Goal: Information Seeking & Learning: Find specific fact

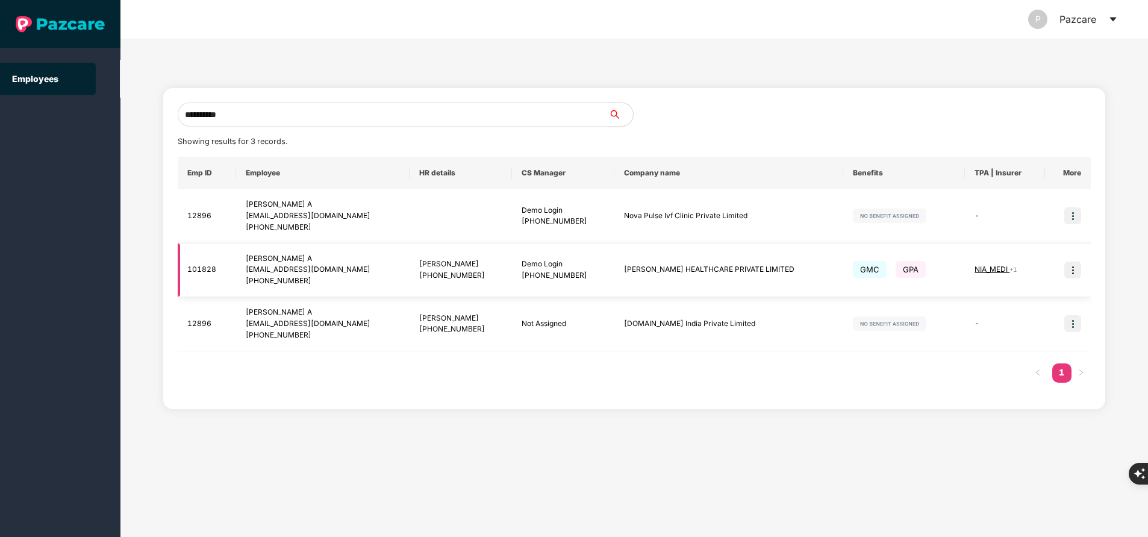
type input "**********"
click at [1071, 271] on img at bounding box center [1072, 269] width 17 height 17
click at [1077, 273] on img at bounding box center [1072, 269] width 17 height 17
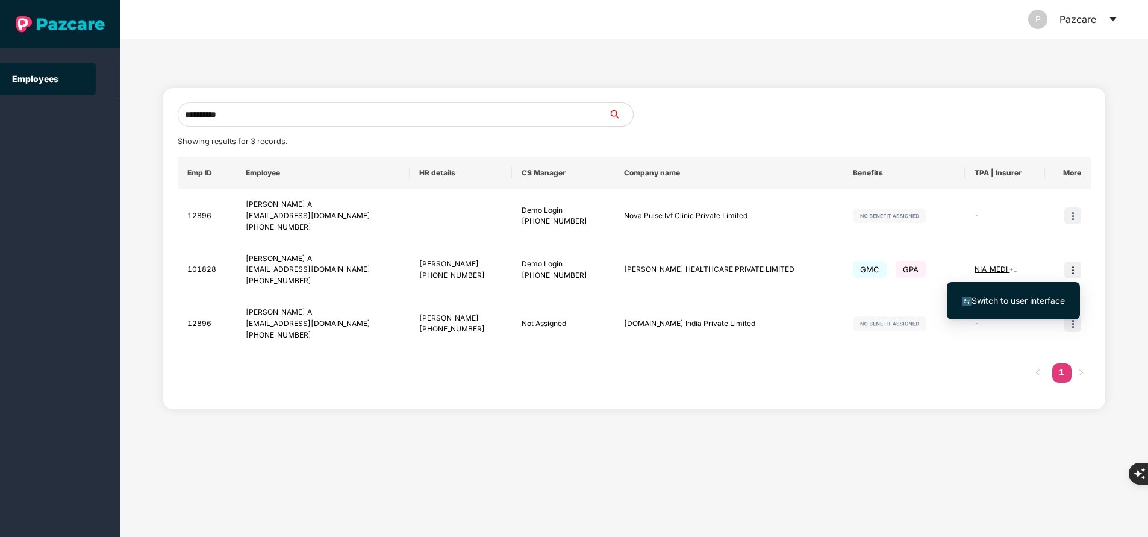
click at [1027, 302] on span "Switch to user interface" at bounding box center [1017, 300] width 93 height 10
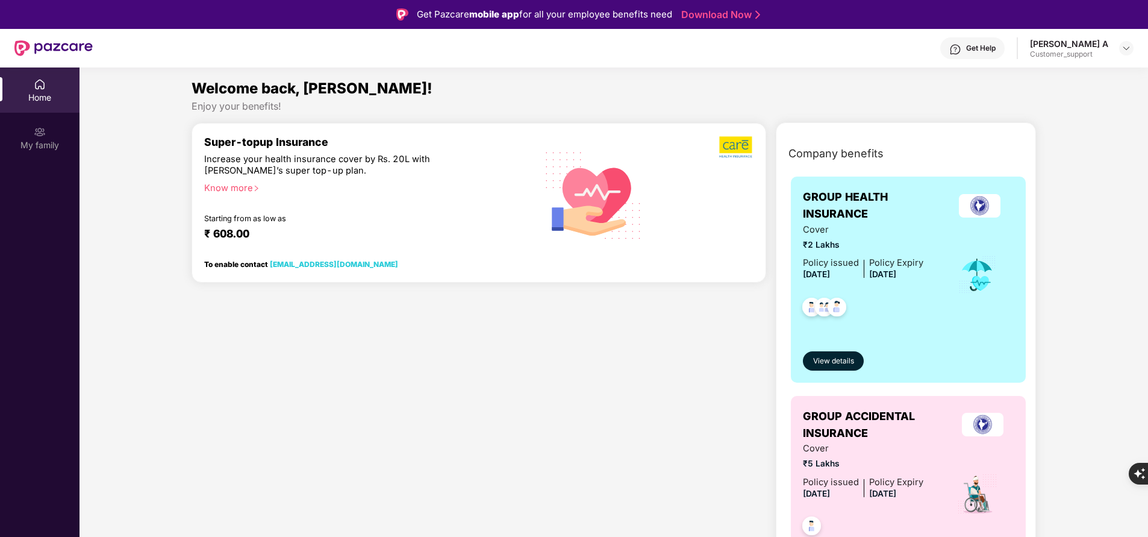
click at [43, 138] on div "My family" at bounding box center [39, 137] width 79 height 45
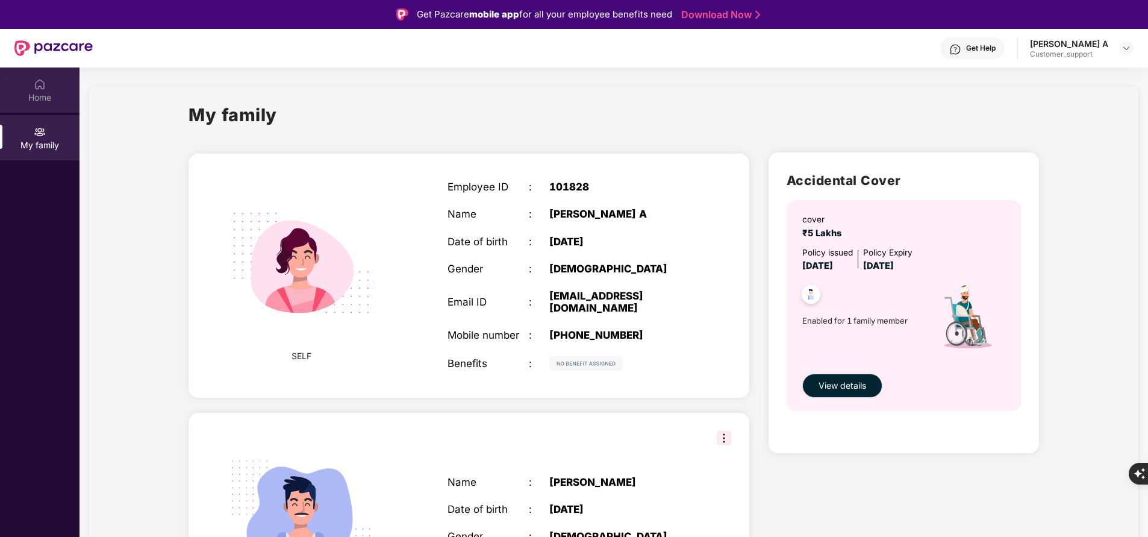
click at [36, 101] on div "Home" at bounding box center [39, 98] width 79 height 12
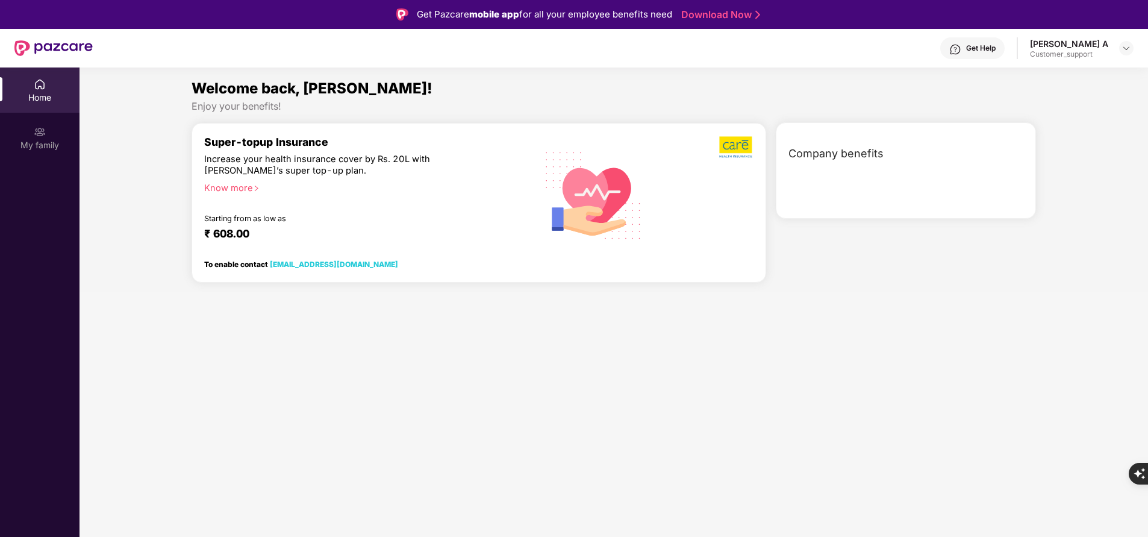
click at [36, 101] on div "Home" at bounding box center [39, 98] width 79 height 12
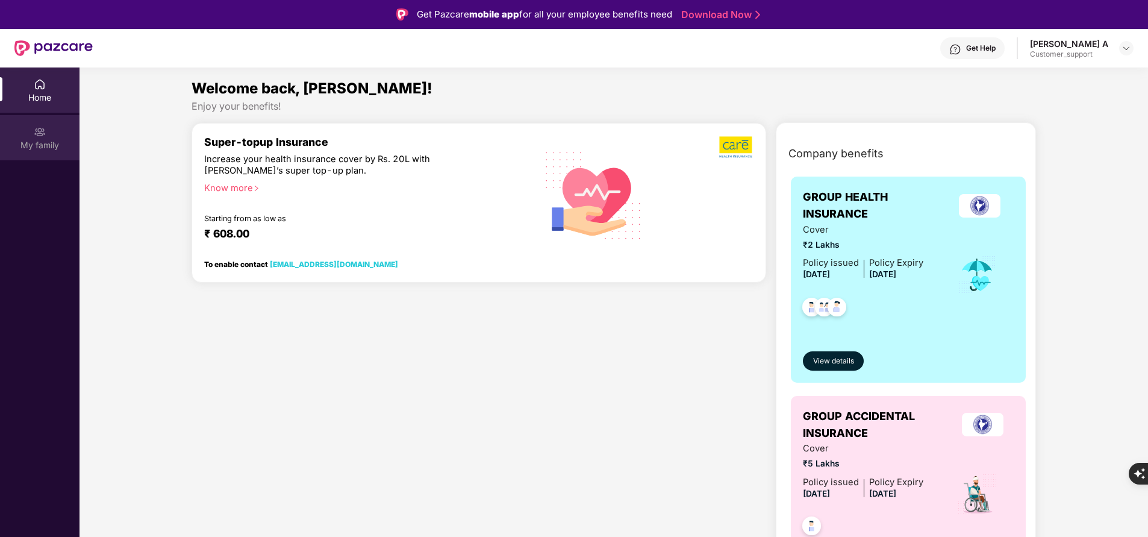
click at [45, 143] on div "My family" at bounding box center [39, 145] width 79 height 12
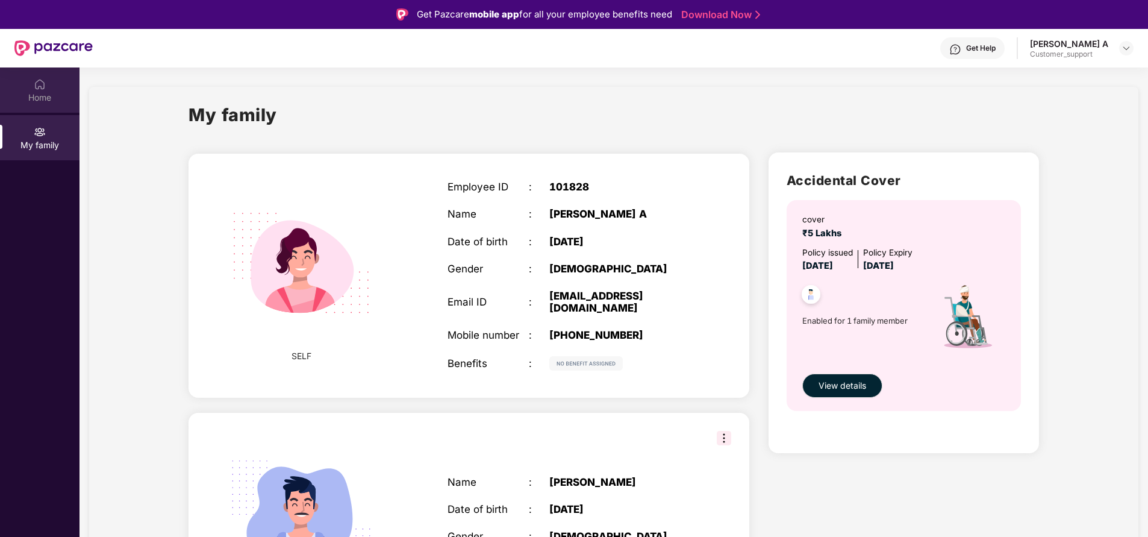
click at [38, 95] on div "Home" at bounding box center [39, 98] width 79 height 12
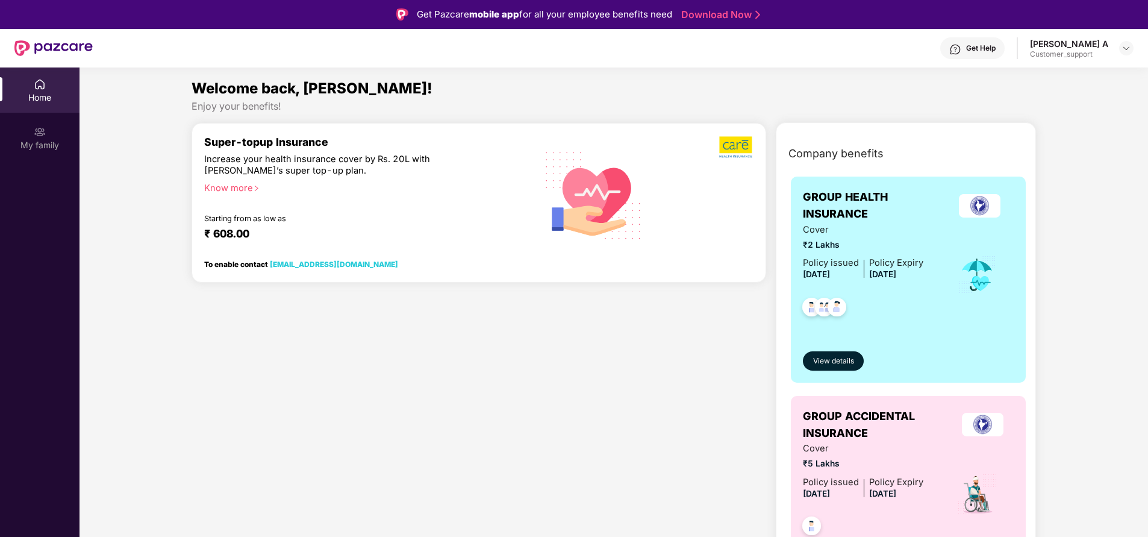
scroll to position [25, 0]
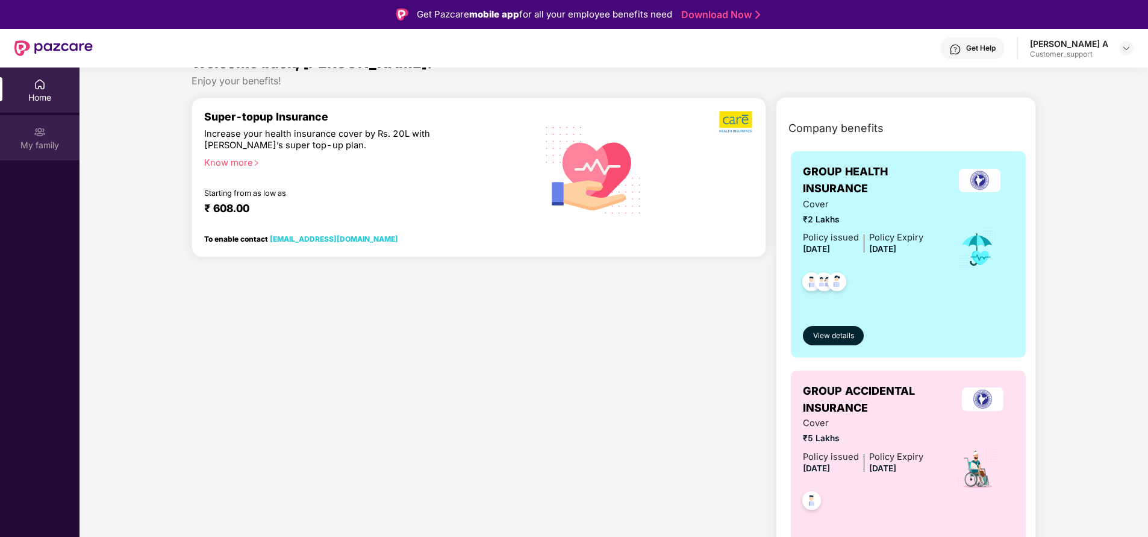
click at [36, 129] on img at bounding box center [40, 132] width 12 height 12
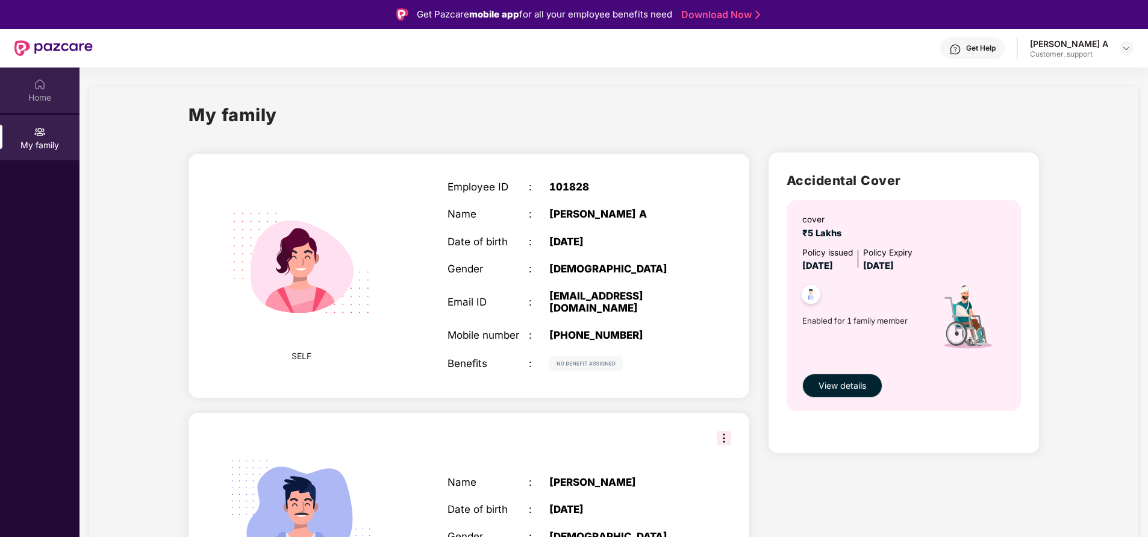
click at [28, 93] on div "Home" at bounding box center [39, 98] width 79 height 12
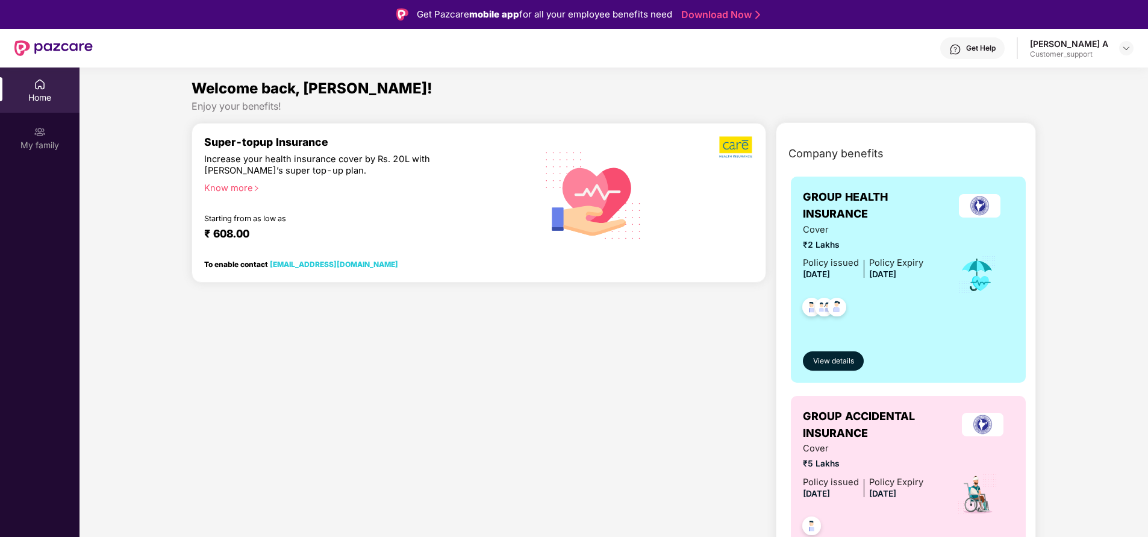
click at [673, 399] on div "Super-topup Insurance Increase your health insurance cover by Rs. 20L with PazC…" at bounding box center [479, 375] width 584 height 507
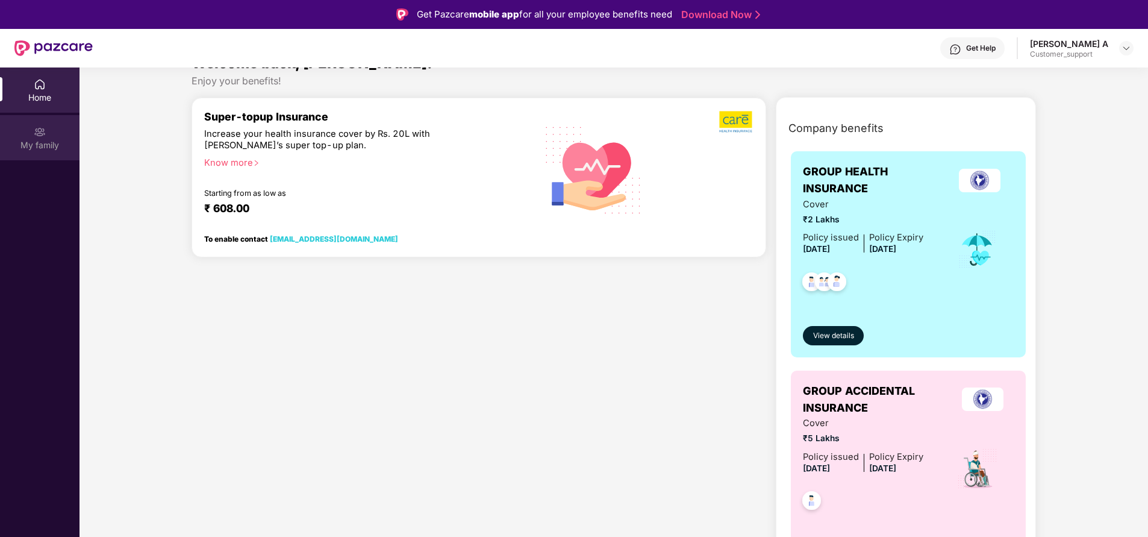
click at [41, 139] on div "My family" at bounding box center [39, 145] width 79 height 12
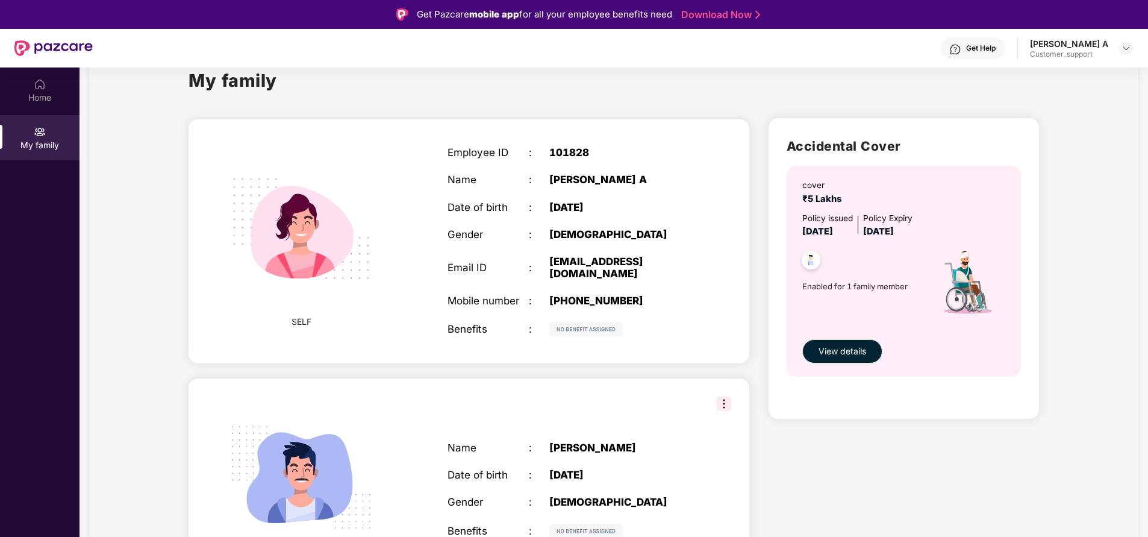
scroll to position [43, 0]
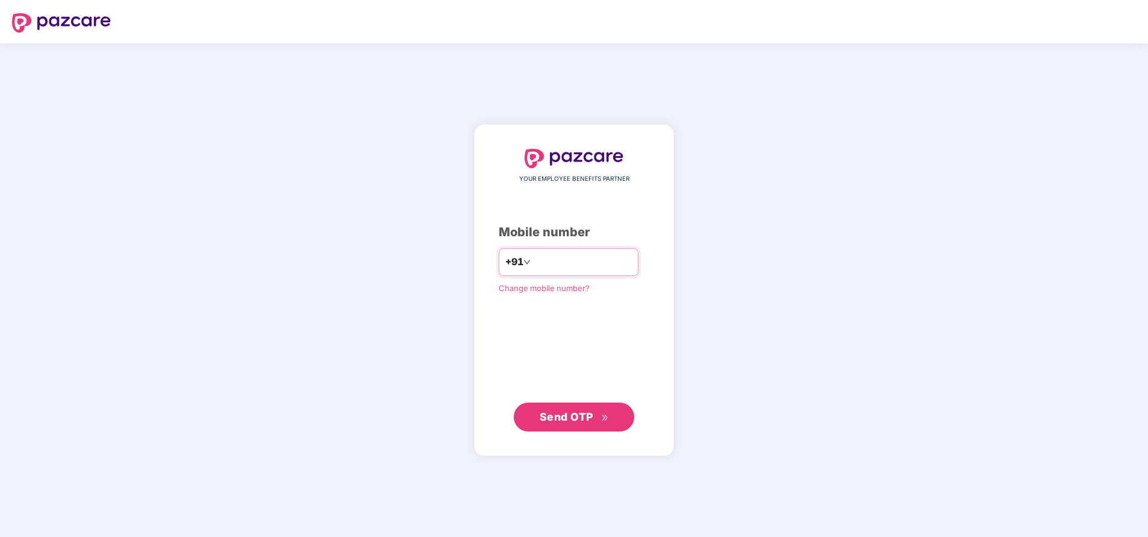
click at [548, 258] on input "number" at bounding box center [582, 261] width 99 height 19
type input "**********"
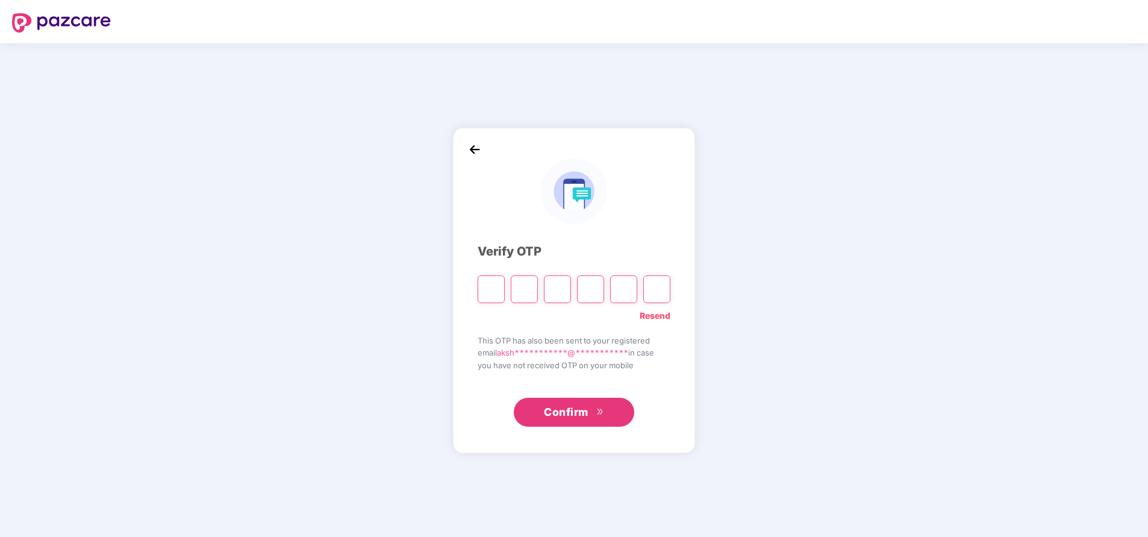
type input "*"
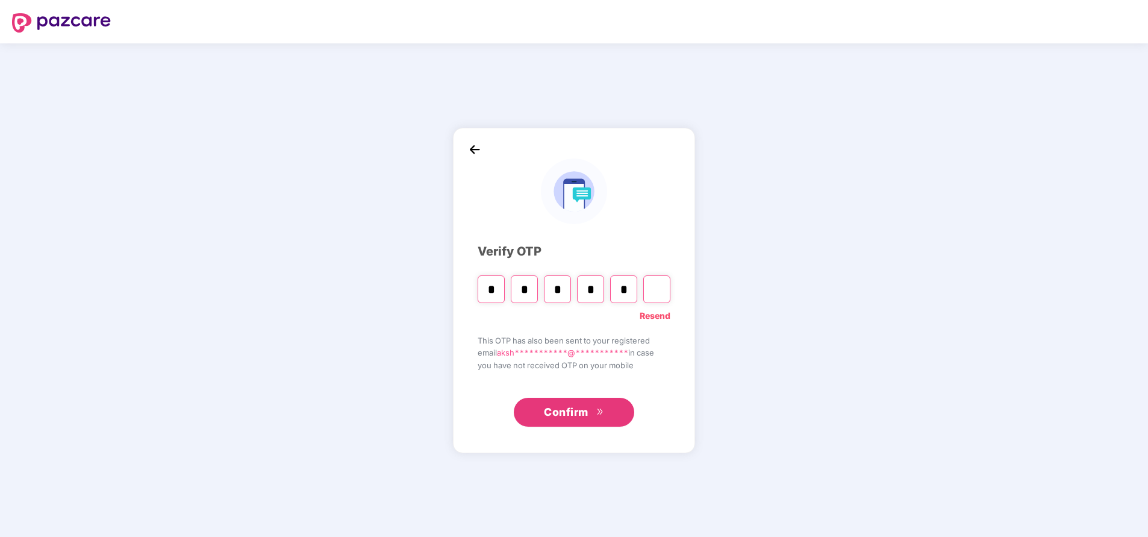
type input "*"
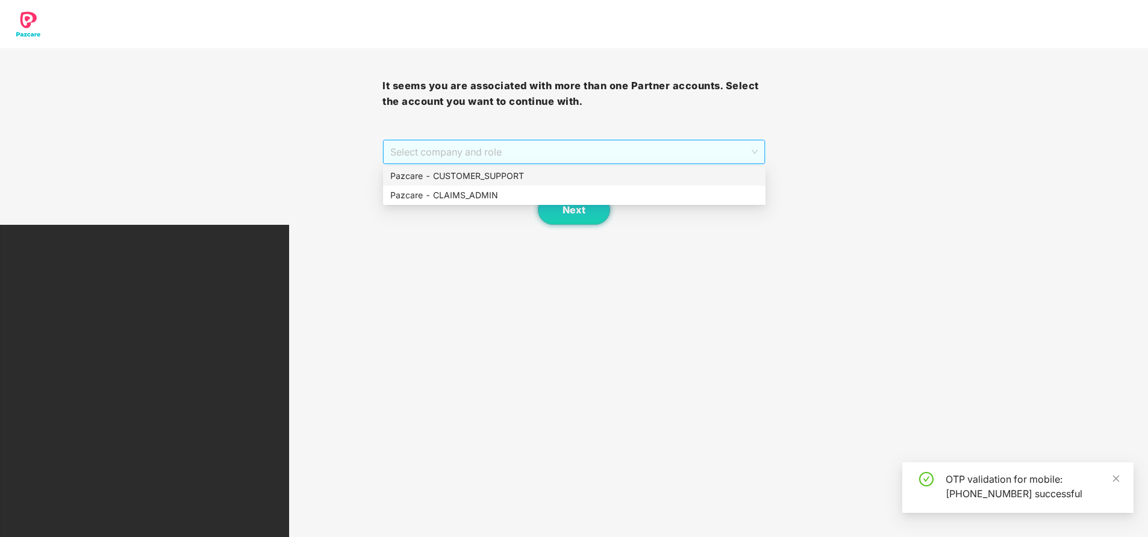
click at [485, 144] on span "Select company and role" at bounding box center [573, 151] width 367 height 23
click at [470, 173] on div "Pazcare - CUSTOMER_SUPPORT" at bounding box center [574, 175] width 368 height 13
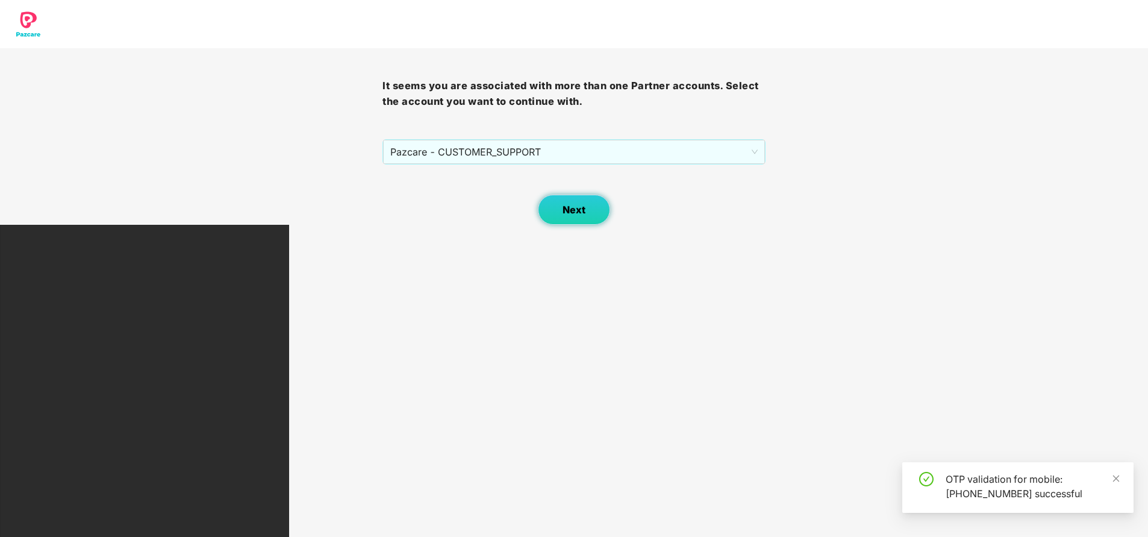
click at [587, 219] on button "Next" at bounding box center [574, 210] width 72 height 30
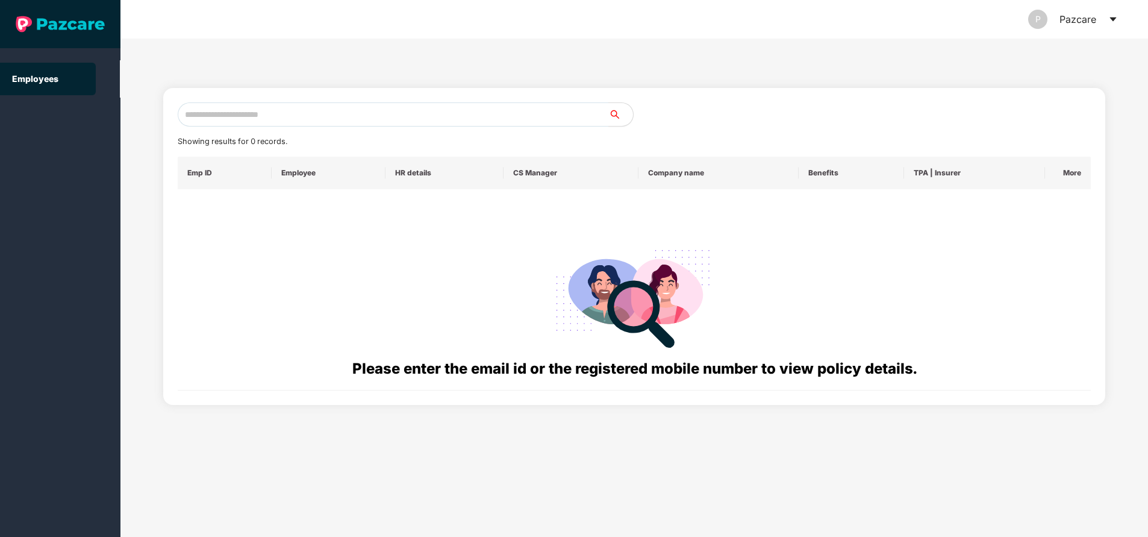
click at [305, 86] on div "Showing results for 0 records. Emp ID Employee HR details CS Manager Company na…" at bounding box center [634, 240] width 942 height 330
click at [306, 113] on input "text" at bounding box center [393, 114] width 431 height 24
paste input "**********"
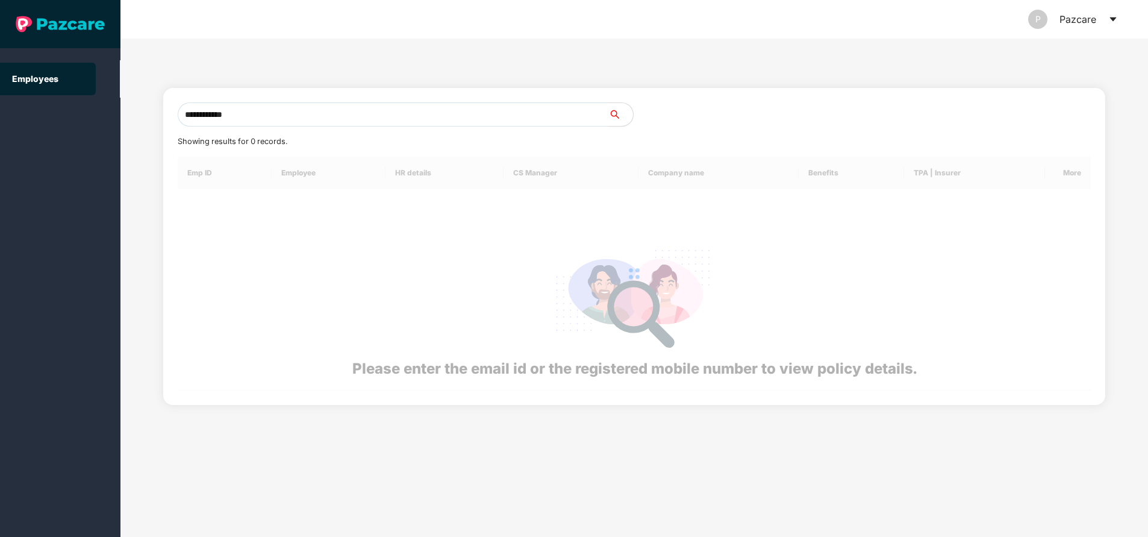
click at [306, 113] on input "**********" at bounding box center [393, 114] width 431 height 24
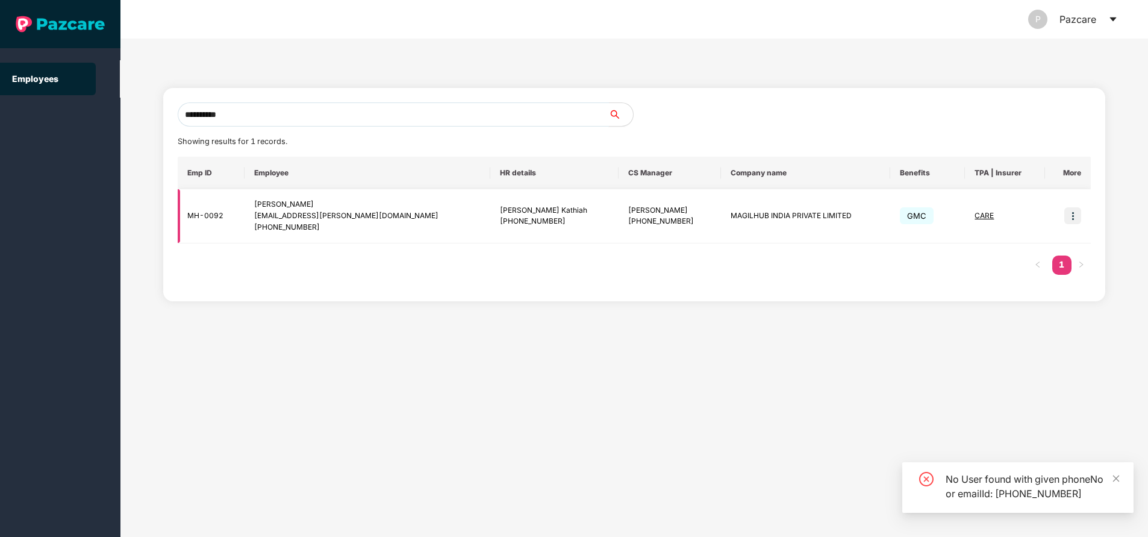
type input "**********"
click at [1072, 222] on img at bounding box center [1072, 215] width 17 height 17
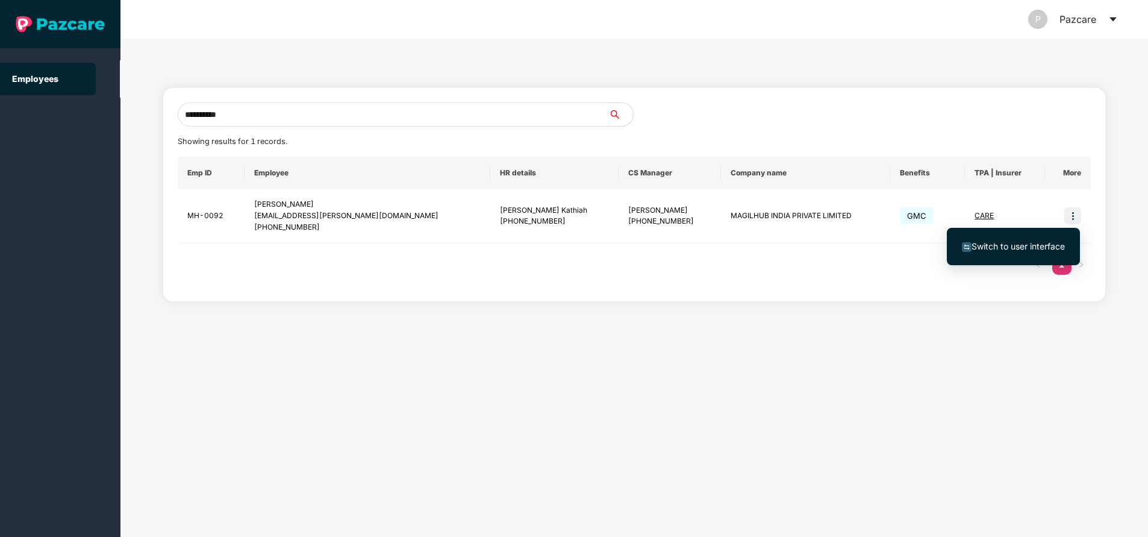
click at [1000, 246] on span "Switch to user interface" at bounding box center [1017, 246] width 93 height 10
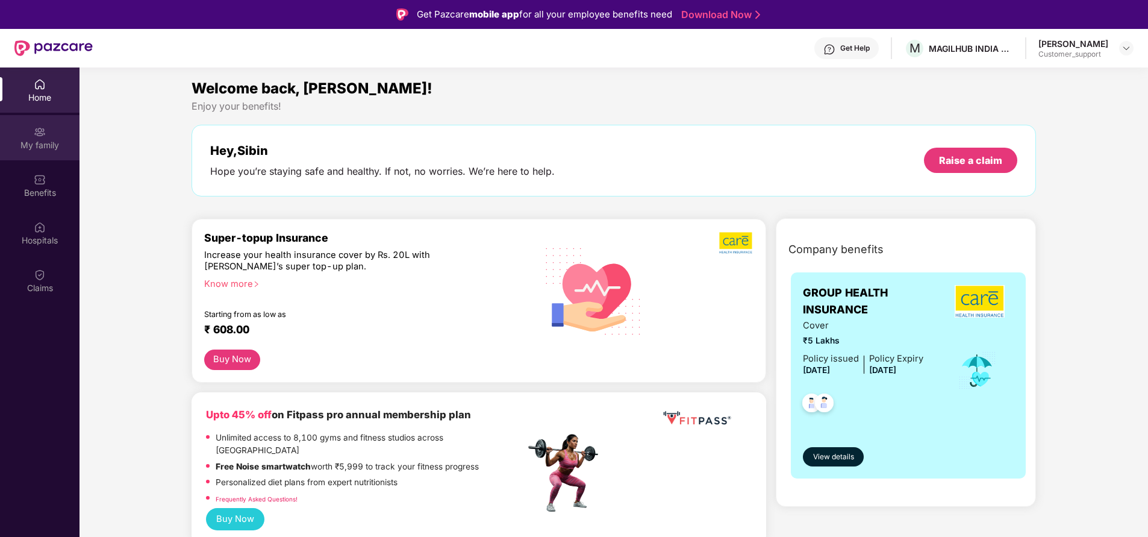
click at [48, 129] on div "My family" at bounding box center [39, 137] width 79 height 45
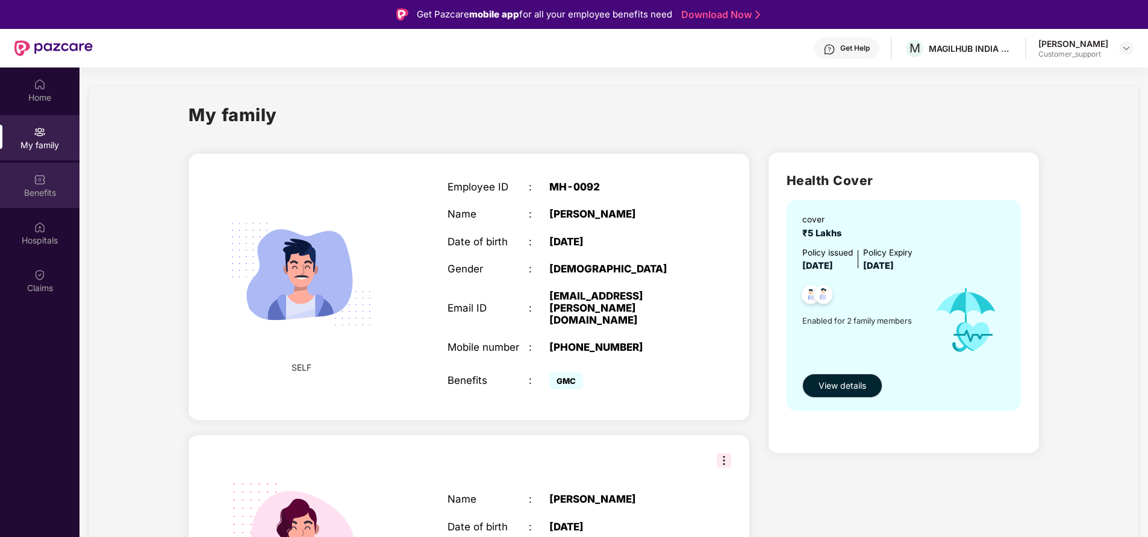
click at [35, 193] on div "Benefits" at bounding box center [39, 193] width 79 height 12
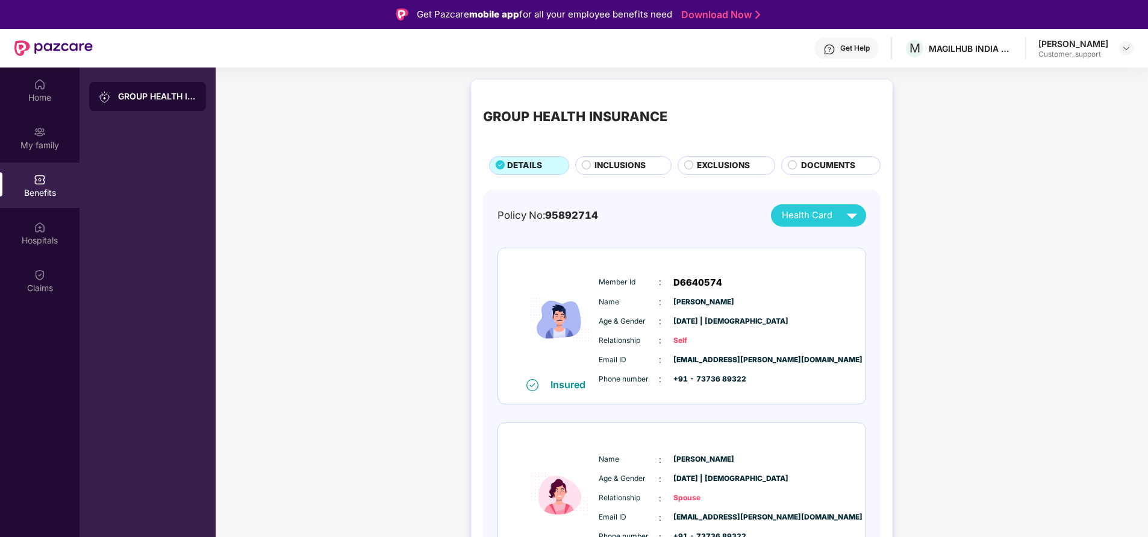
click at [620, 169] on span "INCLUSIONS" at bounding box center [619, 165] width 51 height 13
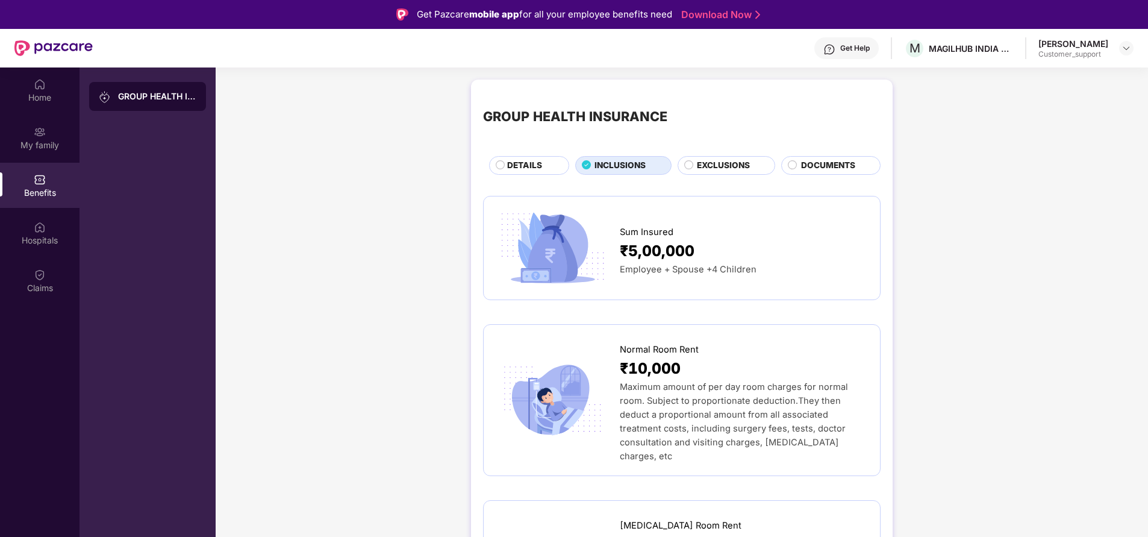
click at [735, 166] on span "EXCLUSIONS" at bounding box center [723, 165] width 53 height 13
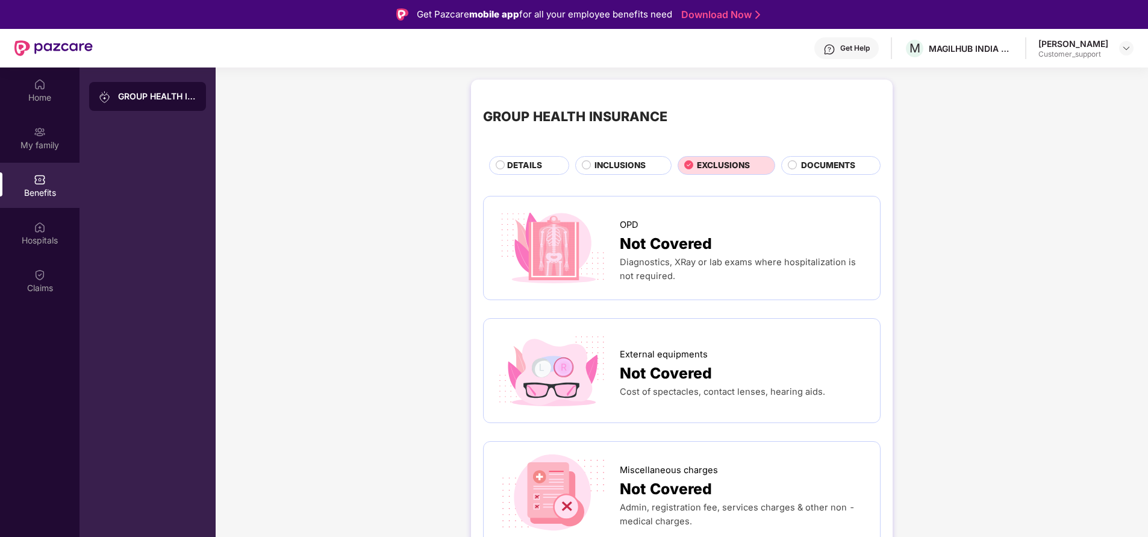
click at [633, 166] on span "INCLUSIONS" at bounding box center [619, 165] width 51 height 13
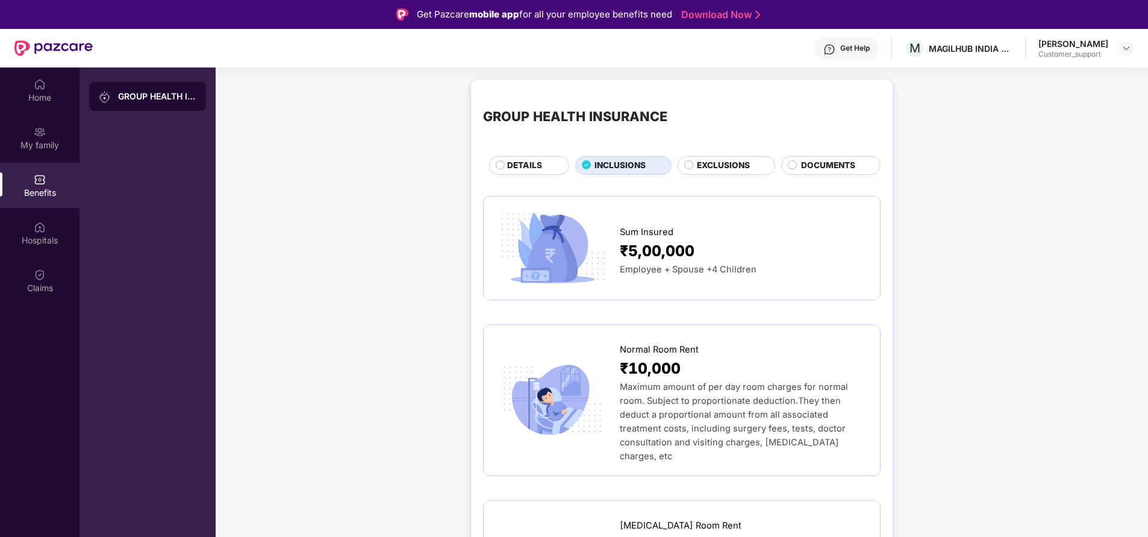
click at [736, 169] on span "EXCLUSIONS" at bounding box center [723, 165] width 53 height 13
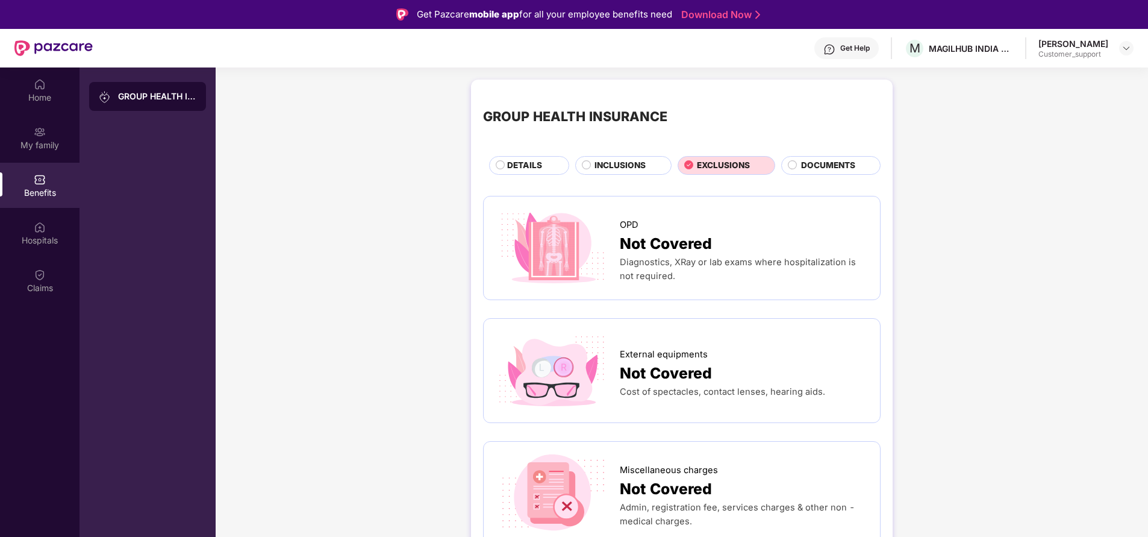
click at [823, 160] on span "DOCUMENTS" at bounding box center [828, 165] width 54 height 13
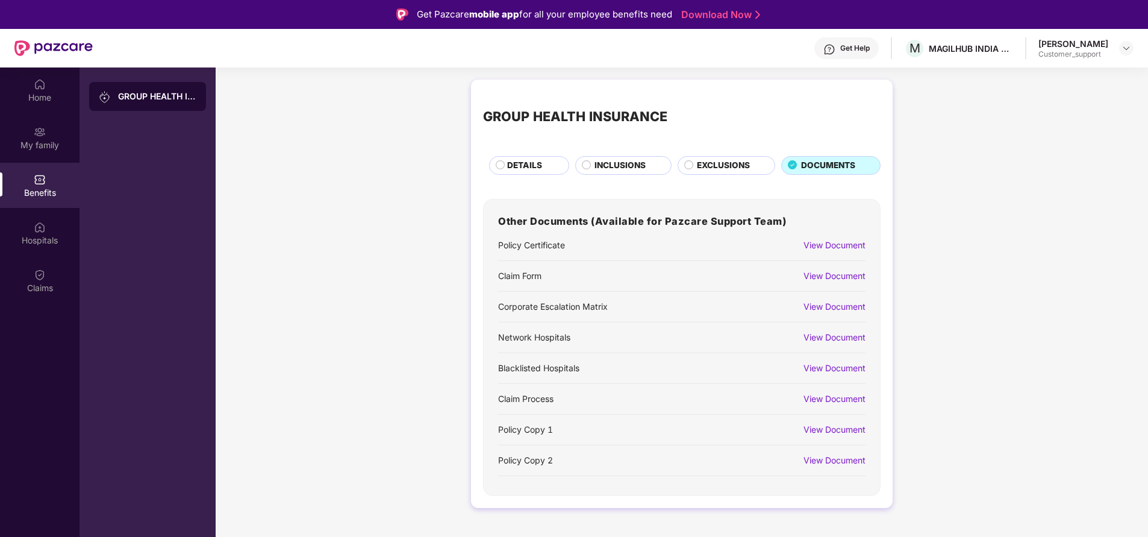
click at [723, 161] on span "EXCLUSIONS" at bounding box center [723, 165] width 53 height 13
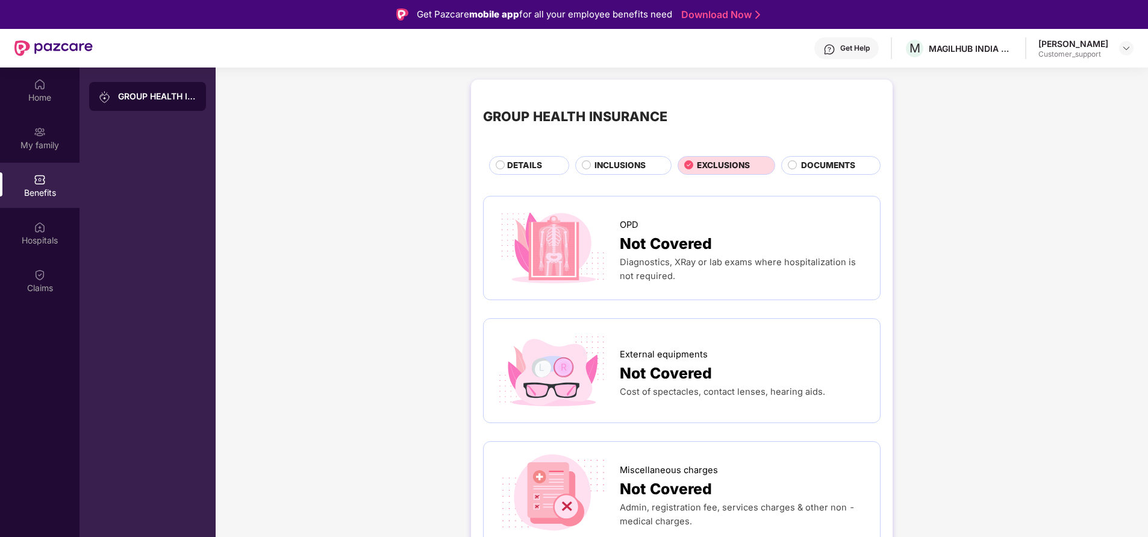
click at [607, 162] on span "INCLUSIONS" at bounding box center [619, 165] width 51 height 13
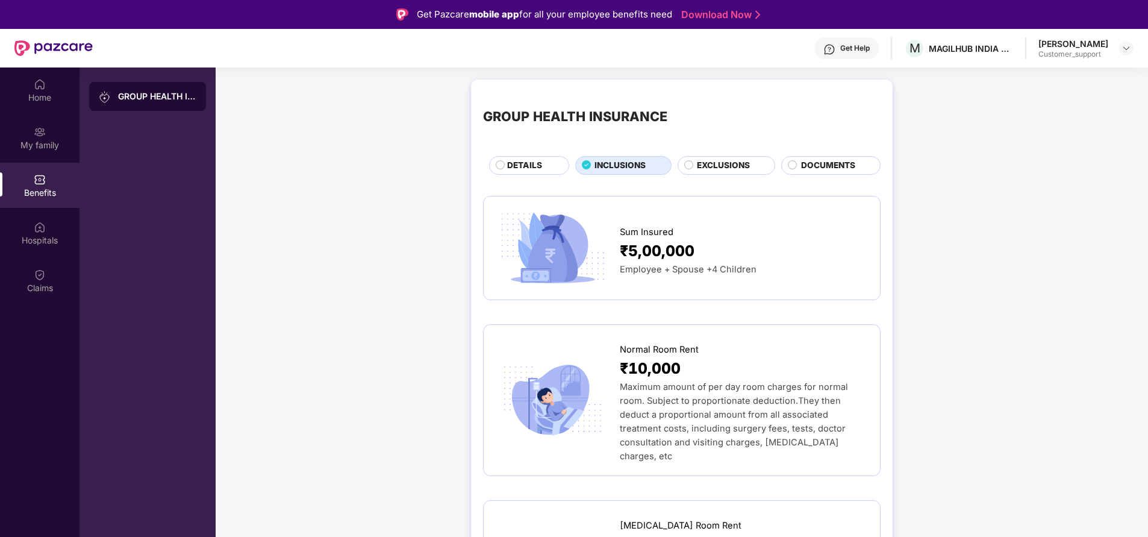
click at [541, 162] on span "DETAILS" at bounding box center [524, 165] width 35 height 13
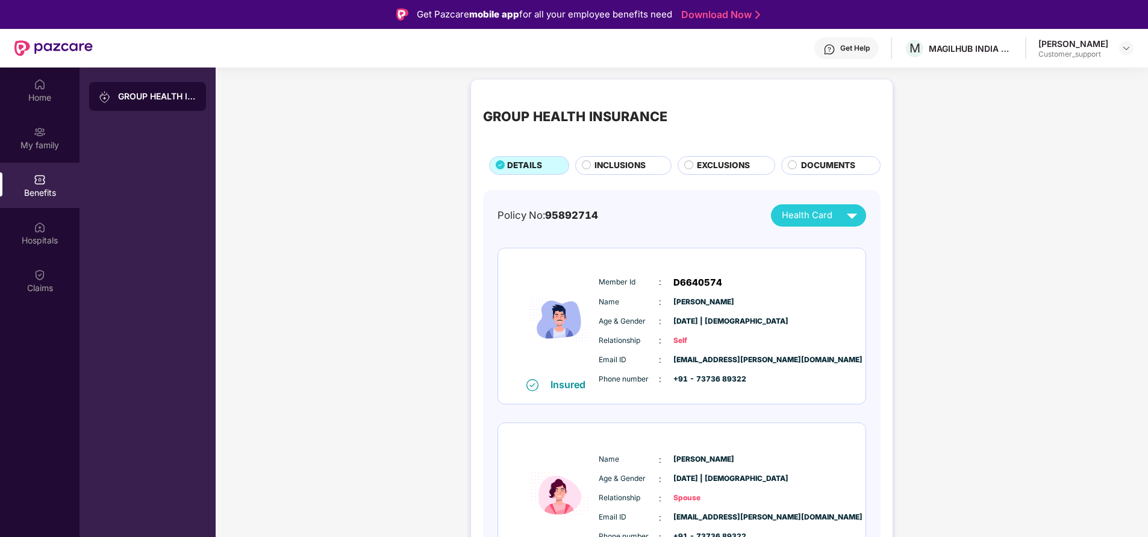
click at [255, 346] on div "GROUP HEALTH INSURANCE DETAILS INCLUSIONS EXCLUSIONS DOCUMENTS Policy No: 95892…" at bounding box center [682, 373] width 932 height 601
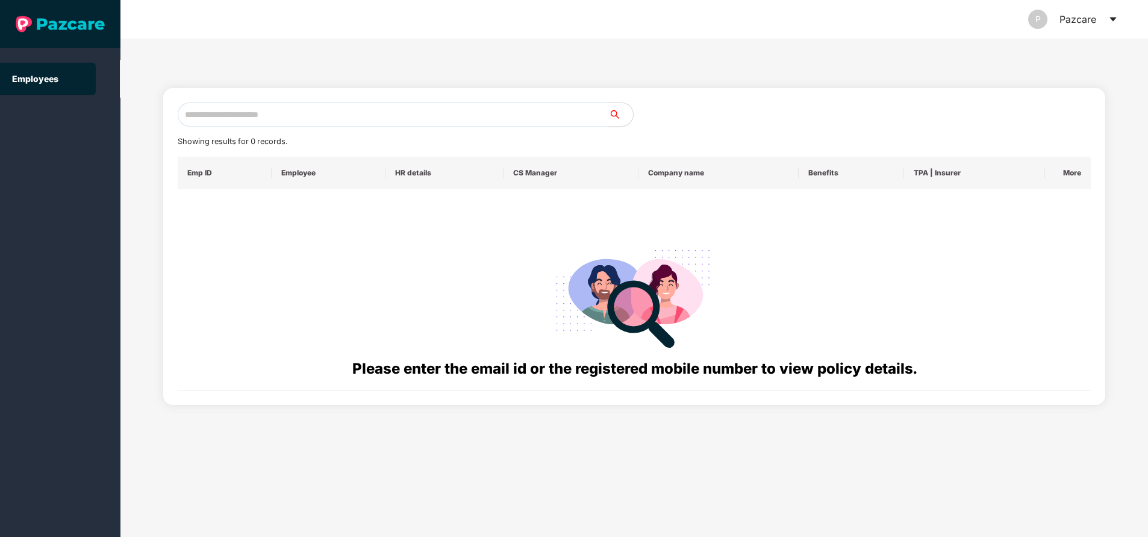
click at [338, 110] on input "text" at bounding box center [393, 114] width 431 height 24
paste input "**********"
click at [326, 116] on input "**********" at bounding box center [393, 114] width 431 height 24
type input "*"
paste input "**********"
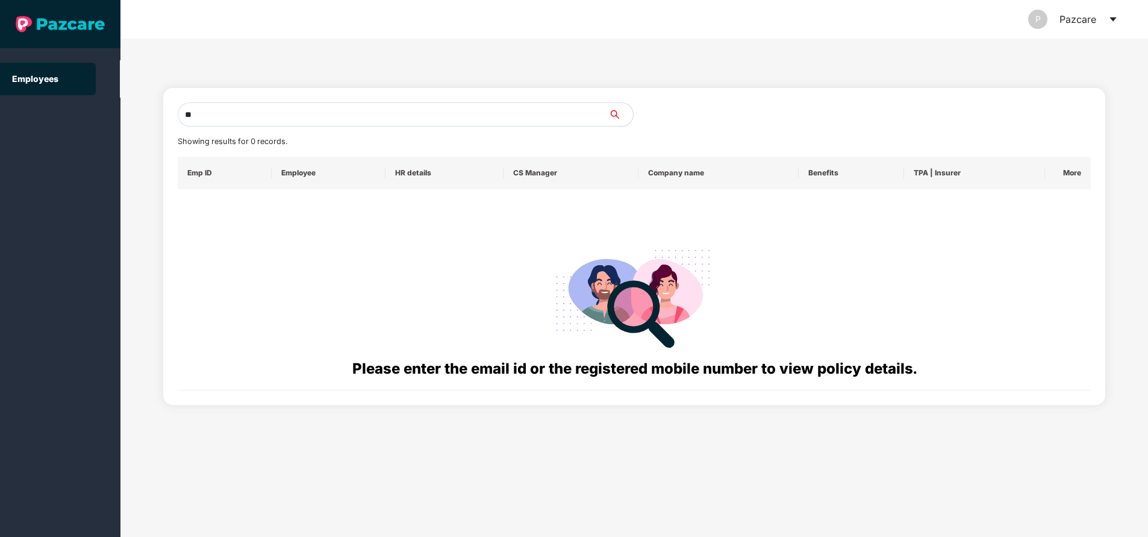
type input "*"
paste input "**********"
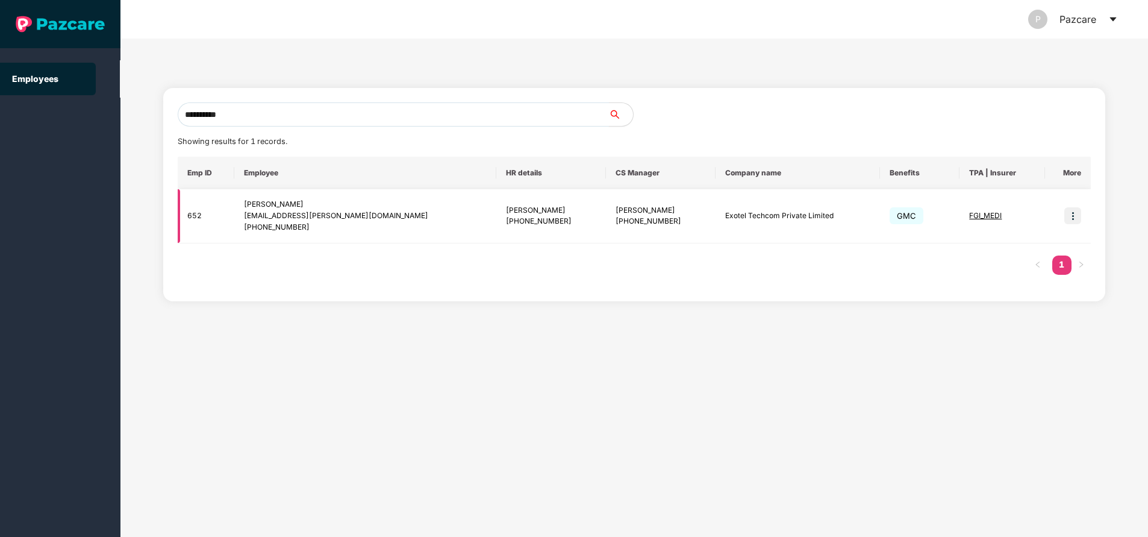
type input "**********"
click at [1073, 217] on img at bounding box center [1072, 215] width 17 height 17
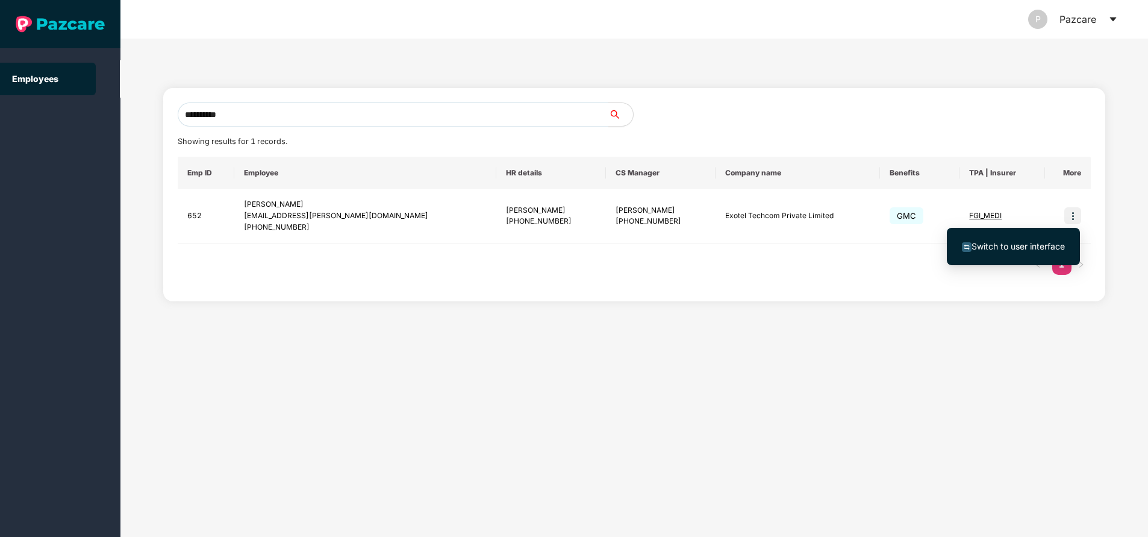
click at [1033, 245] on span "Switch to user interface" at bounding box center [1017, 246] width 93 height 10
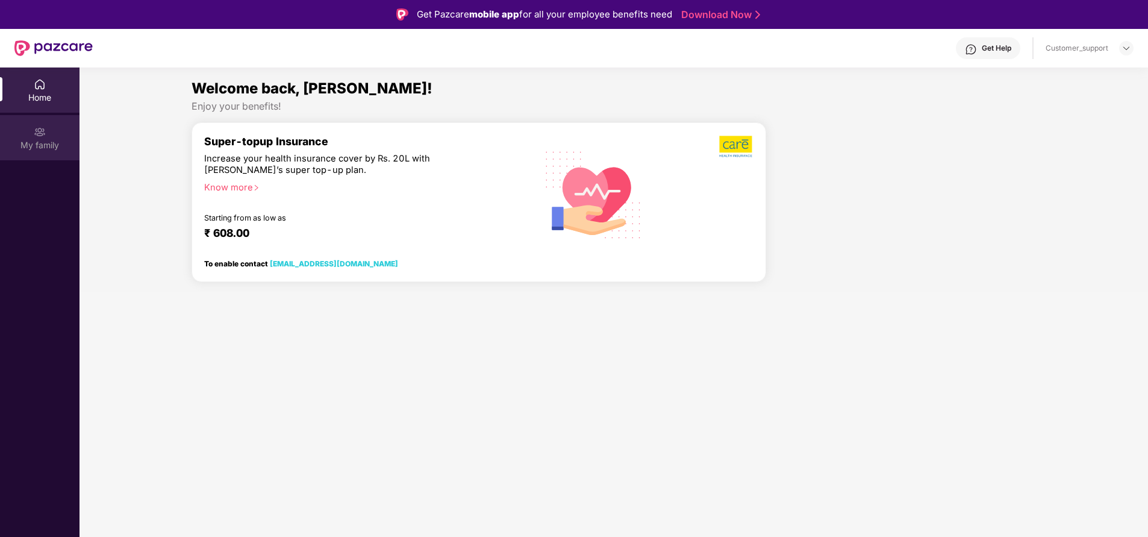
click at [42, 157] on div "My family" at bounding box center [39, 137] width 79 height 45
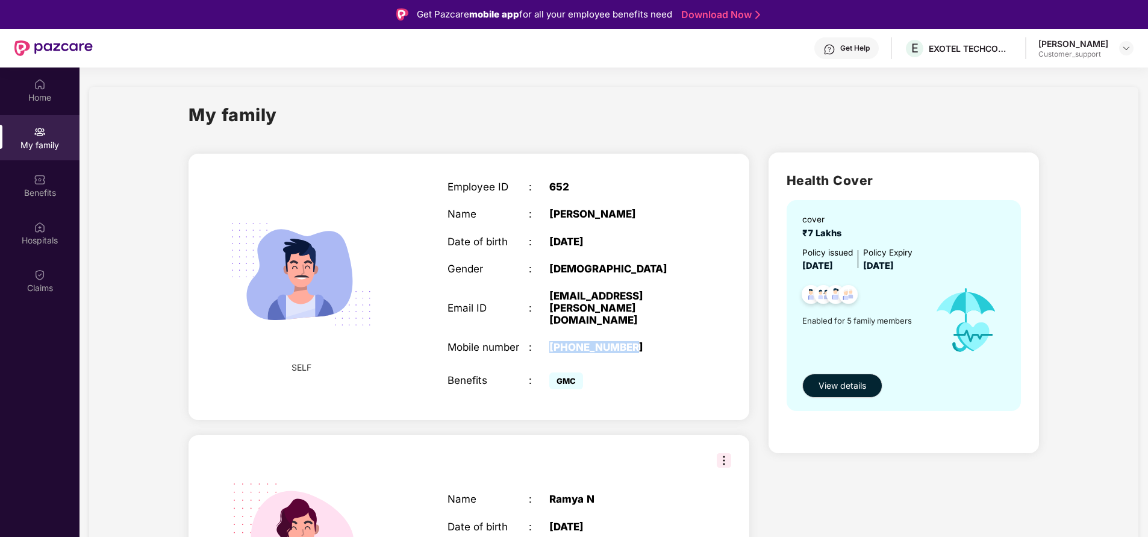
drag, startPoint x: 547, startPoint y: 331, endPoint x: 655, endPoint y: 341, distance: 107.6
click at [655, 341] on div "Mobile number : +919886885535" at bounding box center [569, 347] width 244 height 12
copy div "+919886885535"
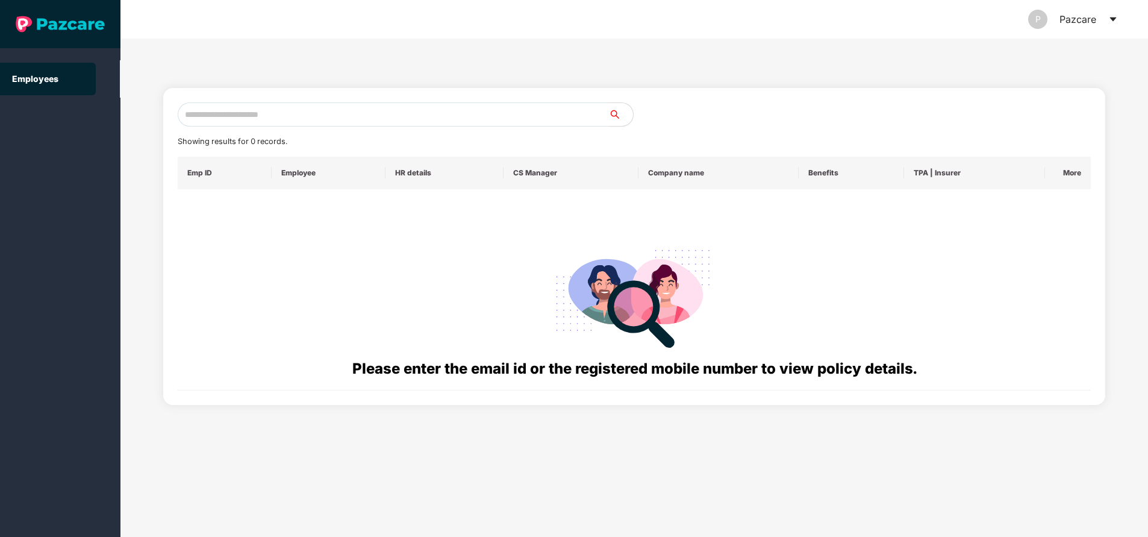
click at [264, 117] on input "text" at bounding box center [393, 114] width 431 height 24
paste input "**********"
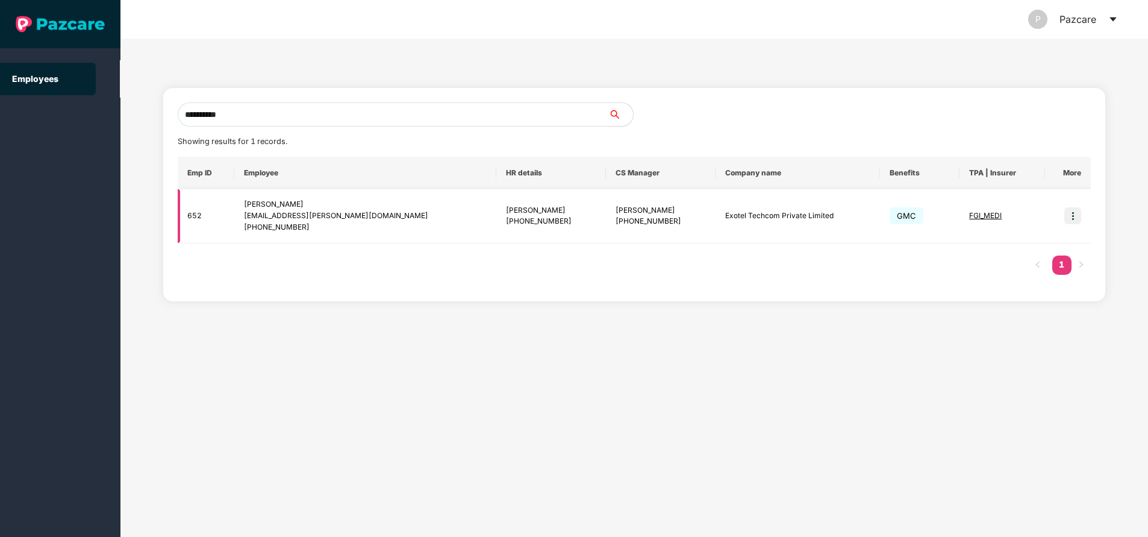
type input "**********"
click at [973, 214] on span "FGI_MEDI" at bounding box center [985, 215] width 33 height 9
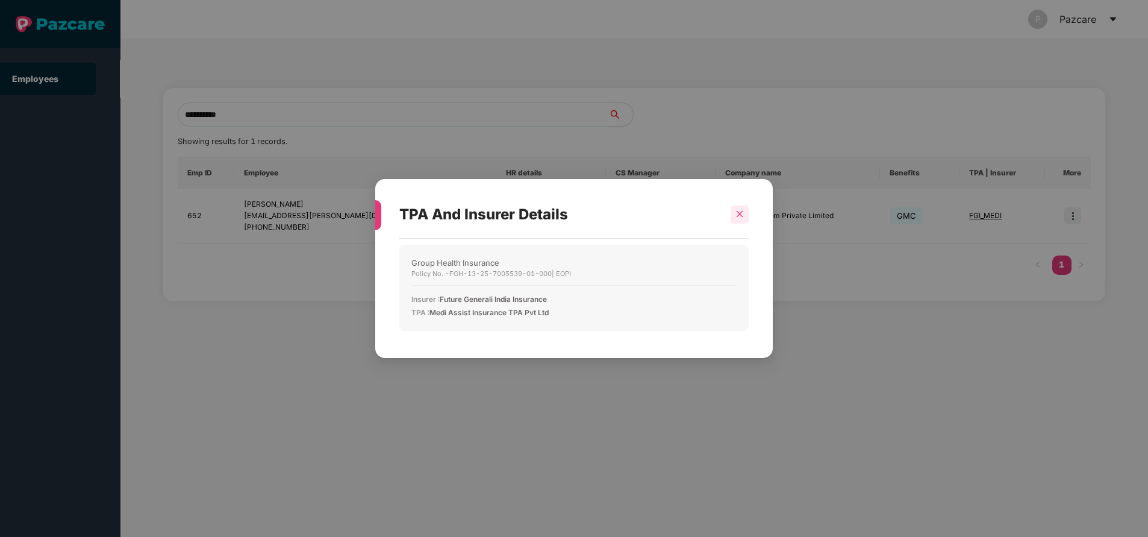
click at [737, 216] on icon "close" at bounding box center [740, 214] width 7 height 7
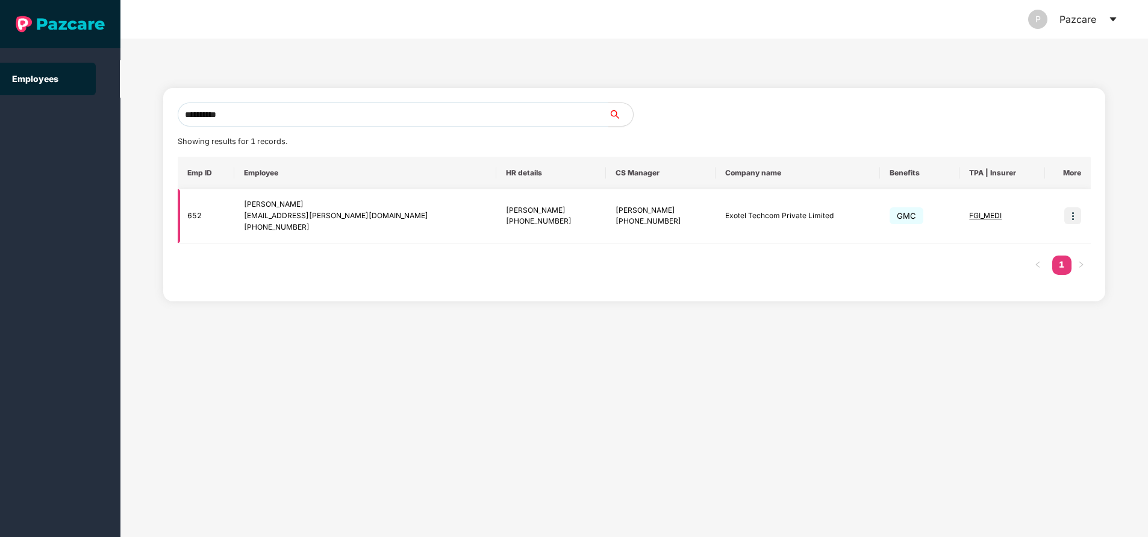
click at [986, 213] on span "FGI_MEDI" at bounding box center [985, 215] width 33 height 9
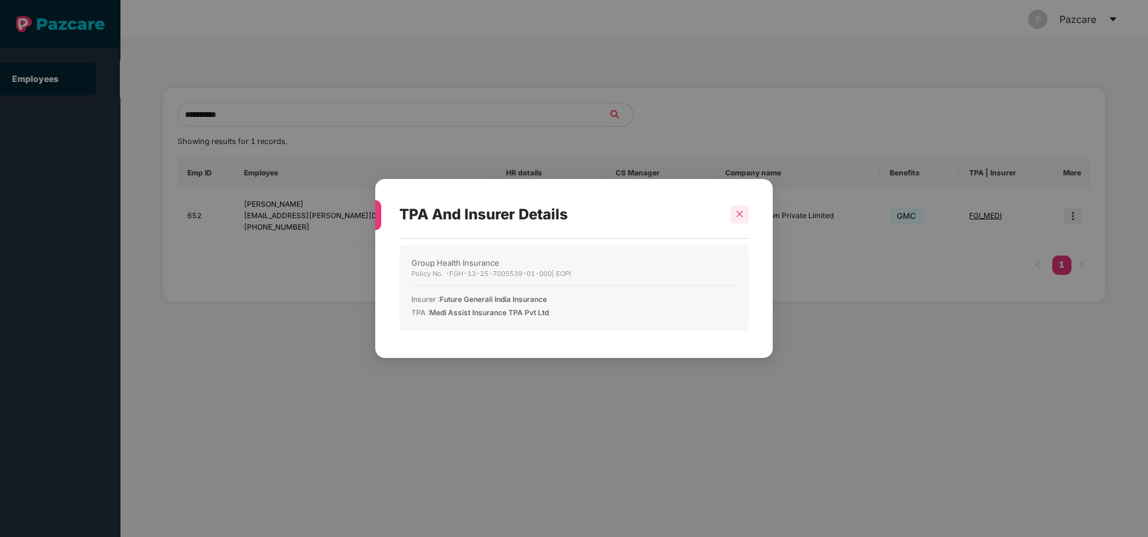
click at [740, 211] on icon "close" at bounding box center [739, 214] width 8 height 8
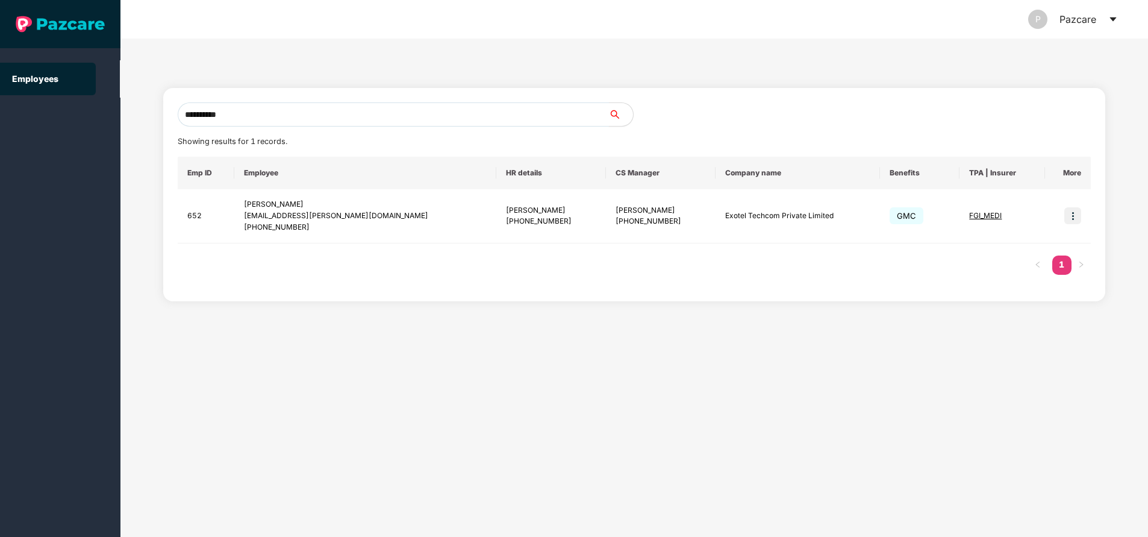
click at [297, 111] on input "**********" at bounding box center [393, 114] width 431 height 24
paste input "**********"
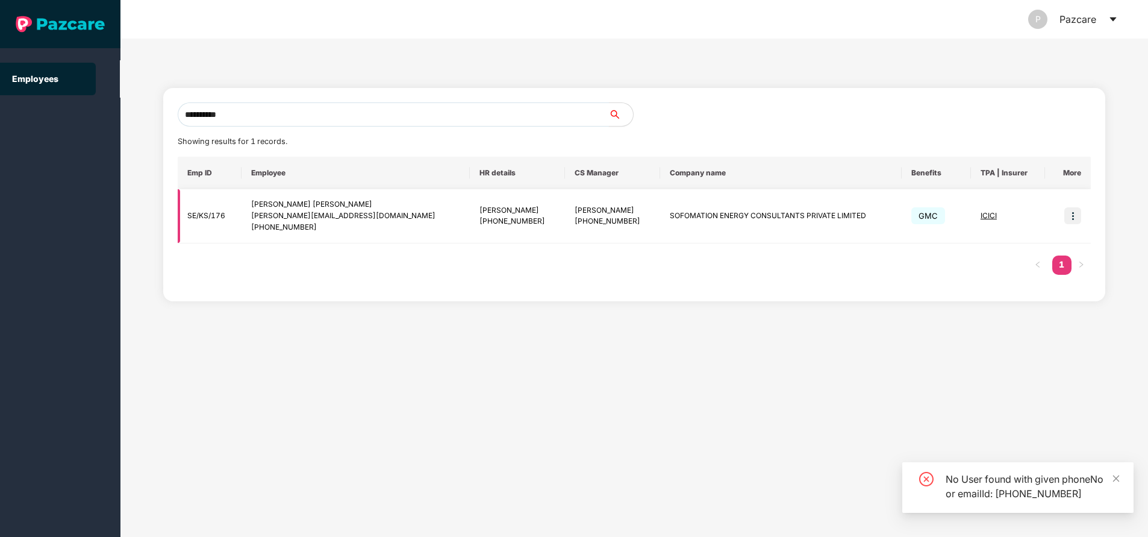
type input "**********"
click at [1074, 218] on img at bounding box center [1072, 215] width 17 height 17
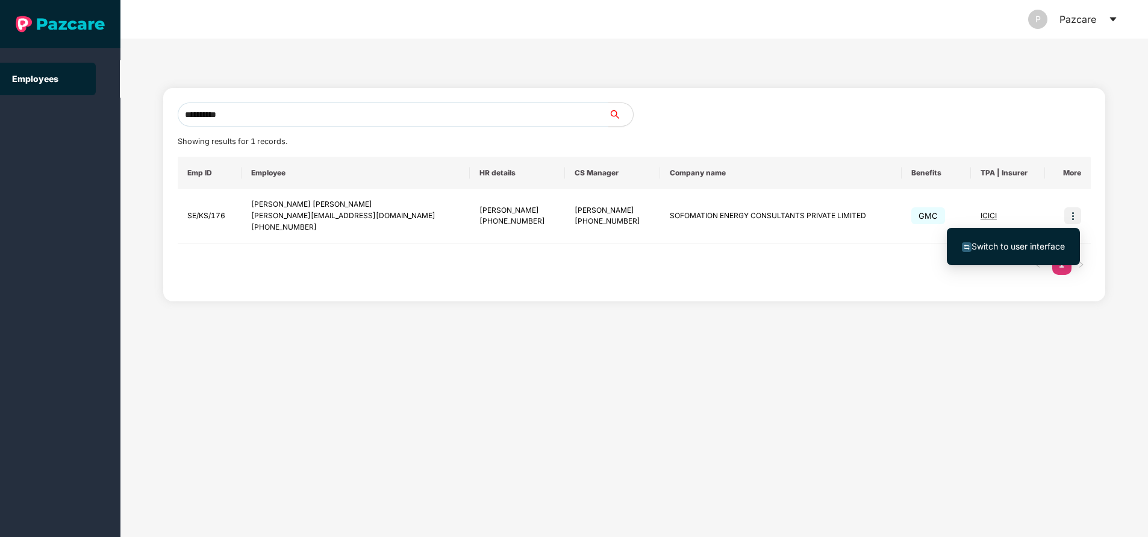
click at [997, 248] on span "Switch to user interface" at bounding box center [1017, 246] width 93 height 10
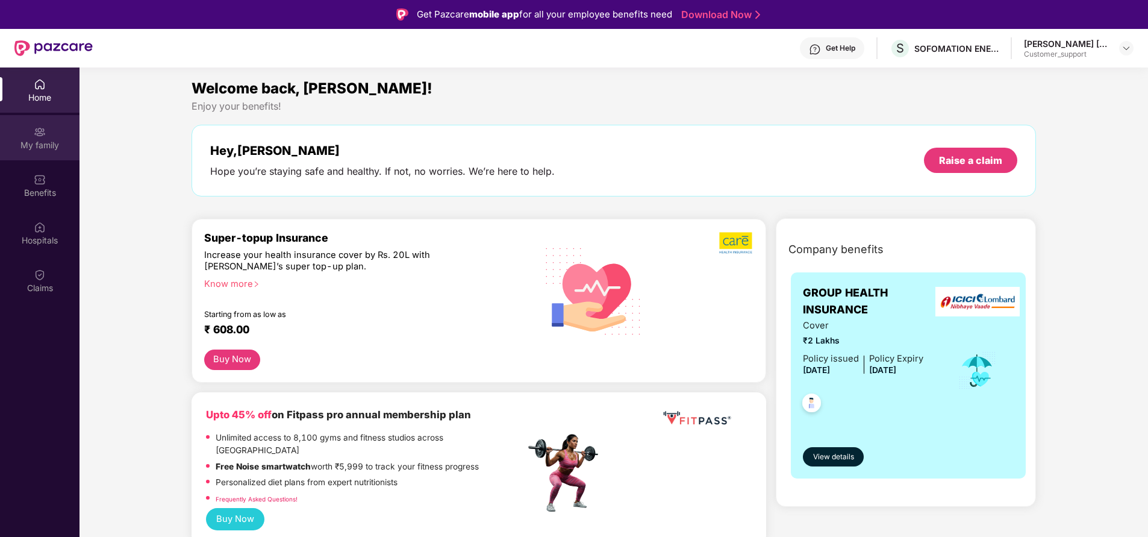
click at [38, 131] on img at bounding box center [40, 132] width 12 height 12
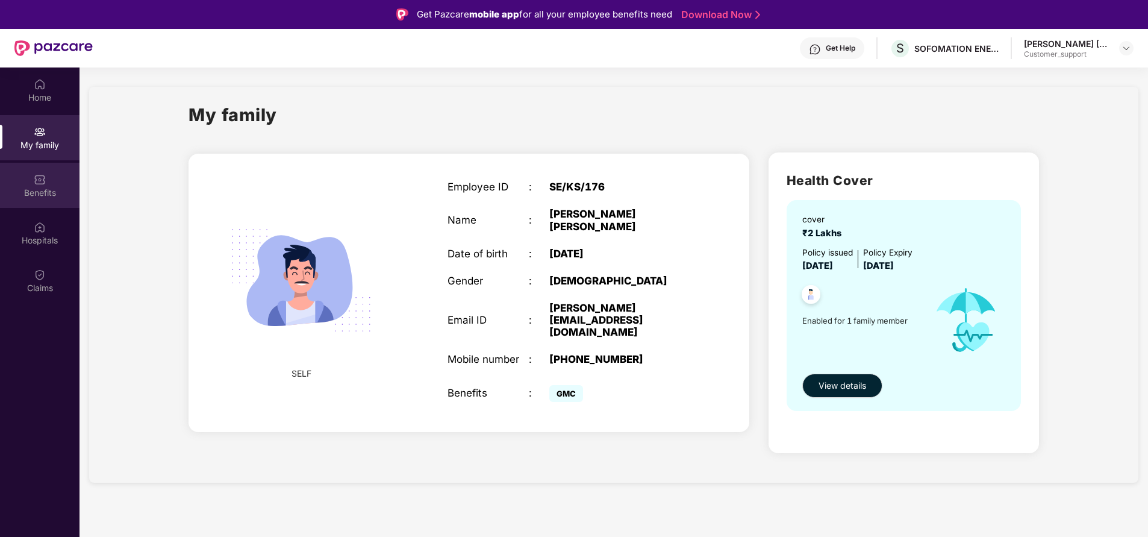
click at [40, 190] on div "Benefits" at bounding box center [39, 193] width 79 height 12
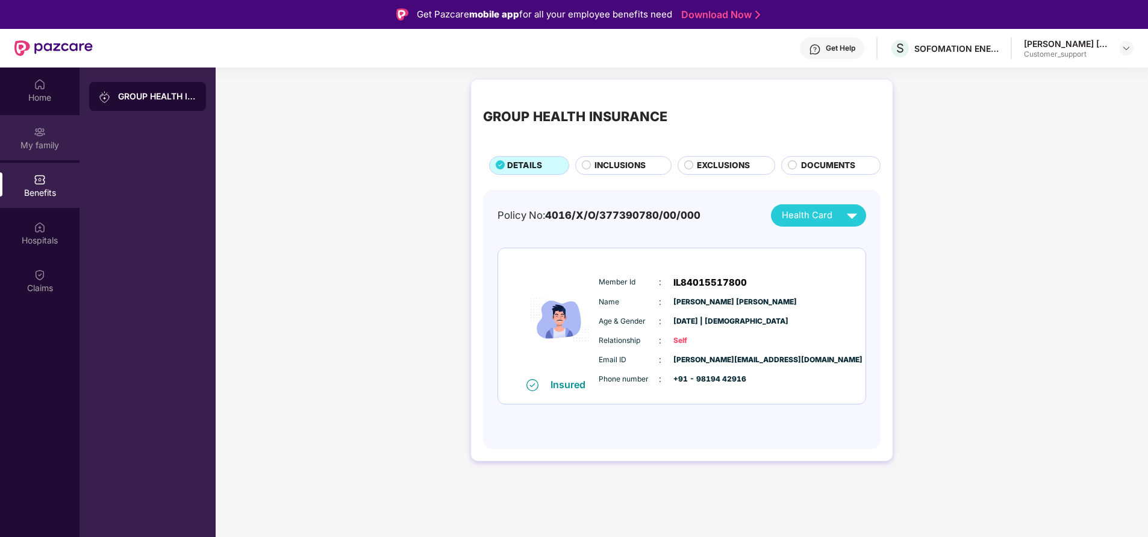
click at [33, 146] on div "My family" at bounding box center [39, 145] width 79 height 12
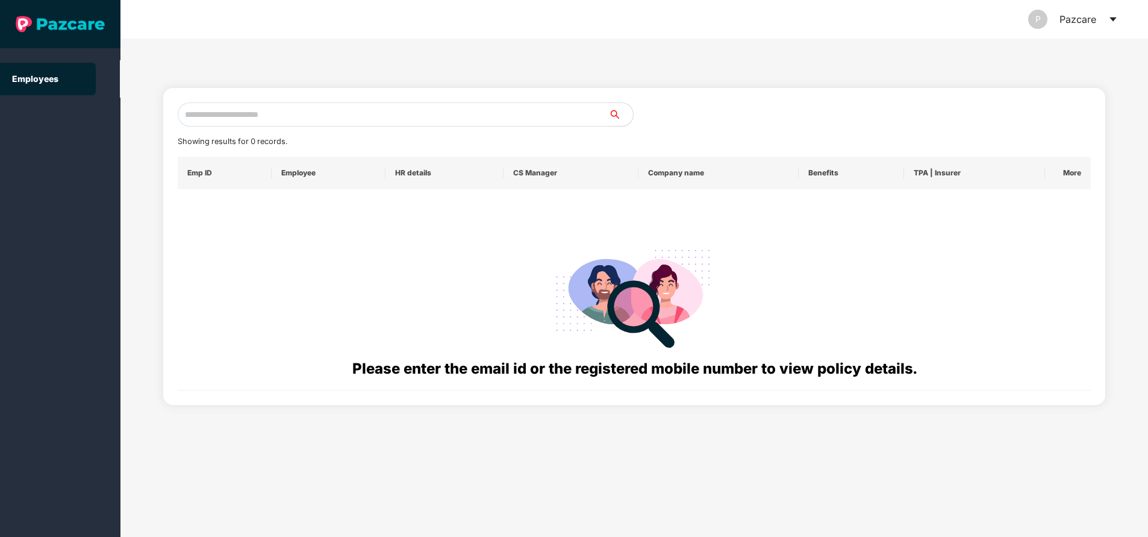
click at [326, 116] on input "text" at bounding box center [393, 114] width 431 height 24
paste input "**********"
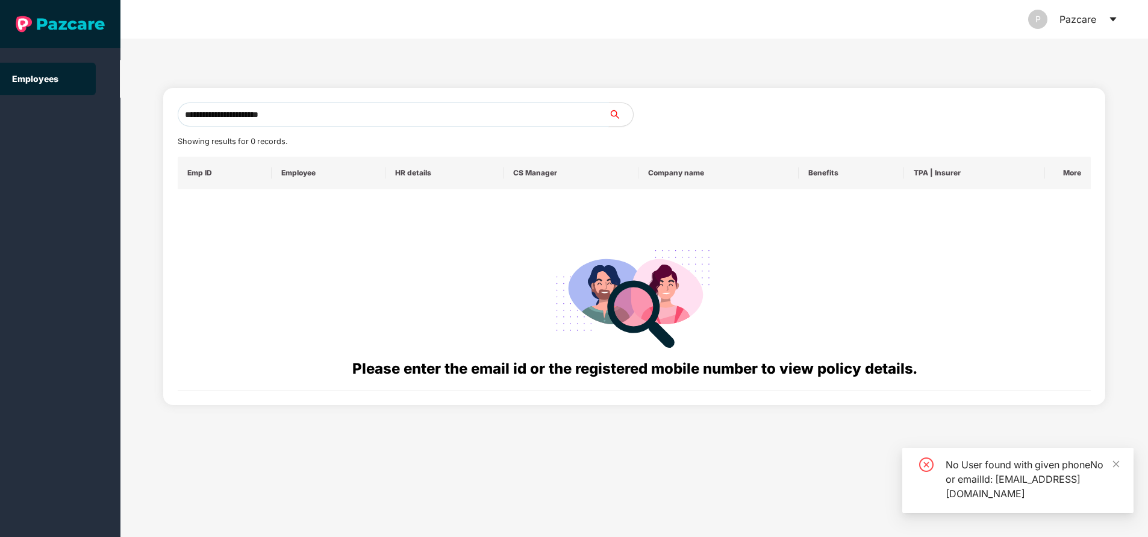
type input "**********"
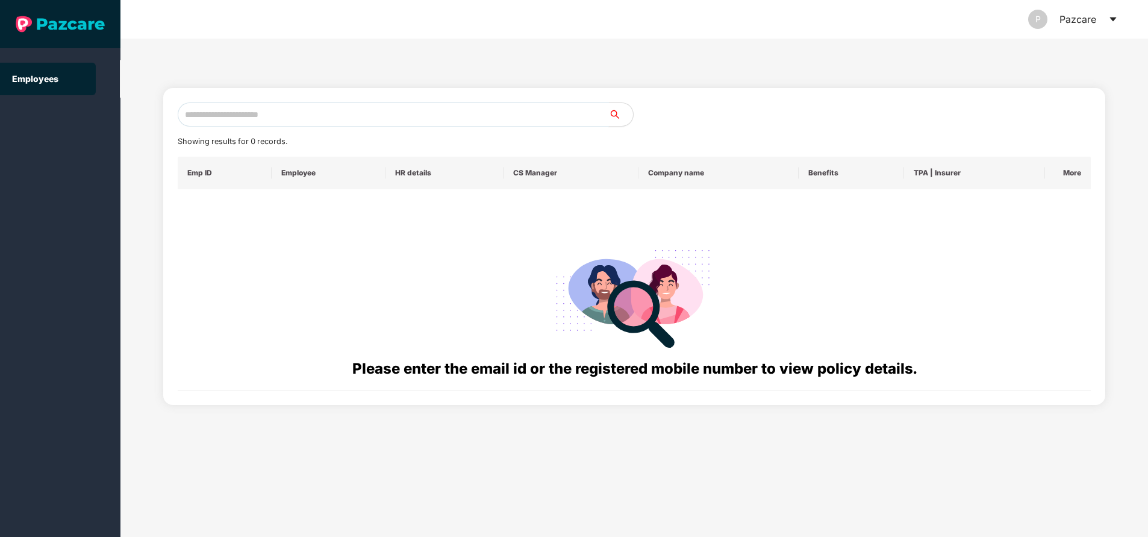
paste input "**********"
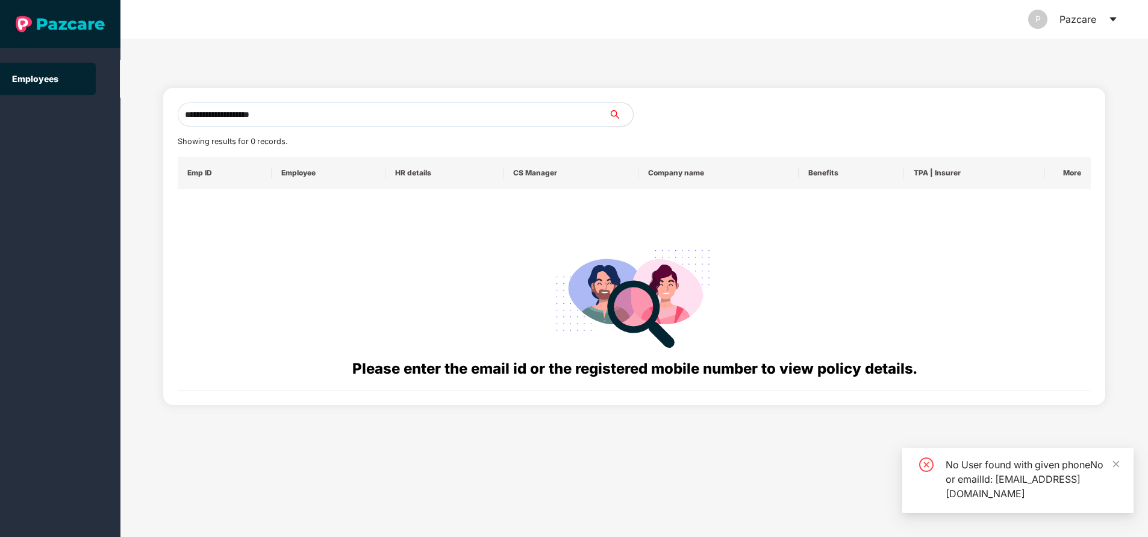
type input "**********"
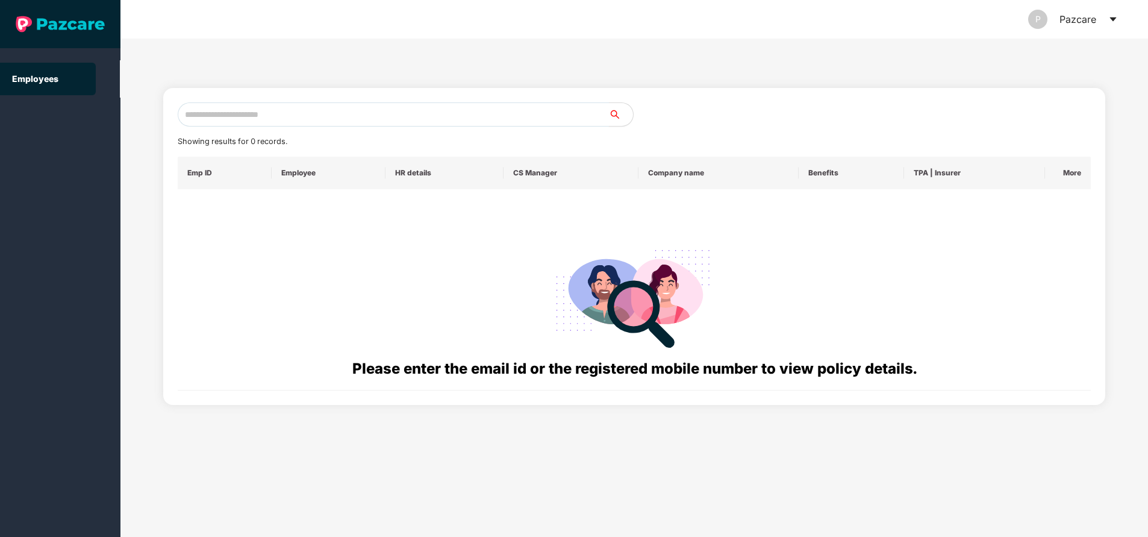
paste input "**********"
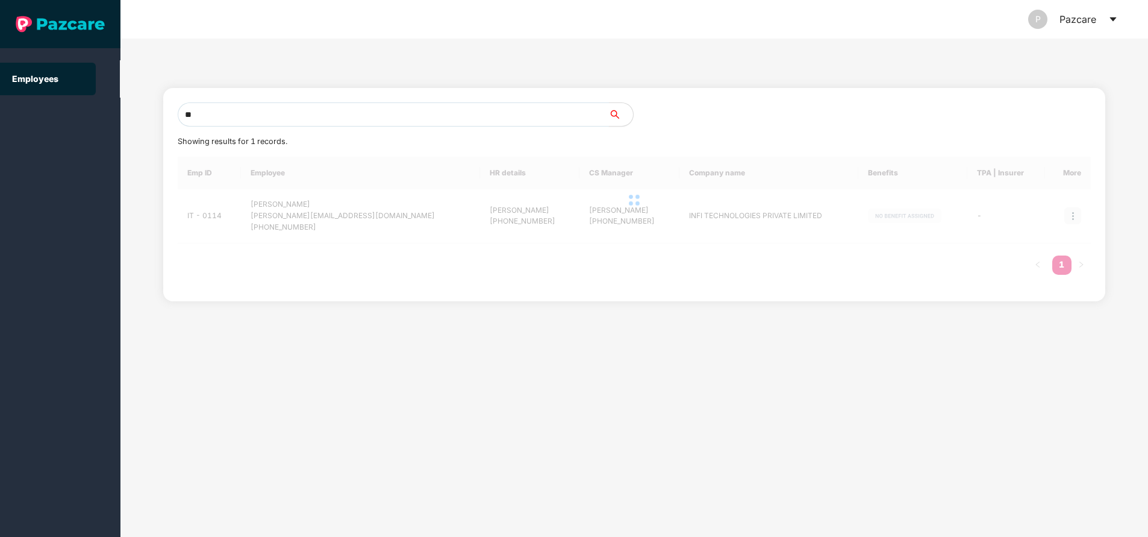
type input "*"
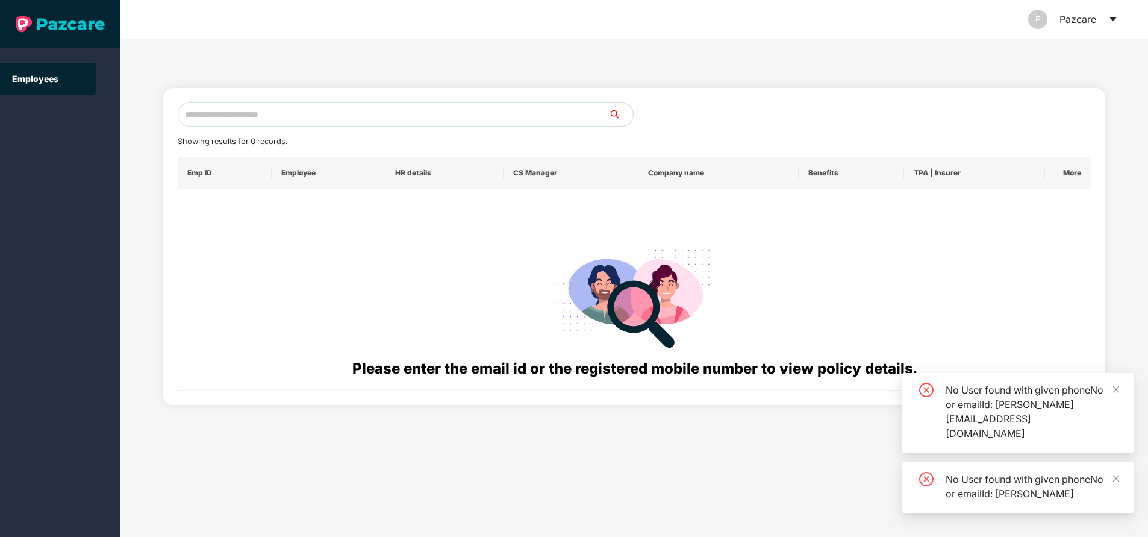
paste input "**********"
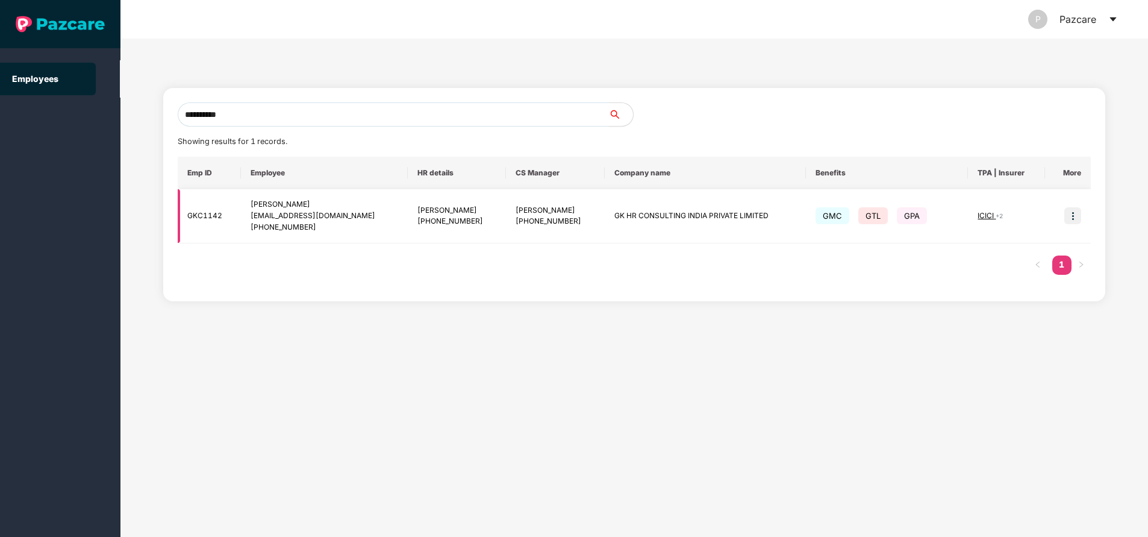
type input "**********"
click at [1077, 221] on img at bounding box center [1072, 215] width 17 height 17
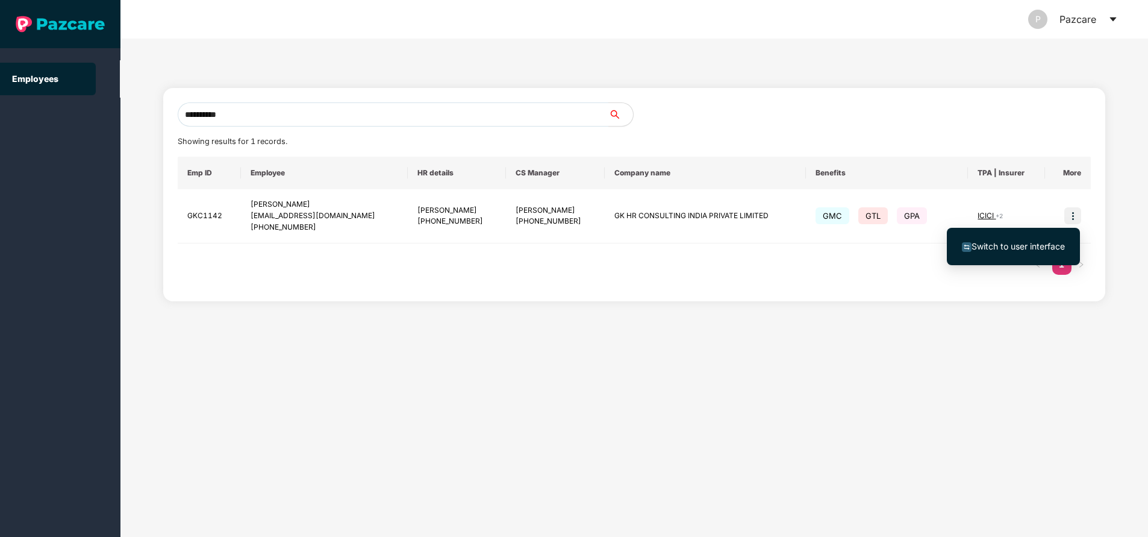
click at [1048, 241] on span "Switch to user interface" at bounding box center [1017, 246] width 93 height 10
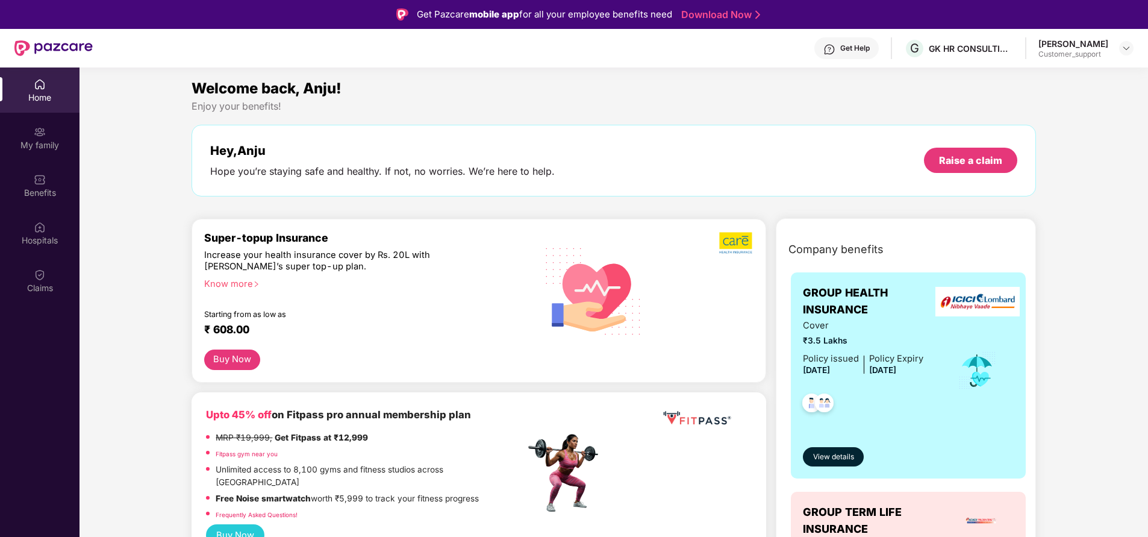
click at [49, 145] on div "My family" at bounding box center [39, 145] width 79 height 12
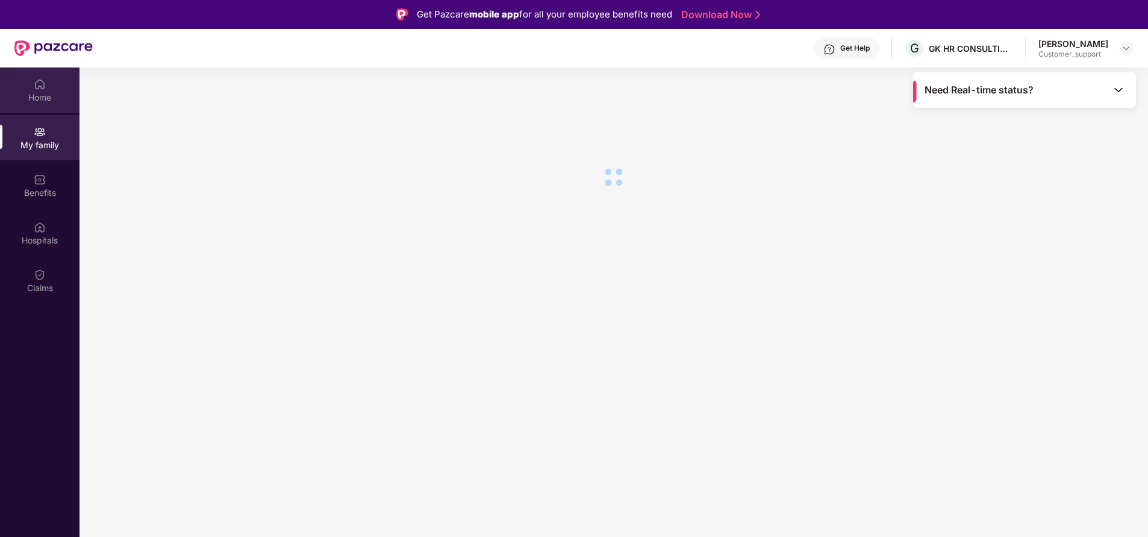
click at [38, 98] on div "Home" at bounding box center [39, 98] width 79 height 12
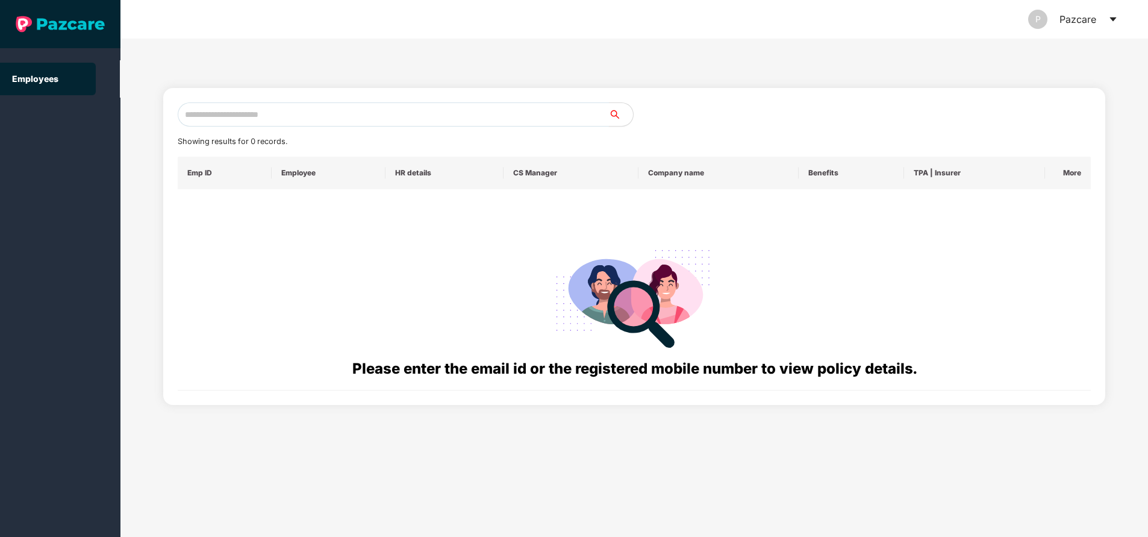
click at [305, 122] on input "text" at bounding box center [393, 114] width 431 height 24
paste input "**********"
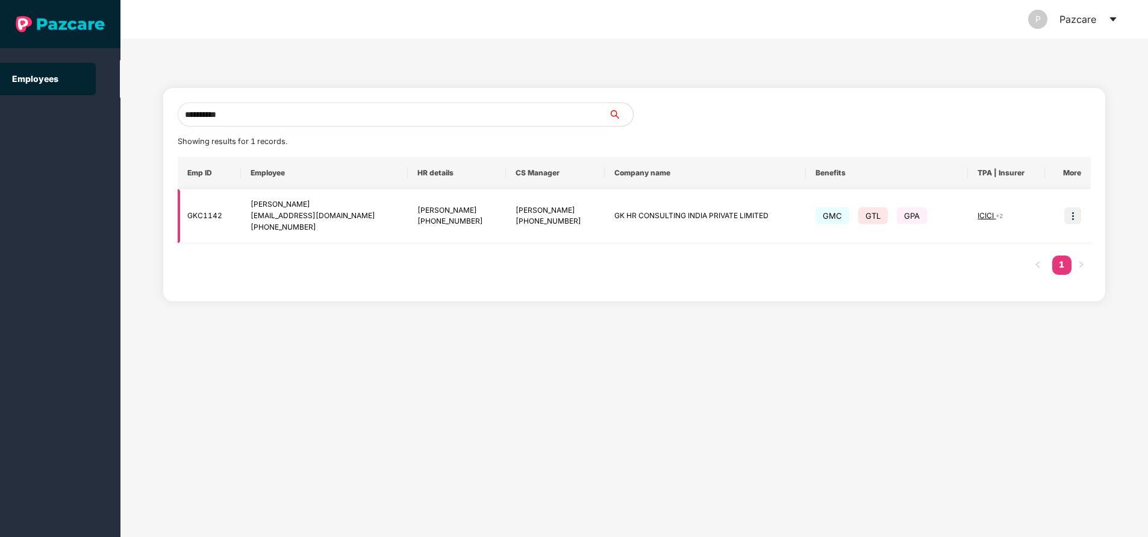
type input "**********"
click at [980, 214] on span "ICICI" at bounding box center [986, 215] width 18 height 9
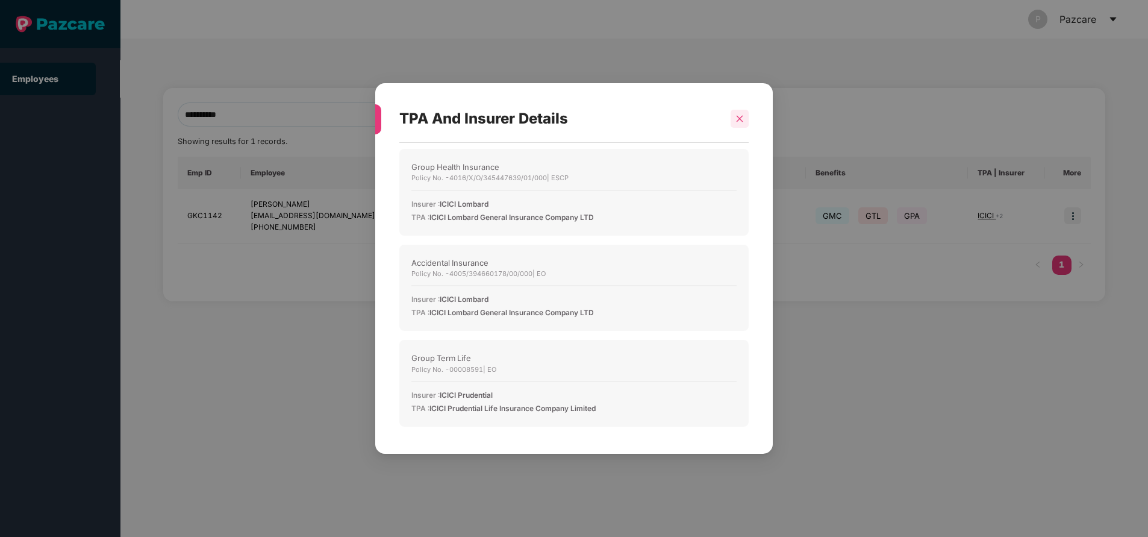
click at [739, 118] on icon "close" at bounding box center [740, 118] width 7 height 7
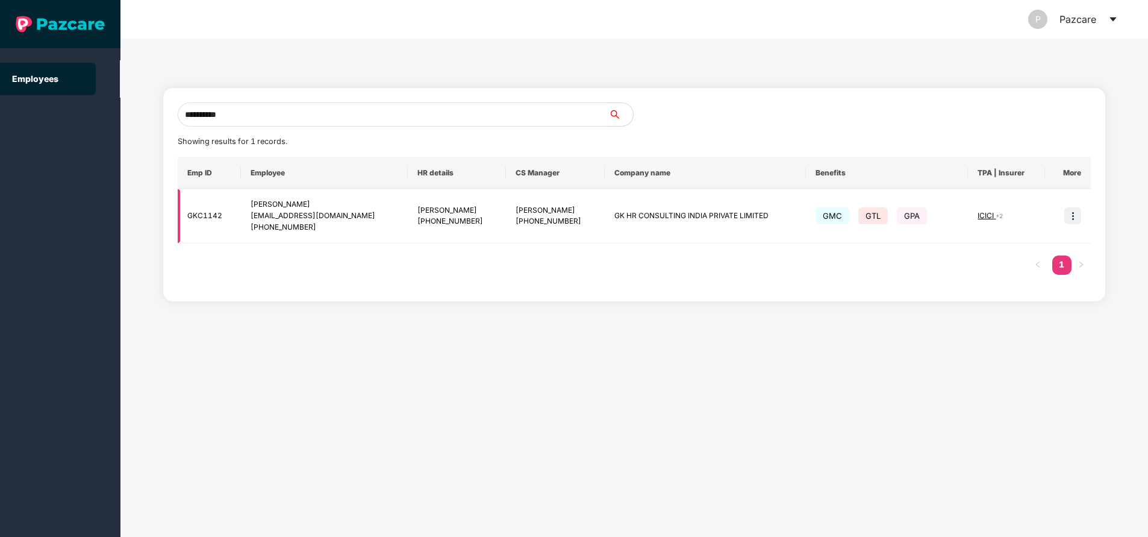
click at [1075, 215] on img at bounding box center [1072, 215] width 17 height 17
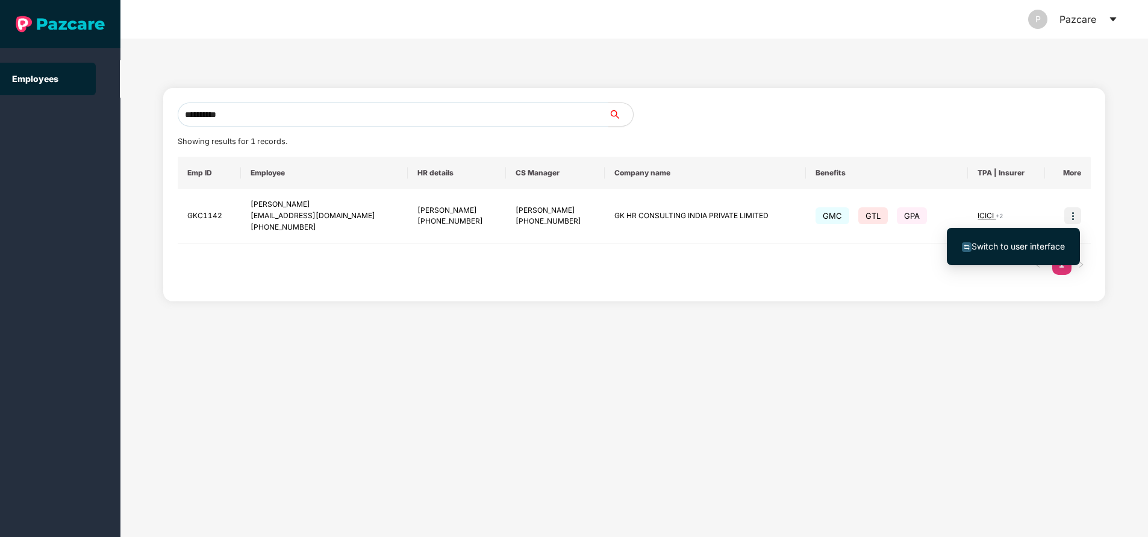
click at [1003, 247] on span "Switch to user interface" at bounding box center [1017, 246] width 93 height 10
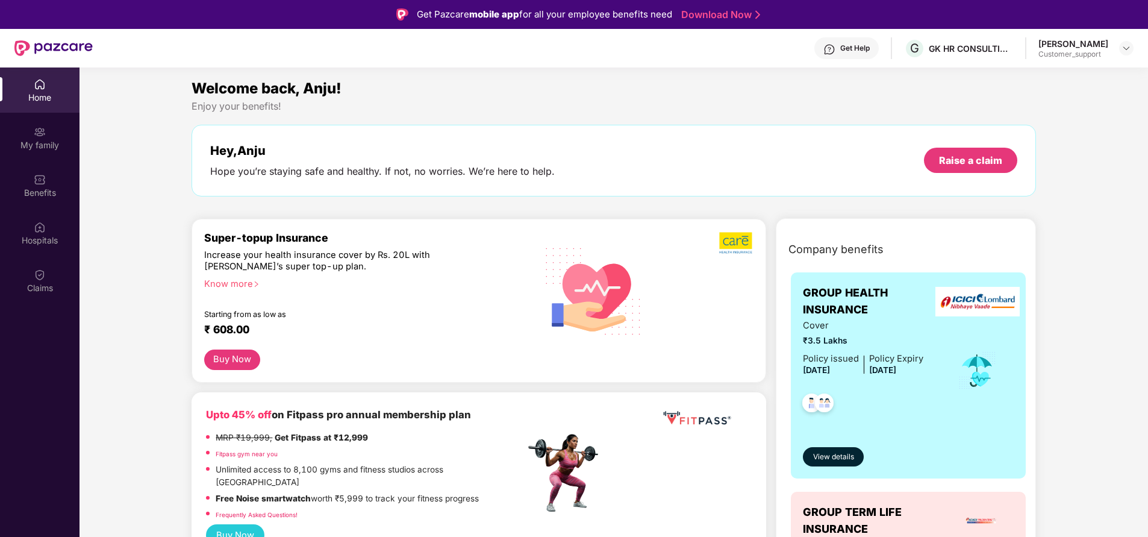
click at [49, 134] on div "My family" at bounding box center [39, 137] width 79 height 45
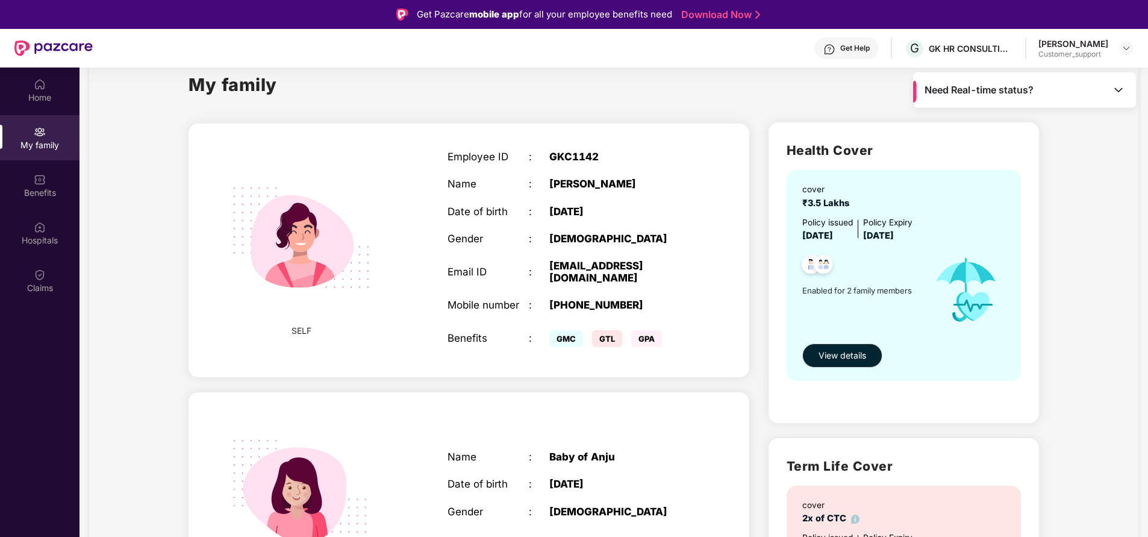
scroll to position [29, 0]
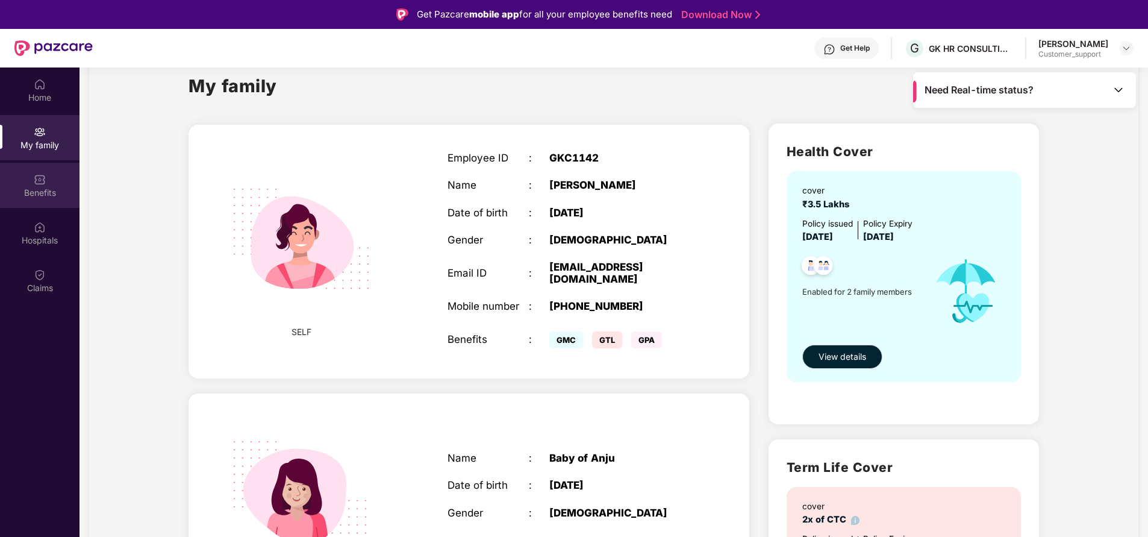
click at [45, 188] on div "Benefits" at bounding box center [39, 193] width 79 height 12
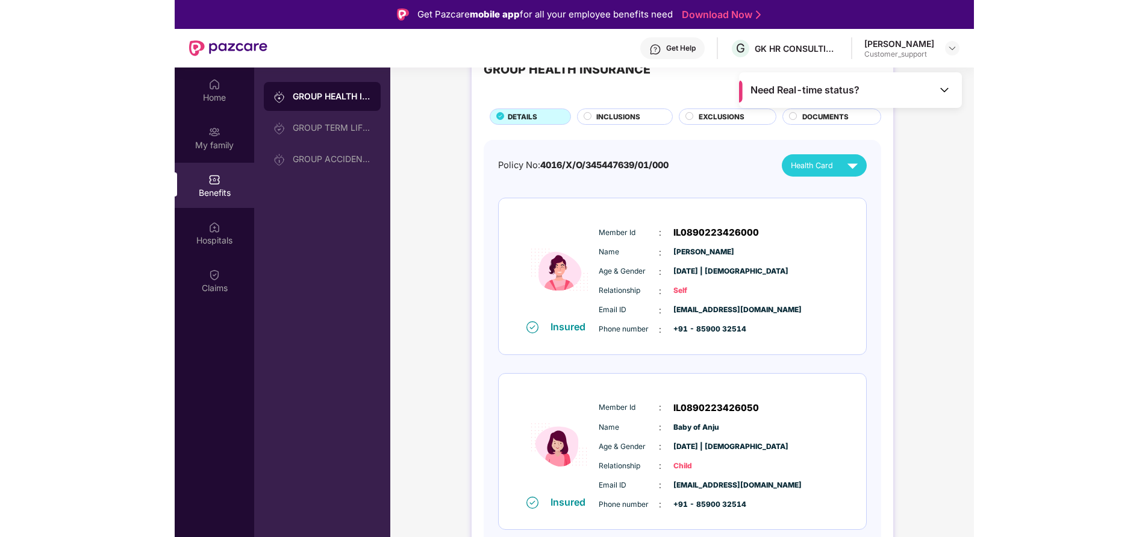
scroll to position [46, 0]
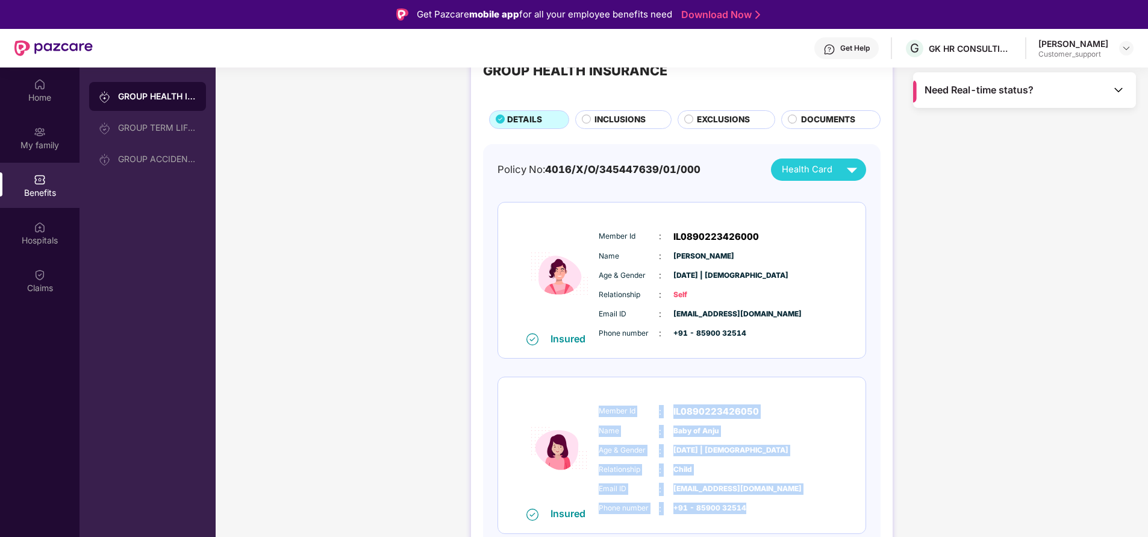
drag, startPoint x: 599, startPoint y: 407, endPoint x: 768, endPoint y: 522, distance: 205.1
click at [768, 522] on div "Insured Member Id : IL0890223426050 Name : Baby of Anju Age & Gender : 23 July …" at bounding box center [681, 455] width 367 height 156
copy div "Member Id : IL0890223426050 Name : Baby of Anju Age & Gender : 23 July 2025 | F…"
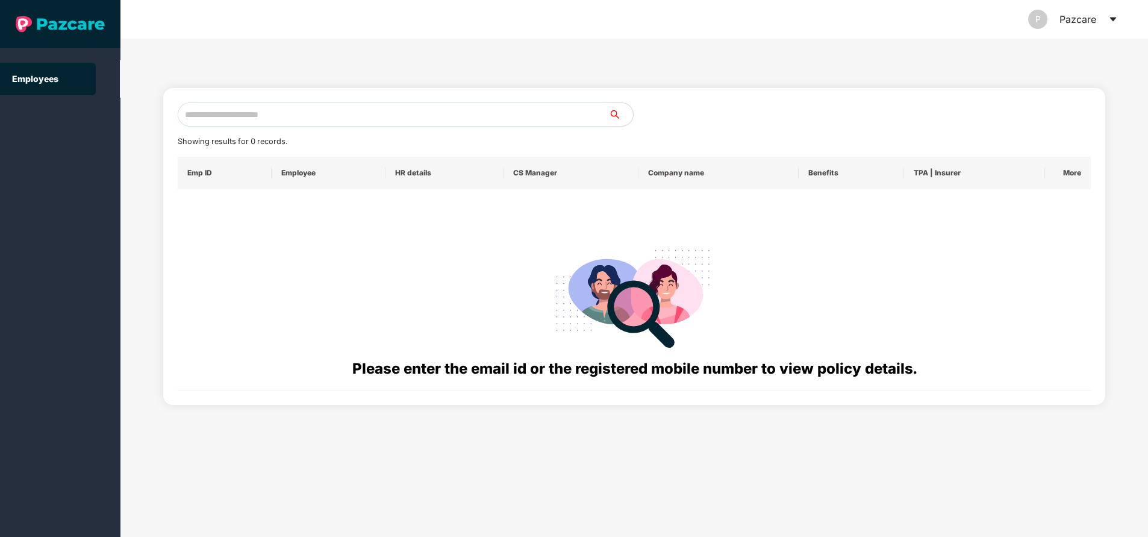
click at [290, 112] on input "text" at bounding box center [393, 114] width 431 height 24
paste input "**********"
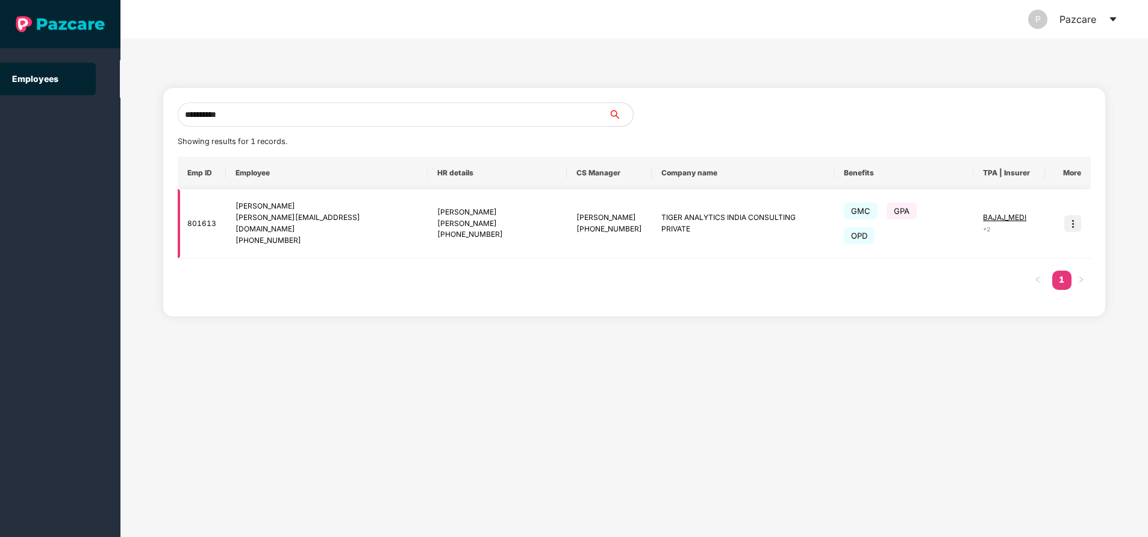
type input "**********"
click at [1074, 223] on img at bounding box center [1072, 223] width 17 height 17
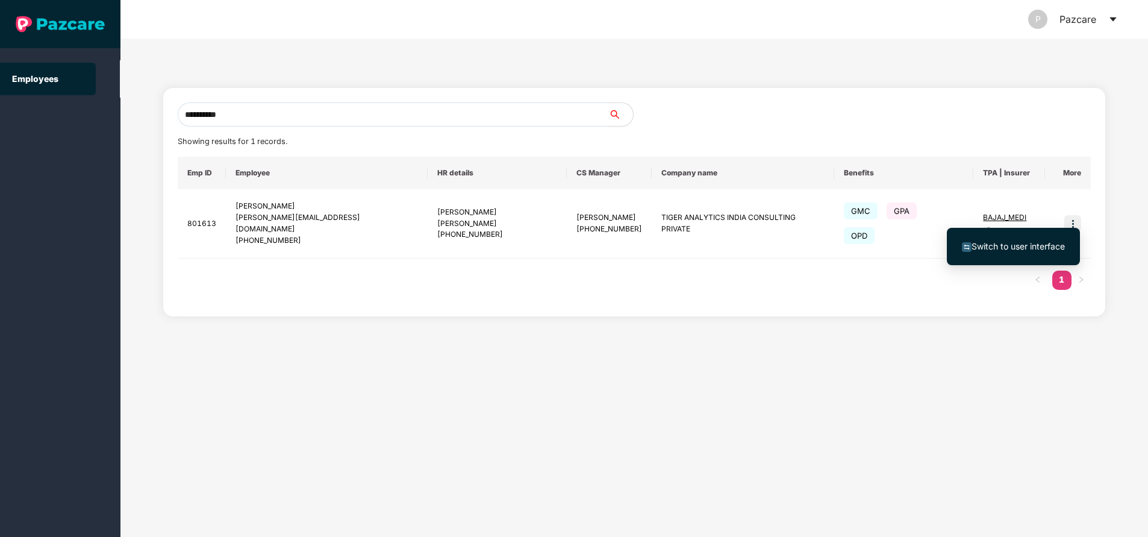
click at [1030, 242] on span "Switch to user interface" at bounding box center [1017, 246] width 93 height 10
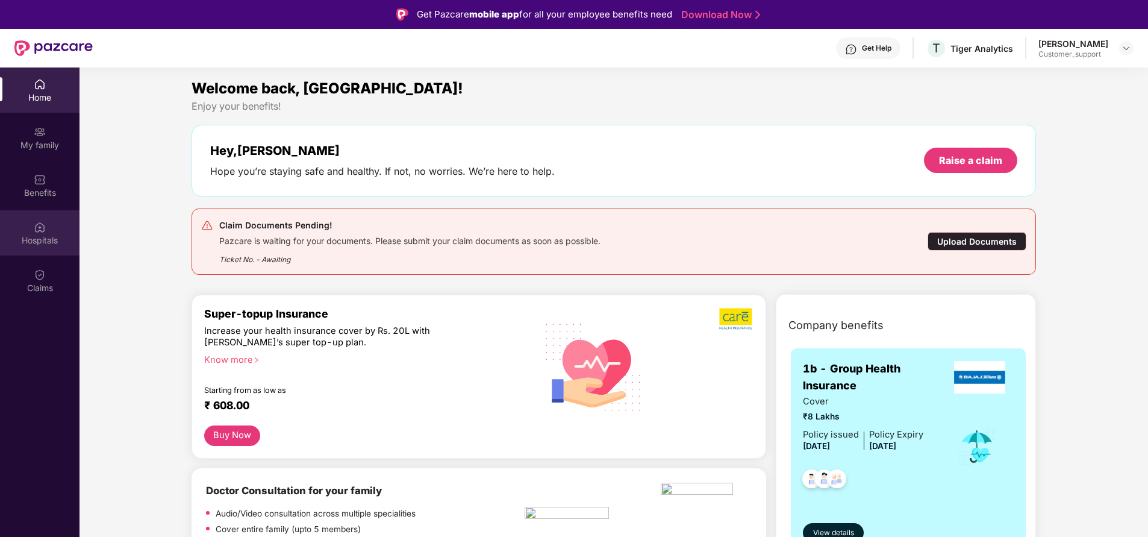
click at [43, 240] on div "Hospitals" at bounding box center [39, 240] width 79 height 12
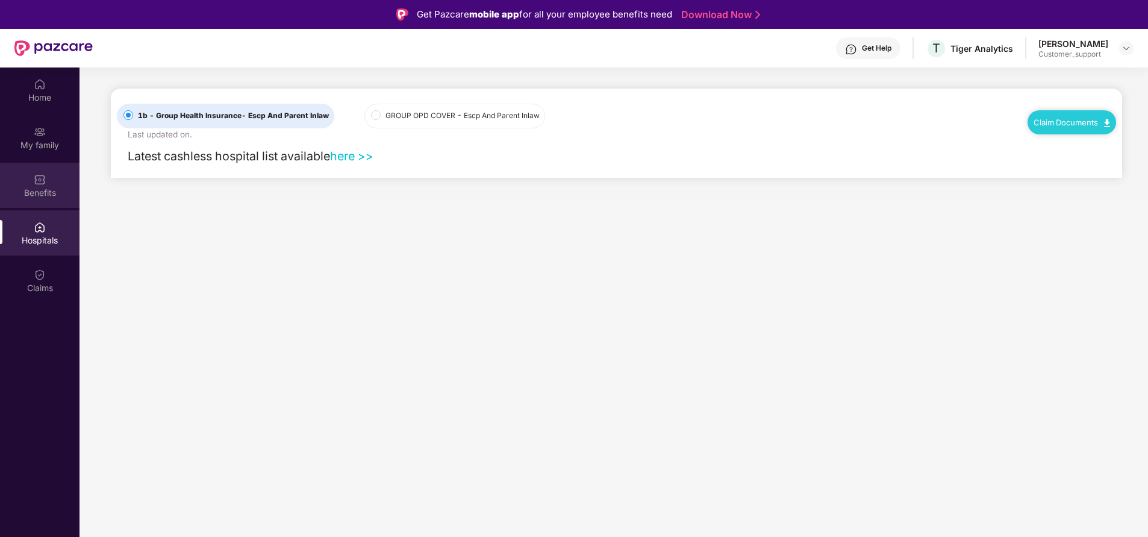
click at [51, 180] on div "Benefits" at bounding box center [39, 185] width 79 height 45
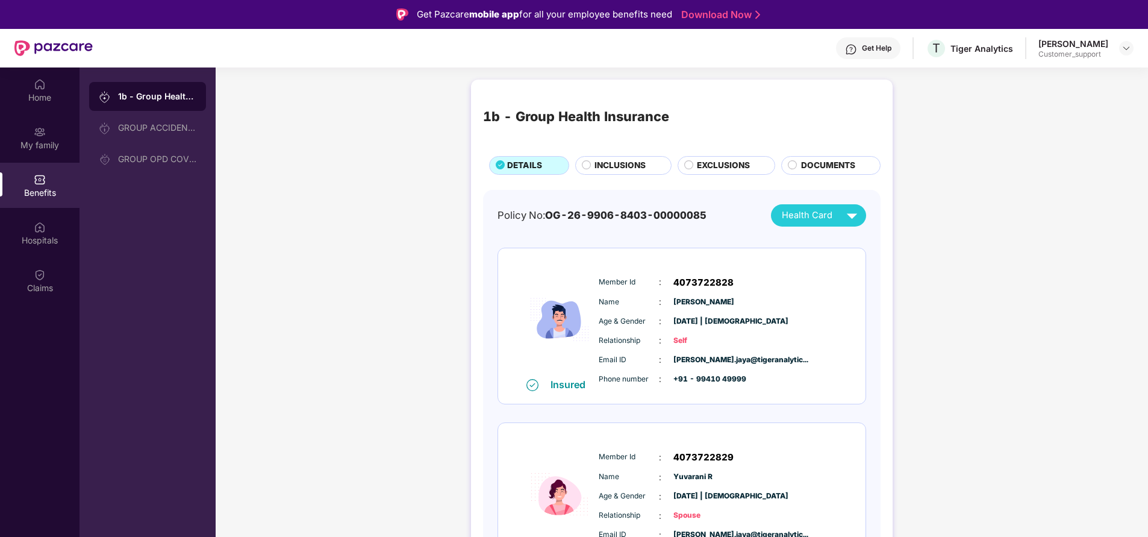
click at [826, 164] on span "DOCUMENTS" at bounding box center [828, 165] width 54 height 13
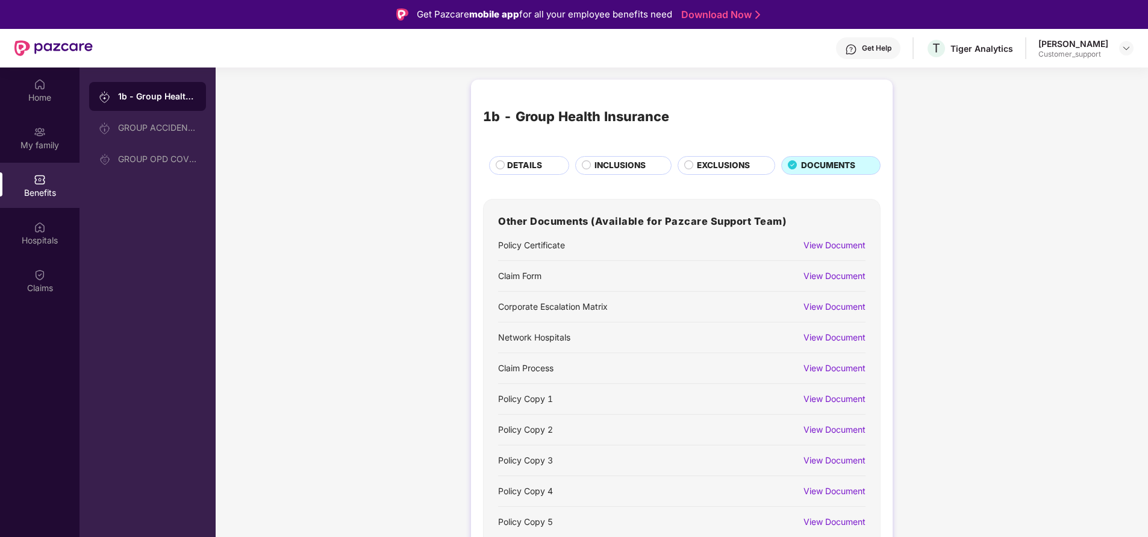
click at [833, 274] on div "View Document" at bounding box center [834, 275] width 62 height 13
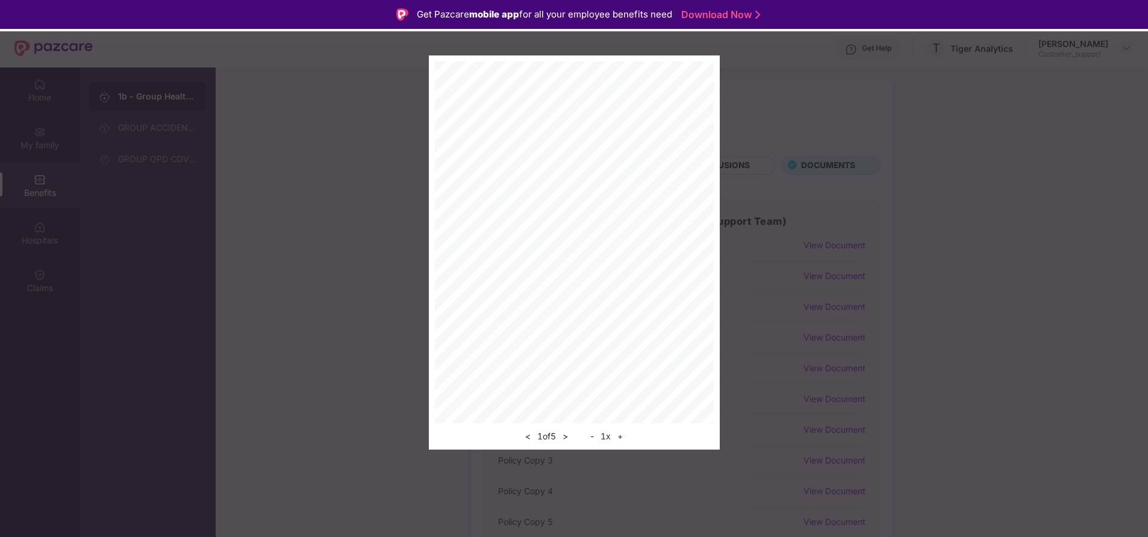
scroll to position [67, 0]
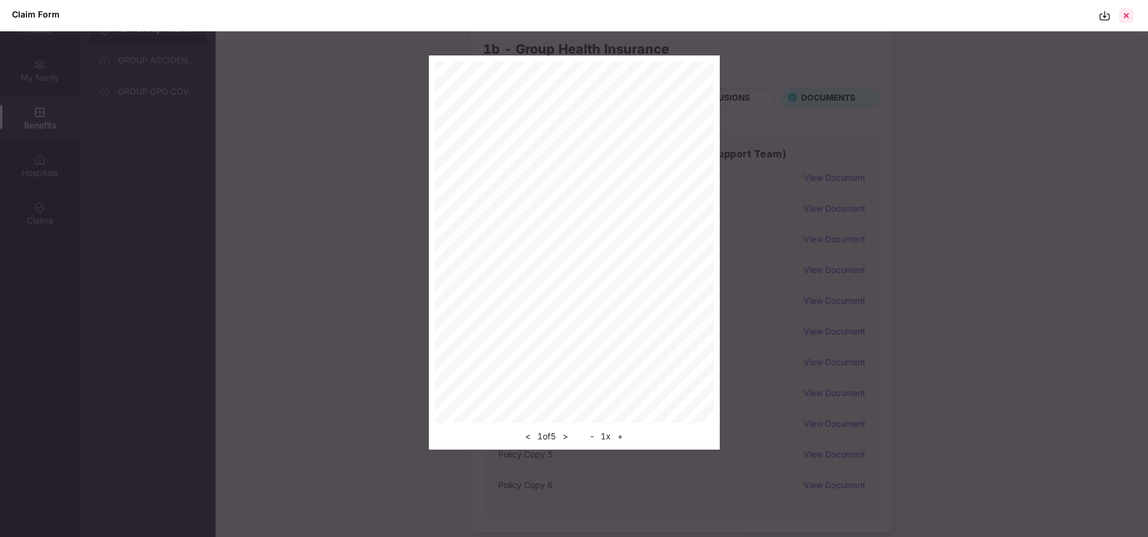
click at [1133, 12] on div at bounding box center [1126, 15] width 19 height 19
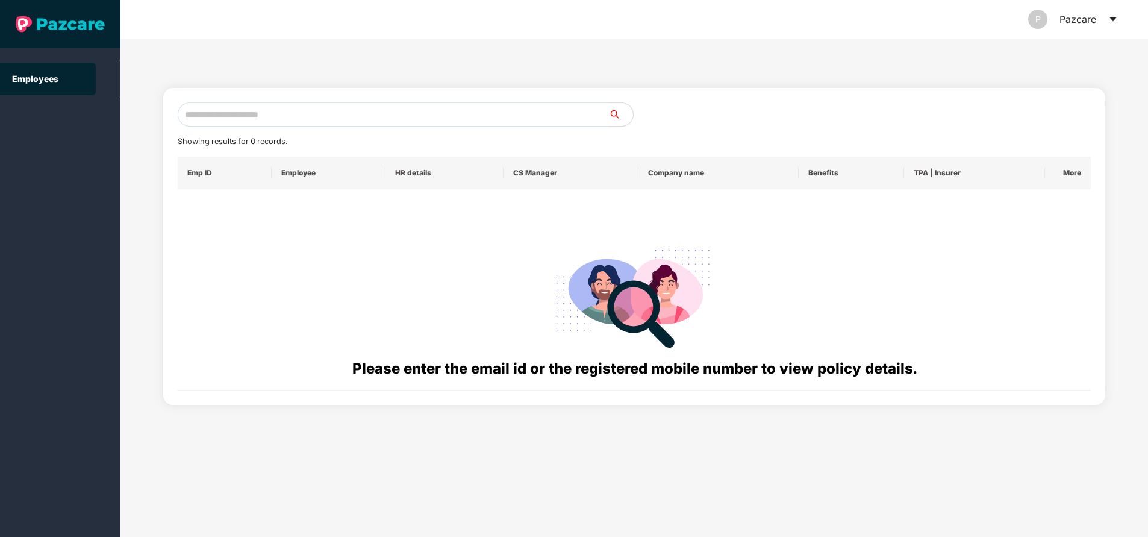
click at [303, 120] on input "text" at bounding box center [393, 114] width 431 height 24
paste input "**********"
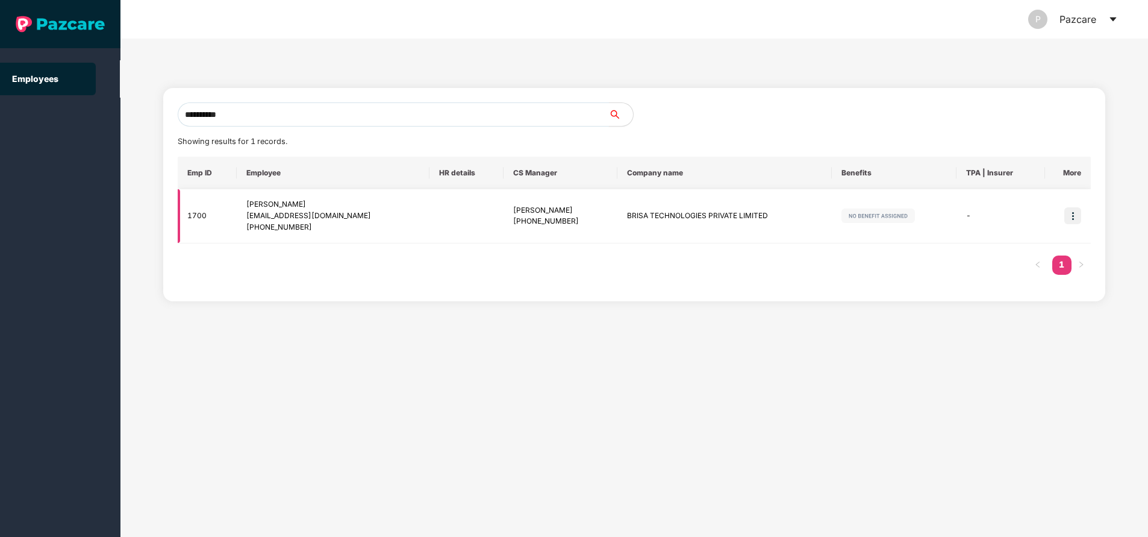
type input "**********"
click at [1068, 214] on img at bounding box center [1072, 215] width 17 height 17
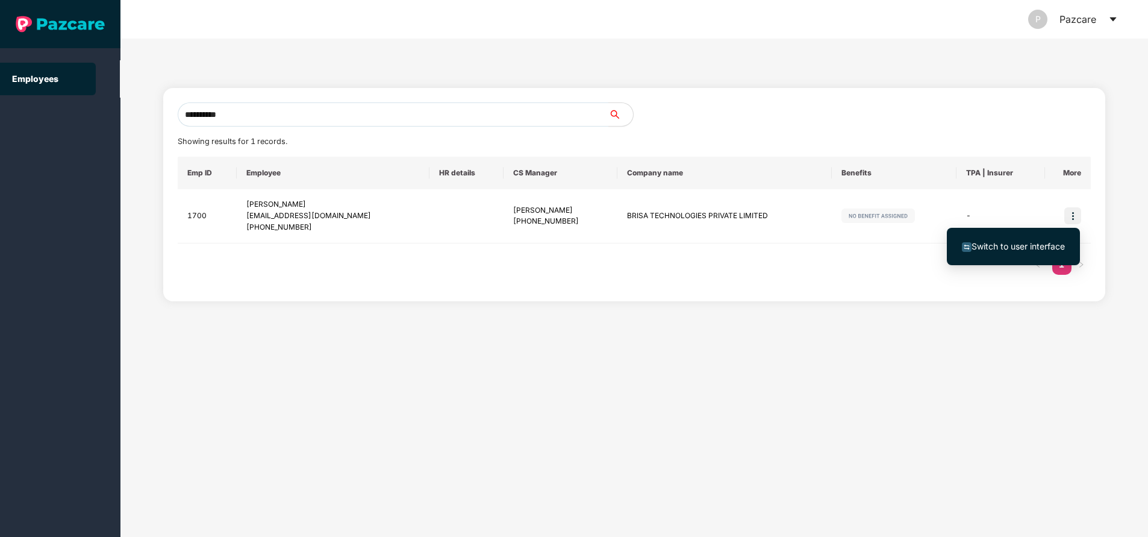
click at [1030, 246] on span "Switch to user interface" at bounding box center [1017, 246] width 93 height 10
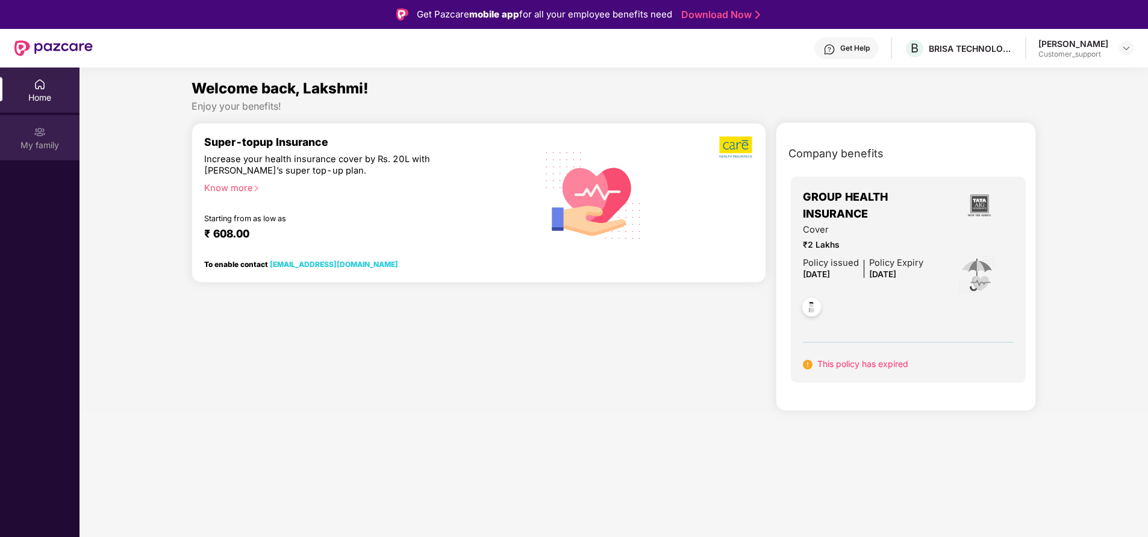
click at [30, 141] on div "My family" at bounding box center [39, 145] width 79 height 12
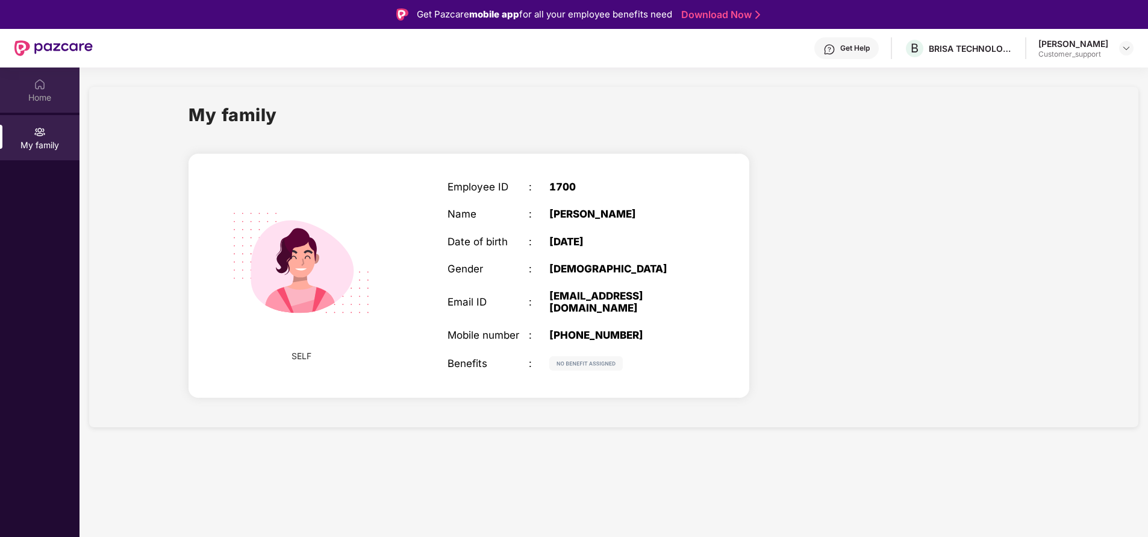
click at [47, 89] on div "Home" at bounding box center [39, 89] width 79 height 45
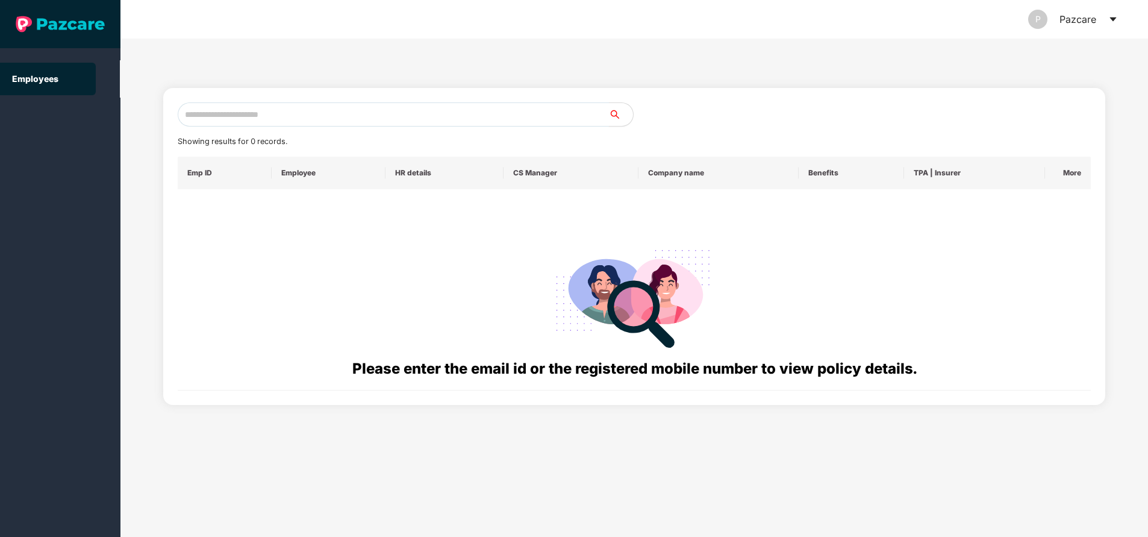
click at [273, 122] on input "text" at bounding box center [393, 114] width 431 height 24
paste input "**********"
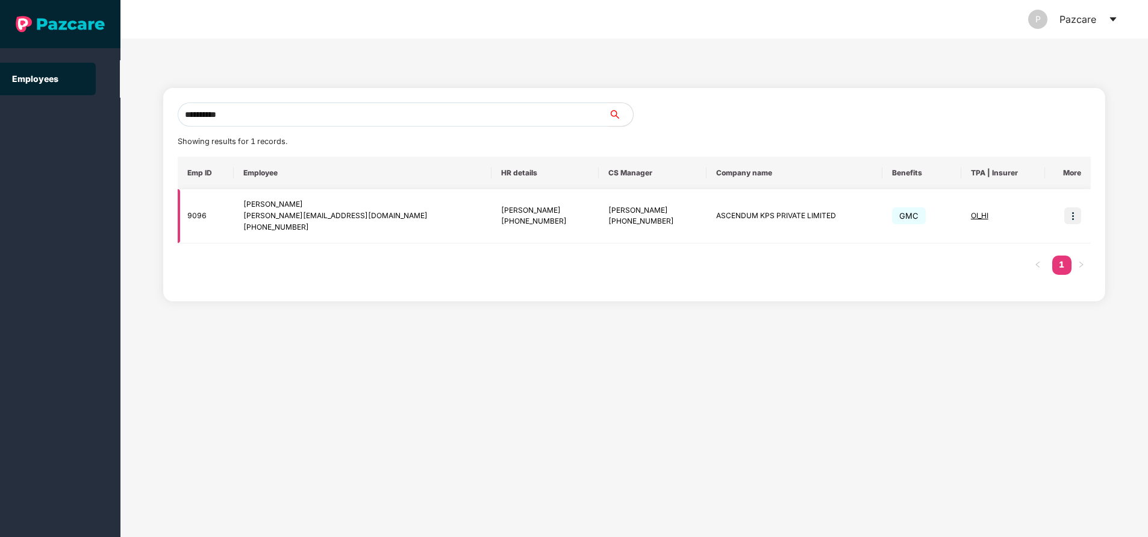
type input "**********"
click at [1076, 216] on img at bounding box center [1072, 215] width 17 height 17
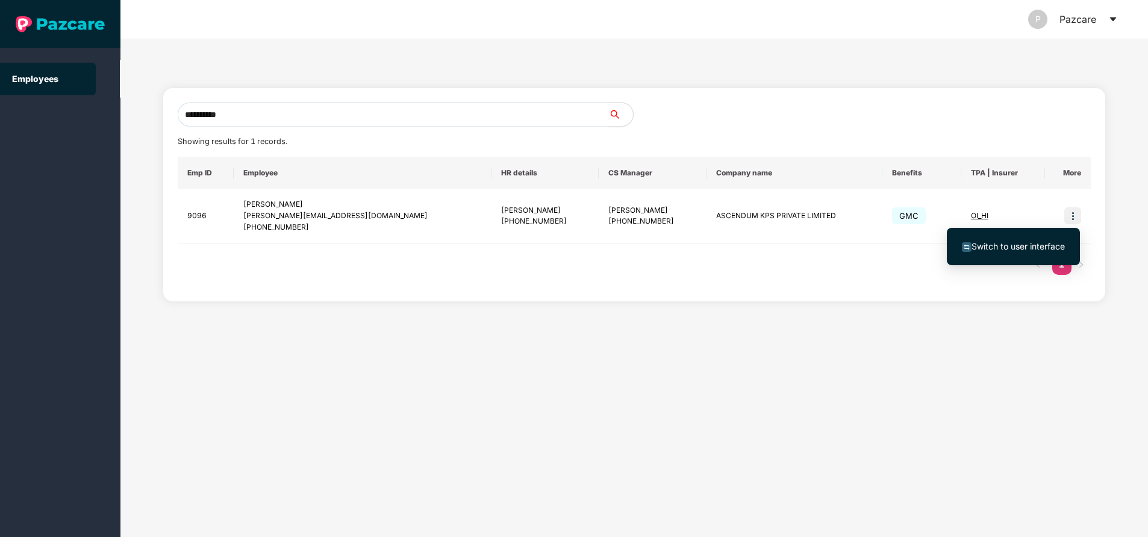
click at [1005, 246] on span "Switch to user interface" at bounding box center [1017, 246] width 93 height 10
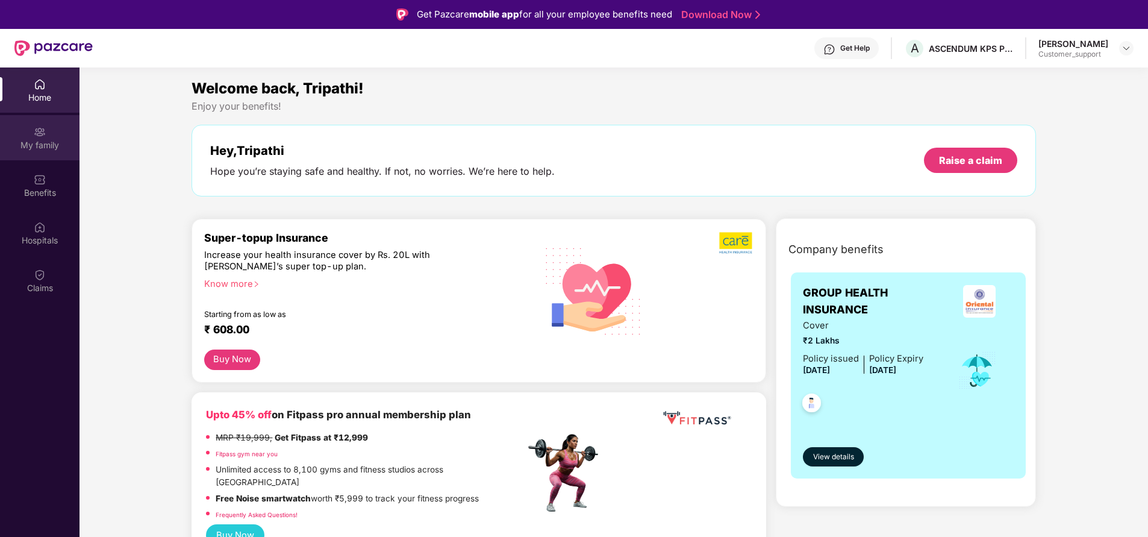
click at [46, 135] on div "My family" at bounding box center [39, 137] width 79 height 45
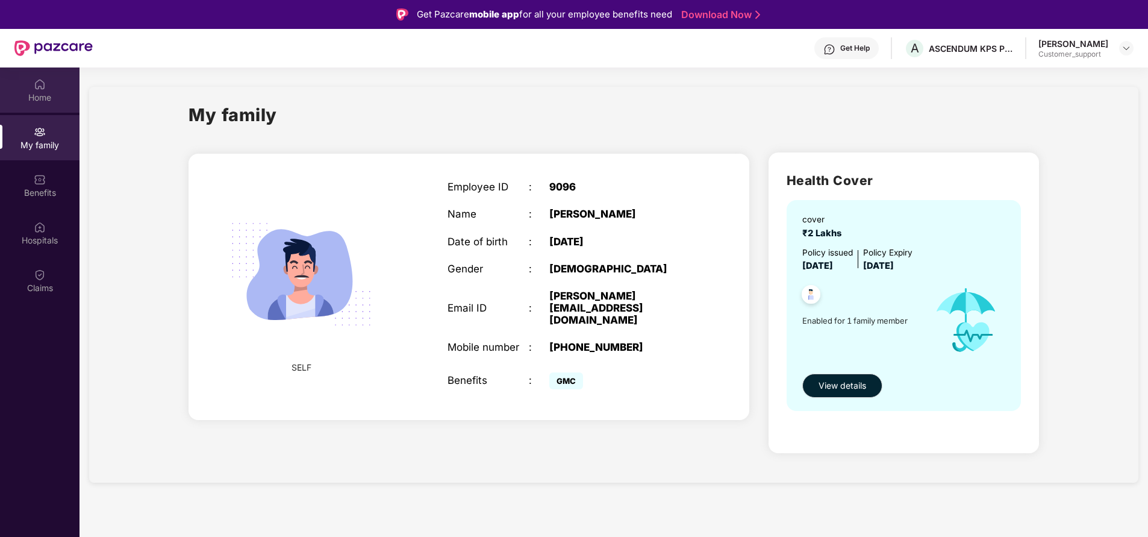
click at [45, 86] on img at bounding box center [40, 84] width 12 height 12
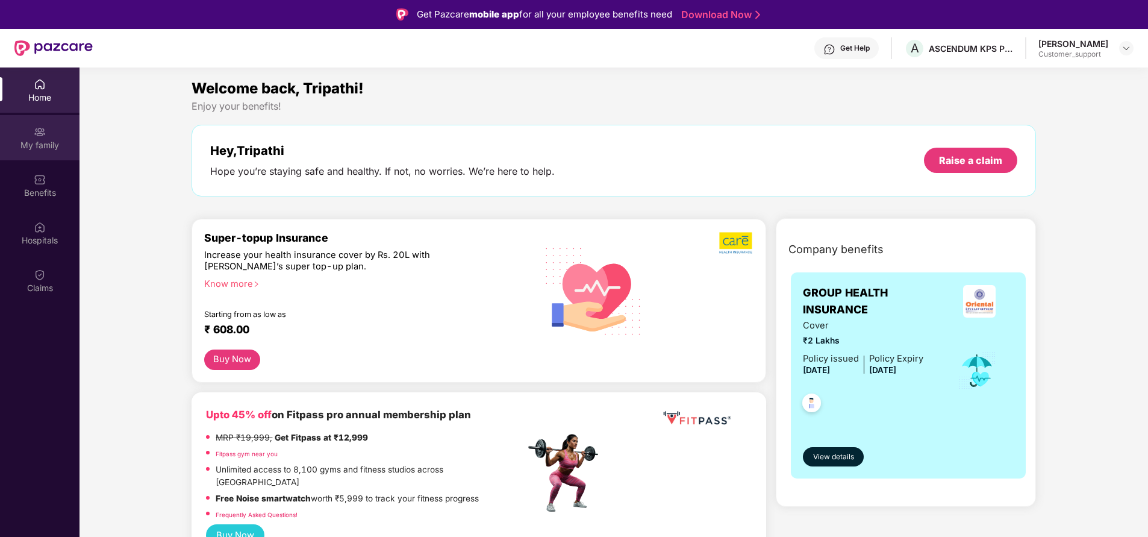
click at [37, 151] on div "My family" at bounding box center [39, 137] width 79 height 45
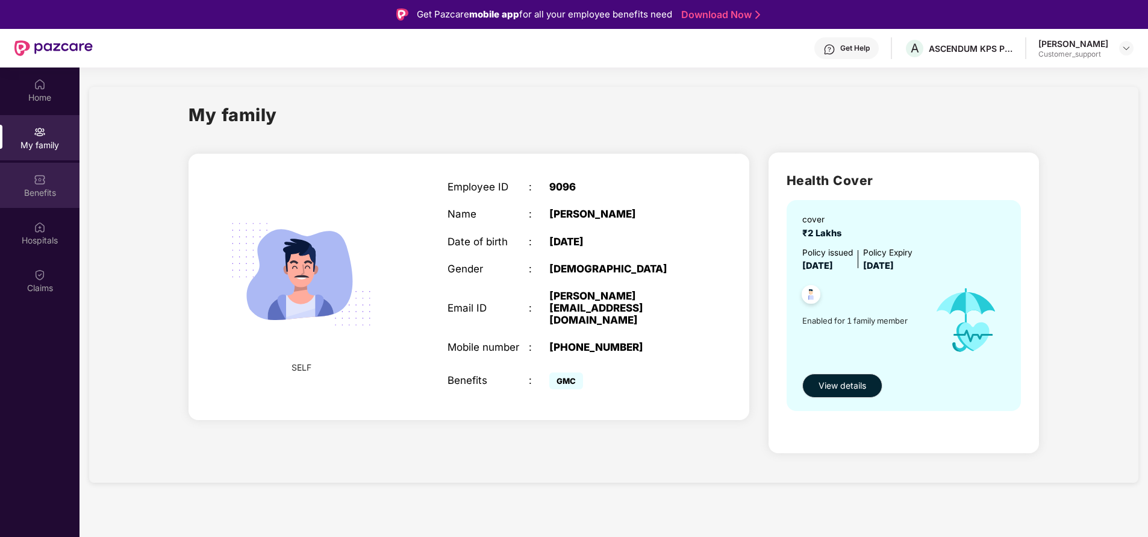
click at [48, 181] on div "Benefits" at bounding box center [39, 185] width 79 height 45
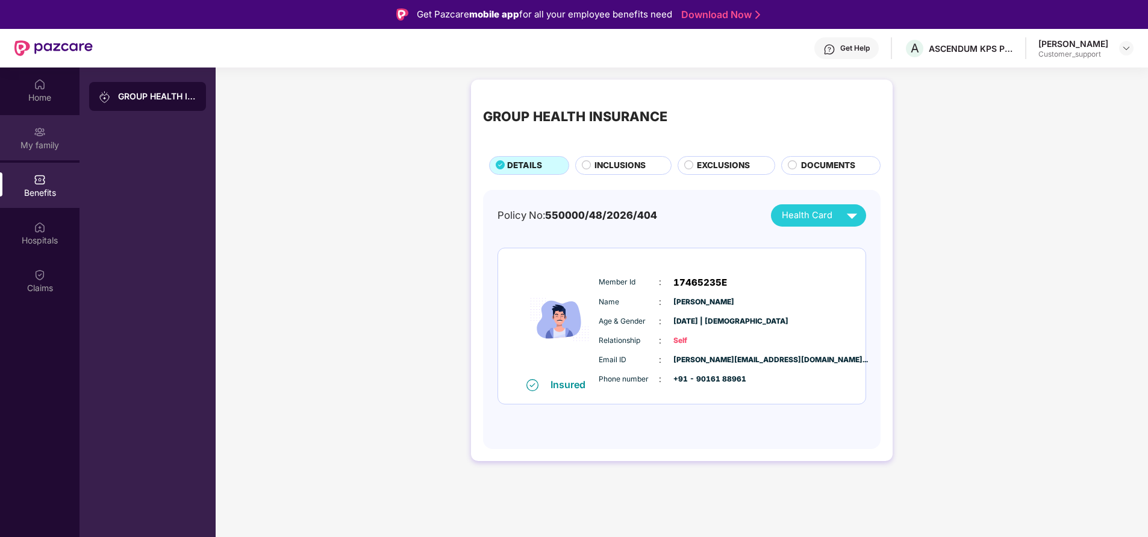
click at [51, 143] on div "My family" at bounding box center [39, 145] width 79 height 12
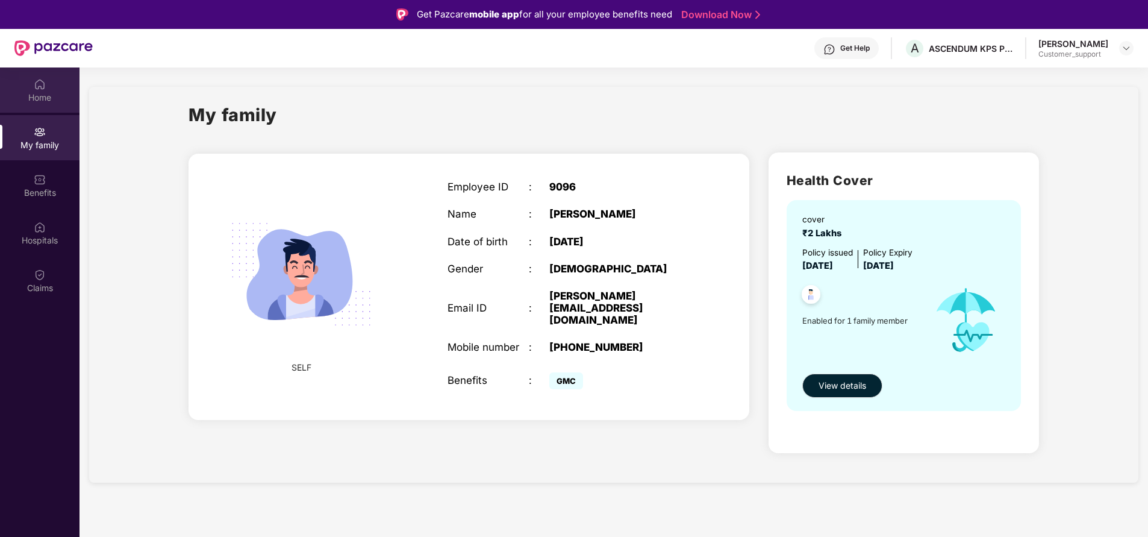
click at [43, 95] on div "Home" at bounding box center [39, 98] width 79 height 12
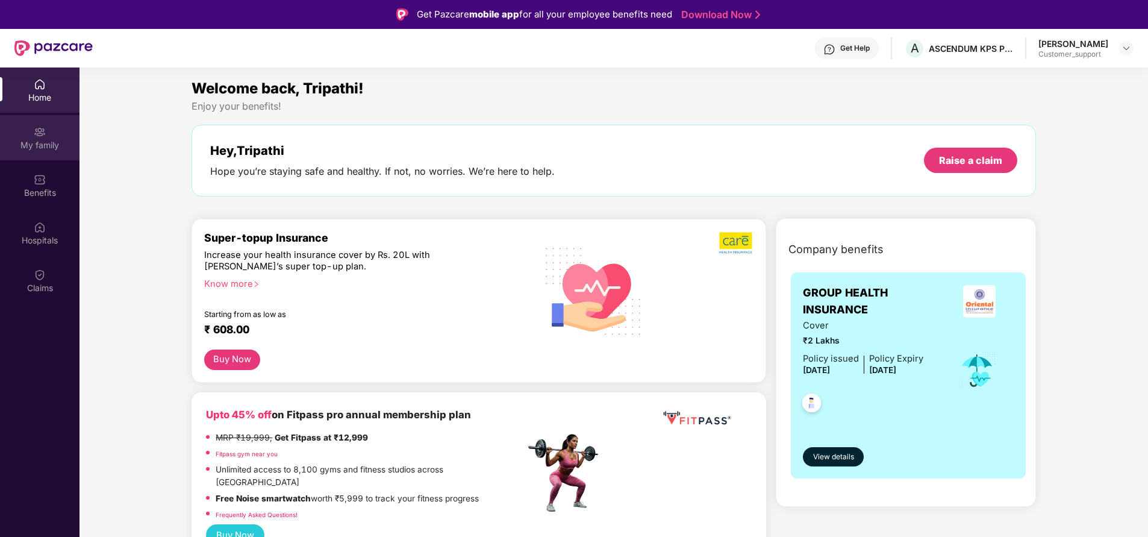
click at [41, 137] on img at bounding box center [40, 132] width 12 height 12
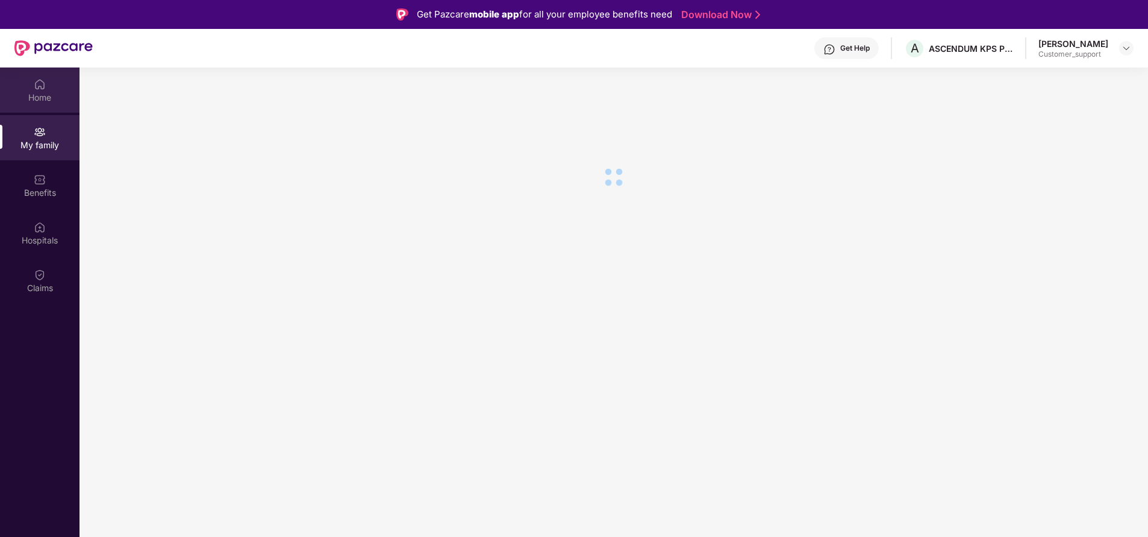
click at [39, 98] on div "Home" at bounding box center [39, 98] width 79 height 12
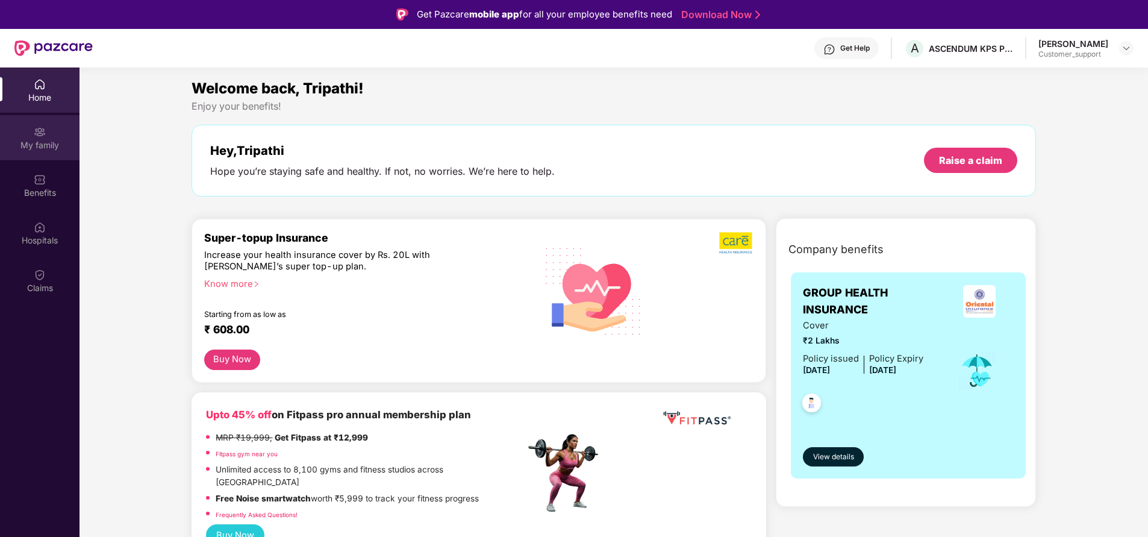
click at [40, 150] on div "My family" at bounding box center [39, 145] width 79 height 12
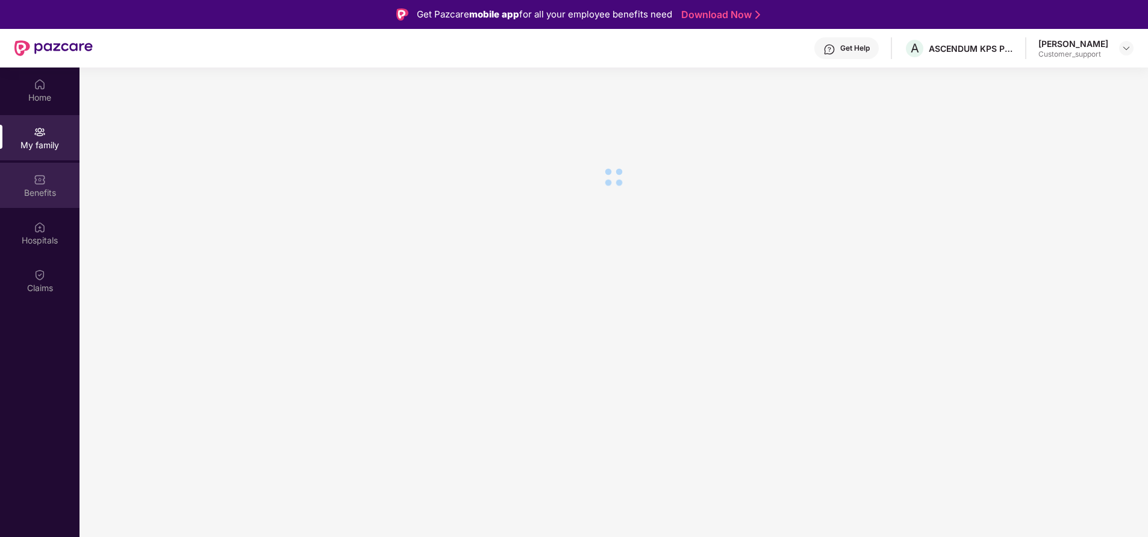
click at [39, 193] on div "Benefits" at bounding box center [39, 193] width 79 height 12
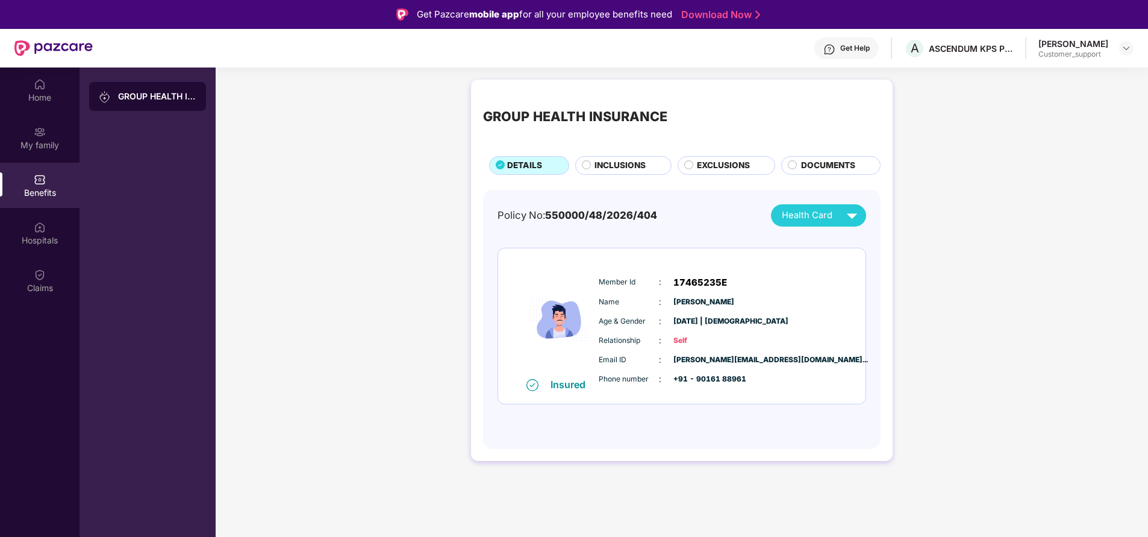
click at [626, 169] on span "INCLUSIONS" at bounding box center [619, 165] width 51 height 13
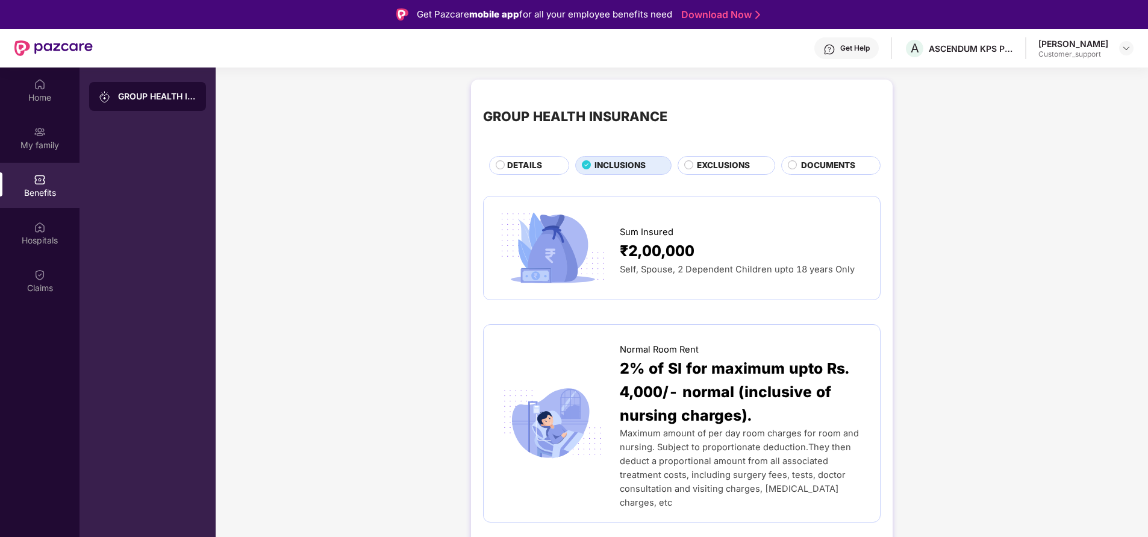
click at [721, 160] on span "EXCLUSIONS" at bounding box center [723, 165] width 53 height 13
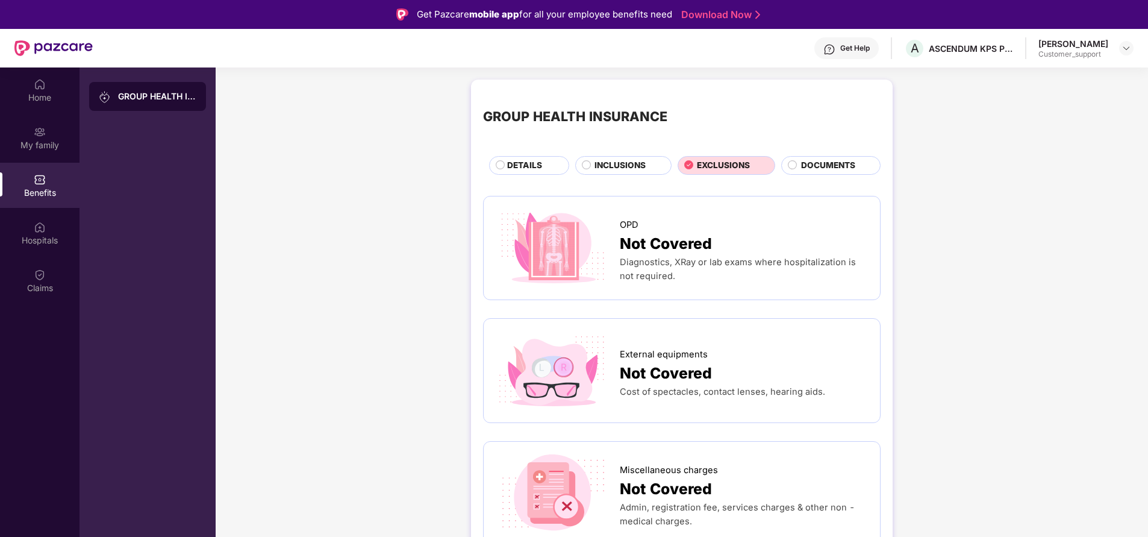
click at [623, 170] on span "INCLUSIONS" at bounding box center [619, 165] width 51 height 13
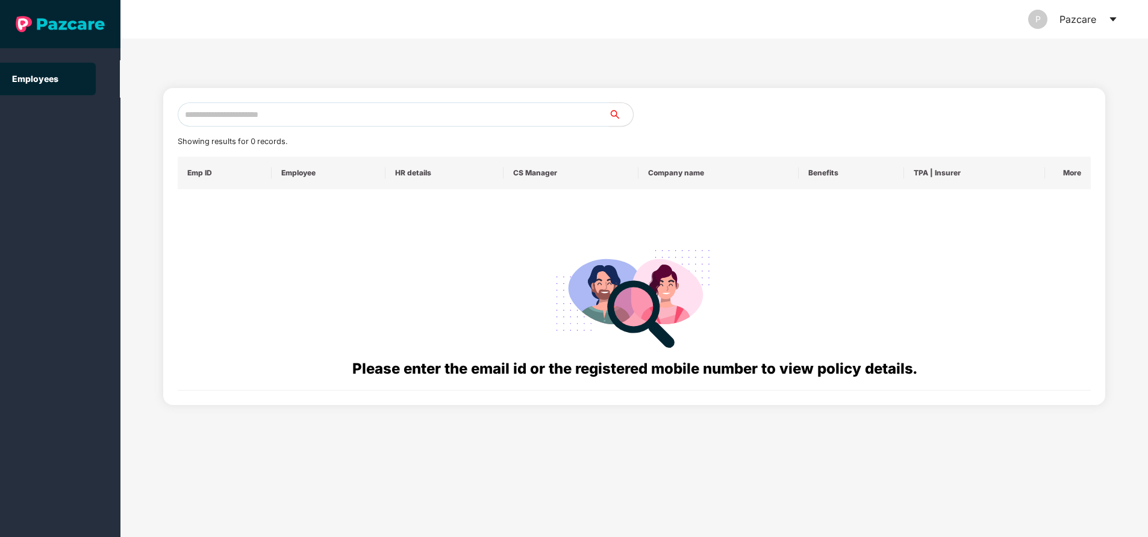
click at [350, 114] on input "text" at bounding box center [393, 114] width 431 height 24
paste input "**********"
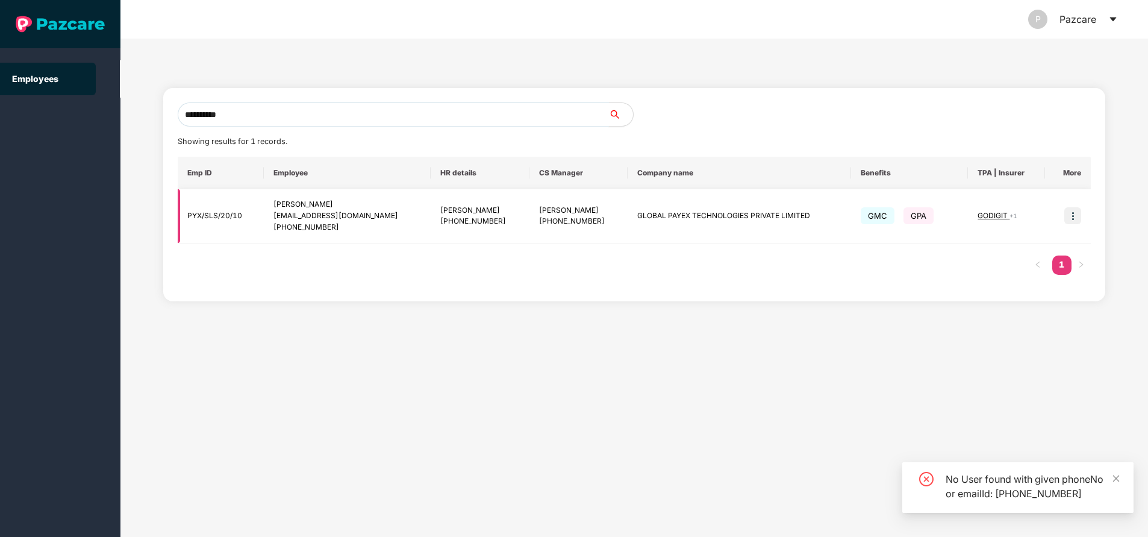
type input "**********"
click at [1077, 213] on img at bounding box center [1072, 215] width 17 height 17
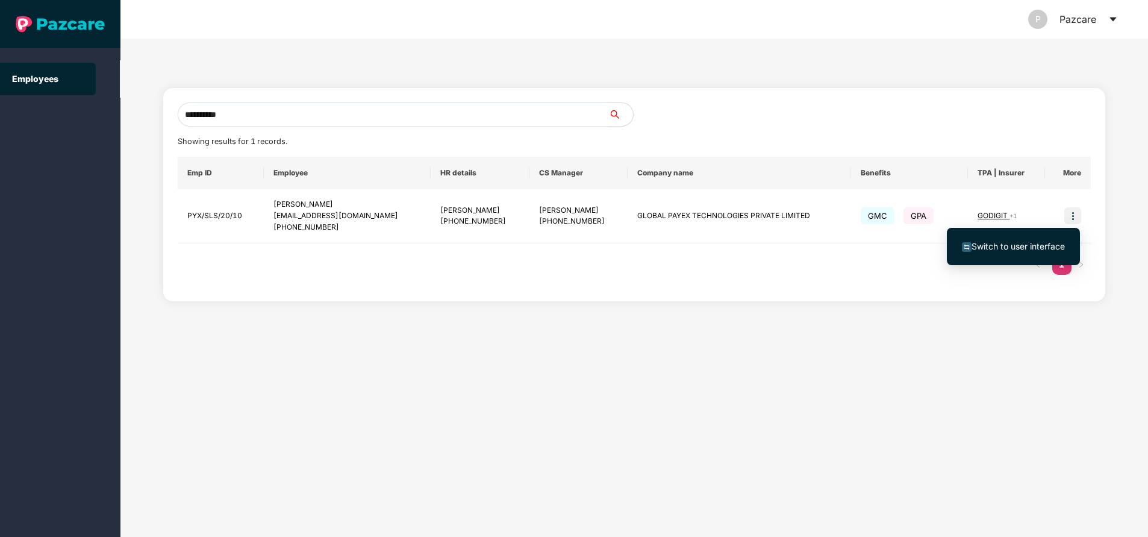
click at [1040, 238] on li "Switch to user interface" at bounding box center [1013, 246] width 133 height 25
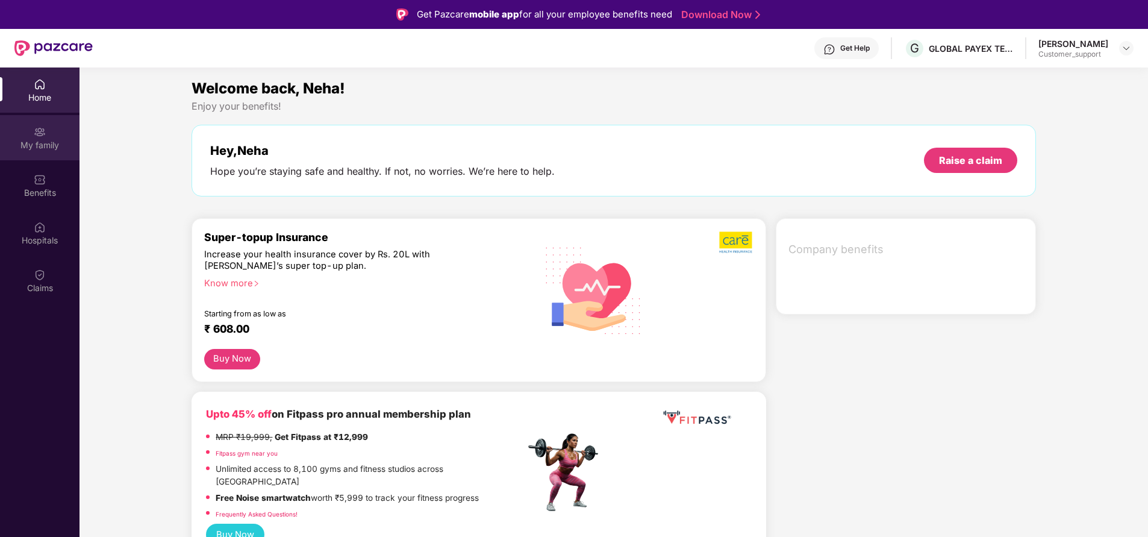
click at [40, 137] on img at bounding box center [40, 132] width 12 height 12
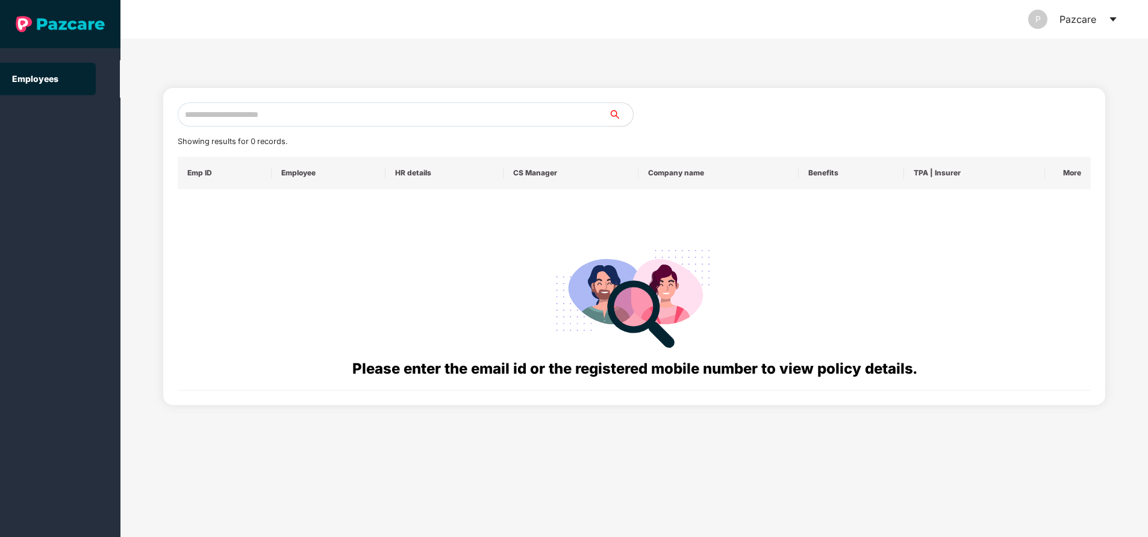
click at [390, 113] on input "text" at bounding box center [393, 114] width 431 height 24
paste input "**********"
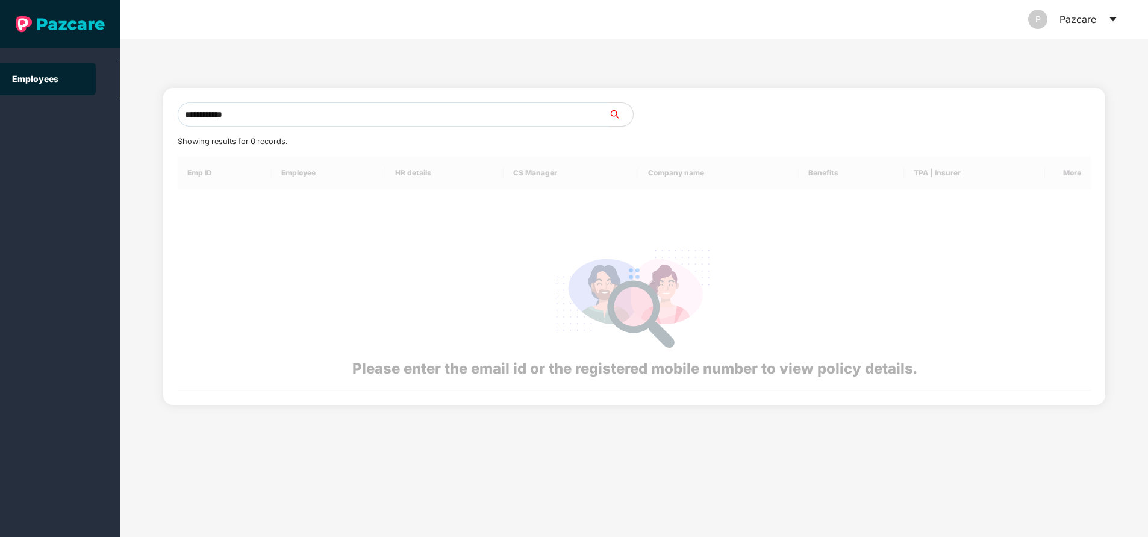
click at [390, 113] on input "**********" at bounding box center [393, 114] width 431 height 24
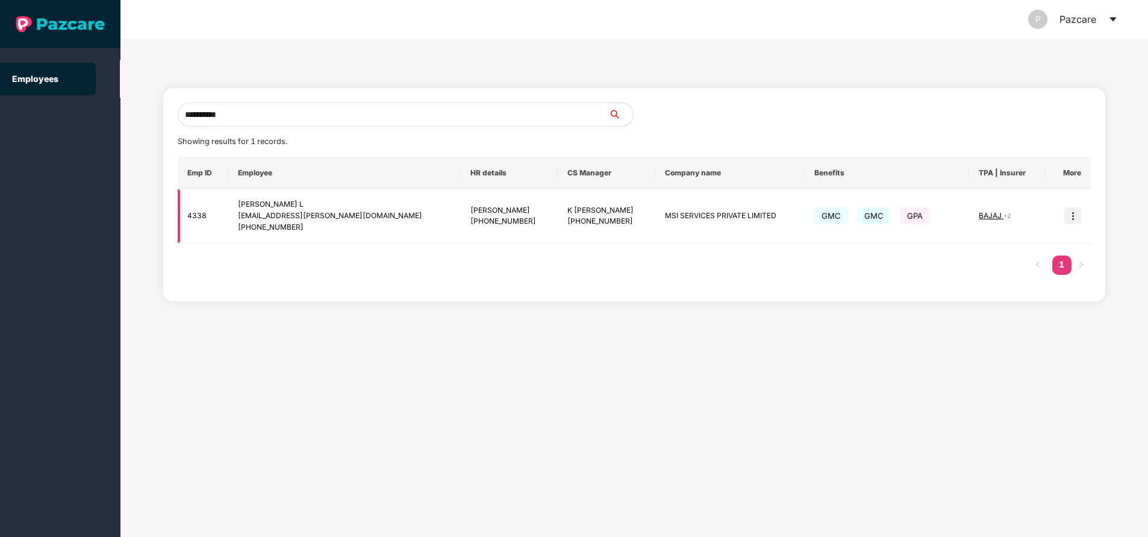
type input "**********"
click at [1070, 216] on img at bounding box center [1072, 215] width 17 height 17
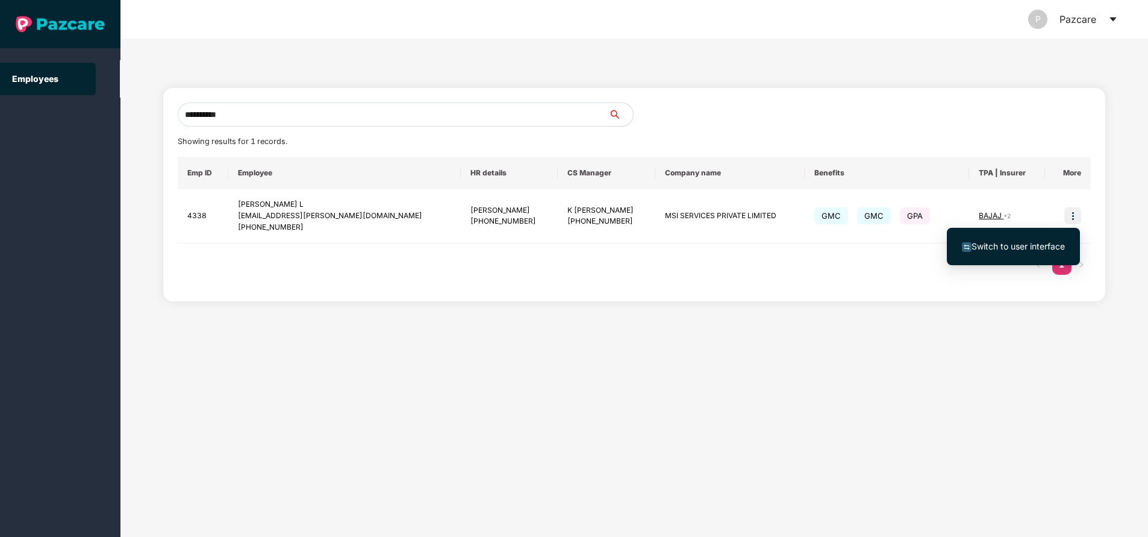
click at [998, 247] on span "Switch to user interface" at bounding box center [1017, 246] width 93 height 10
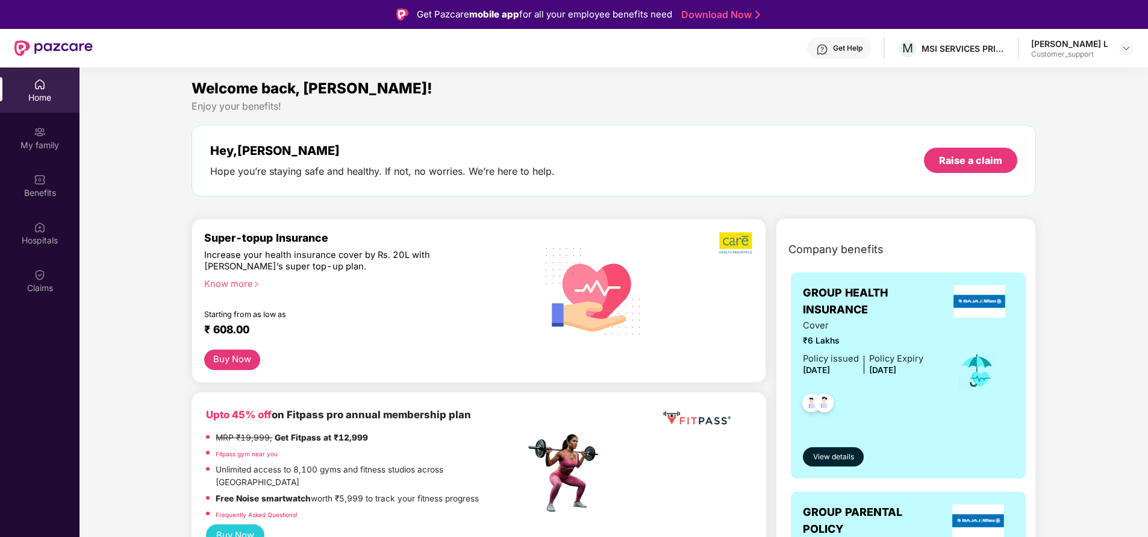
click at [45, 143] on div "My family" at bounding box center [39, 145] width 79 height 12
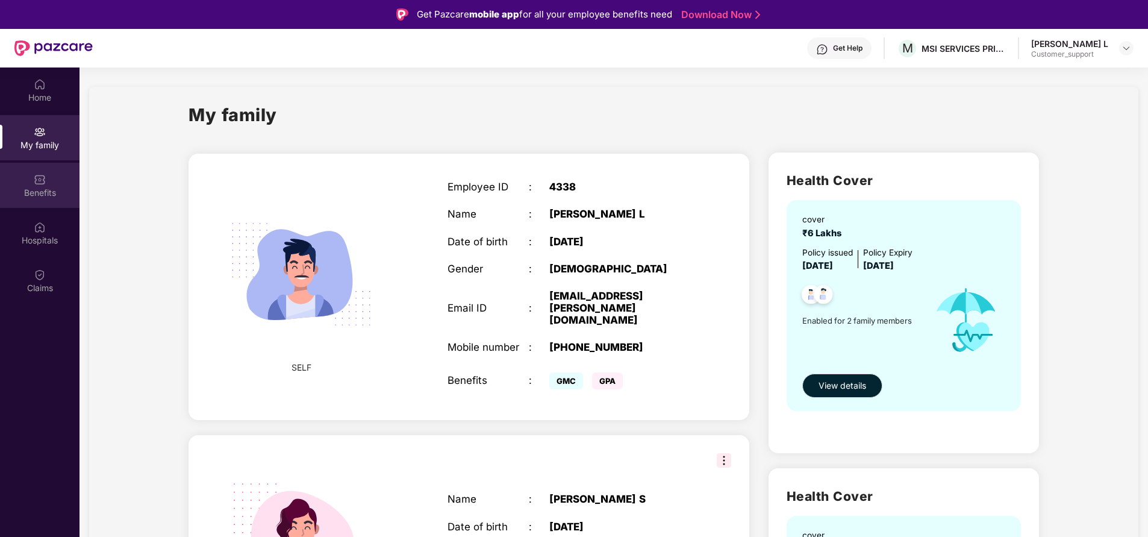
click at [33, 190] on div "Benefits" at bounding box center [39, 193] width 79 height 12
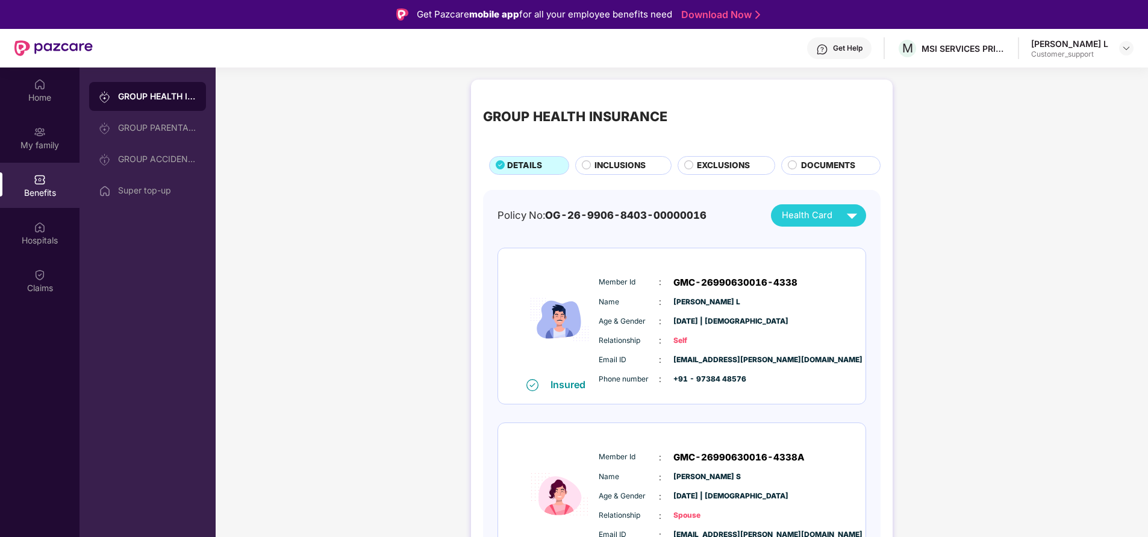
click at [634, 166] on span "INCLUSIONS" at bounding box center [619, 165] width 51 height 13
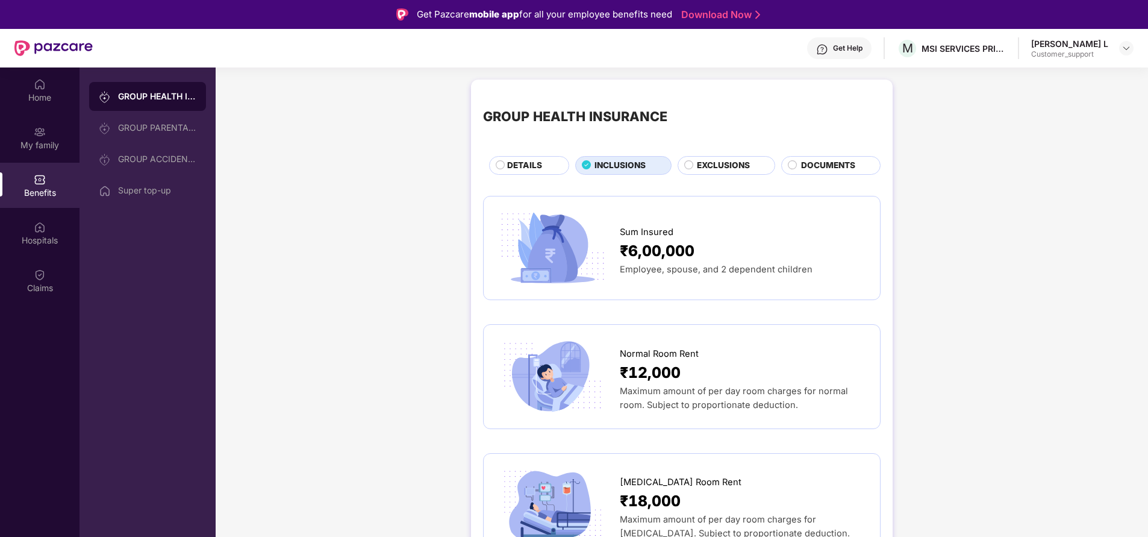
click at [525, 169] on span "DETAILS" at bounding box center [524, 165] width 35 height 13
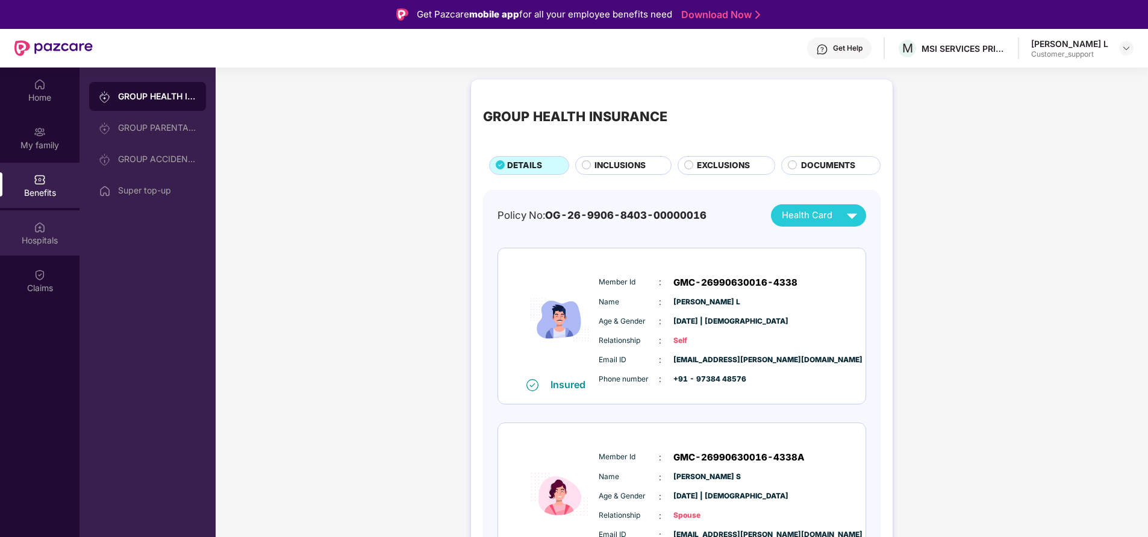
click at [48, 242] on div "Hospitals" at bounding box center [39, 240] width 79 height 12
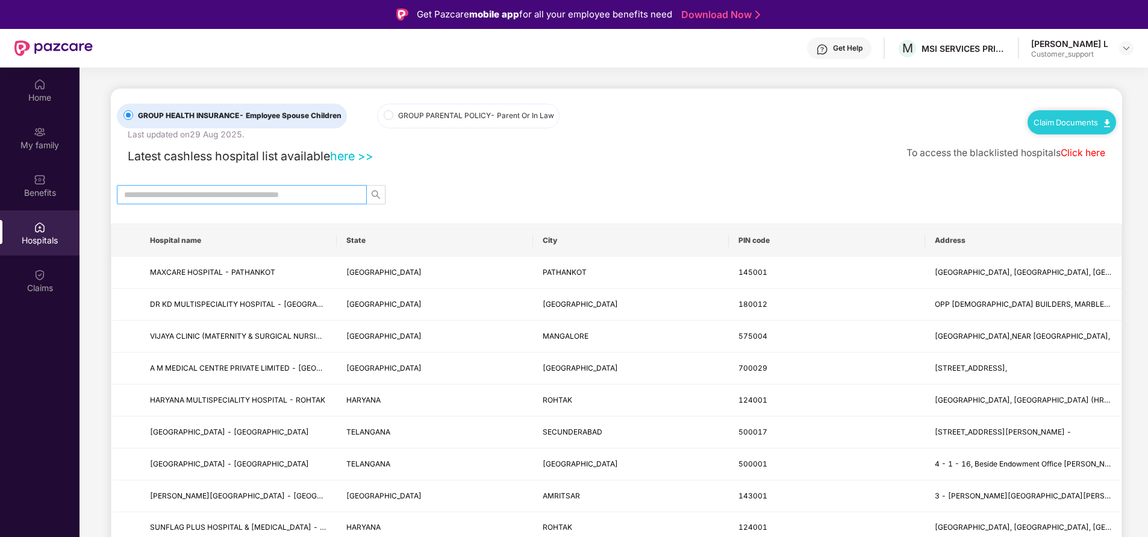
click at [268, 195] on input "text" at bounding box center [237, 194] width 226 height 13
click at [23, 187] on div "Benefits" at bounding box center [39, 193] width 79 height 12
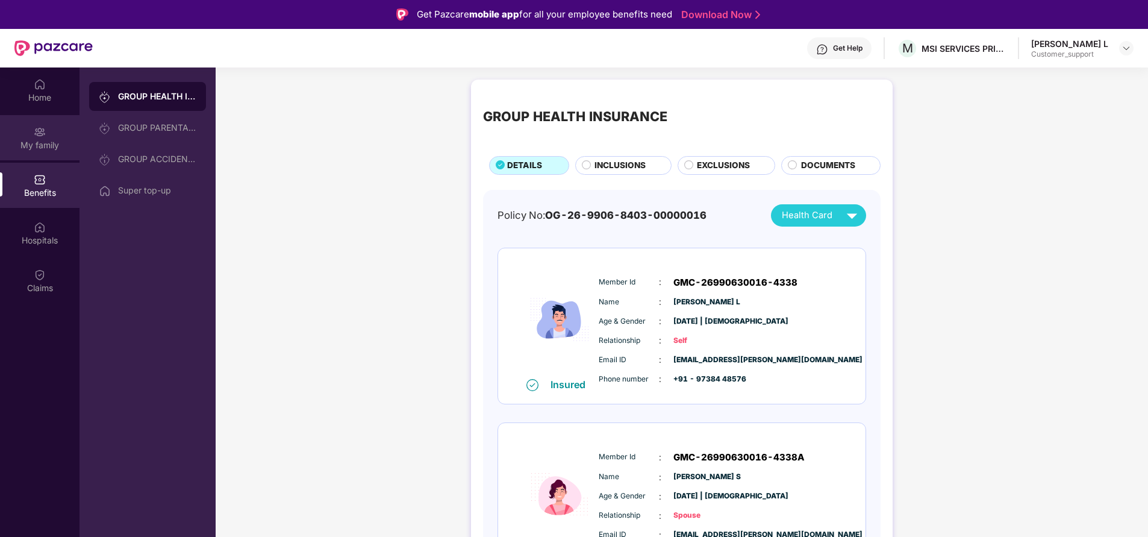
click at [54, 131] on div "My family" at bounding box center [39, 137] width 79 height 45
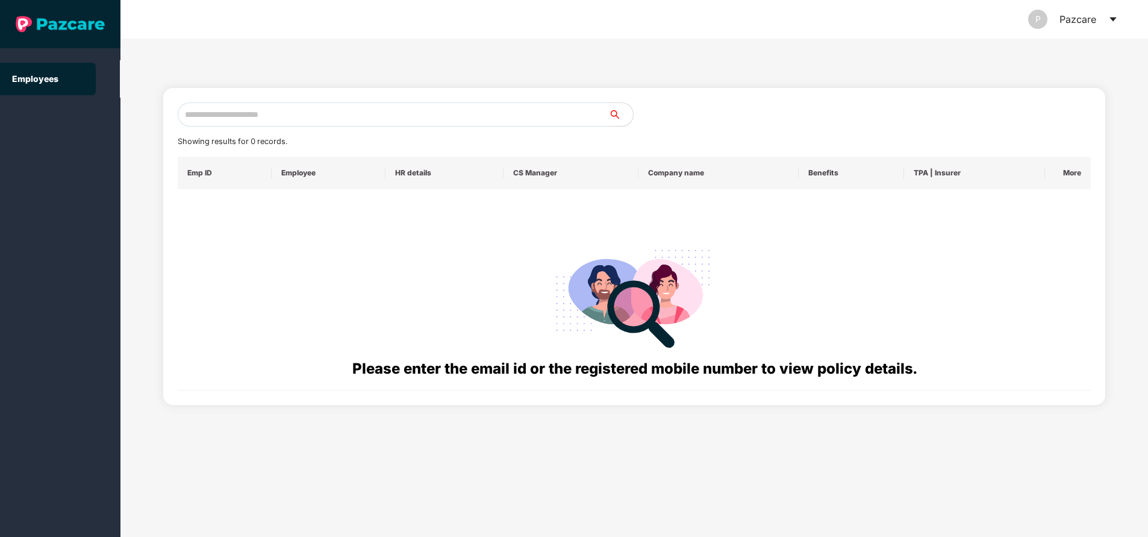
click at [364, 107] on input "text" at bounding box center [393, 114] width 431 height 24
paste input "**********"
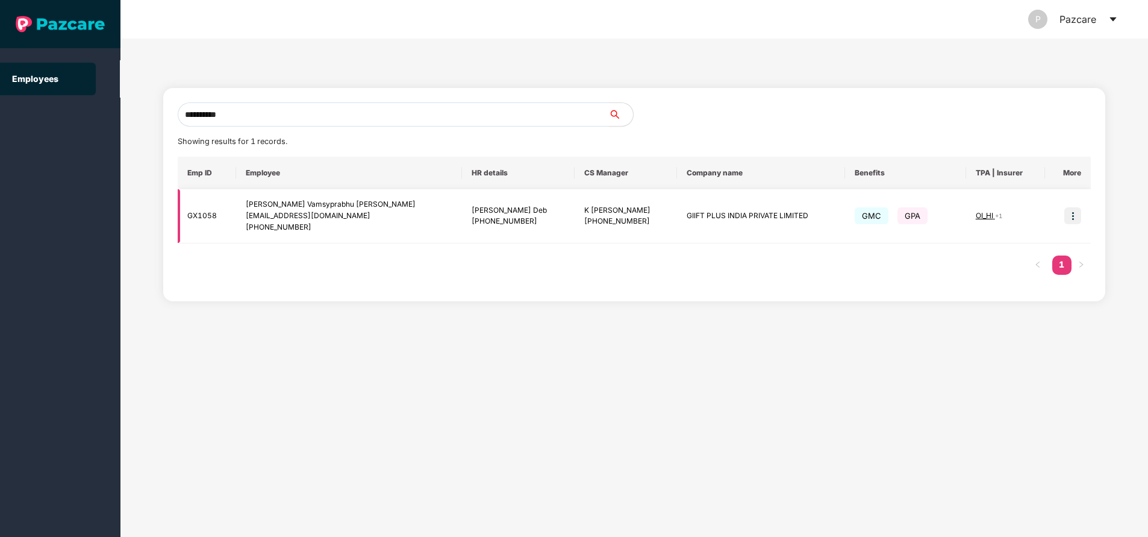
type input "**********"
click at [1073, 219] on img at bounding box center [1072, 215] width 17 height 17
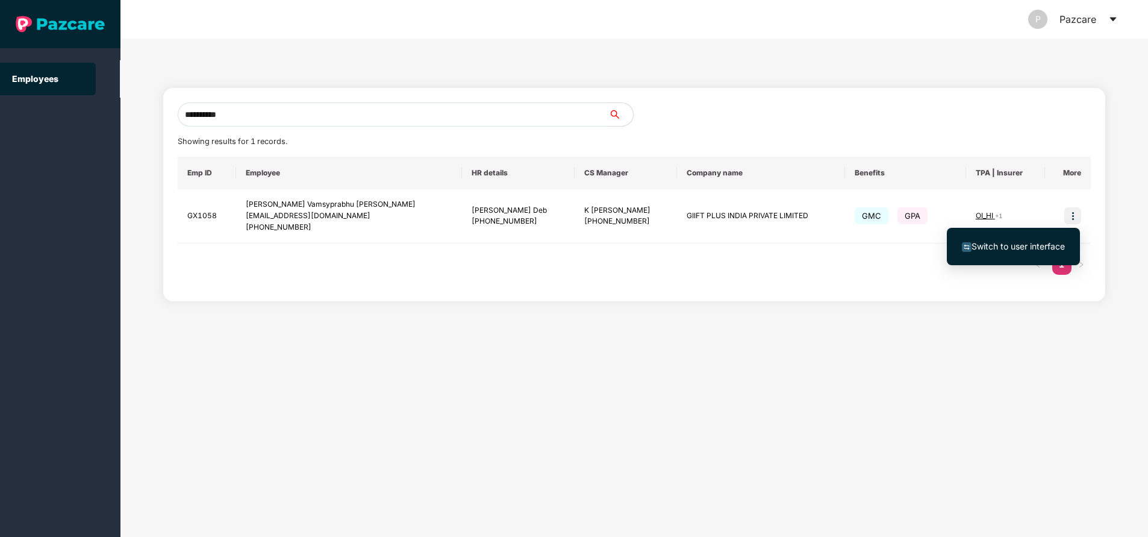
click at [1008, 241] on span "Switch to user interface" at bounding box center [1017, 246] width 93 height 10
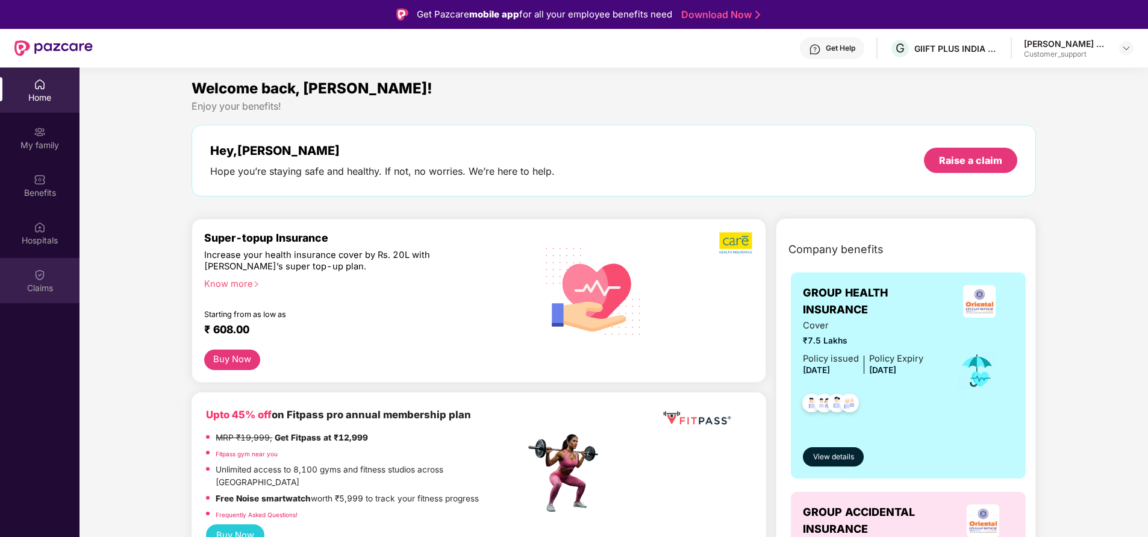
click at [45, 280] on img at bounding box center [40, 275] width 12 height 12
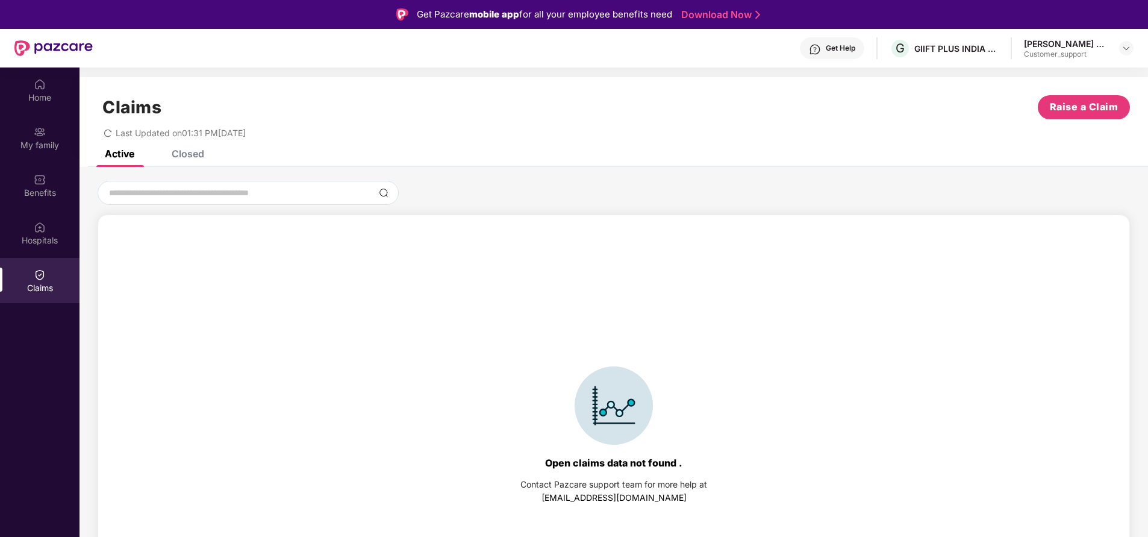
click at [181, 152] on div "Closed" at bounding box center [188, 154] width 33 height 12
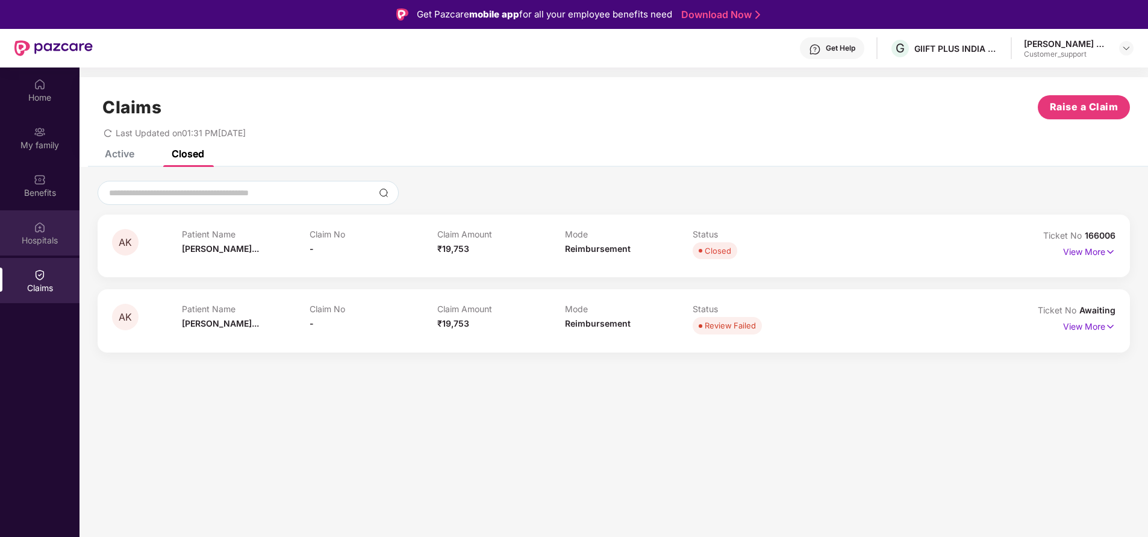
click at [28, 222] on div "Hospitals" at bounding box center [39, 232] width 79 height 45
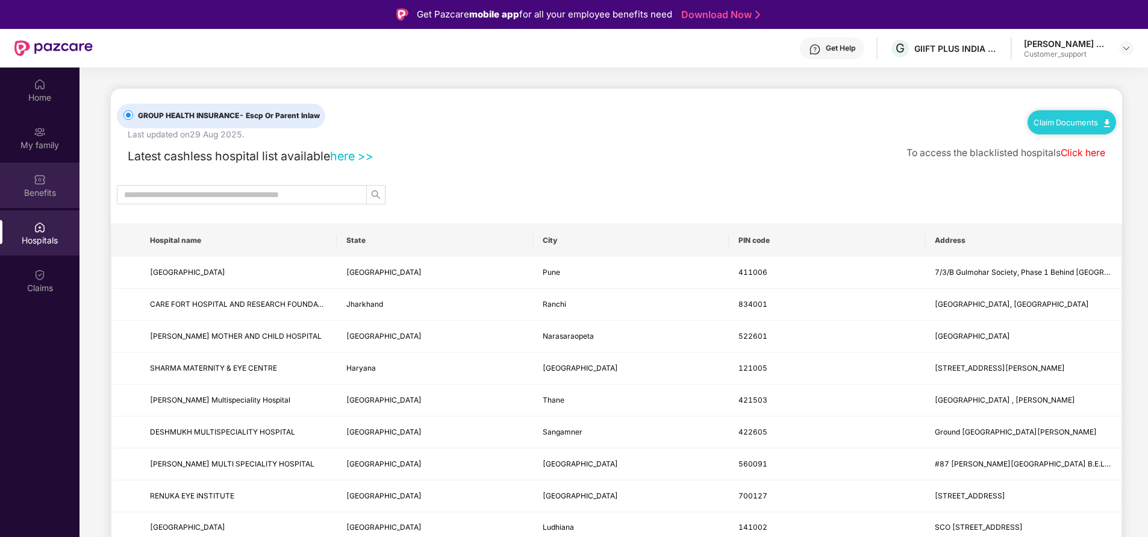
click at [53, 175] on div "Benefits" at bounding box center [39, 185] width 79 height 45
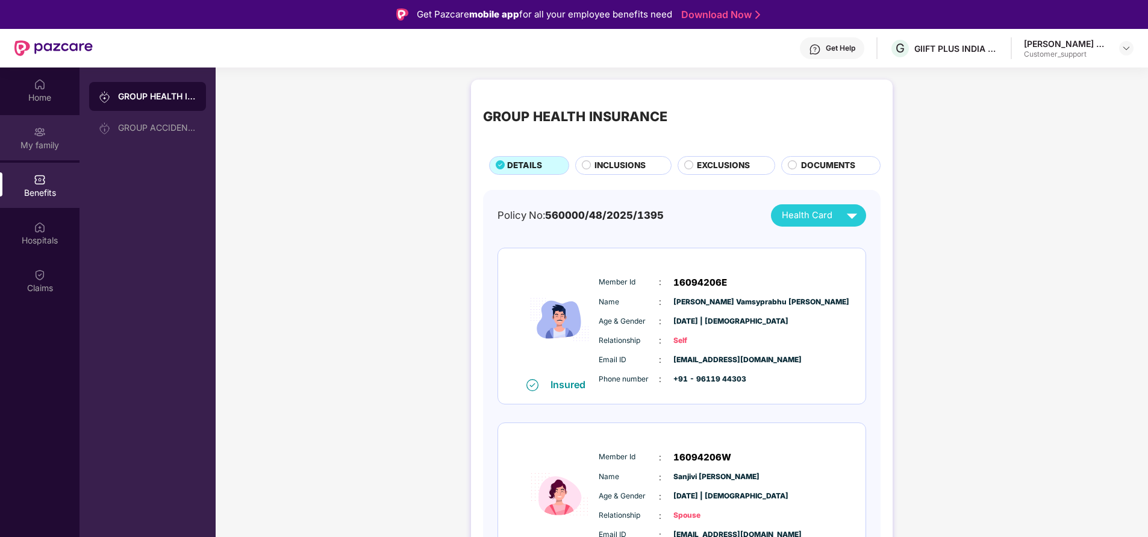
click at [29, 139] on div "My family" at bounding box center [39, 145] width 79 height 12
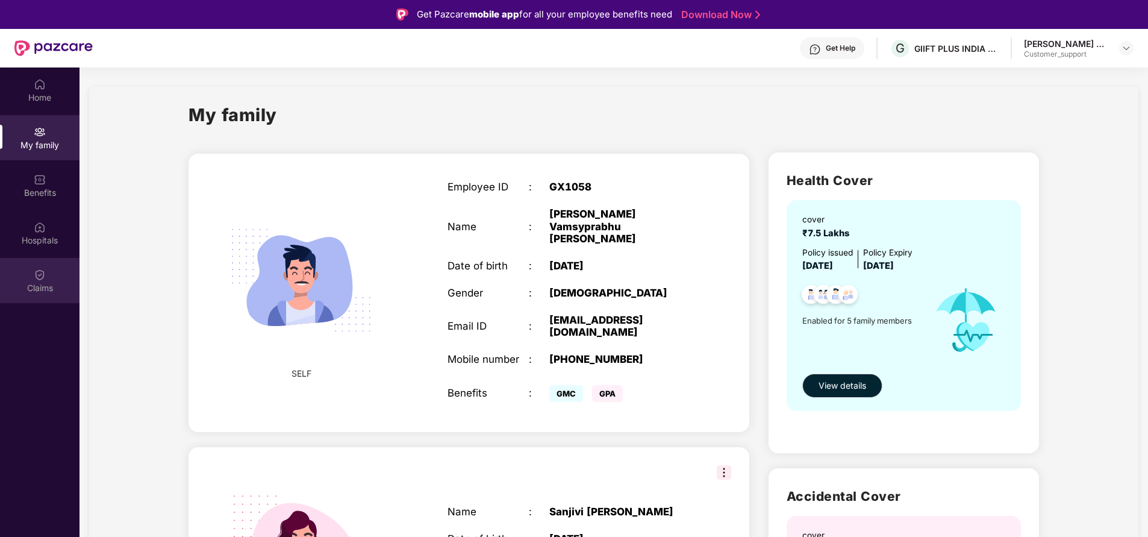
click at [43, 288] on div "Claims" at bounding box center [39, 288] width 79 height 12
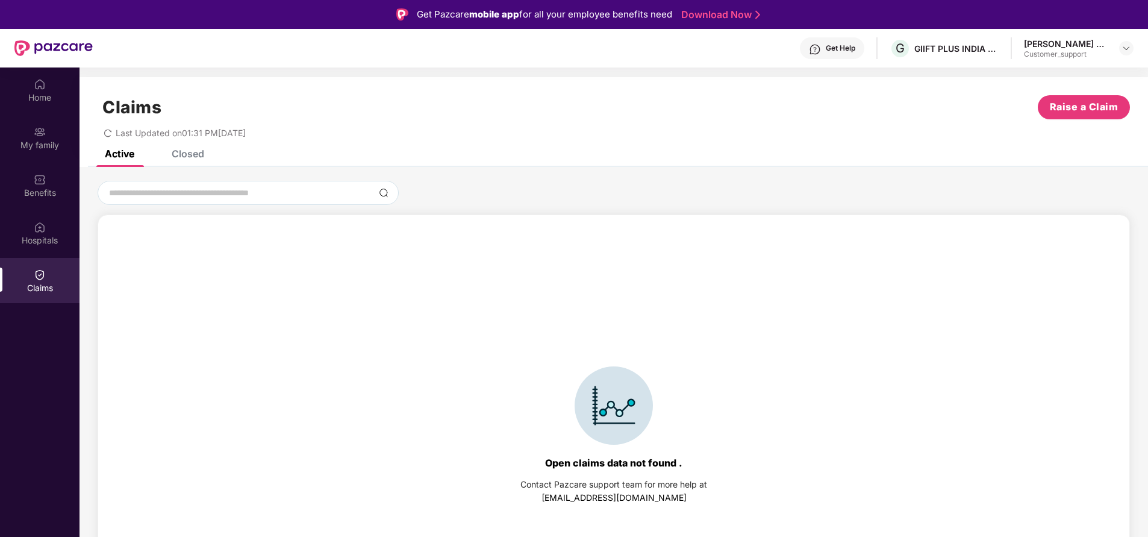
click at [188, 157] on div "Closed" at bounding box center [188, 154] width 33 height 12
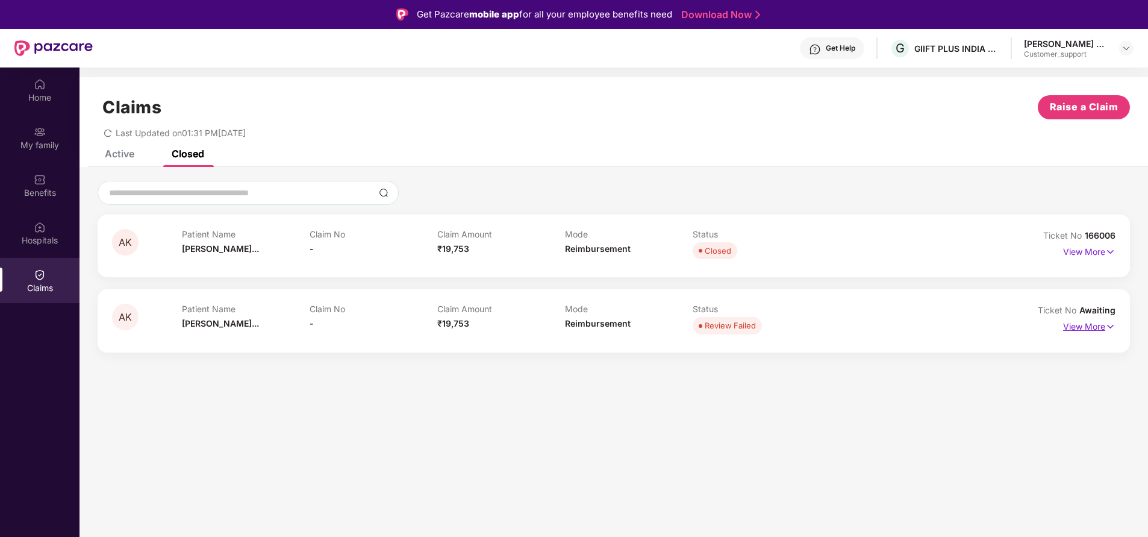
click at [1089, 327] on p "View More" at bounding box center [1089, 325] width 52 height 16
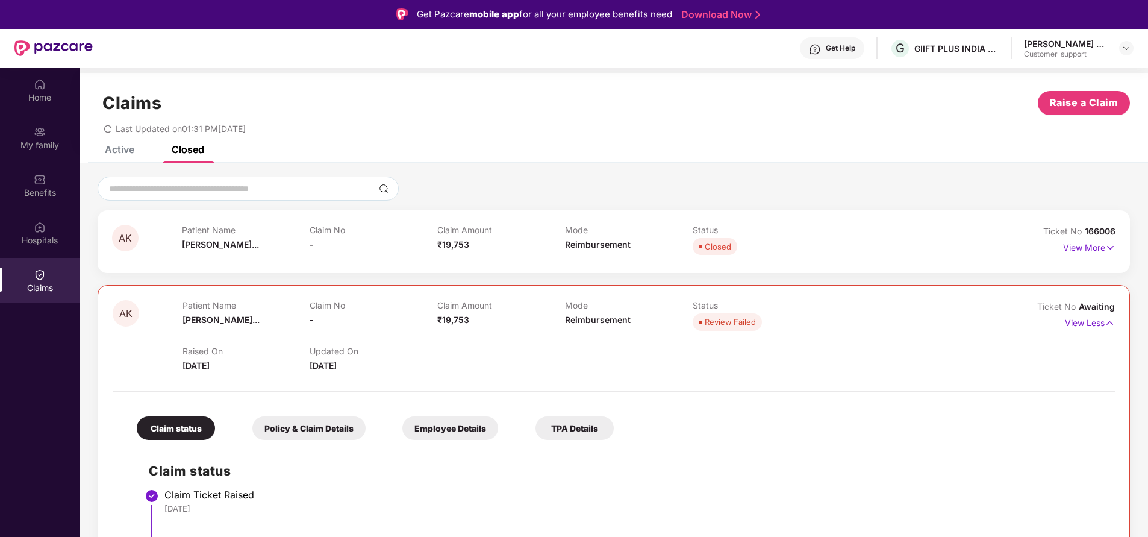
scroll to position [67, 0]
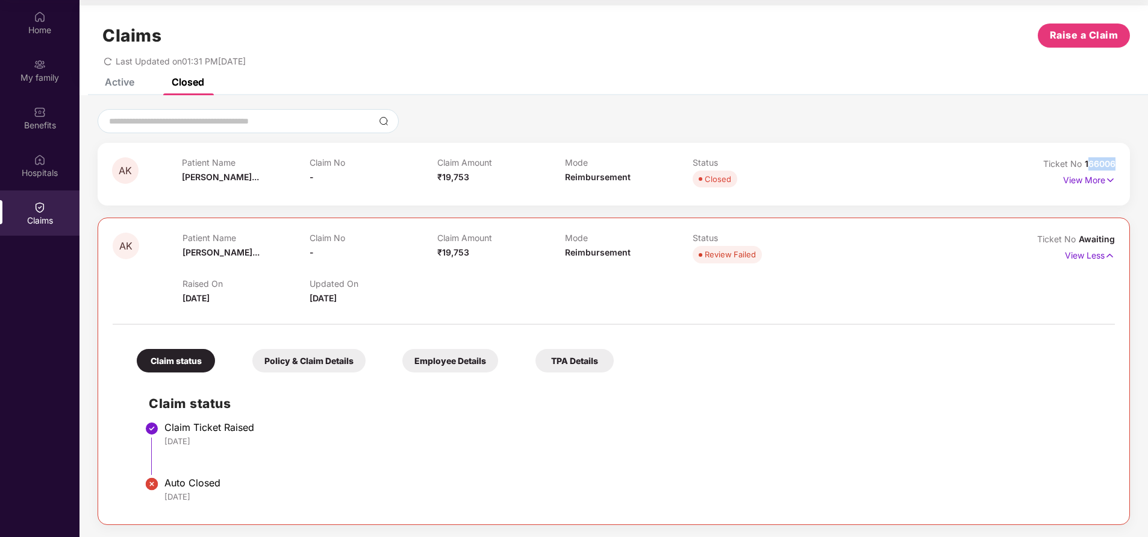
drag, startPoint x: 1085, startPoint y: 166, endPoint x: 1126, endPoint y: 164, distance: 40.4
click at [1126, 164] on div "AK Patient Name Akira Kommare... Claim No - Claim Amount ₹19,753 Mode Reimburse…" at bounding box center [614, 174] width 1032 height 63
click at [997, 104] on div "Open claims data not found . Contact Pazcare support team for more help at supp…" at bounding box center [613, 315] width 1068 height 441
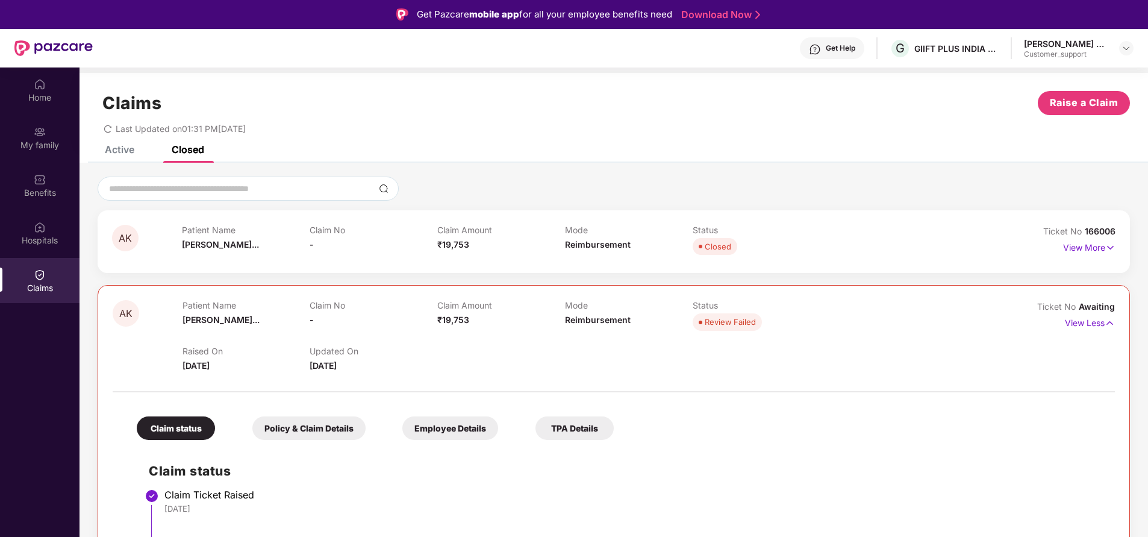
click at [125, 158] on div "Active" at bounding box center [111, 149] width 48 height 26
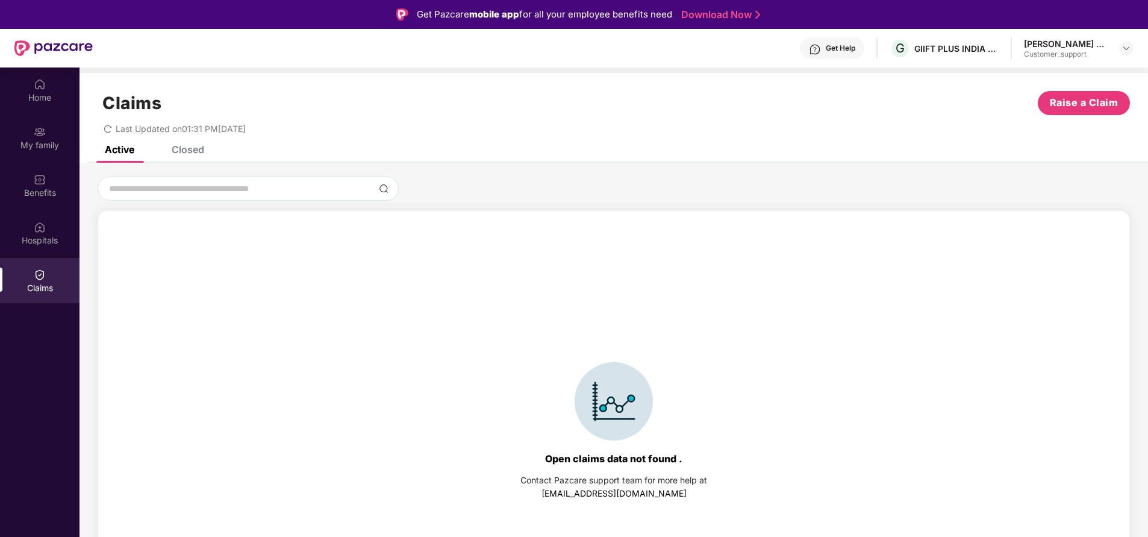
click at [188, 159] on div "Closed" at bounding box center [179, 149] width 51 height 26
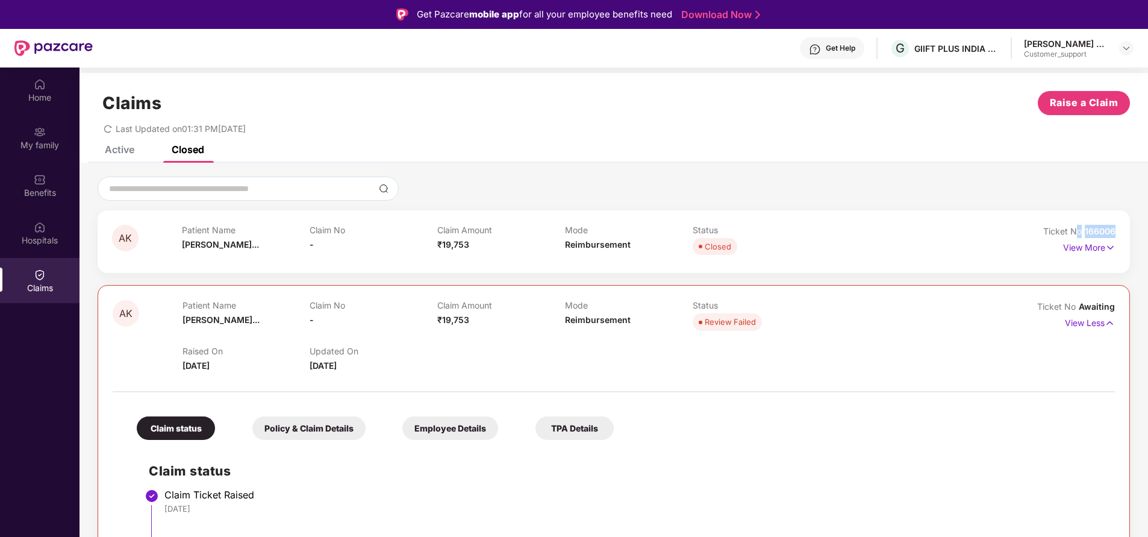
drag, startPoint x: 1077, startPoint y: 227, endPoint x: 1152, endPoint y: 223, distance: 75.4
click at [1147, 223] on html "Get Pazcare mobile app for all your employee benefits need Download Now Get Hel…" at bounding box center [574, 268] width 1148 height 537
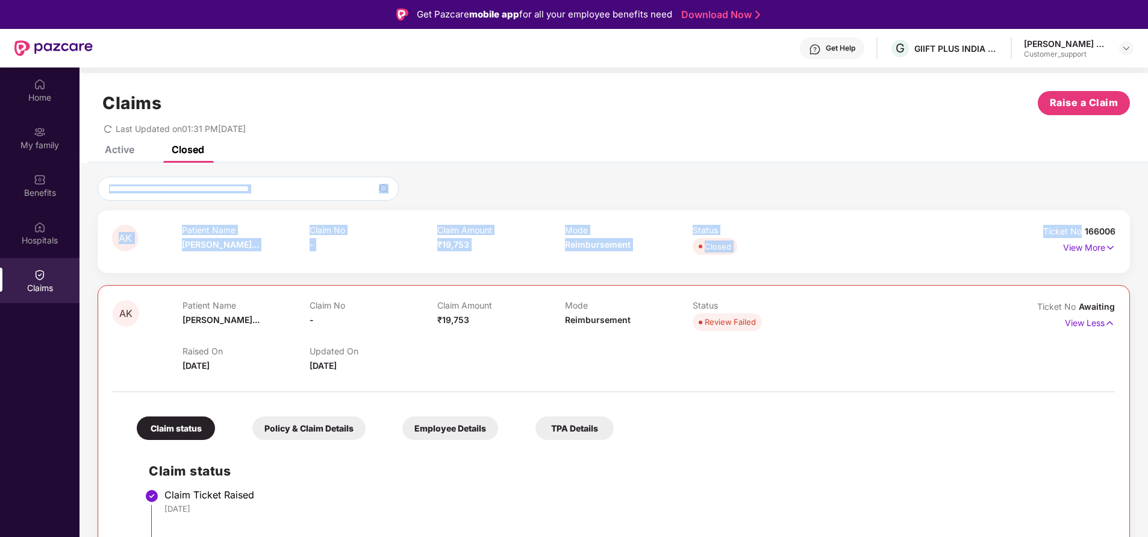
drag, startPoint x: 1006, startPoint y: 169, endPoint x: 1083, endPoint y: 225, distance: 95.2
click at [1083, 225] on div "Open claims data not found . Contact Pazcare support team for more help at supp…" at bounding box center [613, 383] width 1068 height 441
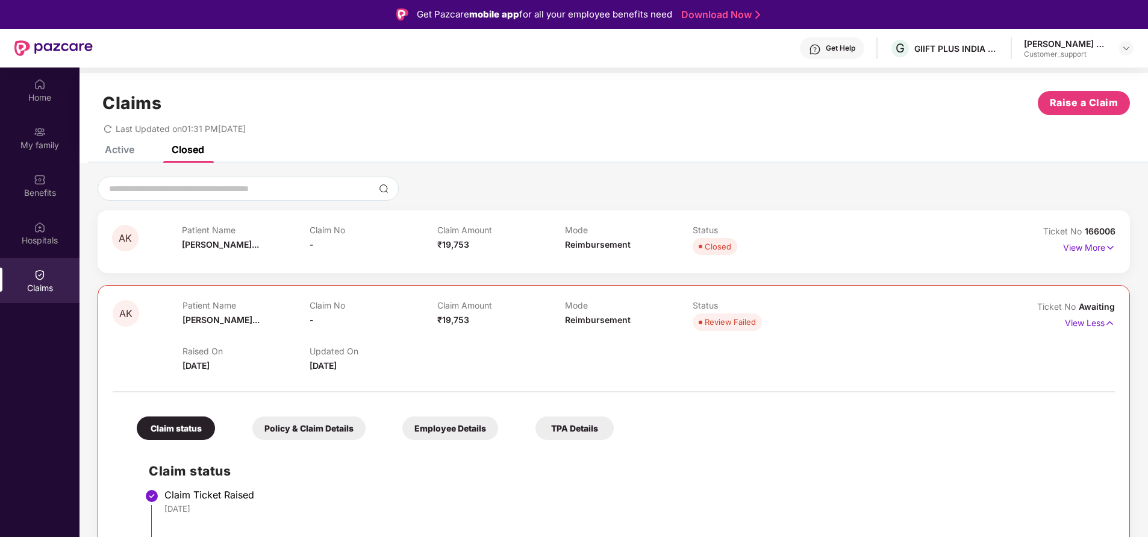
click at [1083, 225] on div "Ticket No 166006" at bounding box center [1079, 231] width 72 height 13
drag, startPoint x: 1083, startPoint y: 229, endPoint x: 1132, endPoint y: 220, distance: 49.5
click at [1132, 220] on div "AK Patient Name Akira Kommare... Claim No - Claim Amount ₹19,753 Mode Reimburse…" at bounding box center [613, 384] width 1068 height 416
copy span "166006"
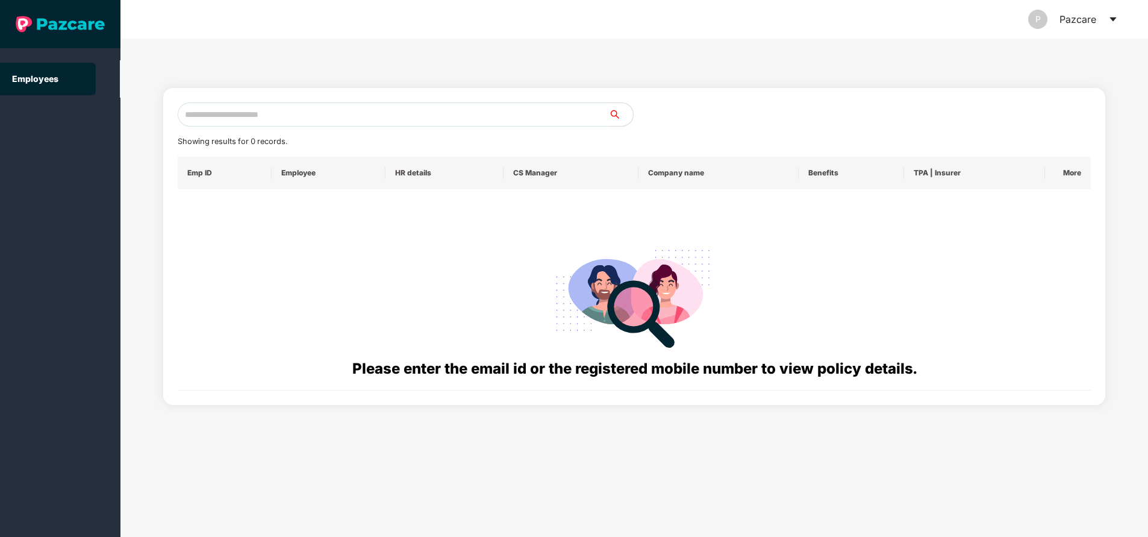
click at [338, 114] on input "text" at bounding box center [393, 114] width 431 height 24
paste input "**********"
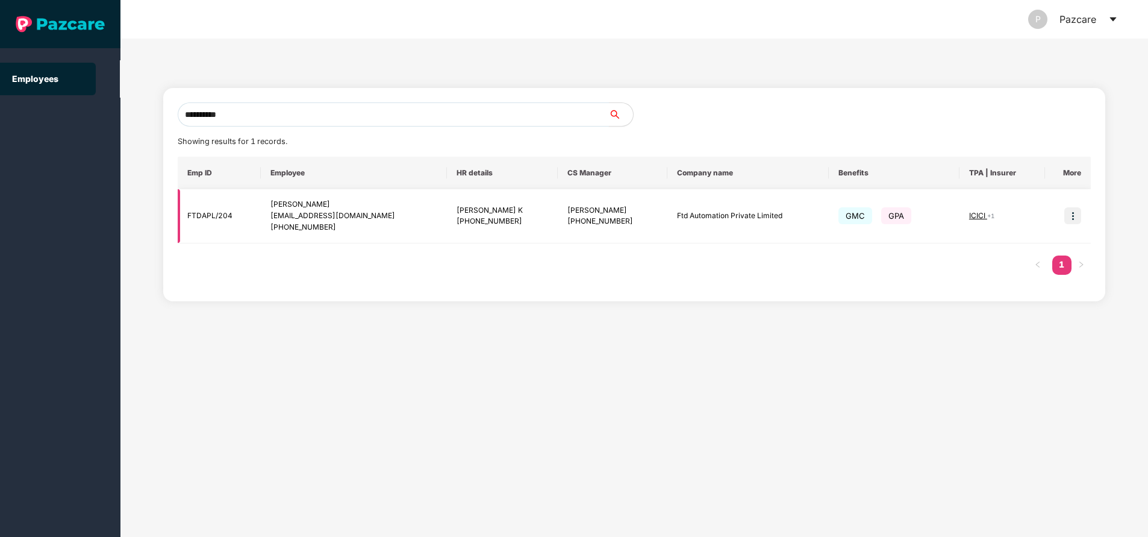
type input "**********"
click at [1073, 217] on img at bounding box center [1072, 215] width 17 height 17
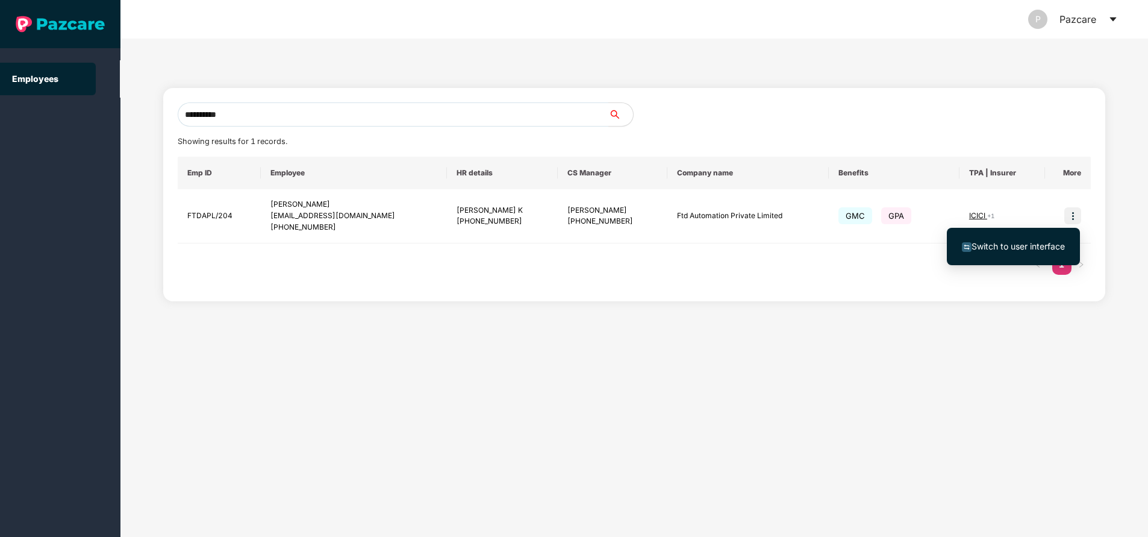
click at [1025, 248] on span "Switch to user interface" at bounding box center [1017, 246] width 93 height 10
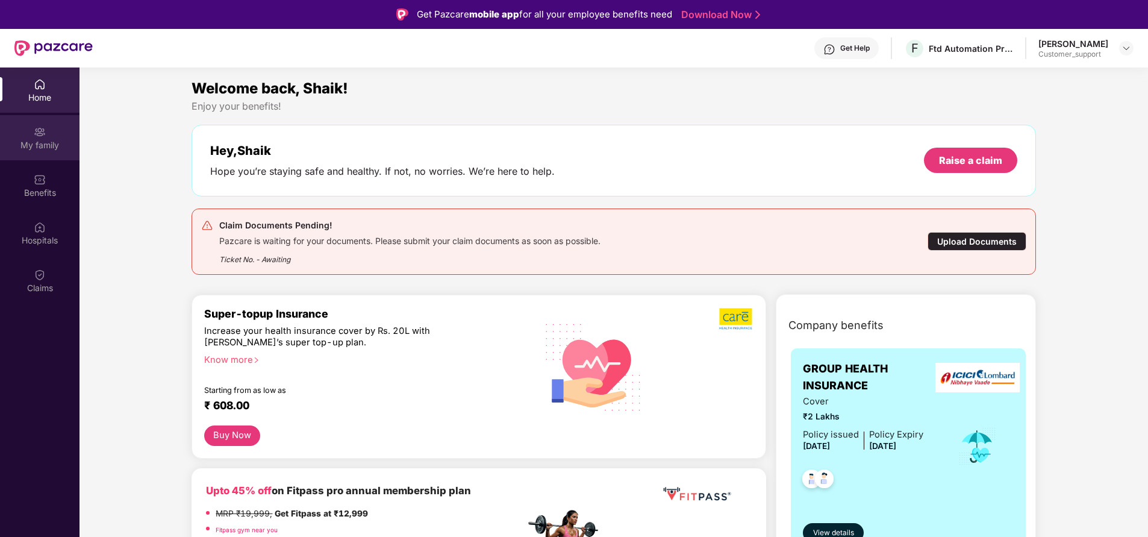
click at [63, 131] on div "My family" at bounding box center [39, 137] width 79 height 45
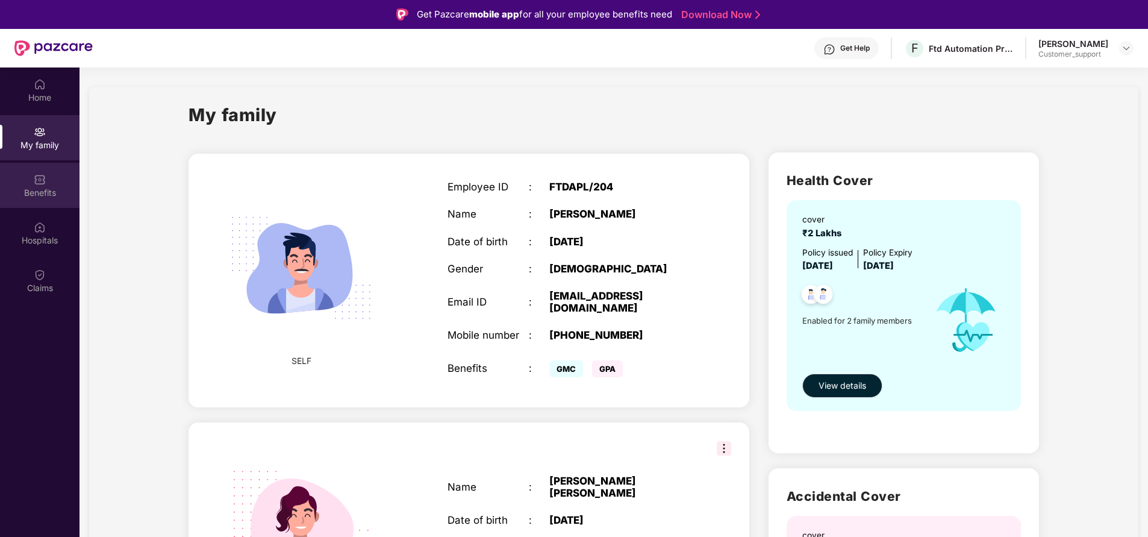
click at [42, 192] on div "Benefits" at bounding box center [39, 193] width 79 height 12
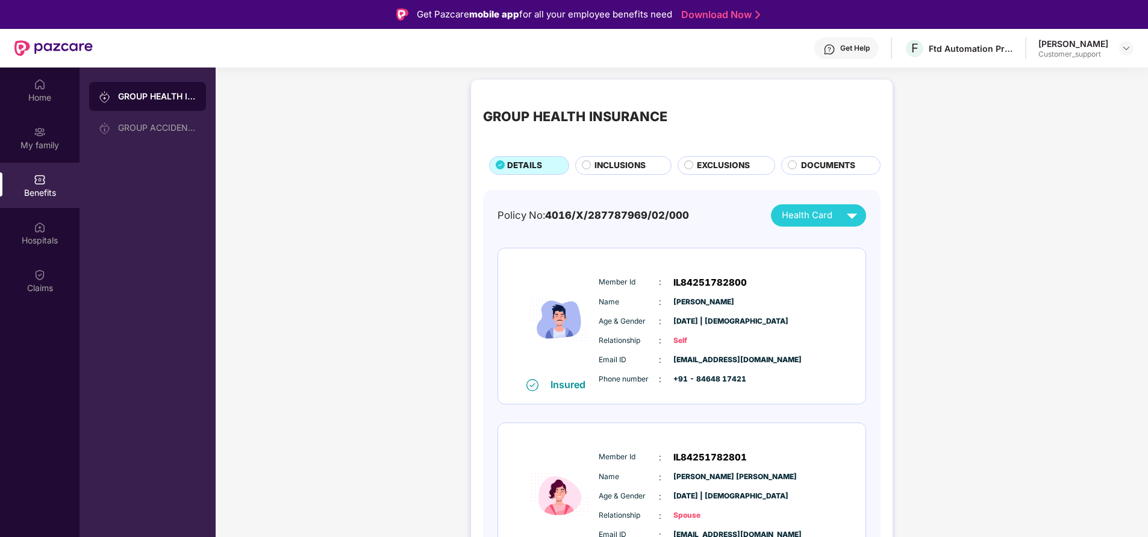
click at [629, 166] on span "INCLUSIONS" at bounding box center [619, 165] width 51 height 13
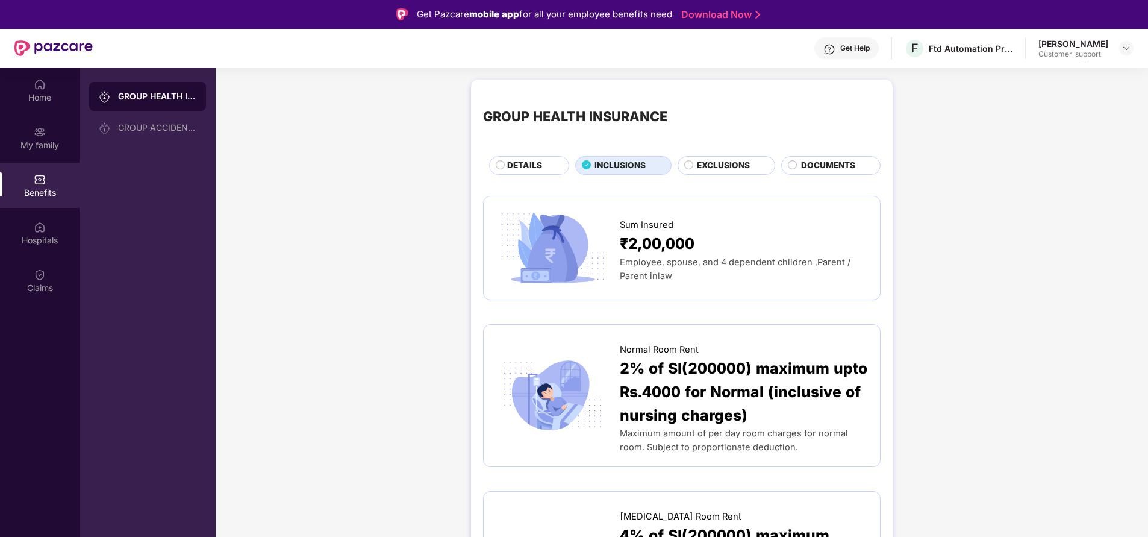
click at [717, 167] on span "EXCLUSIONS" at bounding box center [723, 165] width 53 height 13
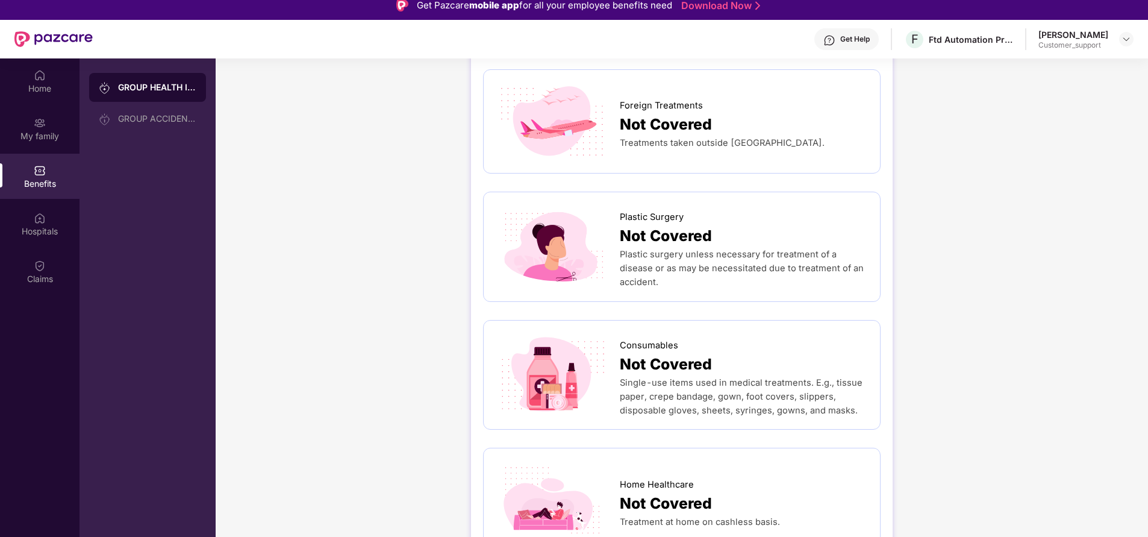
scroll to position [67, 0]
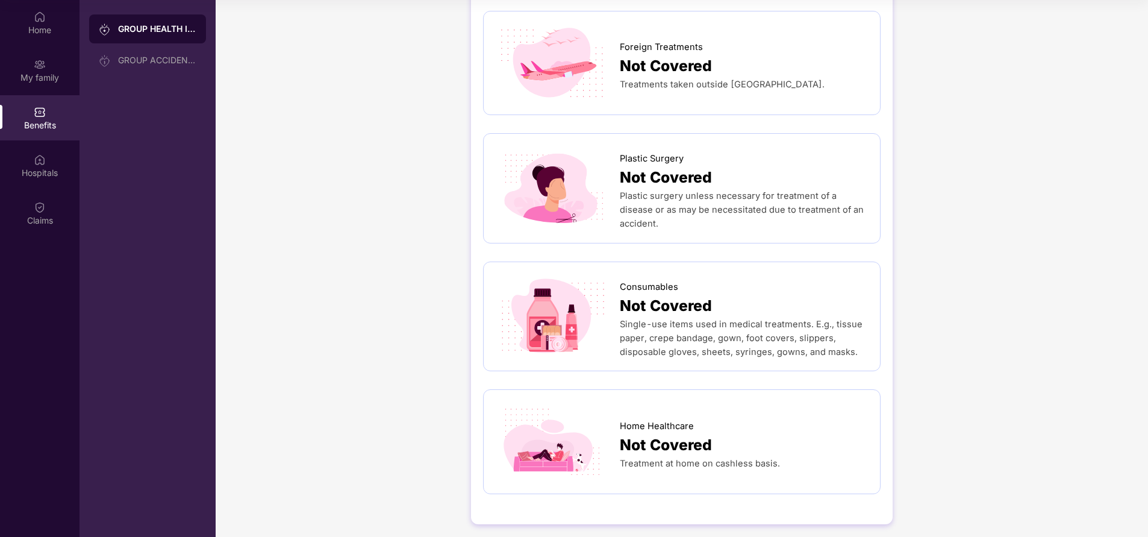
click at [669, 389] on div "Home Healthcare Not Covered Treatment at home on cashless basis." at bounding box center [681, 441] width 397 height 105
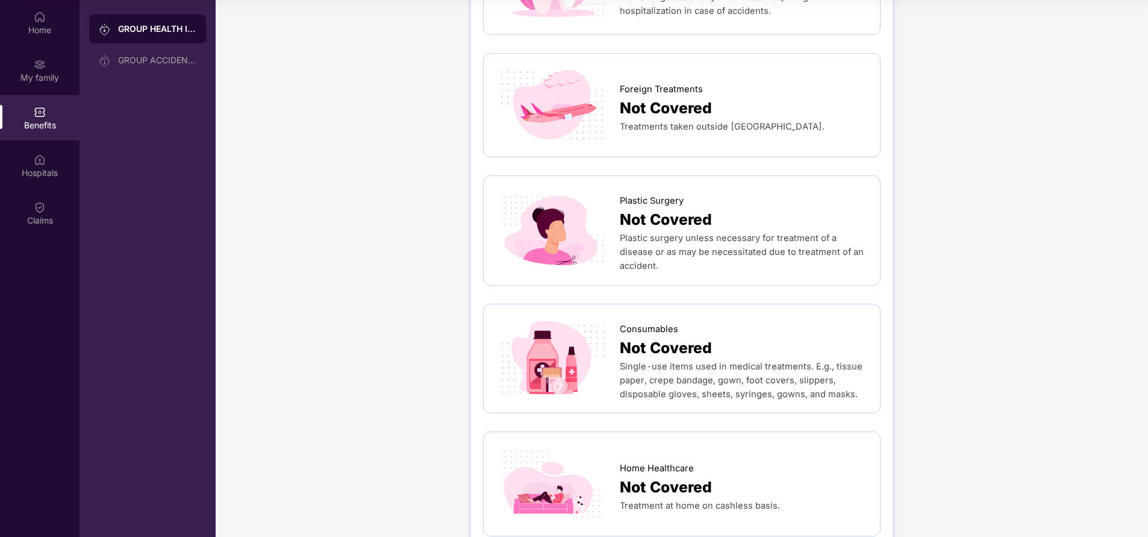
scroll to position [564, 0]
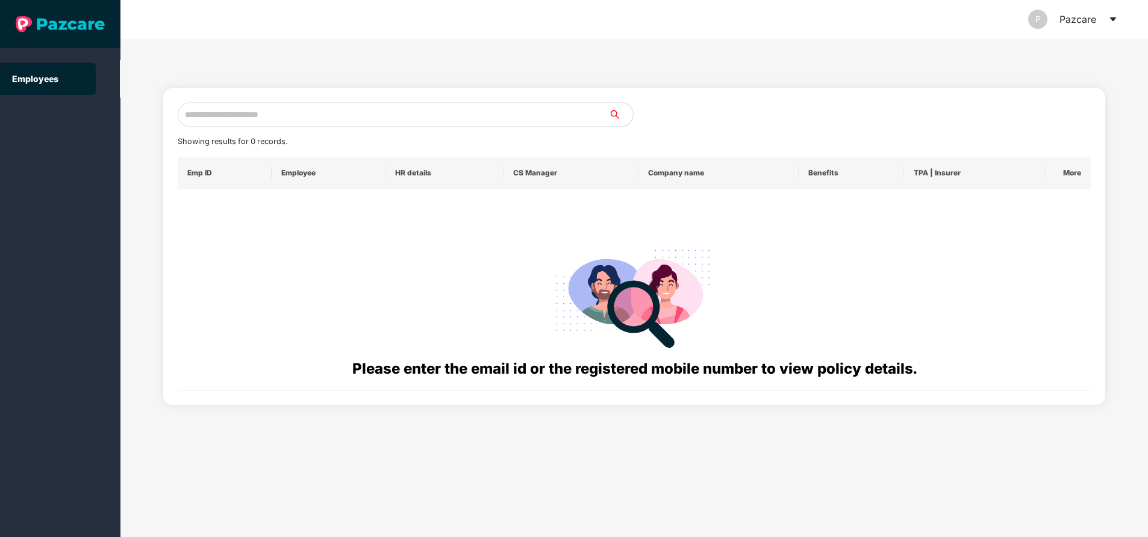
click at [275, 117] on input "text" at bounding box center [393, 114] width 431 height 24
paste input "**********"
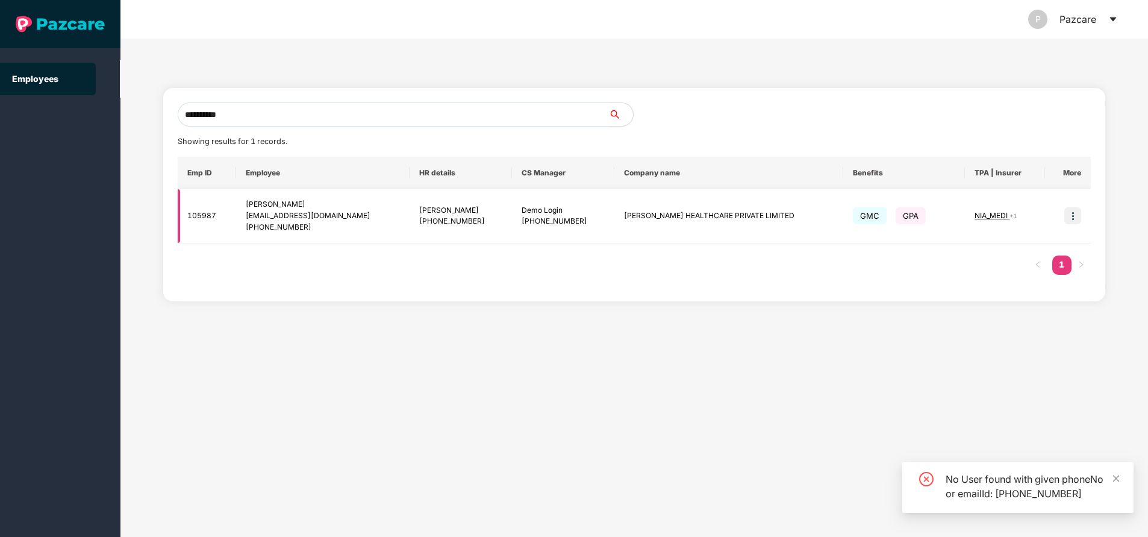
type input "**********"
click at [987, 218] on span "NIA_MEDI" at bounding box center [991, 215] width 35 height 9
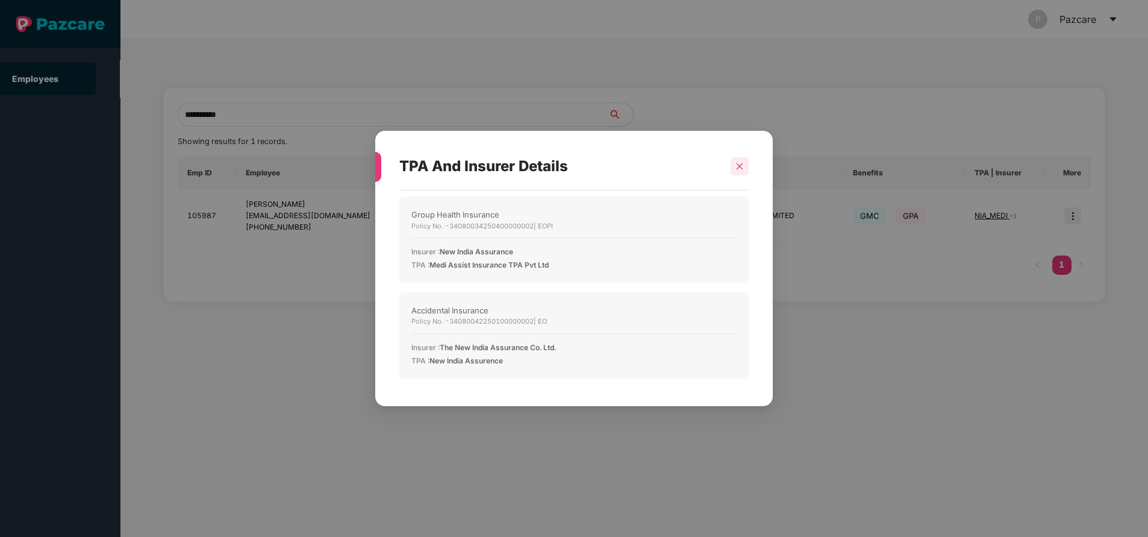
click at [742, 163] on icon "close" at bounding box center [739, 166] width 8 height 8
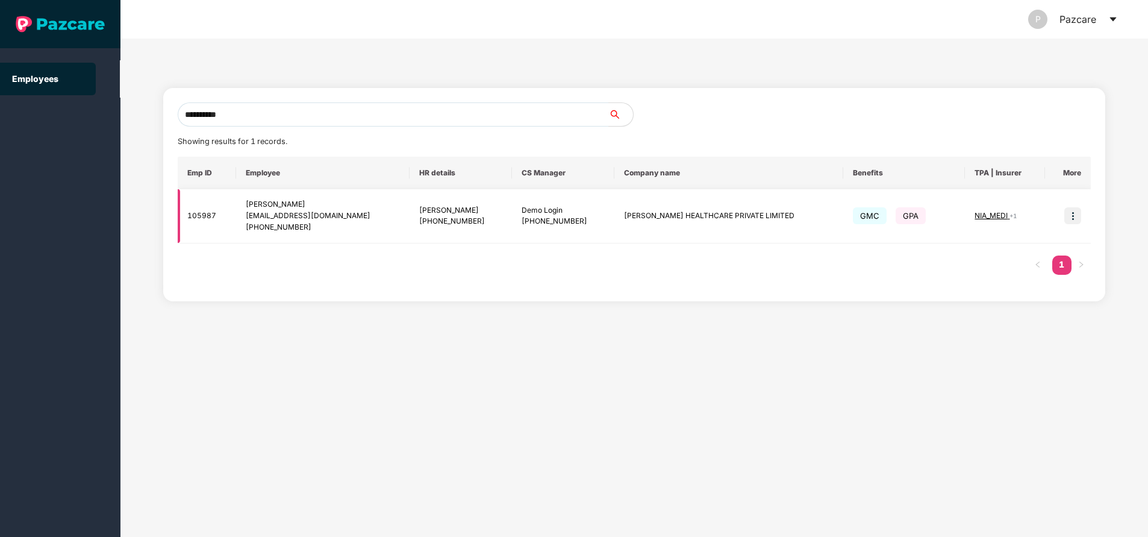
click at [1076, 216] on img at bounding box center [1072, 215] width 17 height 17
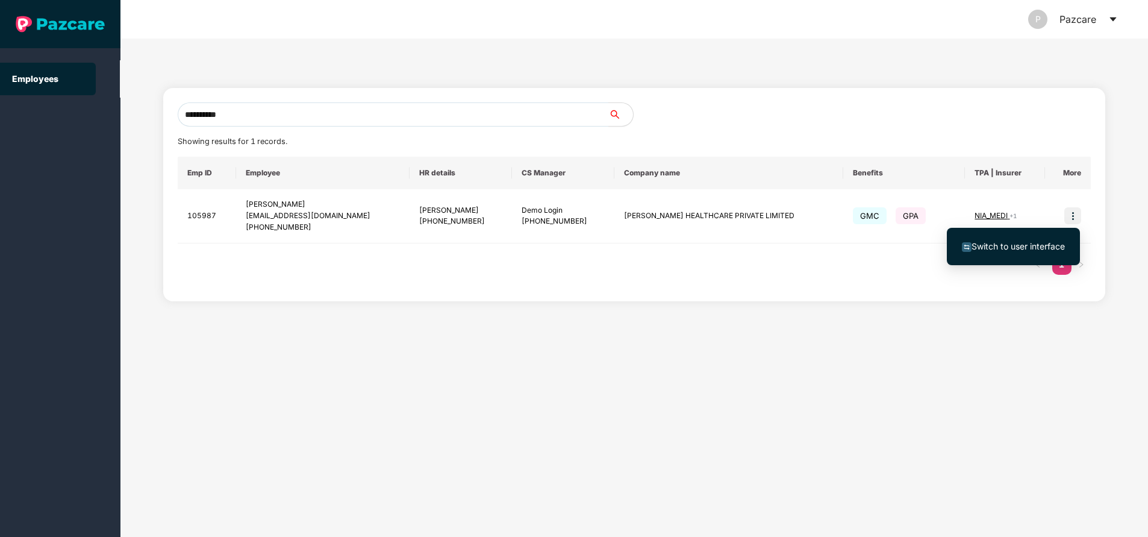
click at [1037, 243] on span "Switch to user interface" at bounding box center [1017, 246] width 93 height 10
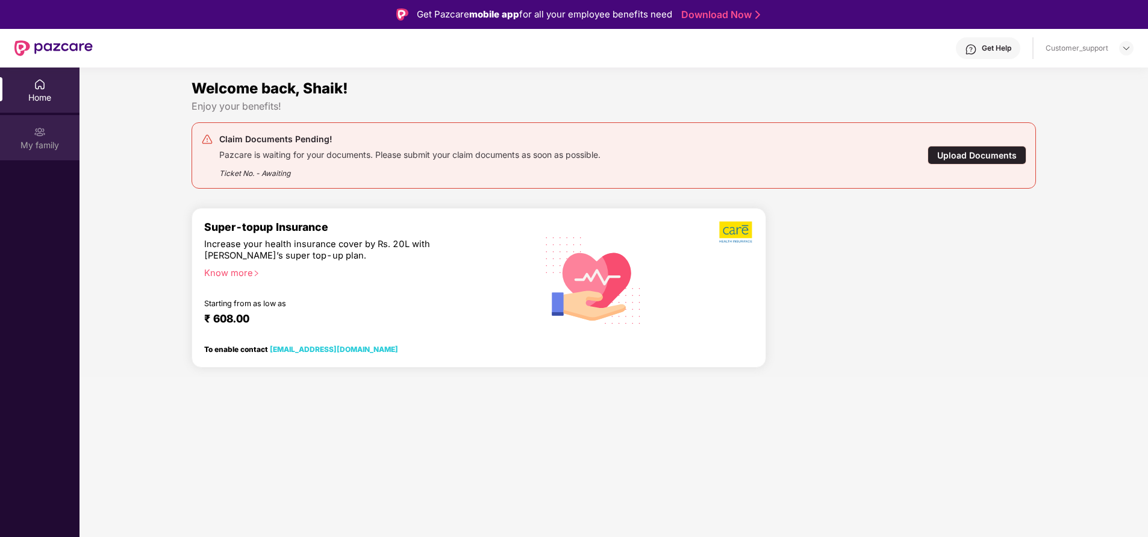
click at [47, 138] on div "My family" at bounding box center [39, 137] width 79 height 45
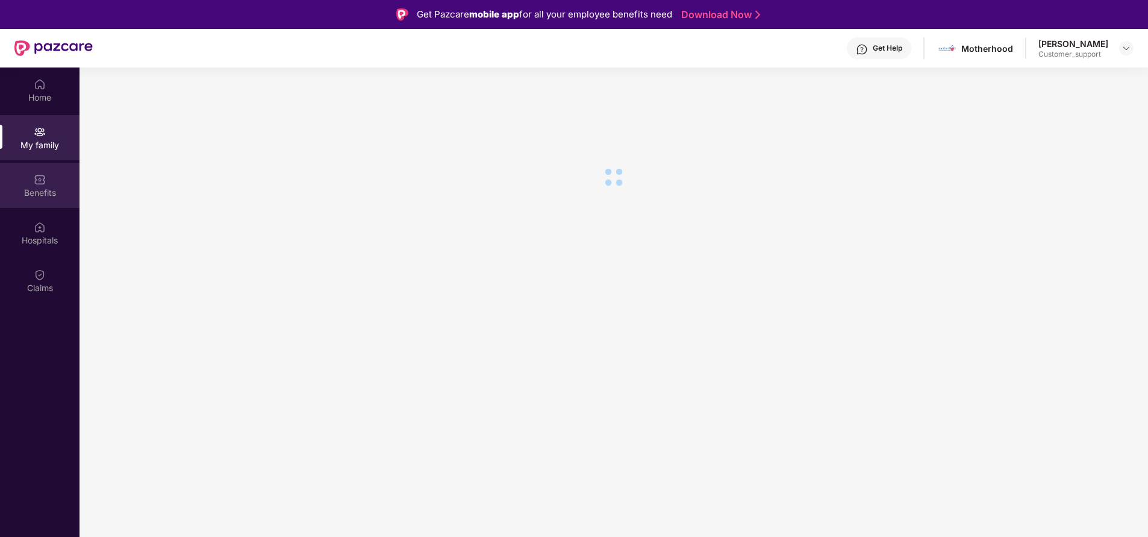
click at [43, 179] on img at bounding box center [40, 179] width 12 height 12
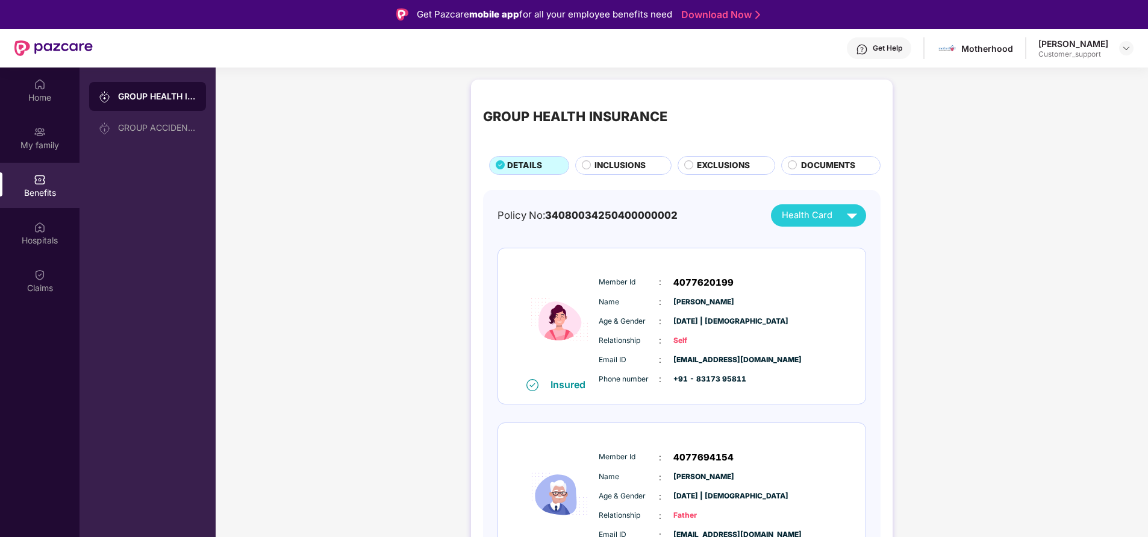
scroll to position [225, 0]
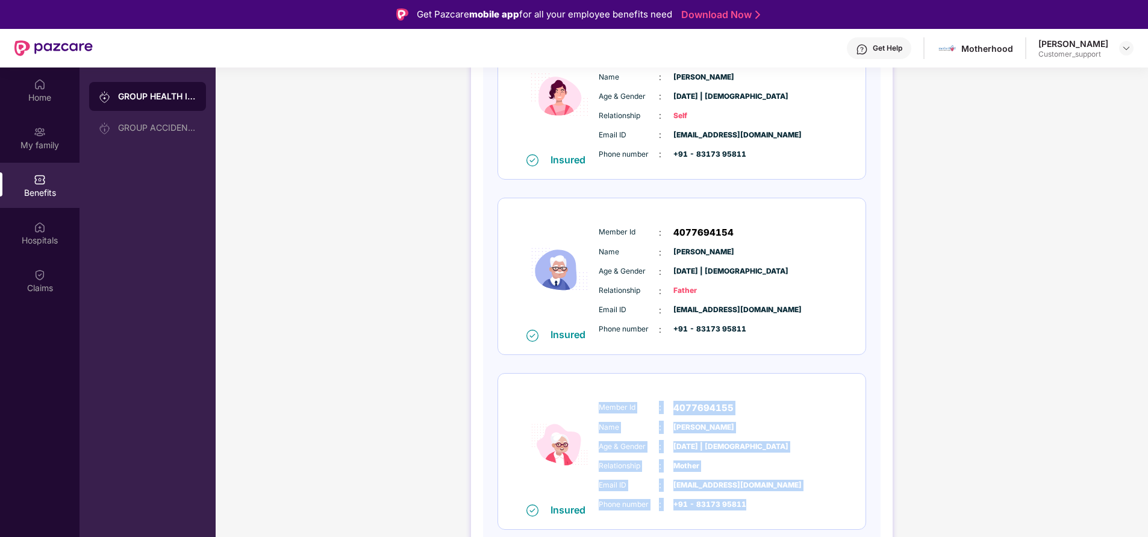
drag, startPoint x: 596, startPoint y: 399, endPoint x: 774, endPoint y: 508, distance: 209.3
click at [774, 508] on div "Member Id : 4077694155 Name : Lalitha Devi Age & Gender : 07 June 1976 | Female…" at bounding box center [718, 455] width 245 height 123
copy div "Member Id : 4077694155 Name : Lalitha Devi Age & Gender : 07 June 1976 | Female…"
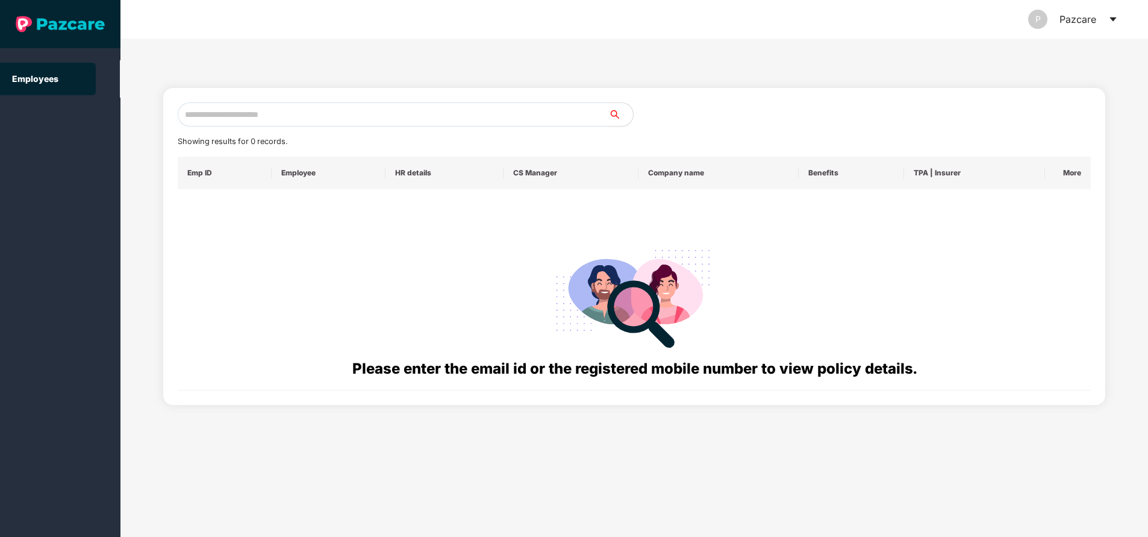
click at [338, 111] on input "text" at bounding box center [393, 114] width 431 height 24
paste input "**********"
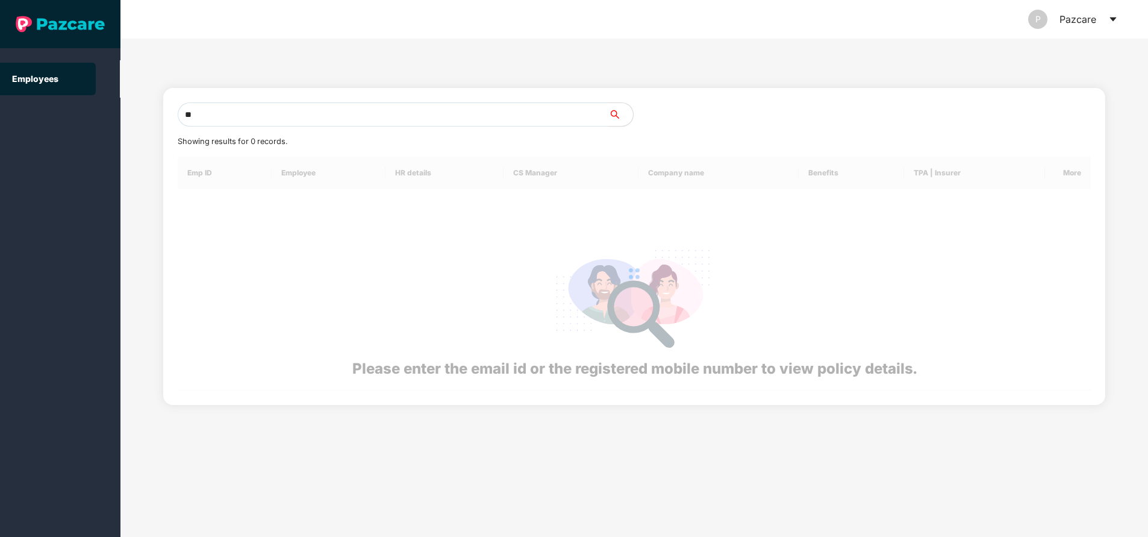
type input "*"
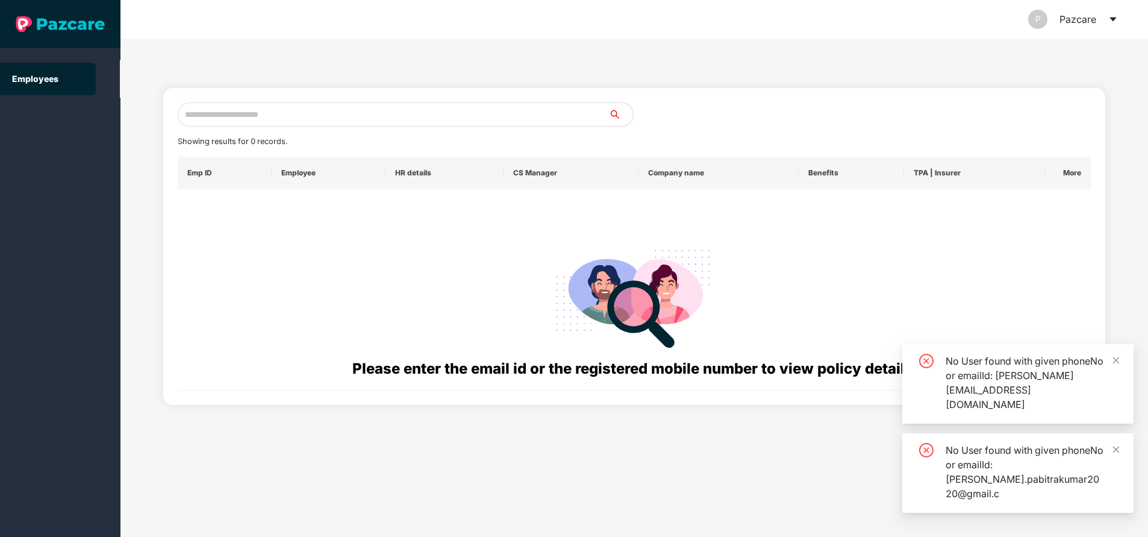
click at [369, 128] on div "Showing results for 0 records. Emp ID Employee HR details CS Manager Company na…" at bounding box center [634, 246] width 913 height 288
click at [383, 114] on input "text" at bounding box center [393, 114] width 431 height 24
paste input "**********"
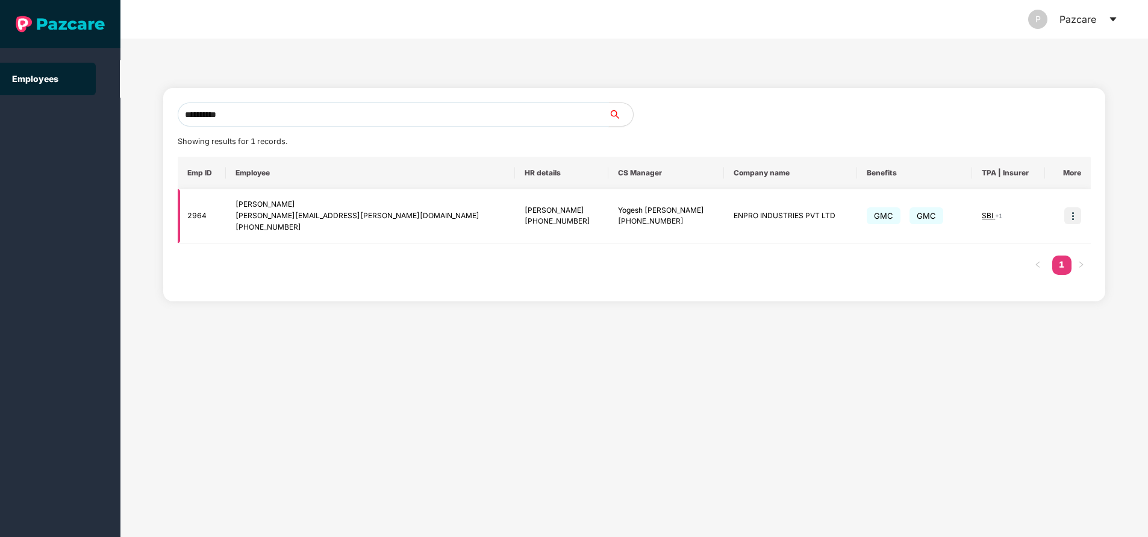
type input "**********"
click at [1077, 210] on img at bounding box center [1072, 215] width 17 height 17
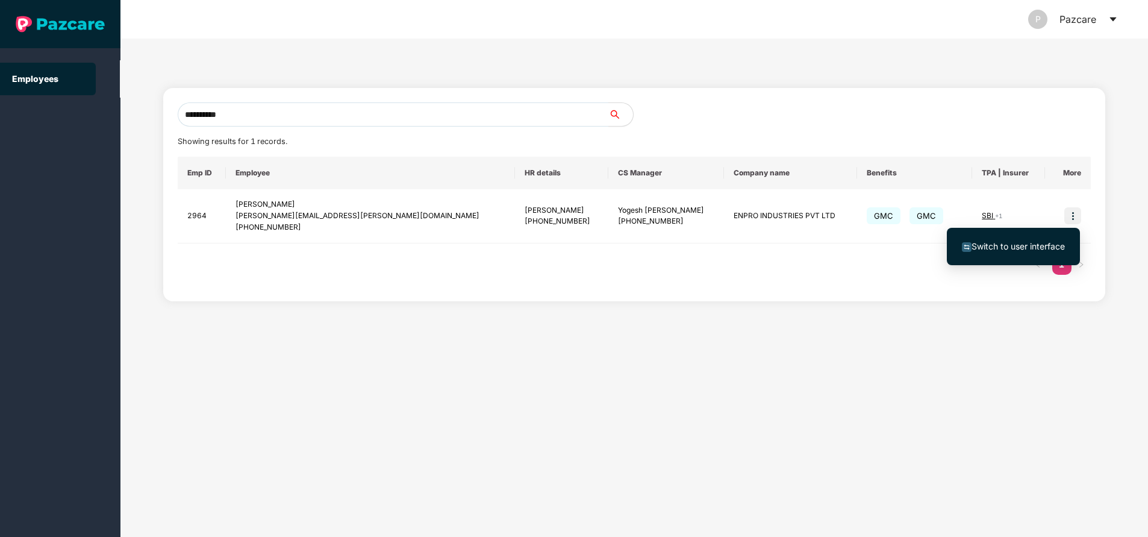
click at [1045, 243] on span "Switch to user interface" at bounding box center [1017, 246] width 93 height 10
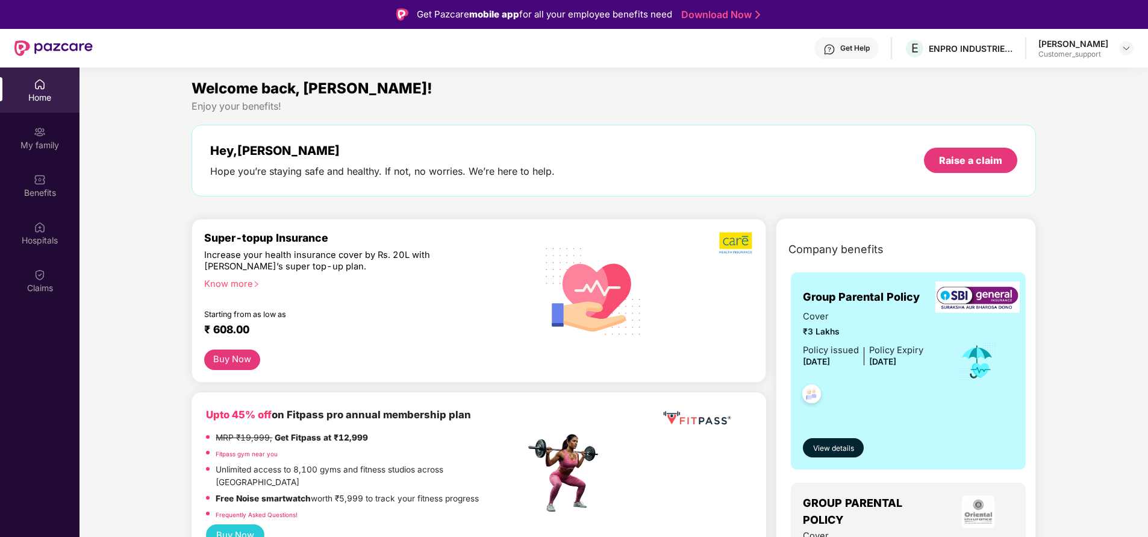
click at [29, 146] on div "My family" at bounding box center [39, 145] width 79 height 12
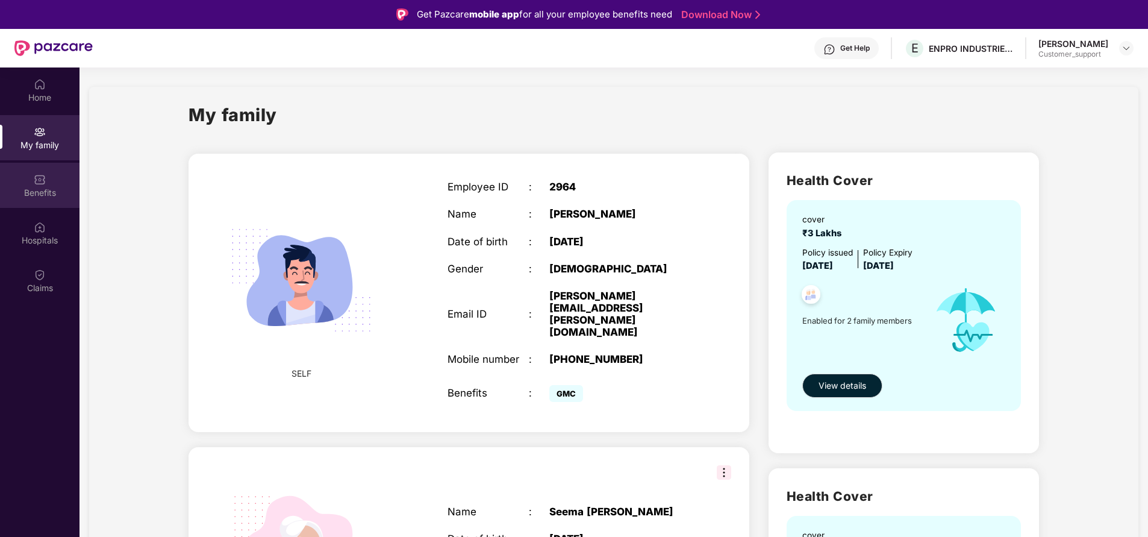
click at [36, 184] on img at bounding box center [40, 179] width 12 height 12
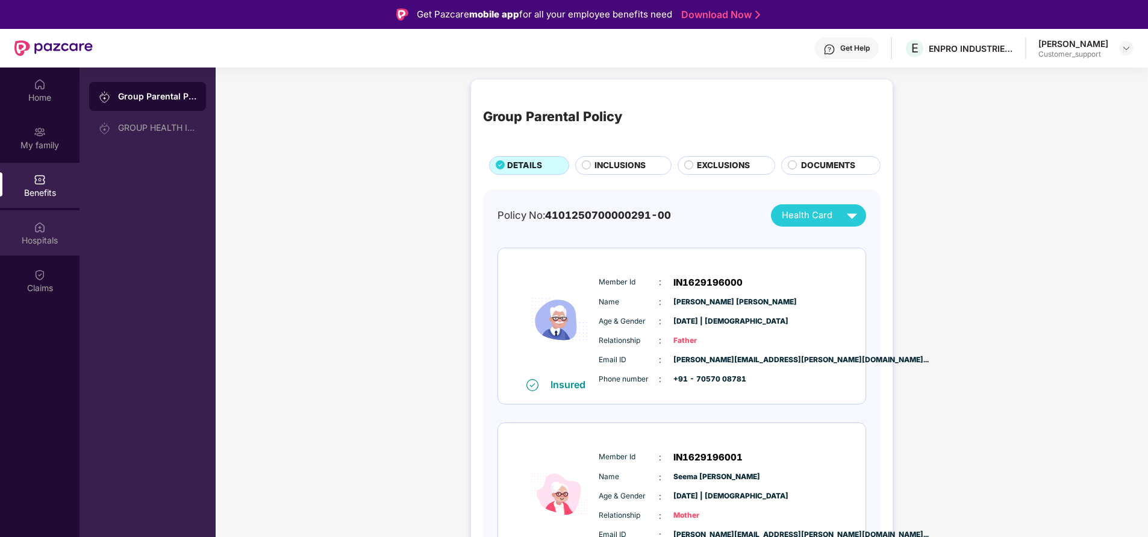
click at [51, 235] on div "Hospitals" at bounding box center [39, 240] width 79 height 12
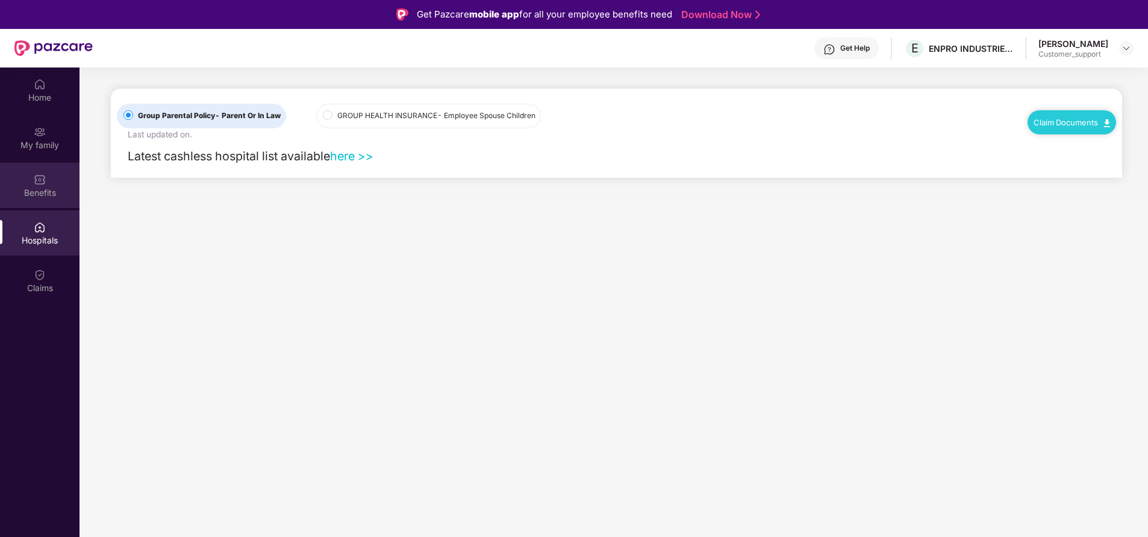
click at [49, 195] on div "Benefits" at bounding box center [39, 193] width 79 height 12
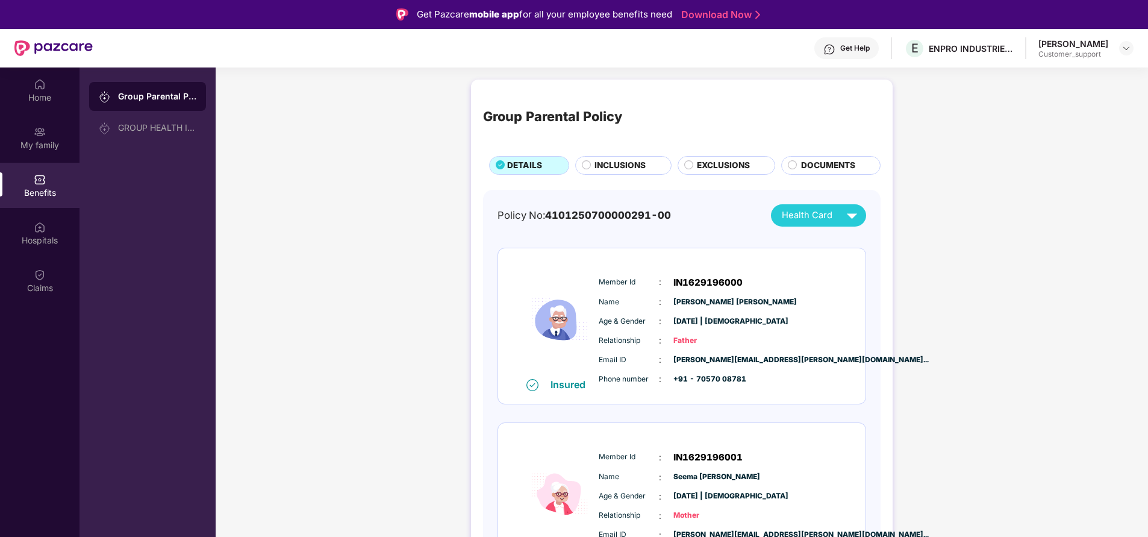
click at [589, 171] on div "INCLUSIONS" at bounding box center [626, 166] width 76 height 14
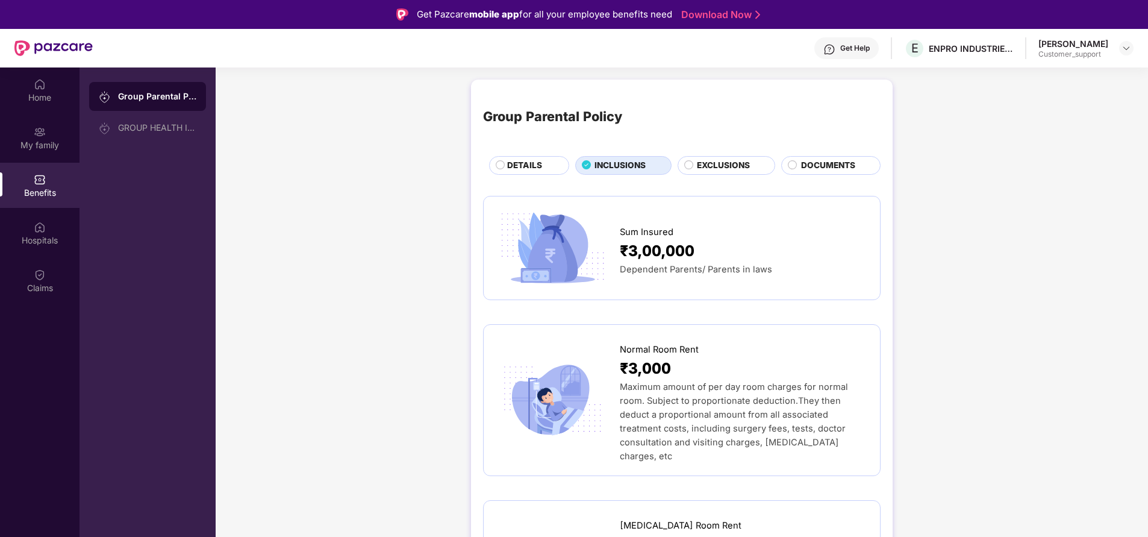
click at [742, 162] on span "EXCLUSIONS" at bounding box center [723, 165] width 53 height 13
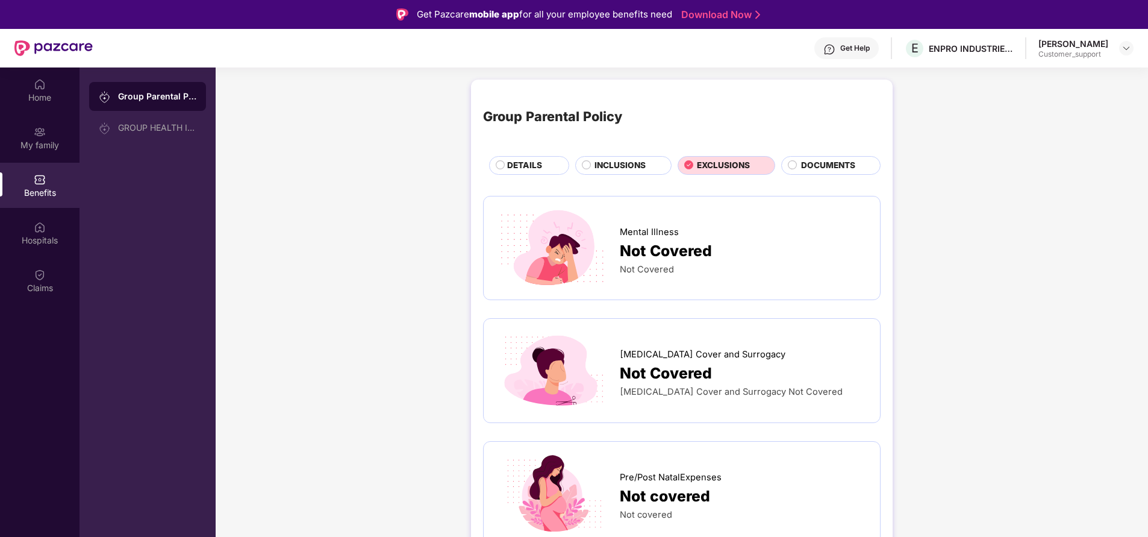
click at [641, 169] on span "INCLUSIONS" at bounding box center [619, 165] width 51 height 13
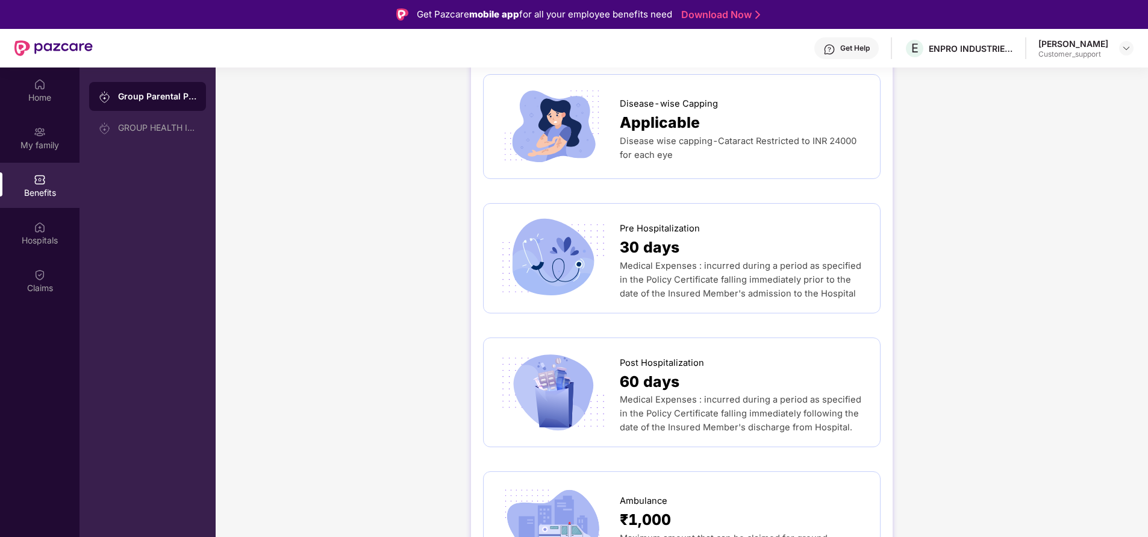
scroll to position [594, 0]
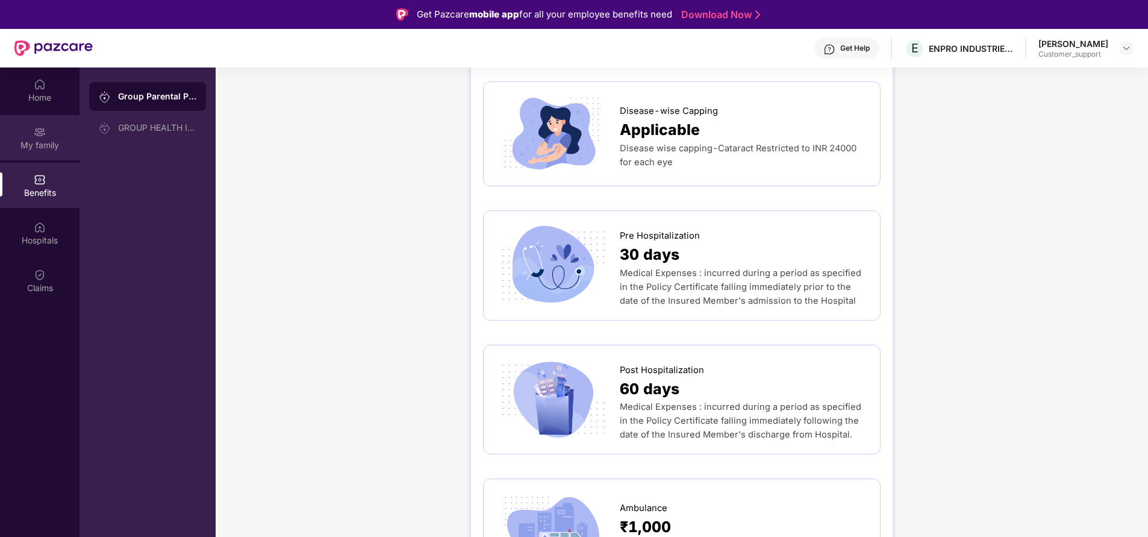
click at [26, 133] on div "My family" at bounding box center [39, 137] width 79 height 45
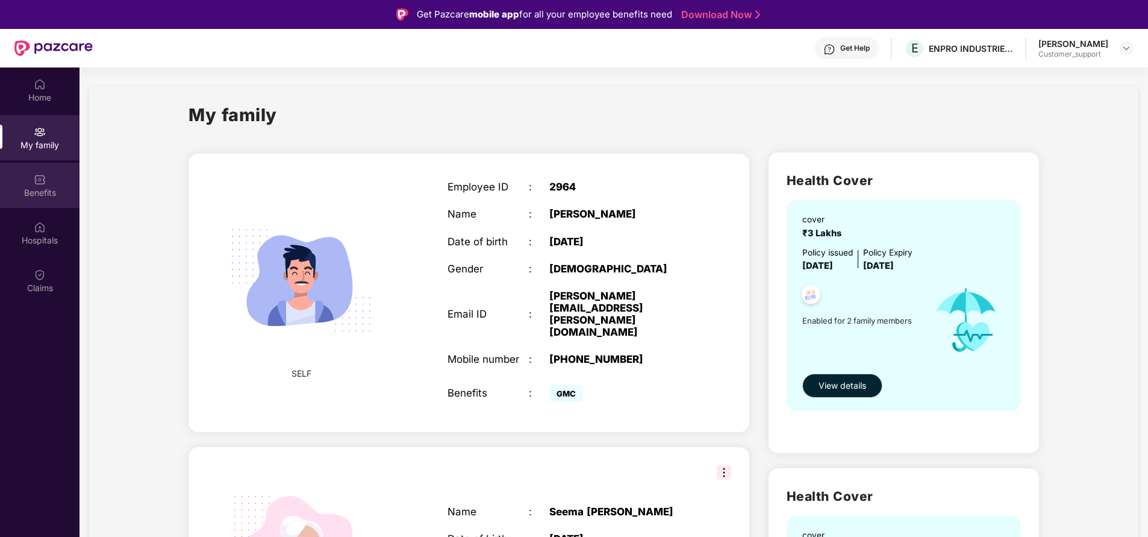
click at [48, 188] on div "Benefits" at bounding box center [39, 193] width 79 height 12
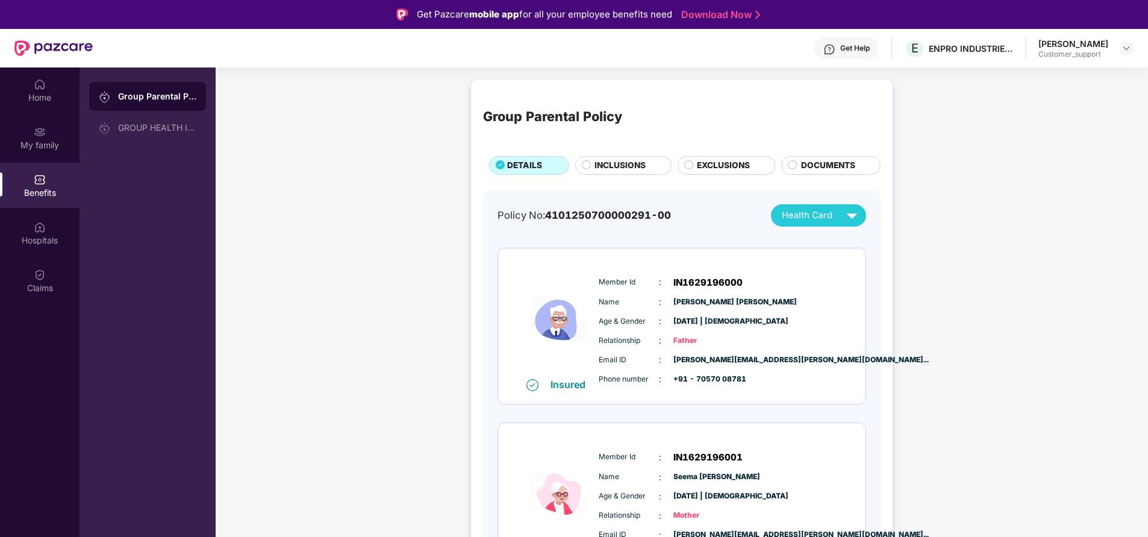
click at [635, 163] on span "INCLUSIONS" at bounding box center [619, 165] width 51 height 13
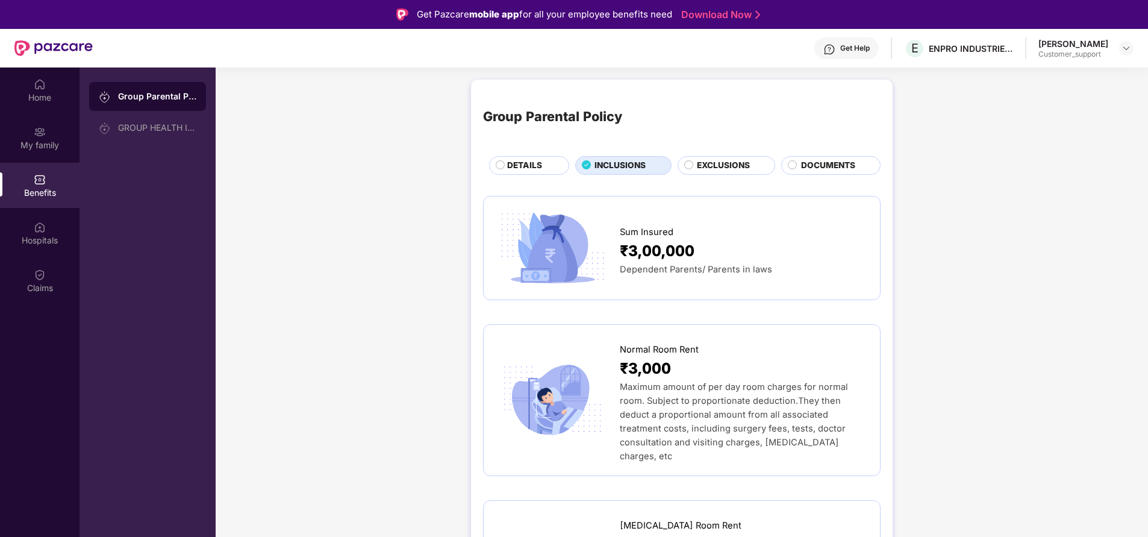
click at [697, 159] on span "EXCLUSIONS" at bounding box center [723, 165] width 53 height 13
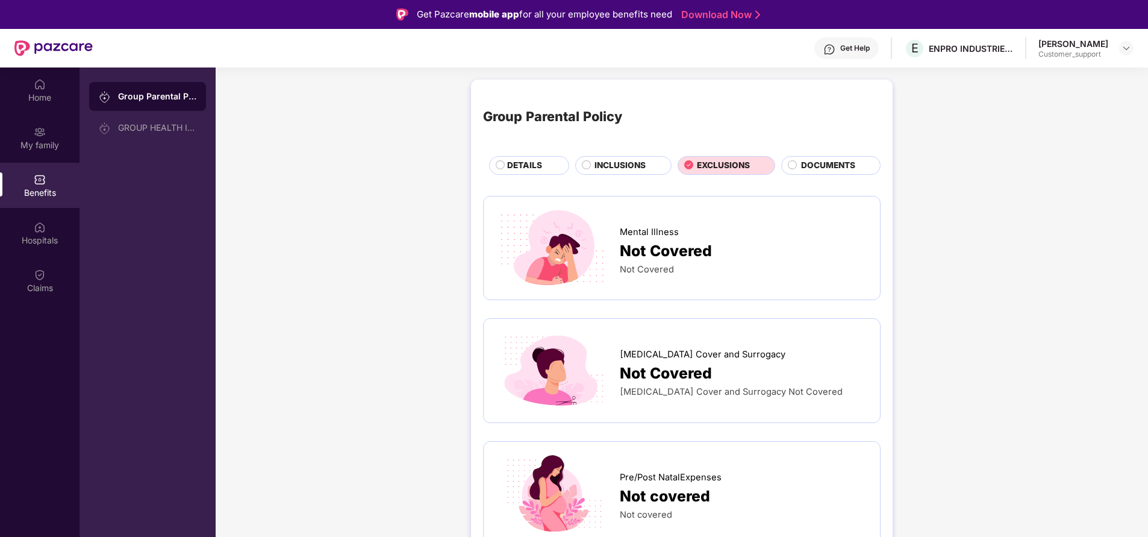
click at [613, 164] on span "INCLUSIONS" at bounding box center [619, 165] width 51 height 13
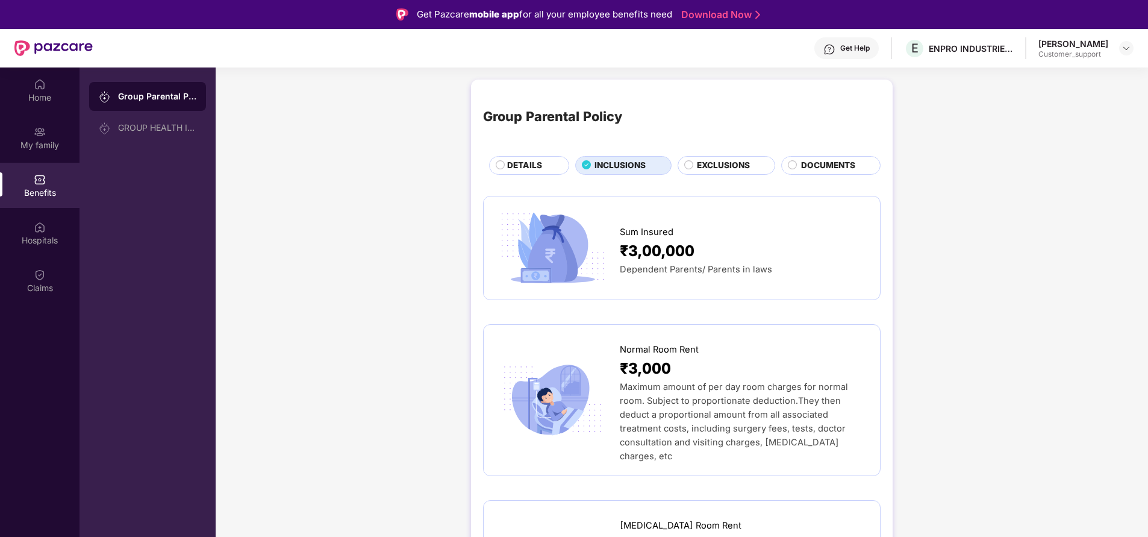
click at [712, 163] on span "EXCLUSIONS" at bounding box center [723, 165] width 53 height 13
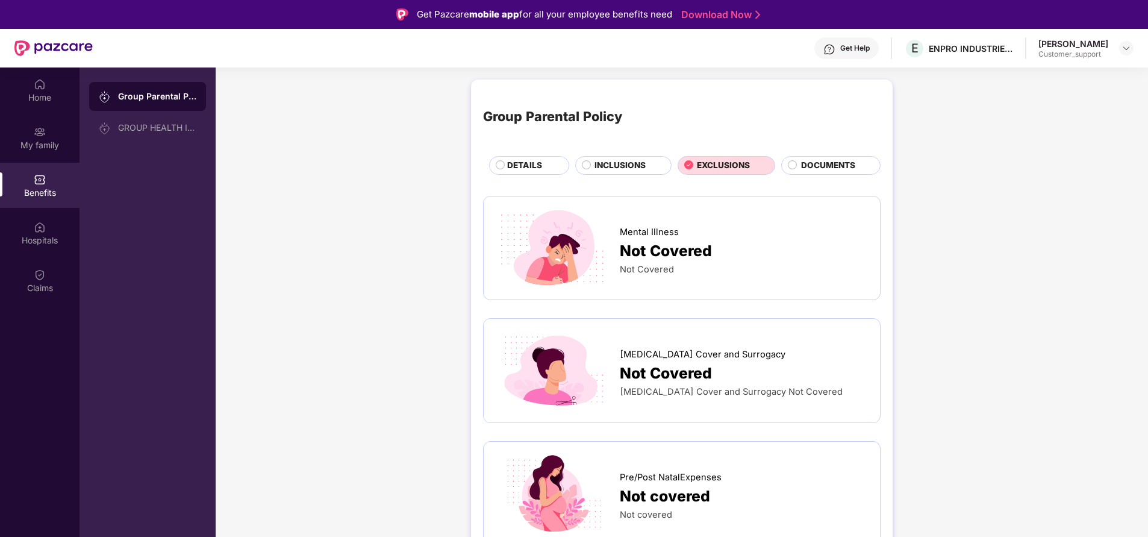
click at [631, 167] on span "INCLUSIONS" at bounding box center [619, 165] width 51 height 13
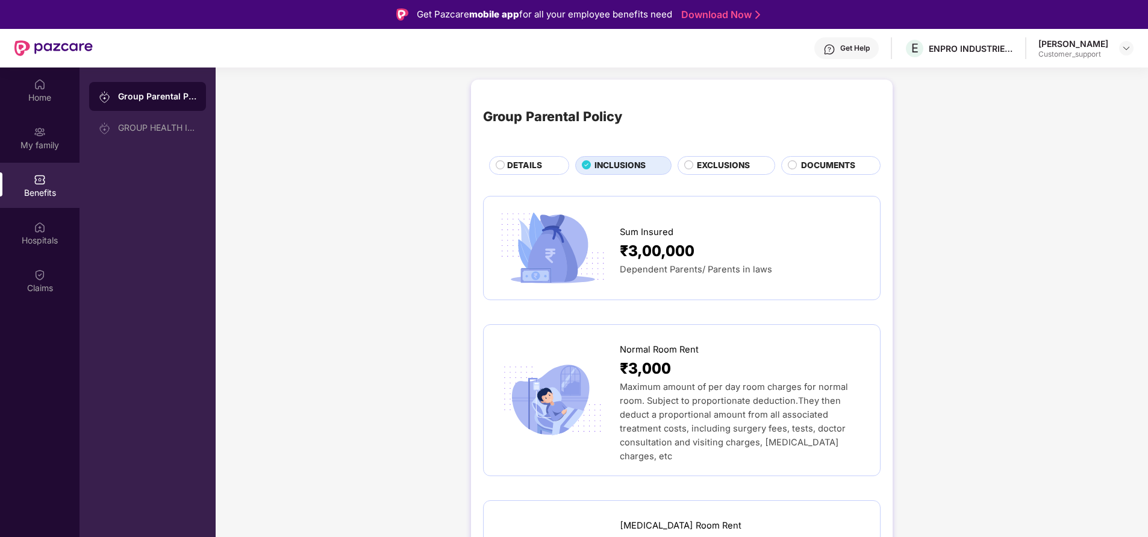
click at [549, 166] on div "DETAILS" at bounding box center [531, 166] width 61 height 14
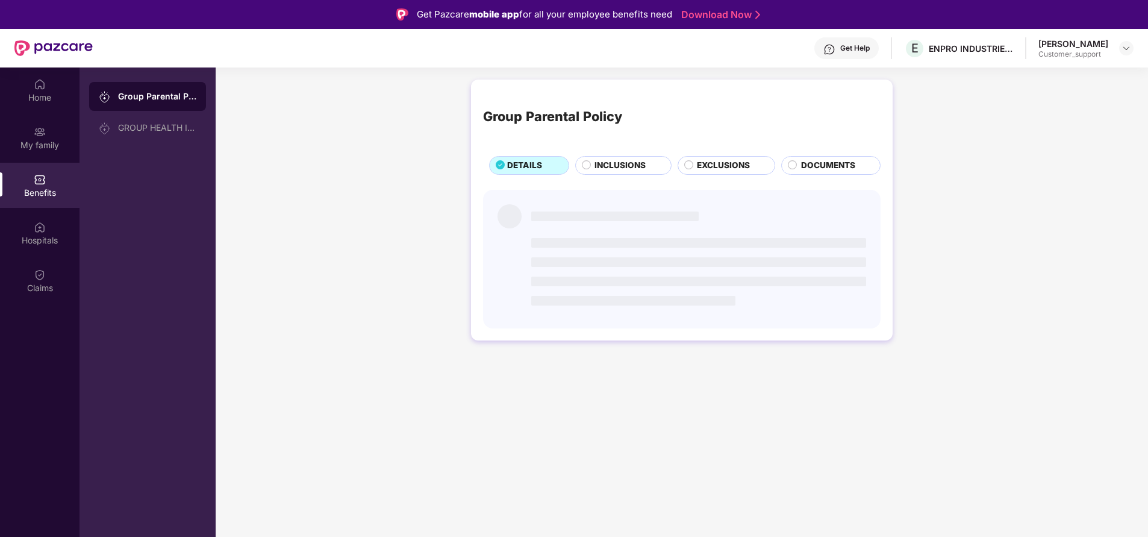
click at [596, 167] on span "INCLUSIONS" at bounding box center [619, 165] width 51 height 13
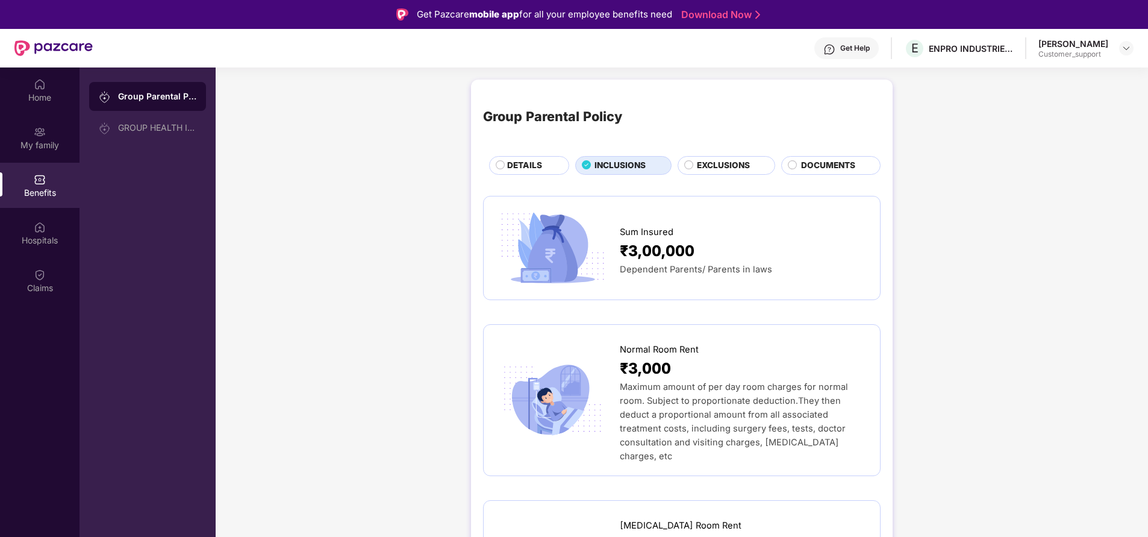
click at [715, 167] on span "EXCLUSIONS" at bounding box center [723, 165] width 53 height 13
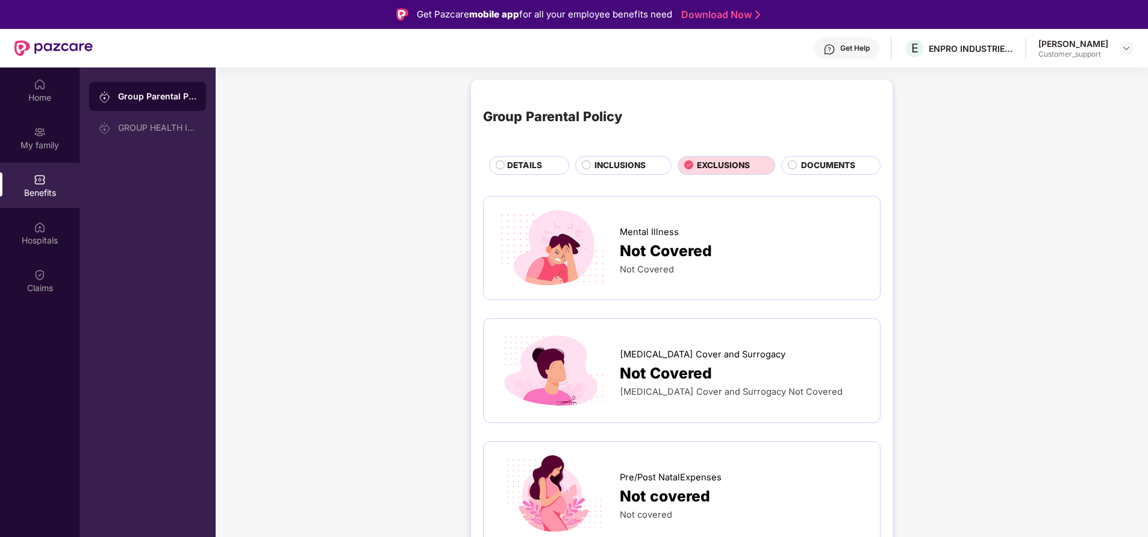
click at [818, 166] on span "DOCUMENTS" at bounding box center [828, 165] width 54 height 13
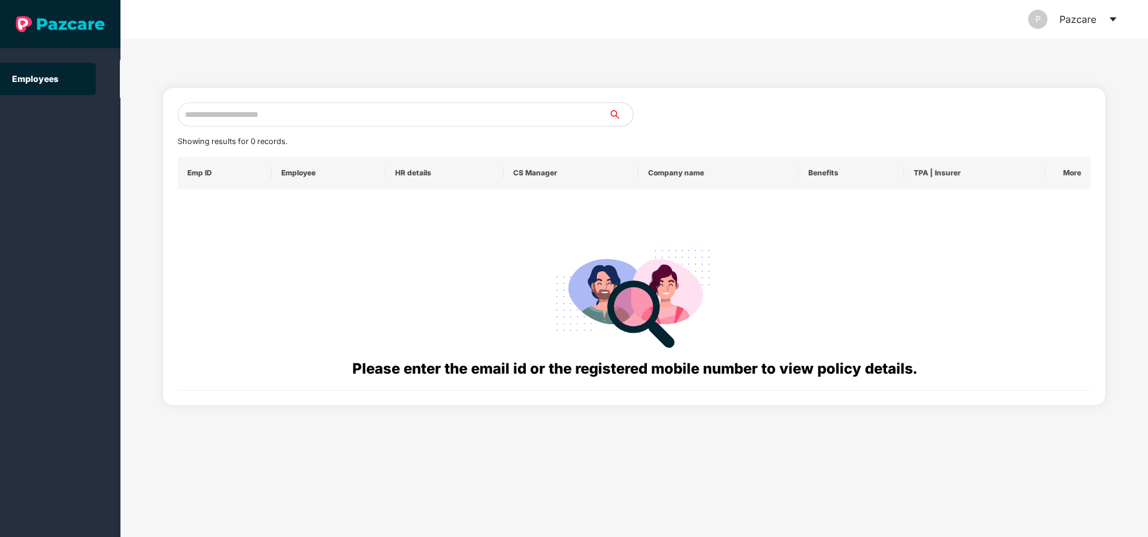
click at [288, 117] on input "text" at bounding box center [393, 114] width 431 height 24
paste input "**********"
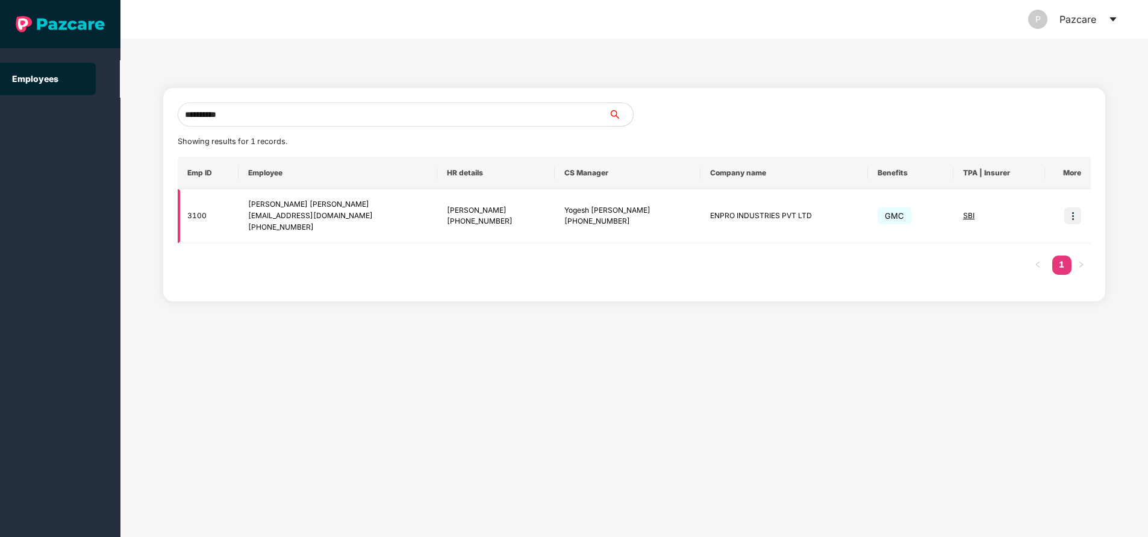
type input "**********"
click at [1072, 211] on img at bounding box center [1072, 215] width 17 height 17
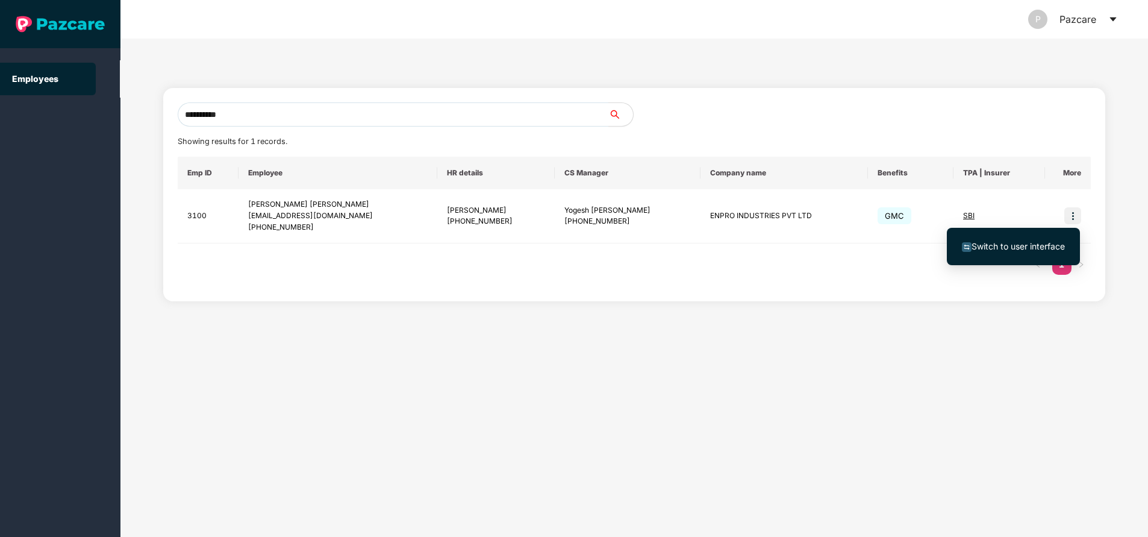
click at [1005, 241] on span "Switch to user interface" at bounding box center [1017, 246] width 93 height 10
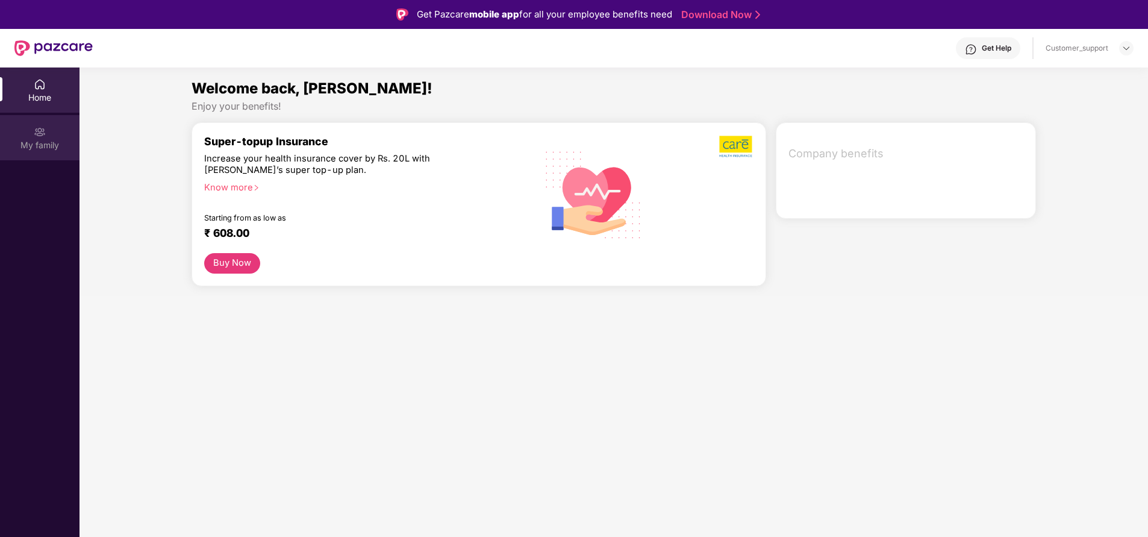
click at [39, 137] on img at bounding box center [40, 132] width 12 height 12
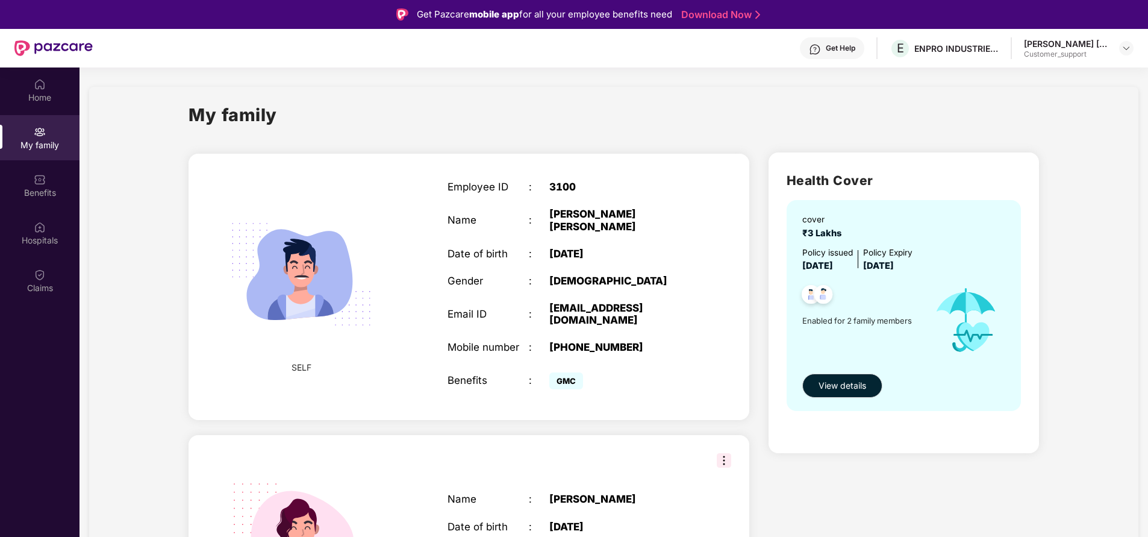
scroll to position [90, 0]
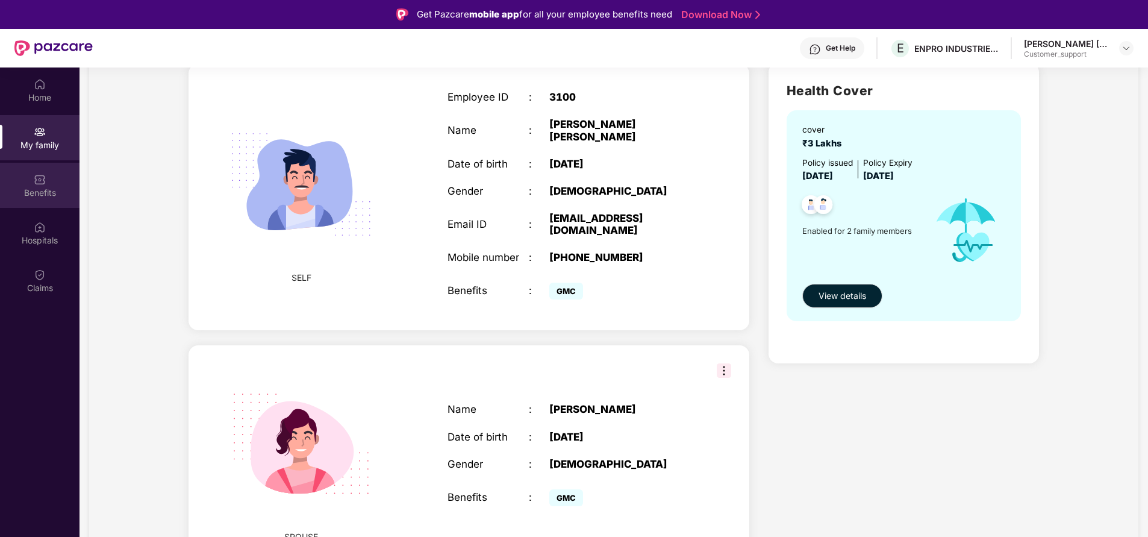
click at [41, 187] on div "Benefits" at bounding box center [39, 193] width 79 height 12
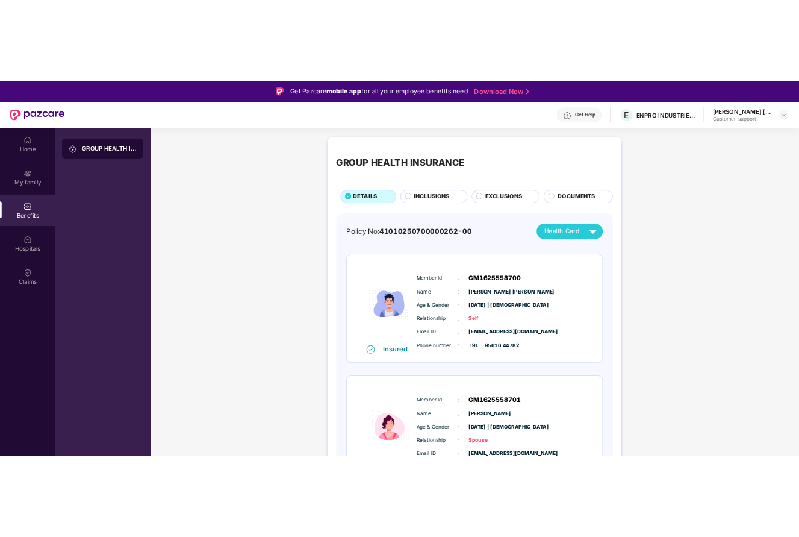
scroll to position [50, 0]
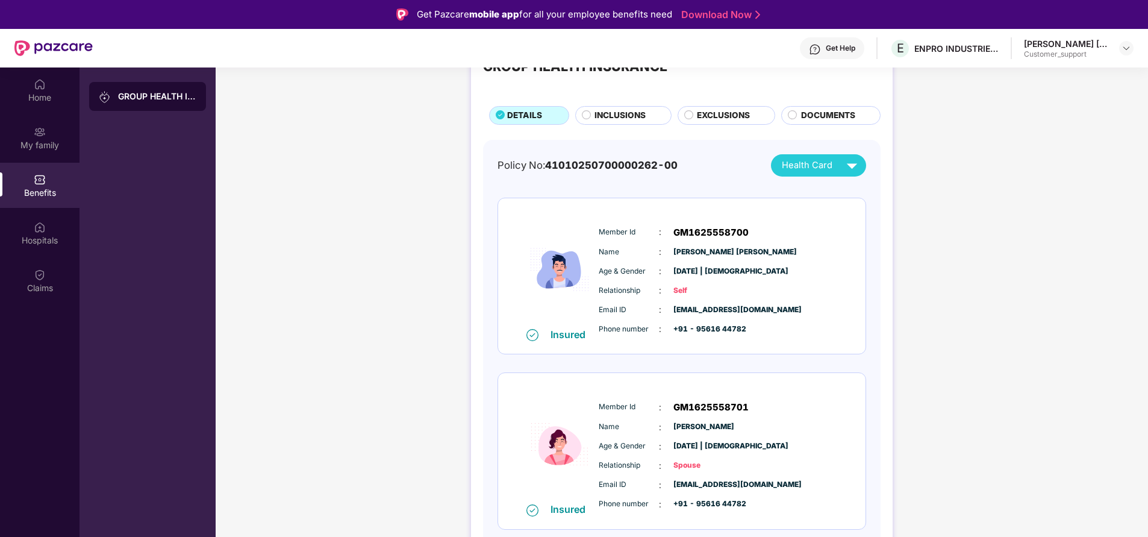
drag, startPoint x: 599, startPoint y: 405, endPoint x: 702, endPoint y: 513, distance: 149.1
drag, startPoint x: 702, startPoint y: 513, endPoint x: 598, endPoint y: 413, distance: 144.8
click at [598, 413] on div "Member Id : GM1625558701 Name : Rucha Waghmare Age & Gender : 25 July 1994 | Fe…" at bounding box center [718, 455] width 245 height 123
click at [615, 390] on div "Insured Member Id : GM1625558701 Name : Rucha Waghmare Age & Gender : 25 July 1…" at bounding box center [681, 451] width 367 height 156
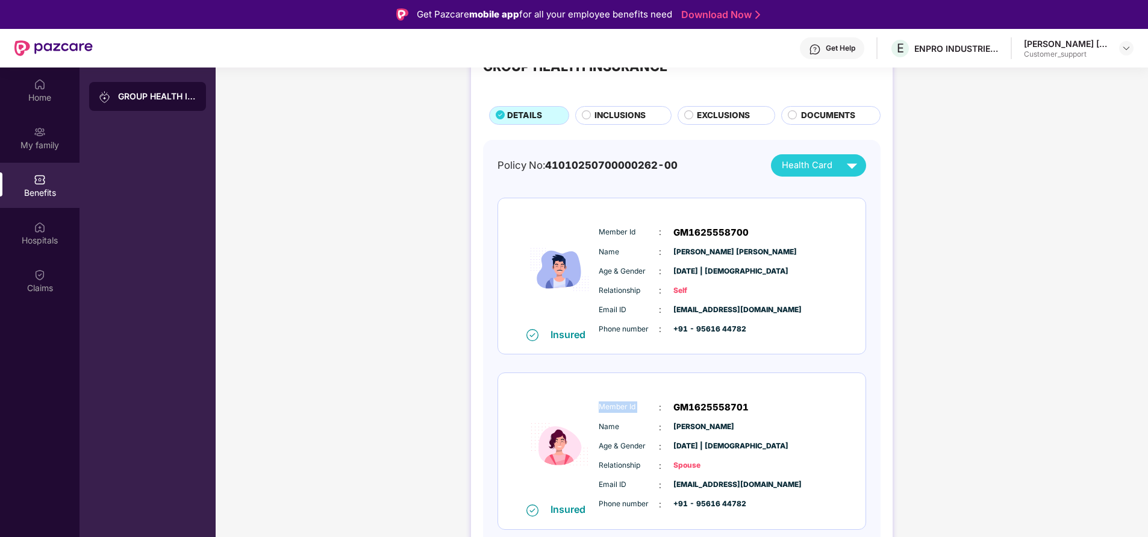
click at [615, 390] on div "Insured Member Id : GM1625558701 Name : Rucha Waghmare Age & Gender : 25 July 1…" at bounding box center [681, 451] width 367 height 156
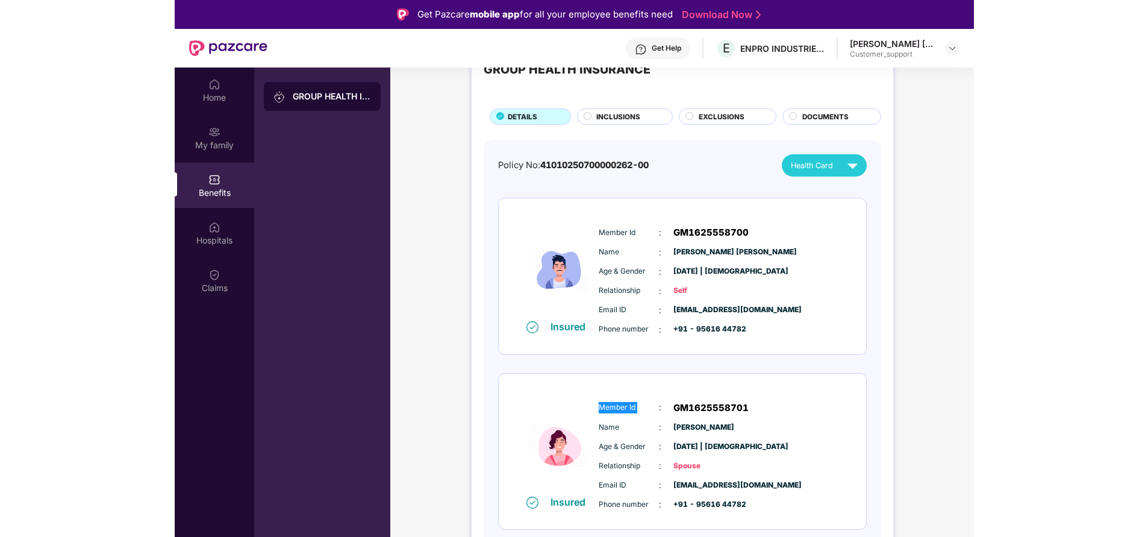
scroll to position [46, 0]
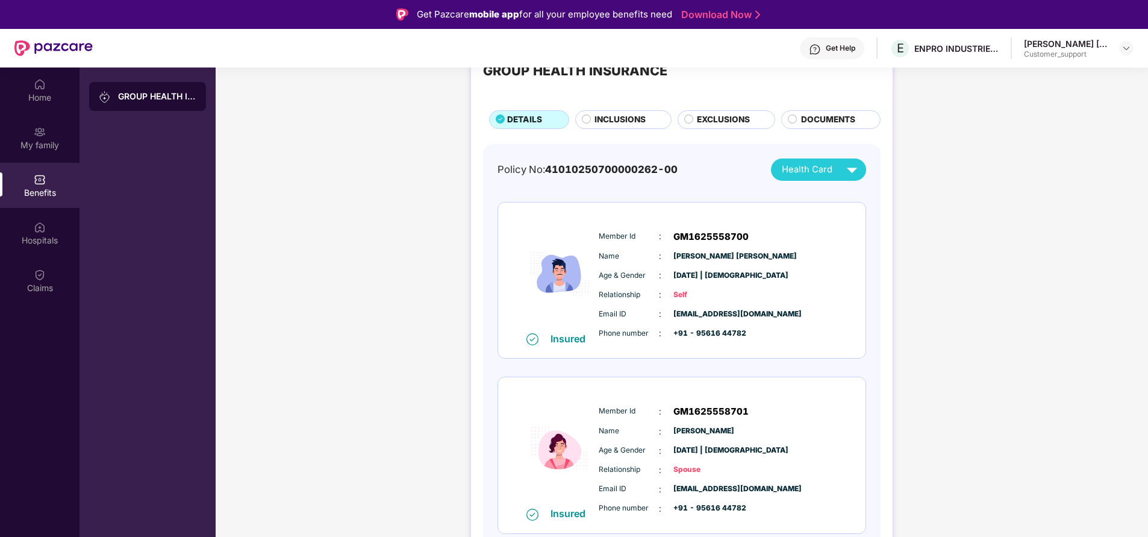
click at [479, 397] on div "GROUP HEALTH INSURANCE DETAILS INCLUSIONS EXCLUSIONS DOCUMENTS Policy No: 41010…" at bounding box center [682, 312] width 422 height 556
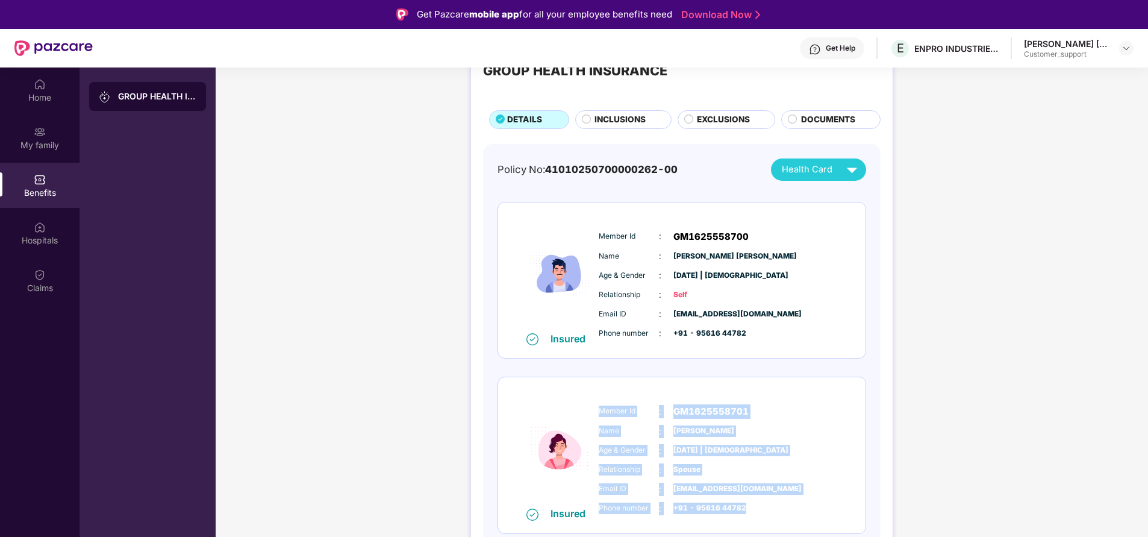
drag, startPoint x: 596, startPoint y: 403, endPoint x: 759, endPoint y: 506, distance: 192.1
click at [759, 506] on div "Member Id : GM1625558701 Name : Rucha Waghmare Age & Gender : 25 July 1994 | Fe…" at bounding box center [718, 459] width 245 height 123
copy div "Member Id : GM1625558701 Name : Rucha Waghmare Age & Gender : 25 July 1994 | Fe…"
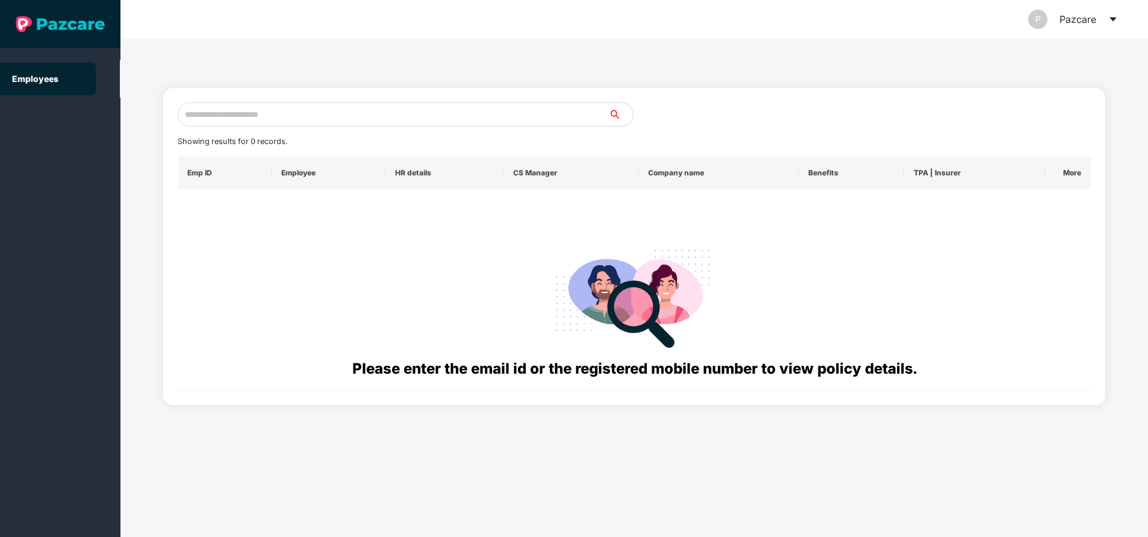
click at [333, 120] on input "text" at bounding box center [393, 114] width 431 height 24
paste input "**********"
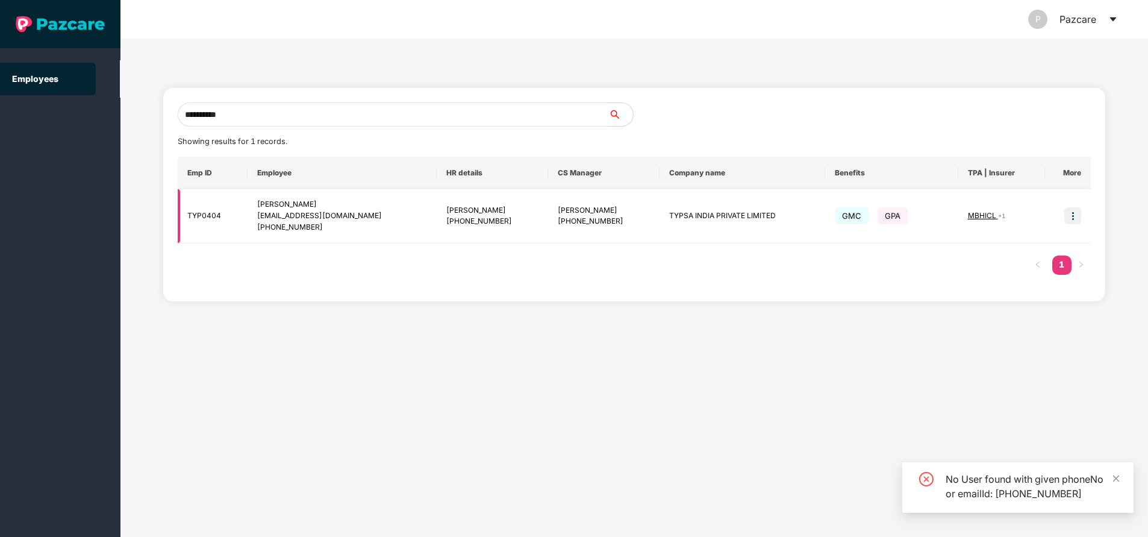
type input "**********"
click at [1073, 216] on img at bounding box center [1072, 215] width 17 height 17
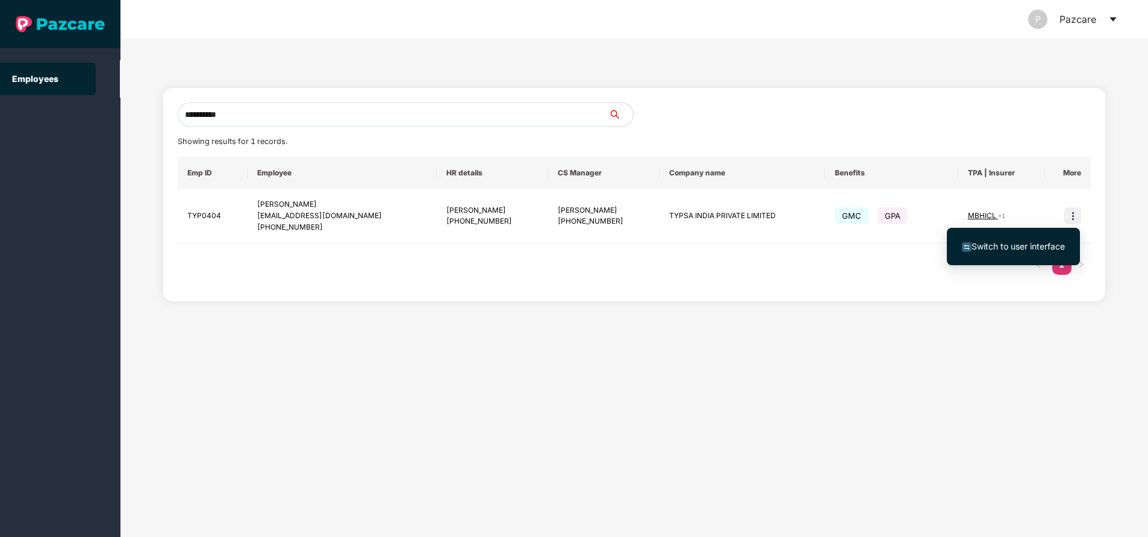
click at [1017, 248] on span "Switch to user interface" at bounding box center [1017, 246] width 93 height 10
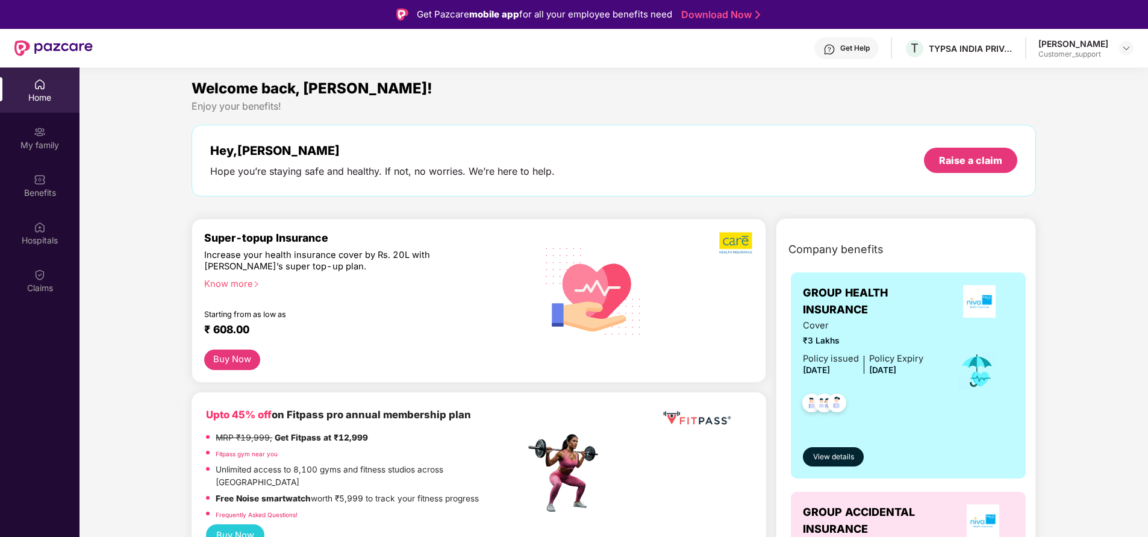
click at [47, 143] on div "My family" at bounding box center [39, 145] width 79 height 12
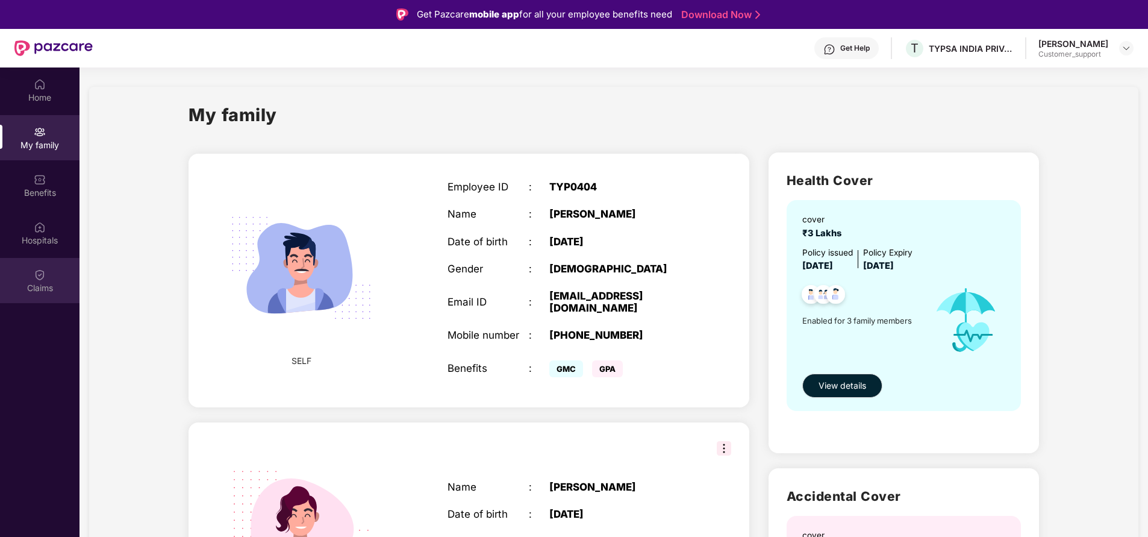
click at [56, 291] on div "Claims" at bounding box center [39, 288] width 79 height 12
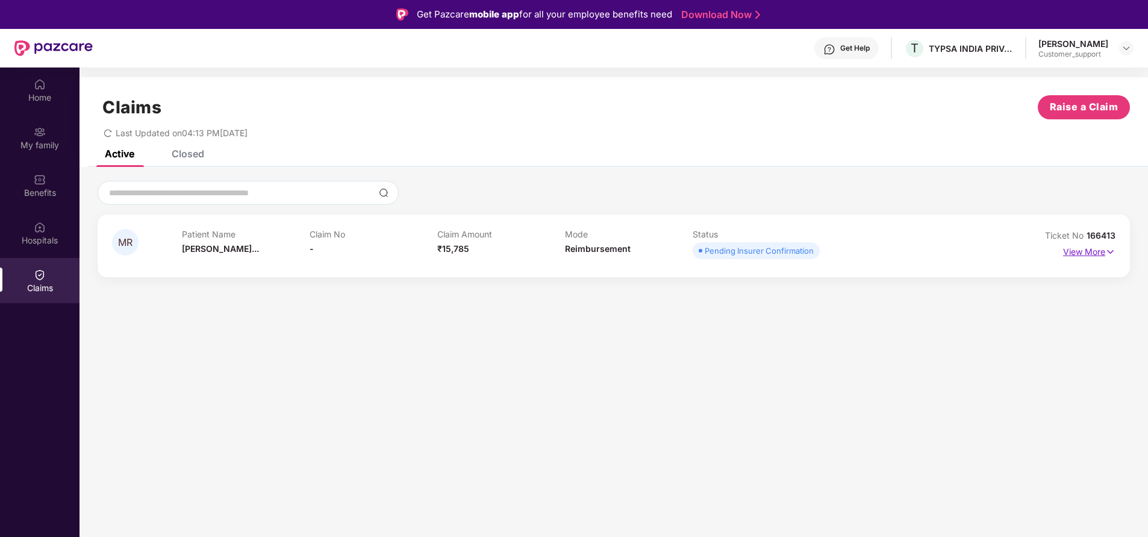
click at [1107, 253] on img at bounding box center [1110, 251] width 10 height 13
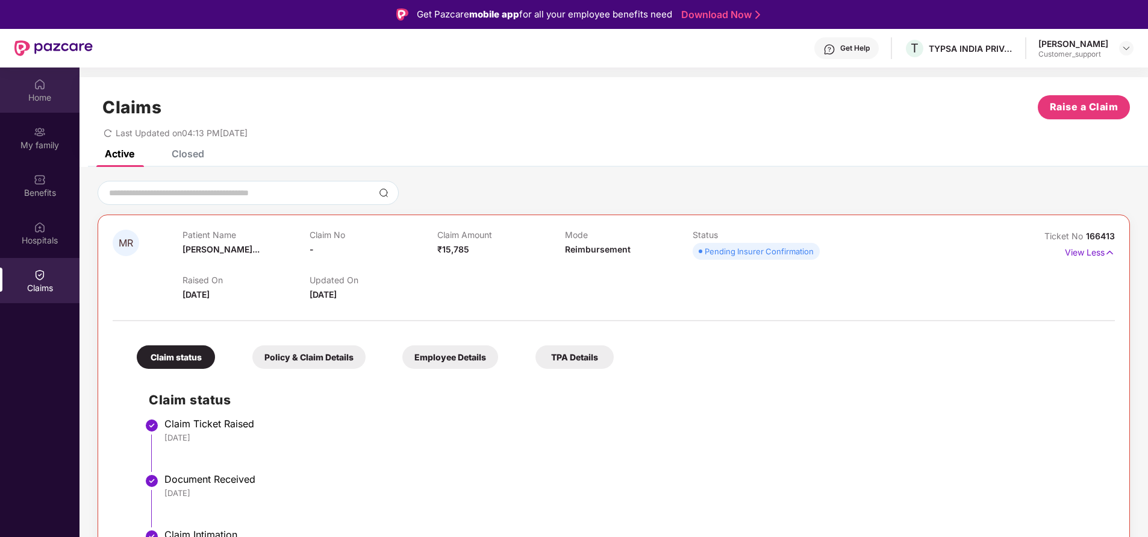
click at [44, 102] on div "Home" at bounding box center [39, 98] width 79 height 12
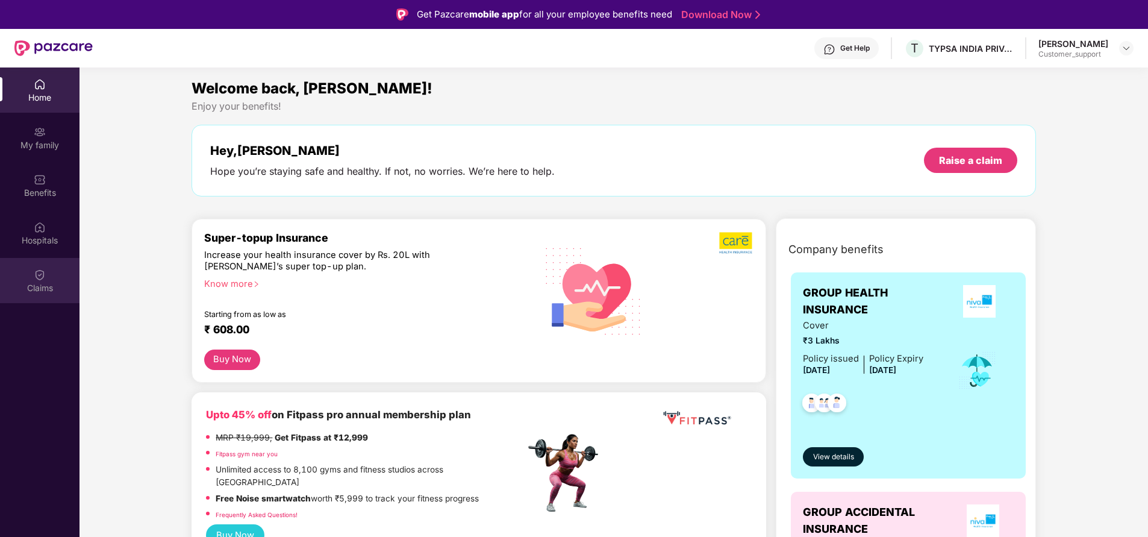
click at [49, 296] on div "Claims" at bounding box center [39, 280] width 79 height 45
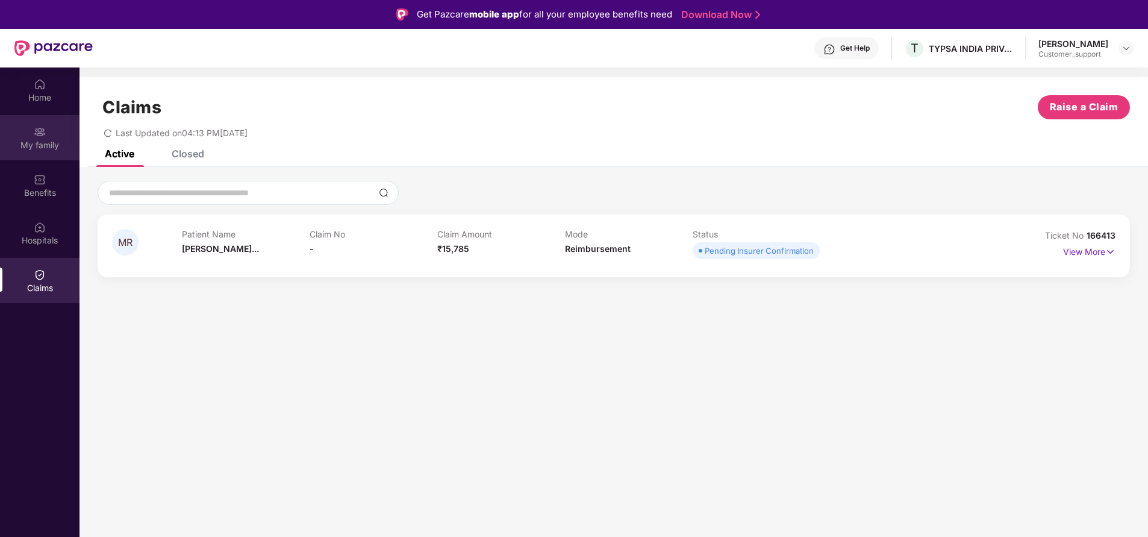
click at [37, 146] on div "My family" at bounding box center [39, 145] width 79 height 12
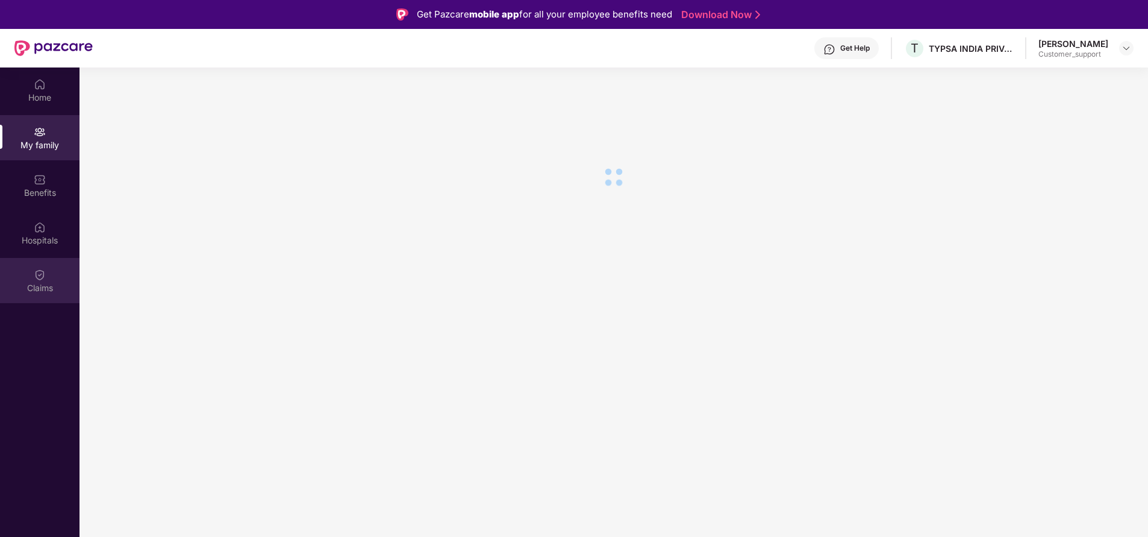
click at [49, 294] on div "Claims" at bounding box center [39, 280] width 79 height 45
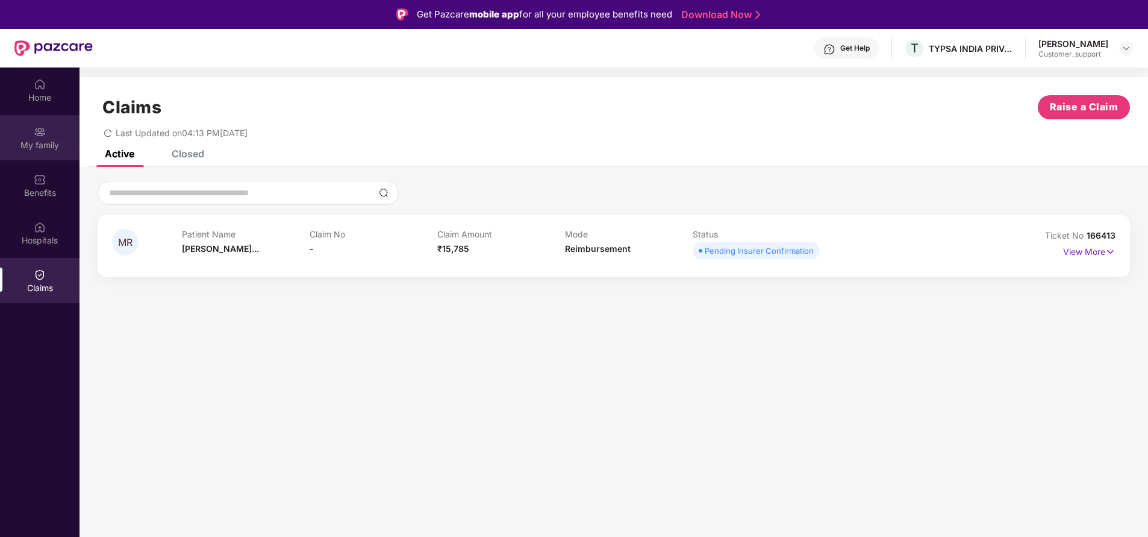
click at [42, 145] on div "My family" at bounding box center [39, 145] width 79 height 12
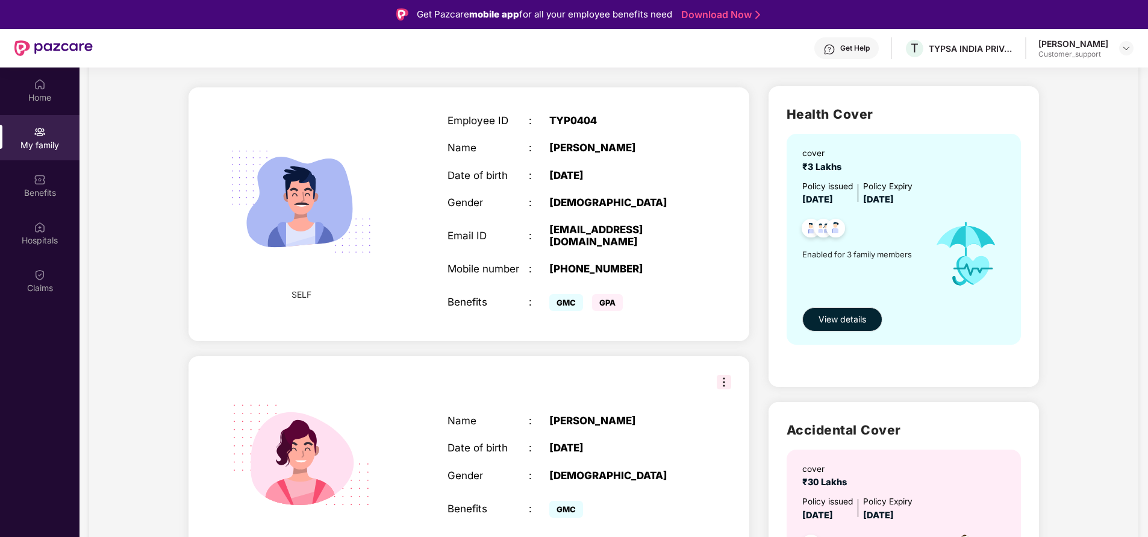
scroll to position [65, 0]
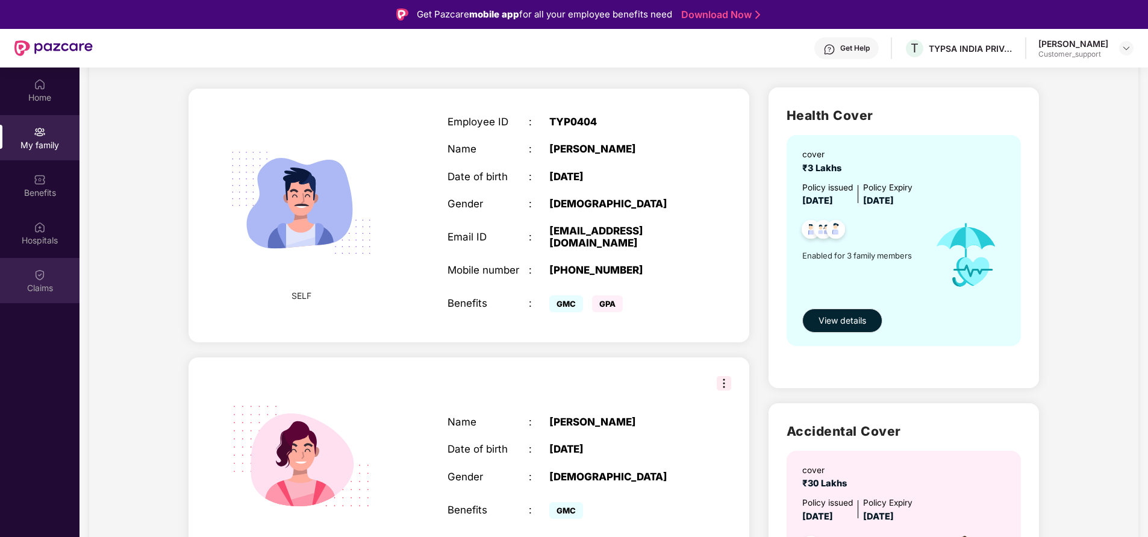
click at [40, 293] on div "Claims" at bounding box center [39, 288] width 79 height 12
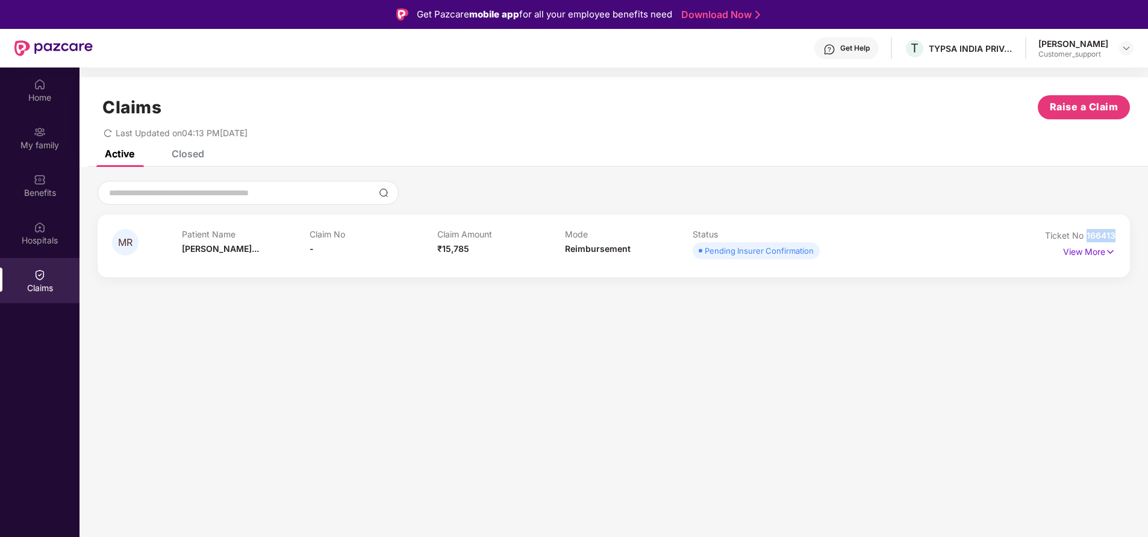
drag, startPoint x: 1082, startPoint y: 236, endPoint x: 1150, endPoint y: 236, distance: 68.1
click at [1147, 236] on html "Get Pazcare mobile app for all your employee benefits need Download Now Get Hel…" at bounding box center [574, 268] width 1148 height 537
copy span "166413"
click at [52, 142] on div "My family" at bounding box center [39, 145] width 79 height 12
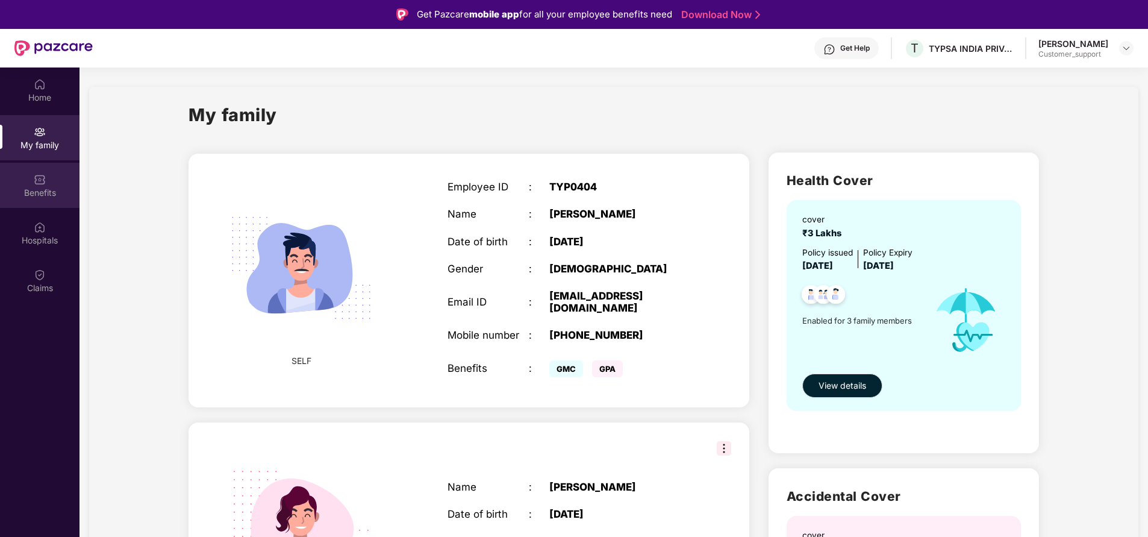
click at [40, 185] on div "Benefits" at bounding box center [39, 185] width 79 height 45
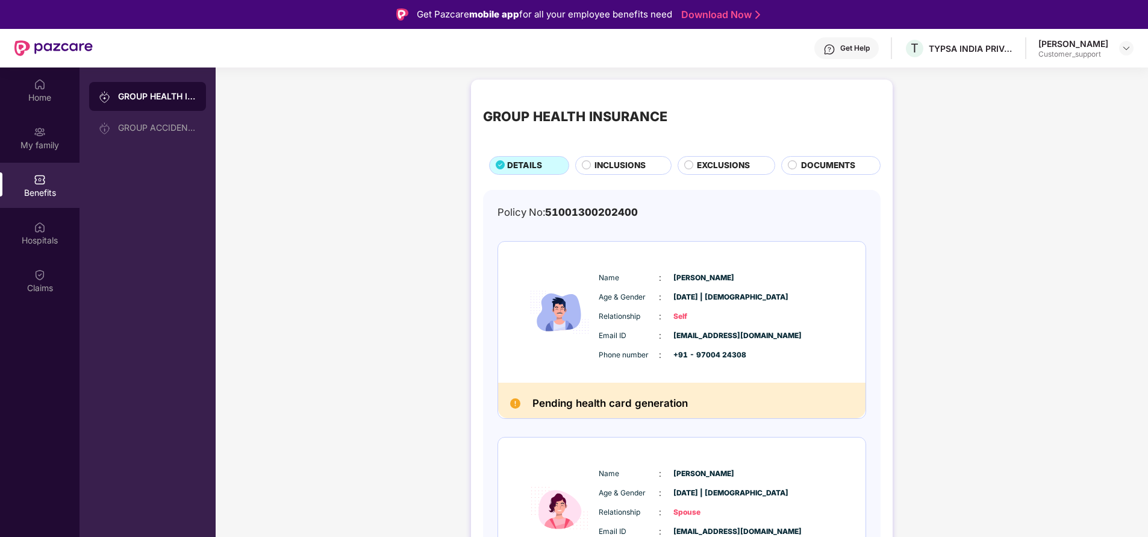
click at [865, 46] on div "Get Help" at bounding box center [855, 48] width 30 height 10
click at [599, 166] on span "INCLUSIONS" at bounding box center [619, 165] width 51 height 13
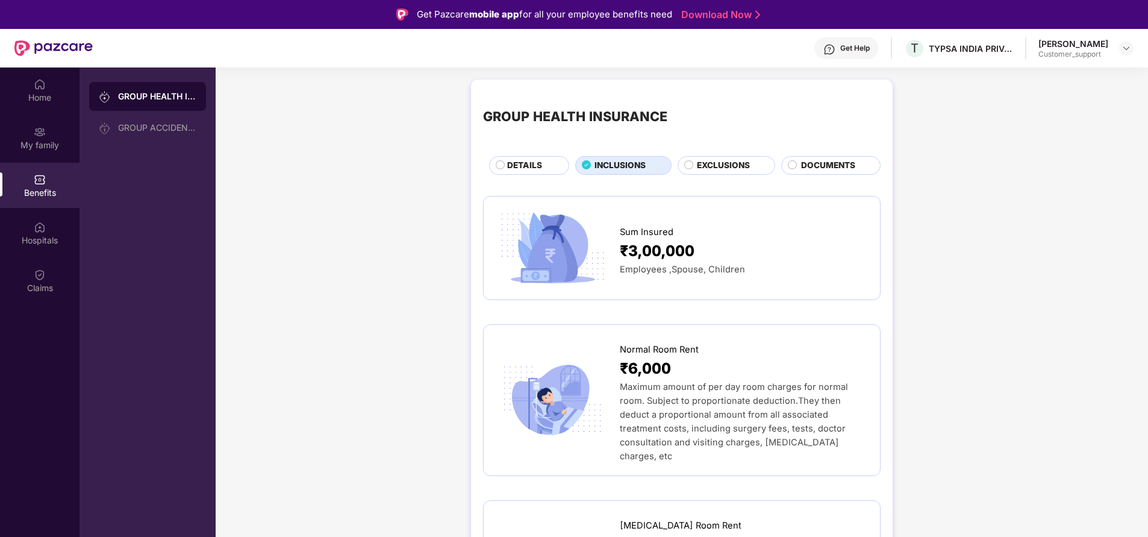
click at [525, 172] on div "DETAILS" at bounding box center [531, 166] width 61 height 14
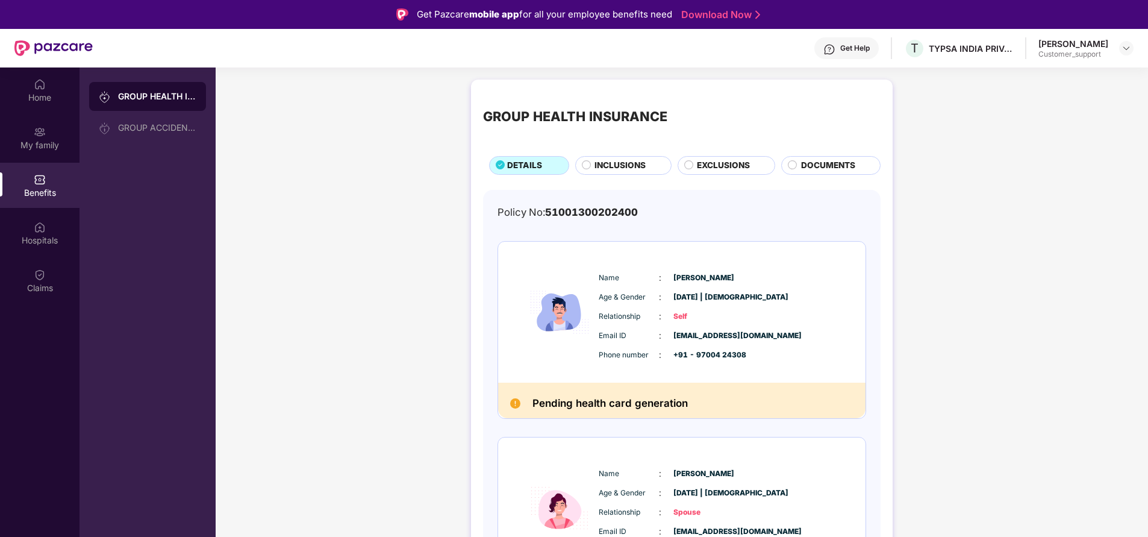
click at [610, 172] on div "INCLUSIONS" at bounding box center [626, 166] width 76 height 14
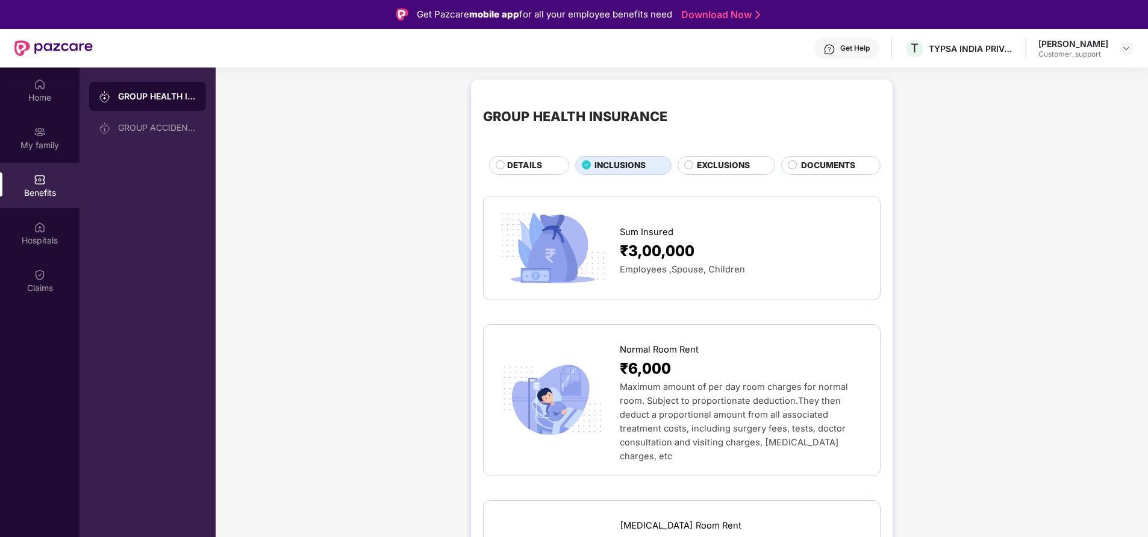
click at [535, 163] on span "DETAILS" at bounding box center [524, 165] width 35 height 13
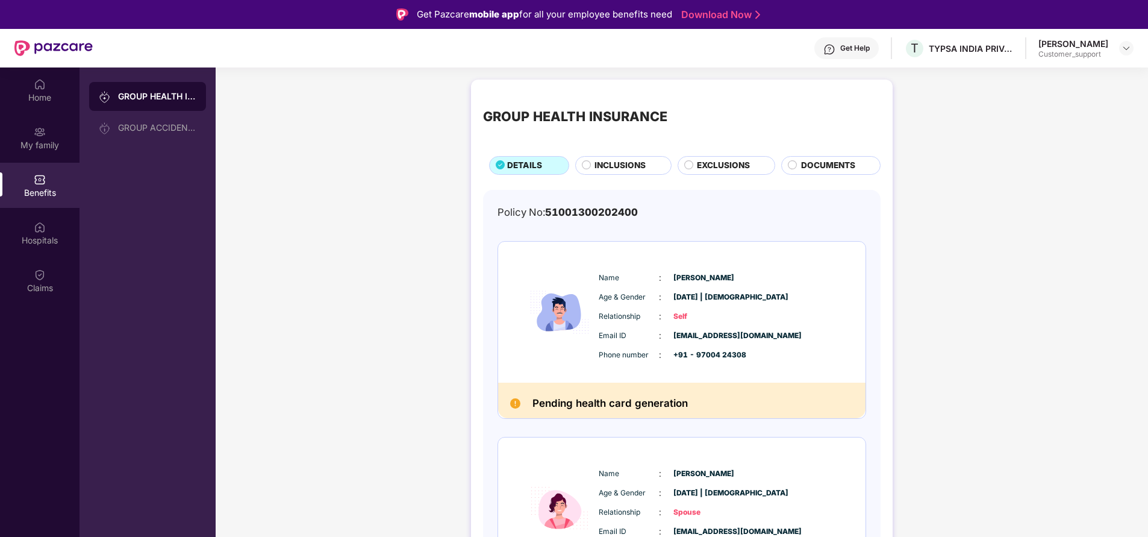
scroll to position [222, 0]
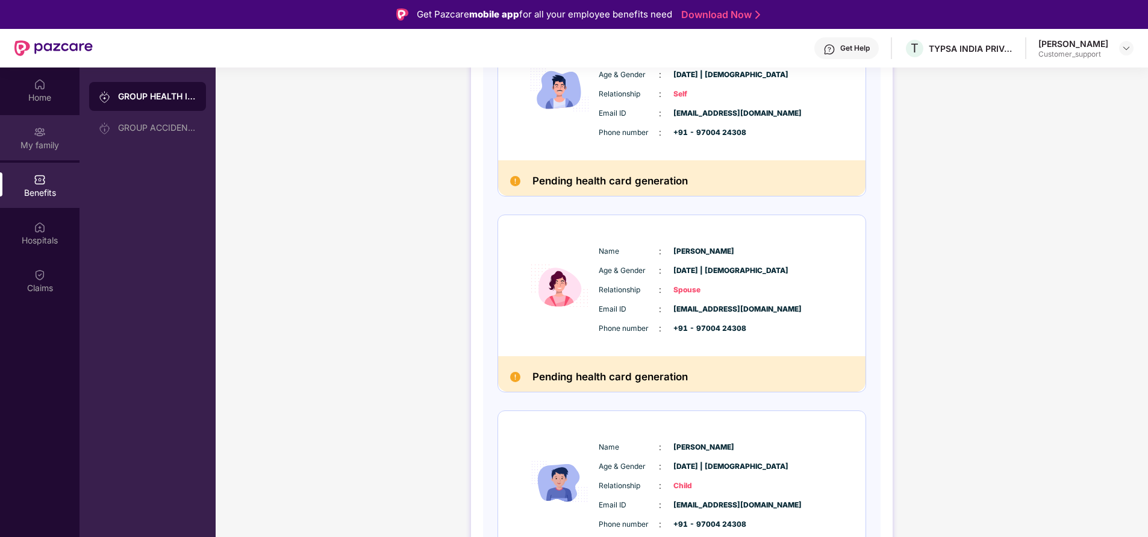
click at [33, 143] on div "My family" at bounding box center [39, 145] width 79 height 12
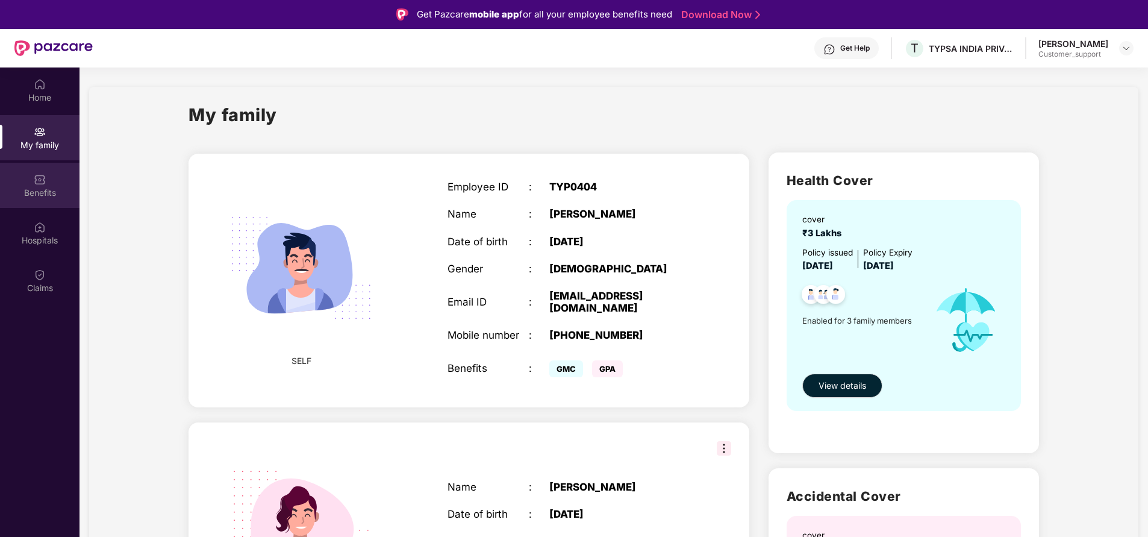
click at [31, 183] on div "Benefits" at bounding box center [39, 185] width 79 height 45
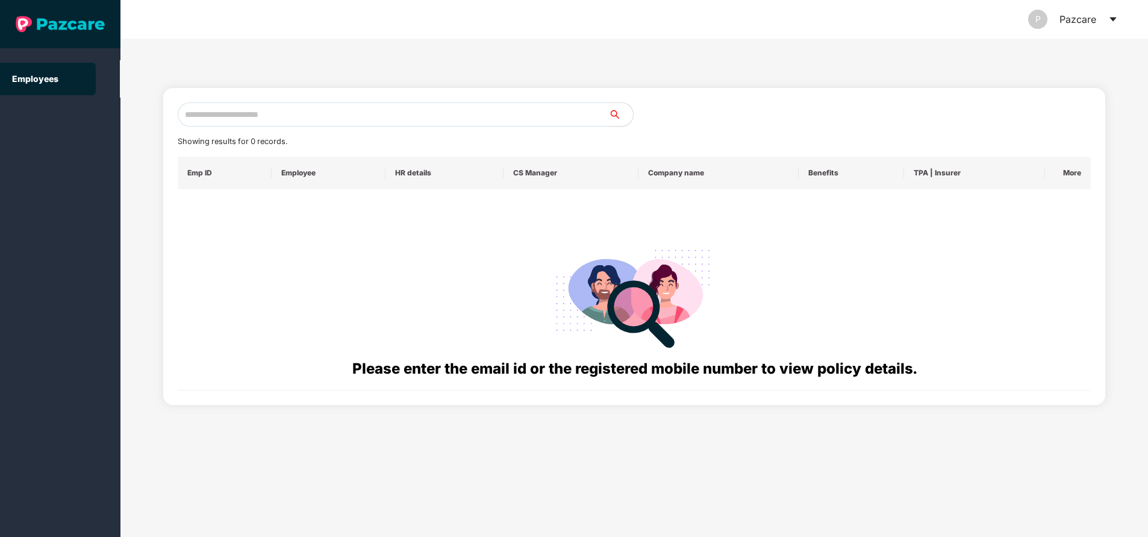
click at [328, 114] on input "text" at bounding box center [393, 114] width 431 height 24
paste input "**********"
type input "**********"
click at [376, 114] on input "**********" at bounding box center [393, 114] width 431 height 24
drag, startPoint x: 305, startPoint y: 116, endPoint x: 304, endPoint y: 110, distance: 6.3
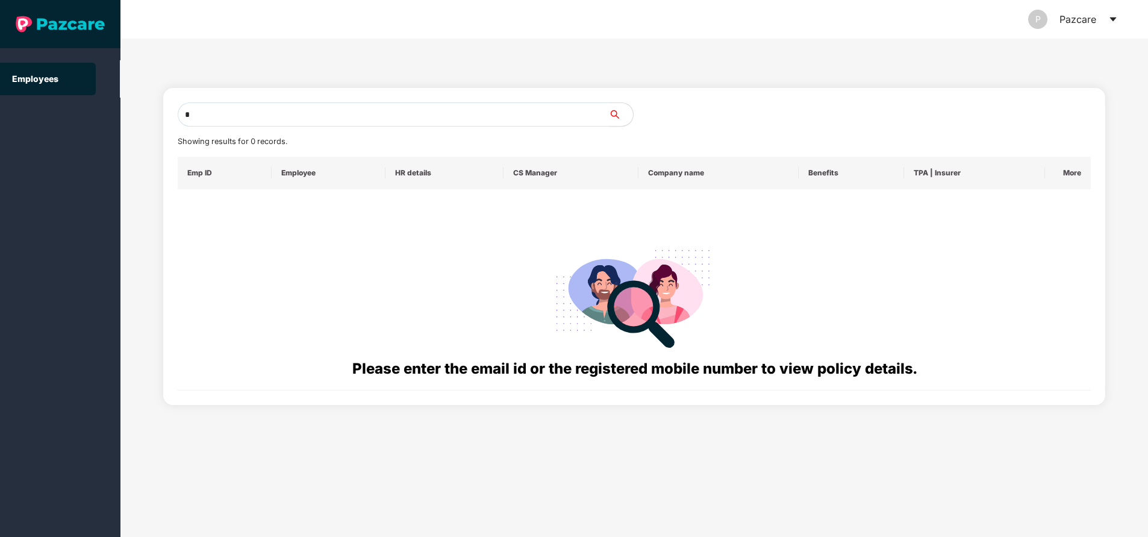
click at [304, 110] on input "*" at bounding box center [393, 114] width 431 height 24
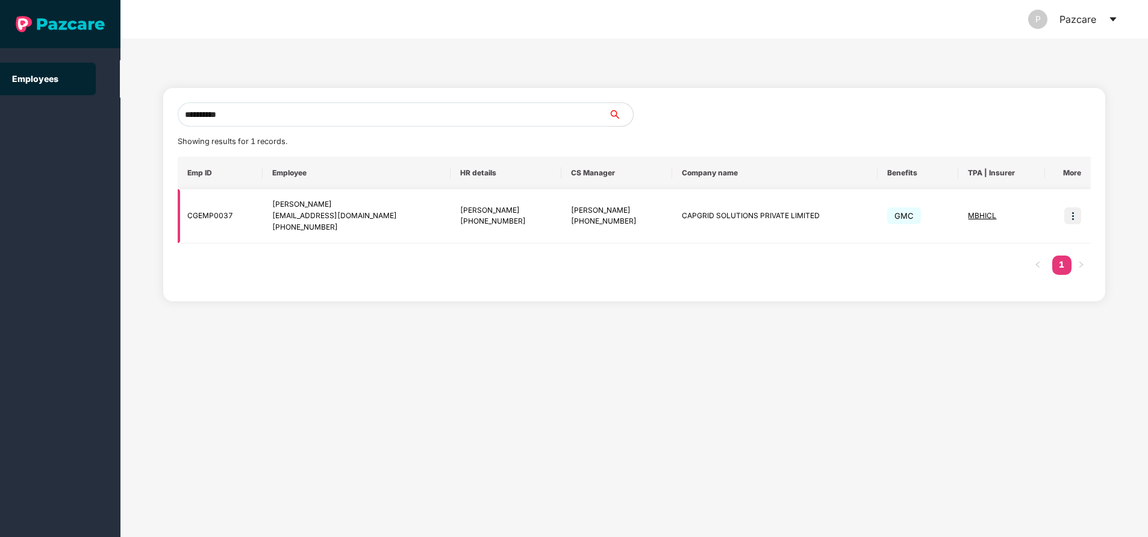
type input "**********"
click at [1077, 219] on img at bounding box center [1072, 215] width 17 height 17
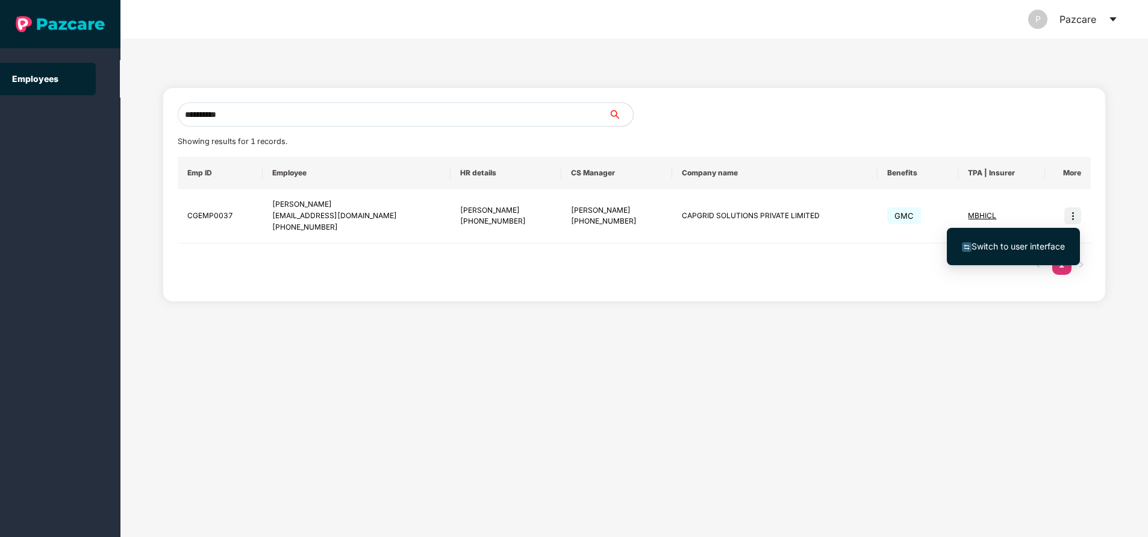
click at [1018, 241] on span "Switch to user interface" at bounding box center [1017, 246] width 93 height 10
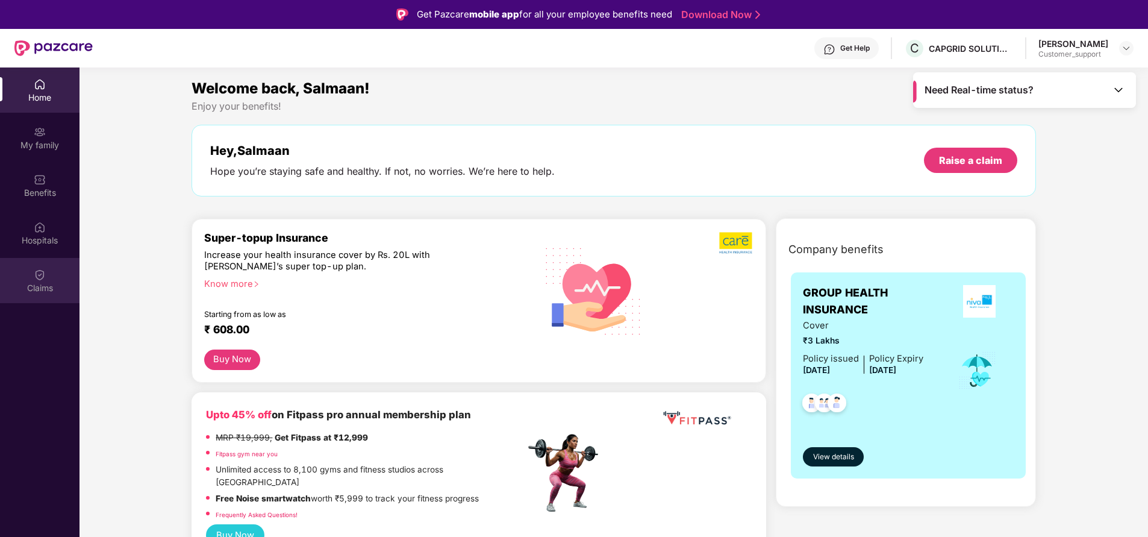
click at [46, 278] on div "Claims" at bounding box center [39, 280] width 79 height 45
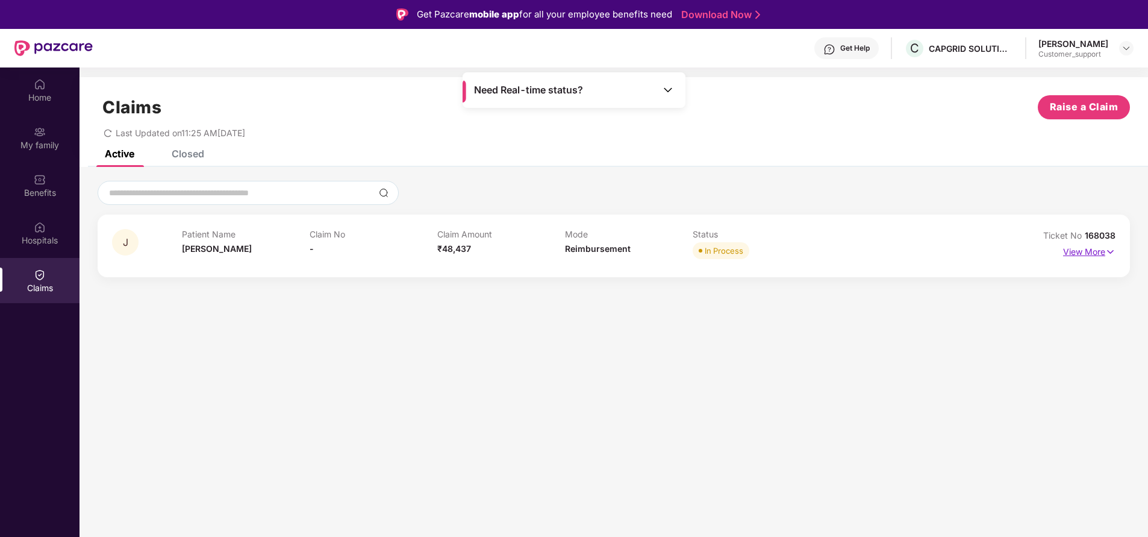
drag, startPoint x: 1085, startPoint y: 234, endPoint x: 1100, endPoint y: 250, distance: 22.2
drag, startPoint x: 1100, startPoint y: 250, endPoint x: 957, endPoint y: 131, distance: 186.1
click at [957, 131] on div "Last Updated on 11:25 AM, 25 Aug 2025" at bounding box center [614, 128] width 1032 height 19
click at [1110, 234] on span "168038" at bounding box center [1100, 235] width 31 height 10
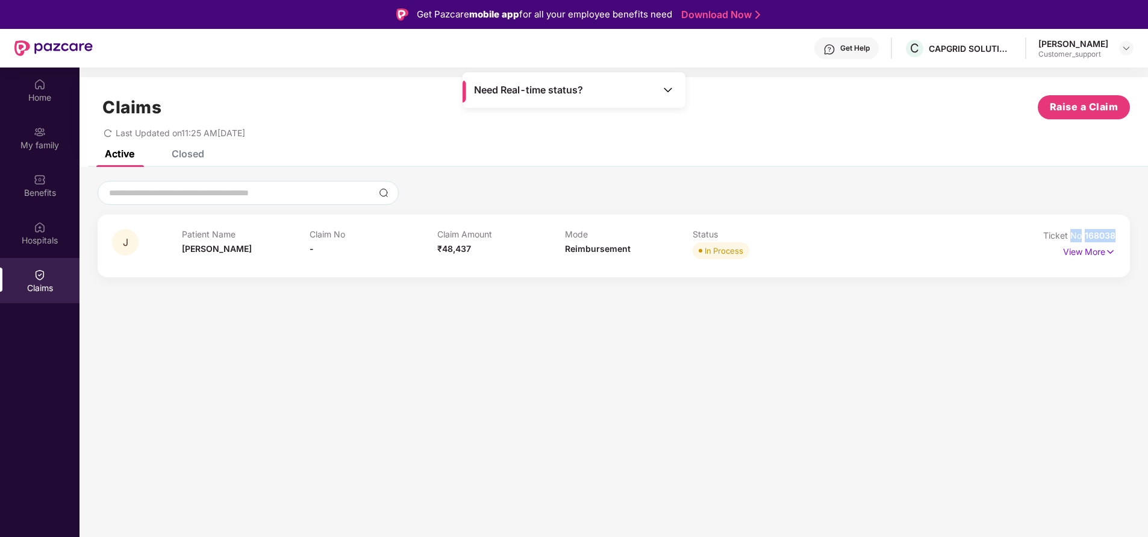
copy div "No 168038"
click at [52, 89] on div "Home" at bounding box center [39, 89] width 79 height 45
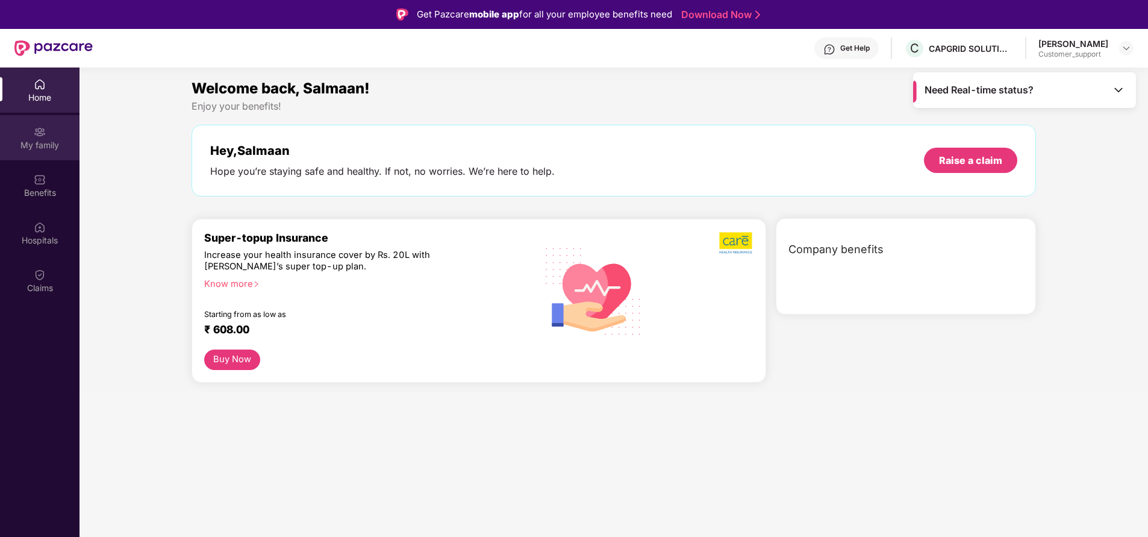
click at [51, 148] on div "My family" at bounding box center [39, 145] width 79 height 12
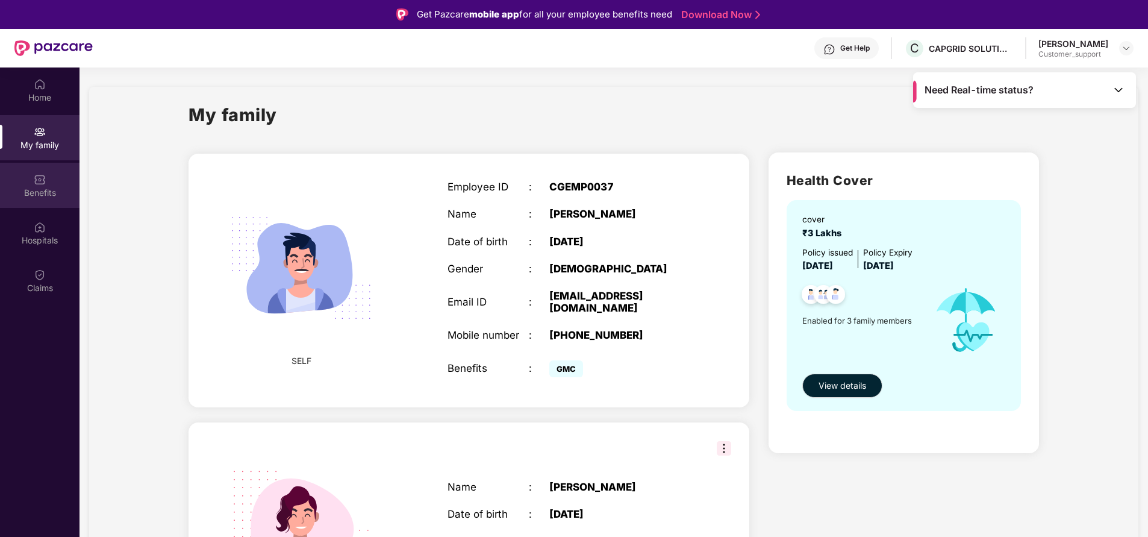
click at [45, 193] on div "Benefits" at bounding box center [39, 193] width 79 height 12
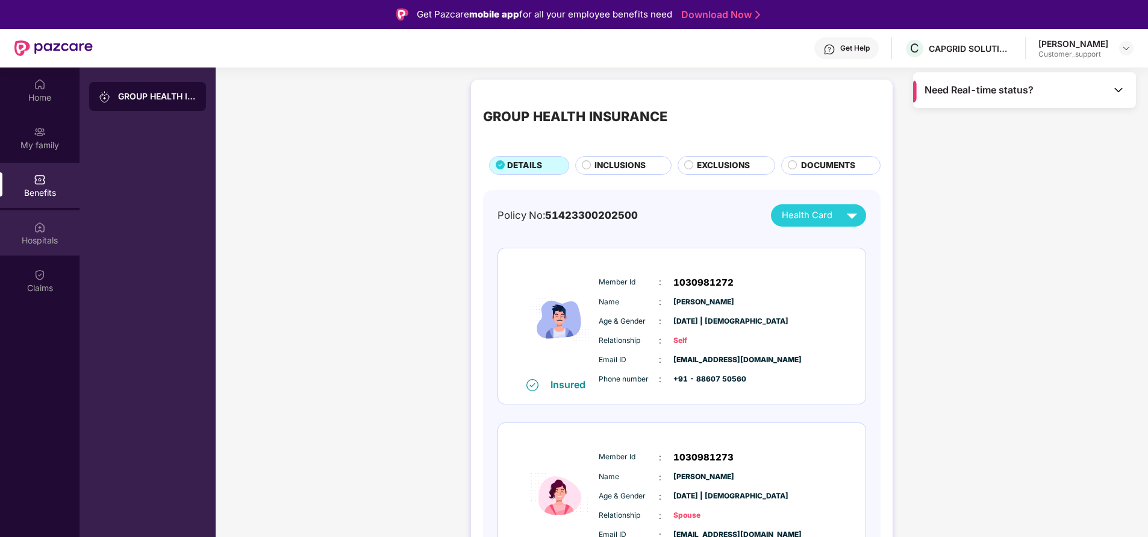
click at [44, 237] on div "Hospitals" at bounding box center [39, 240] width 79 height 12
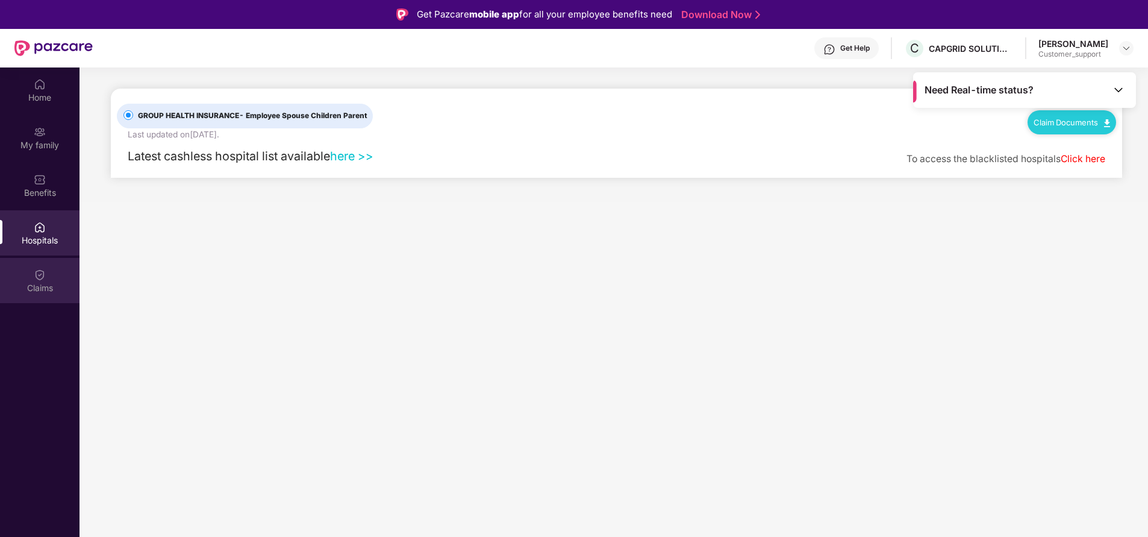
click at [43, 275] on img at bounding box center [40, 275] width 12 height 12
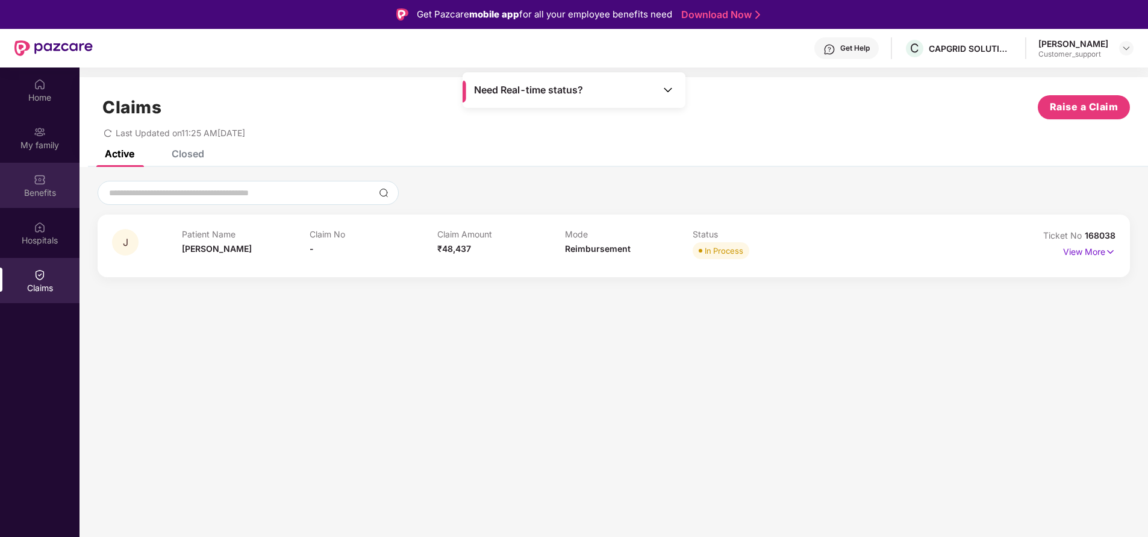
click at [37, 187] on div "Benefits" at bounding box center [39, 193] width 79 height 12
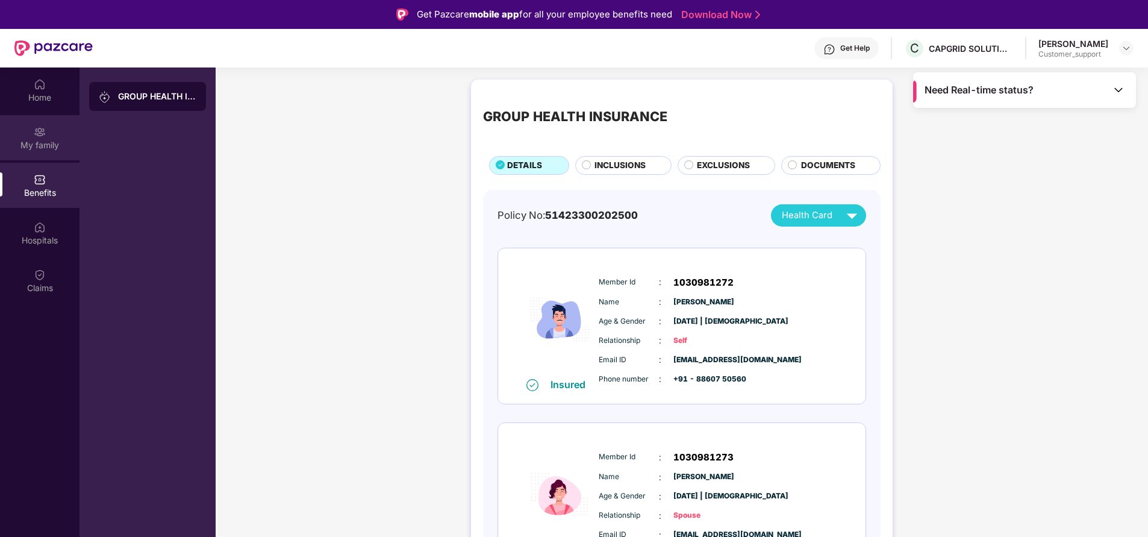
click at [39, 151] on div "My family" at bounding box center [39, 145] width 79 height 12
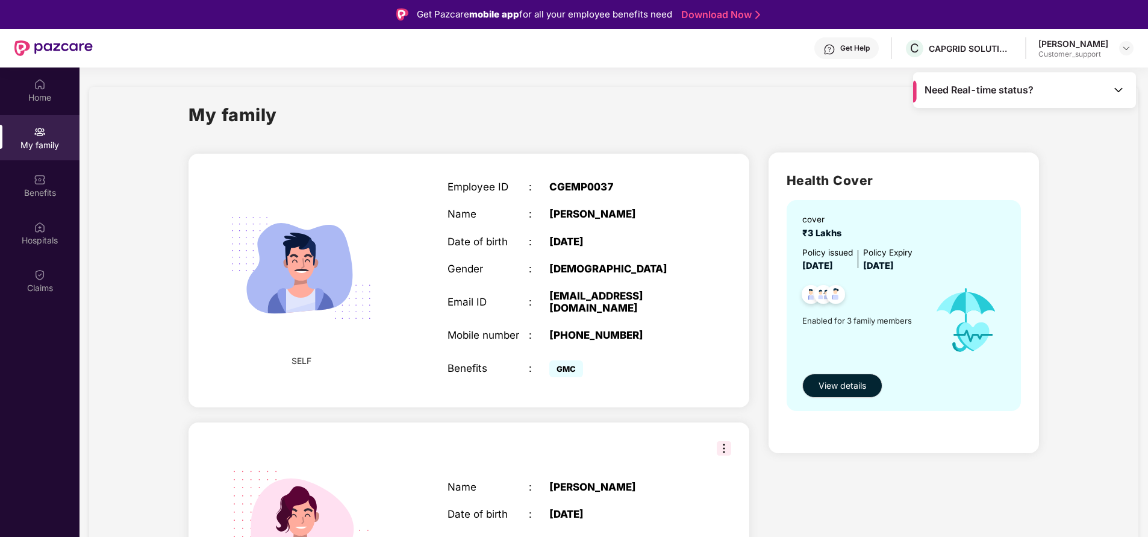
click at [1117, 90] on img at bounding box center [1118, 90] width 12 height 12
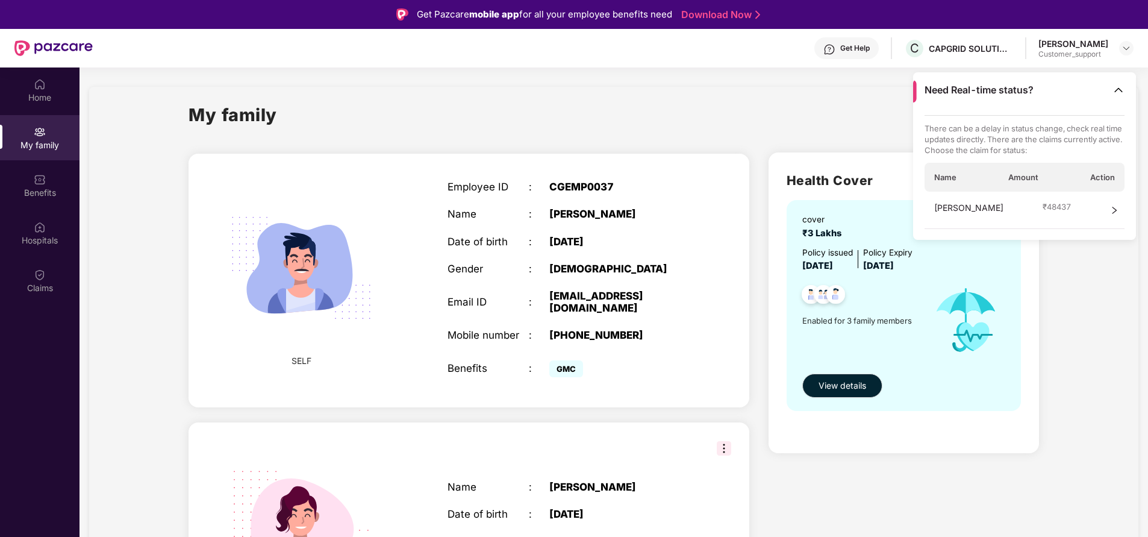
click at [646, 113] on div "My family" at bounding box center [613, 122] width 850 height 42
click at [1120, 94] on img at bounding box center [1118, 90] width 12 height 12
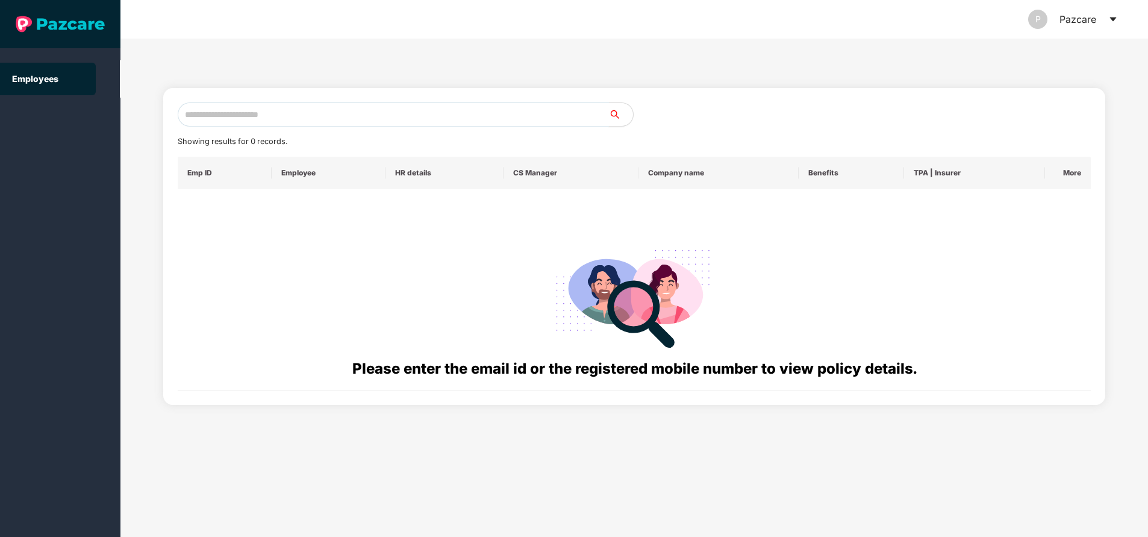
click at [330, 117] on input "text" at bounding box center [393, 114] width 431 height 24
paste input "**********"
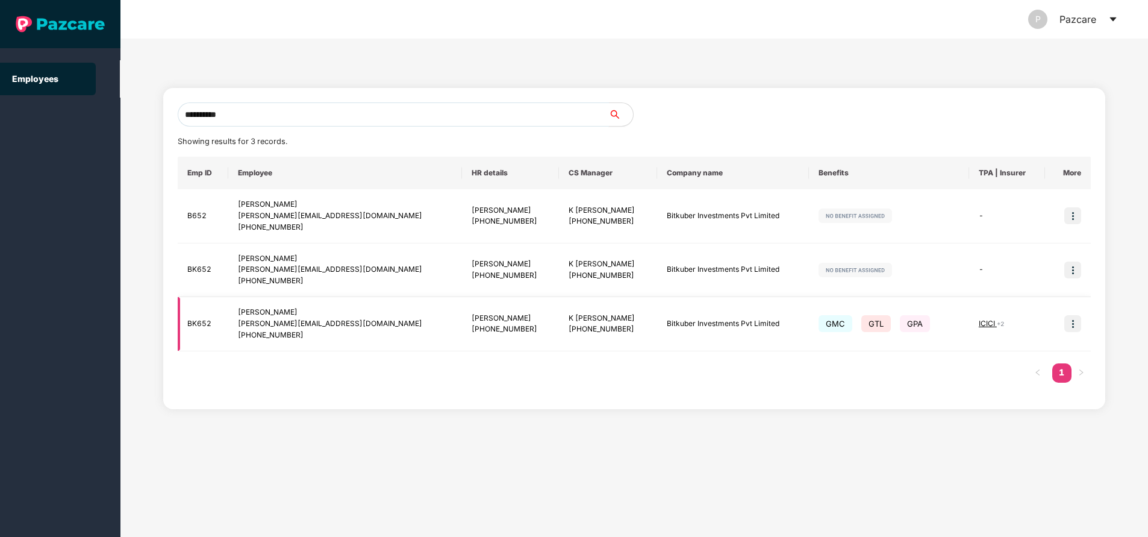
type input "**********"
click at [1072, 321] on img at bounding box center [1072, 323] width 17 height 17
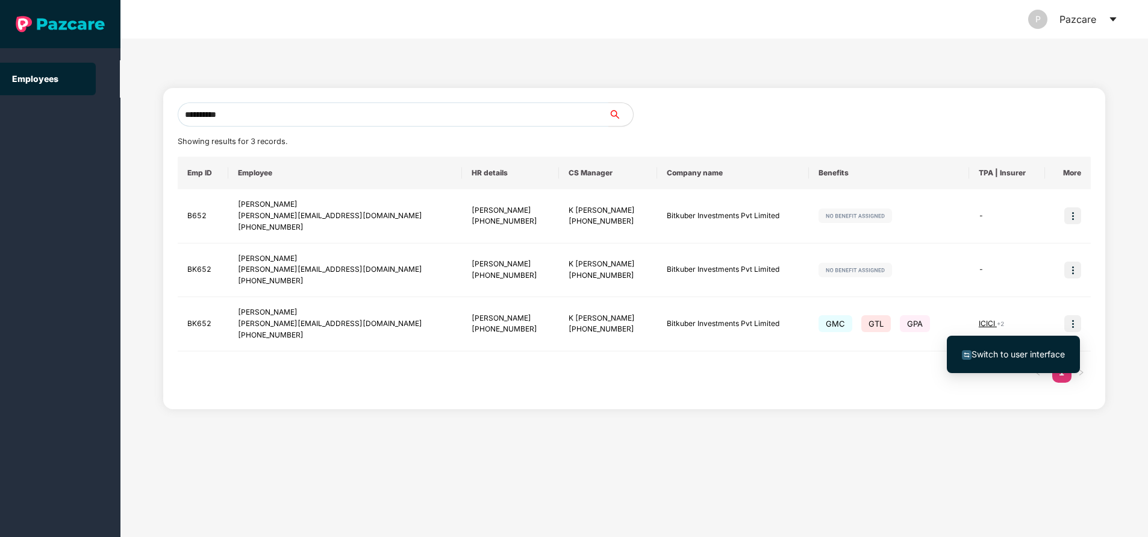
click at [1029, 350] on span "Switch to user interface" at bounding box center [1017, 354] width 93 height 10
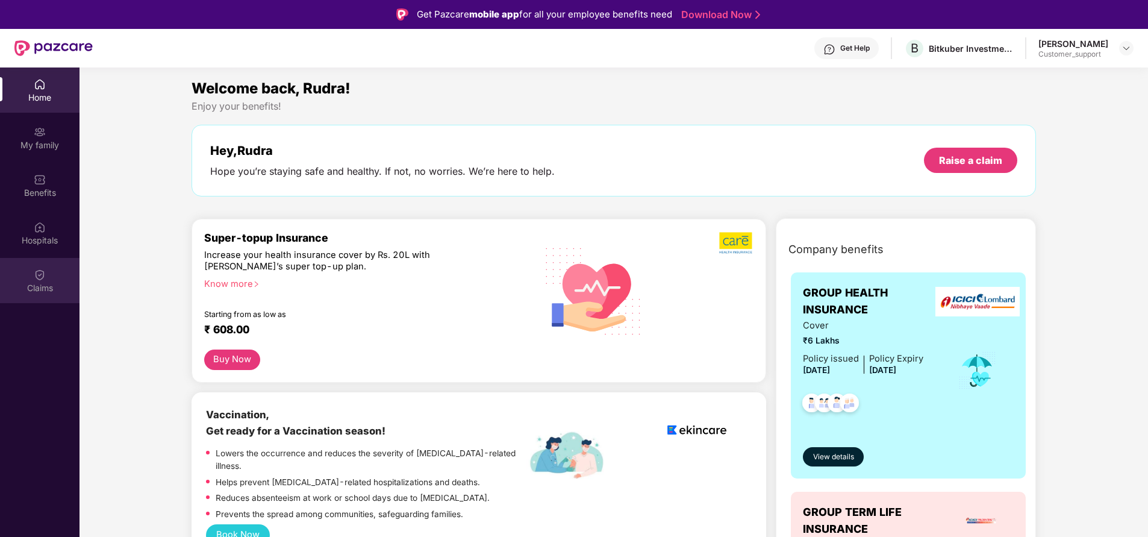
click at [49, 291] on div "Claims" at bounding box center [39, 288] width 79 height 12
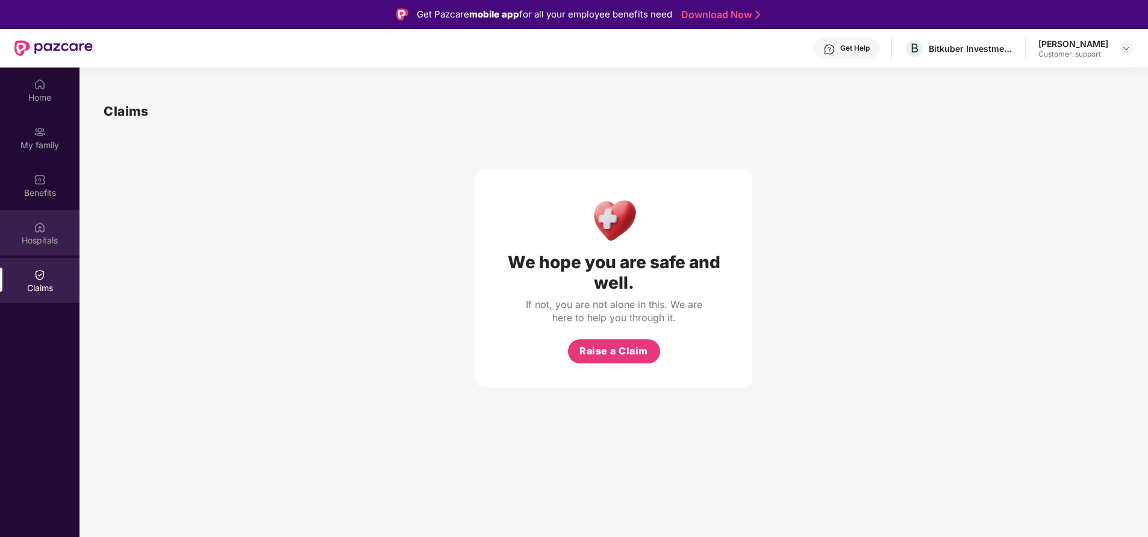
click at [51, 232] on div "Hospitals" at bounding box center [39, 232] width 79 height 45
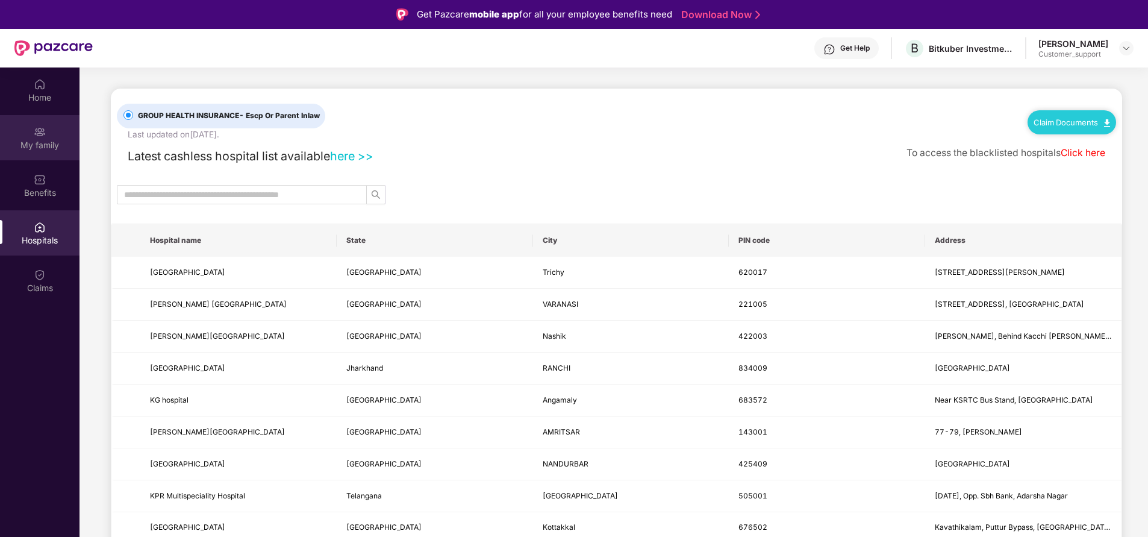
click at [33, 131] on div "My family" at bounding box center [39, 137] width 79 height 45
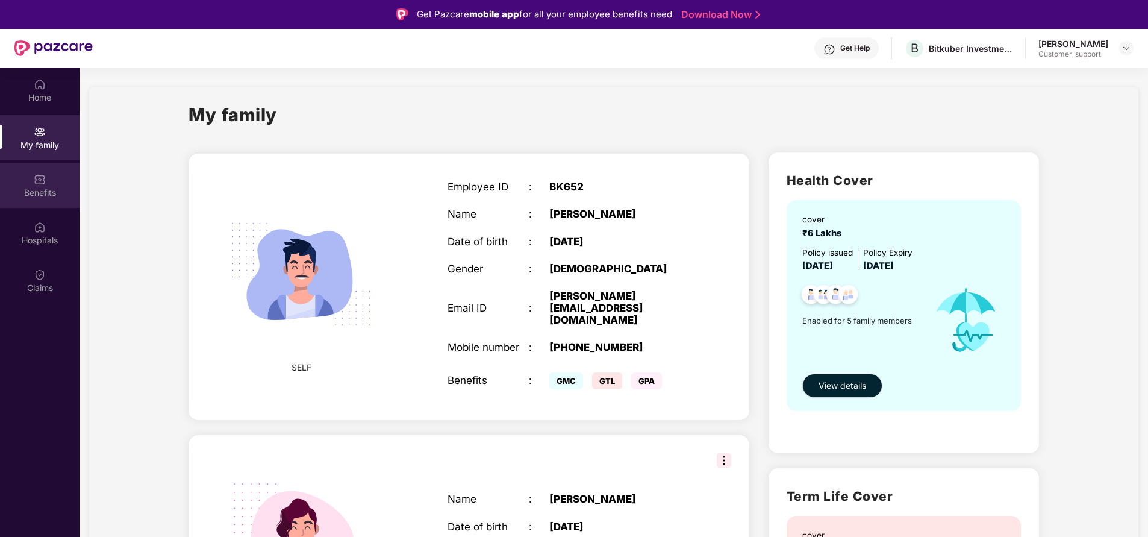
click at [39, 187] on div "Benefits" at bounding box center [39, 193] width 79 height 12
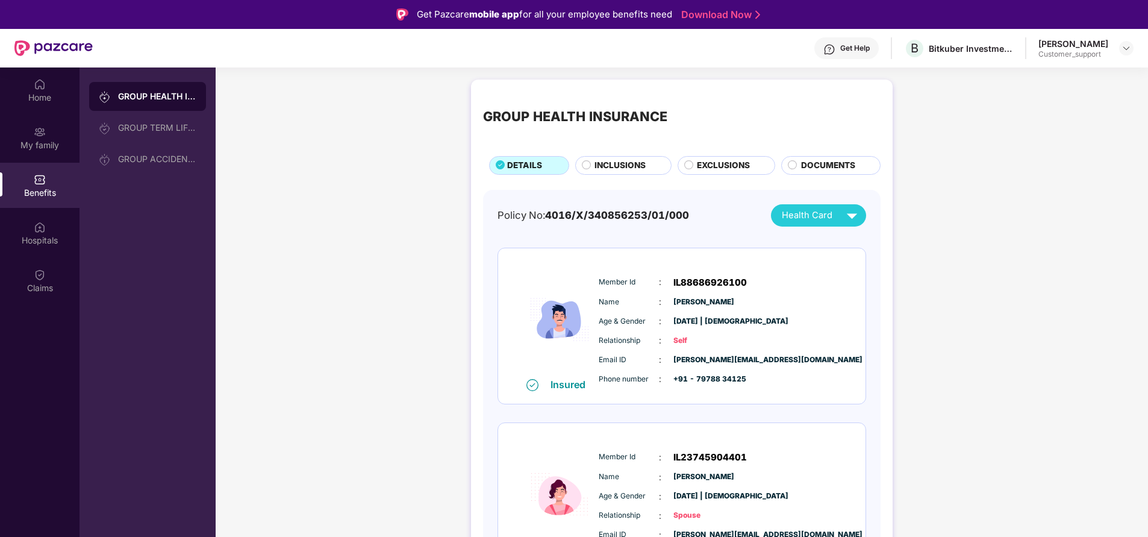
click at [641, 163] on span "INCLUSIONS" at bounding box center [619, 165] width 51 height 13
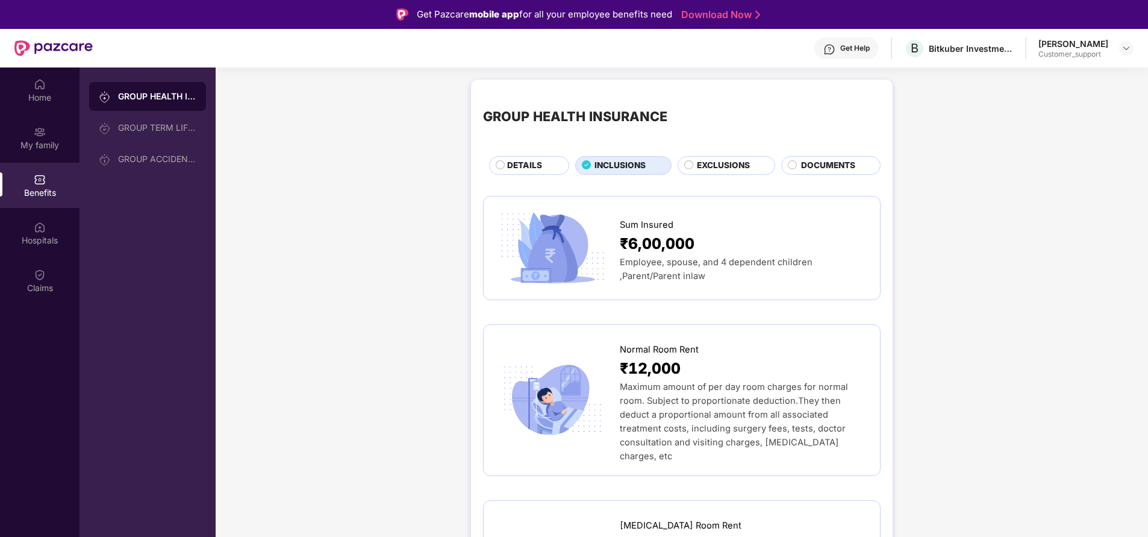
click at [738, 172] on span "EXCLUSIONS" at bounding box center [723, 165] width 53 height 13
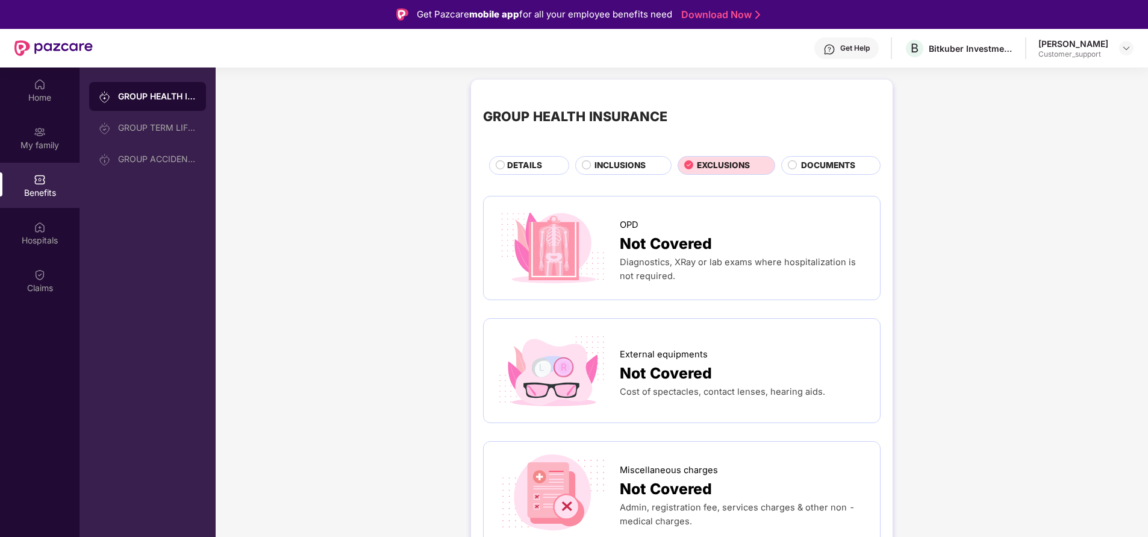
click at [631, 170] on span "INCLUSIONS" at bounding box center [619, 165] width 51 height 13
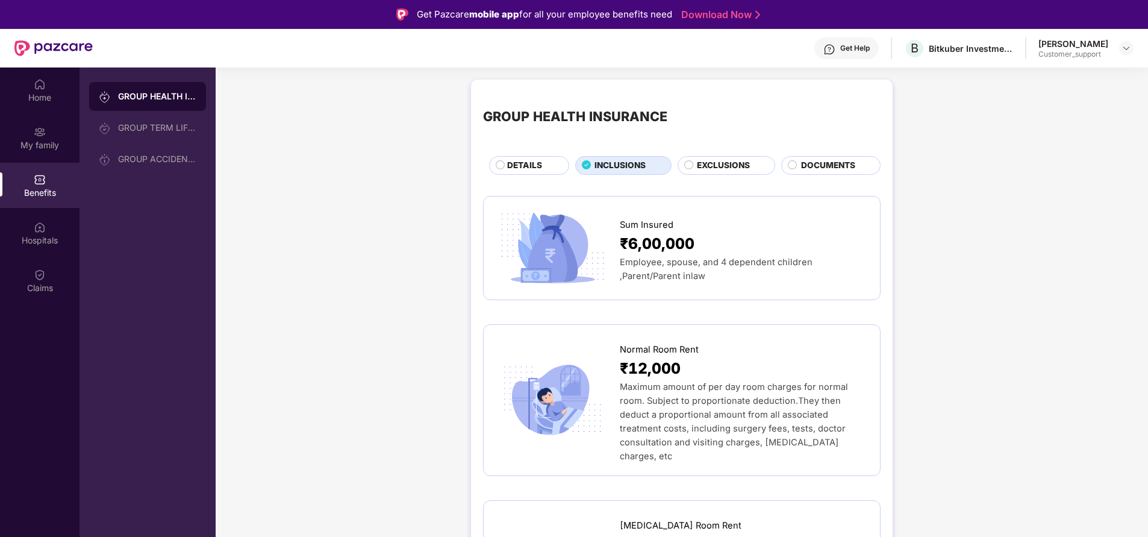
click at [532, 164] on span "DETAILS" at bounding box center [524, 165] width 35 height 13
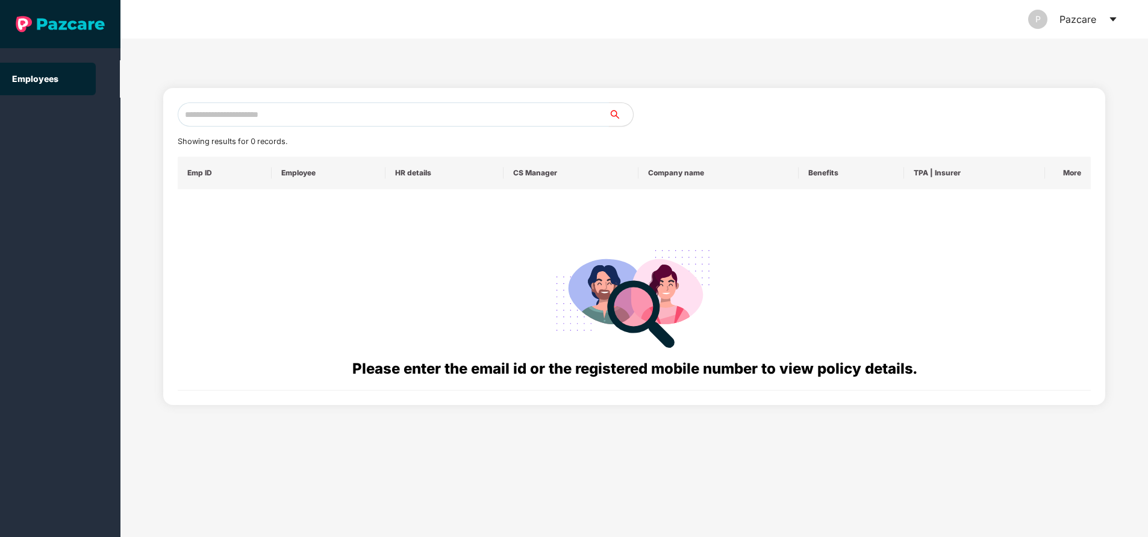
click at [258, 121] on input "text" at bounding box center [393, 114] width 431 height 24
paste input "**********"
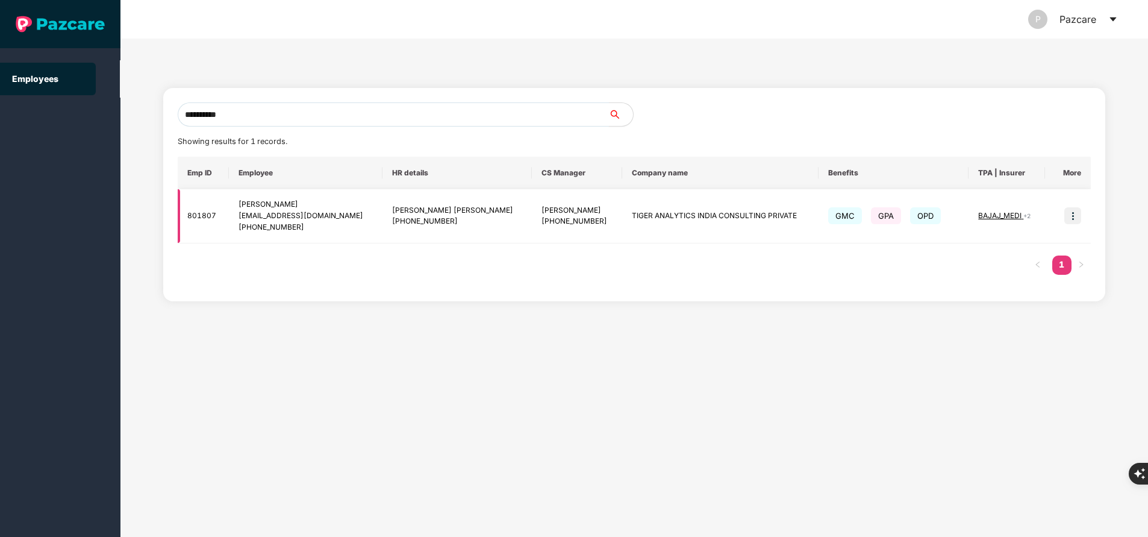
type input "**********"
click at [1076, 216] on img at bounding box center [1072, 215] width 17 height 17
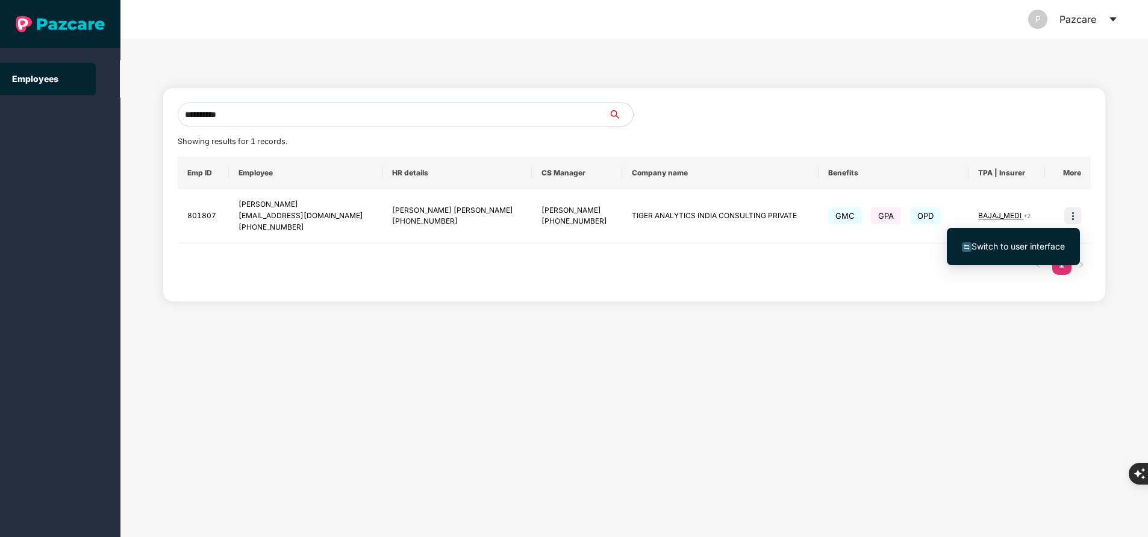
click at [1020, 241] on span "Switch to user interface" at bounding box center [1017, 246] width 93 height 10
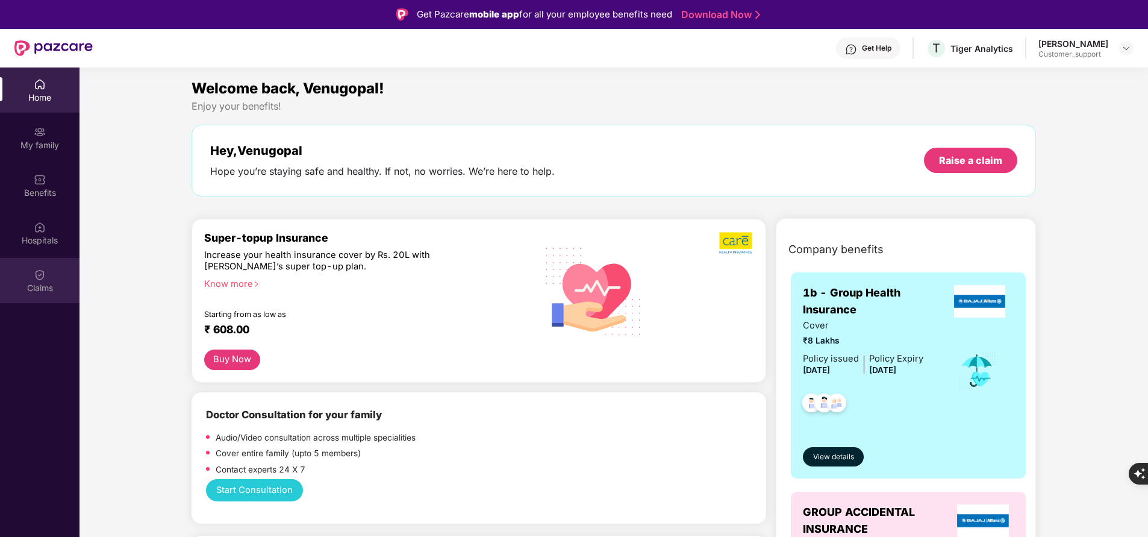
click at [46, 286] on div "Claims" at bounding box center [39, 288] width 79 height 12
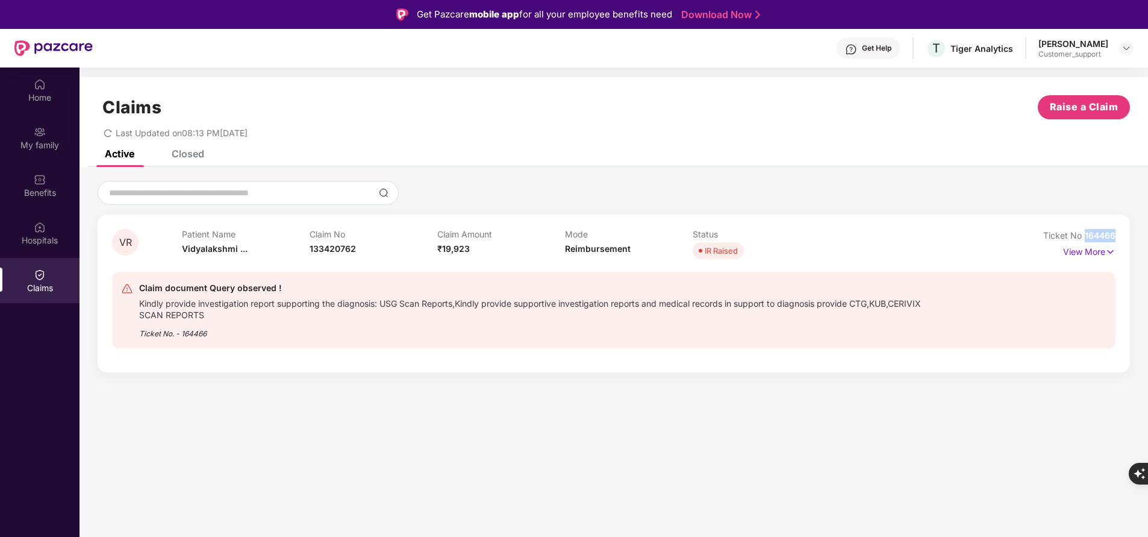
drag, startPoint x: 1085, startPoint y: 237, endPoint x: 1152, endPoint y: 234, distance: 66.9
click at [1147, 234] on html "Get Pazcare mobile app for all your employee benefits need Download Now Get Hel…" at bounding box center [574, 268] width 1148 height 537
copy span "164466"
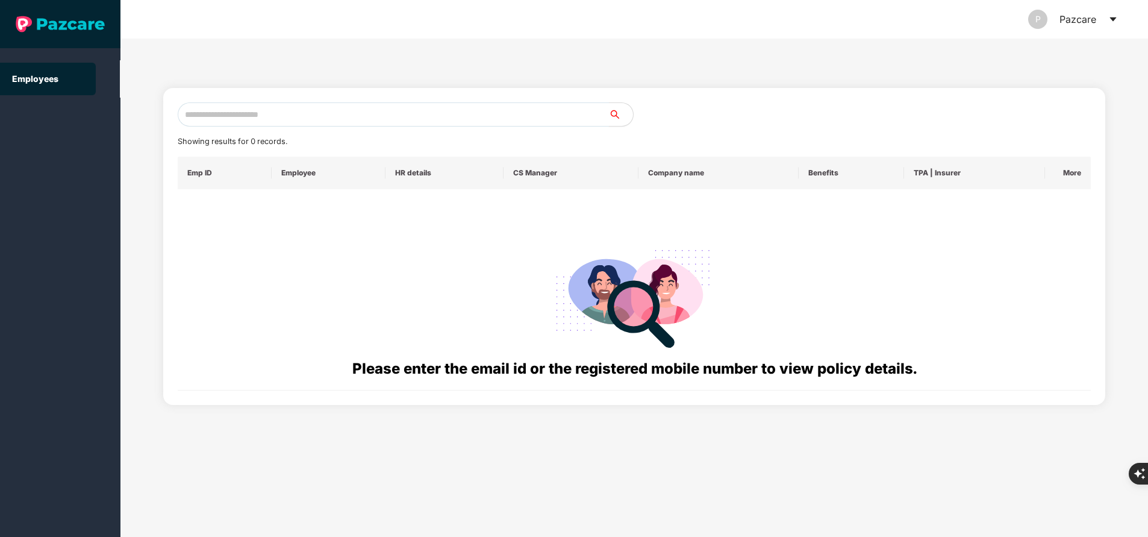
click at [228, 114] on input "text" at bounding box center [393, 114] width 431 height 24
paste input "**********"
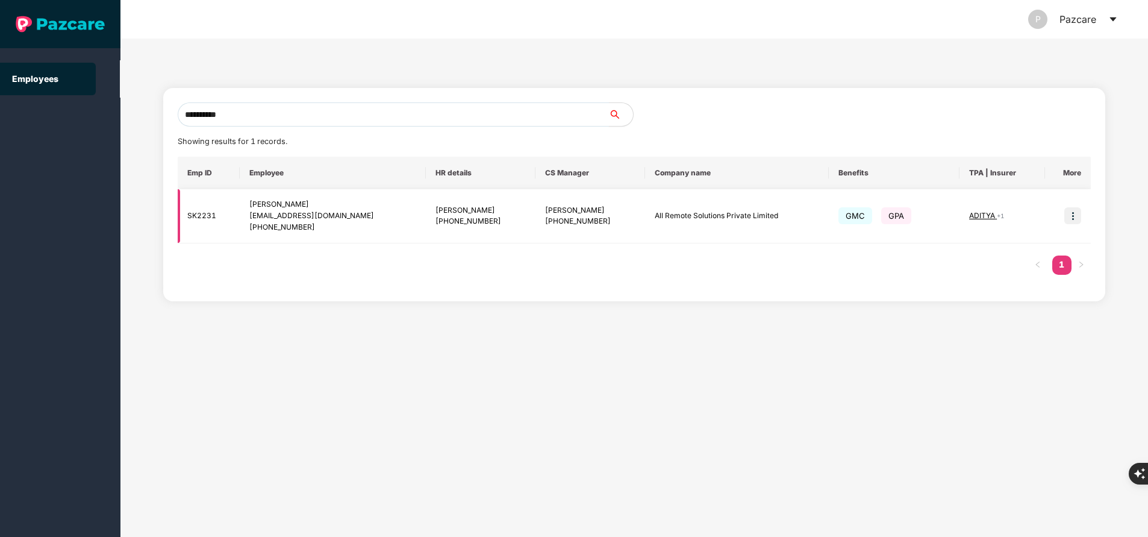
type input "**********"
click at [1074, 219] on img at bounding box center [1072, 215] width 17 height 17
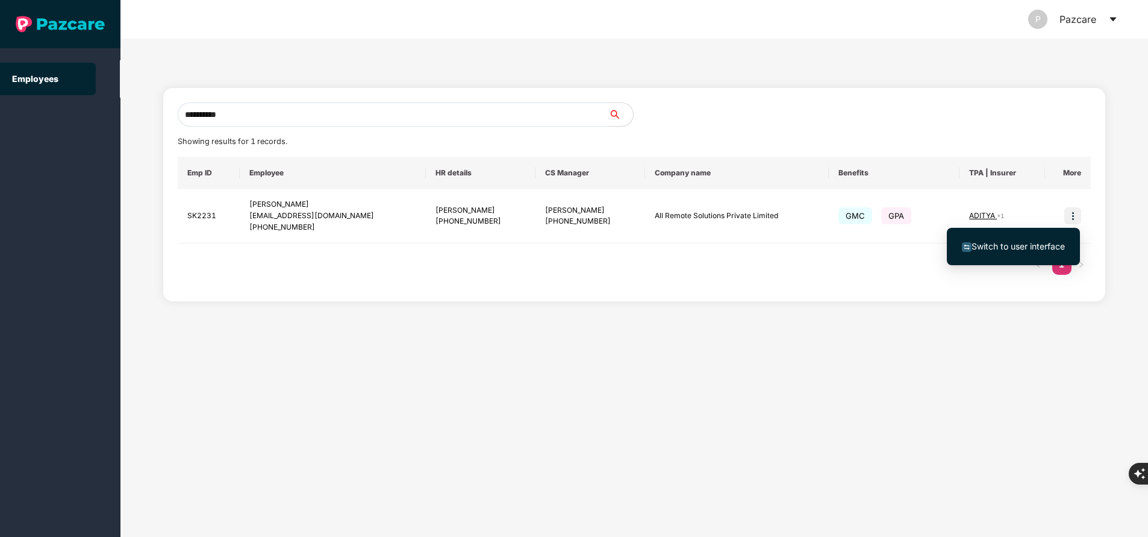
click at [989, 245] on span "Switch to user interface" at bounding box center [1017, 246] width 93 height 10
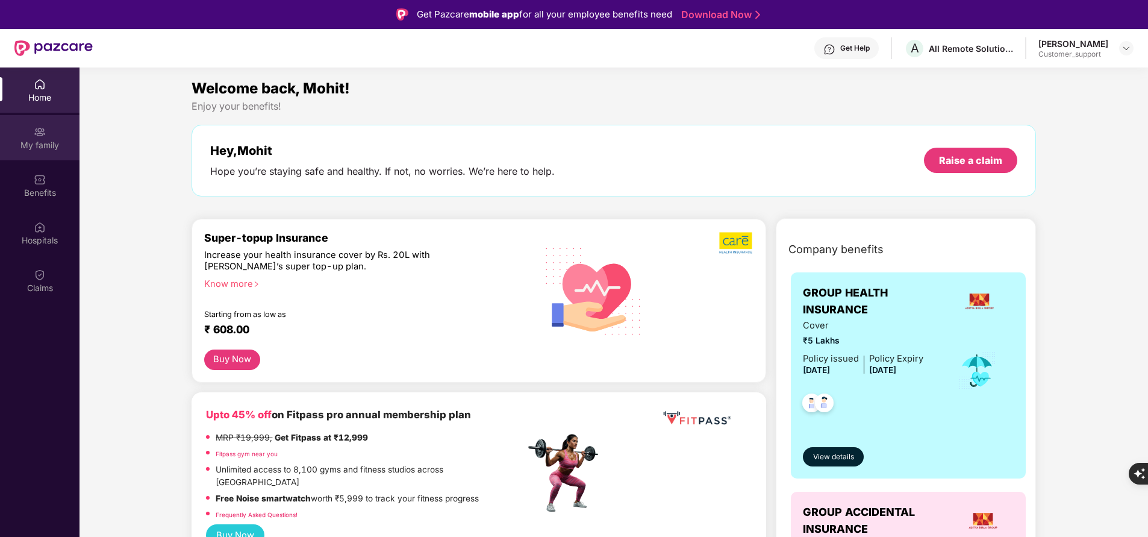
click at [66, 139] on div "My family" at bounding box center [39, 145] width 79 height 12
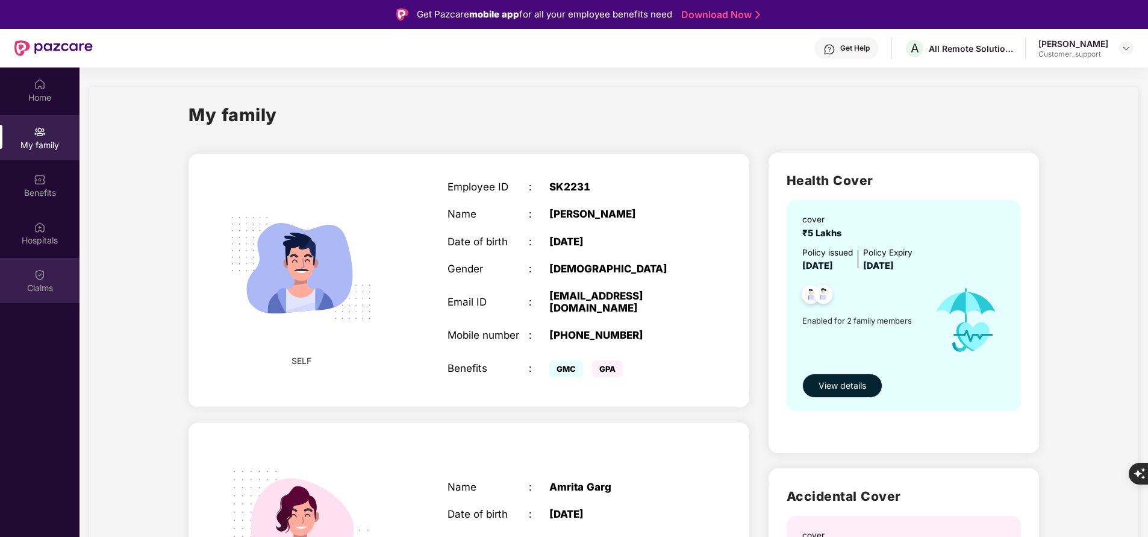
click at [46, 277] on div "Claims" at bounding box center [39, 280] width 79 height 45
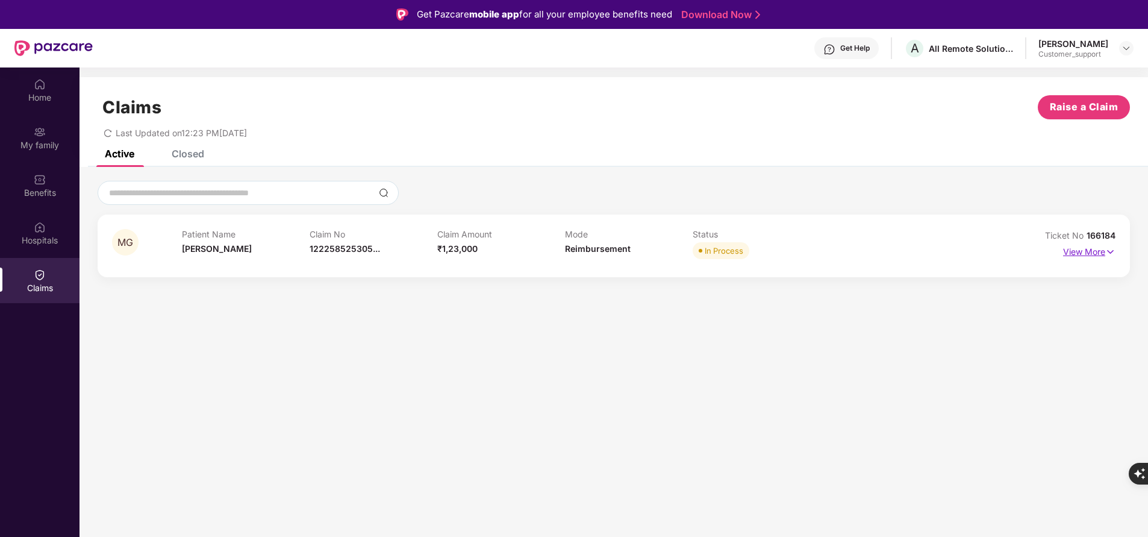
click at [1085, 248] on p "View More" at bounding box center [1089, 250] width 52 height 16
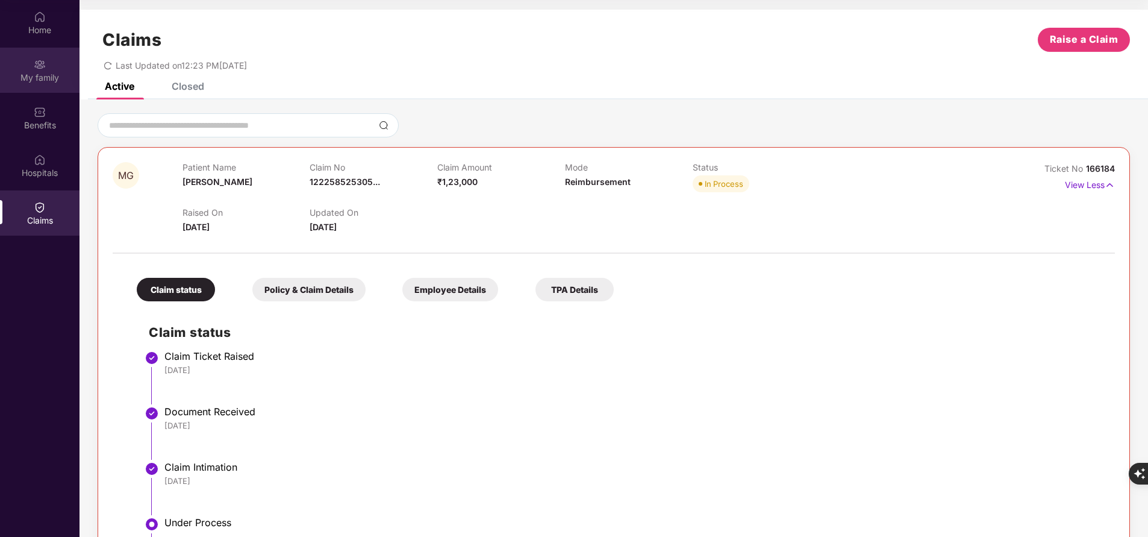
click at [62, 64] on div "My family" at bounding box center [39, 70] width 79 height 45
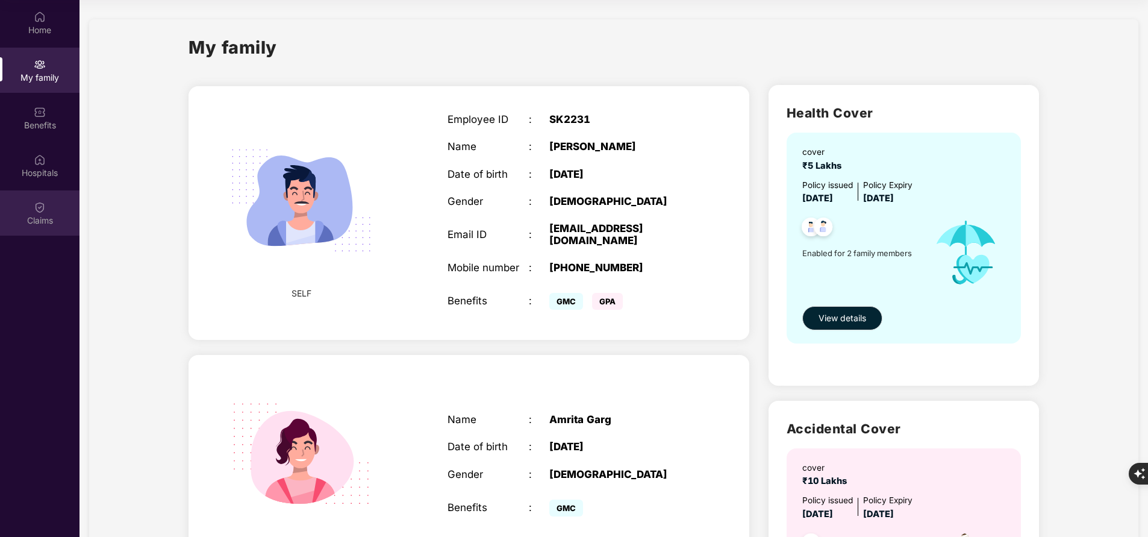
click at [52, 217] on div "Claims" at bounding box center [39, 220] width 79 height 12
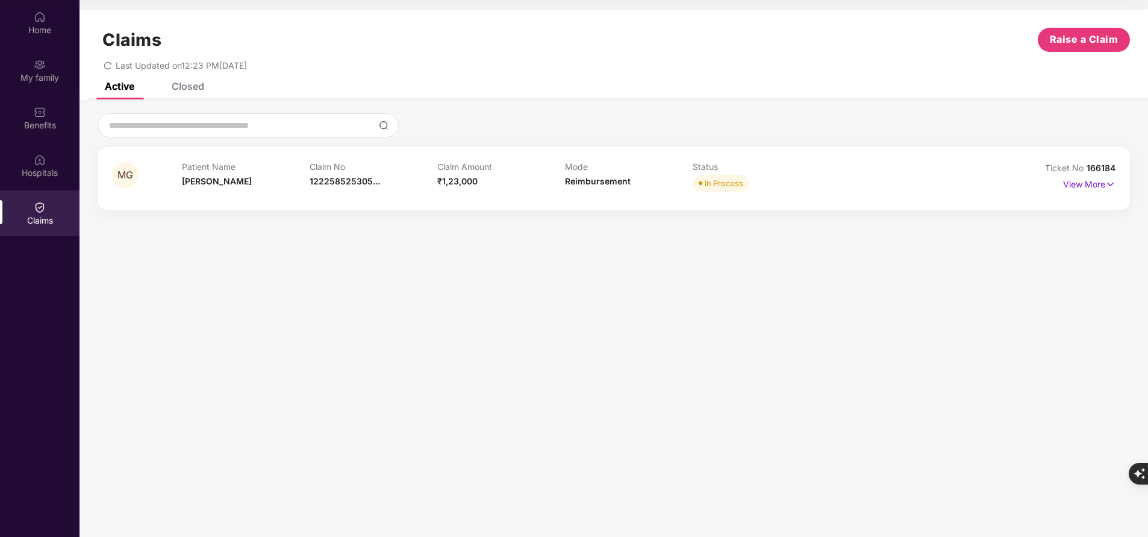
drag, startPoint x: 1086, startPoint y: 166, endPoint x: 1152, endPoint y: 166, distance: 65.6
drag, startPoint x: 1152, startPoint y: 166, endPoint x: 1048, endPoint y: 115, distance: 115.8
click at [1048, 115] on div at bounding box center [614, 125] width 1032 height 24
drag, startPoint x: 1083, startPoint y: 164, endPoint x: 1120, endPoint y: 163, distance: 36.8
drag, startPoint x: 1120, startPoint y: 163, endPoint x: 1068, endPoint y: 141, distance: 56.9
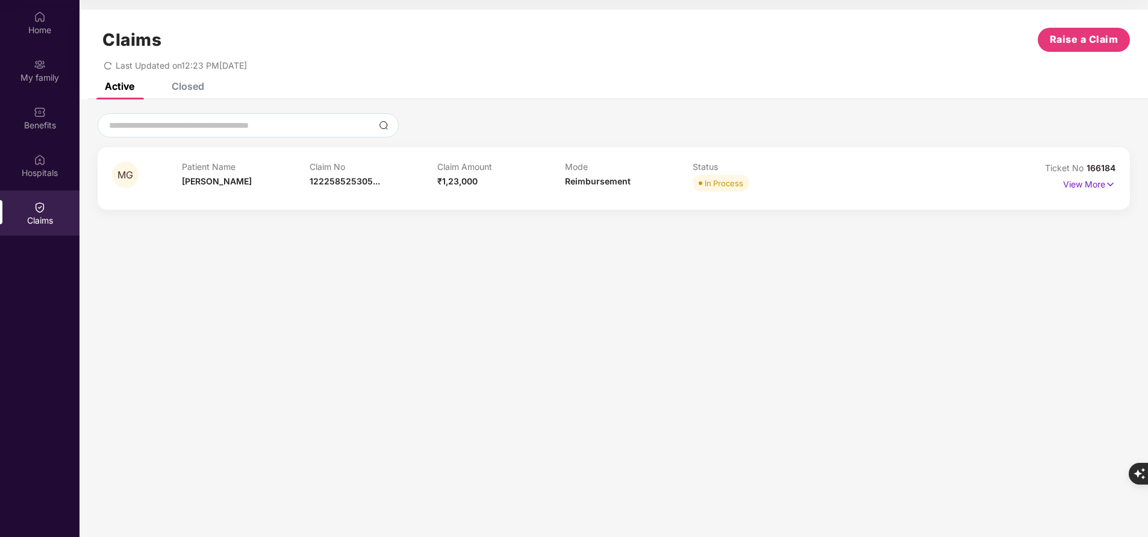
click at [1068, 141] on div "MG Patient Name Mohit Garg Claim No 122258525305... Claim Amount ₹1,23,000 Mode…" at bounding box center [613, 161] width 1068 height 96
click at [1107, 169] on span "166184" at bounding box center [1100, 168] width 29 height 10
copy div "No 166184"
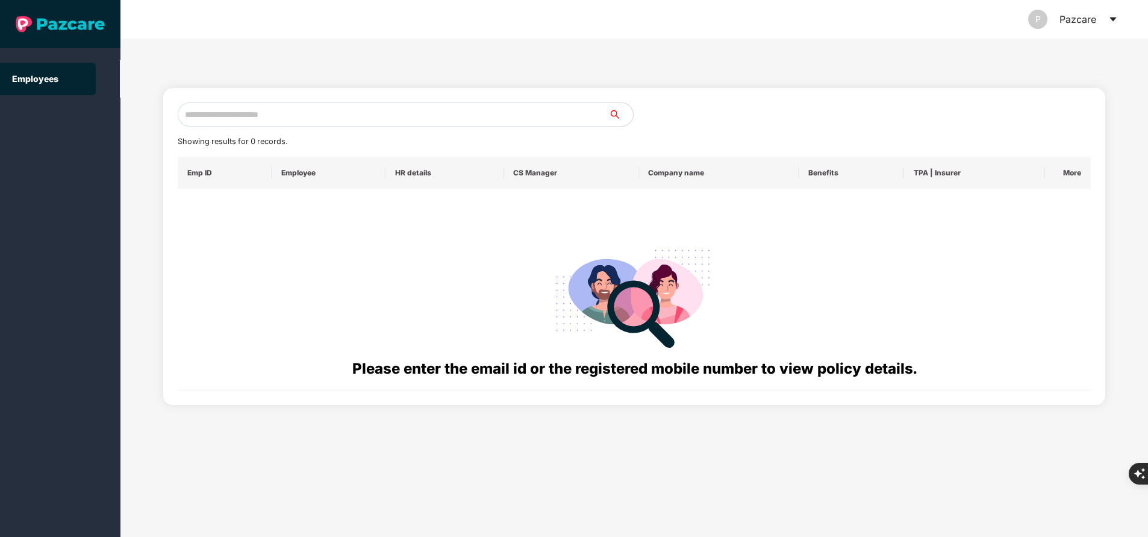
click at [280, 121] on input "text" at bounding box center [393, 114] width 431 height 24
paste input "**********"
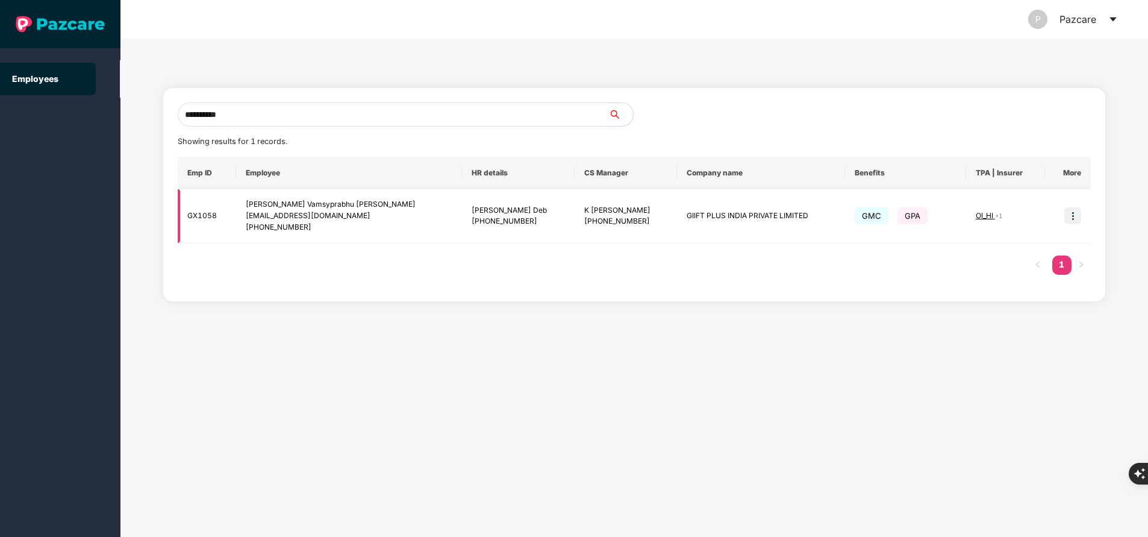
type input "**********"
click at [1074, 221] on img at bounding box center [1072, 215] width 17 height 17
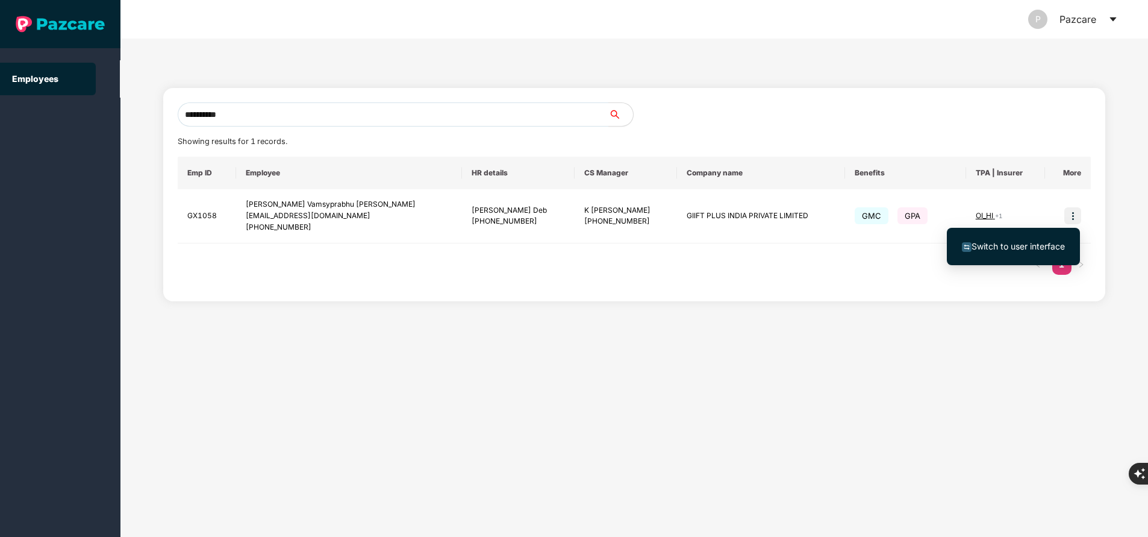
click at [1009, 242] on span "Switch to user interface" at bounding box center [1017, 246] width 93 height 10
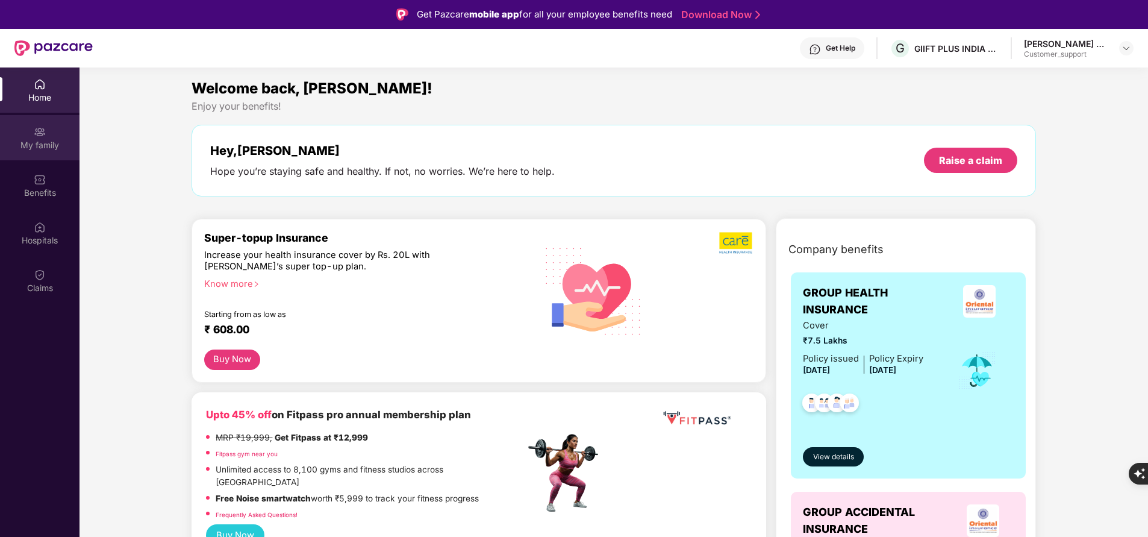
click at [34, 152] on div "My family" at bounding box center [39, 137] width 79 height 45
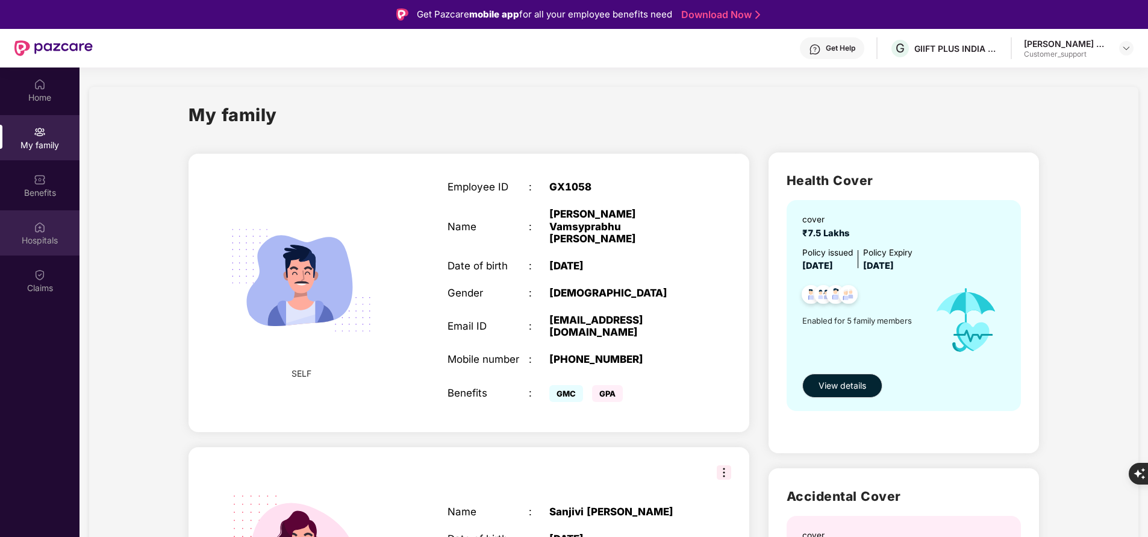
click at [46, 241] on div "Hospitals" at bounding box center [39, 240] width 79 height 12
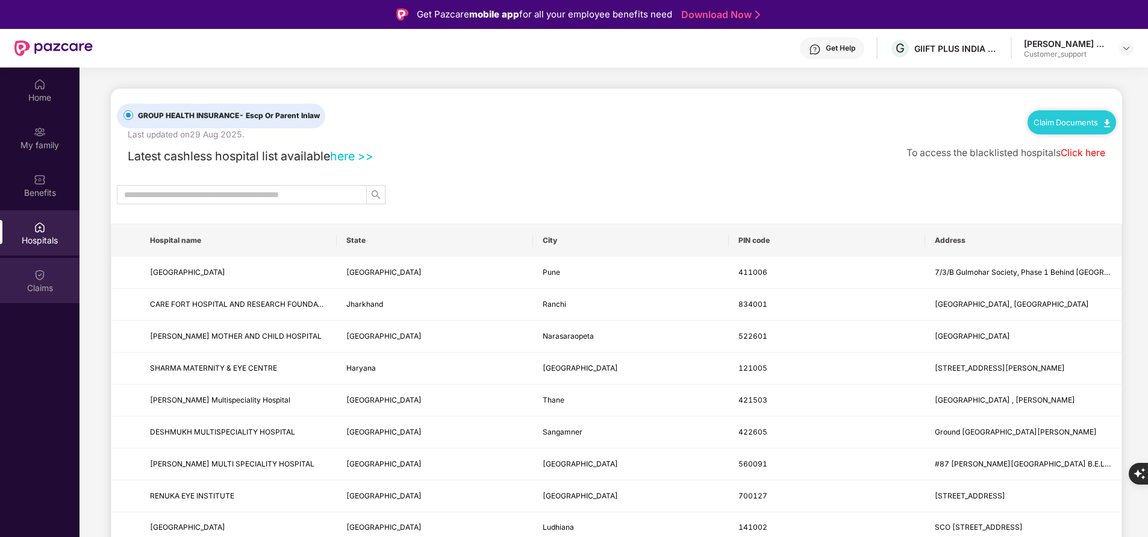
click at [40, 280] on img at bounding box center [40, 275] width 12 height 12
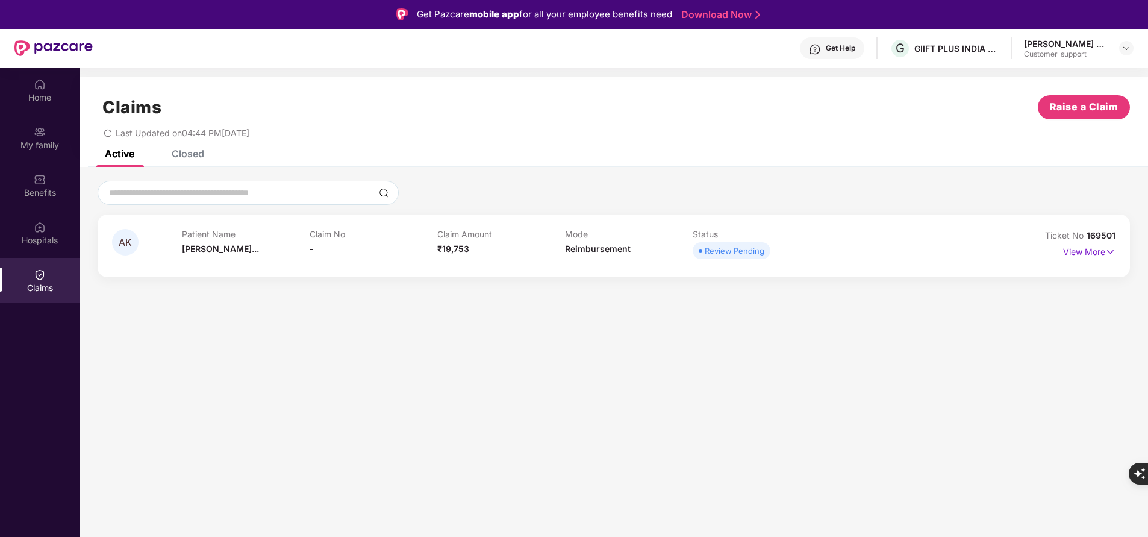
click at [1104, 253] on p "View More" at bounding box center [1089, 250] width 52 height 16
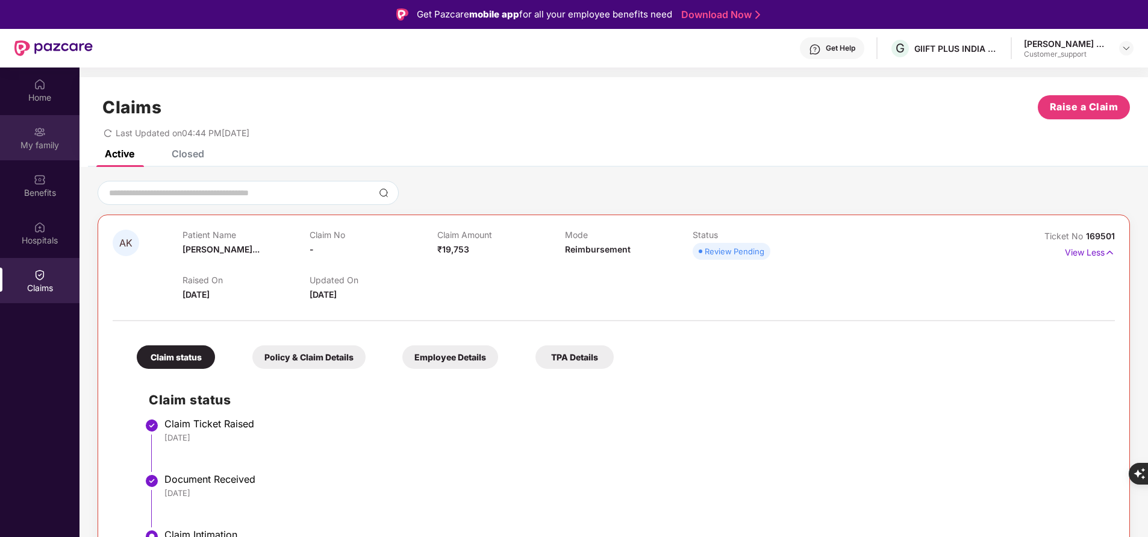
click at [37, 145] on div "My family" at bounding box center [39, 145] width 79 height 12
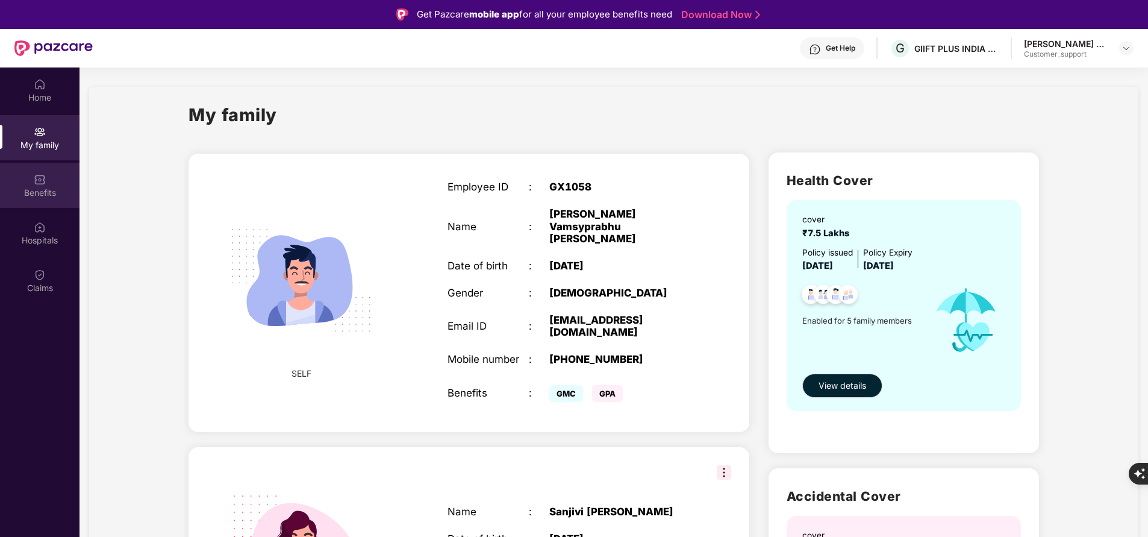
click at [45, 190] on div "Benefits" at bounding box center [39, 193] width 79 height 12
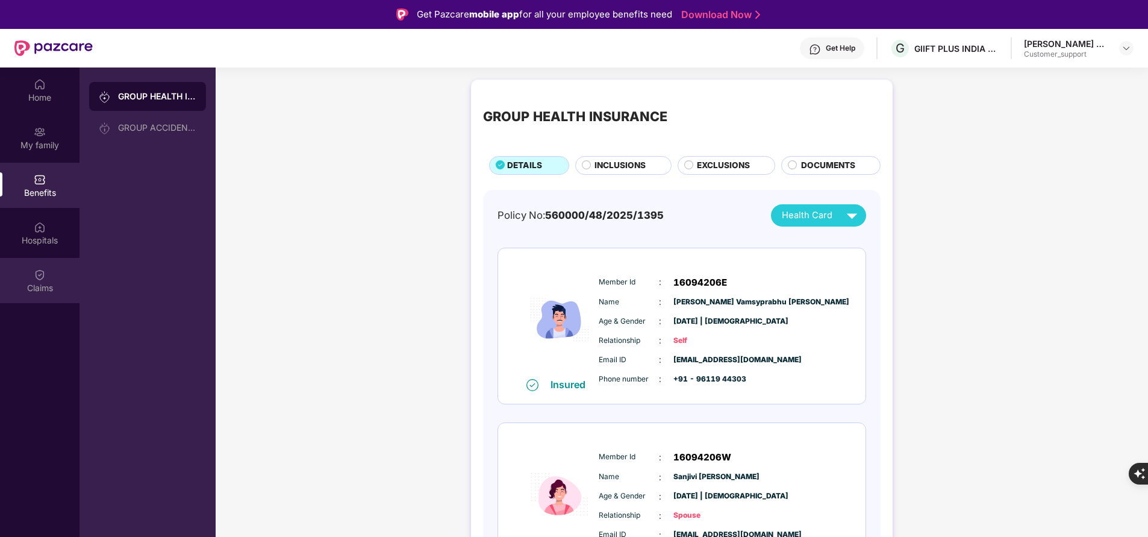
click at [41, 291] on div "Claims" at bounding box center [39, 288] width 79 height 12
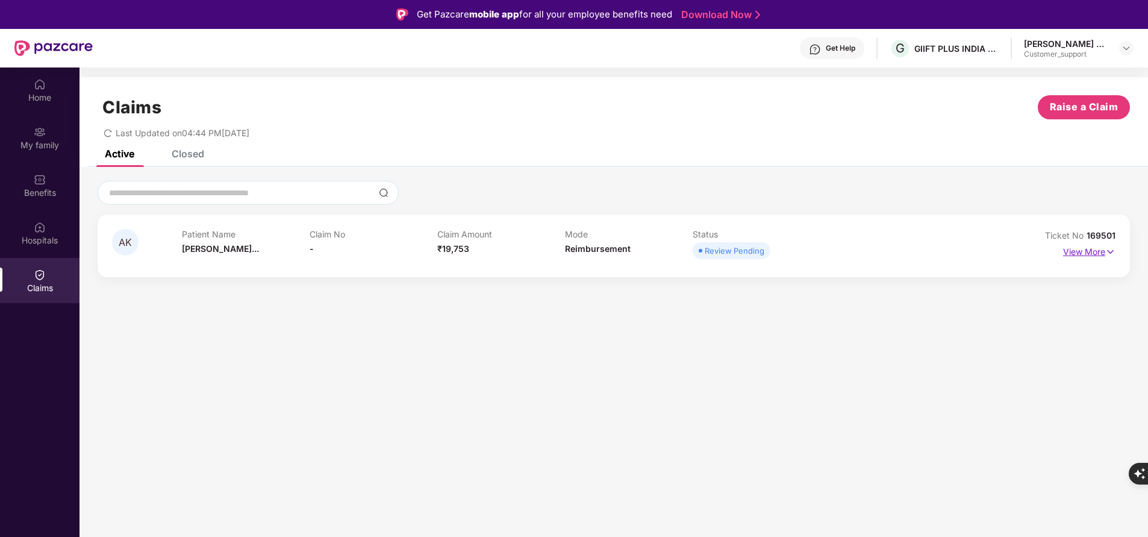
click at [1073, 245] on p "View More" at bounding box center [1089, 250] width 52 height 16
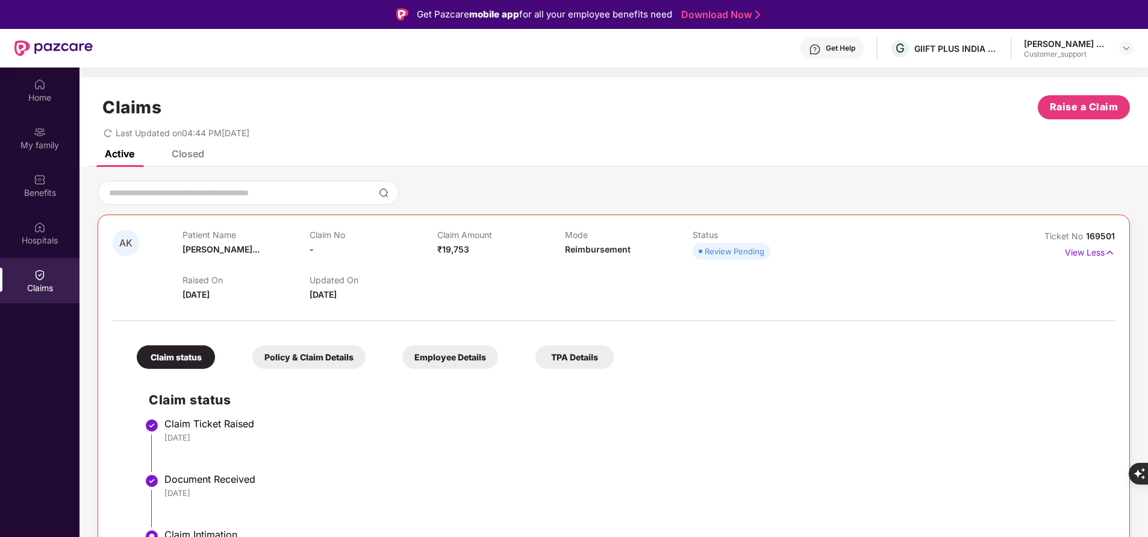
click at [186, 157] on div "Closed" at bounding box center [188, 154] width 33 height 12
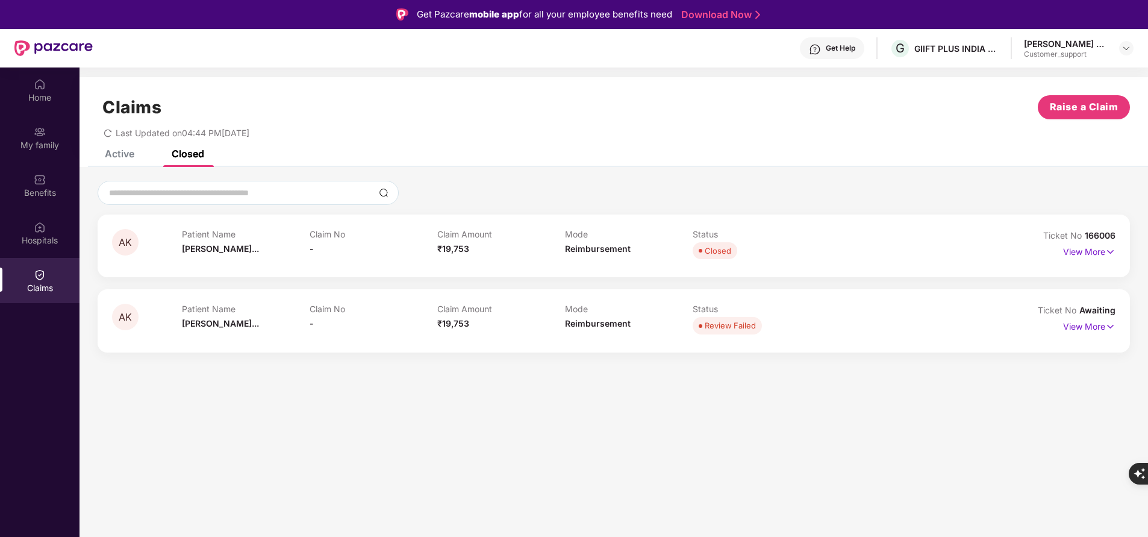
click at [113, 151] on div "Active" at bounding box center [120, 154] width 30 height 12
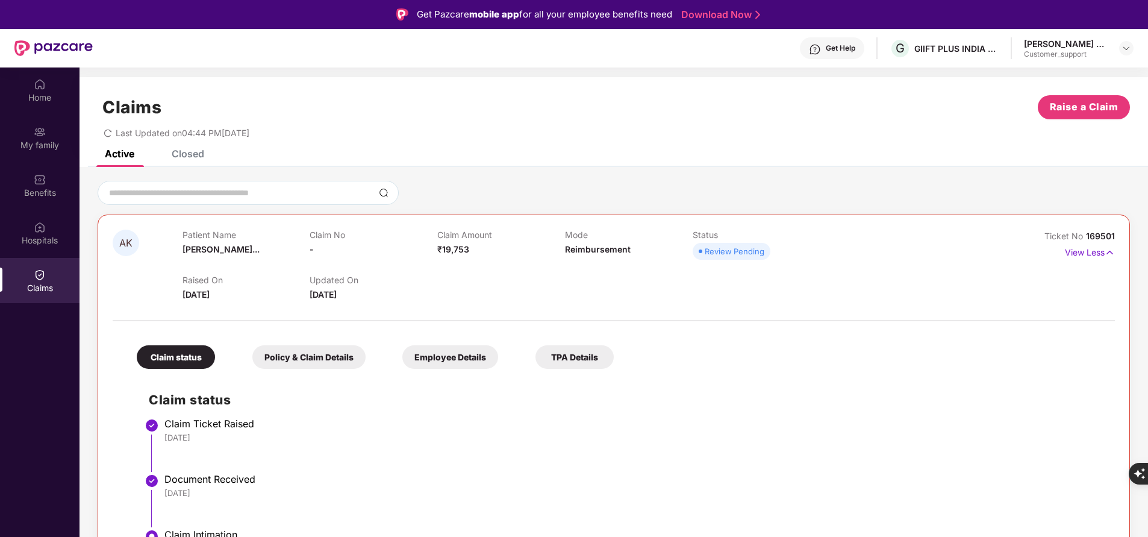
click at [744, 256] on div "Review Pending" at bounding box center [735, 251] width 60 height 12
click at [1079, 256] on p "View Less" at bounding box center [1090, 251] width 50 height 16
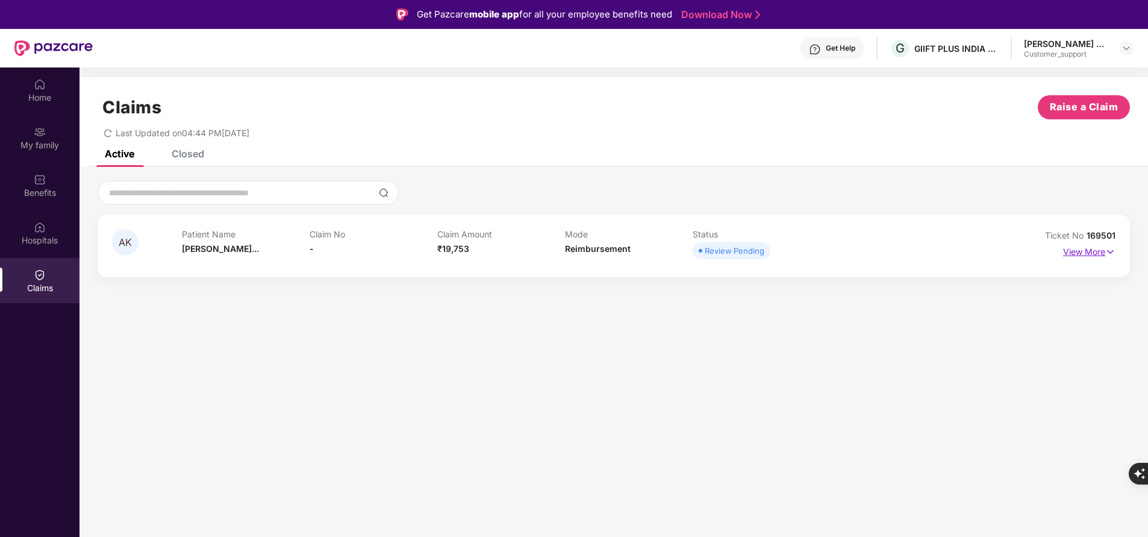
click at [1080, 255] on p "View More" at bounding box center [1089, 250] width 52 height 16
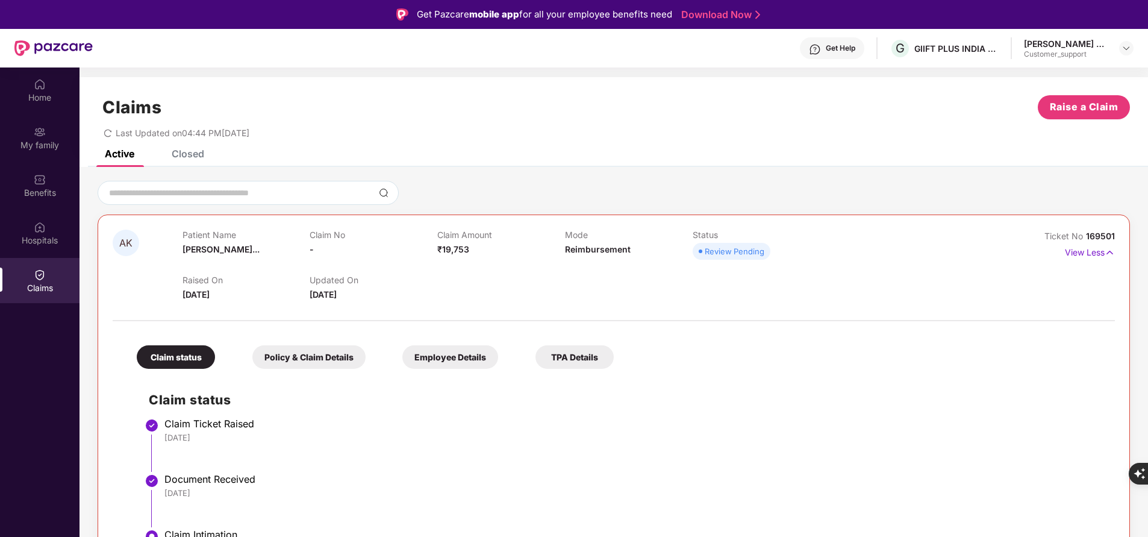
click at [190, 155] on div "Closed" at bounding box center [188, 154] width 33 height 12
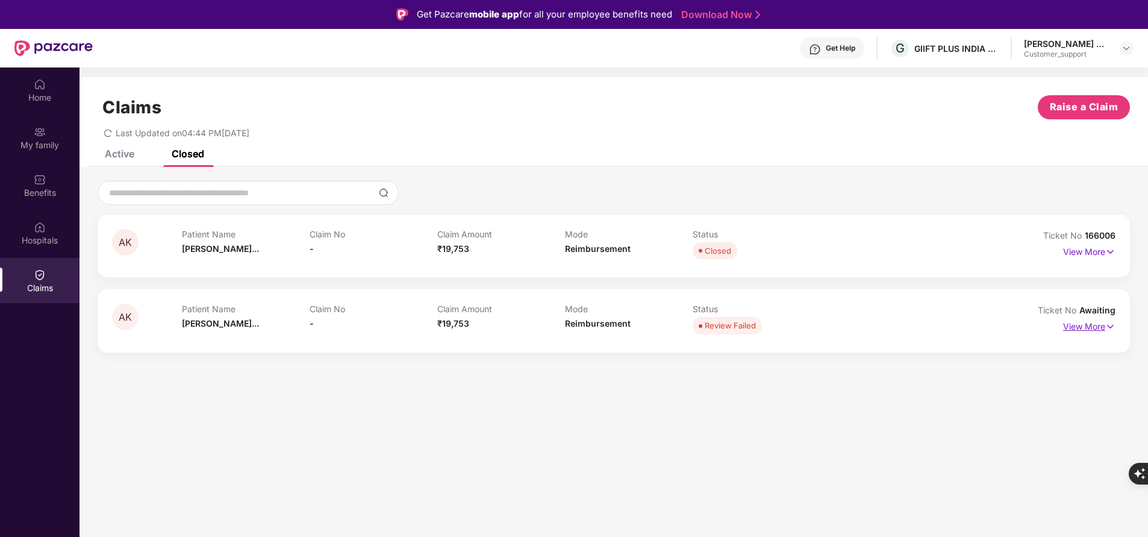
click at [1070, 327] on p "View More" at bounding box center [1089, 325] width 52 height 16
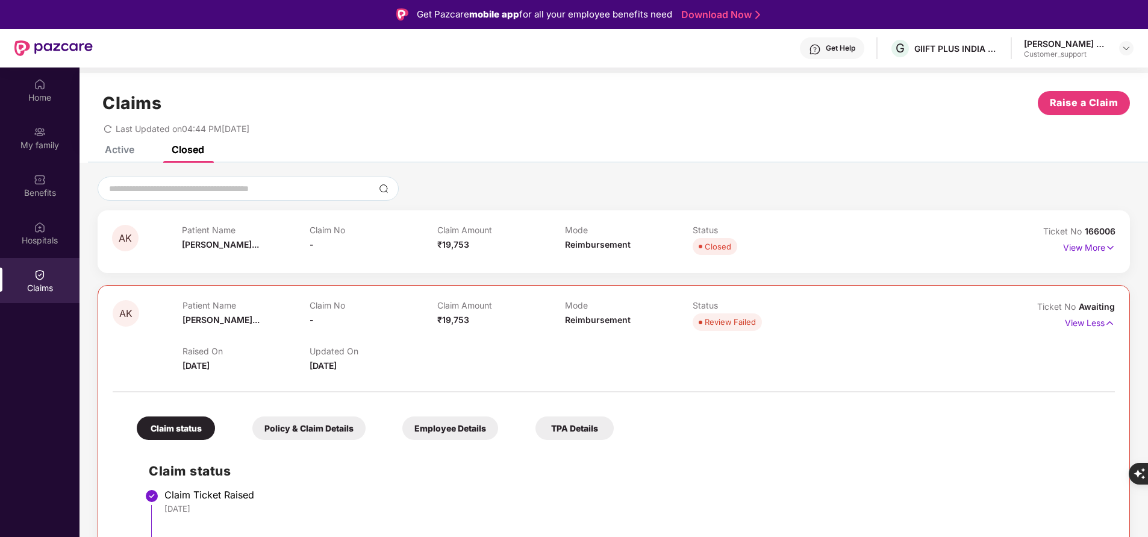
scroll to position [67, 0]
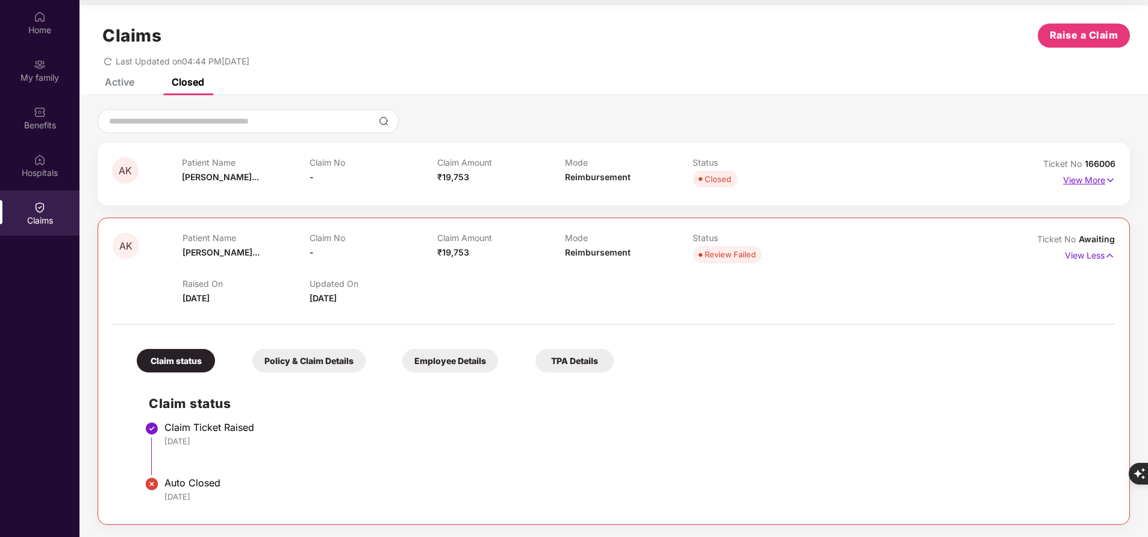
click at [1072, 181] on p "View More" at bounding box center [1089, 178] width 52 height 16
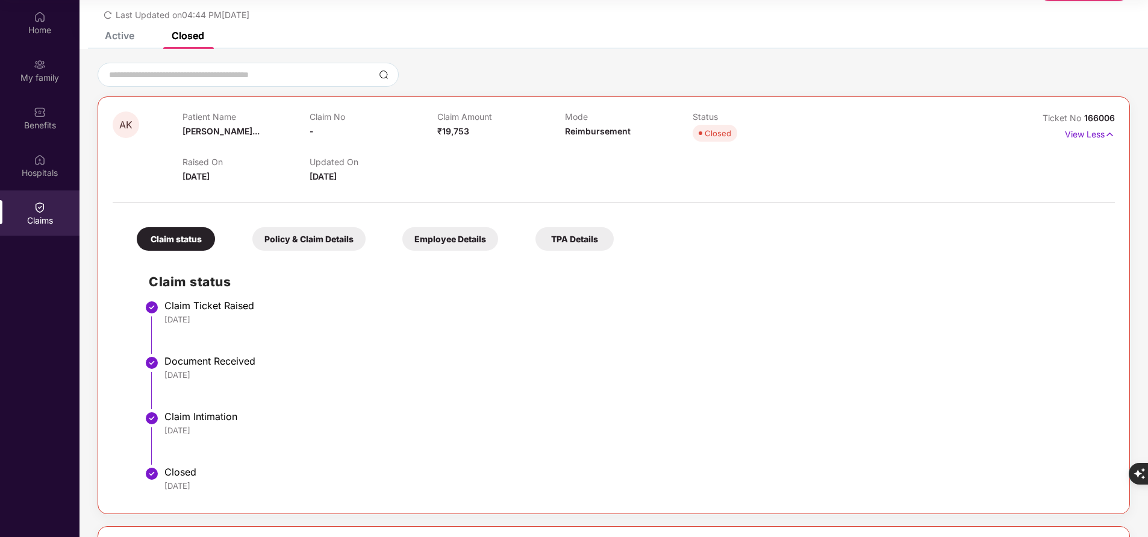
scroll to position [49, 0]
click at [1098, 133] on p "View Less" at bounding box center [1090, 134] width 50 height 16
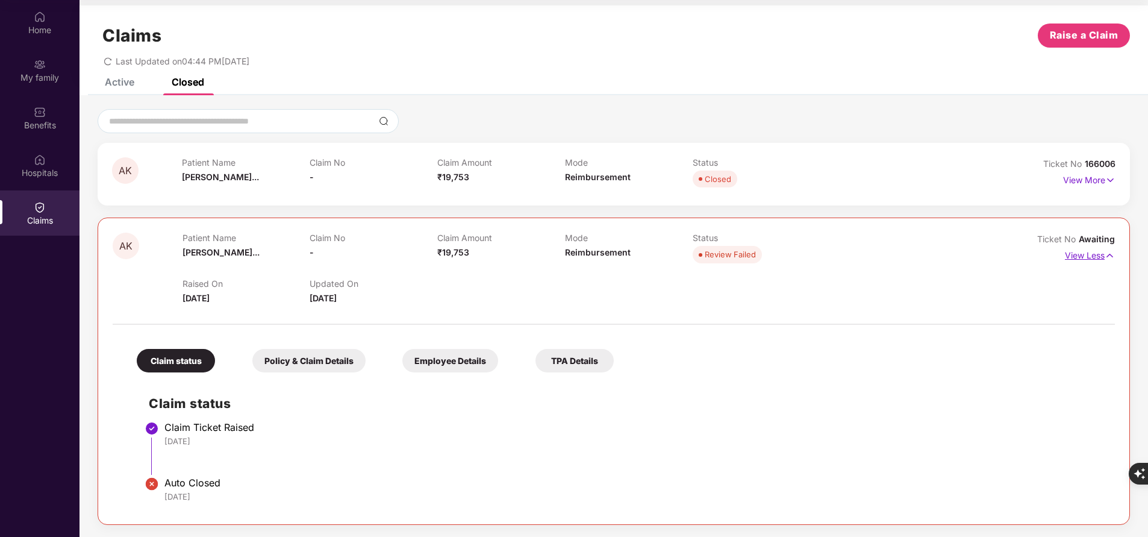
click at [1089, 252] on p "View Less" at bounding box center [1090, 254] width 50 height 16
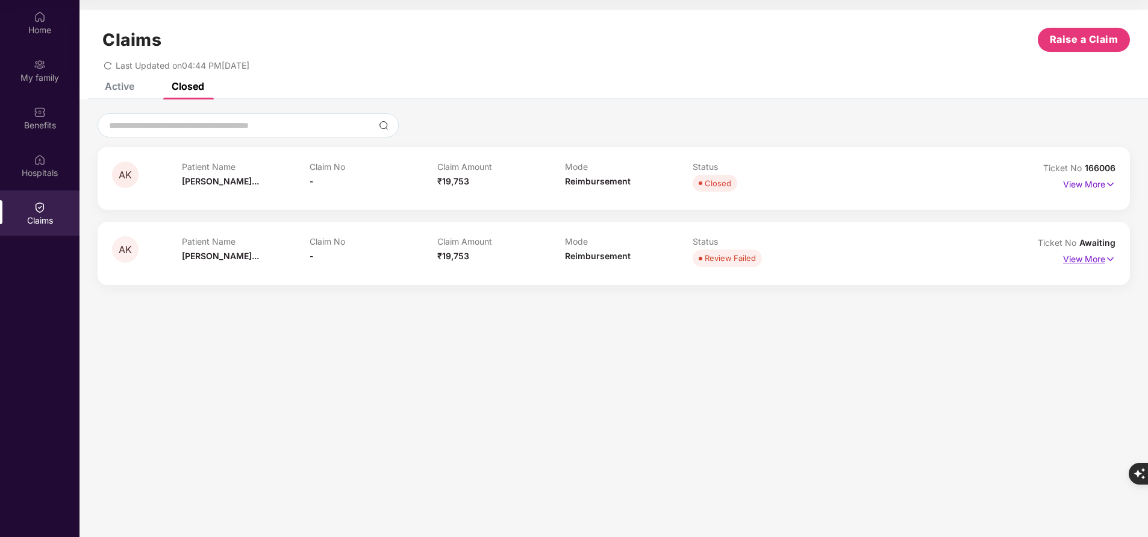
scroll to position [0, 0]
click at [53, 175] on div "Hospitals" at bounding box center [39, 173] width 79 height 12
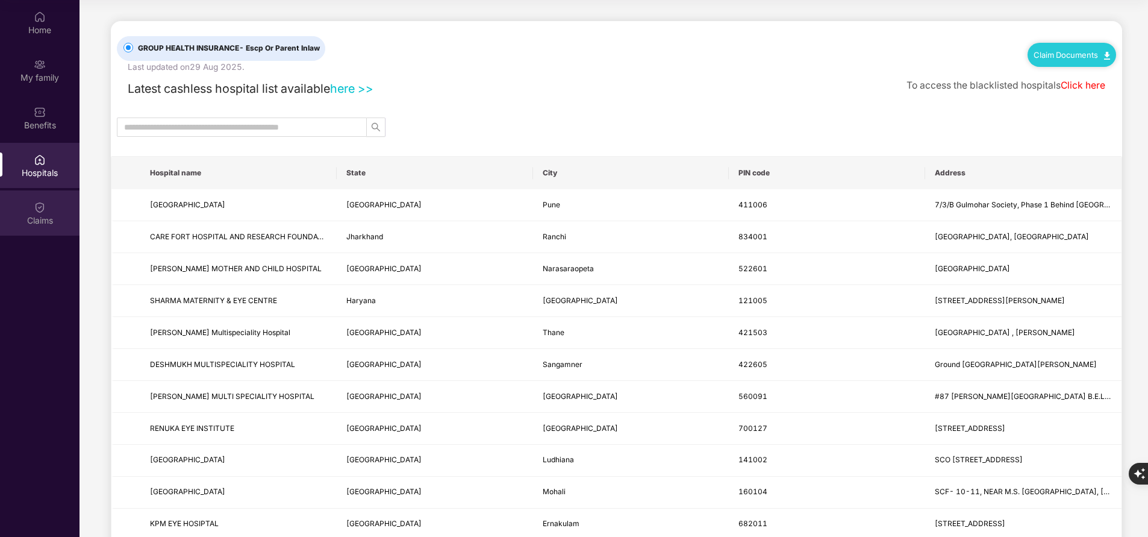
click at [49, 221] on div "Claims" at bounding box center [39, 220] width 79 height 12
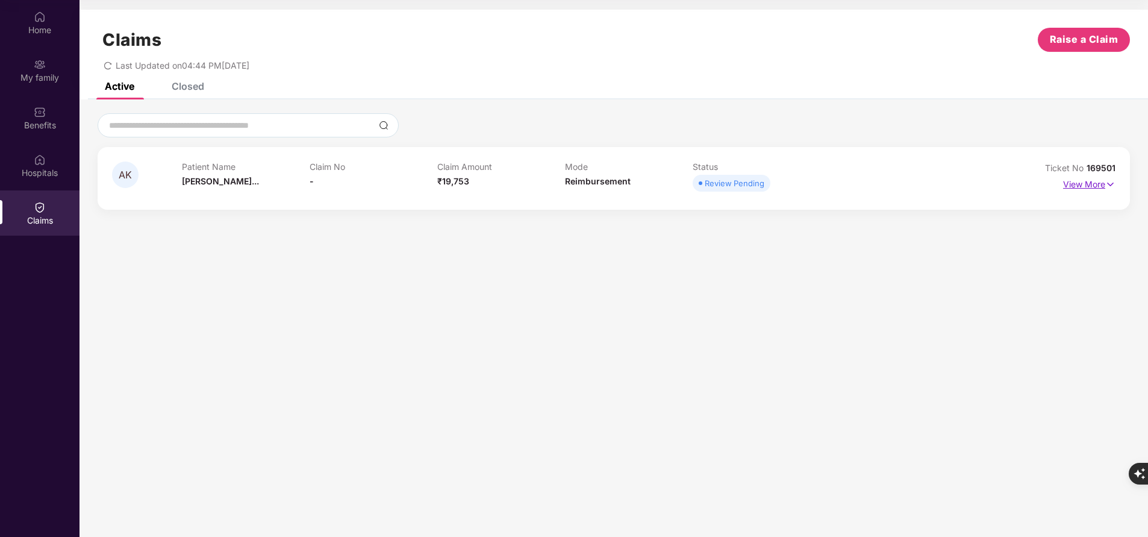
click at [1097, 184] on p "View More" at bounding box center [1089, 183] width 52 height 16
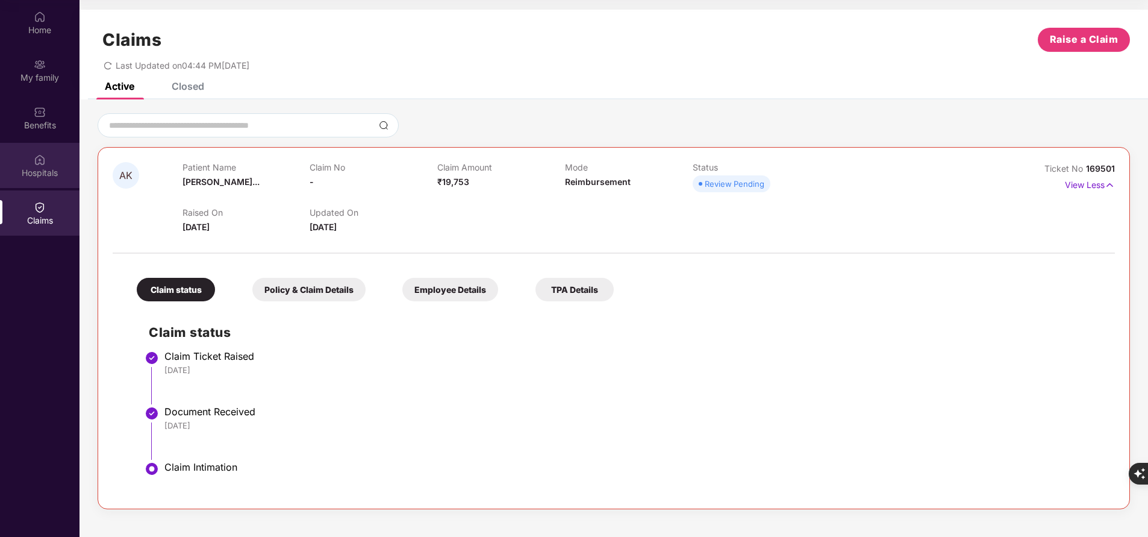
click at [40, 170] on div "Hospitals" at bounding box center [39, 173] width 79 height 12
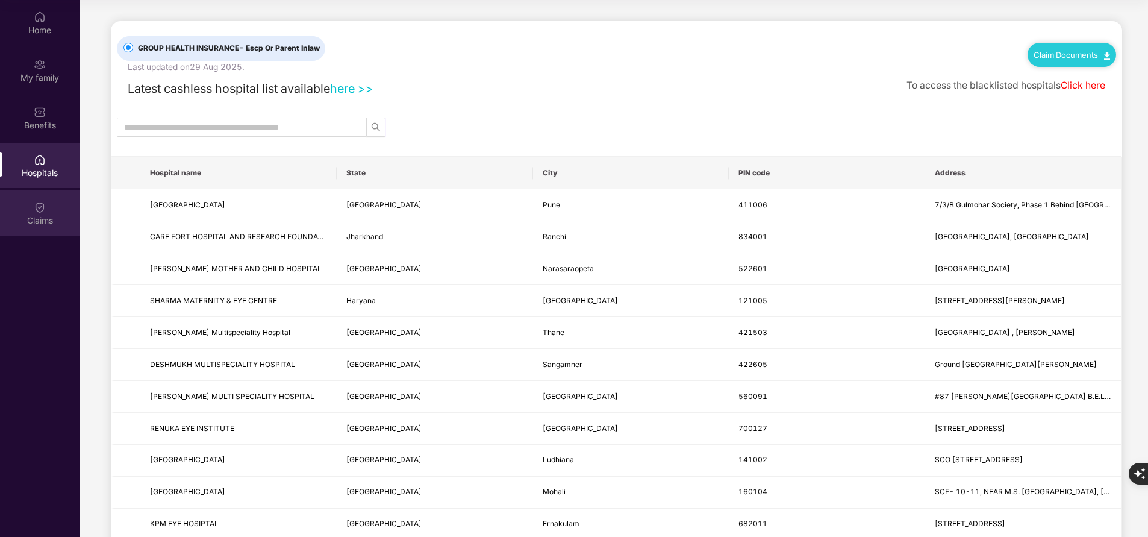
click at [48, 211] on div "Claims" at bounding box center [39, 212] width 79 height 45
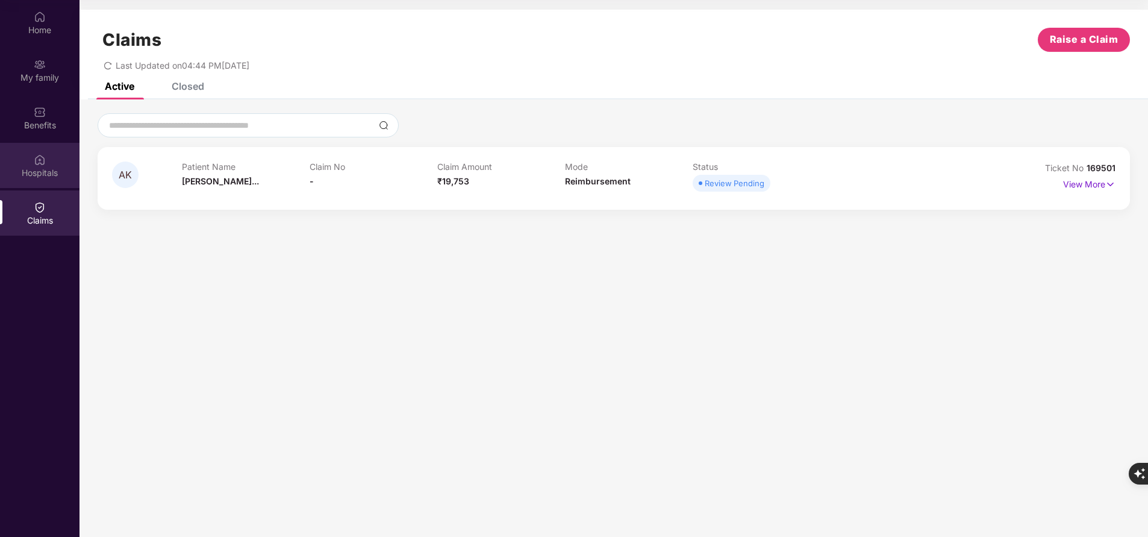
click at [42, 175] on div "Hospitals" at bounding box center [39, 173] width 79 height 12
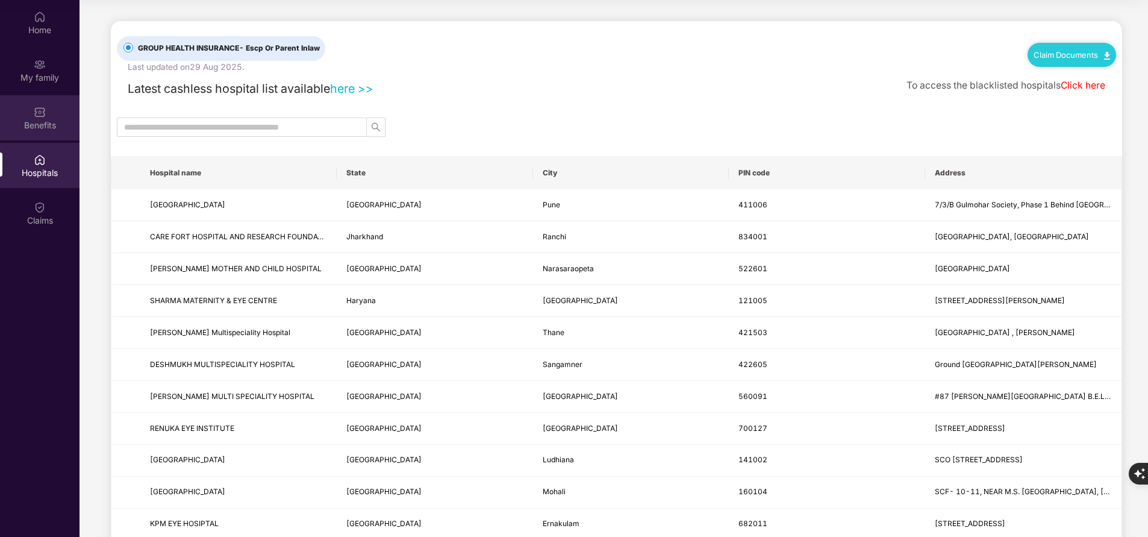
click at [50, 123] on div "Benefits" at bounding box center [39, 125] width 79 height 12
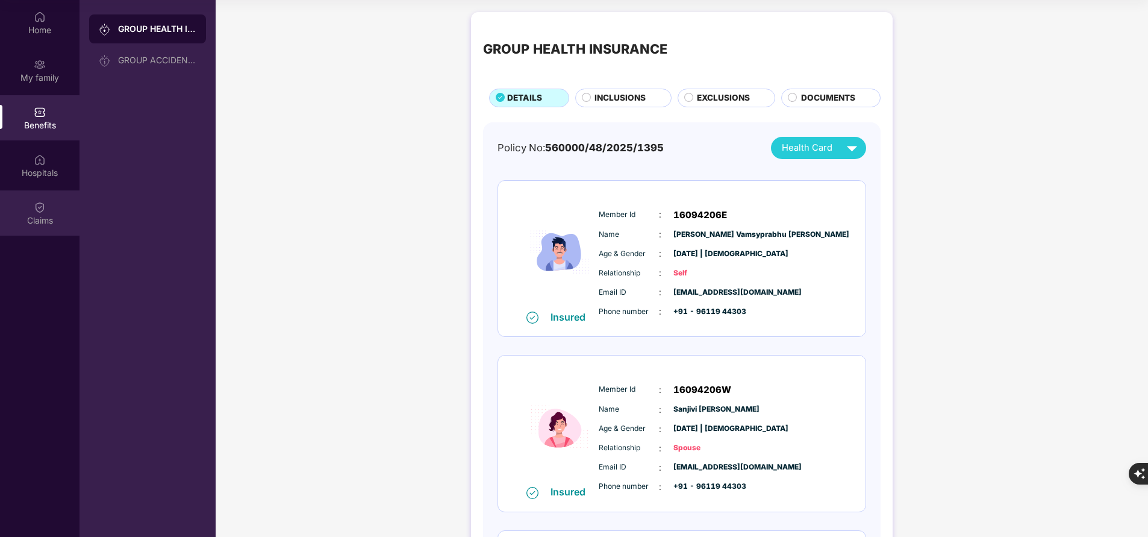
click at [51, 219] on div "Claims" at bounding box center [39, 220] width 79 height 12
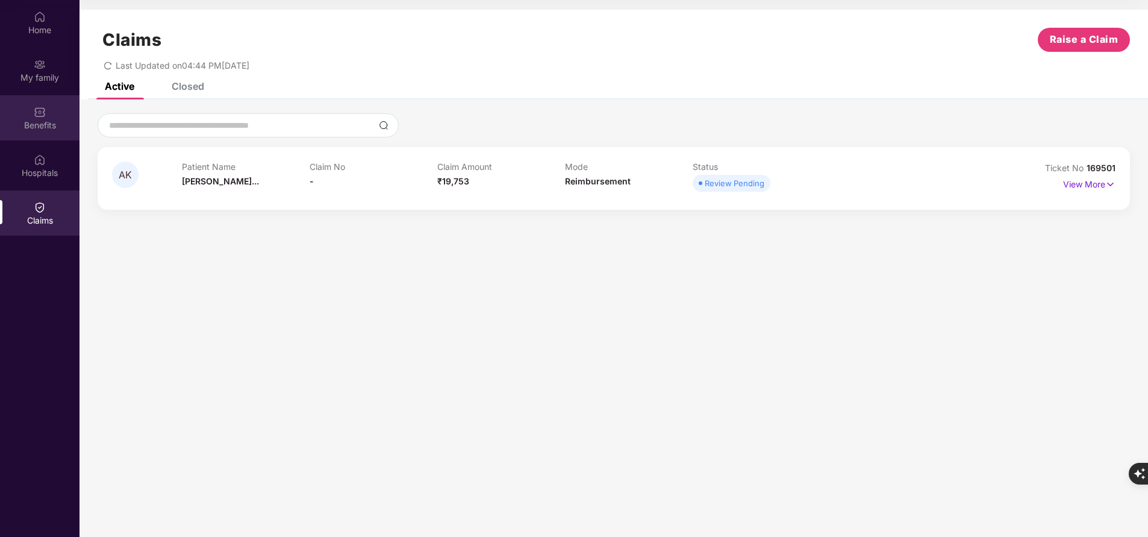
click at [39, 116] on img at bounding box center [40, 112] width 12 height 12
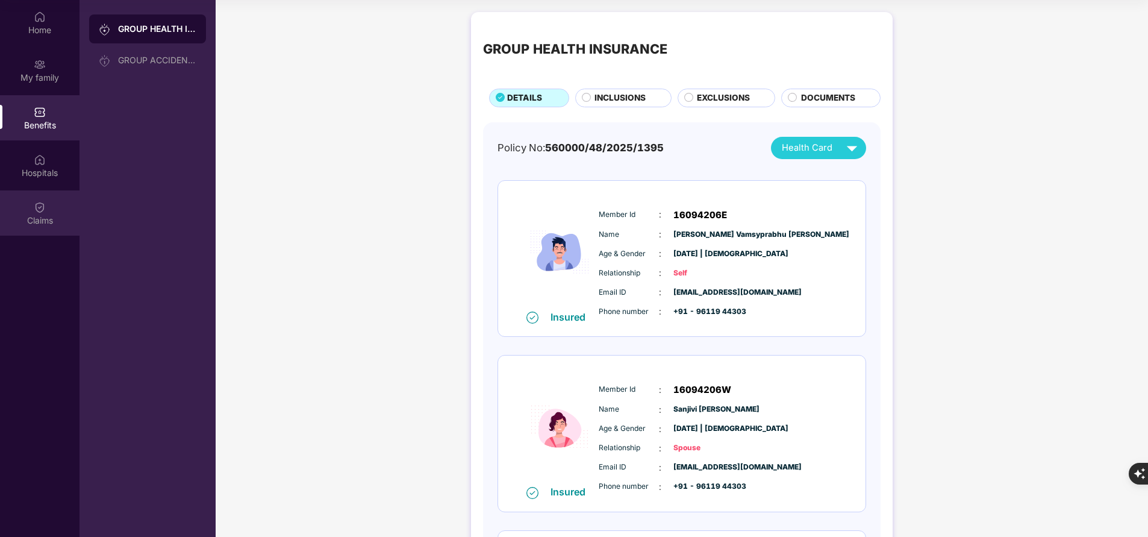
click at [43, 225] on div "Claims" at bounding box center [39, 220] width 79 height 12
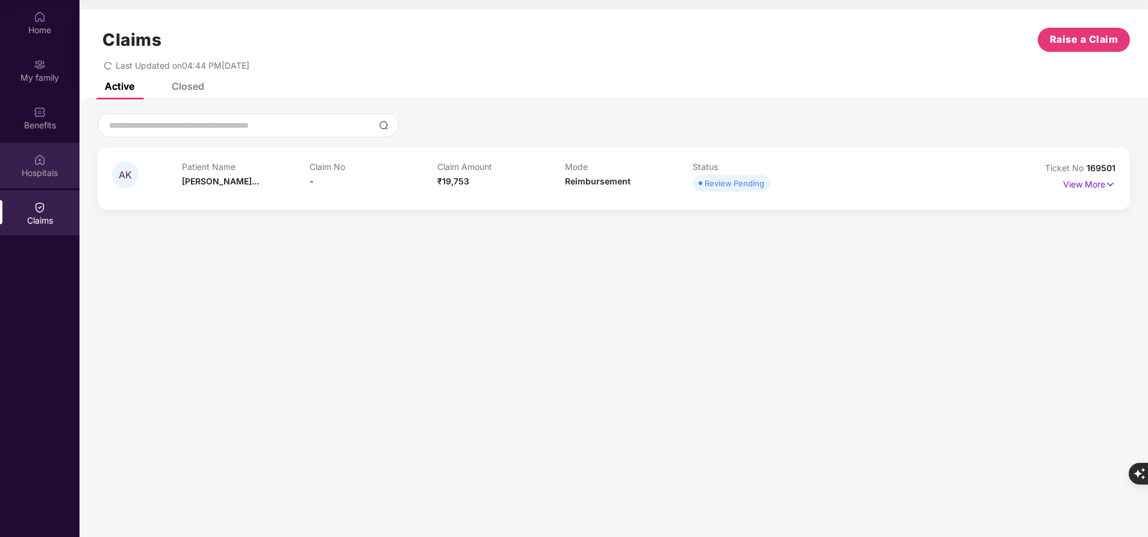
click at [27, 168] on div "Hospitals" at bounding box center [39, 173] width 79 height 12
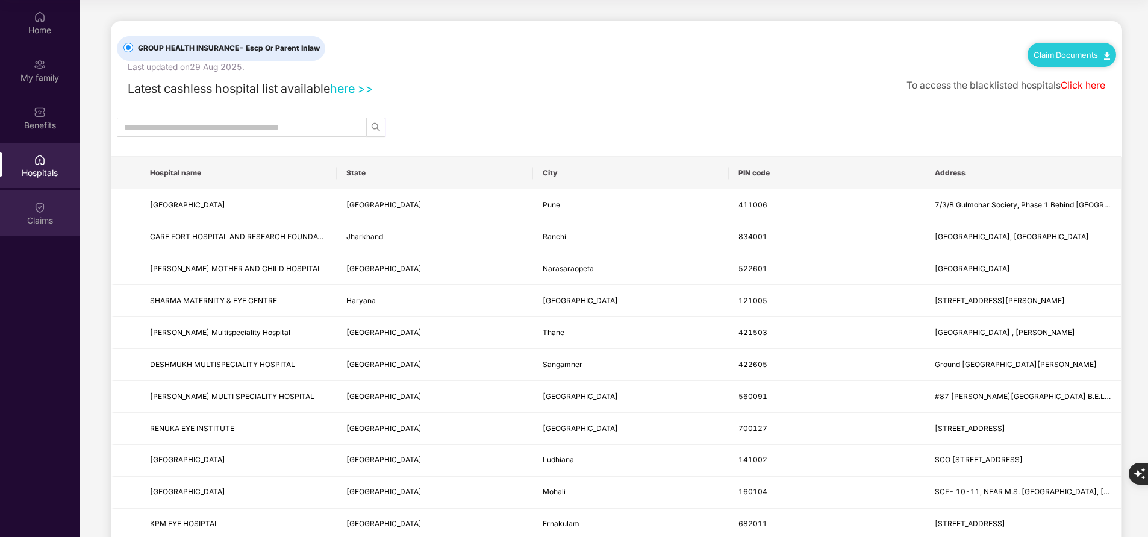
click at [36, 212] on img at bounding box center [40, 207] width 12 height 12
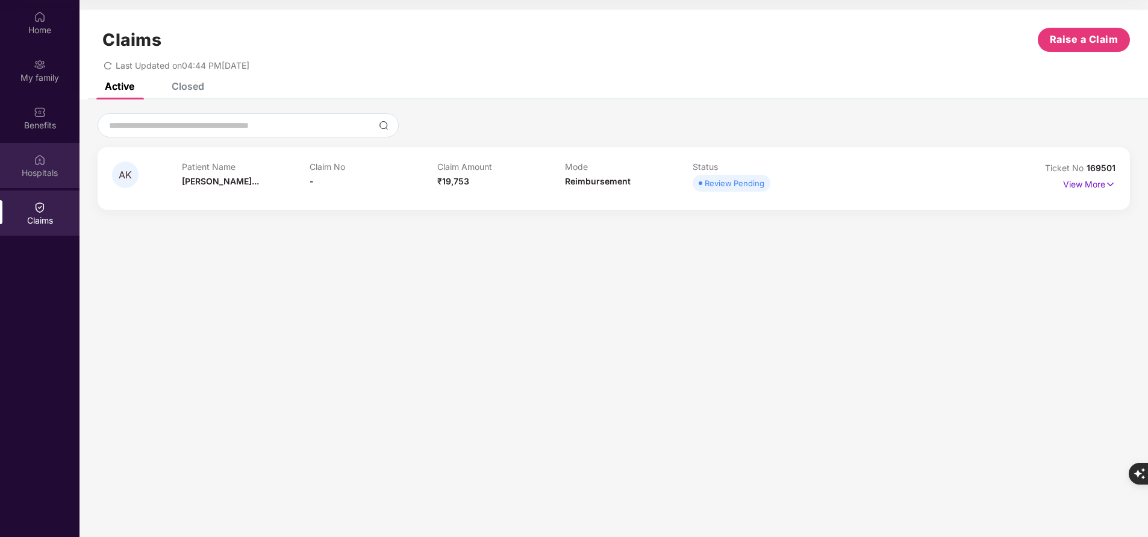
click at [45, 157] on img at bounding box center [40, 160] width 12 height 12
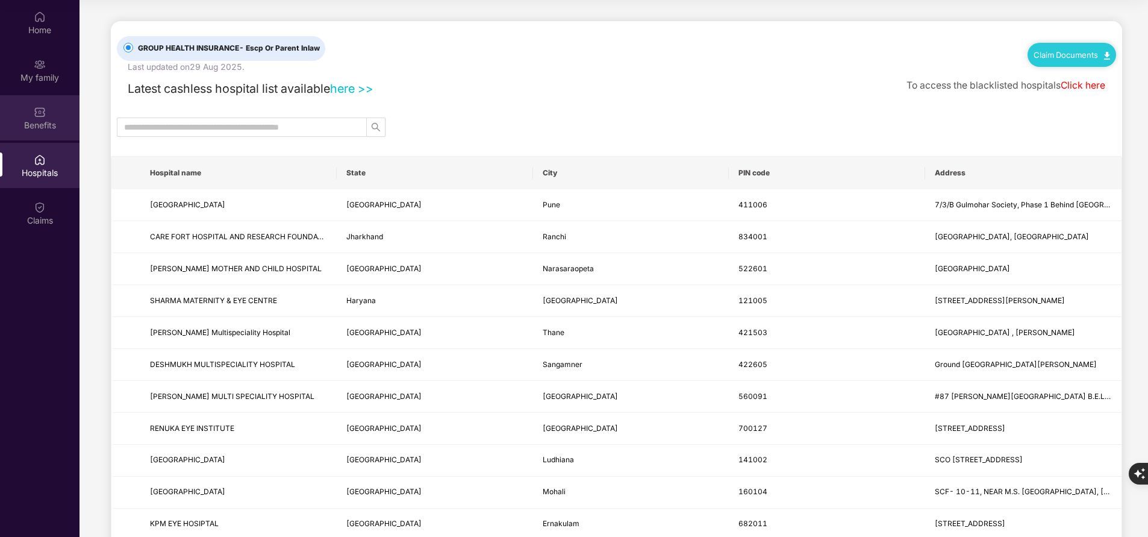
click at [63, 116] on div "Benefits" at bounding box center [39, 117] width 79 height 45
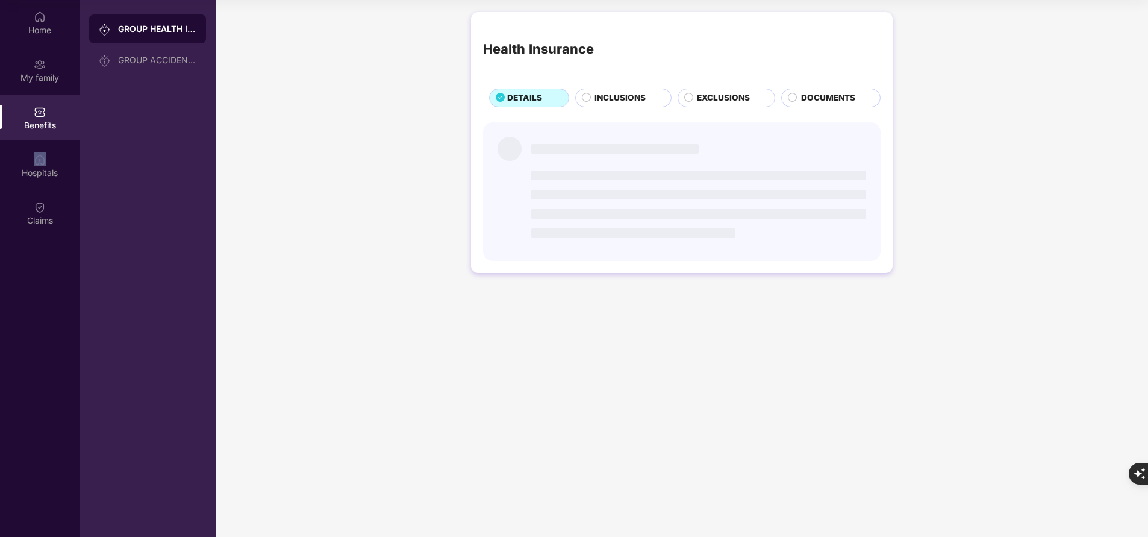
click at [63, 116] on div "Benefits" at bounding box center [39, 117] width 79 height 45
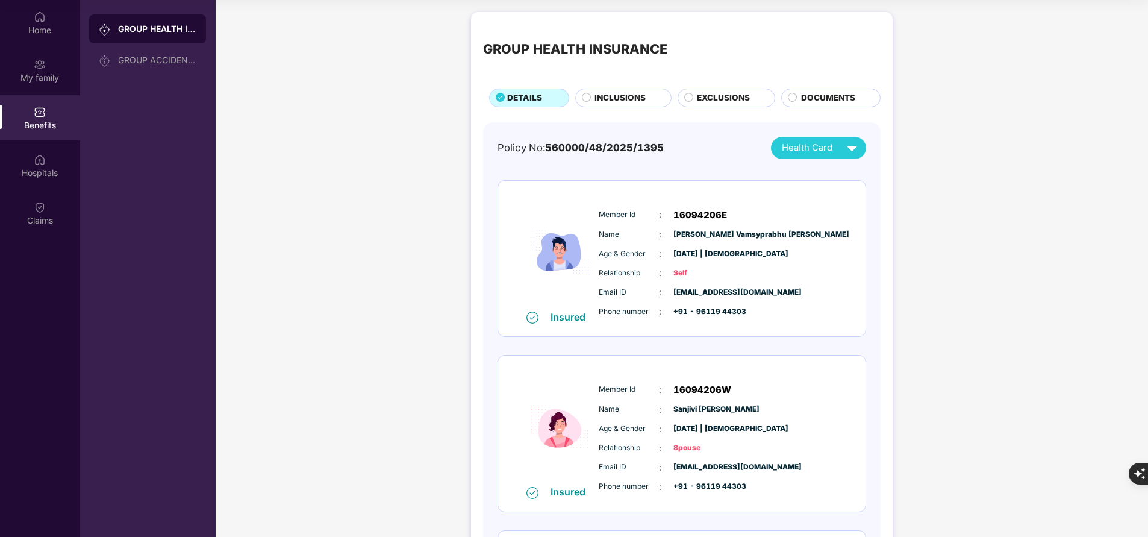
click at [631, 90] on div "INCLUSIONS" at bounding box center [623, 98] width 96 height 18
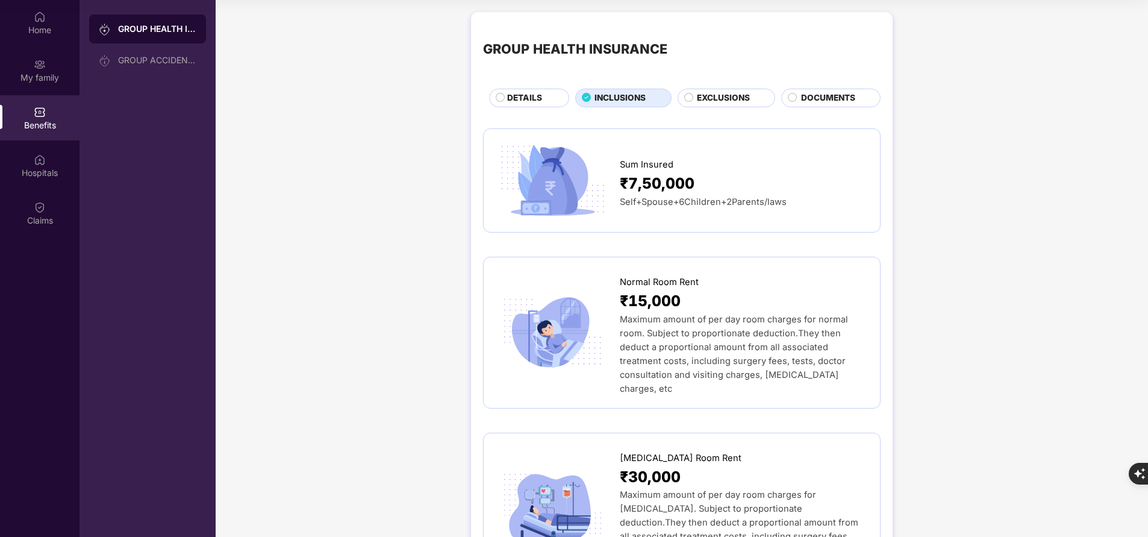
click at [522, 105] on div "DETAILS" at bounding box center [531, 99] width 61 height 14
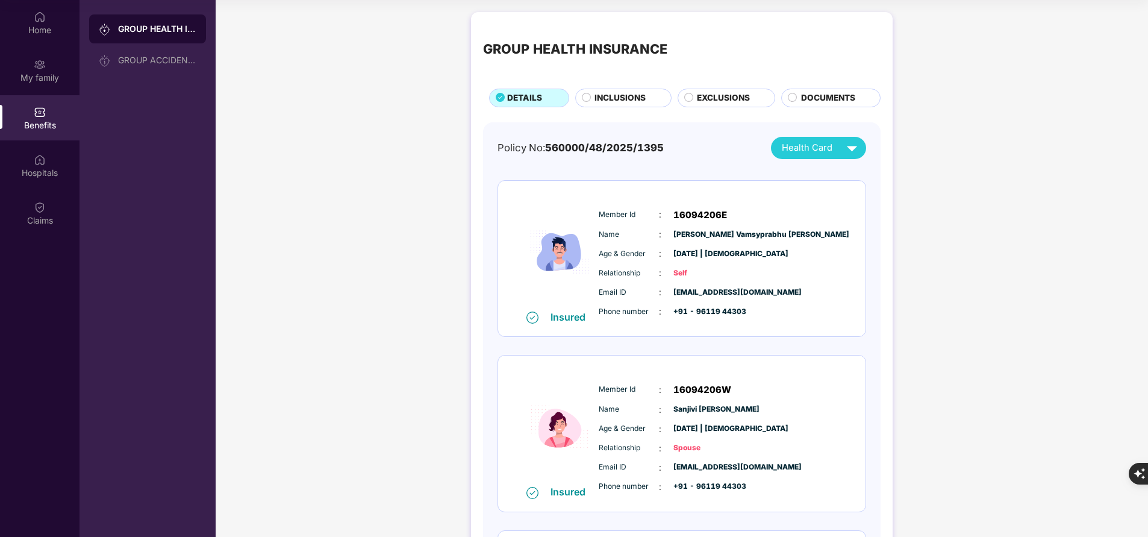
click at [620, 102] on span "INCLUSIONS" at bounding box center [619, 98] width 51 height 13
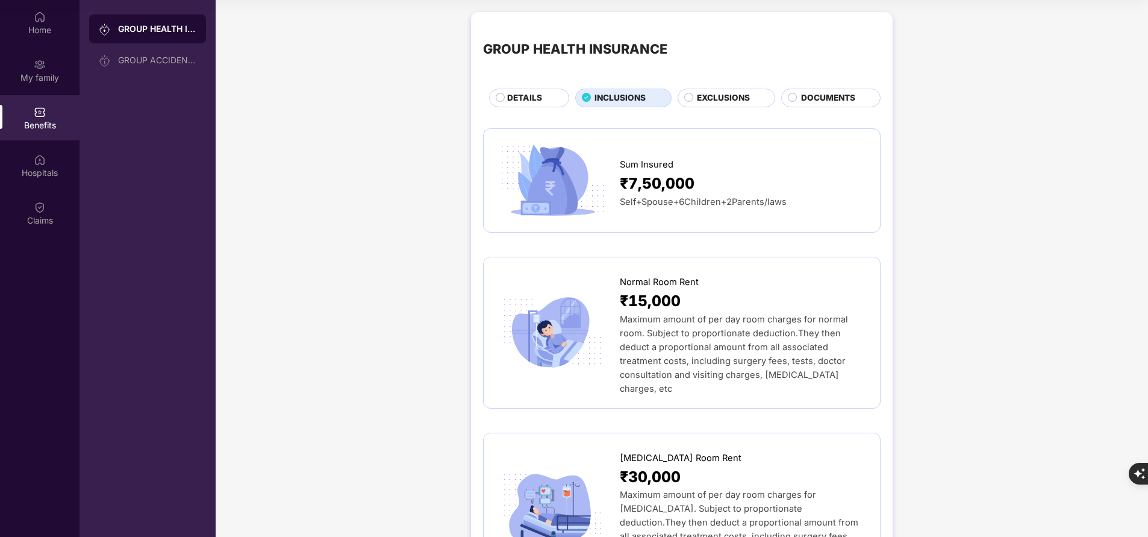
click at [740, 93] on span "EXCLUSIONS" at bounding box center [723, 98] width 53 height 13
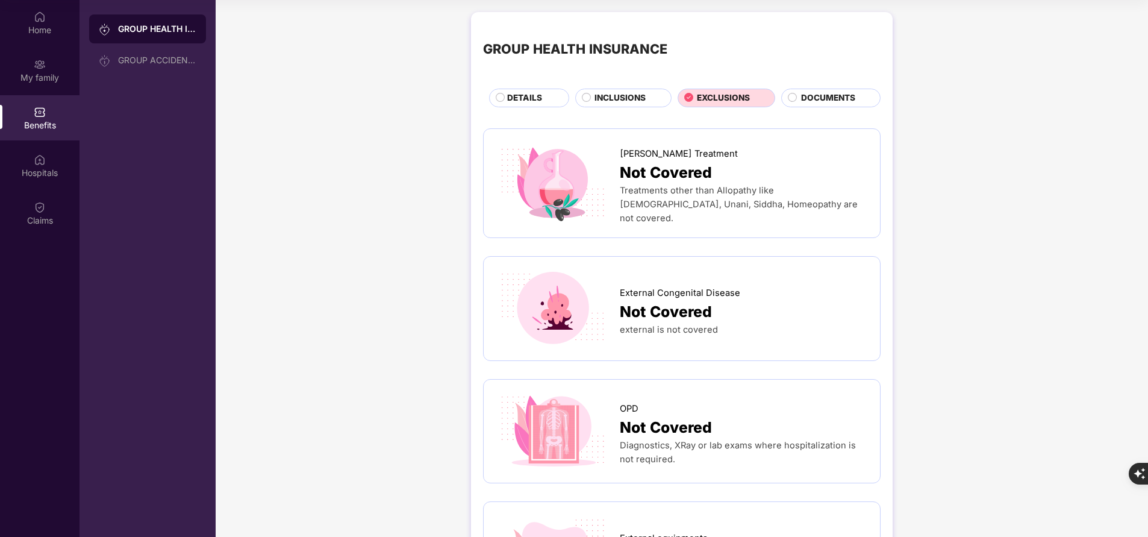
click at [606, 94] on span "INCLUSIONS" at bounding box center [619, 98] width 51 height 13
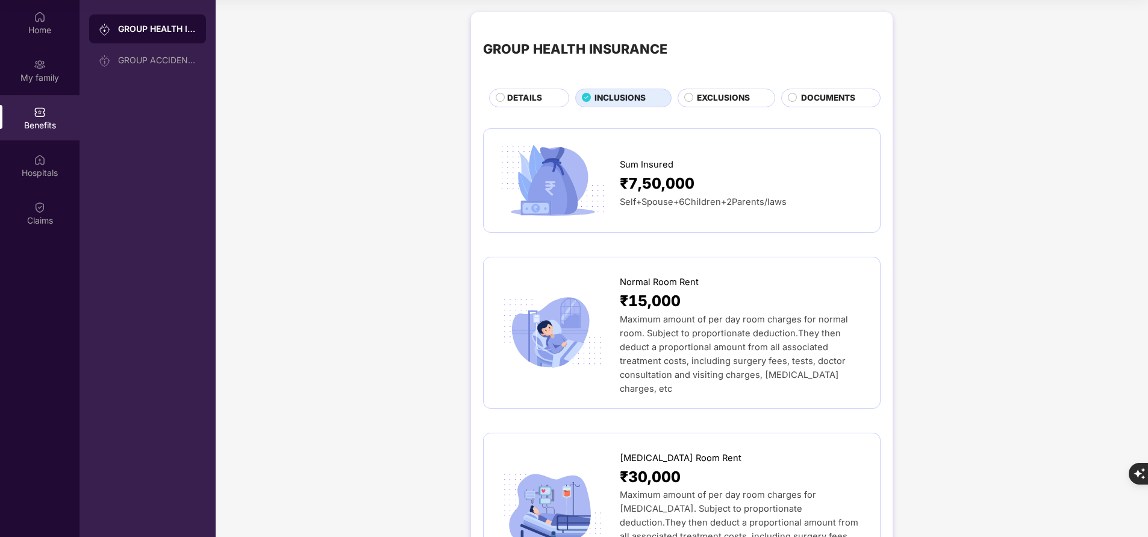
click at [533, 95] on span "DETAILS" at bounding box center [524, 98] width 35 height 13
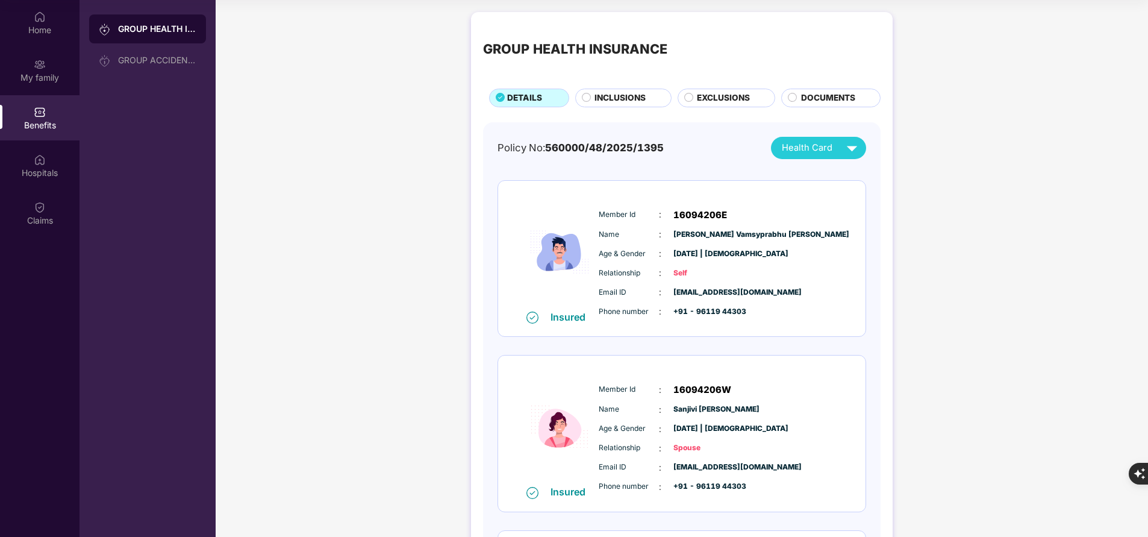
click at [626, 99] on span "INCLUSIONS" at bounding box center [619, 98] width 51 height 13
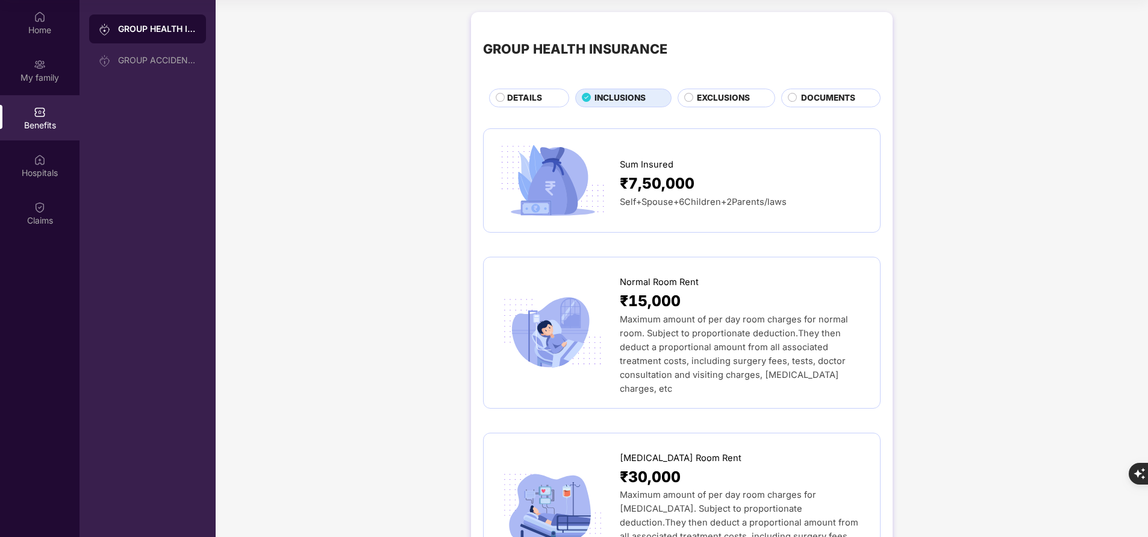
click at [712, 100] on span "EXCLUSIONS" at bounding box center [723, 98] width 53 height 13
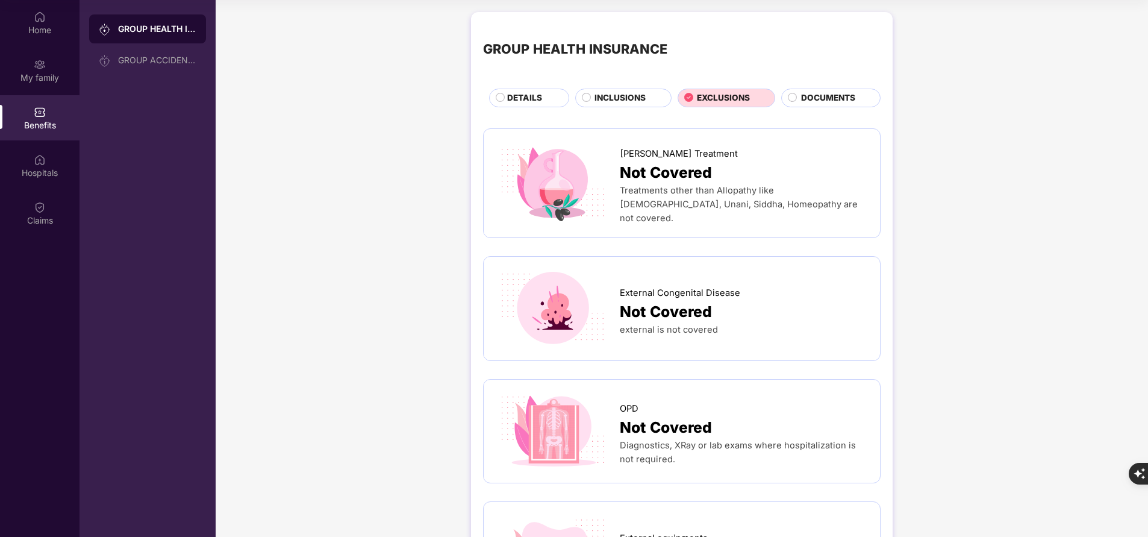
click at [613, 102] on span "INCLUSIONS" at bounding box center [619, 98] width 51 height 13
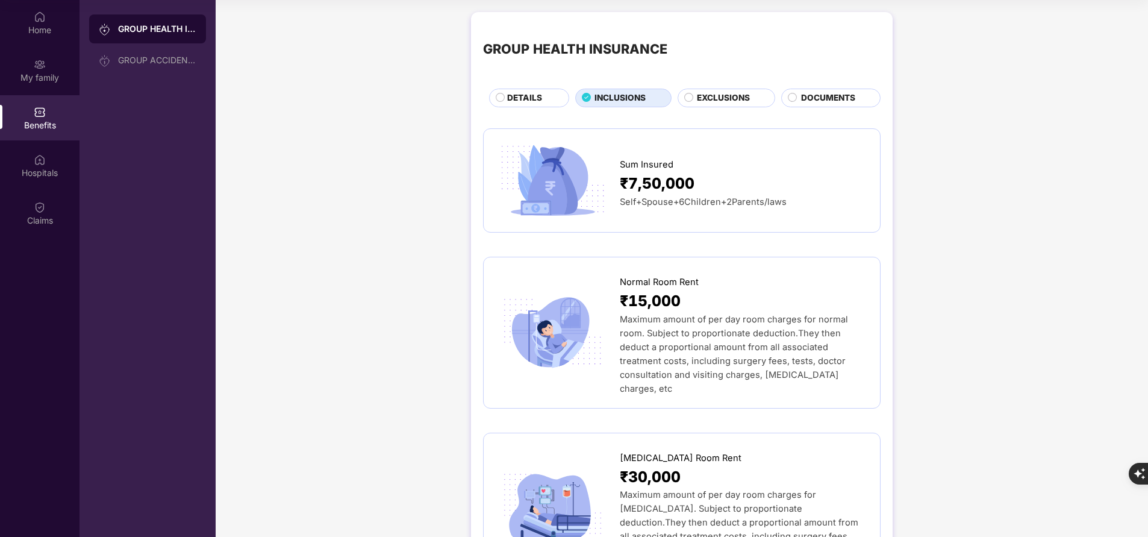
click at [517, 98] on span "DETAILS" at bounding box center [524, 98] width 35 height 13
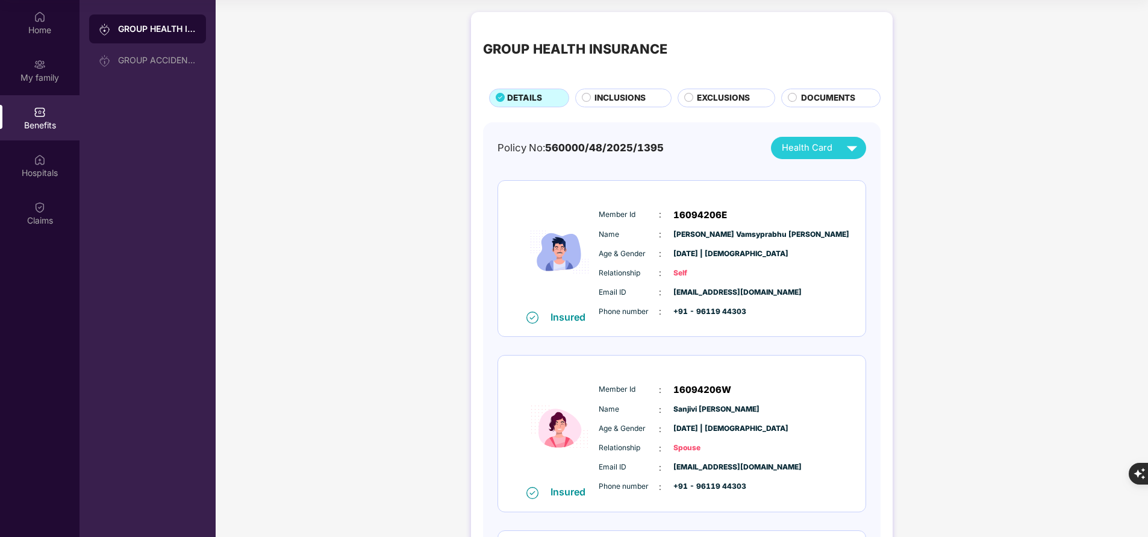
click at [608, 97] on span "INCLUSIONS" at bounding box center [619, 98] width 51 height 13
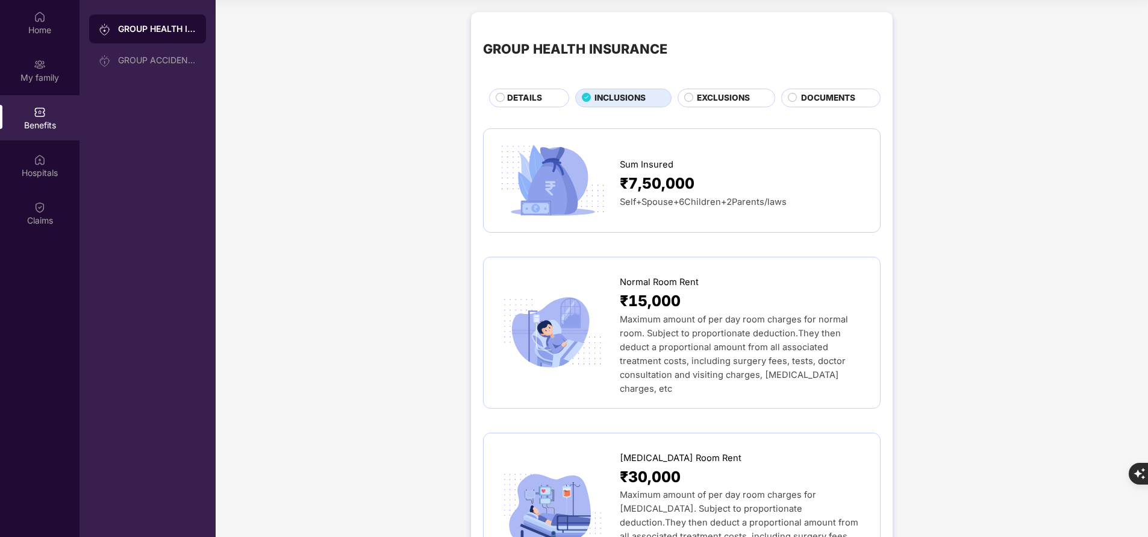
click at [702, 94] on span "EXCLUSIONS" at bounding box center [723, 98] width 53 height 13
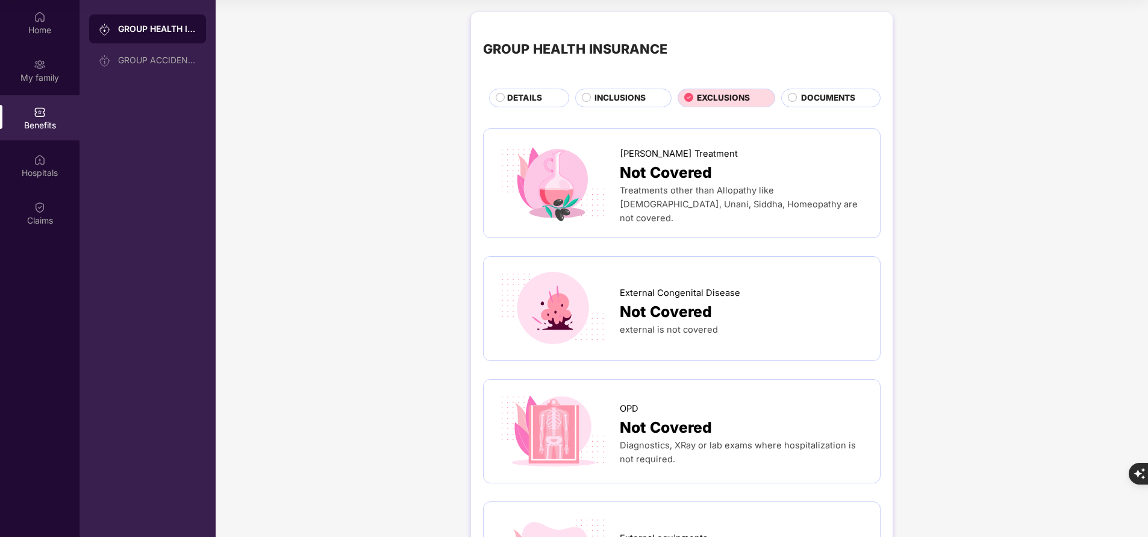
click at [608, 99] on span "INCLUSIONS" at bounding box center [619, 98] width 51 height 13
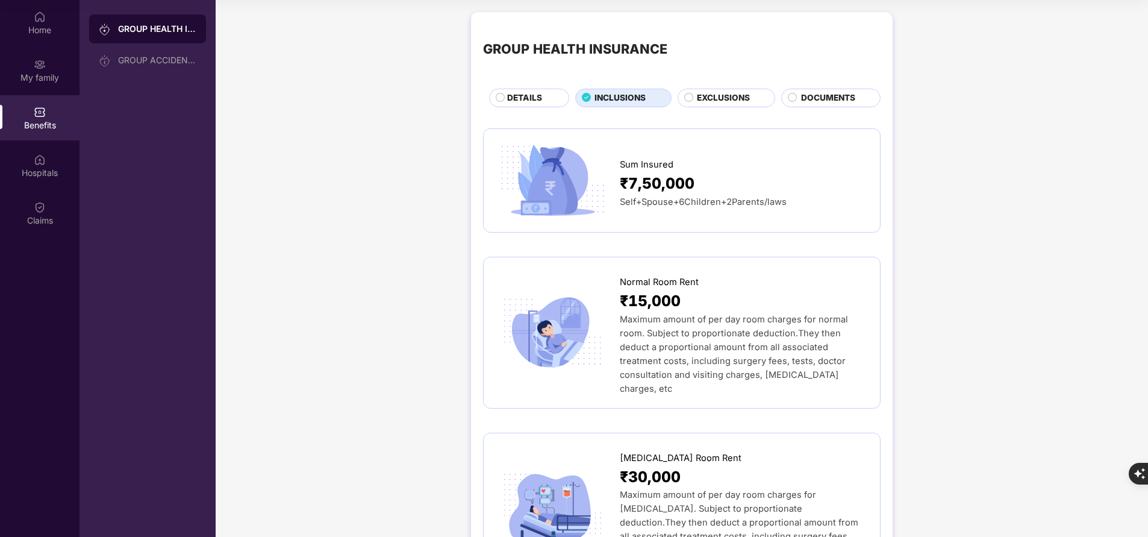
click at [531, 105] on div "DETAILS" at bounding box center [531, 99] width 61 height 14
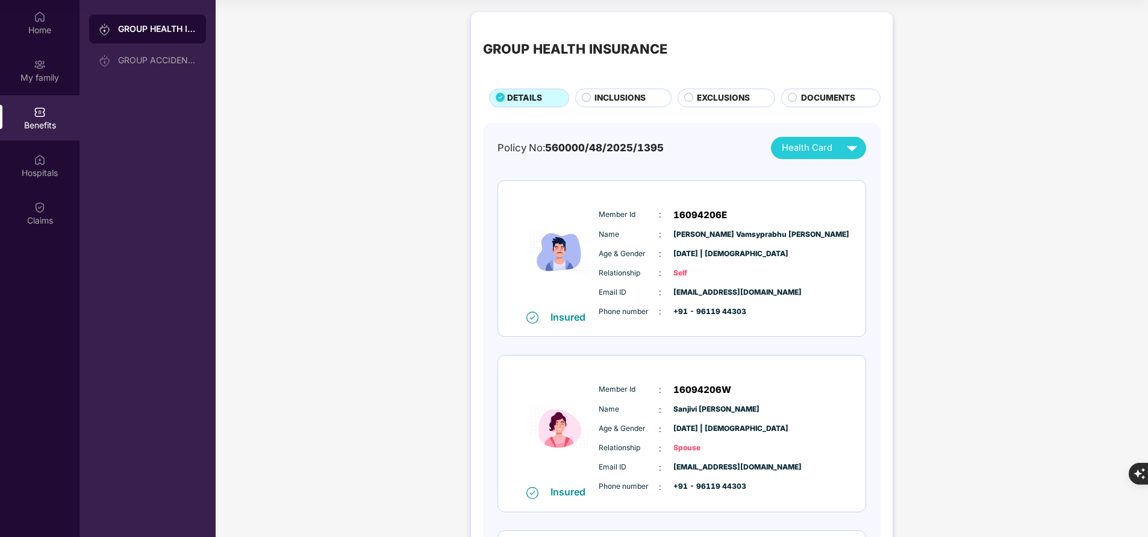
click at [621, 104] on span "INCLUSIONS" at bounding box center [619, 98] width 51 height 13
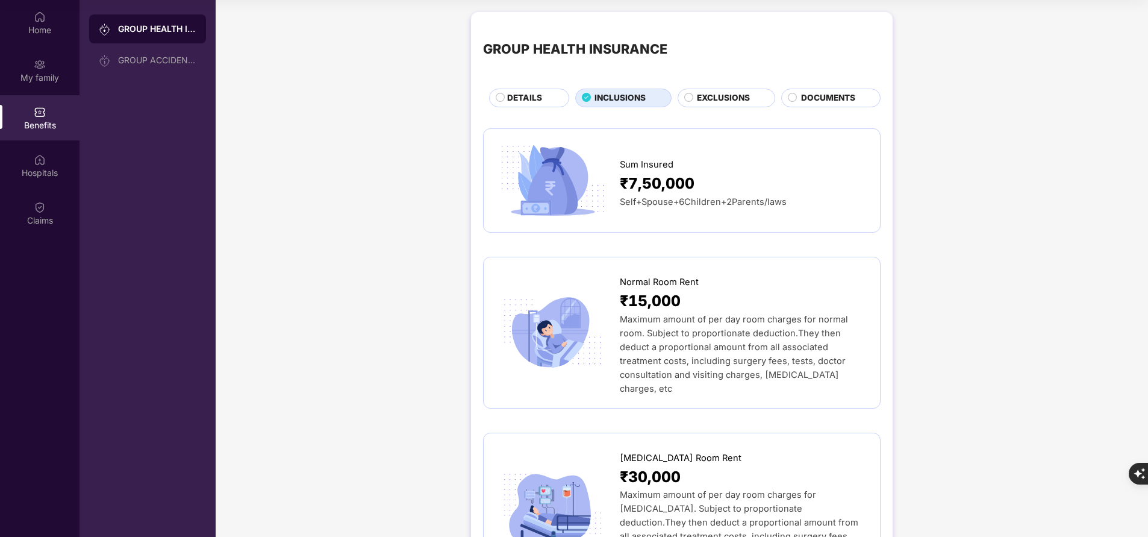
click at [717, 96] on span "EXCLUSIONS" at bounding box center [723, 98] width 53 height 13
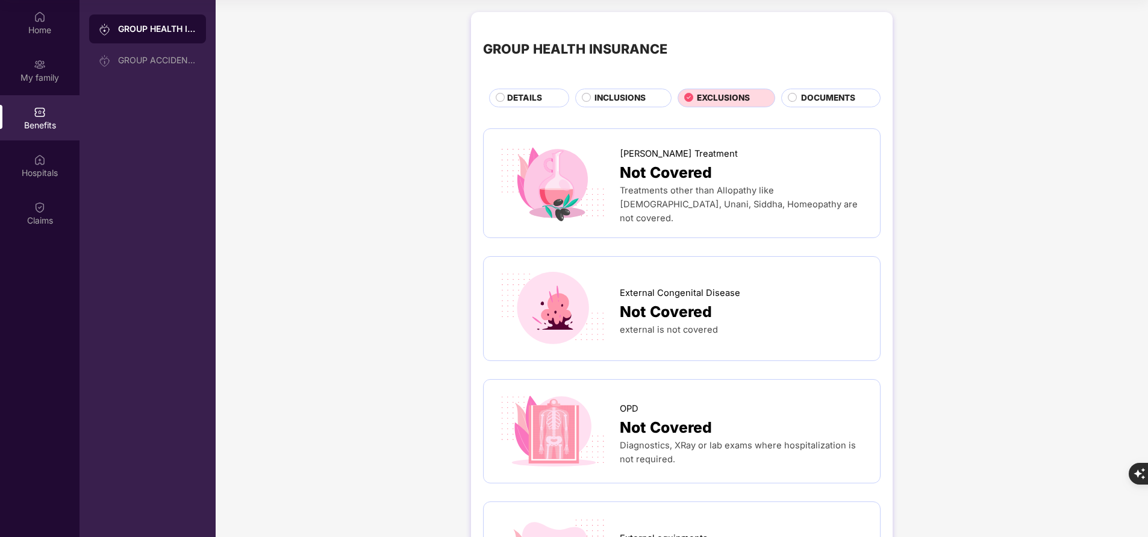
click at [600, 102] on span "INCLUSIONS" at bounding box center [619, 98] width 51 height 13
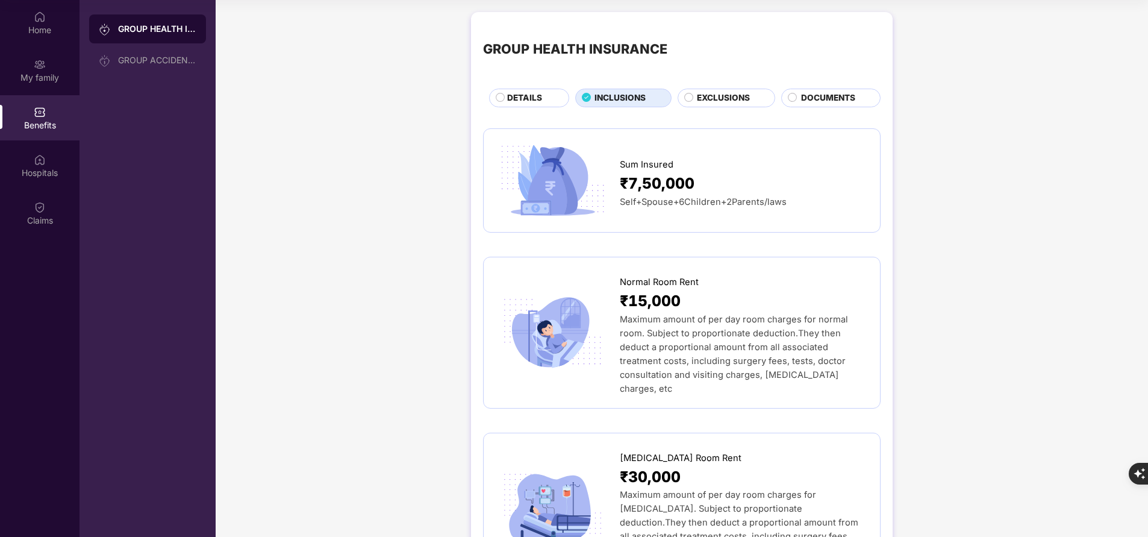
click at [535, 99] on span "DETAILS" at bounding box center [524, 98] width 35 height 13
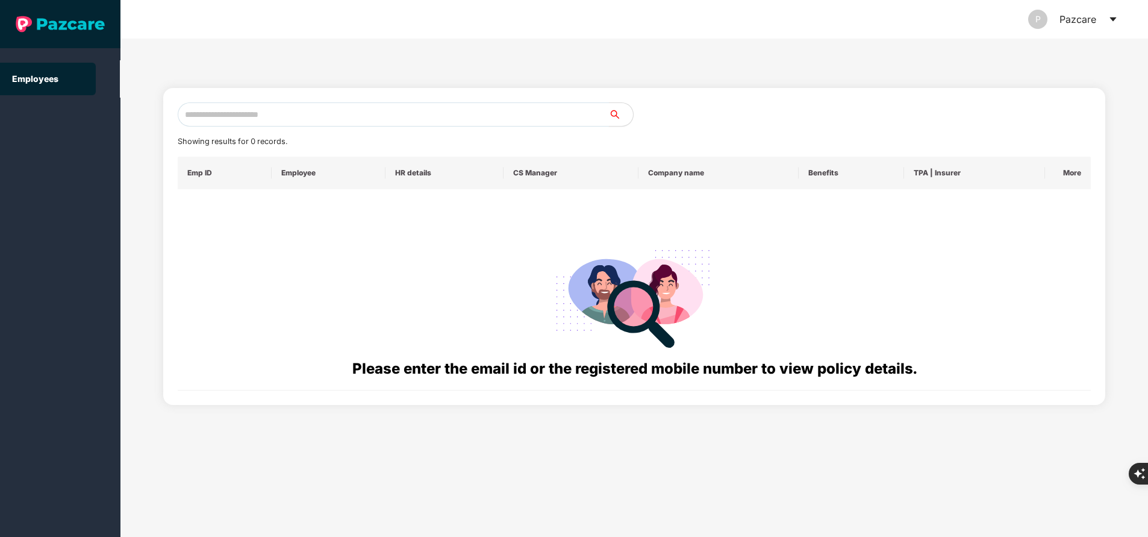
click at [350, 109] on input "text" at bounding box center [393, 114] width 431 height 24
paste input "**********"
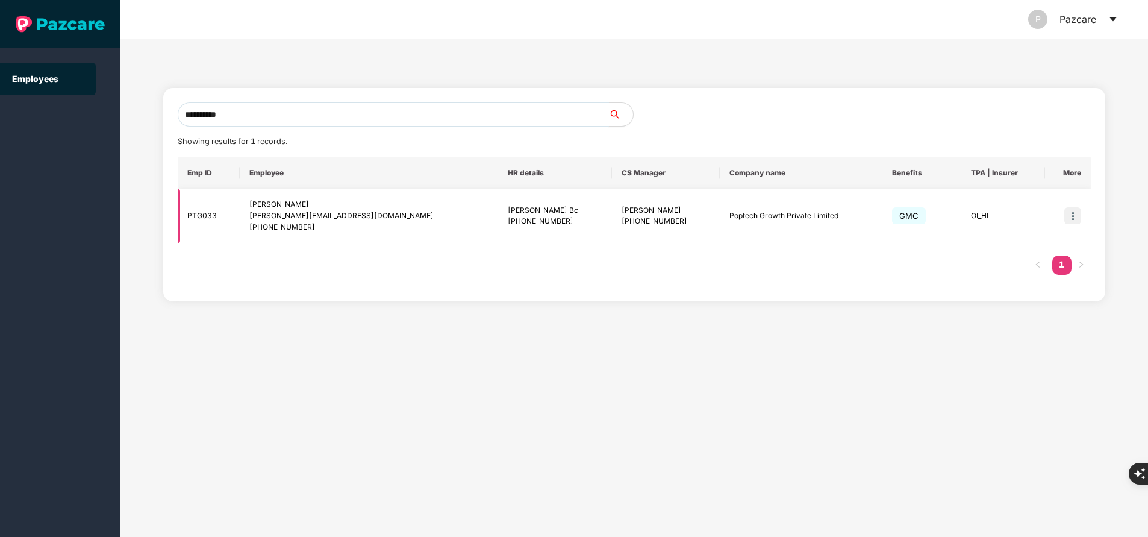
type input "**********"
click at [971, 213] on span "OI_HI" at bounding box center [979, 215] width 17 height 9
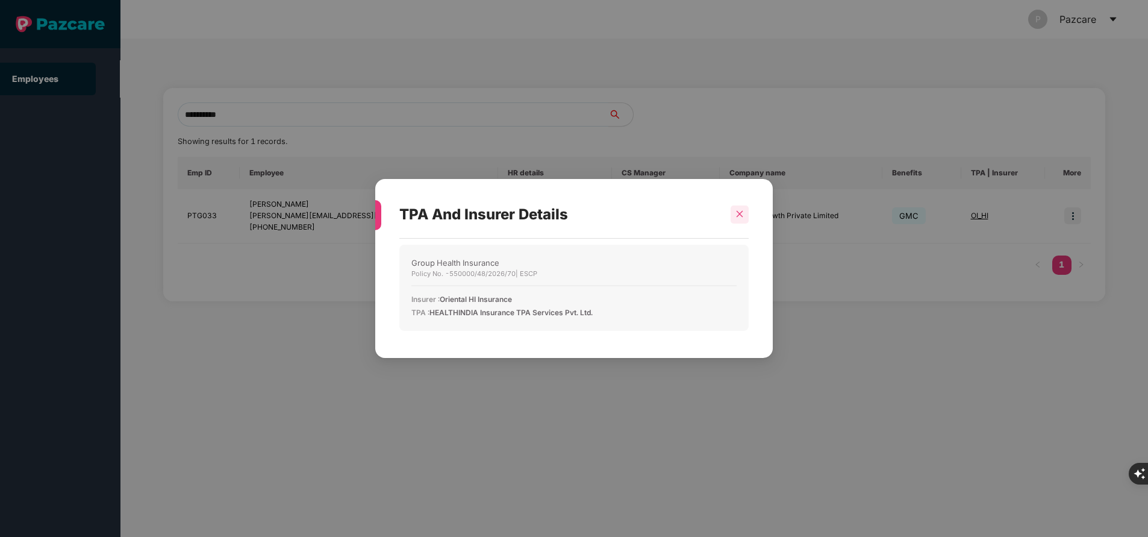
click at [738, 215] on icon "close" at bounding box center [740, 214] width 7 height 7
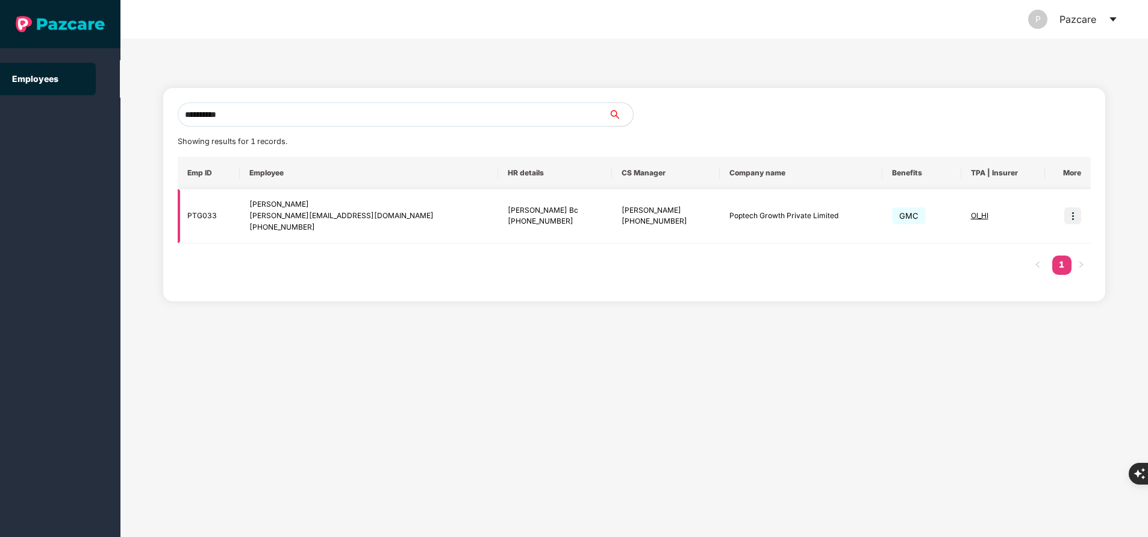
click at [1077, 219] on img at bounding box center [1072, 215] width 17 height 17
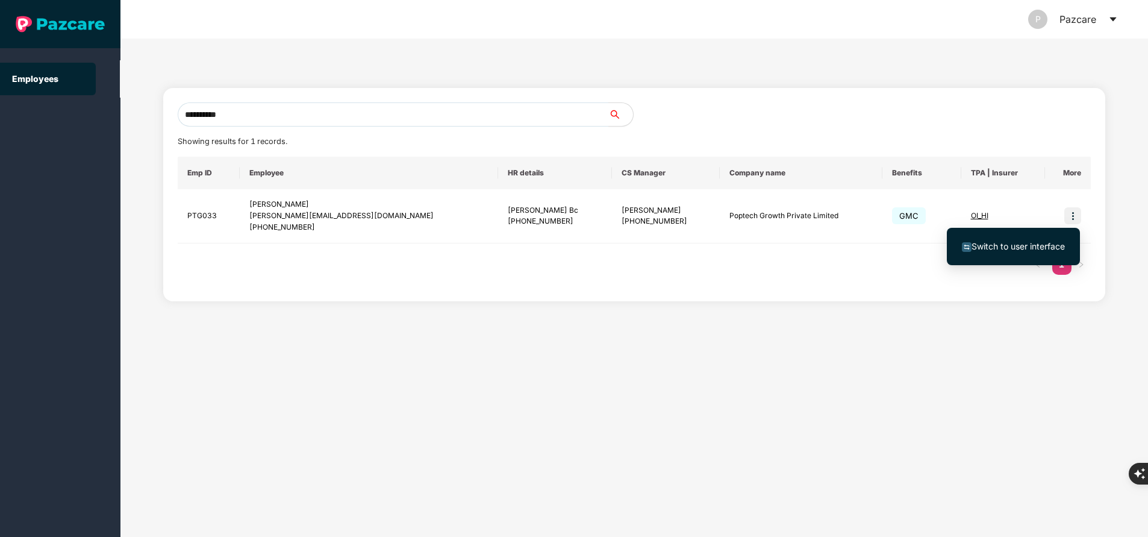
click at [1033, 248] on span "Switch to user interface" at bounding box center [1017, 246] width 93 height 10
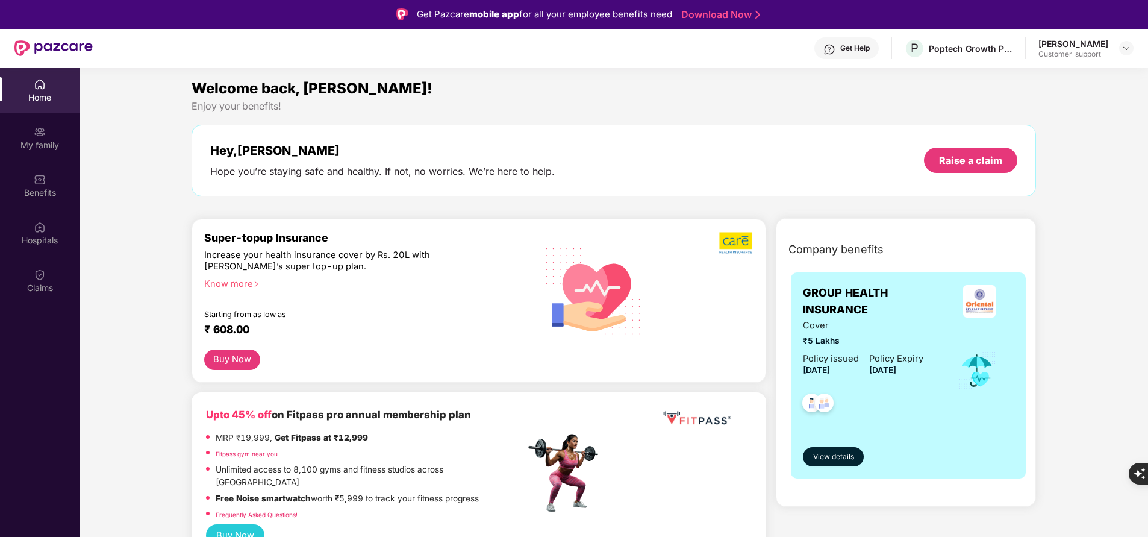
click at [0, 420] on html "Get Pazcare mobile app for all your employee benefits need Download Now Get Hel…" at bounding box center [574, 268] width 1148 height 537
click at [51, 145] on div "My family" at bounding box center [39, 145] width 79 height 12
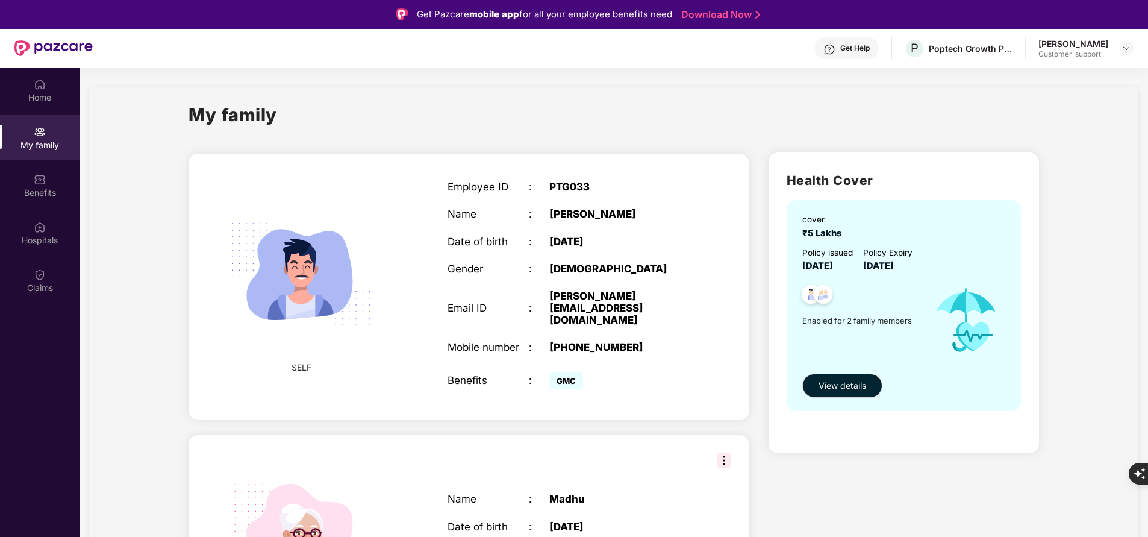
scroll to position [78, 0]
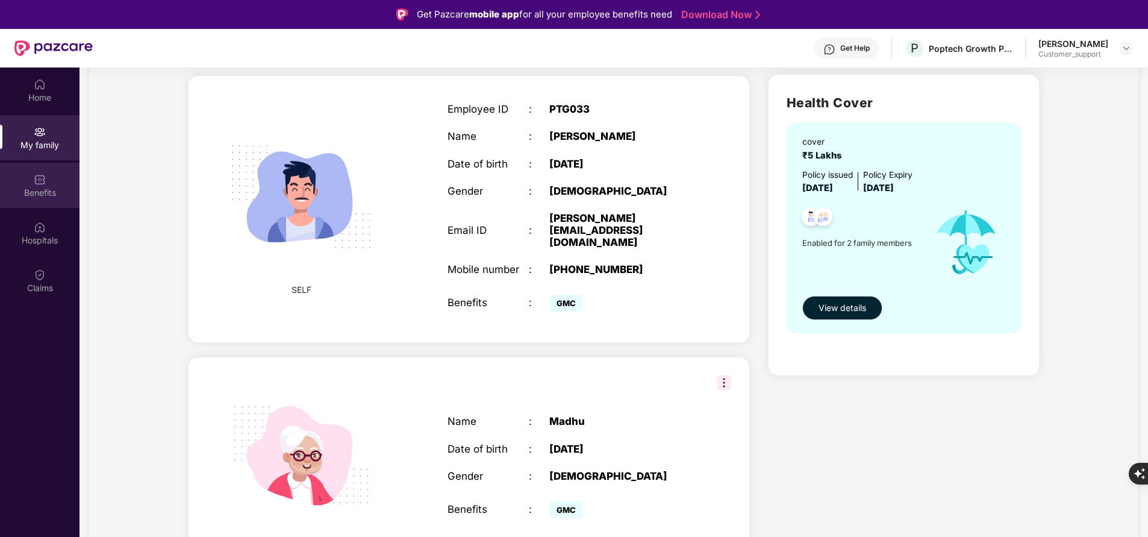
click at [43, 204] on div "Benefits" at bounding box center [39, 185] width 79 height 45
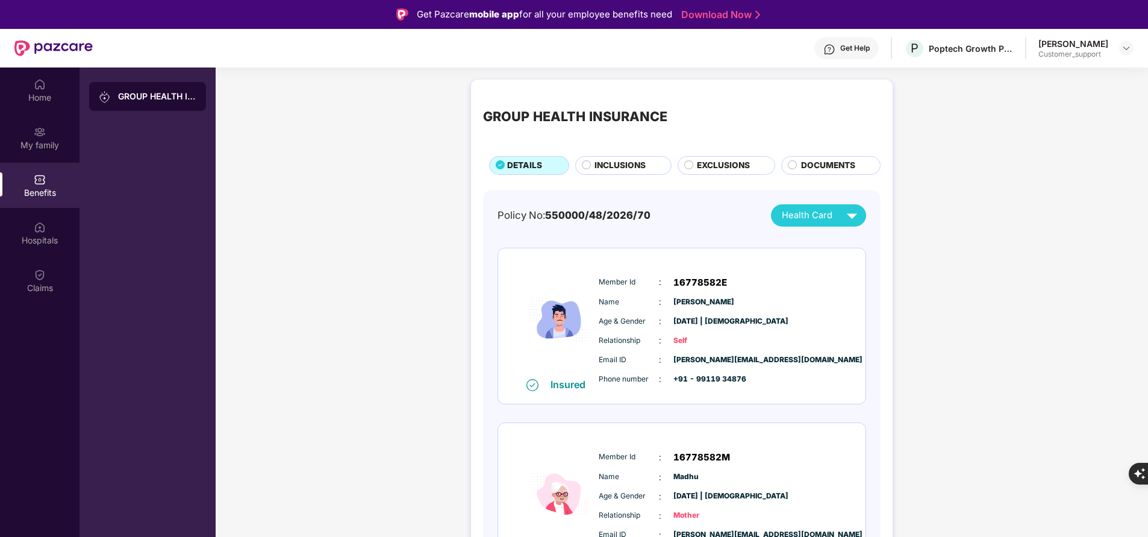
scroll to position [50, 0]
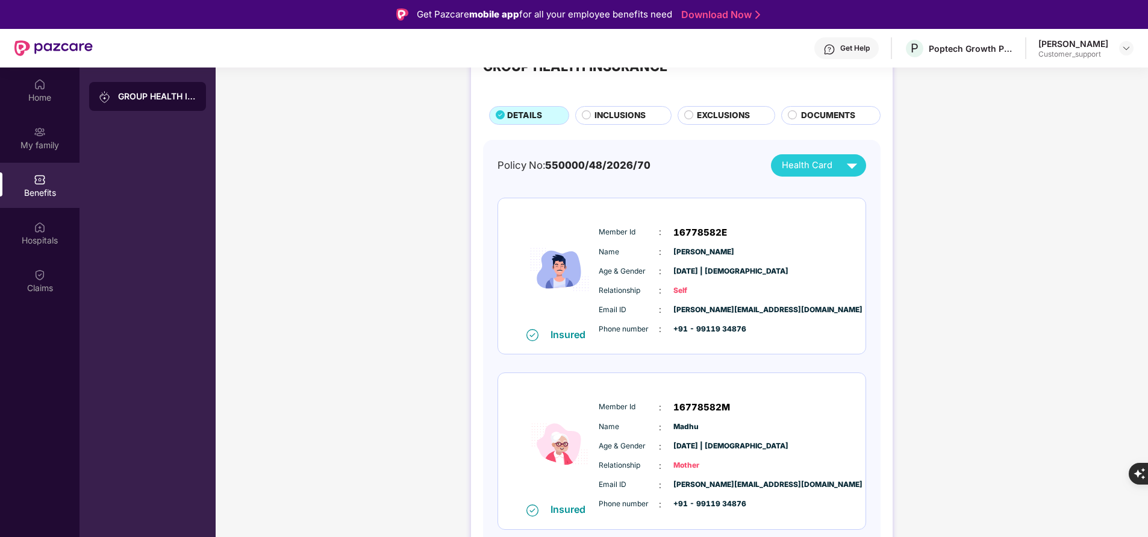
drag, startPoint x: 598, startPoint y: 410, endPoint x: 697, endPoint y: 473, distance: 118.1
drag, startPoint x: 697, startPoint y: 473, endPoint x: 597, endPoint y: 404, distance: 122.1
click at [597, 404] on div "Member Id : 16778582M Name : Madhu Age & Gender : 06 Oct 1969 | Female Relation…" at bounding box center [718, 455] width 245 height 123
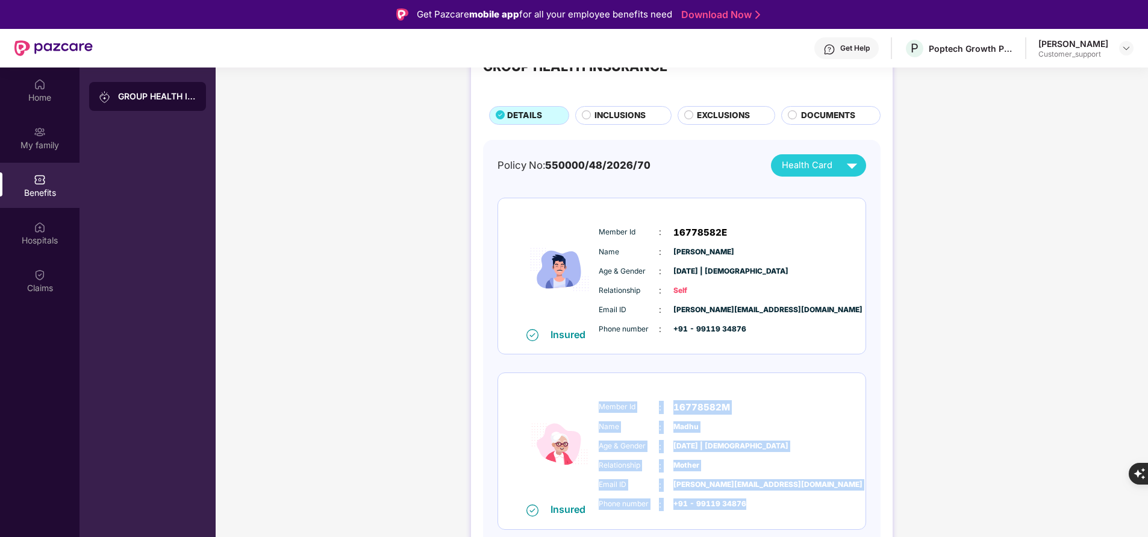
copy div "Member Id : 16778582M Name : Madhu Age & Gender : 06 Oct 1969 | Female Relation…"
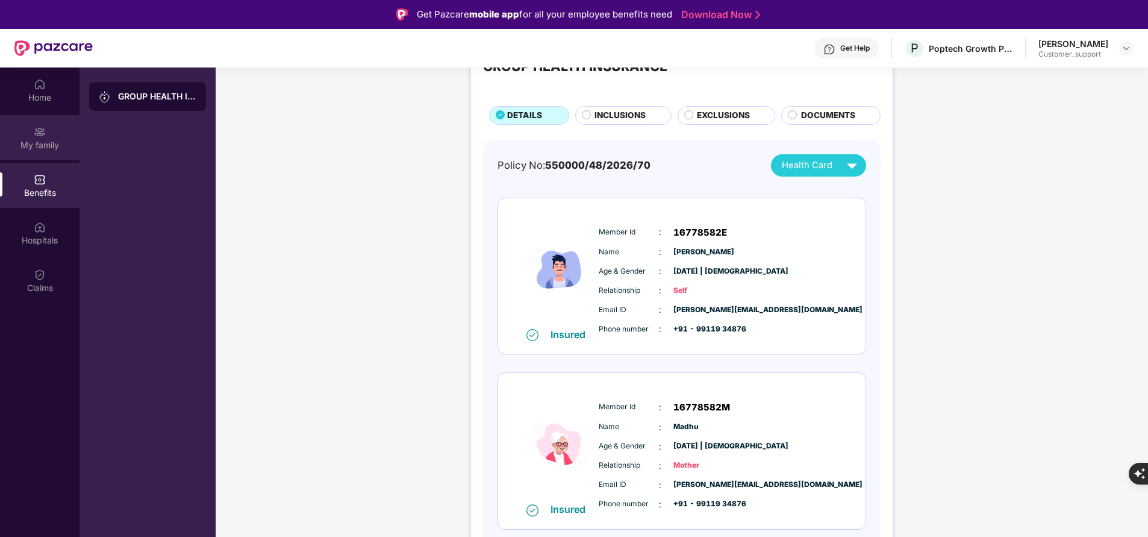
click at [39, 152] on div "My family" at bounding box center [39, 137] width 79 height 45
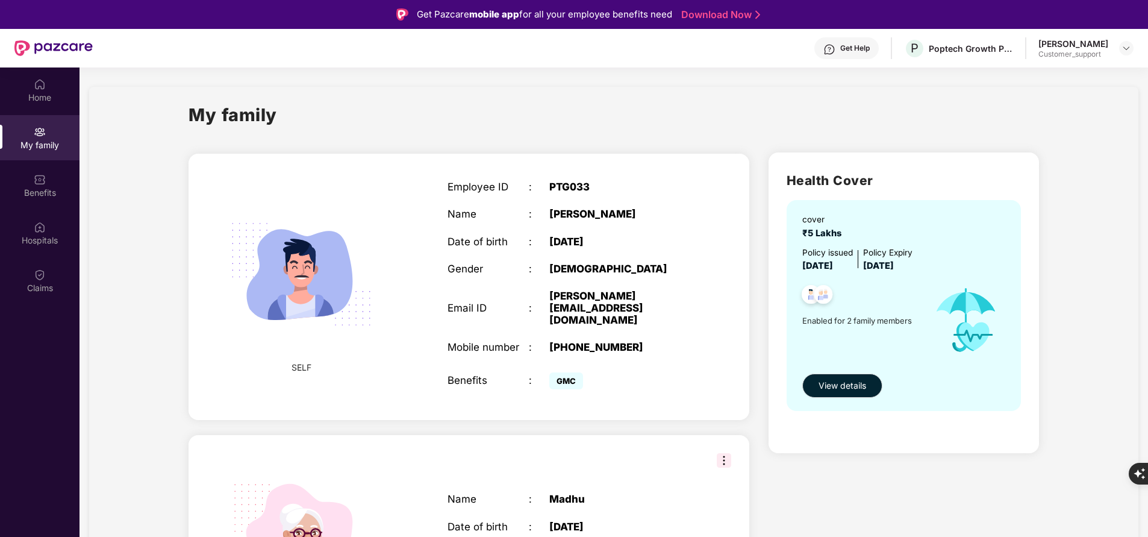
click at [585, 341] on div "[PHONE_NUMBER]" at bounding box center [620, 347] width 142 height 12
copy div "[PHONE_NUMBER]"
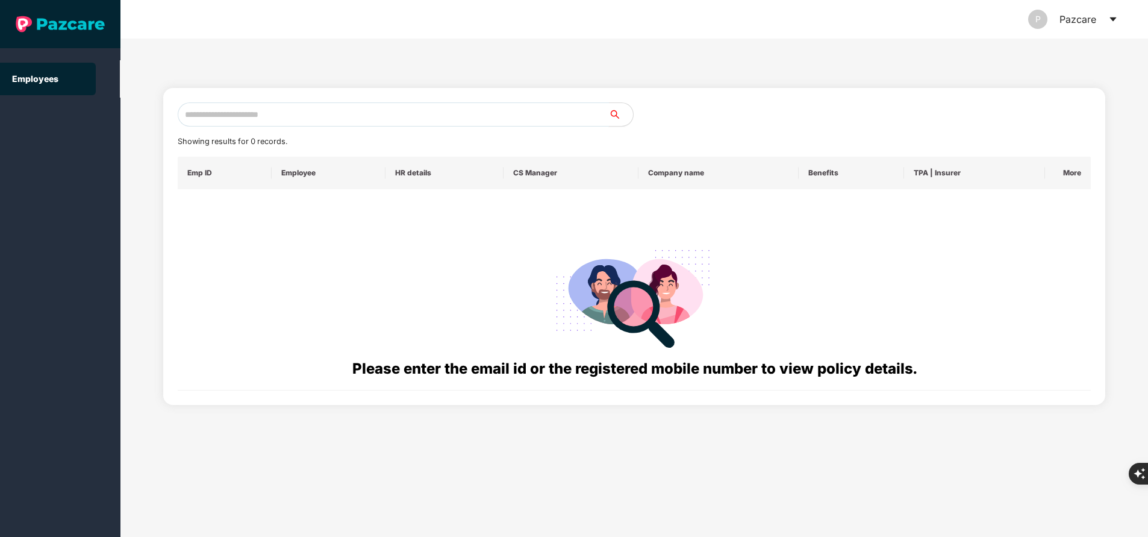
click at [499, 120] on input "text" at bounding box center [393, 114] width 431 height 24
paste input "**********"
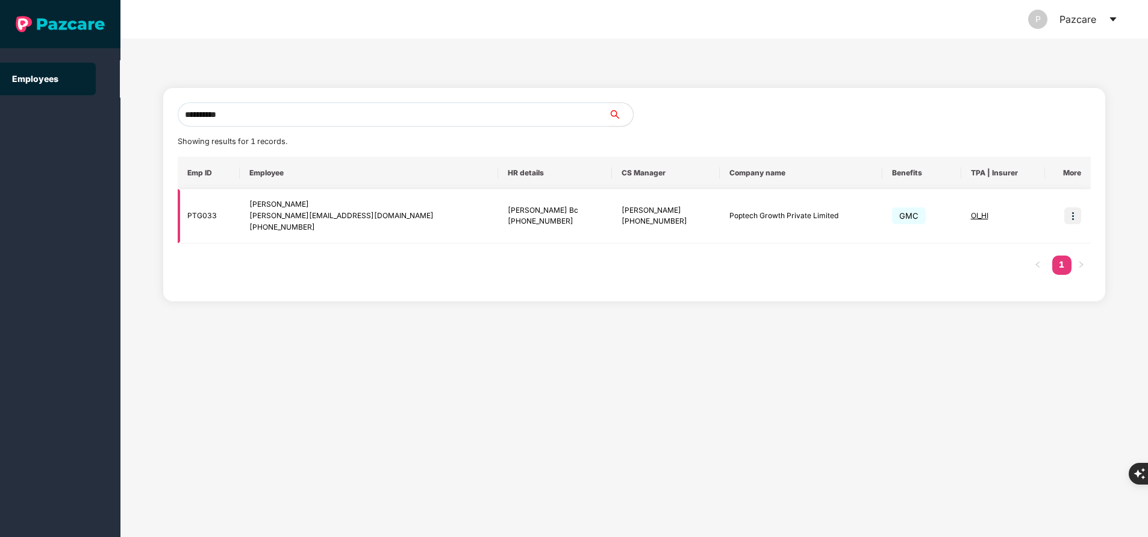
type input "**********"
click at [971, 217] on span "OI_HI" at bounding box center [979, 215] width 17 height 9
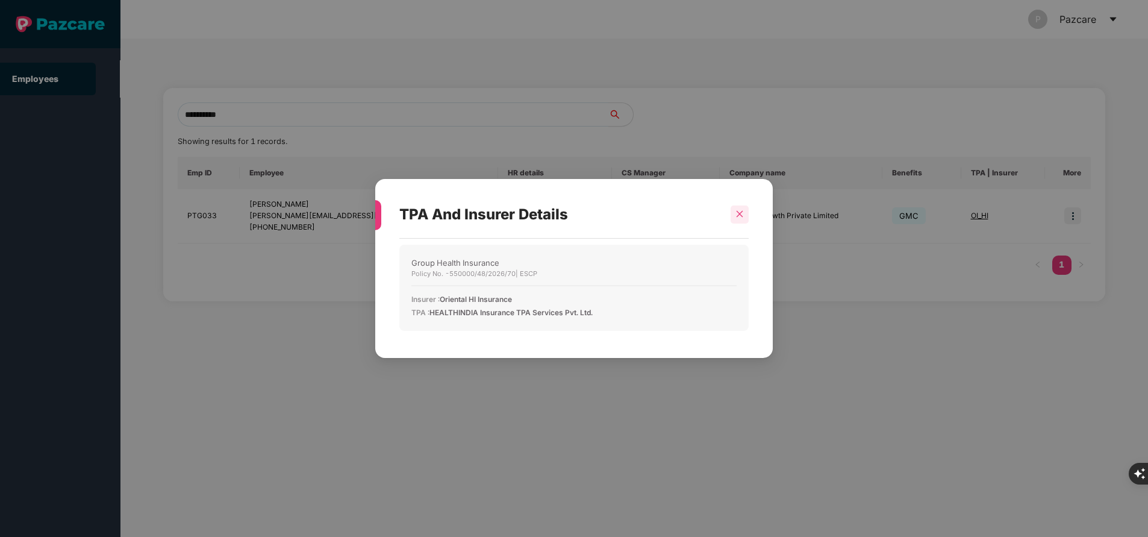
click at [740, 213] on icon "close" at bounding box center [739, 214] width 8 height 8
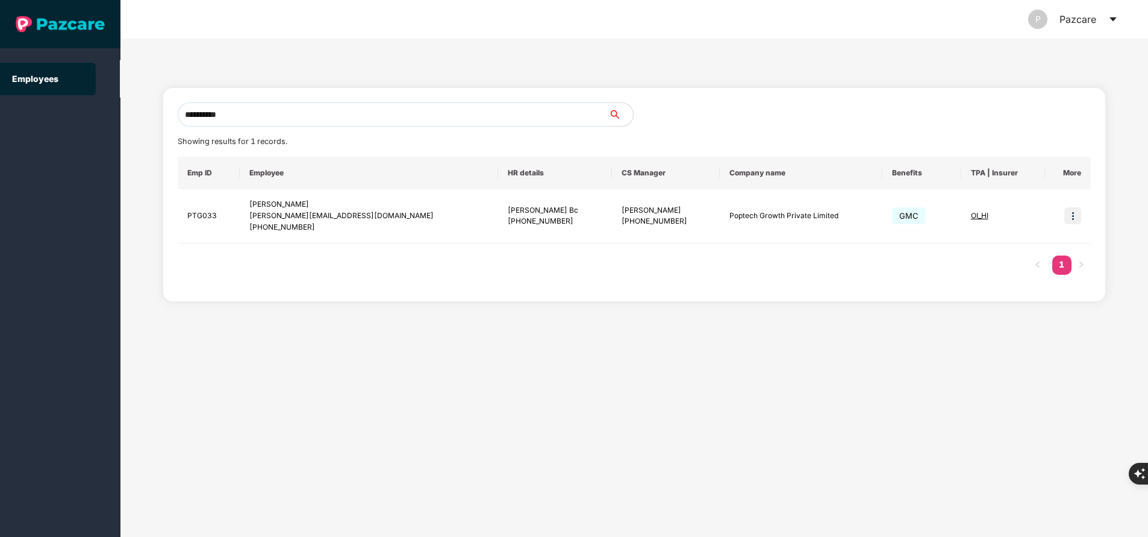
click at [740, 213] on body "**********" at bounding box center [574, 268] width 1148 height 537
click at [444, 119] on input "**********" at bounding box center [393, 114] width 431 height 24
paste input "**********"
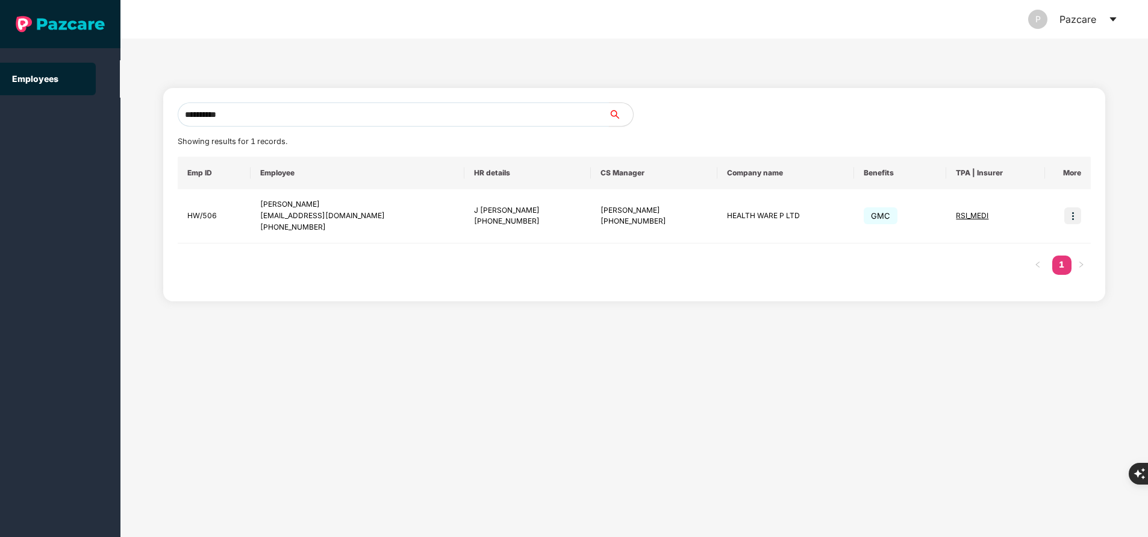
click at [295, 113] on input "**********" at bounding box center [393, 114] width 431 height 24
type input "**********"
paste input "**********"
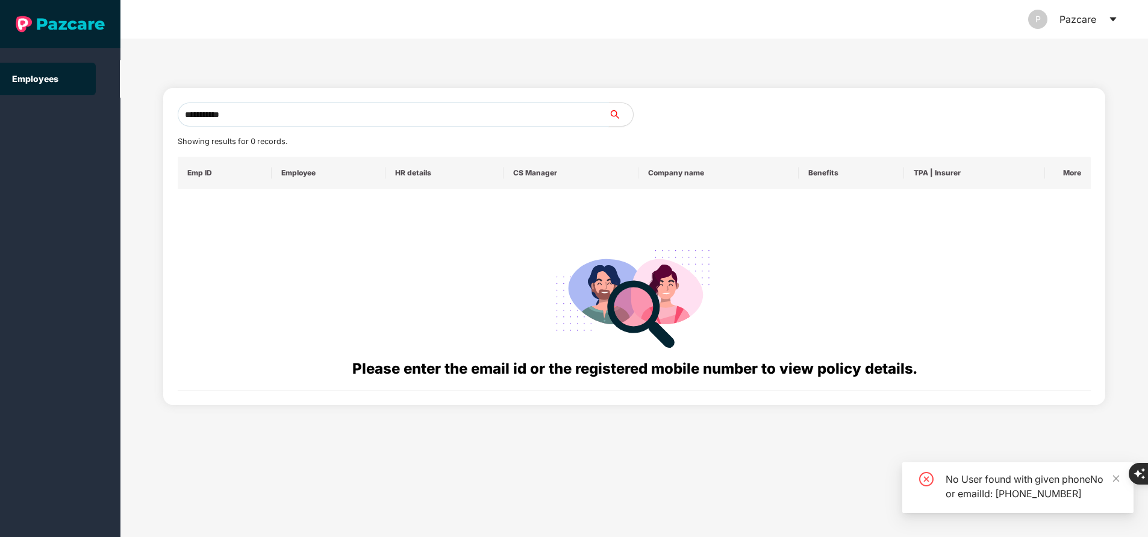
type input "**********"
click at [328, 119] on input "**********" at bounding box center [393, 114] width 431 height 24
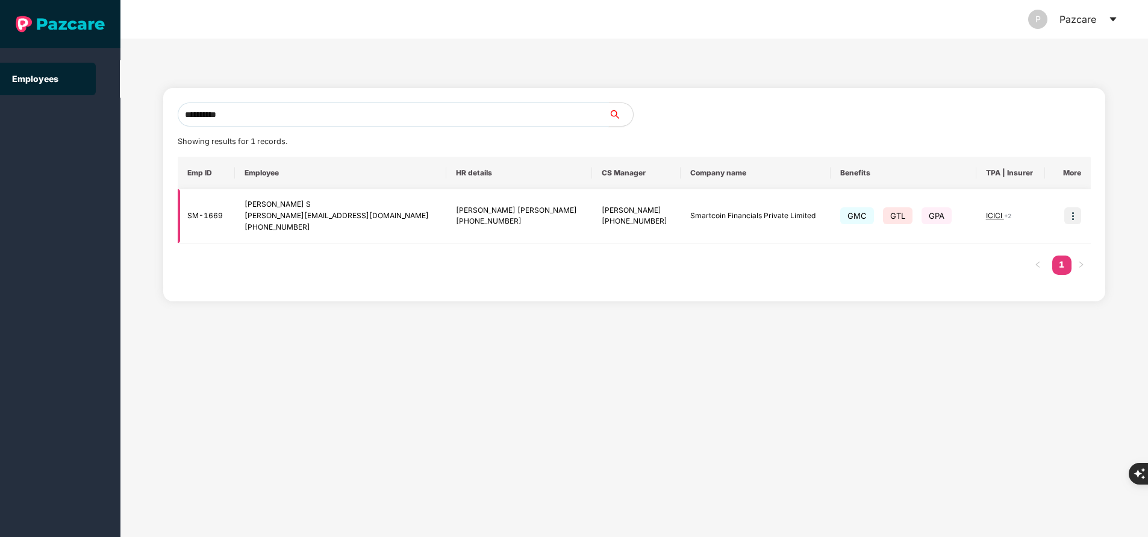
type input "**********"
click at [1079, 216] on img at bounding box center [1072, 215] width 17 height 17
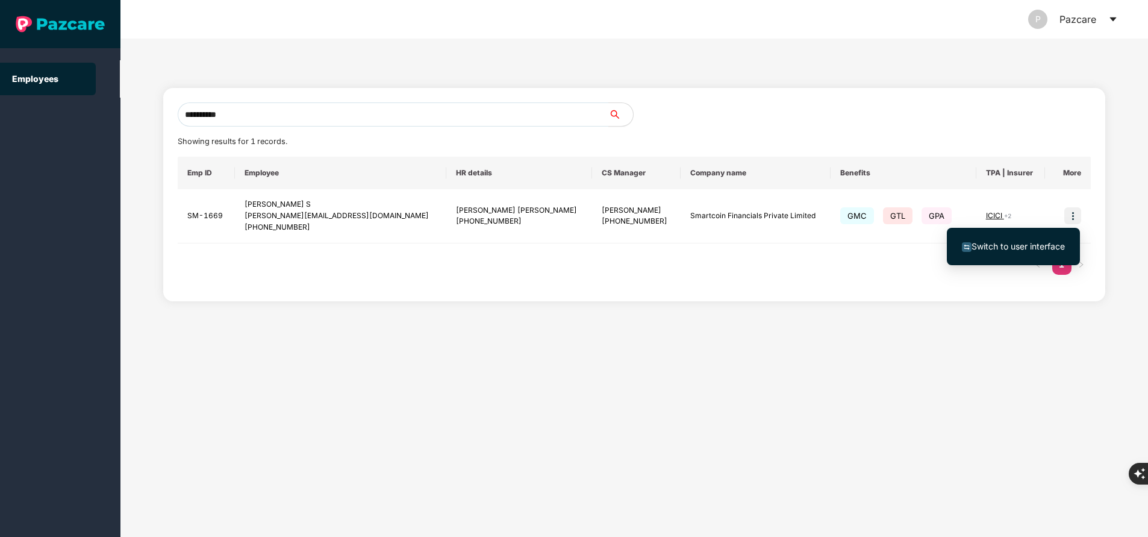
click at [1022, 244] on span "Switch to user interface" at bounding box center [1017, 246] width 93 height 10
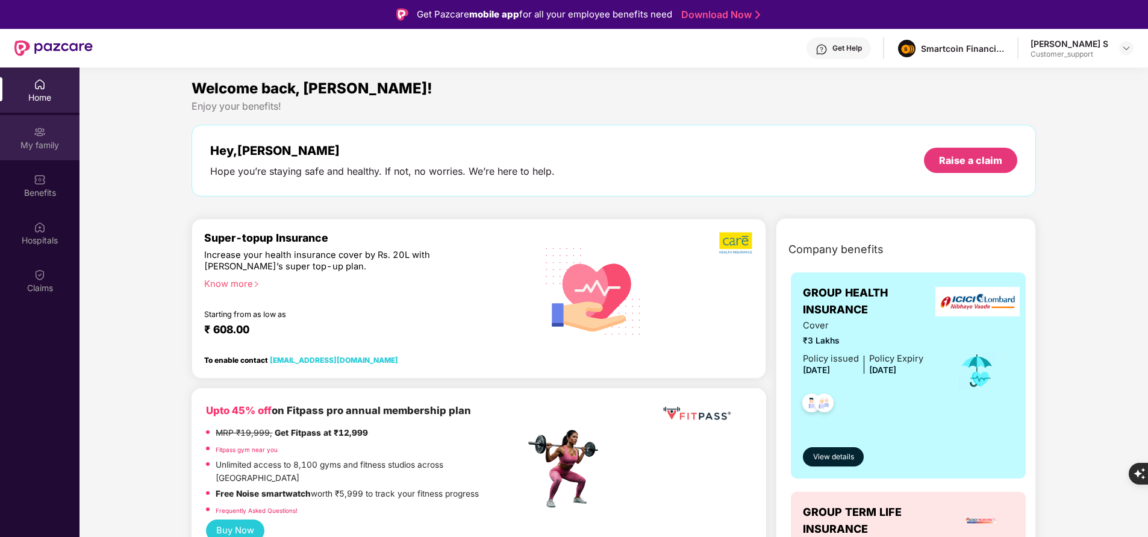
click at [46, 131] on div "My family" at bounding box center [39, 137] width 79 height 45
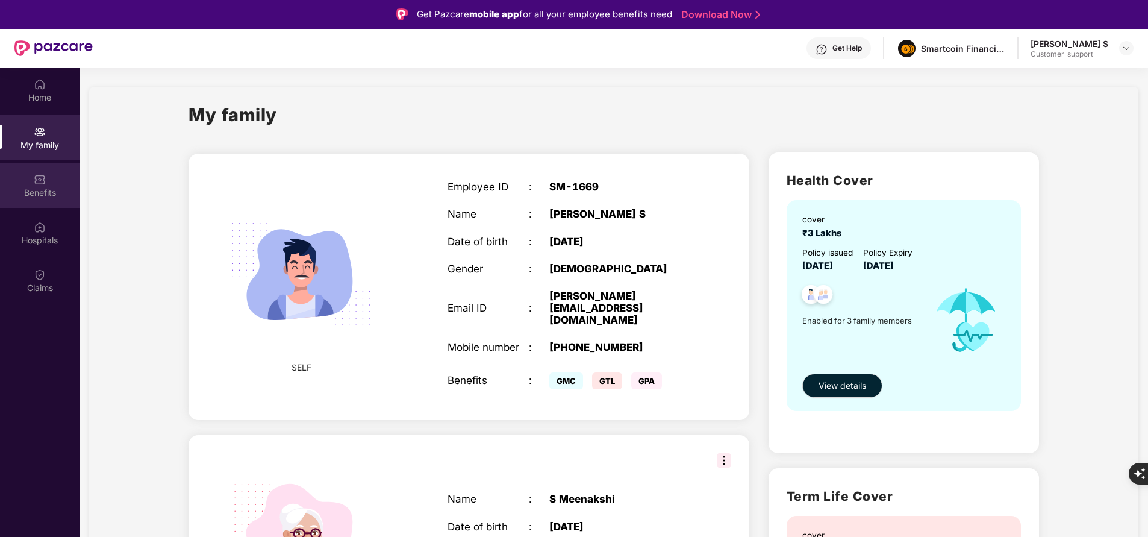
click at [42, 191] on div "Benefits" at bounding box center [39, 193] width 79 height 12
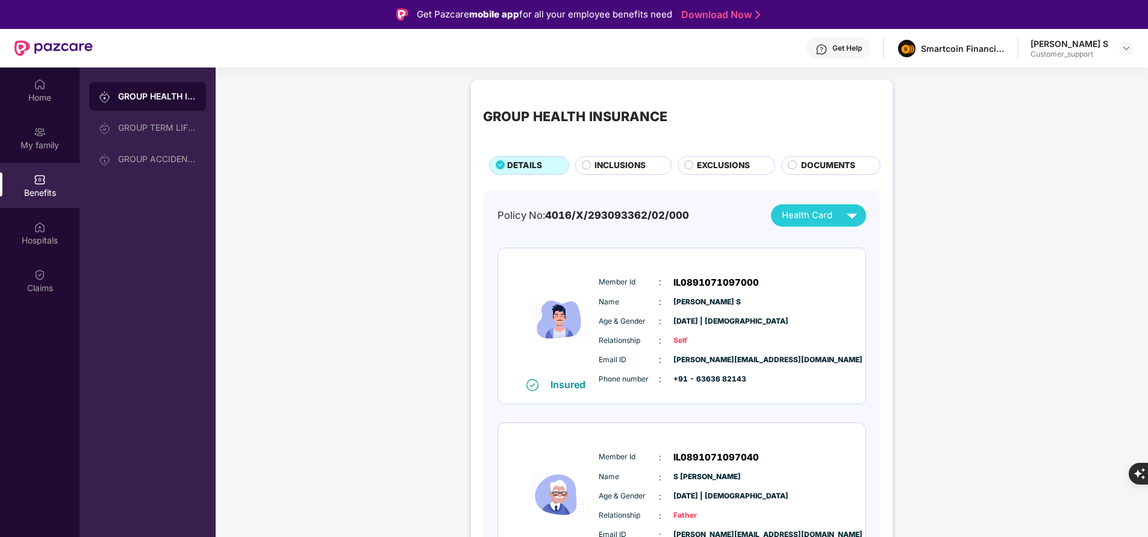
click at [639, 163] on span "INCLUSIONS" at bounding box center [619, 165] width 51 height 13
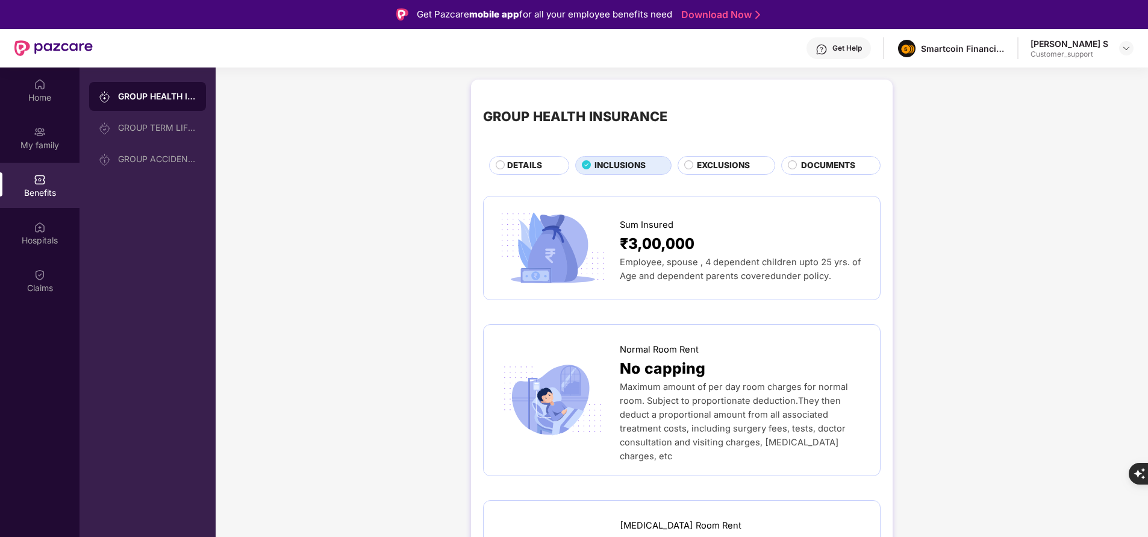
click at [727, 164] on span "EXCLUSIONS" at bounding box center [723, 165] width 53 height 13
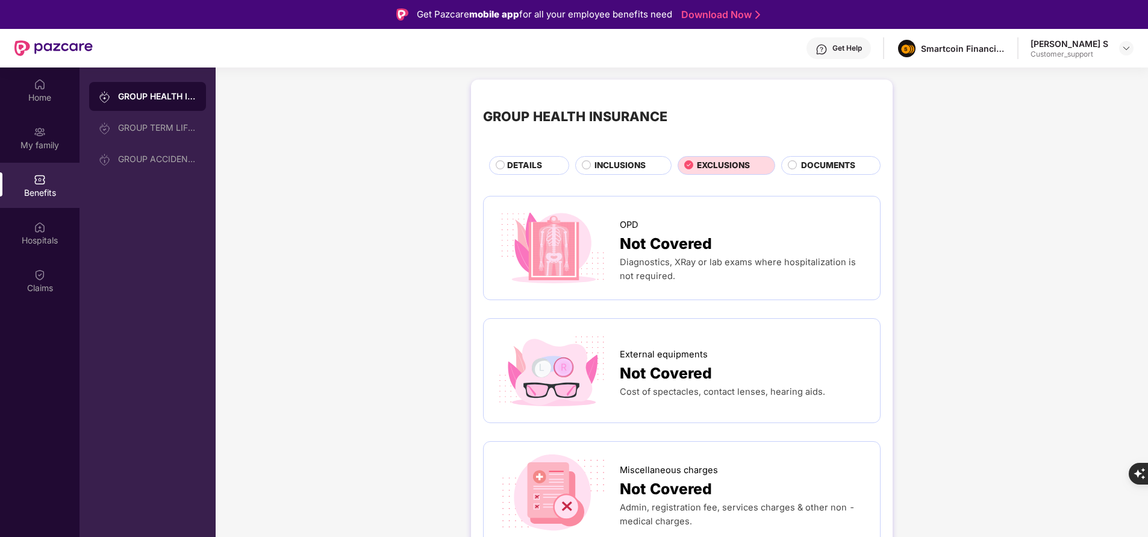
click at [633, 171] on span "INCLUSIONS" at bounding box center [619, 165] width 51 height 13
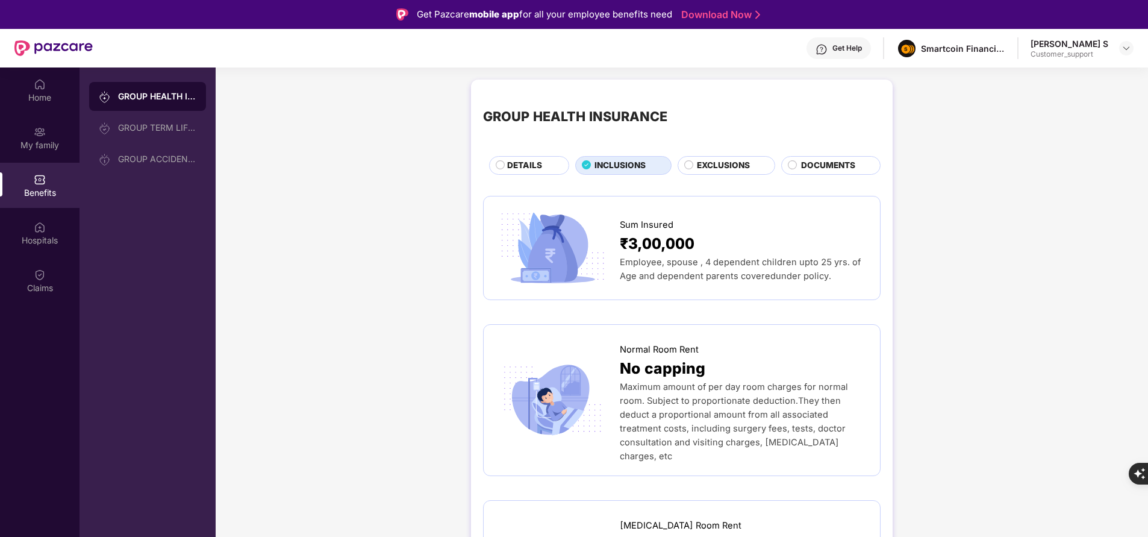
click at [537, 164] on span "DETAILS" at bounding box center [524, 165] width 35 height 13
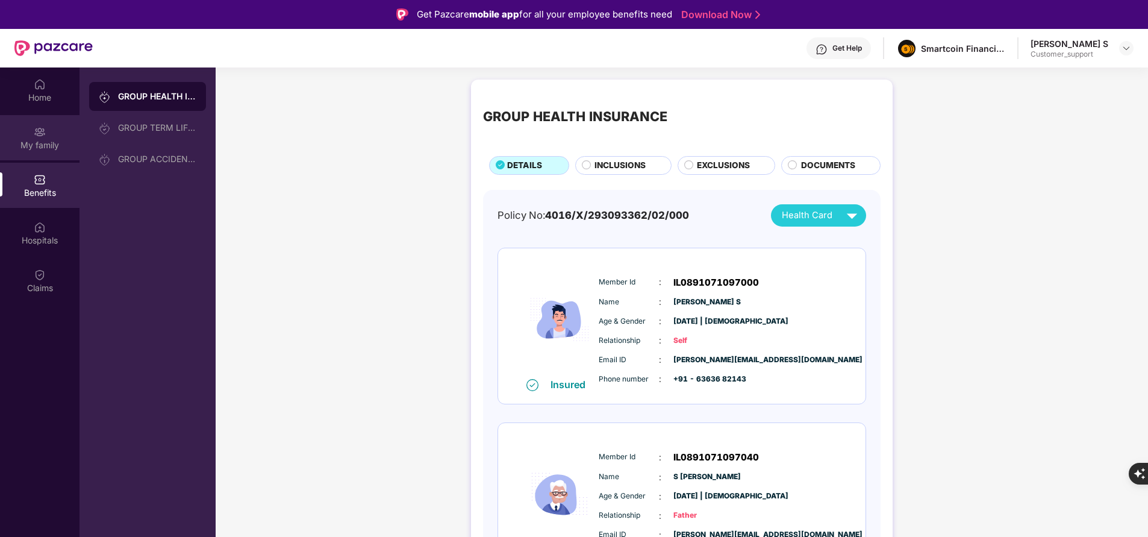
click at [58, 142] on div "My family" at bounding box center [39, 145] width 79 height 12
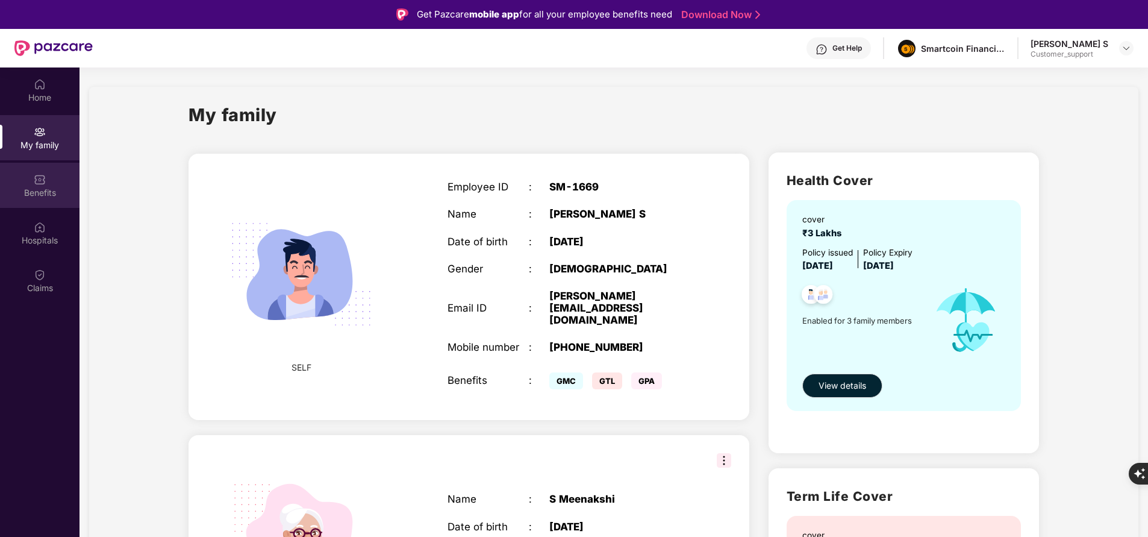
click at [65, 193] on div "Benefits" at bounding box center [39, 193] width 79 height 12
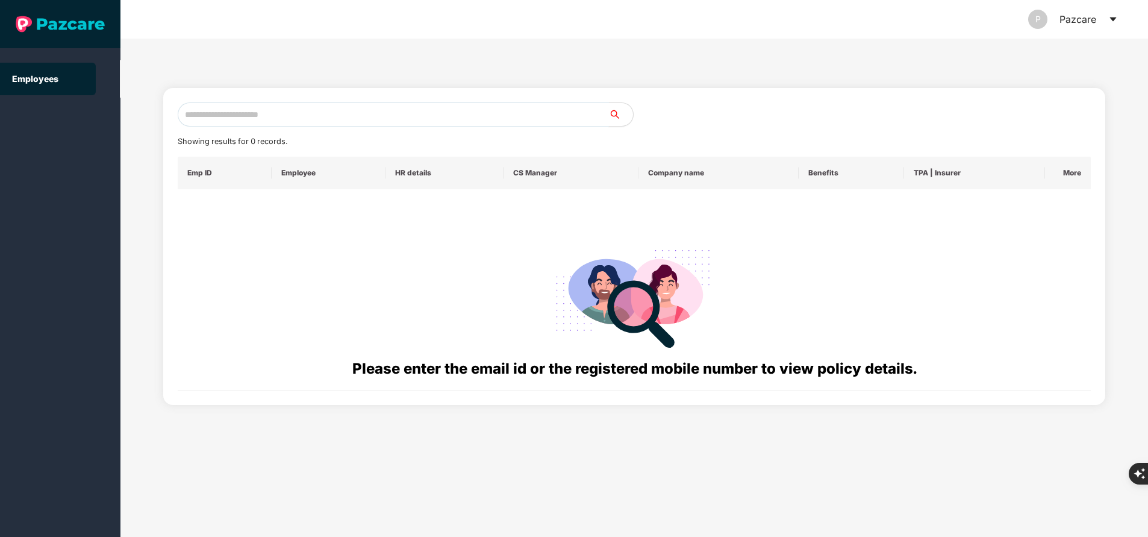
click at [378, 113] on input "text" at bounding box center [393, 114] width 431 height 24
paste input "**********"
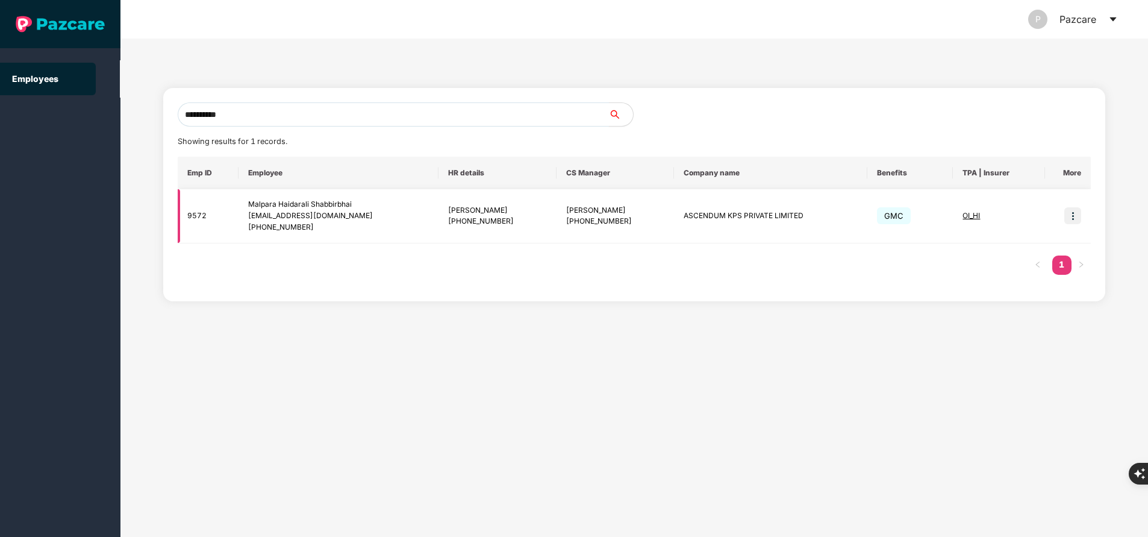
type input "**********"
click at [1071, 217] on img at bounding box center [1072, 215] width 17 height 17
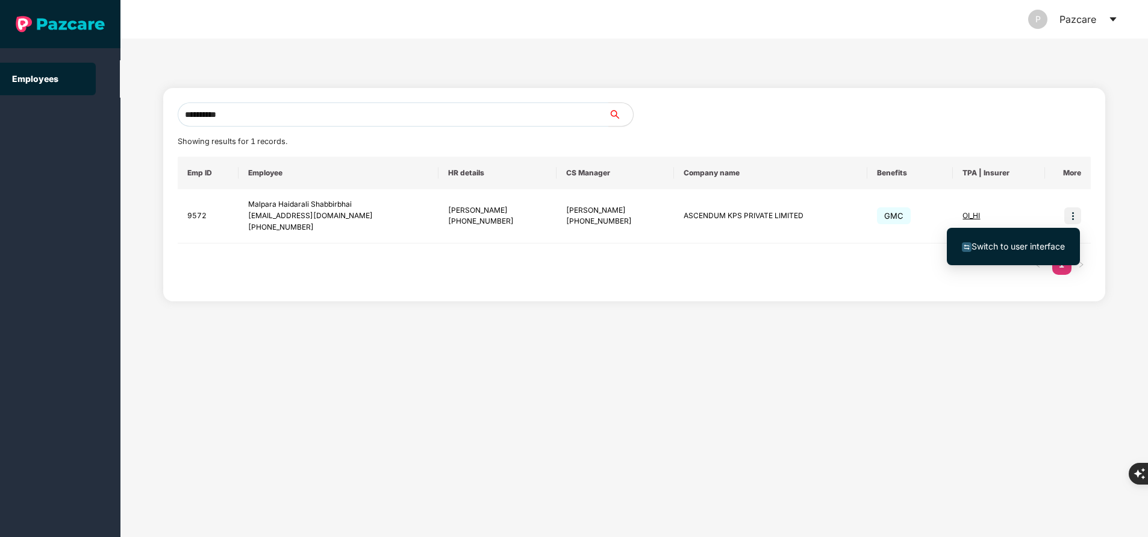
click at [1039, 253] on li "Switch to user interface" at bounding box center [1013, 246] width 133 height 25
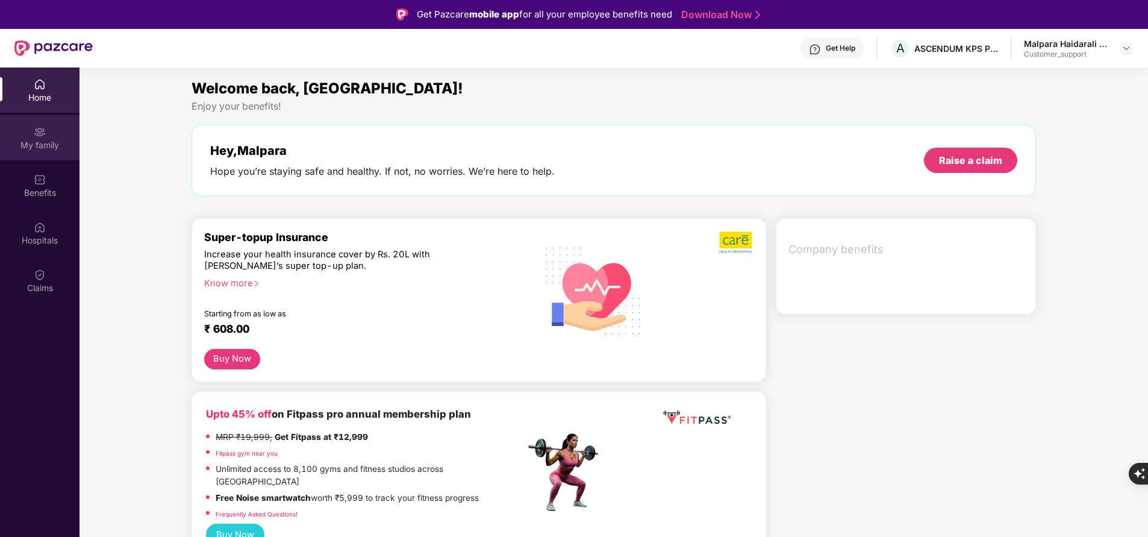
click at [50, 144] on div "My family" at bounding box center [39, 145] width 79 height 12
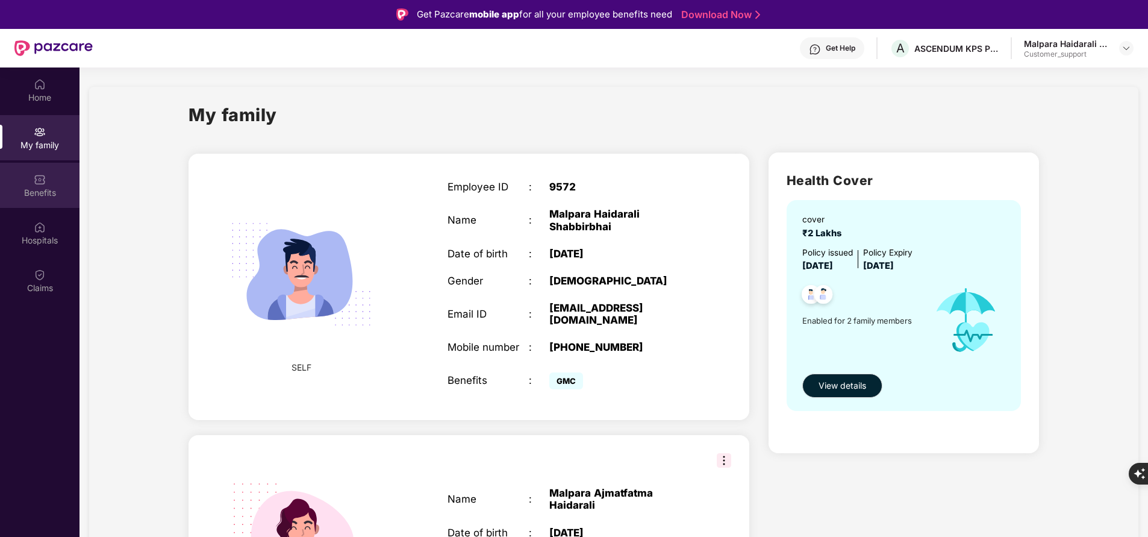
click at [49, 188] on div "Benefits" at bounding box center [39, 193] width 79 height 12
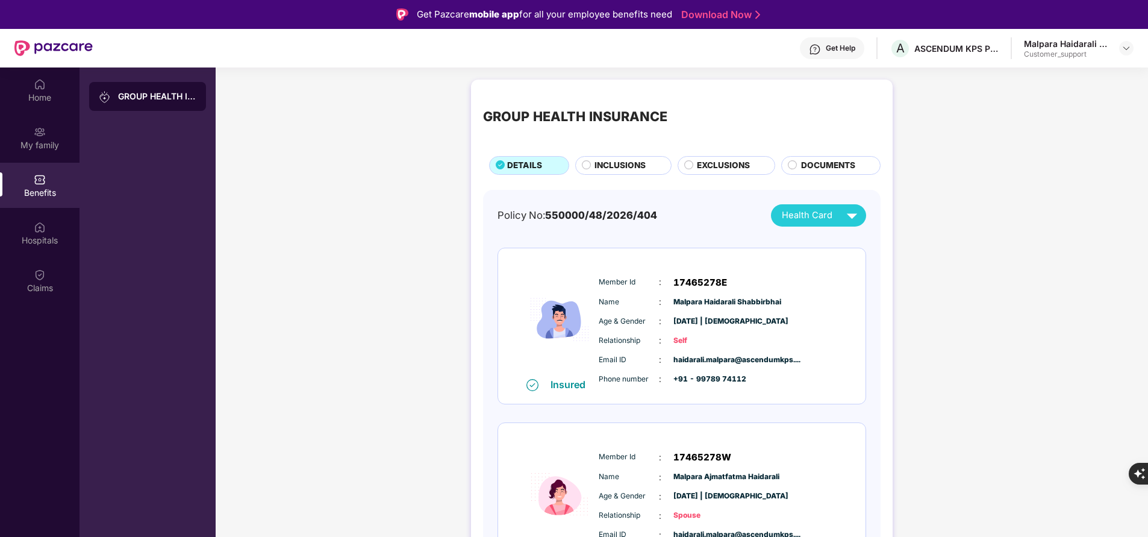
click at [623, 161] on span "INCLUSIONS" at bounding box center [619, 165] width 51 height 13
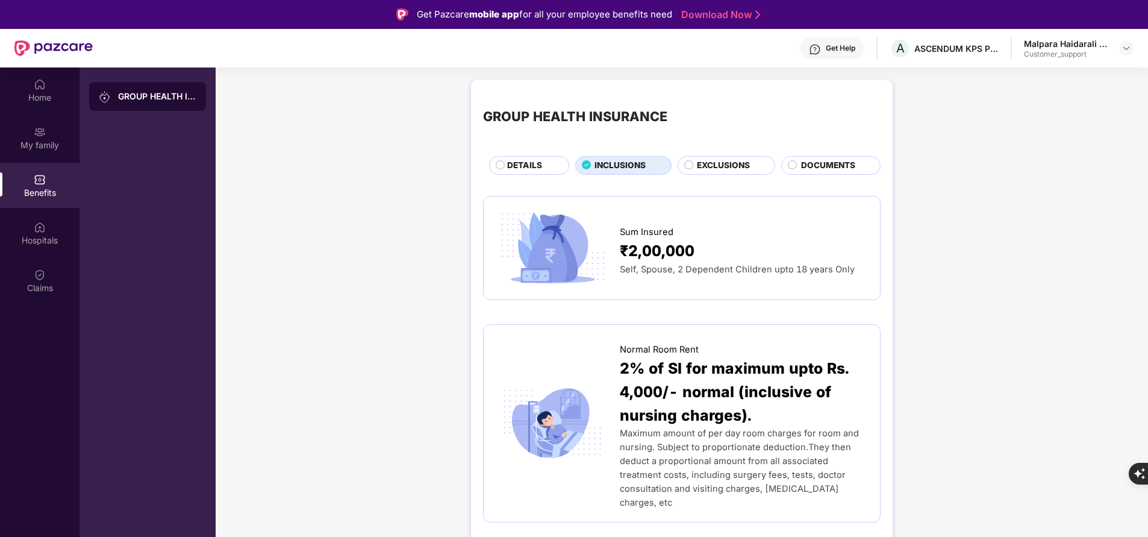
click at [528, 164] on span "DETAILS" at bounding box center [524, 165] width 35 height 13
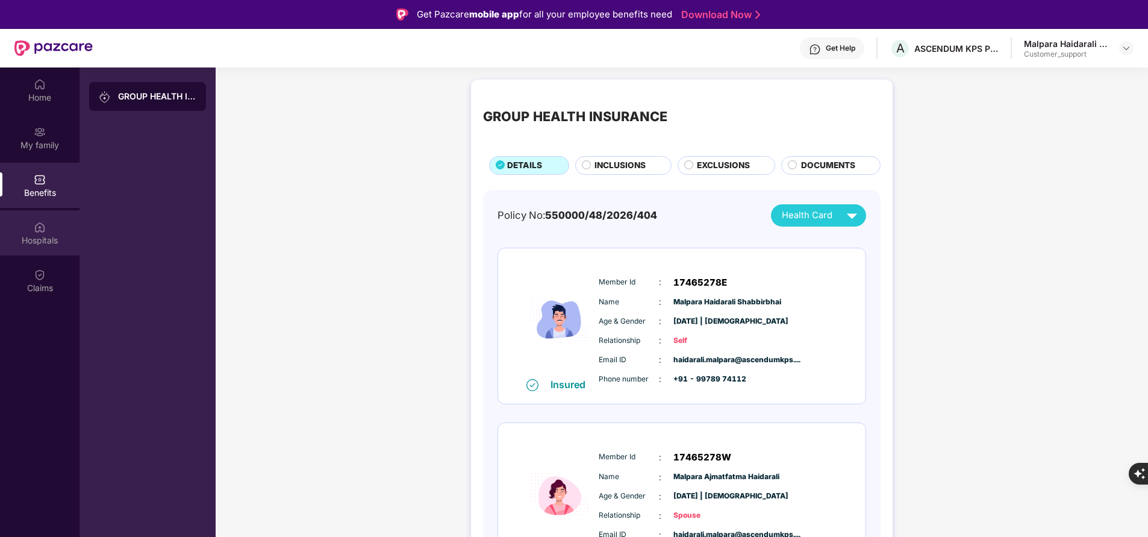
click at [49, 251] on div "Hospitals" at bounding box center [39, 232] width 79 height 45
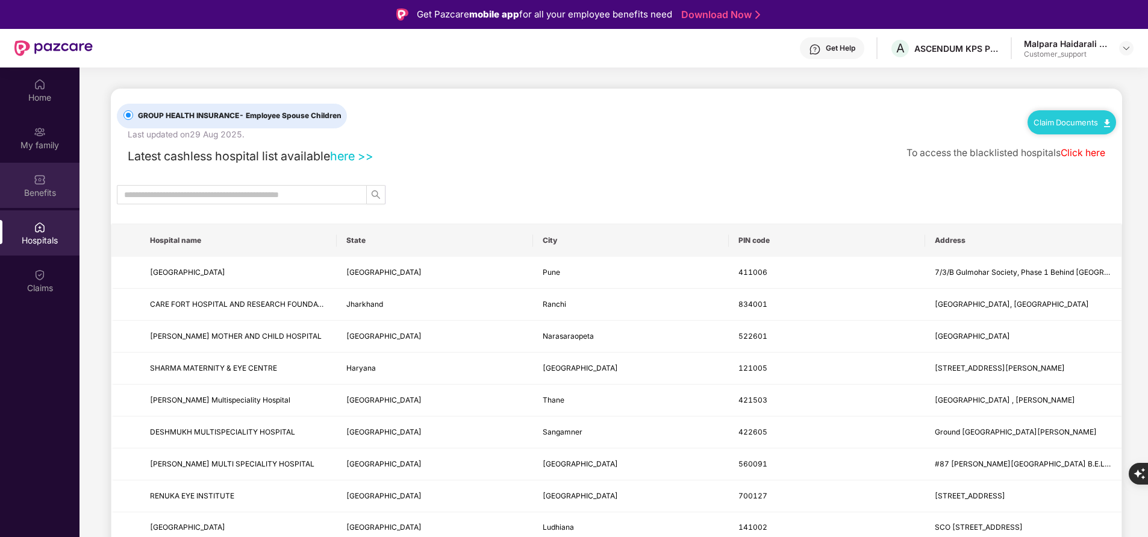
click at [51, 192] on div "Benefits" at bounding box center [39, 193] width 79 height 12
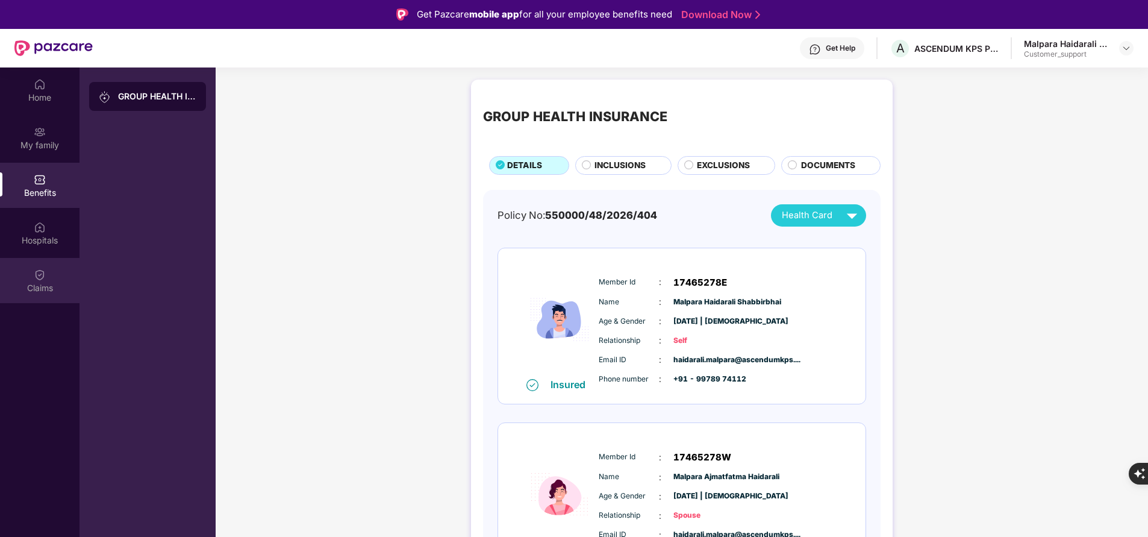
click at [46, 299] on div "Claims" at bounding box center [39, 280] width 79 height 45
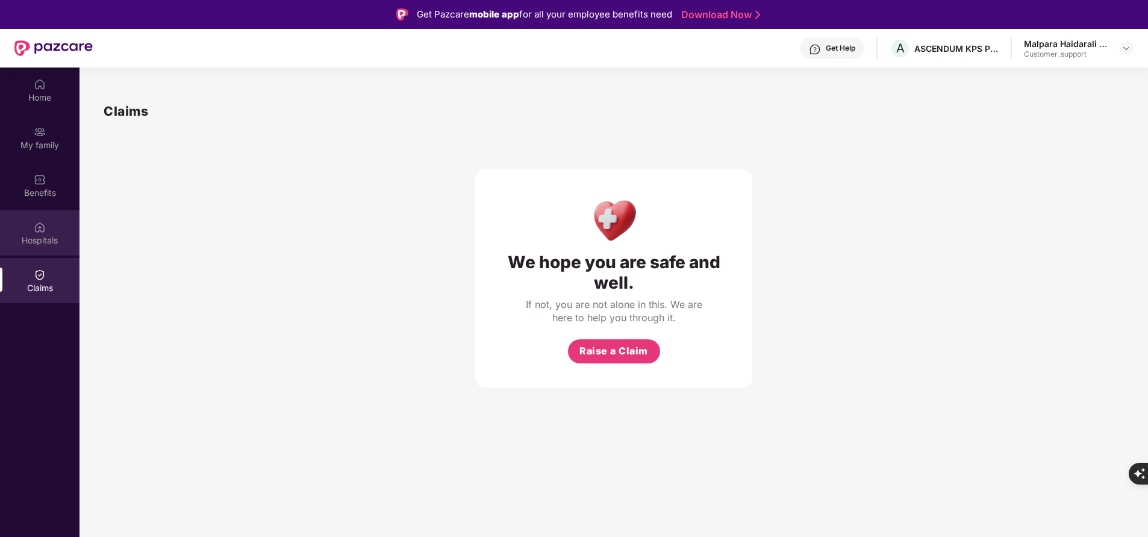
click at [37, 239] on div "Hospitals" at bounding box center [39, 240] width 79 height 12
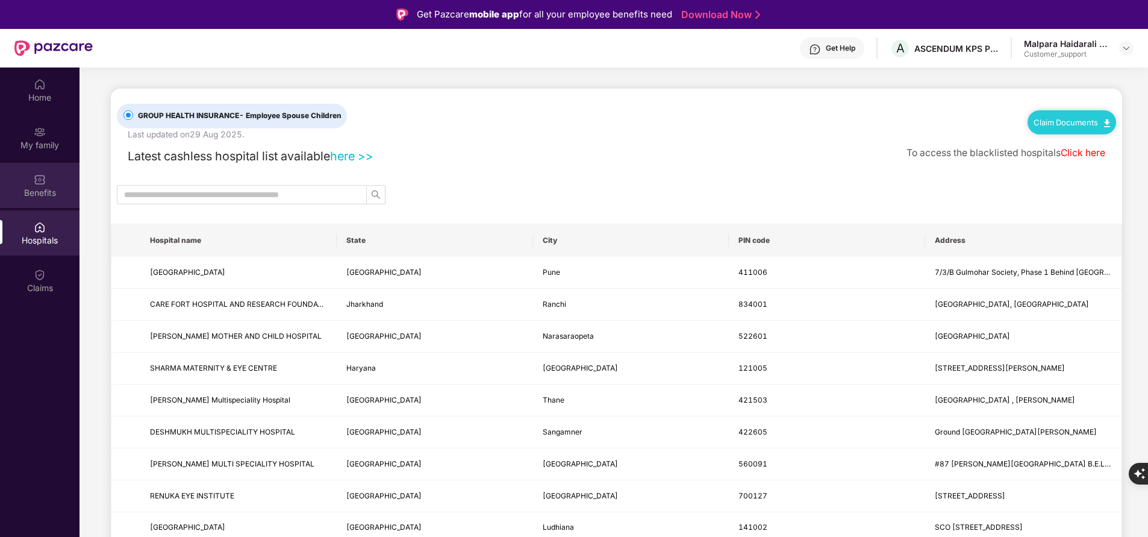
click at [44, 190] on div "Benefits" at bounding box center [39, 193] width 79 height 12
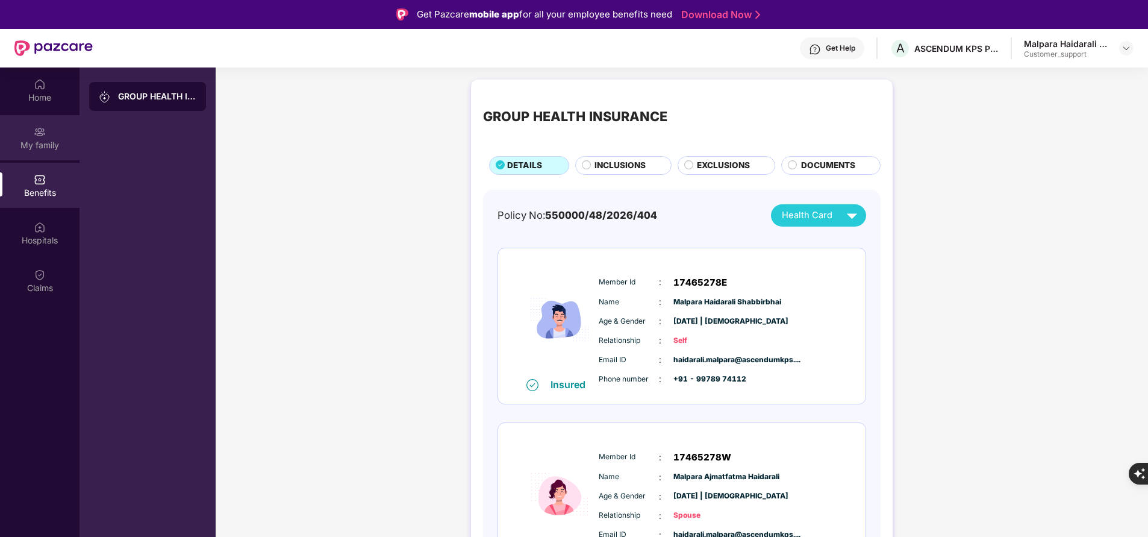
click at [35, 140] on div "My family" at bounding box center [39, 145] width 79 height 12
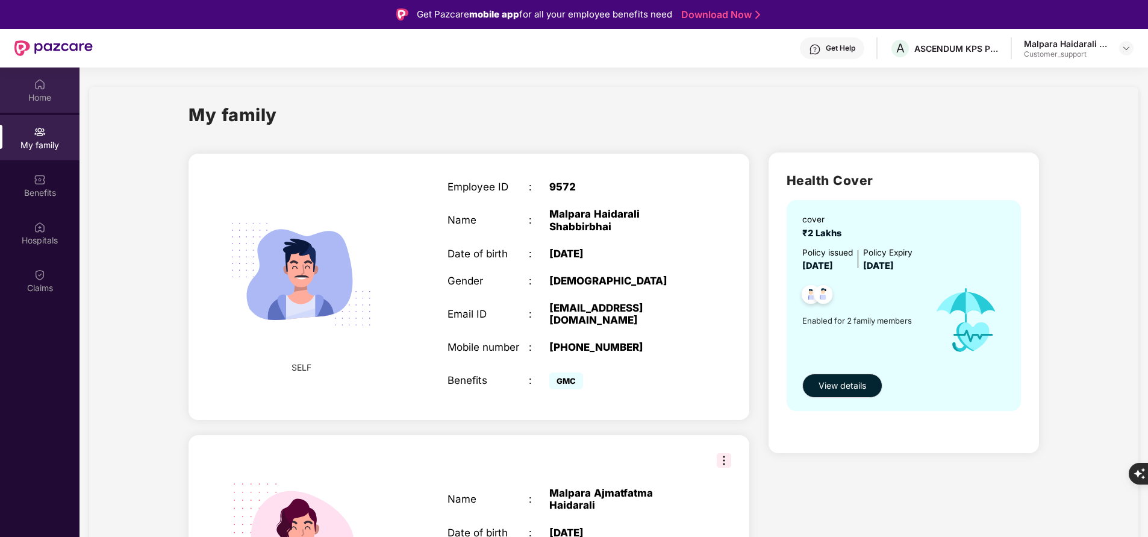
click at [40, 89] on img at bounding box center [40, 84] width 12 height 12
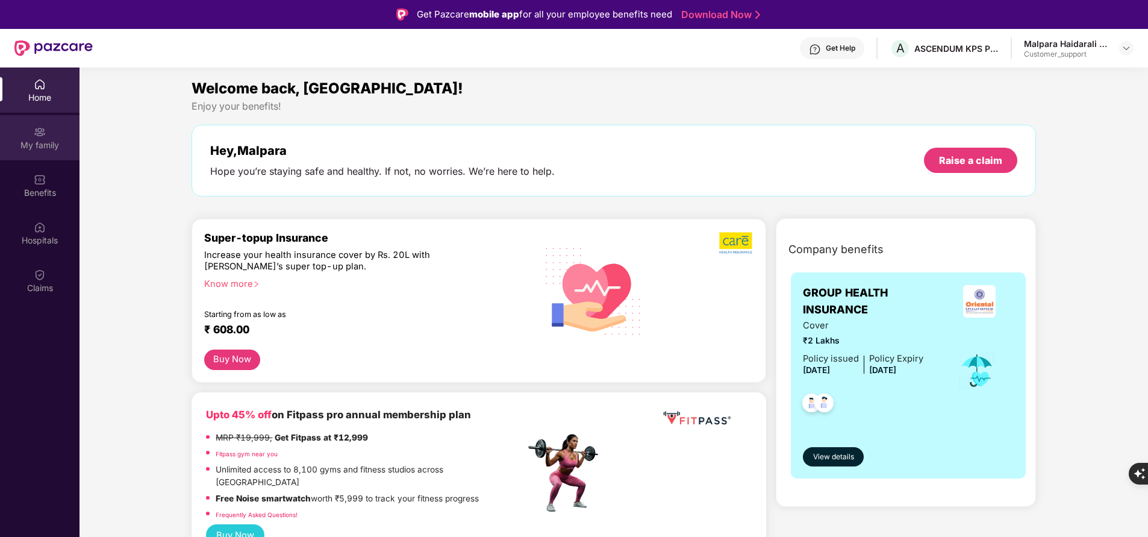
click at [39, 150] on div "My family" at bounding box center [39, 145] width 79 height 12
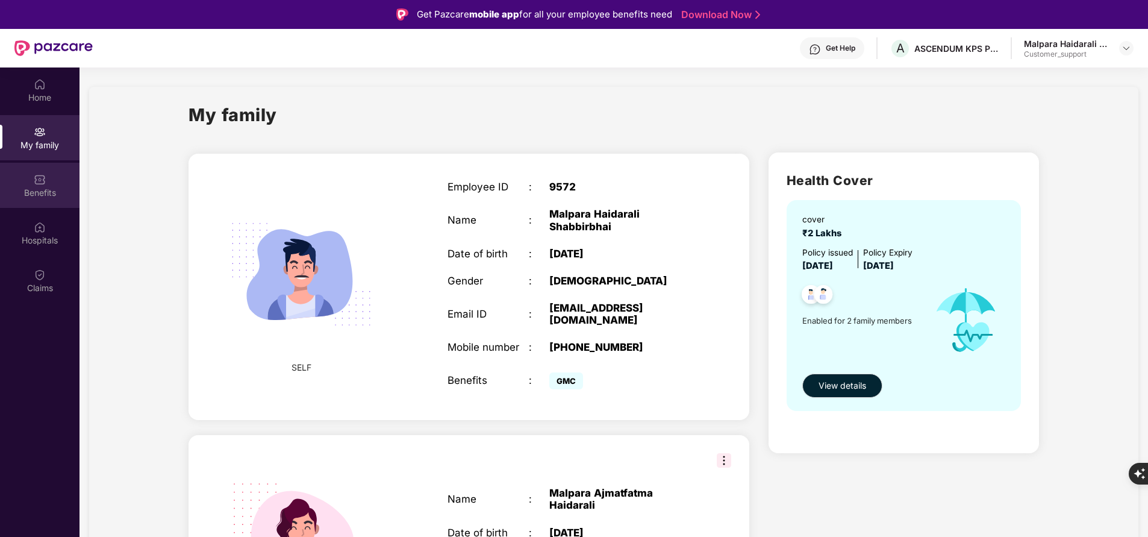
click at [38, 200] on div "Benefits" at bounding box center [39, 185] width 79 height 45
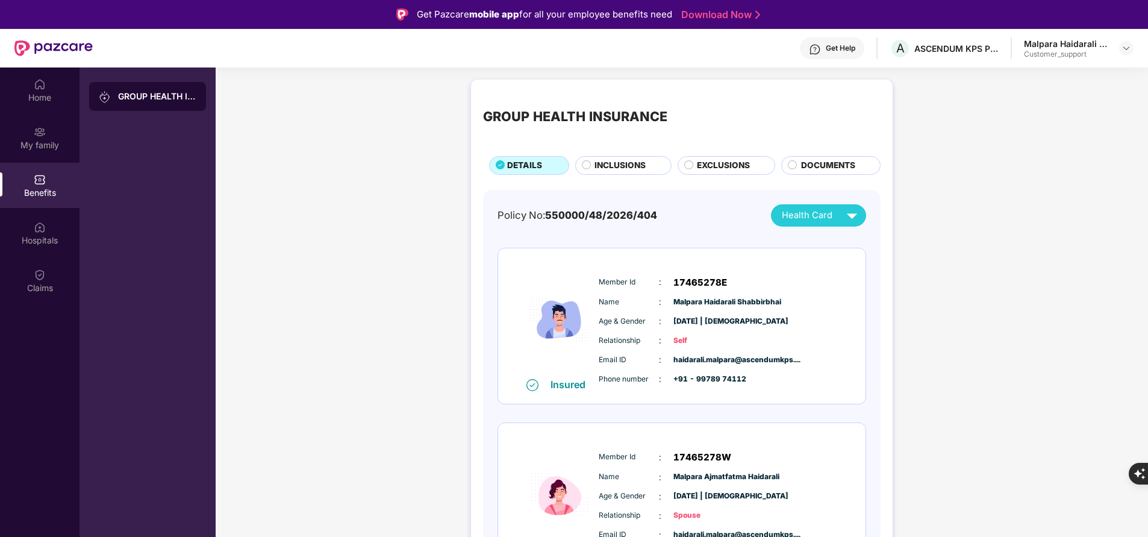
click at [637, 158] on div "INCLUSIONS" at bounding box center [623, 165] width 96 height 18
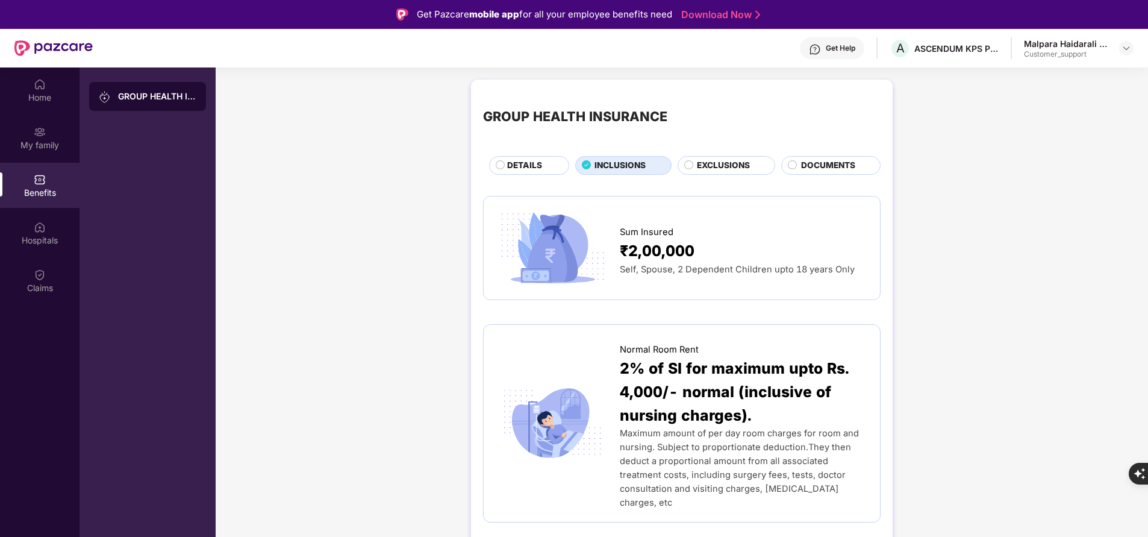
click at [541, 167] on div "DETAILS" at bounding box center [531, 166] width 61 height 14
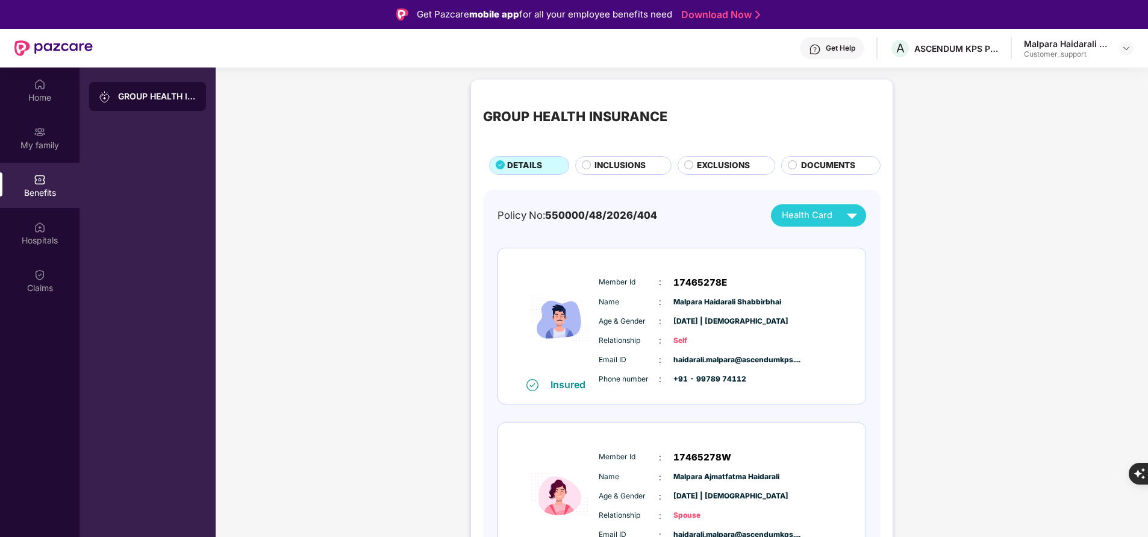
click at [640, 170] on span "INCLUSIONS" at bounding box center [619, 165] width 51 height 13
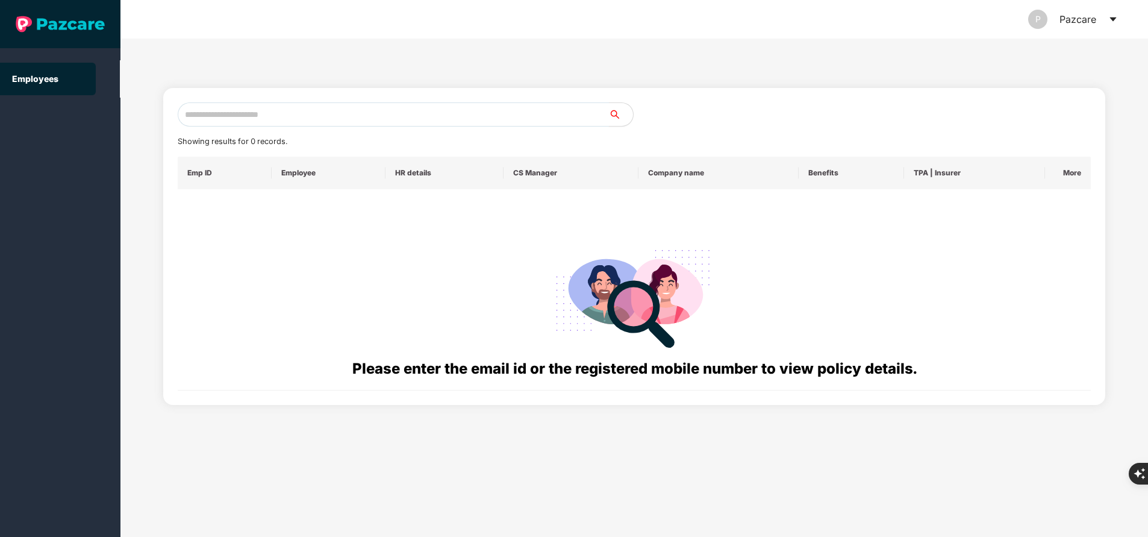
click at [346, 110] on input "text" at bounding box center [393, 114] width 431 height 24
paste input "**********"
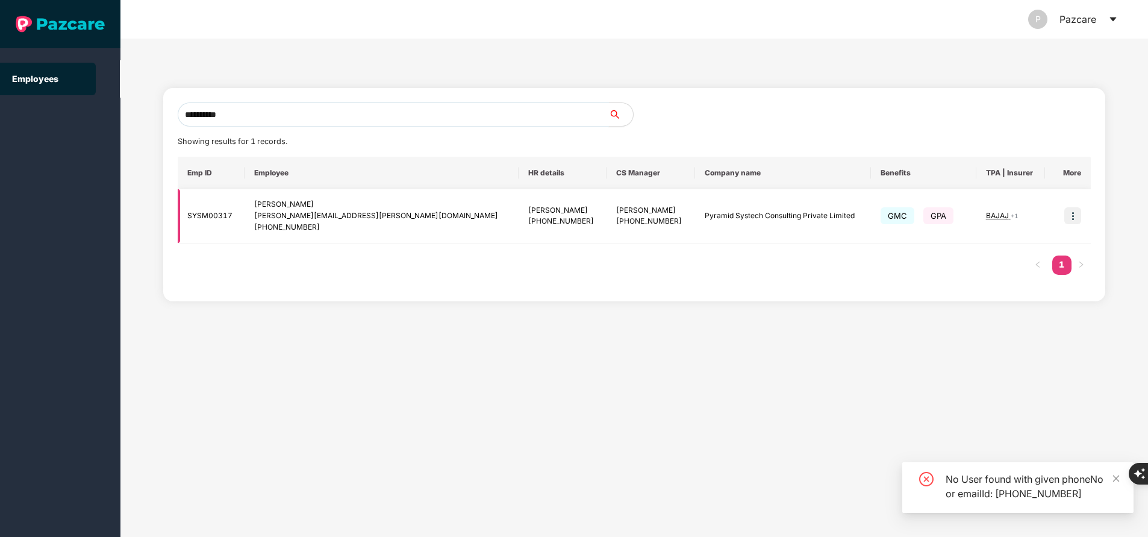
type input "**********"
click at [1068, 225] on td at bounding box center [1068, 216] width 46 height 54
click at [1075, 219] on img at bounding box center [1072, 215] width 17 height 17
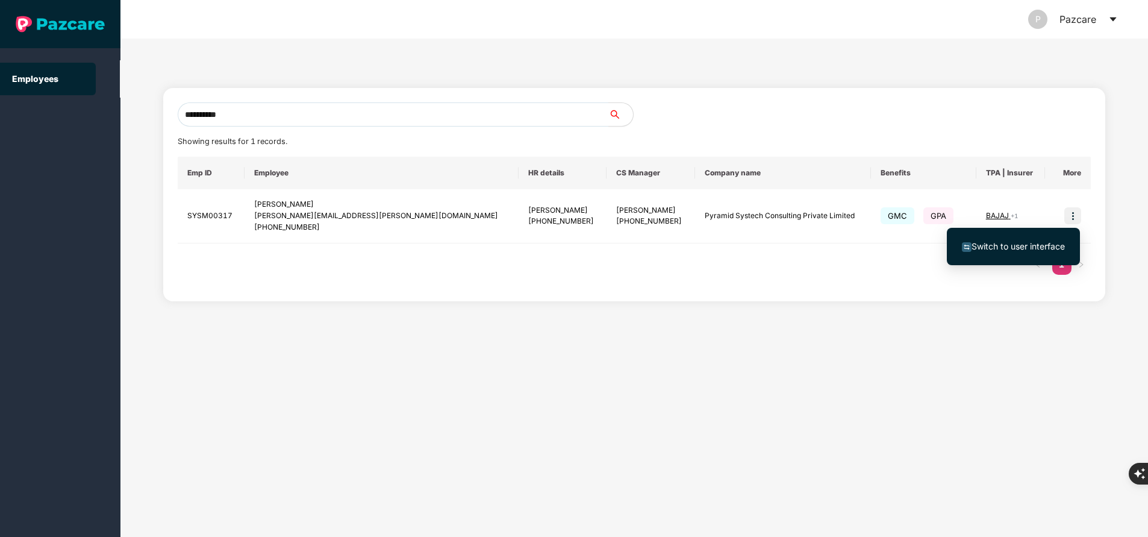
click at [1023, 251] on span "Switch to user interface" at bounding box center [1013, 246] width 103 height 13
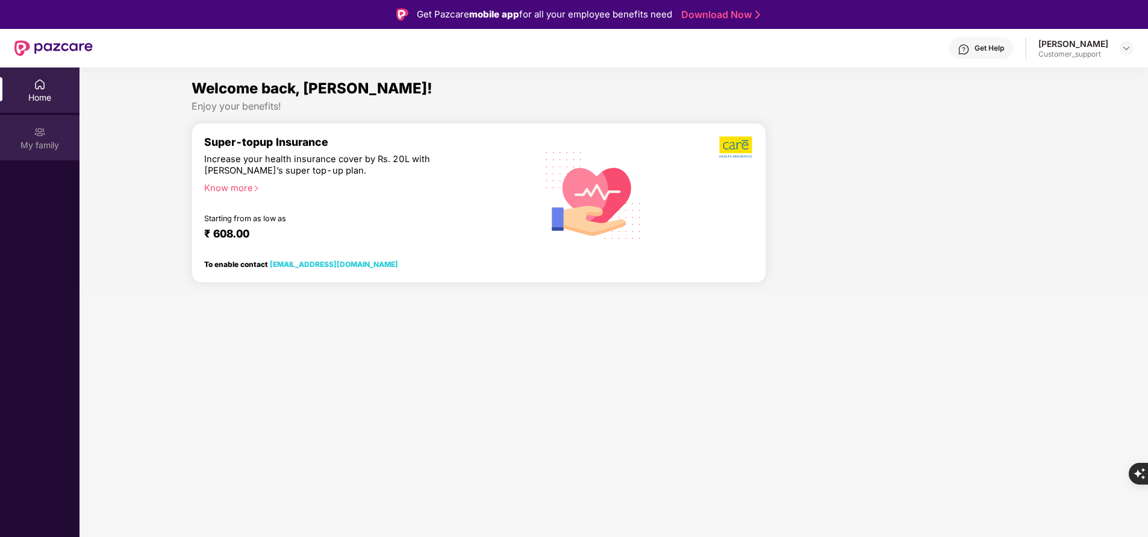
click at [37, 132] on img at bounding box center [40, 132] width 12 height 12
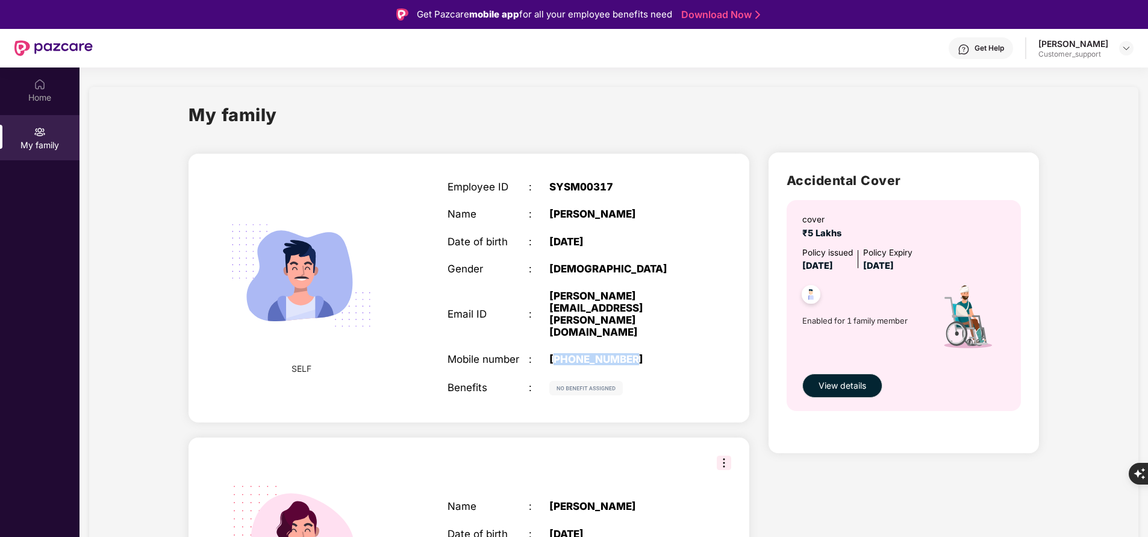
drag, startPoint x: 552, startPoint y: 335, endPoint x: 673, endPoint y: 323, distance: 121.1
click at [673, 323] on div "Employee ID : SYSM00317 Name : [PERSON_NAME] Date of birth : [DEMOGRAPHIC_DATA]…" at bounding box center [569, 288] width 268 height 244
copy div "919911508420"
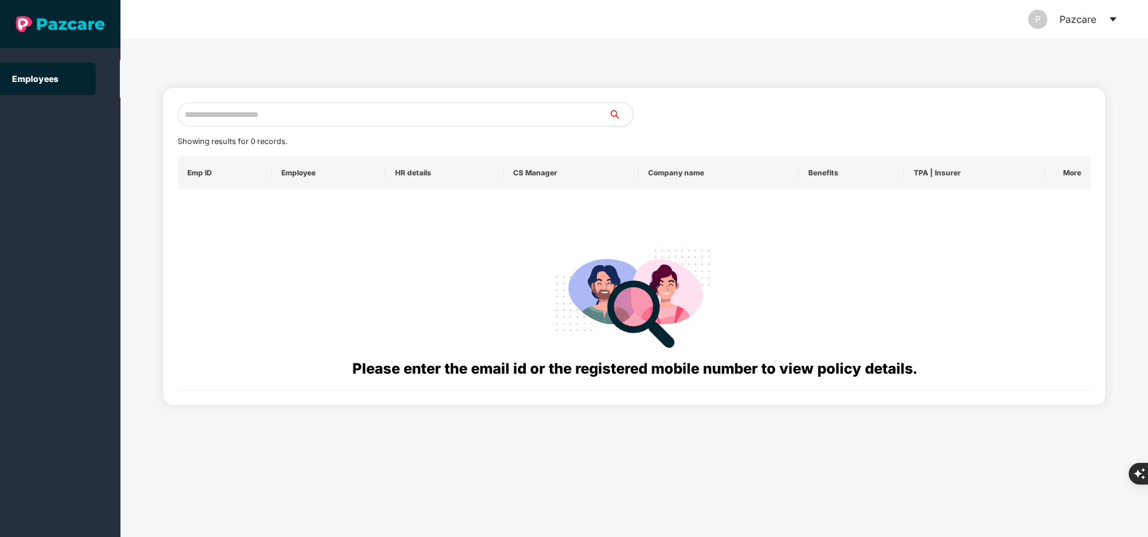
click at [328, 119] on input "text" at bounding box center [393, 114] width 431 height 24
paste input "**********"
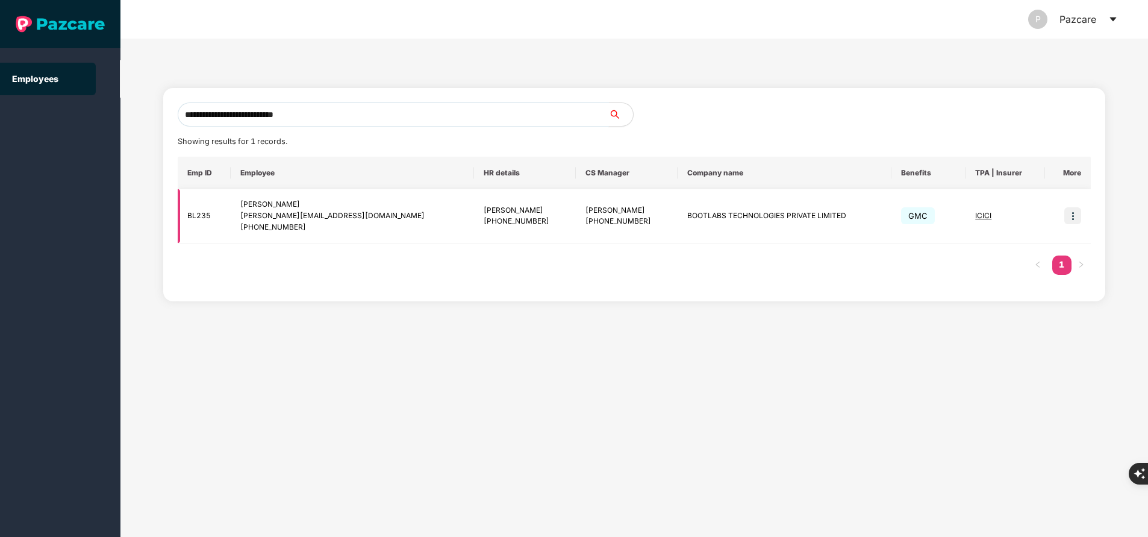
type input "**********"
click at [1069, 216] on img at bounding box center [1072, 215] width 17 height 17
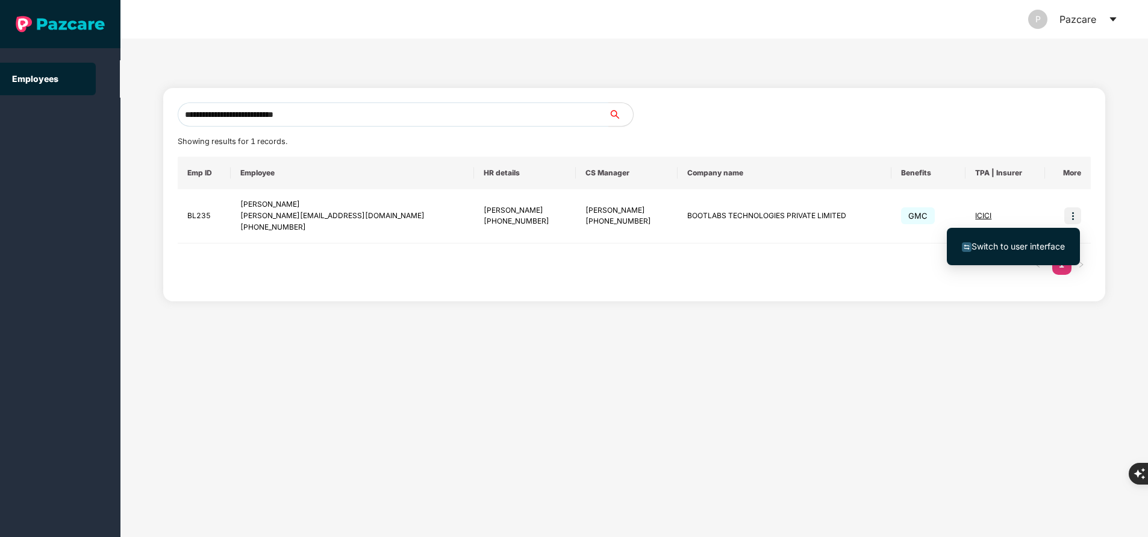
click at [1039, 246] on span "Switch to user interface" at bounding box center [1017, 246] width 93 height 10
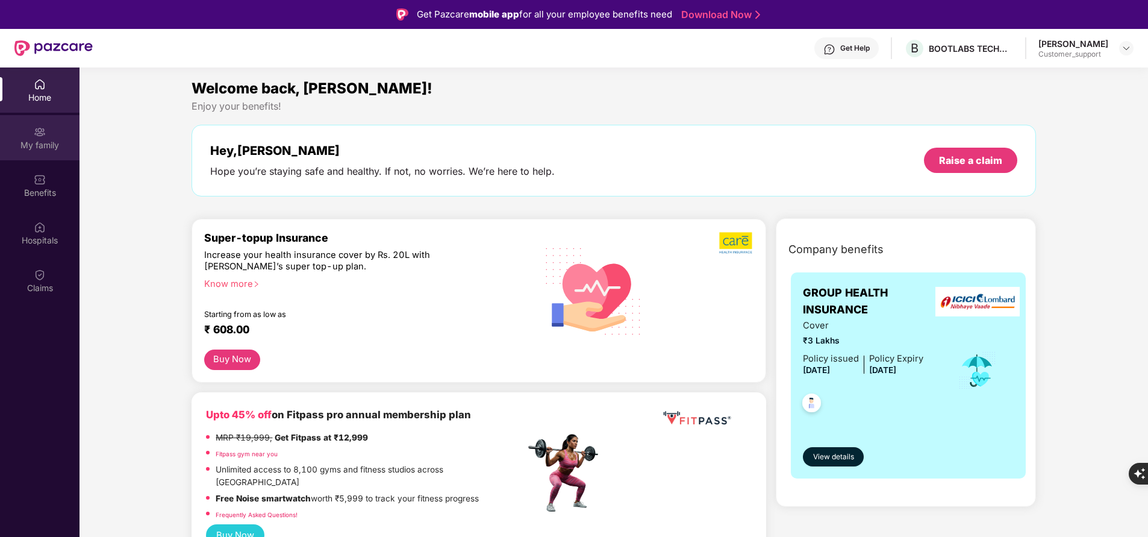
click at [57, 142] on div "My family" at bounding box center [39, 145] width 79 height 12
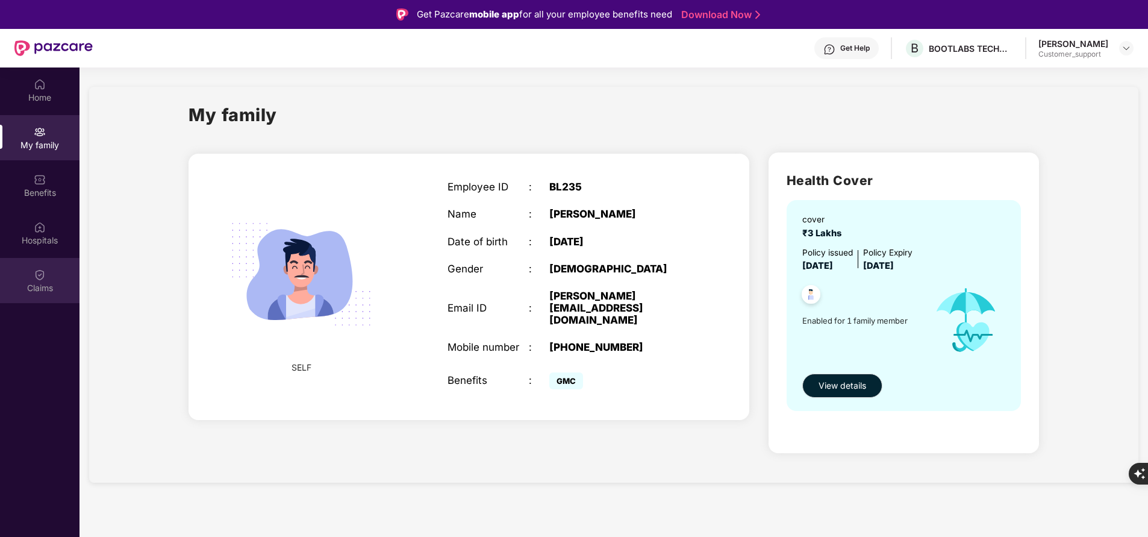
click at [37, 286] on div "Claims" at bounding box center [39, 288] width 79 height 12
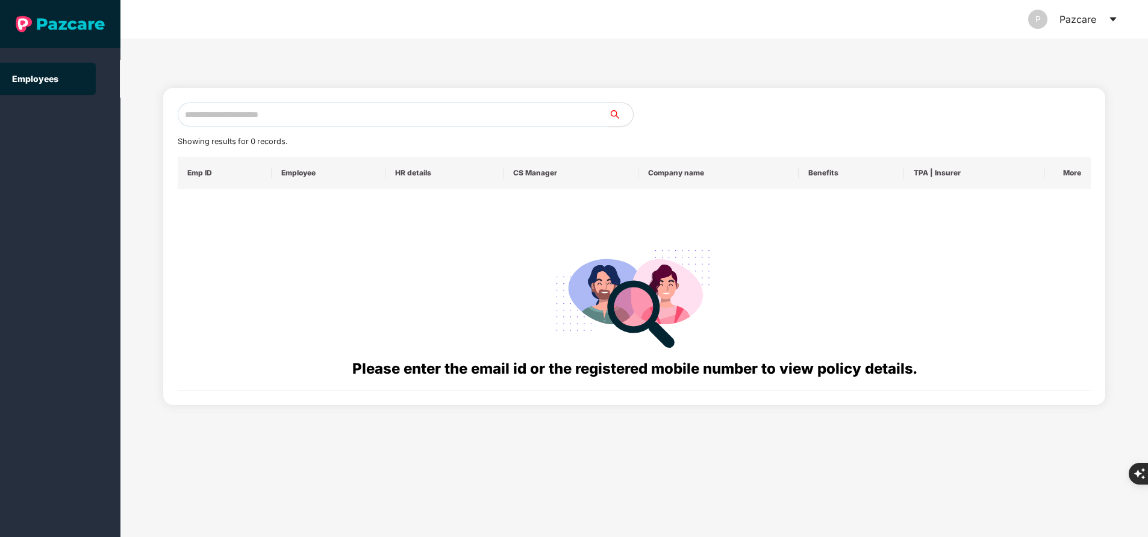
click at [275, 110] on input "text" at bounding box center [393, 114] width 431 height 24
paste input "**********"
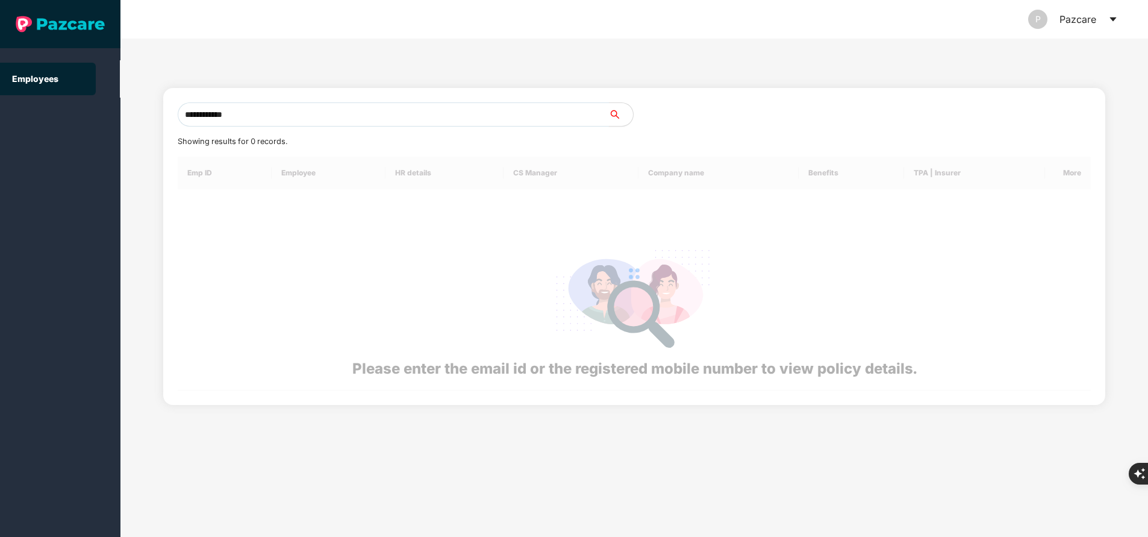
click at [275, 110] on input "**********" at bounding box center [393, 114] width 431 height 24
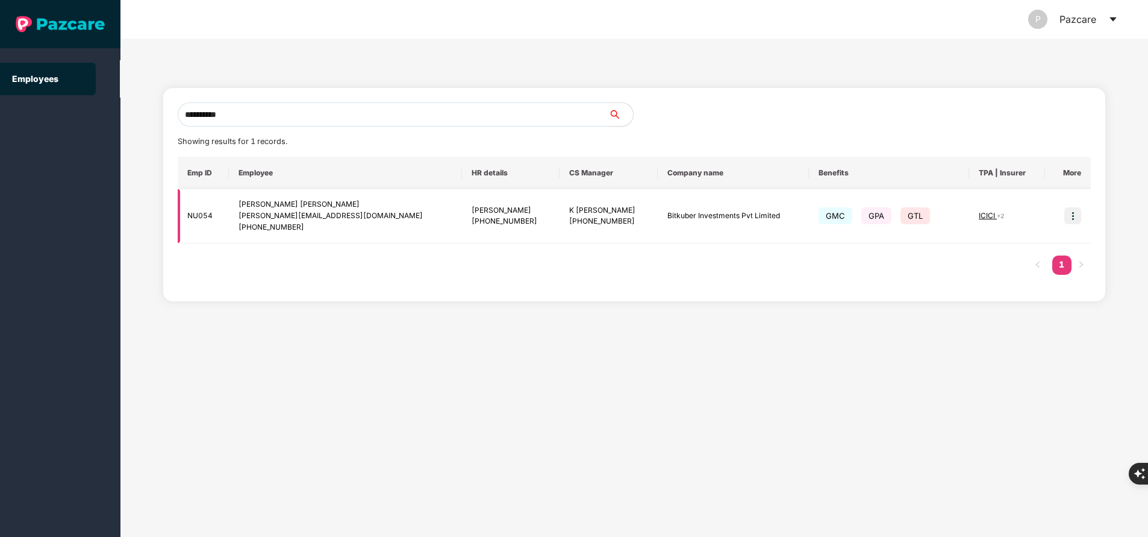
type input "**********"
click at [1078, 215] on img at bounding box center [1072, 215] width 17 height 17
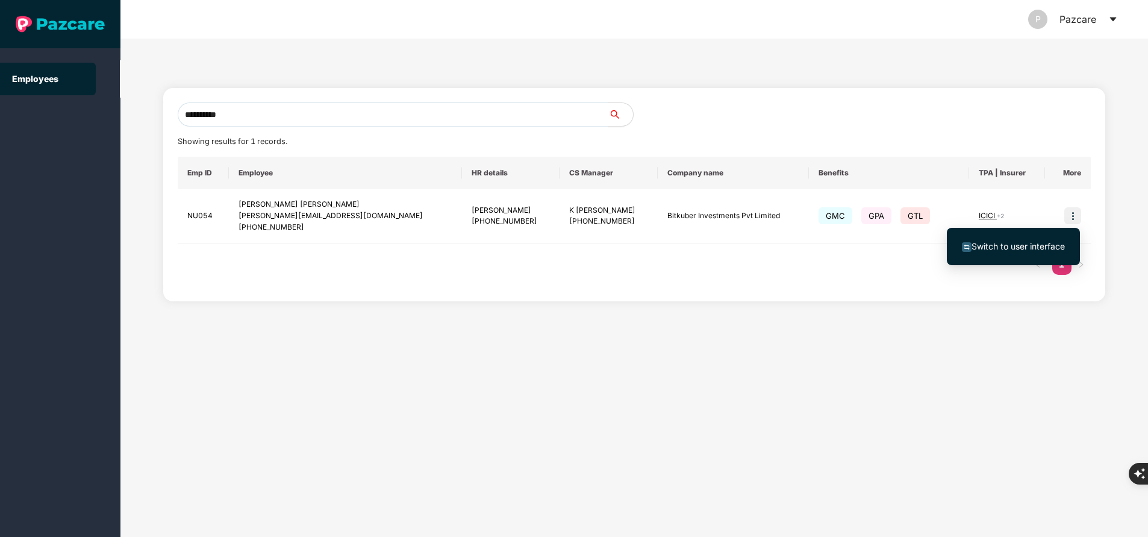
click at [1028, 245] on span "Switch to user interface" at bounding box center [1017, 246] width 93 height 10
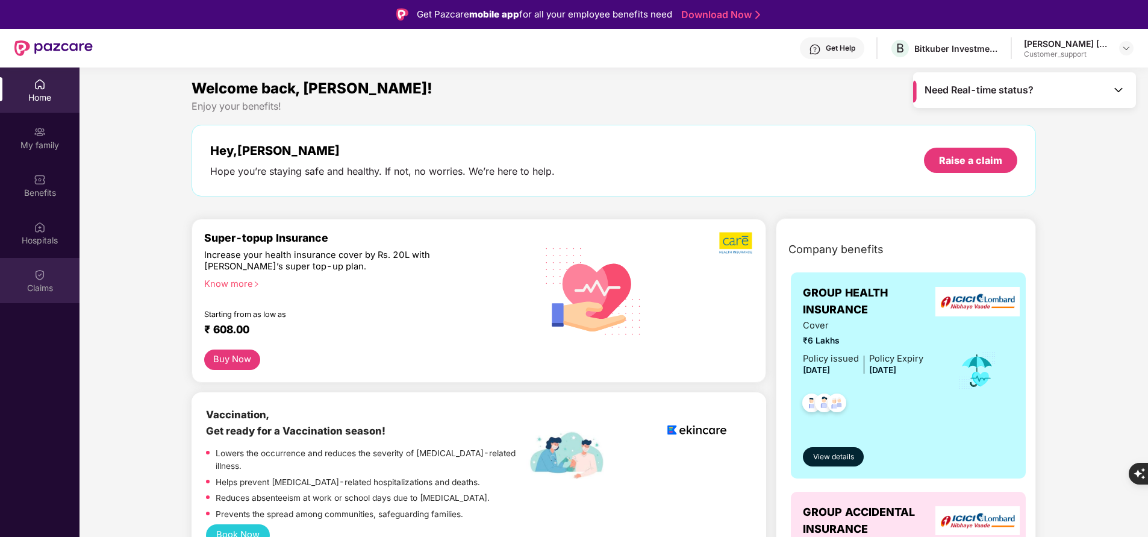
click at [33, 297] on div "Claims" at bounding box center [39, 280] width 79 height 45
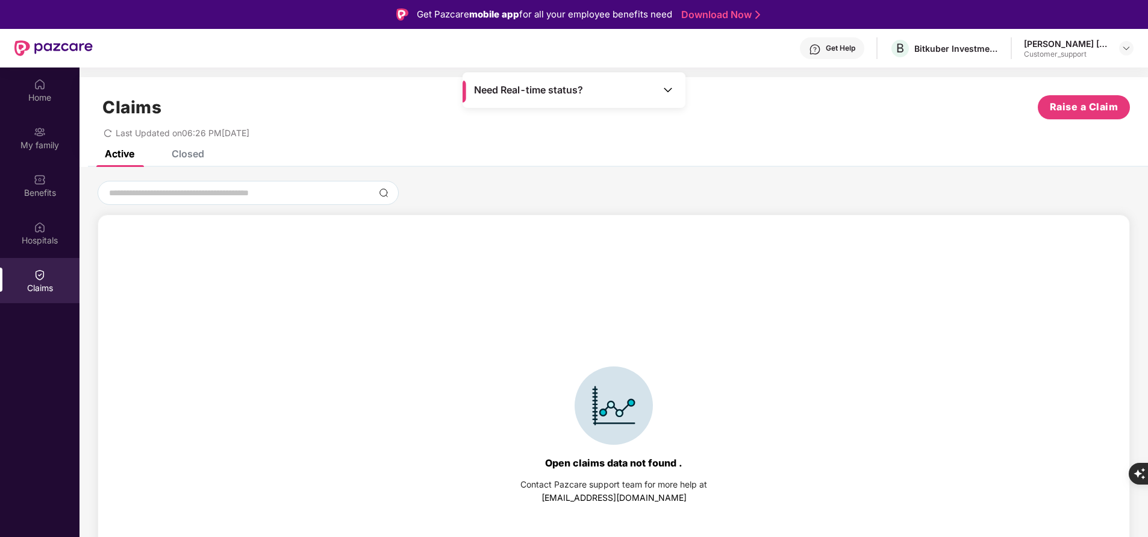
click at [185, 149] on div "Claims Raise a Claim Last Updated on 06:26 PM[DATE]" at bounding box center [613, 113] width 1068 height 73
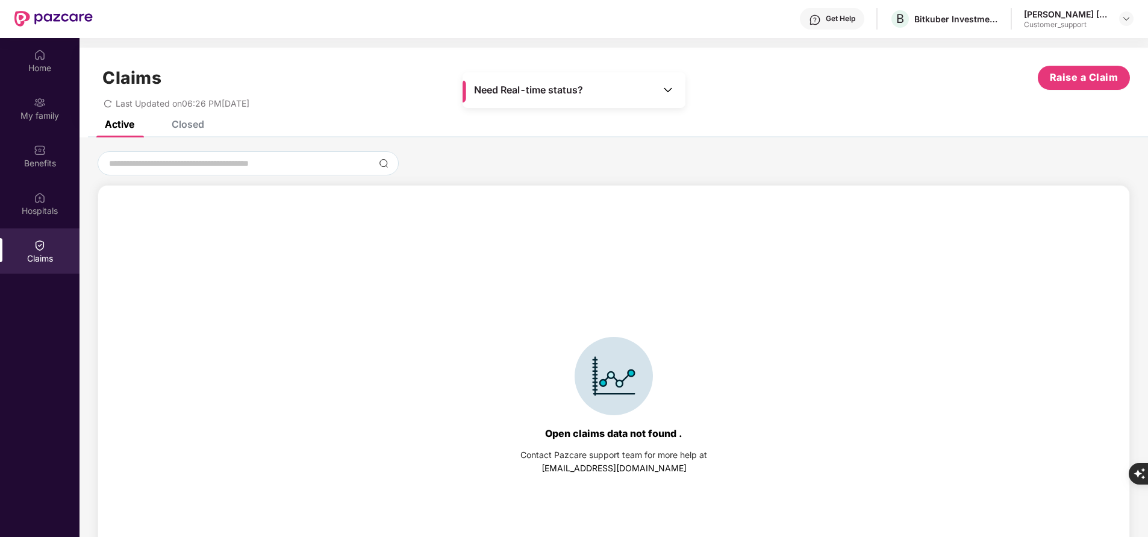
scroll to position [30, 0]
click at [191, 128] on div "Closed" at bounding box center [188, 123] width 33 height 12
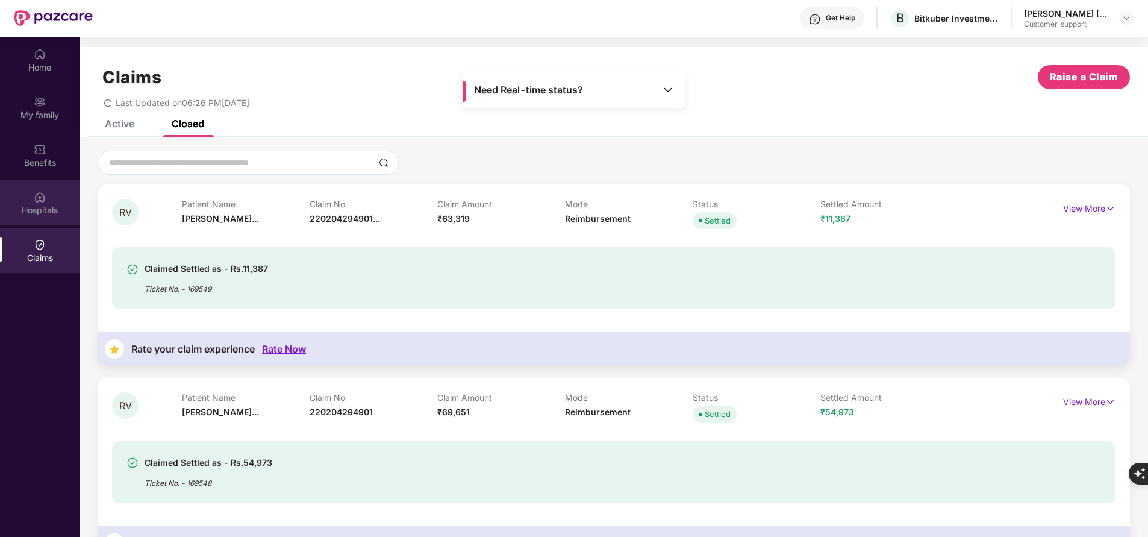
click at [51, 213] on div "Hospitals" at bounding box center [39, 210] width 79 height 12
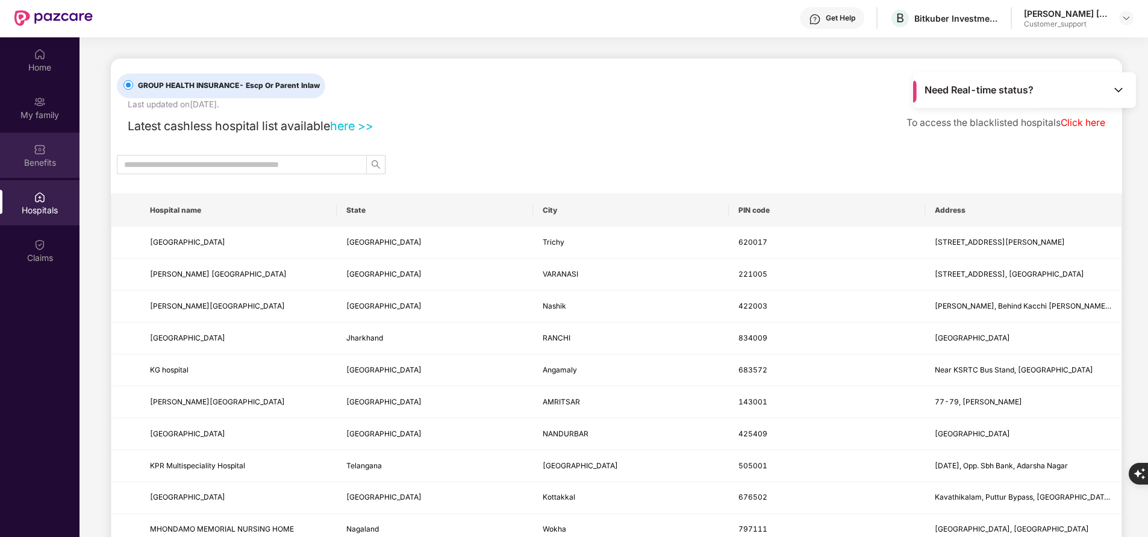
click at [45, 158] on div "Benefits" at bounding box center [39, 163] width 79 height 12
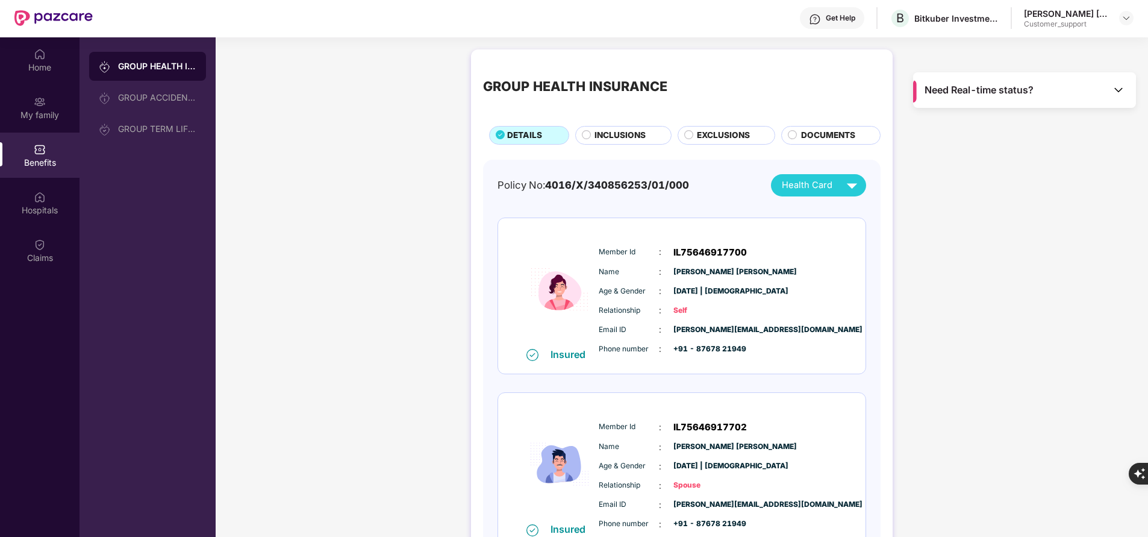
click at [628, 136] on span "INCLUSIONS" at bounding box center [619, 135] width 51 height 13
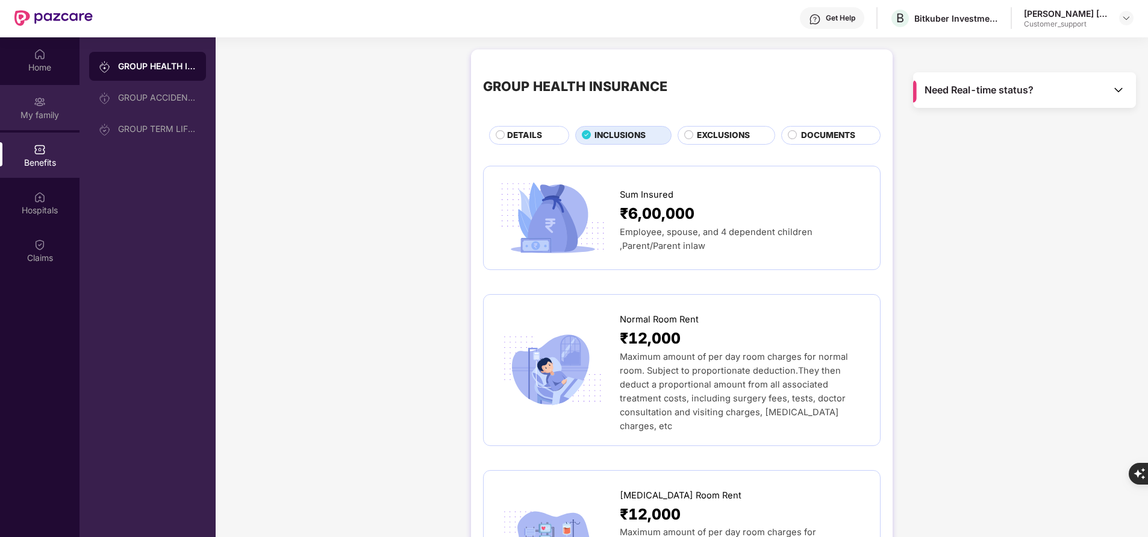
click at [52, 112] on div "My family" at bounding box center [39, 115] width 79 height 12
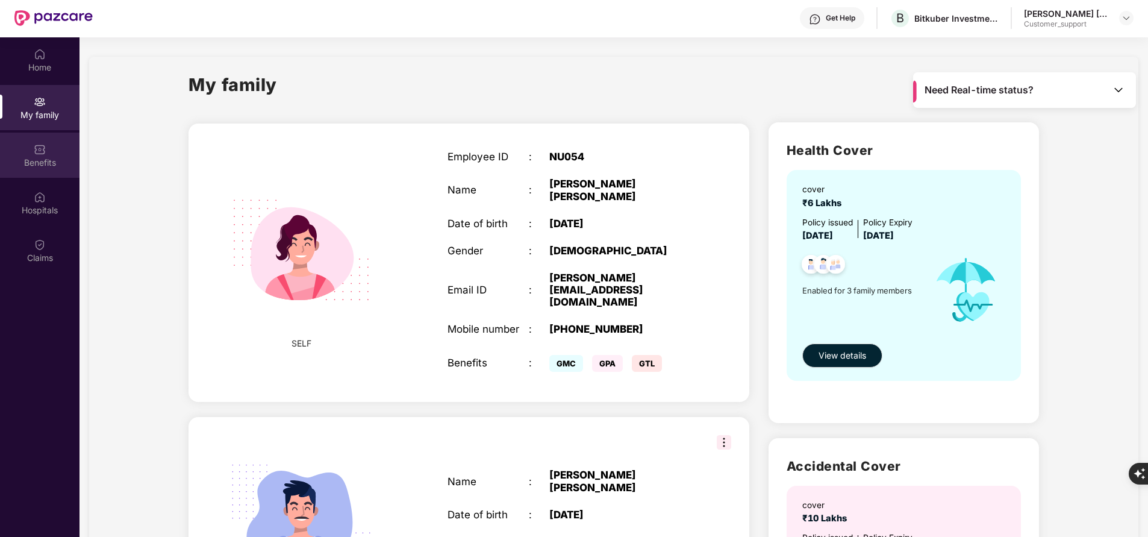
click at [45, 154] on img at bounding box center [40, 149] width 12 height 12
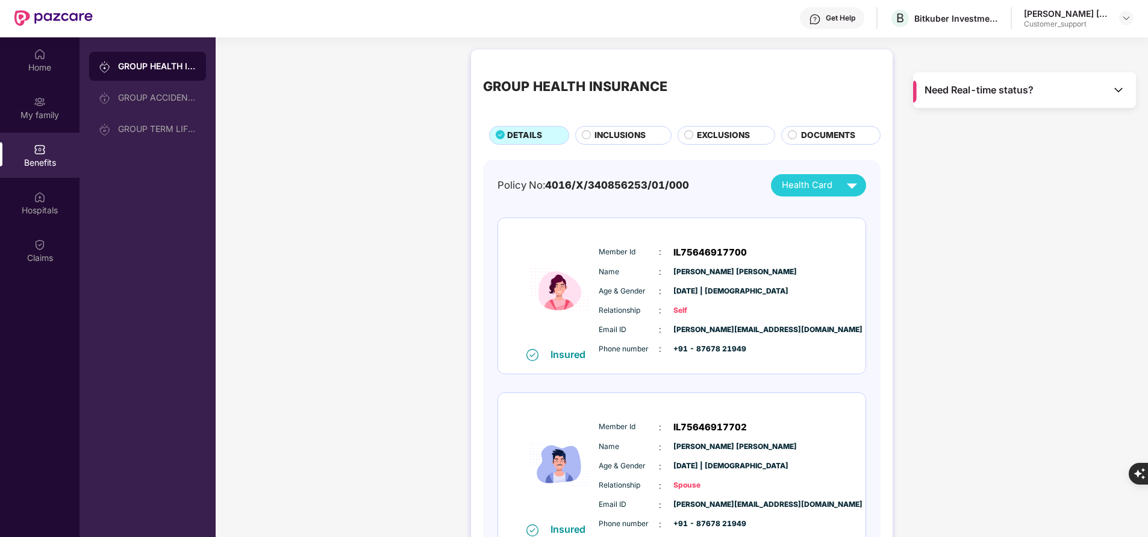
click at [619, 140] on span "INCLUSIONS" at bounding box center [619, 135] width 51 height 13
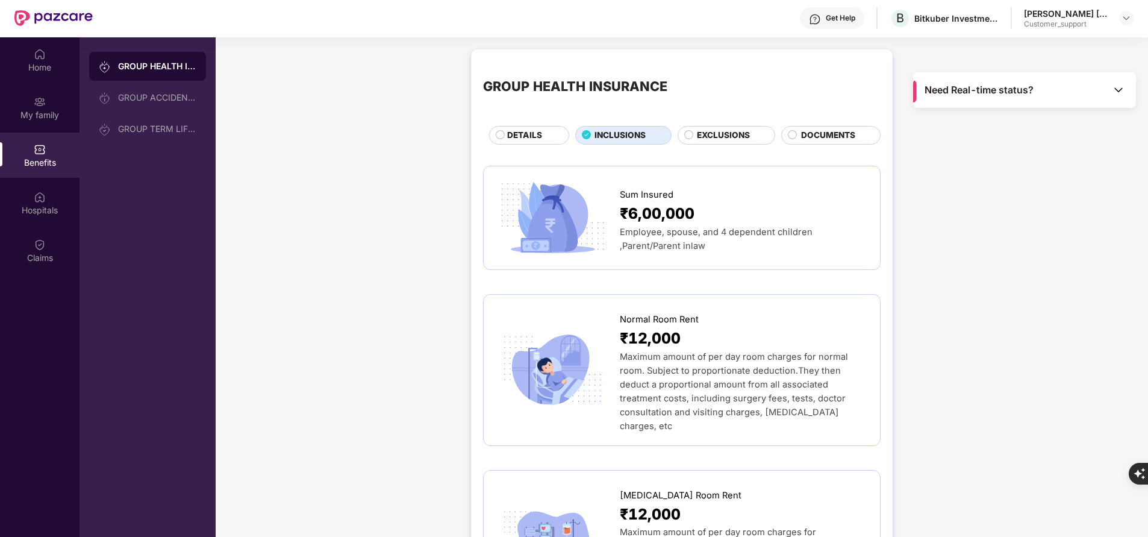
click at [521, 138] on span "DETAILS" at bounding box center [524, 135] width 35 height 13
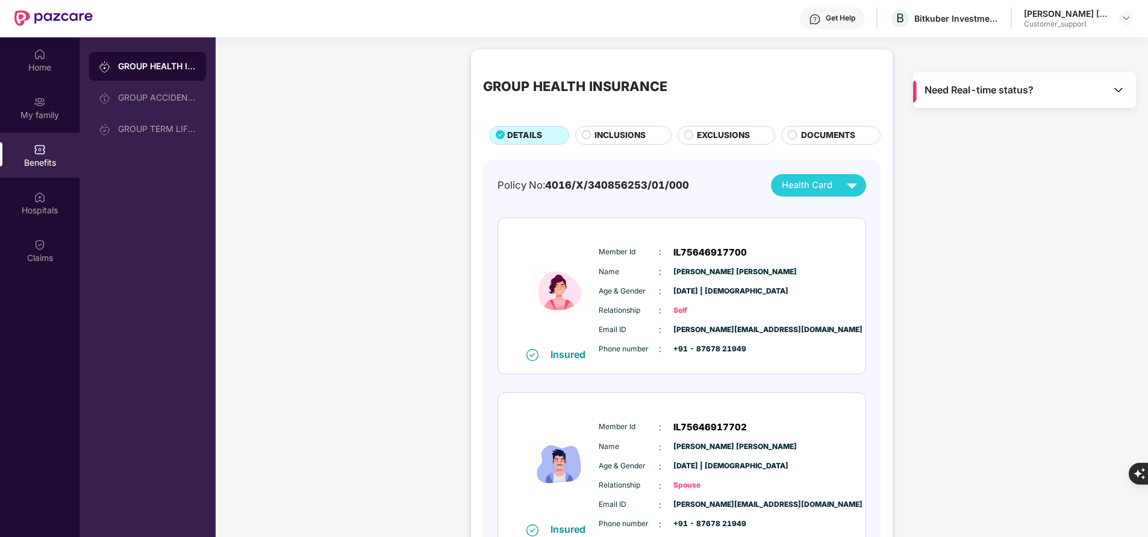
click at [609, 137] on span "INCLUSIONS" at bounding box center [619, 135] width 51 height 13
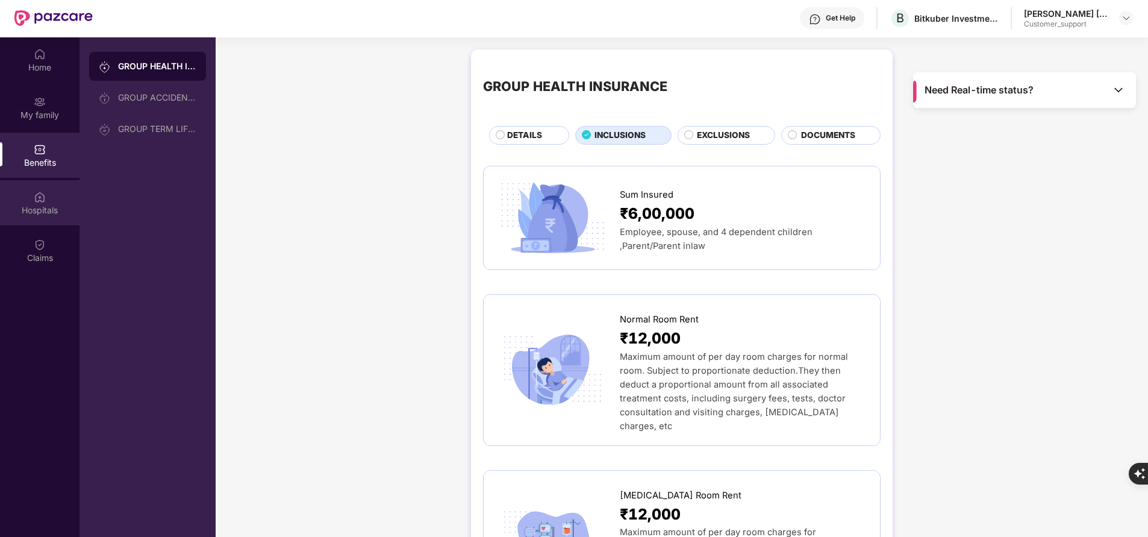
click at [40, 203] on div "Hospitals" at bounding box center [39, 202] width 79 height 45
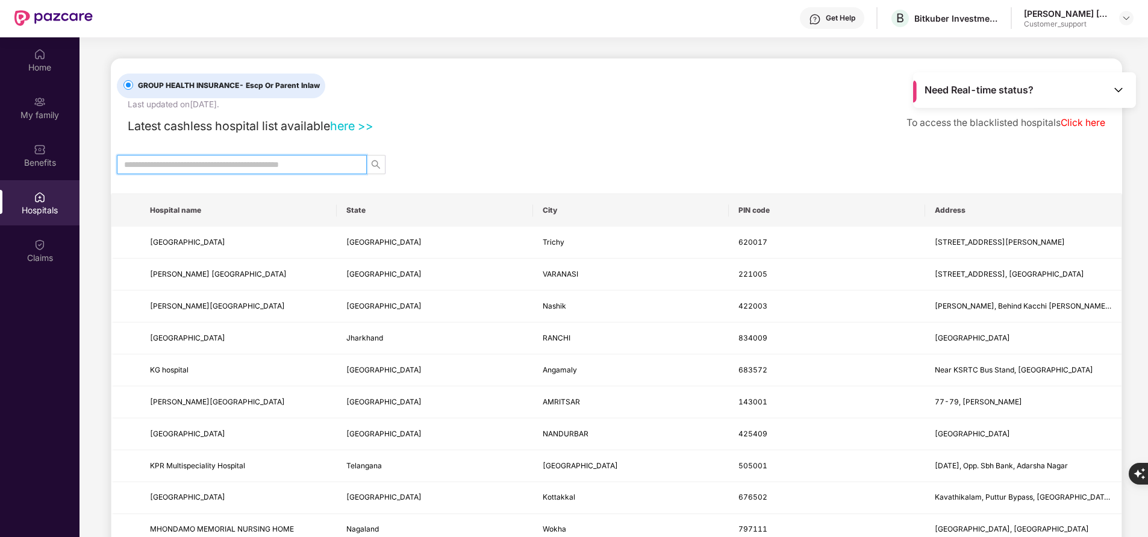
click at [251, 167] on input "text" at bounding box center [237, 164] width 226 height 13
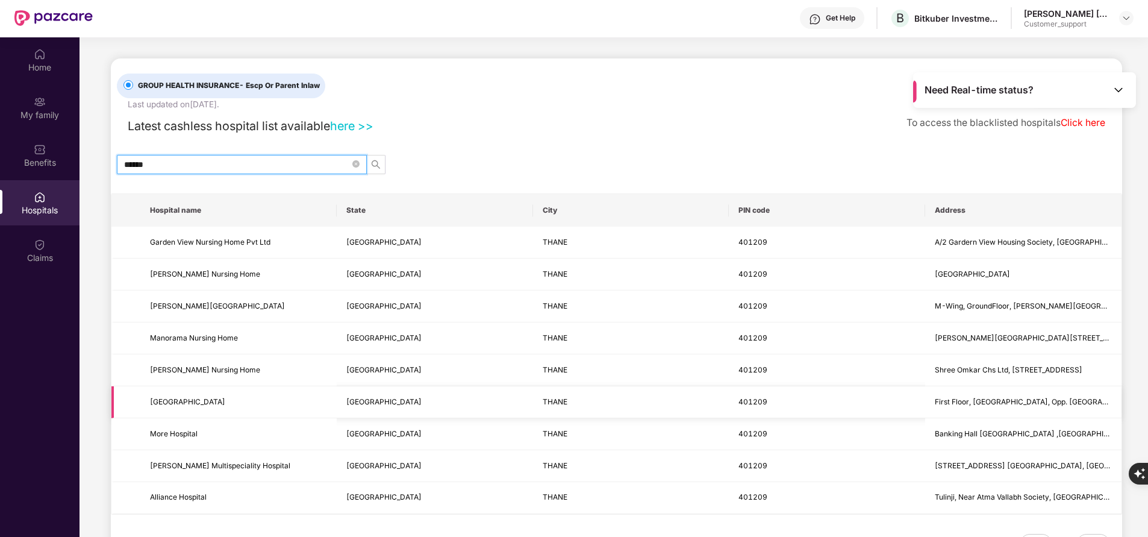
scroll to position [16, 0]
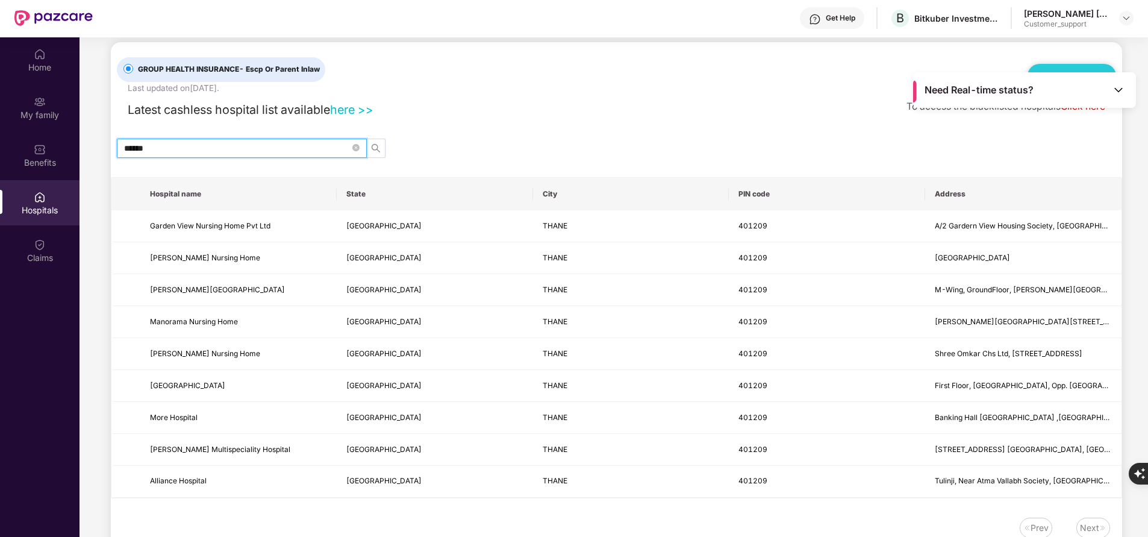
type input "******"
click at [492, 131] on div "GROUP HEALTH INSURANCE - Escp Or Parent Inlaw Last updated on [DATE] . Claim Do…" at bounding box center [616, 296] width 1011 height 508
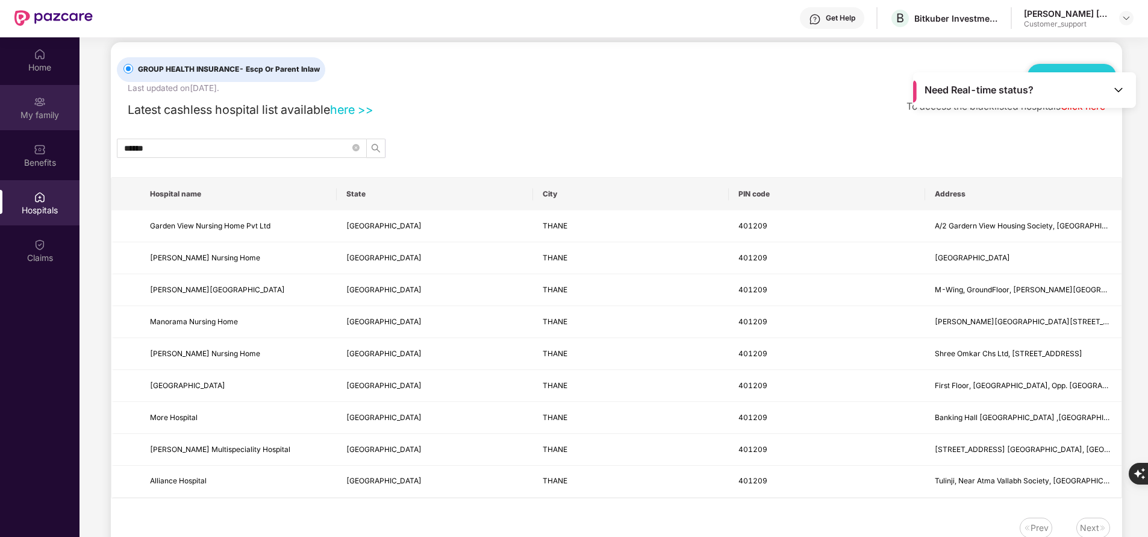
click at [55, 107] on div "My family" at bounding box center [39, 107] width 79 height 45
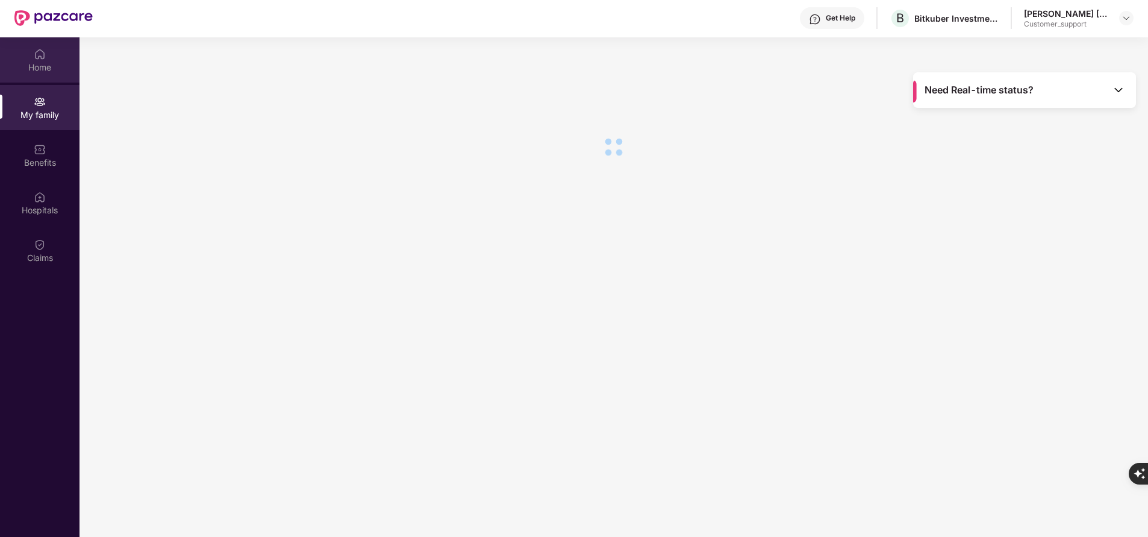
click at [54, 75] on div "Home" at bounding box center [39, 59] width 79 height 45
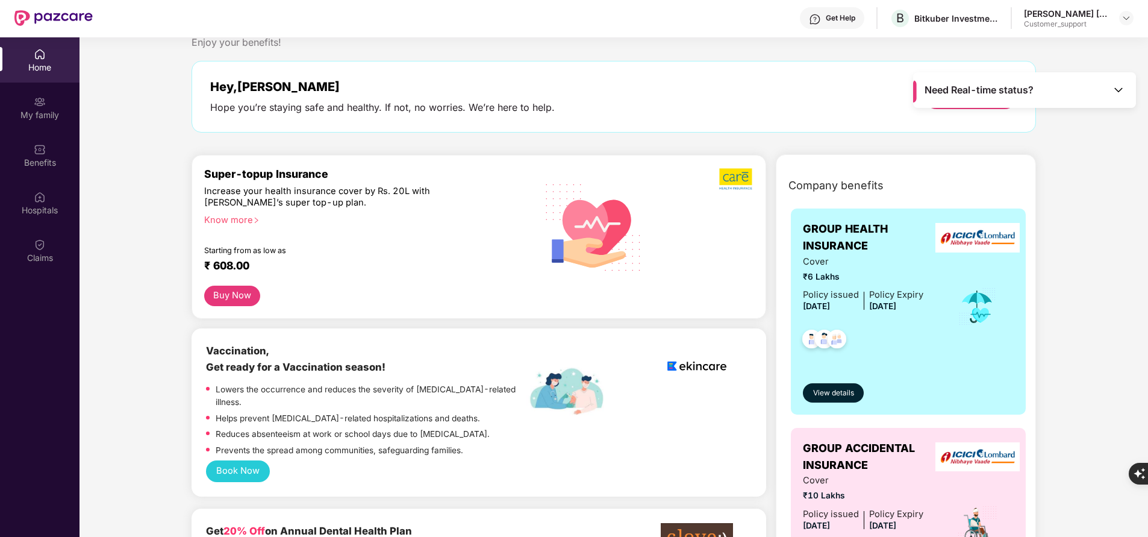
scroll to position [32, 0]
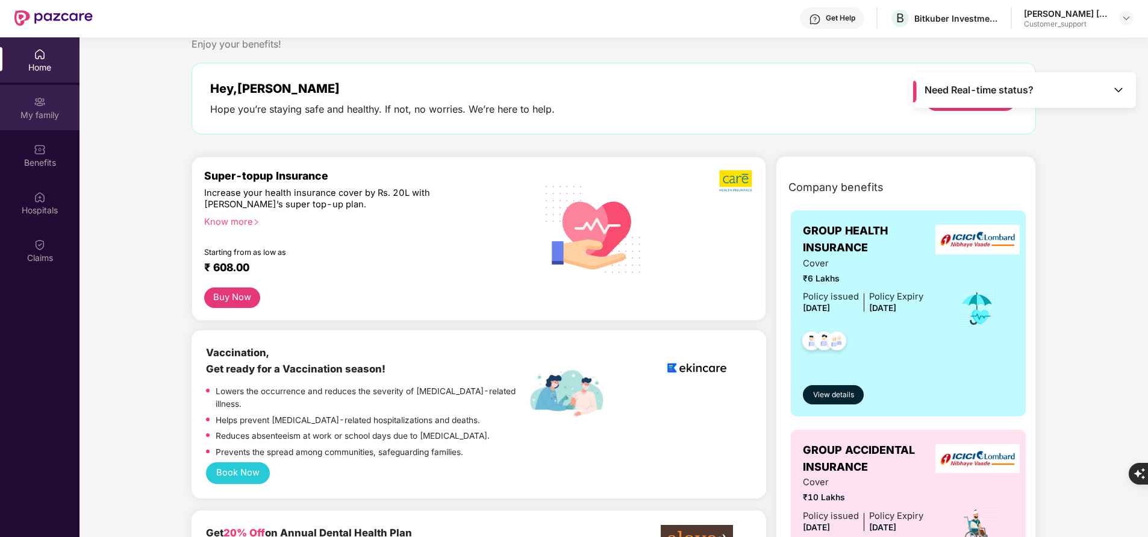
click at [33, 117] on div "My family" at bounding box center [39, 115] width 79 height 12
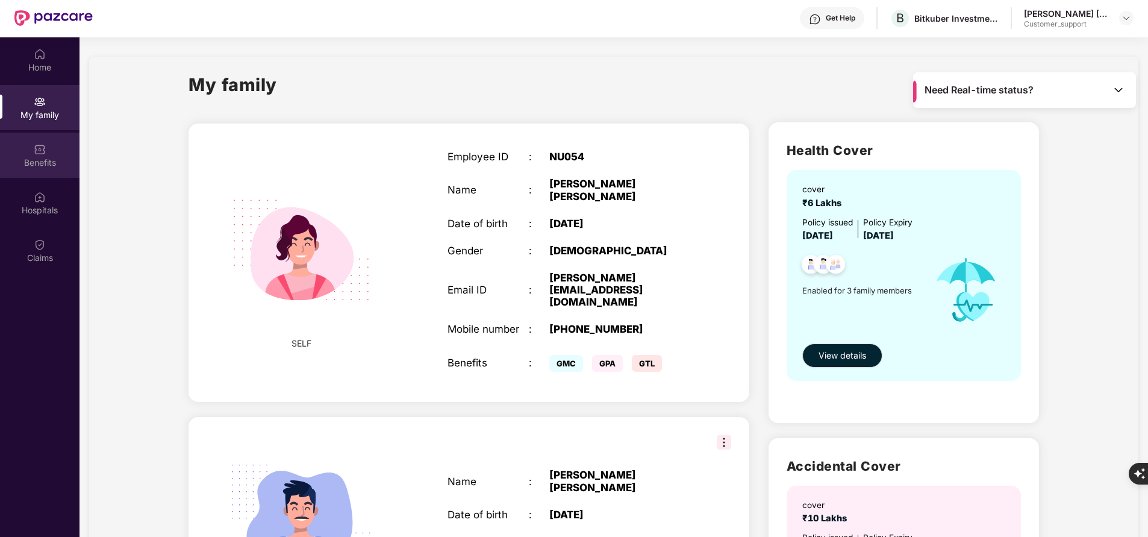
click at [53, 163] on div "Benefits" at bounding box center [39, 163] width 79 height 12
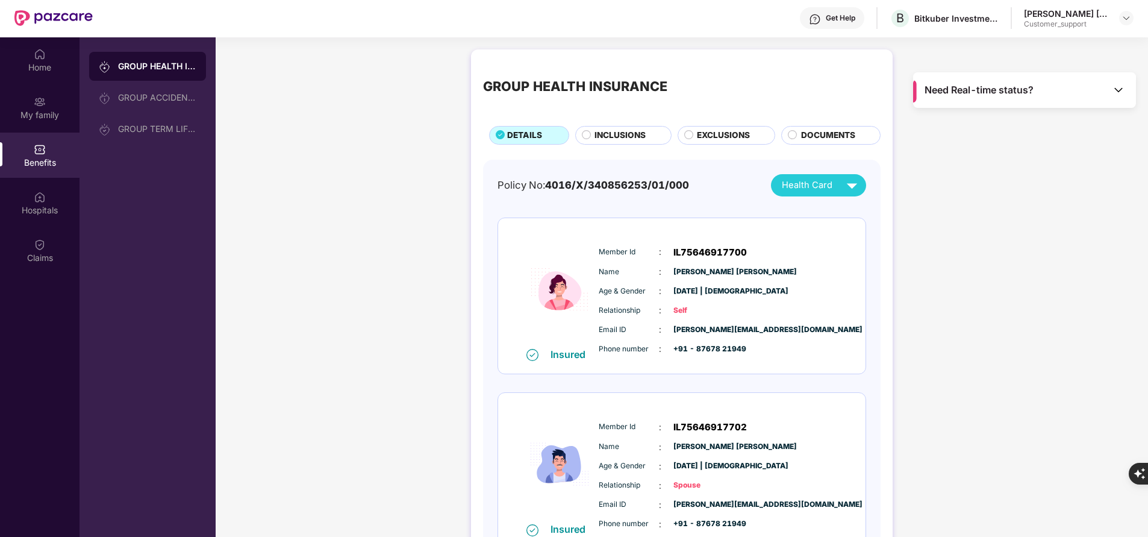
click at [615, 145] on div "GROUP HEALTH INSURANCE DETAILS INCLUSIONS EXCLUSIONS DOCUMENTS Policy No: 4016/…" at bounding box center [682, 414] width 422 height 731
click at [623, 137] on span "INCLUSIONS" at bounding box center [619, 135] width 51 height 13
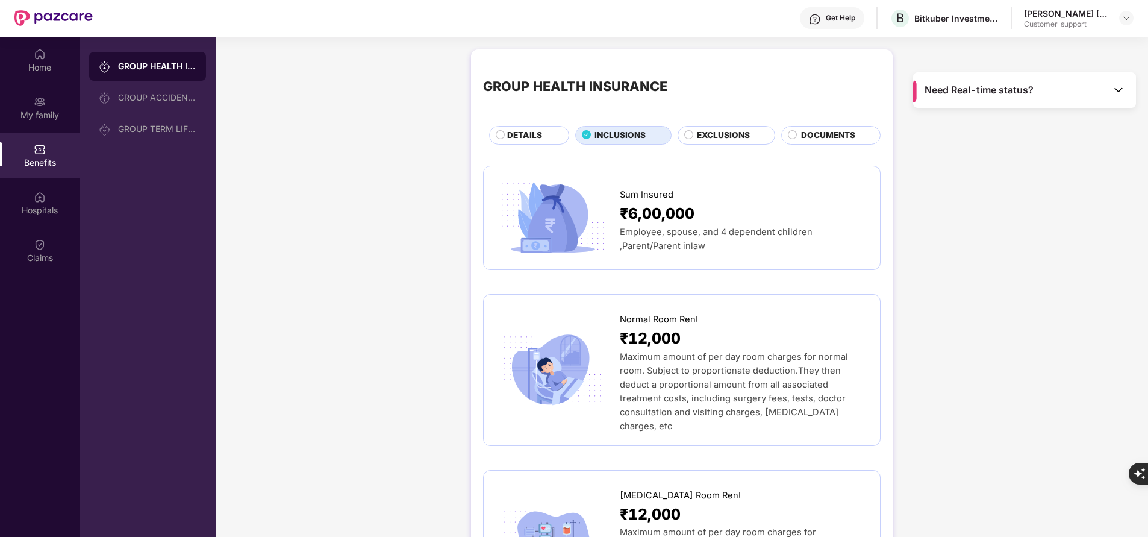
click at [544, 134] on div "DETAILS" at bounding box center [531, 136] width 61 height 14
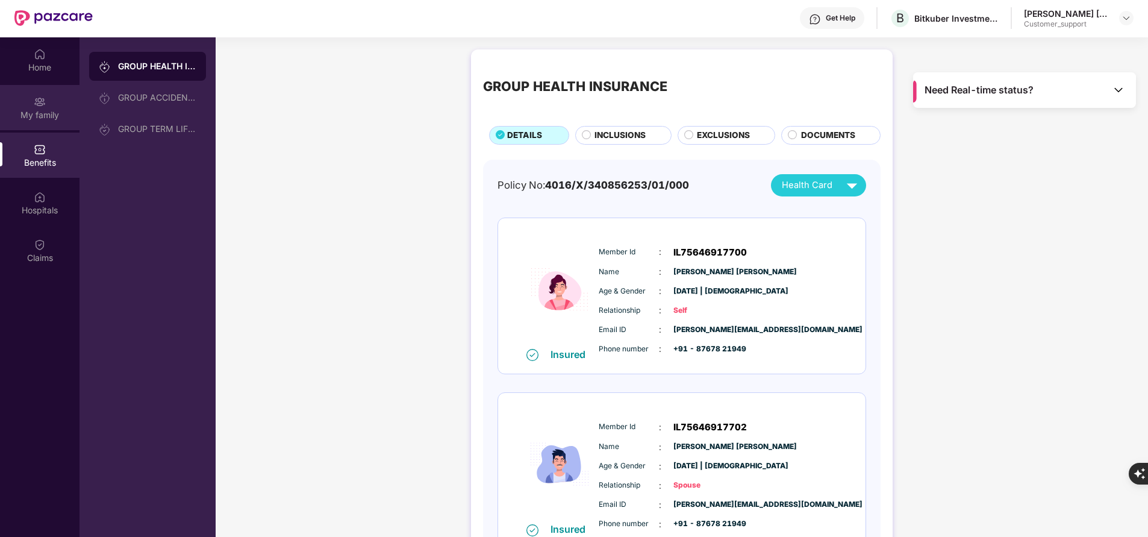
click at [32, 108] on div "My family" at bounding box center [39, 107] width 79 height 45
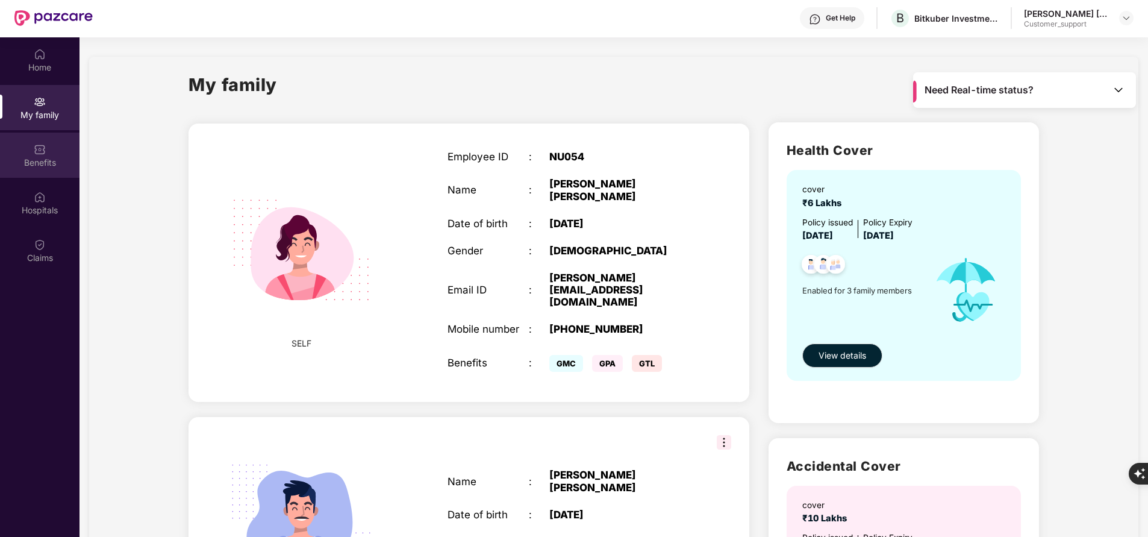
click at [46, 165] on div "Benefits" at bounding box center [39, 163] width 79 height 12
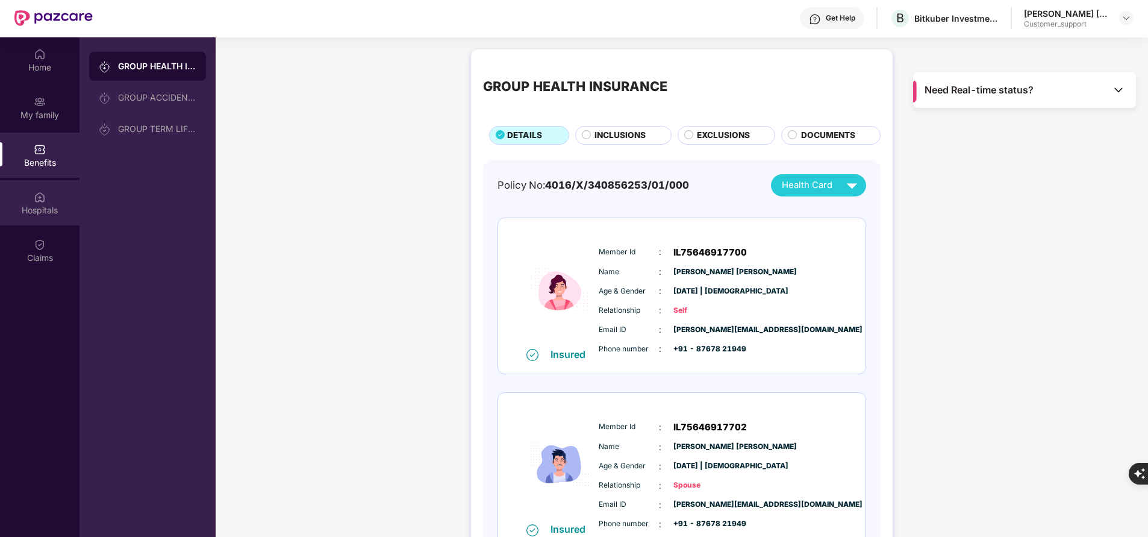
click at [48, 202] on div "Hospitals" at bounding box center [39, 202] width 79 height 45
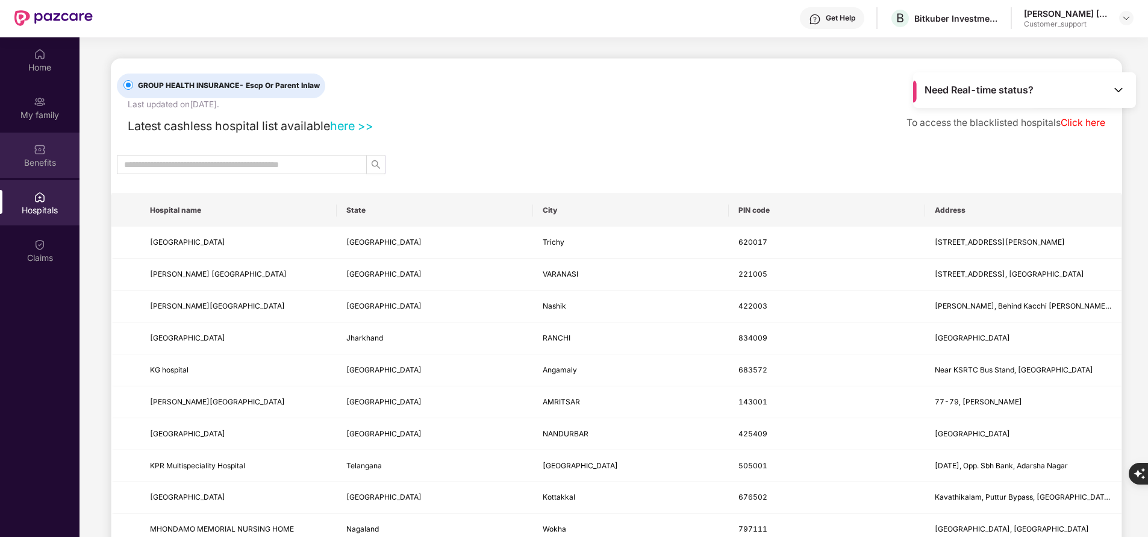
click at [39, 163] on div "Benefits" at bounding box center [39, 163] width 79 height 12
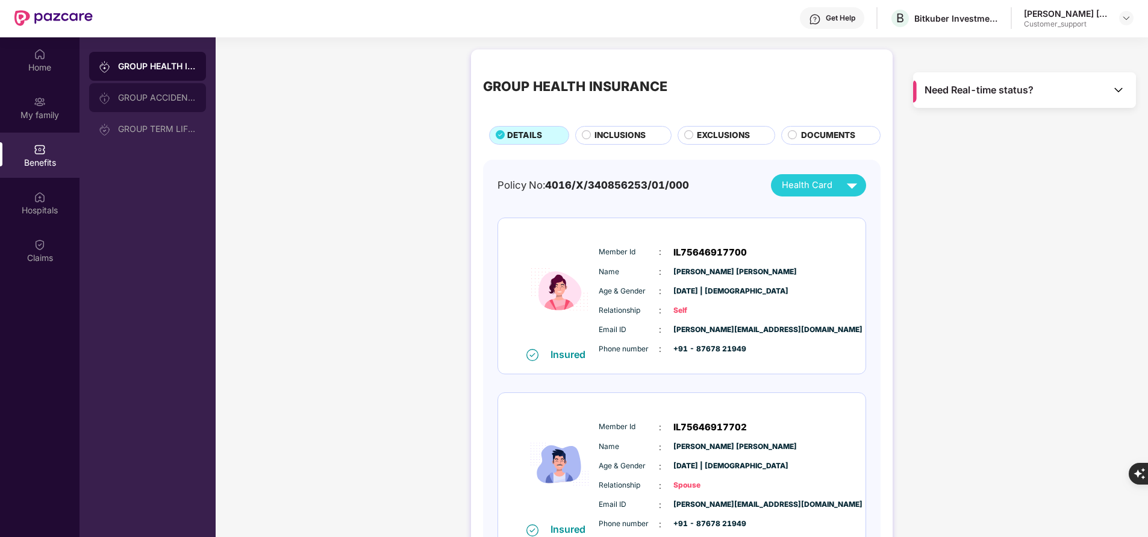
click at [149, 95] on div "GROUP ACCIDENTAL INSURANCE" at bounding box center [157, 98] width 78 height 10
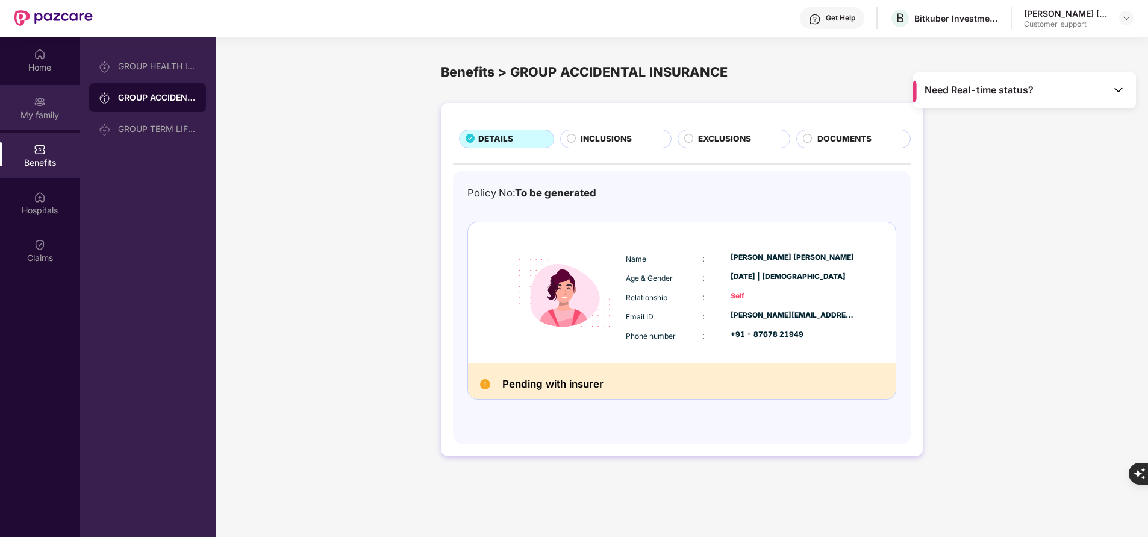
click at [49, 118] on div "My family" at bounding box center [39, 115] width 79 height 12
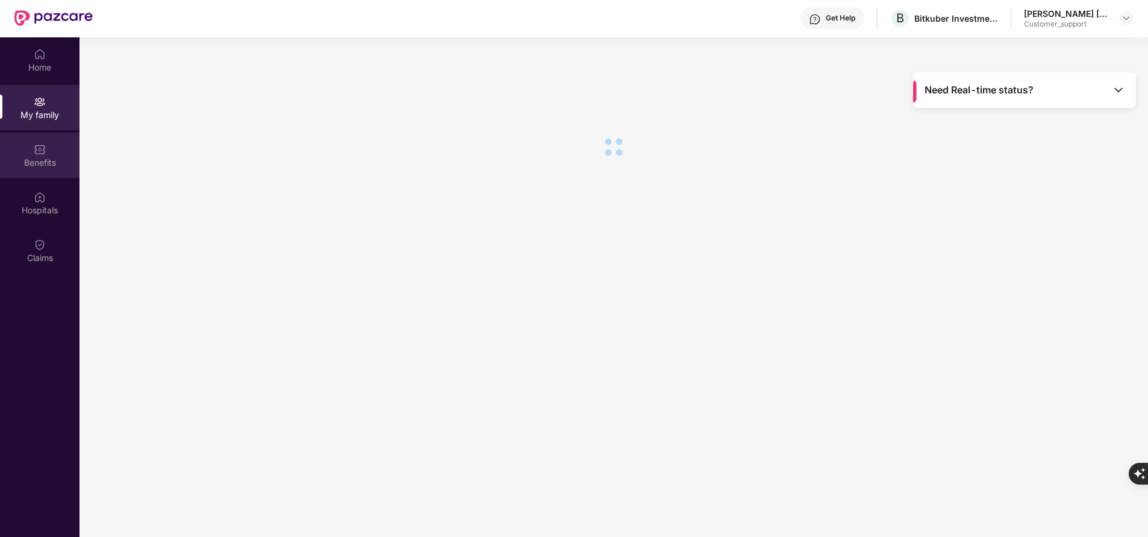
click at [50, 159] on div "Benefits" at bounding box center [39, 163] width 79 height 12
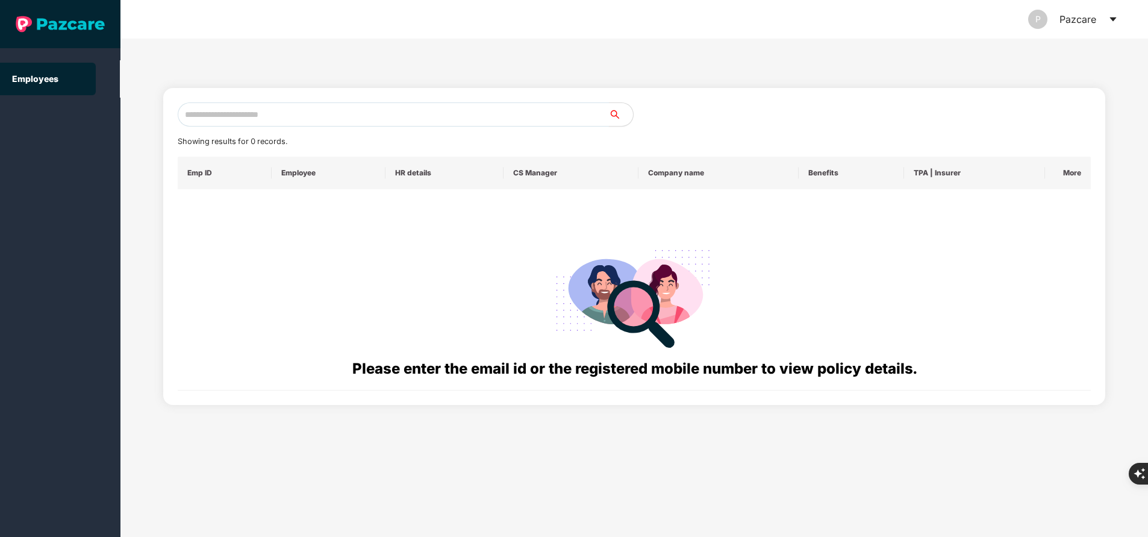
click at [396, 117] on input "text" at bounding box center [393, 114] width 431 height 24
paste input "**********"
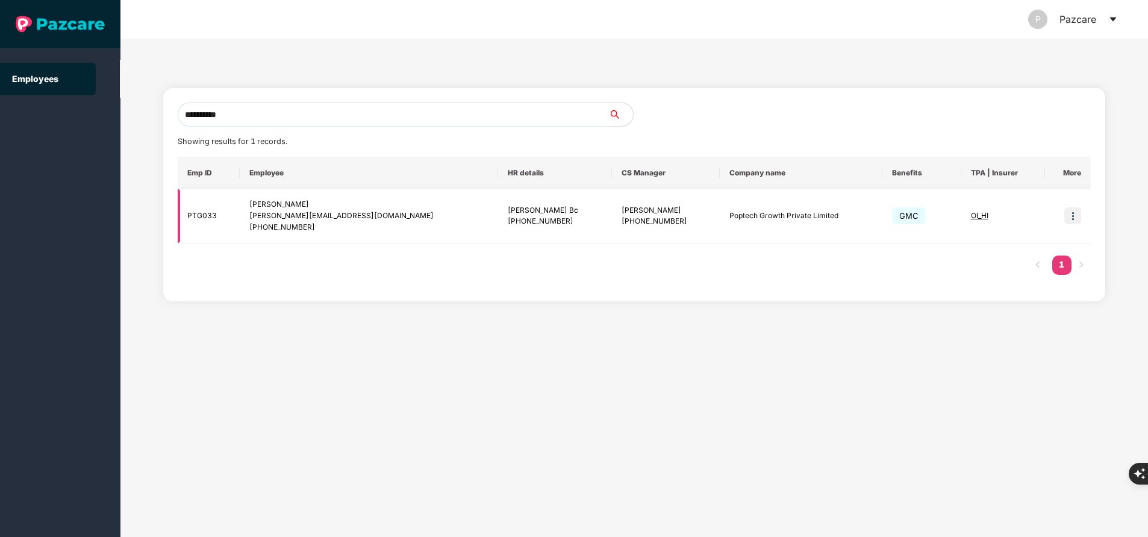
type input "**********"
click at [1074, 219] on img at bounding box center [1072, 215] width 17 height 17
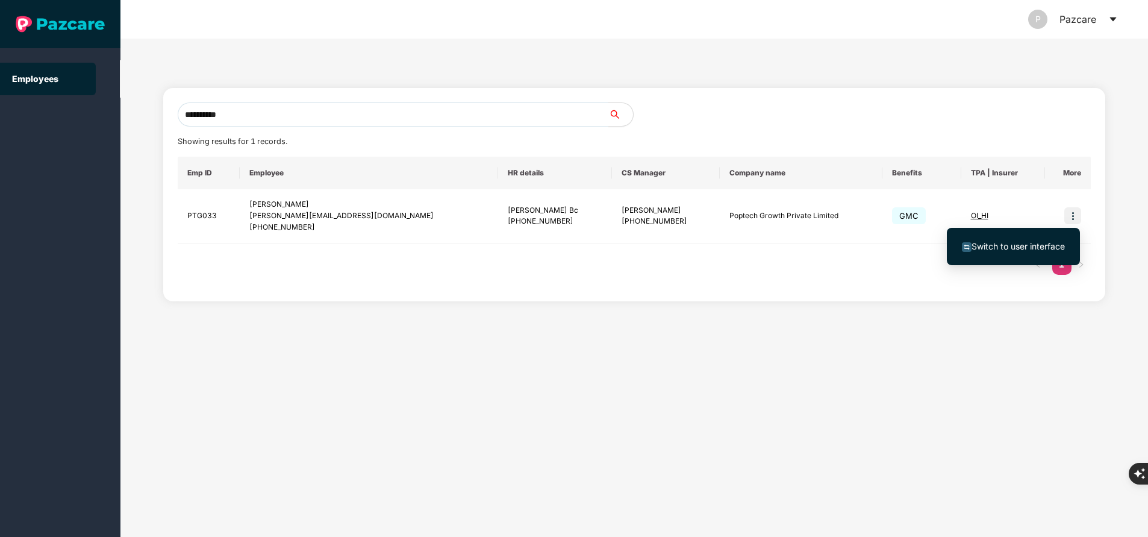
click at [1038, 242] on span "Switch to user interface" at bounding box center [1017, 246] width 93 height 10
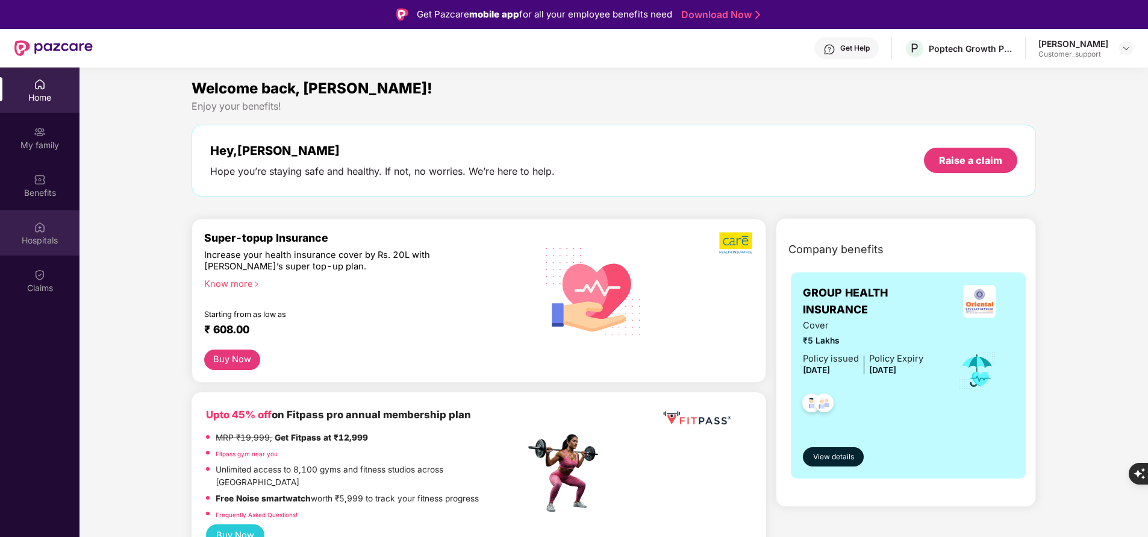
click at [48, 228] on div "Hospitals" at bounding box center [39, 232] width 79 height 45
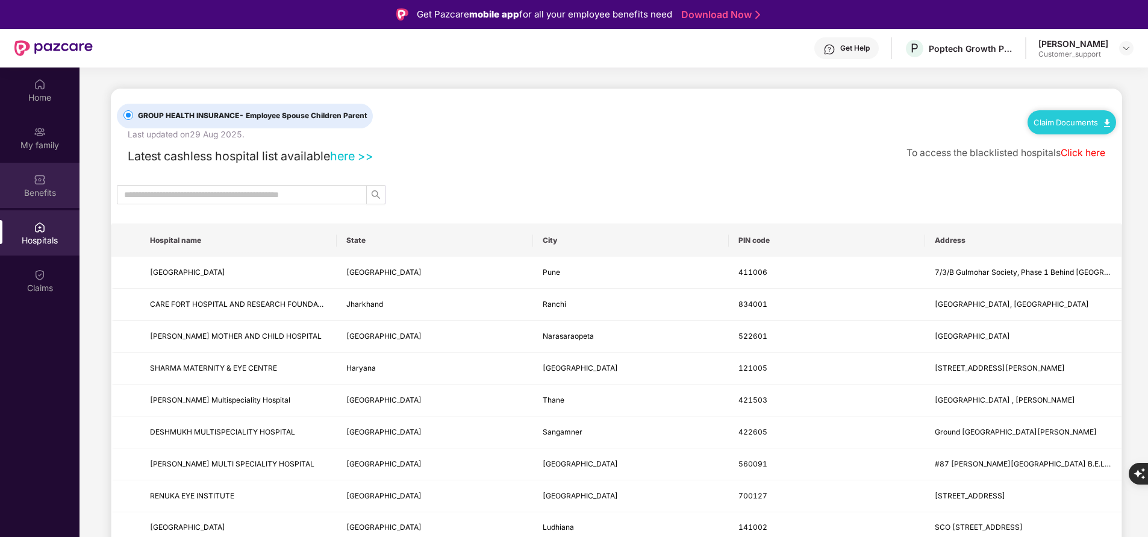
click at [45, 187] on div "Benefits" at bounding box center [39, 193] width 79 height 12
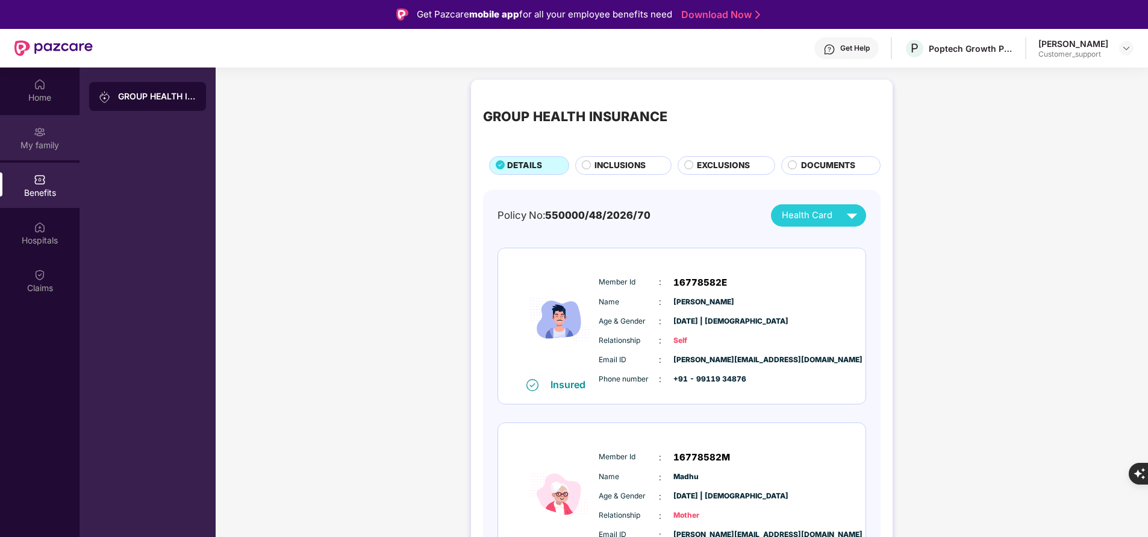
click at [53, 153] on div "My family" at bounding box center [39, 137] width 79 height 45
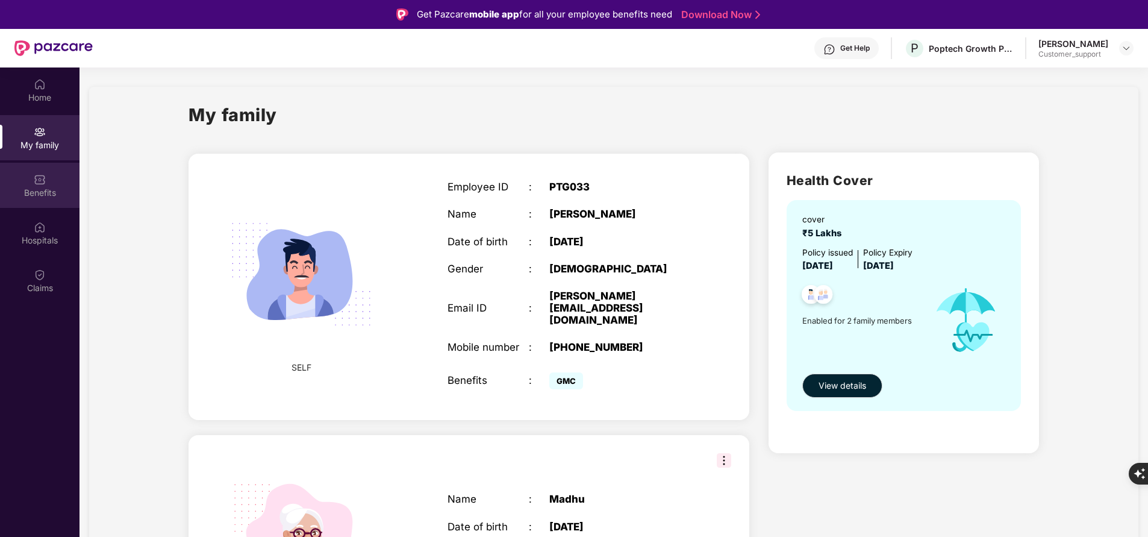
click at [46, 187] on div "Benefits" at bounding box center [39, 193] width 79 height 12
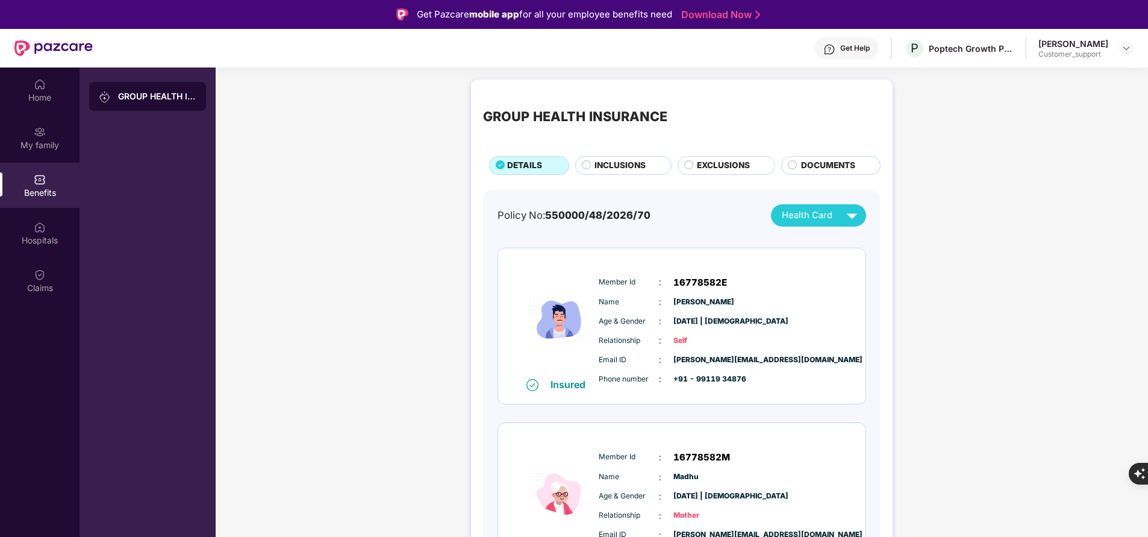
click at [47, 372] on div "Home My family Benefits Hospitals Claims" at bounding box center [39, 335] width 79 height 537
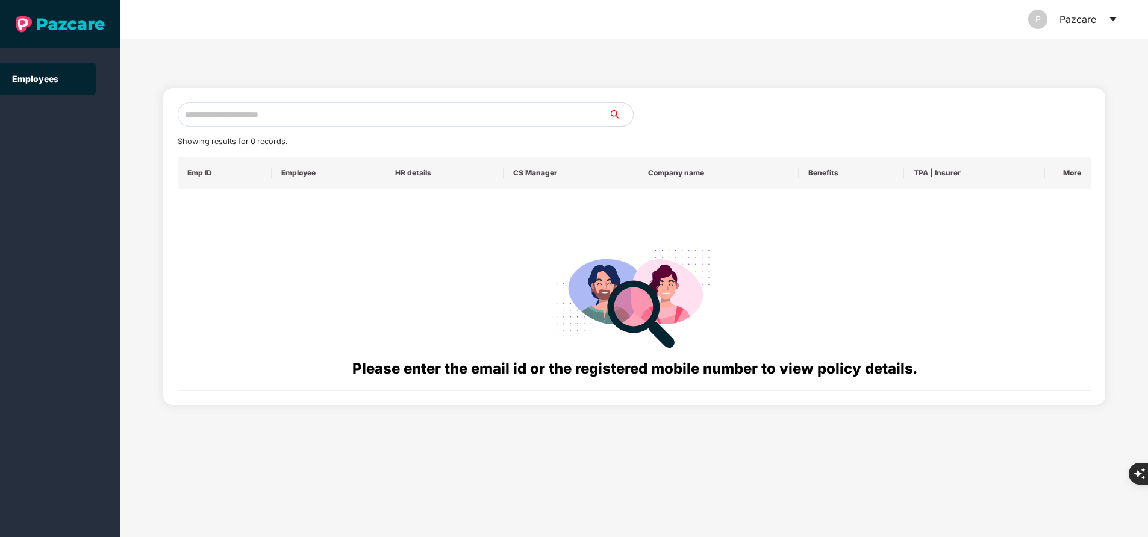
click at [413, 117] on input "text" at bounding box center [393, 114] width 431 height 24
paste input "**********"
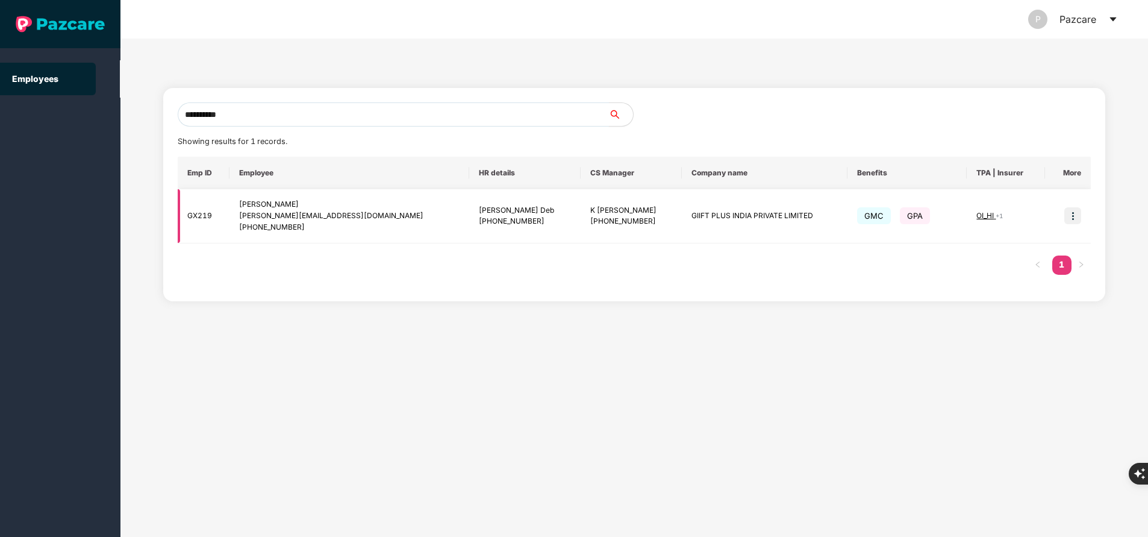
type input "**********"
click at [1074, 216] on img at bounding box center [1072, 215] width 17 height 17
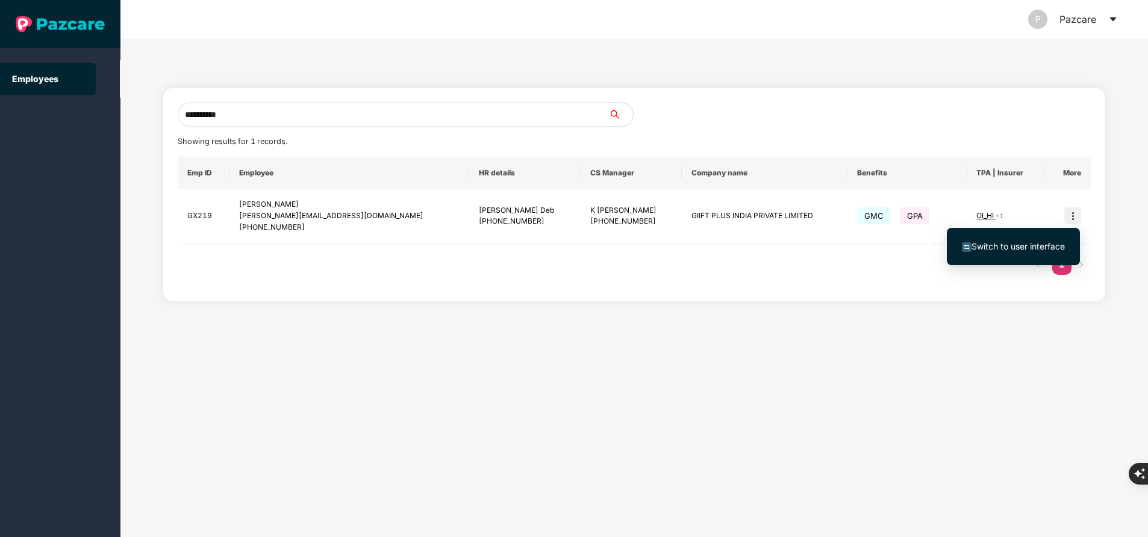
click at [989, 251] on span "Switch to user interface" at bounding box center [1017, 246] width 93 height 10
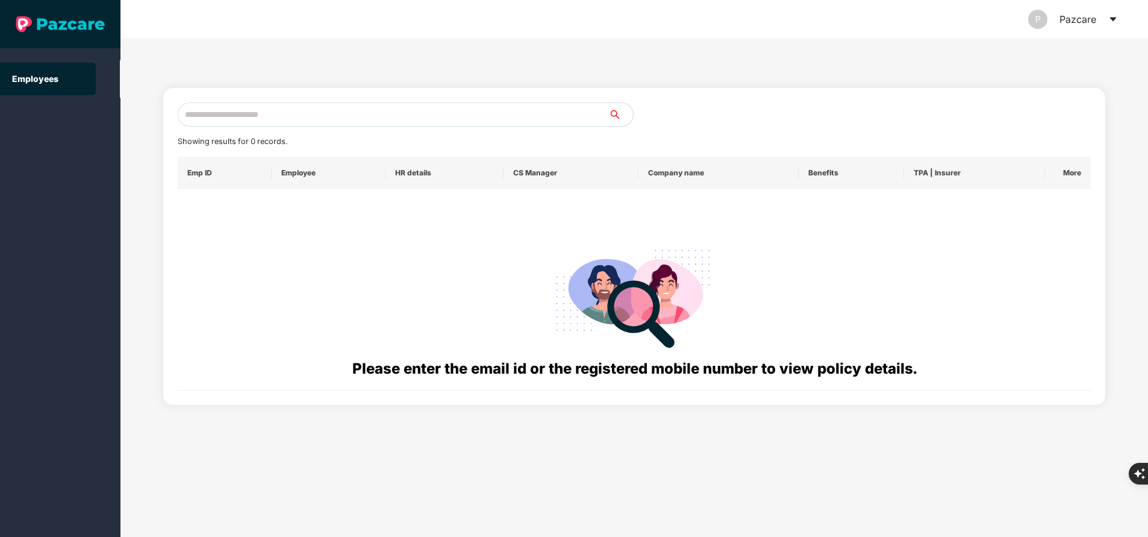
click at [341, 125] on input "text" at bounding box center [393, 114] width 431 height 24
paste input "**********"
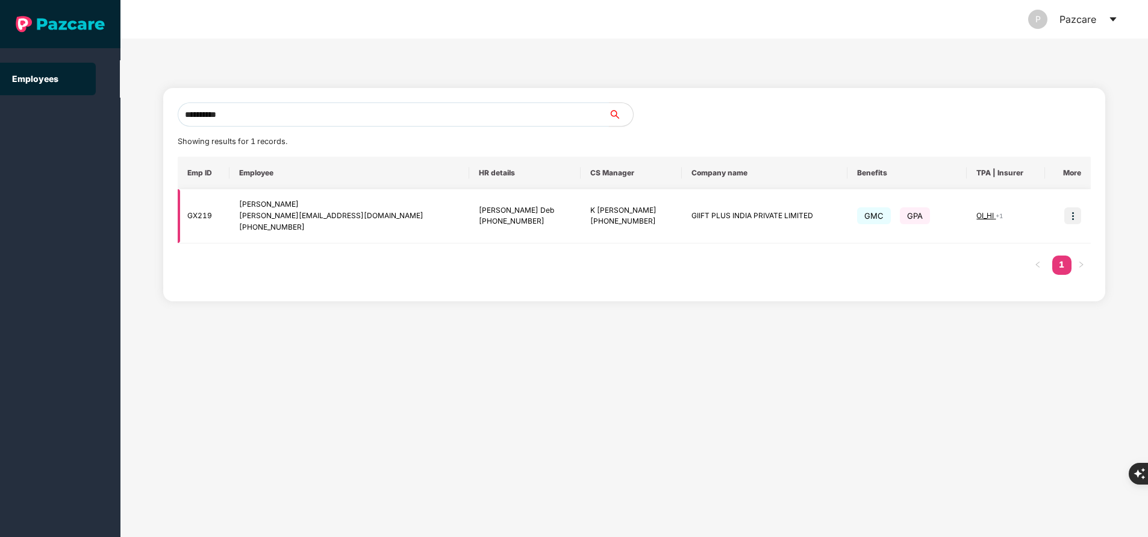
type input "**********"
click at [976, 212] on span "OI_HI" at bounding box center [985, 215] width 19 height 9
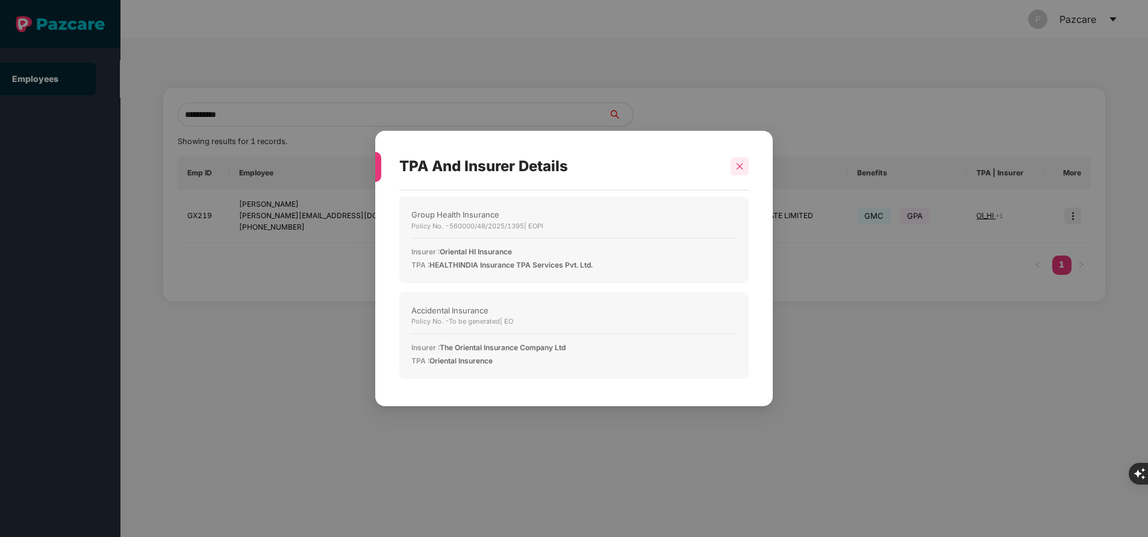
click at [740, 172] on div at bounding box center [739, 166] width 18 height 18
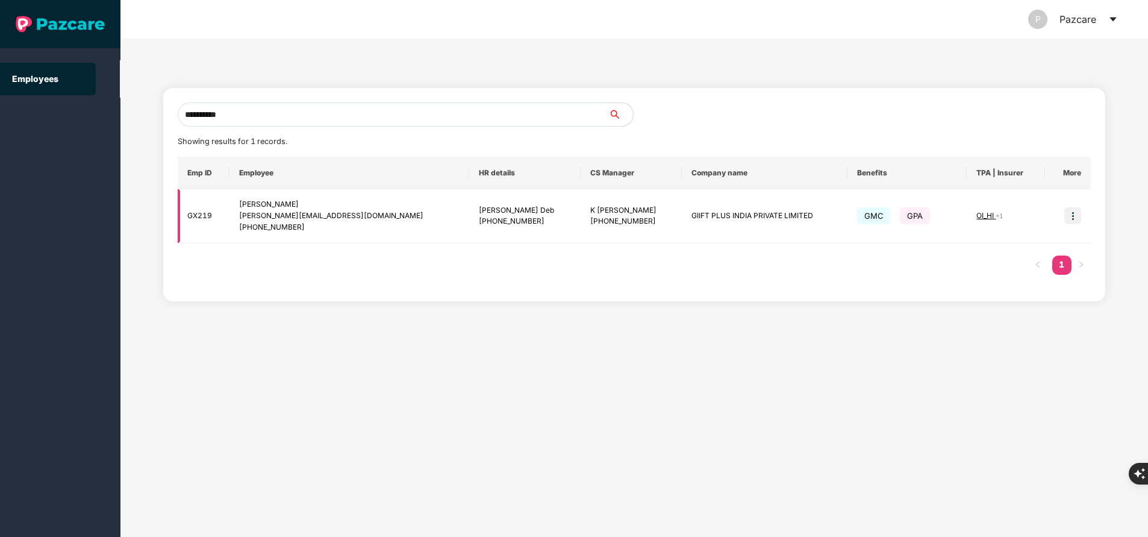
click at [1077, 219] on img at bounding box center [1072, 215] width 17 height 17
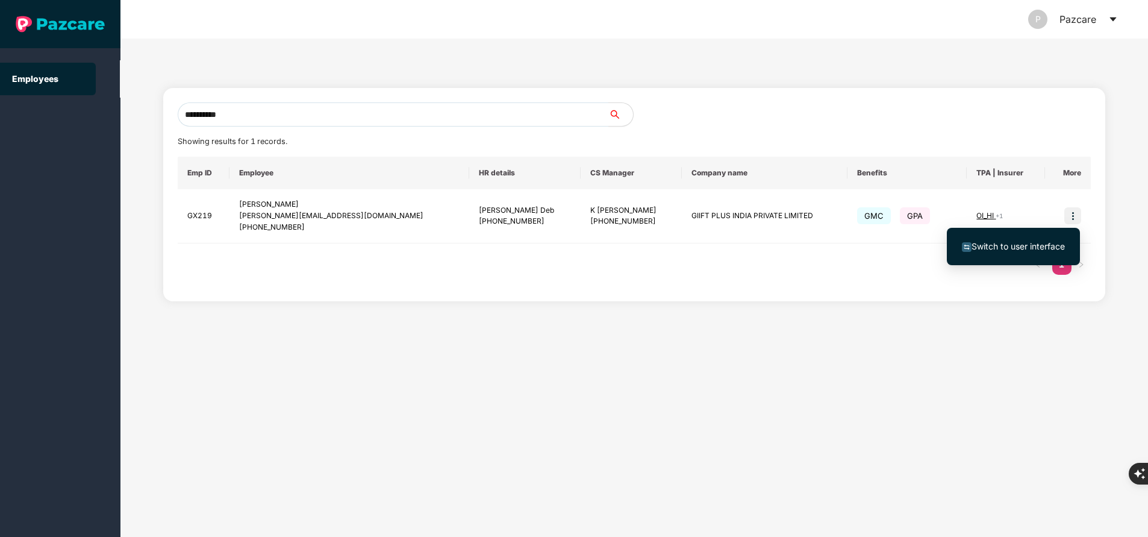
click at [1026, 241] on span "Switch to user interface" at bounding box center [1017, 246] width 93 height 10
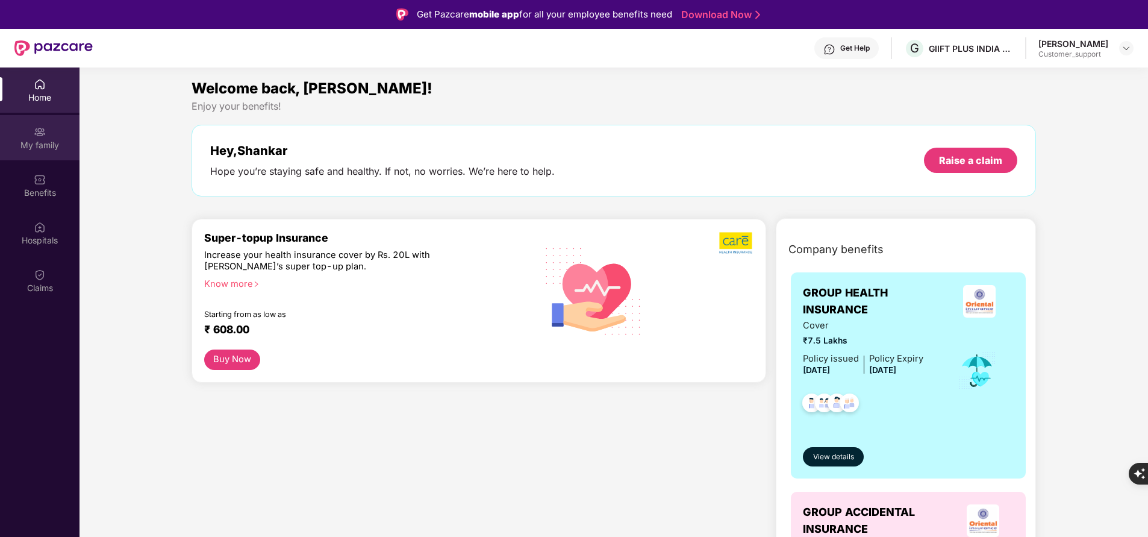
click at [45, 151] on div "My family" at bounding box center [39, 145] width 79 height 12
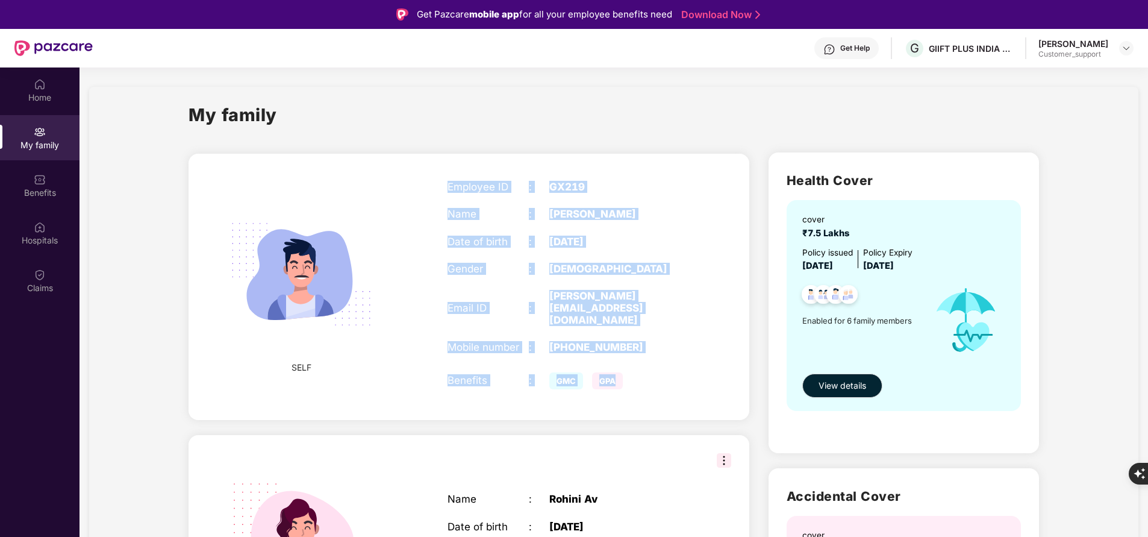
drag, startPoint x: 444, startPoint y: 185, endPoint x: 659, endPoint y: 331, distance: 259.4
click at [659, 331] on div "Employee ID : GX219 Name : [PERSON_NAME] N Date of birth : [DEMOGRAPHIC_DATA] G…" at bounding box center [569, 286] width 268 height 241
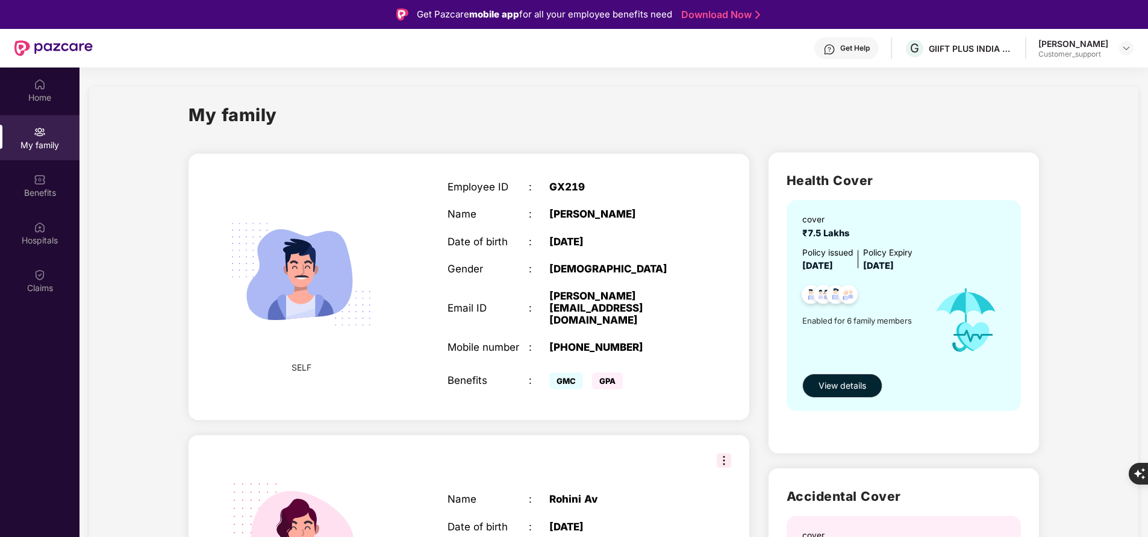
click at [453, 119] on div "My family" at bounding box center [613, 122] width 850 height 42
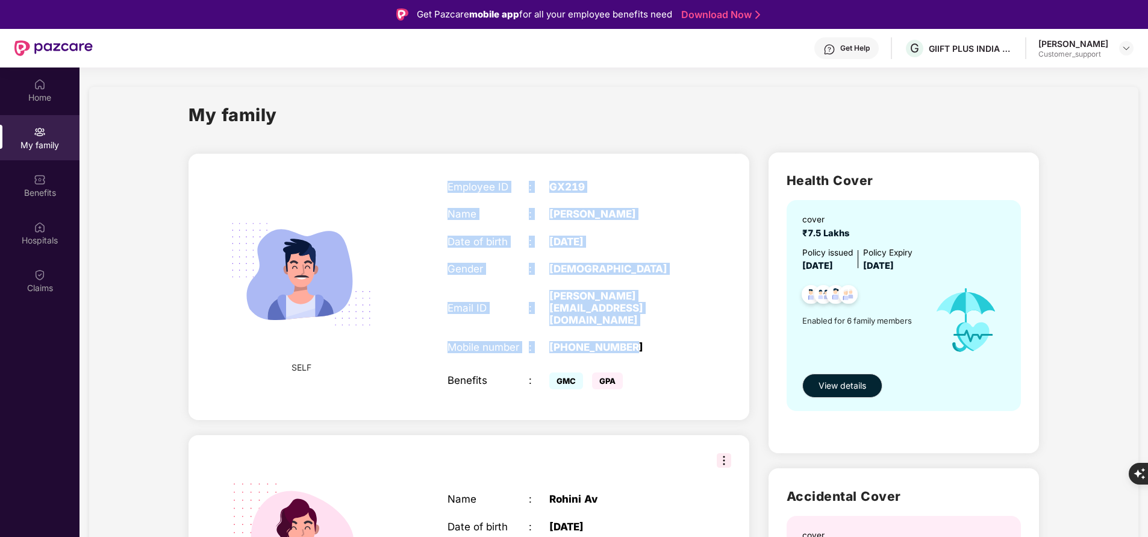
drag, startPoint x: 443, startPoint y: 178, endPoint x: 679, endPoint y: 309, distance: 270.4
click at [679, 309] on div "Employee ID : GX219 Name : [PERSON_NAME] N Date of birth : [DEMOGRAPHIC_DATA] G…" at bounding box center [569, 286] width 268 height 241
copy div "Employee ID : GX219 Name : [PERSON_NAME] N Date of birth : [DEMOGRAPHIC_DATA] G…"
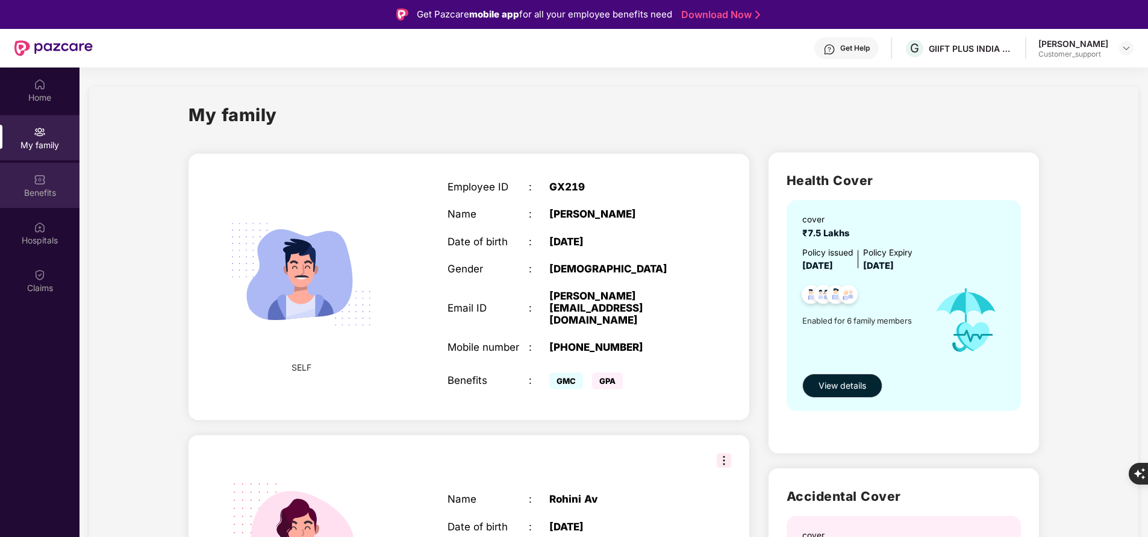
click at [39, 187] on div "Benefits" at bounding box center [39, 193] width 79 height 12
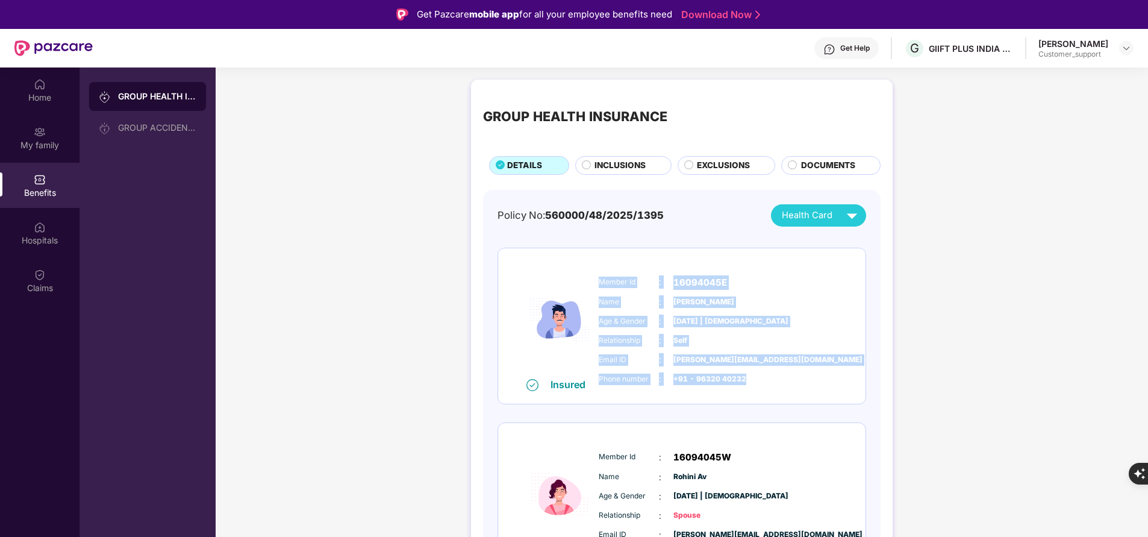
drag, startPoint x: 596, startPoint y: 279, endPoint x: 761, endPoint y: 385, distance: 196.1
click at [761, 385] on div "Member Id : 16094045E Name : [PERSON_NAME] N Age & Gender : [DATE] | [DEMOGRAPH…" at bounding box center [718, 330] width 245 height 123
copy div "Member Id : 16094045E Name : [PERSON_NAME] N Age & Gender : [DATE] | [DEMOGRAPH…"
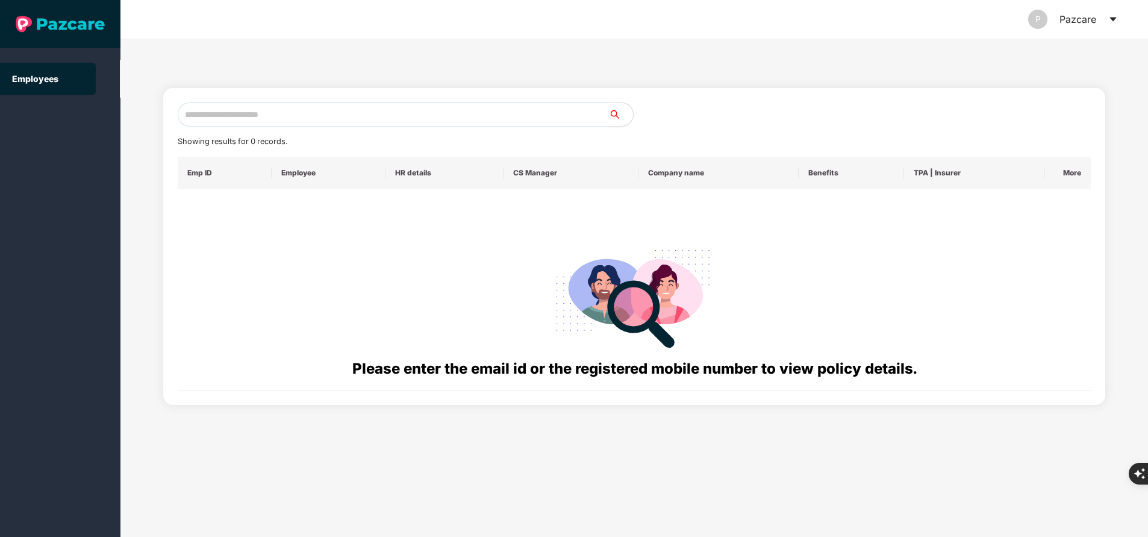
click at [278, 108] on input "text" at bounding box center [393, 114] width 431 height 24
paste input "**********"
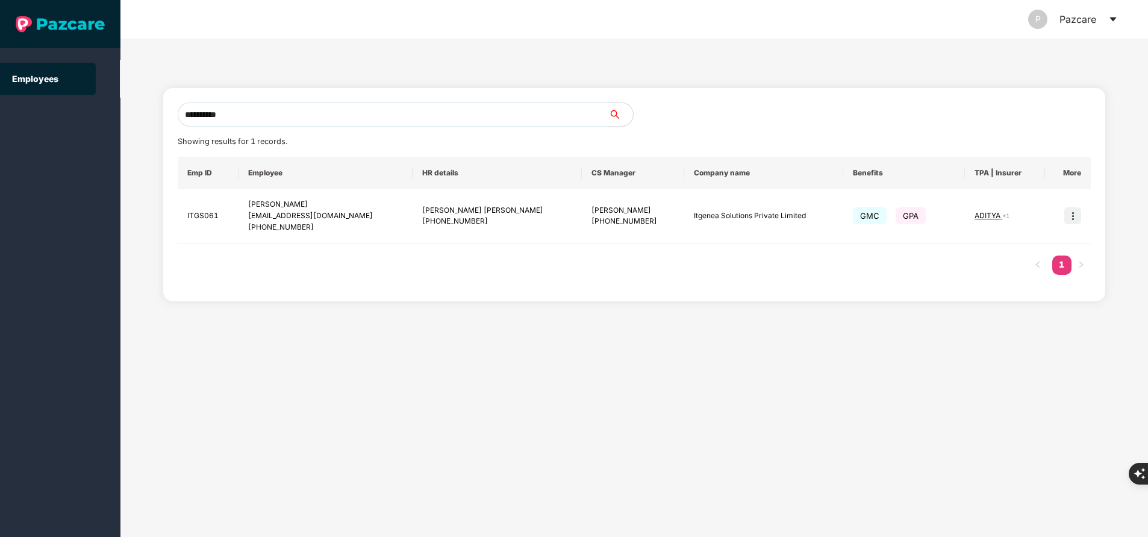
type input "**********"
click at [1079, 217] on img at bounding box center [1072, 215] width 17 height 17
click at [1012, 245] on span "Switch to user interface" at bounding box center [1017, 246] width 93 height 10
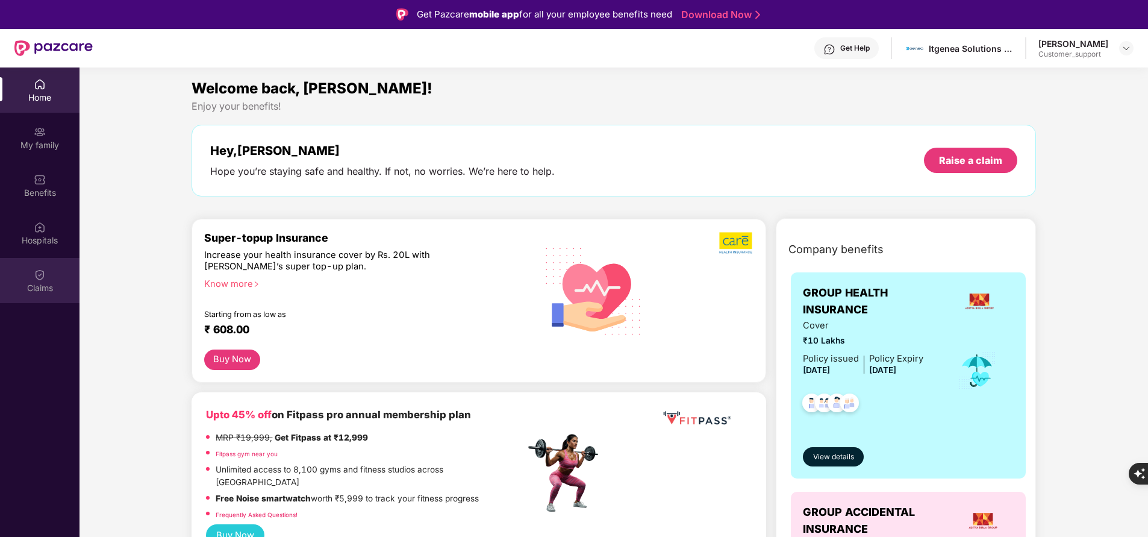
click at [45, 279] on img at bounding box center [40, 275] width 12 height 12
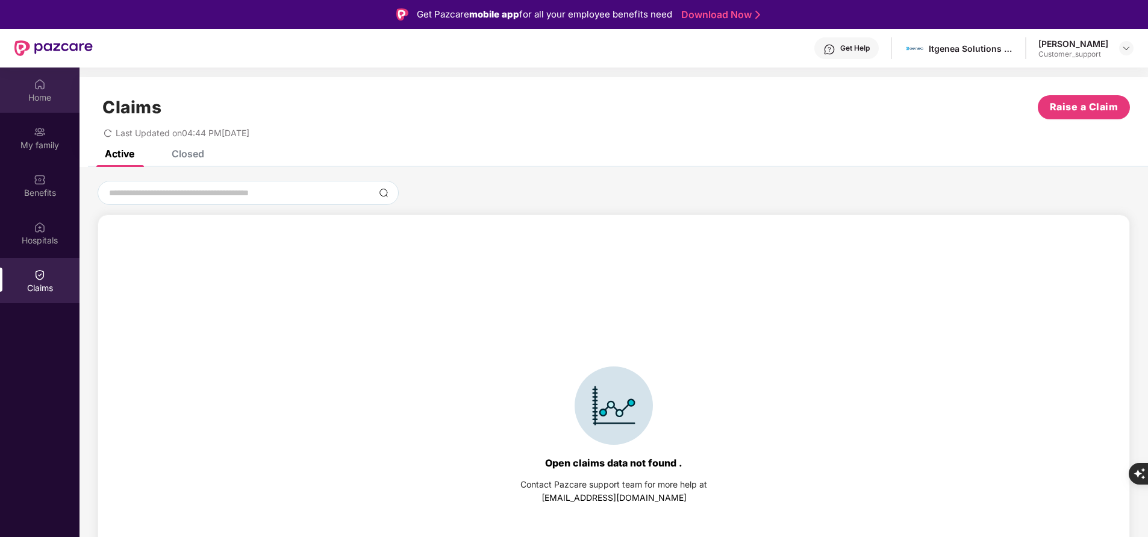
click at [43, 93] on div "Home" at bounding box center [39, 98] width 79 height 12
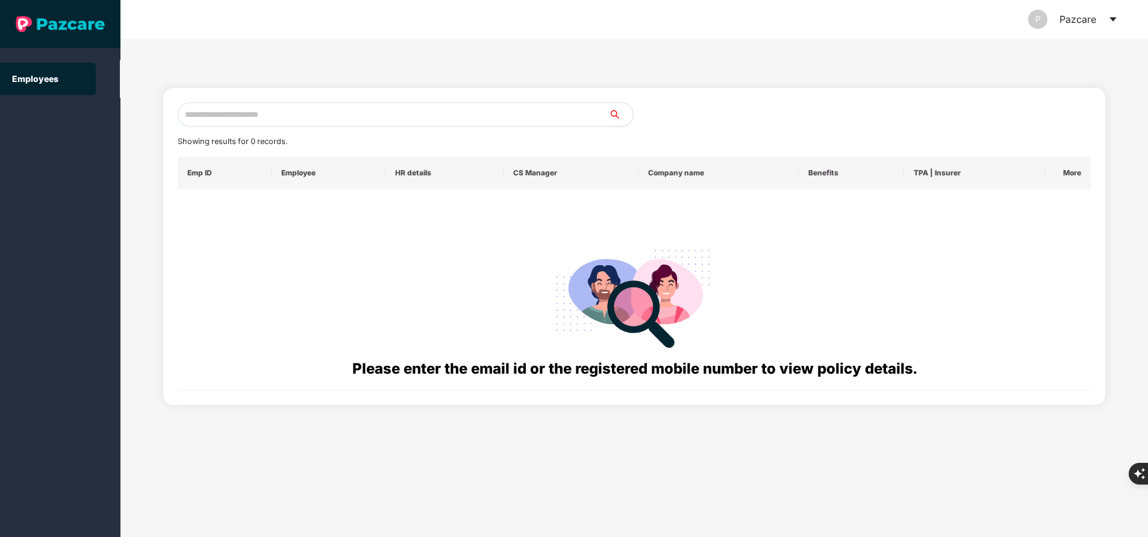
click at [439, 111] on input "text" at bounding box center [393, 114] width 431 height 24
paste input "**********"
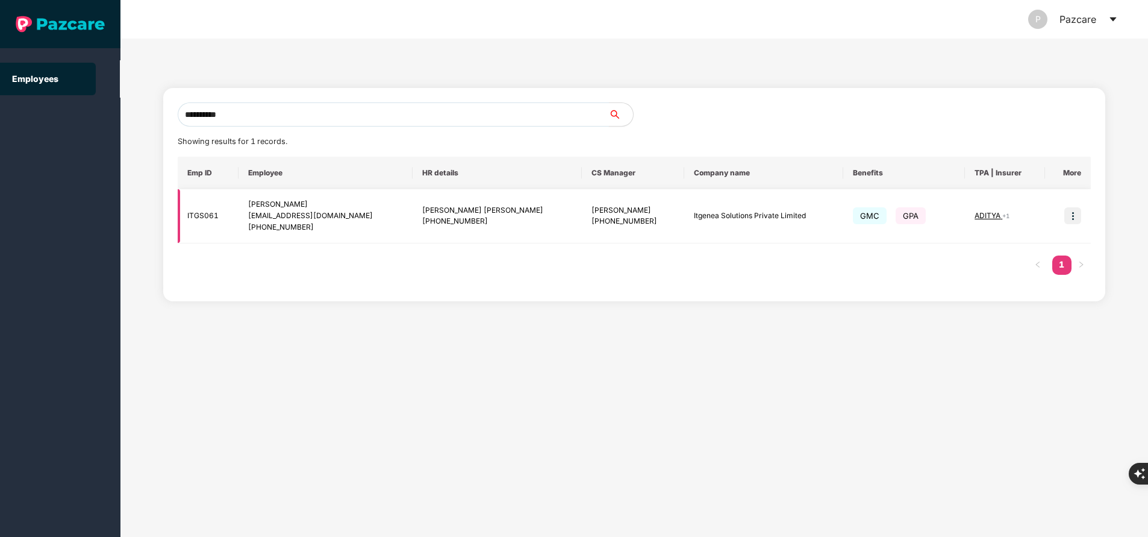
type input "**********"
click at [989, 217] on span "ADITYA" at bounding box center [988, 215] width 28 height 9
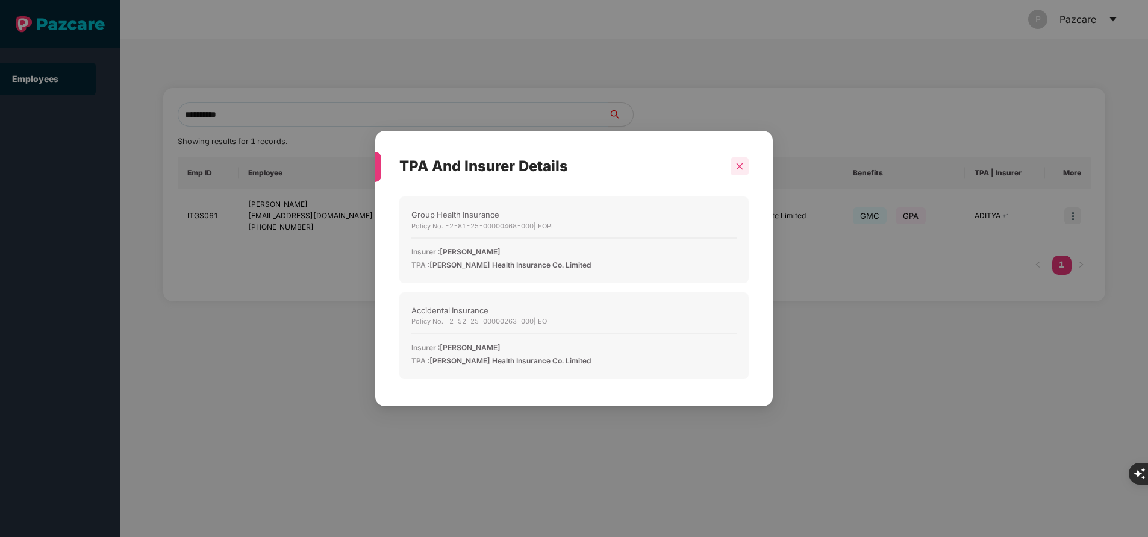
click at [737, 173] on div at bounding box center [739, 166] width 18 height 18
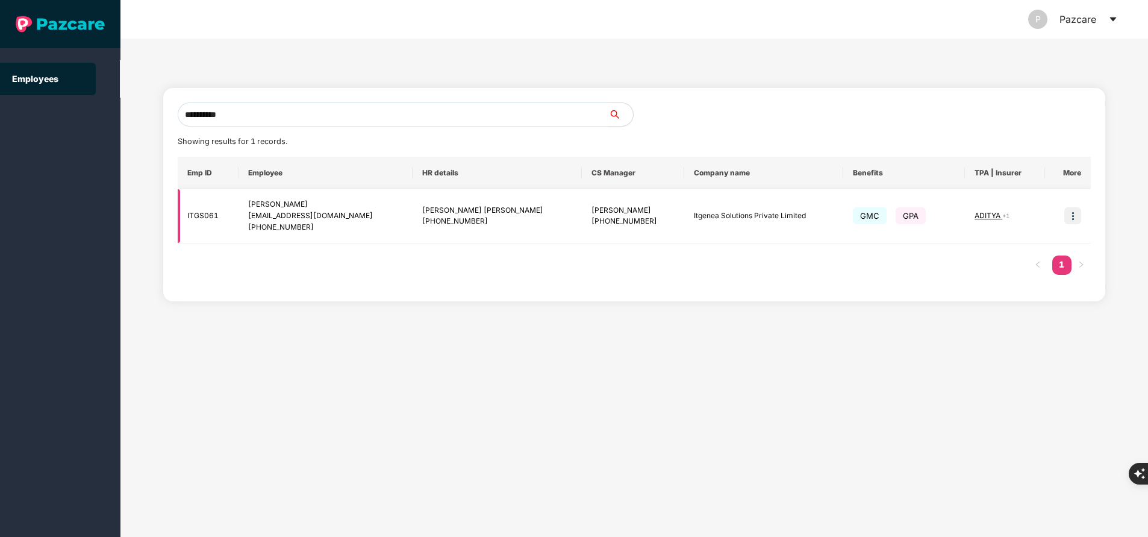
click at [1077, 214] on img at bounding box center [1072, 215] width 17 height 17
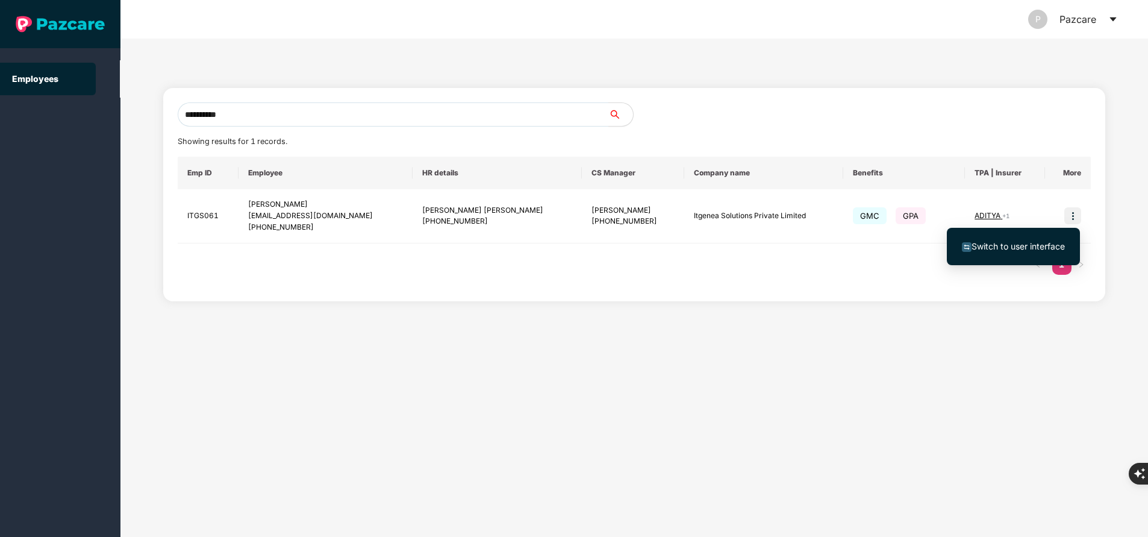
click at [1046, 244] on span "Switch to user interface" at bounding box center [1017, 246] width 93 height 10
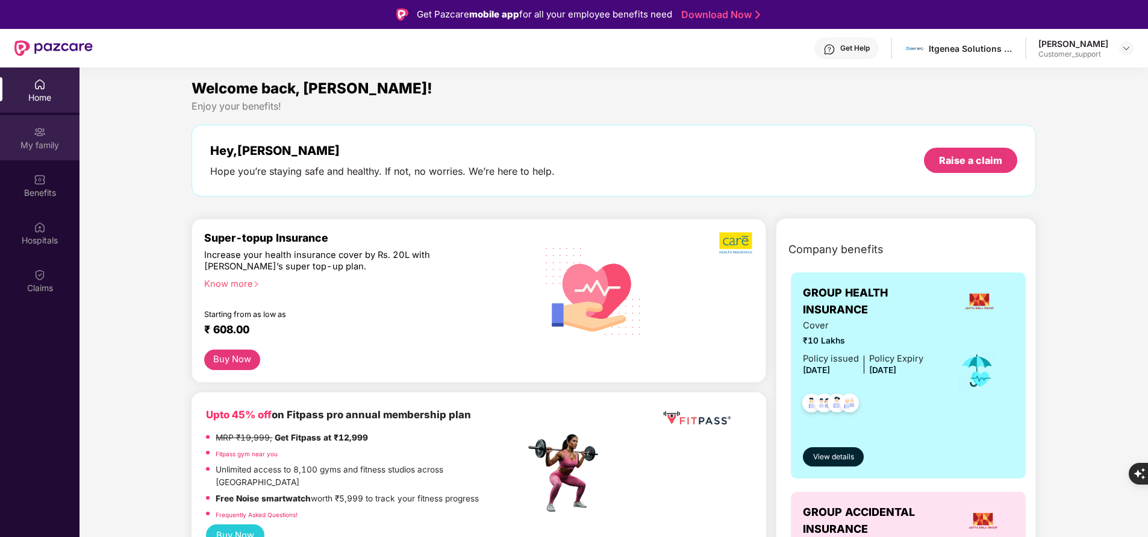
click at [23, 129] on div "My family" at bounding box center [39, 137] width 79 height 45
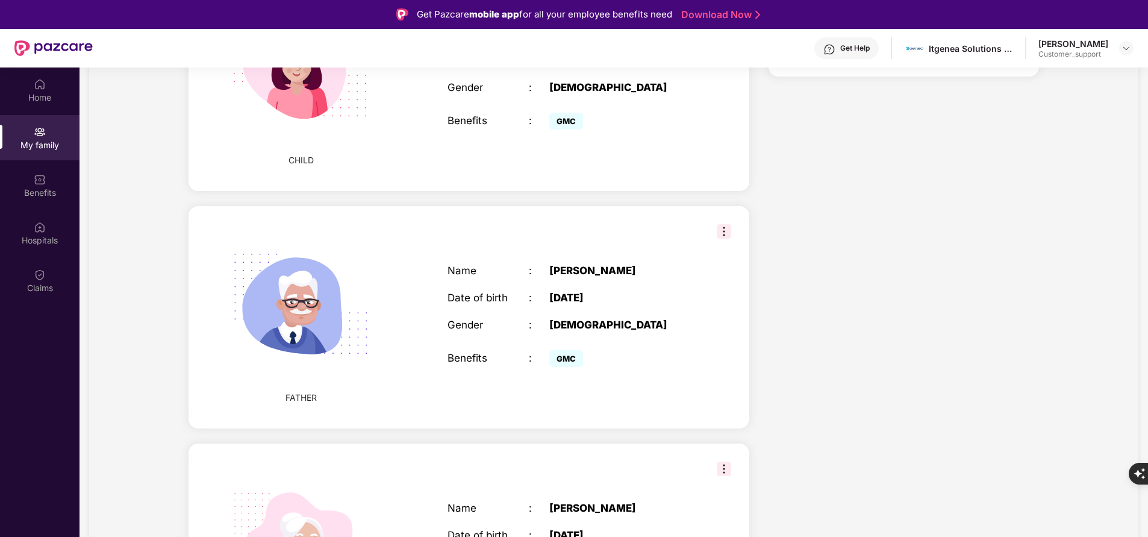
scroll to position [790, 0]
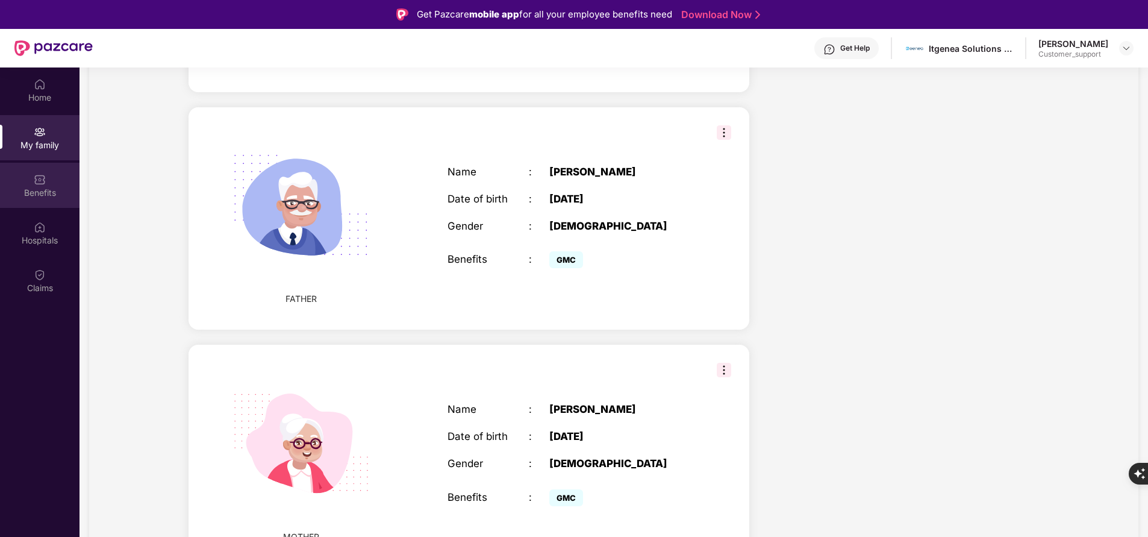
click at [52, 187] on div "Benefits" at bounding box center [39, 193] width 79 height 12
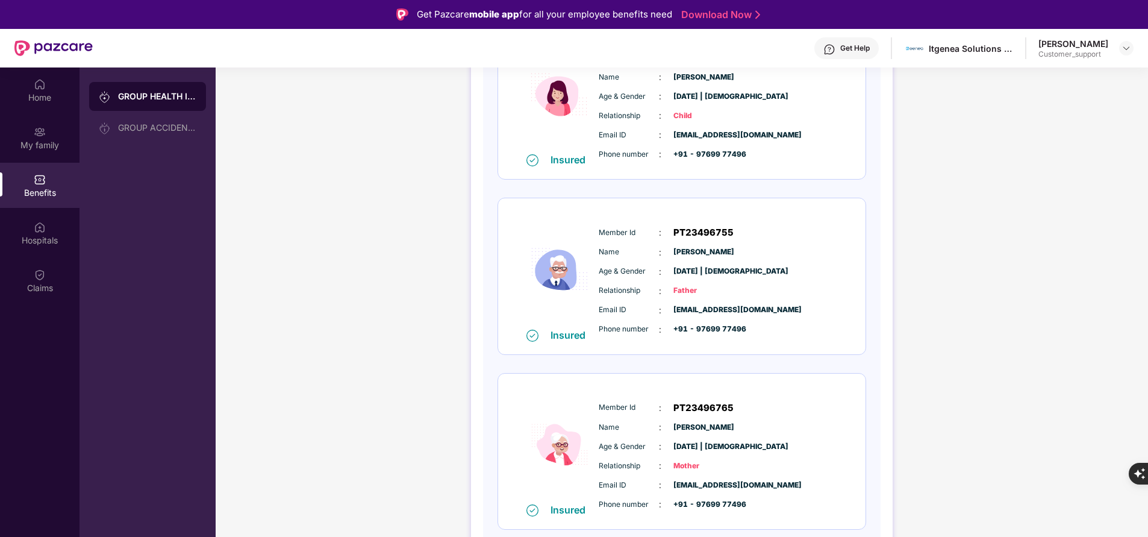
scroll to position [67, 0]
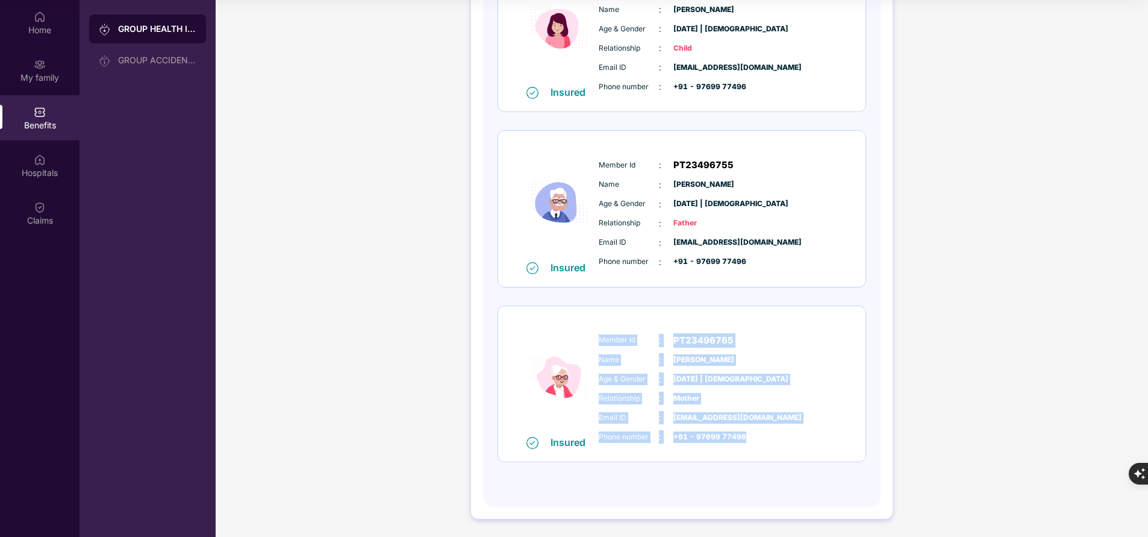
drag, startPoint x: 596, startPoint y: 335, endPoint x: 775, endPoint y: 446, distance: 211.2
click at [775, 446] on div "Member Id : PT23496765 Name : [PERSON_NAME] Age & Gender : [DATE] | [DEMOGRAPHI…" at bounding box center [718, 388] width 245 height 123
copy div "Member Id : PT23496765 Name : [PERSON_NAME] Age & Gender : [DATE] | [DEMOGRAPHI…"
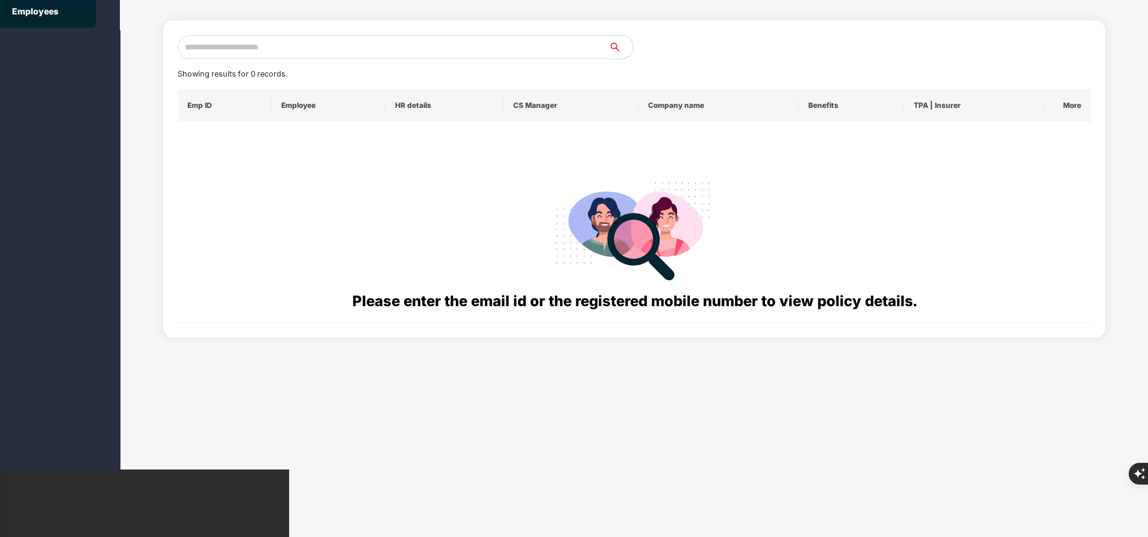
scroll to position [0, 0]
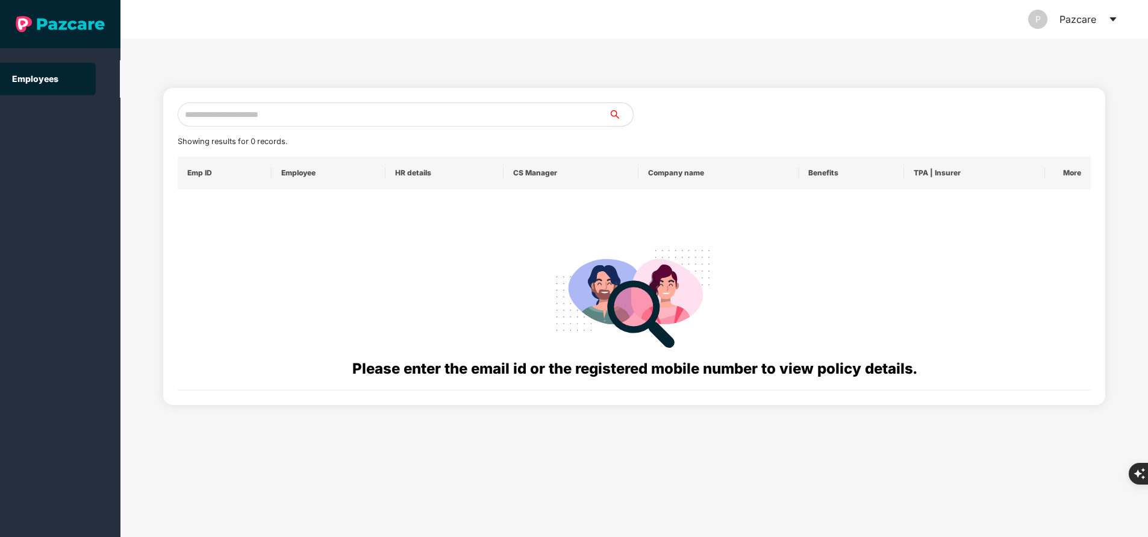
click at [349, 116] on input "text" at bounding box center [393, 114] width 431 height 24
paste input "**********"
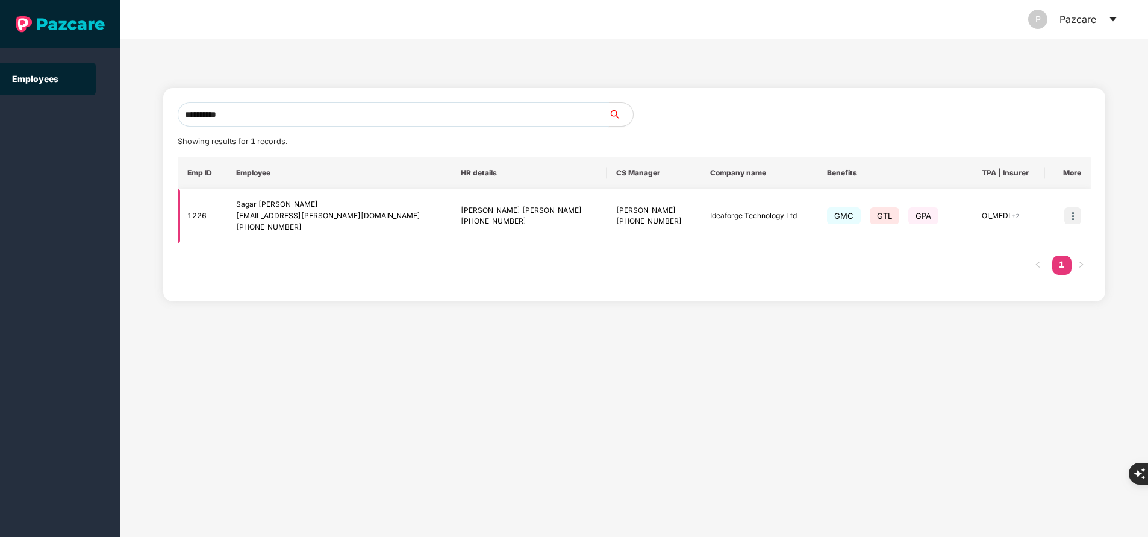
type input "**********"
click at [1071, 221] on img at bounding box center [1072, 215] width 17 height 17
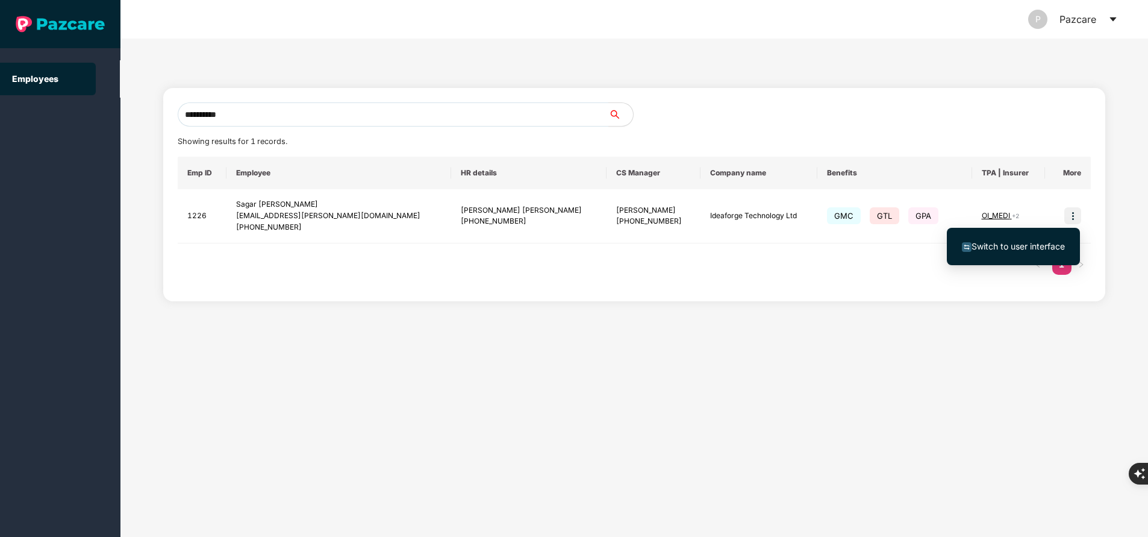
click at [1015, 241] on span "Switch to user interface" at bounding box center [1017, 246] width 93 height 10
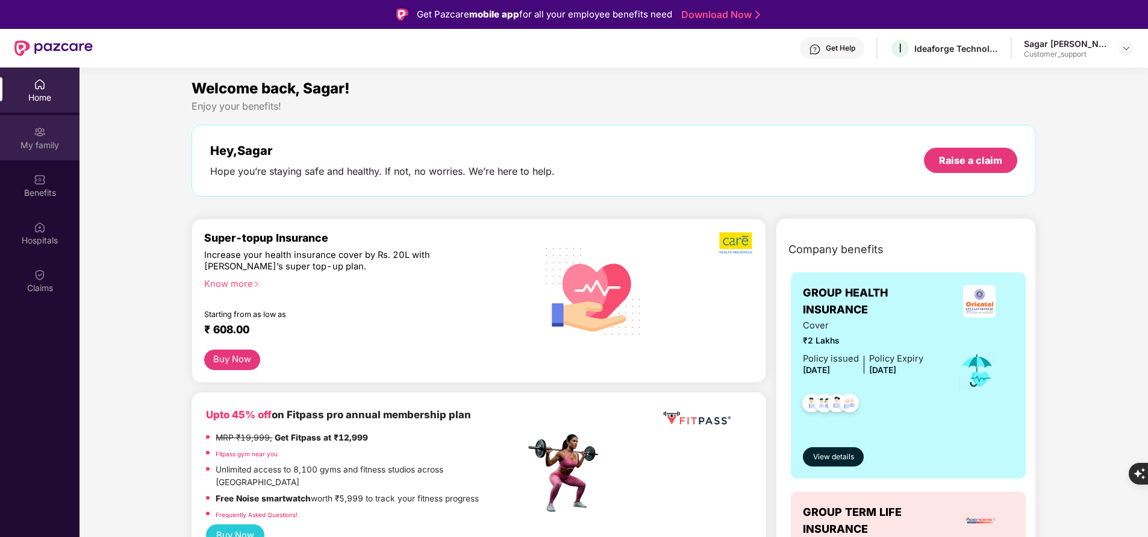
click at [33, 143] on div "My family" at bounding box center [39, 145] width 79 height 12
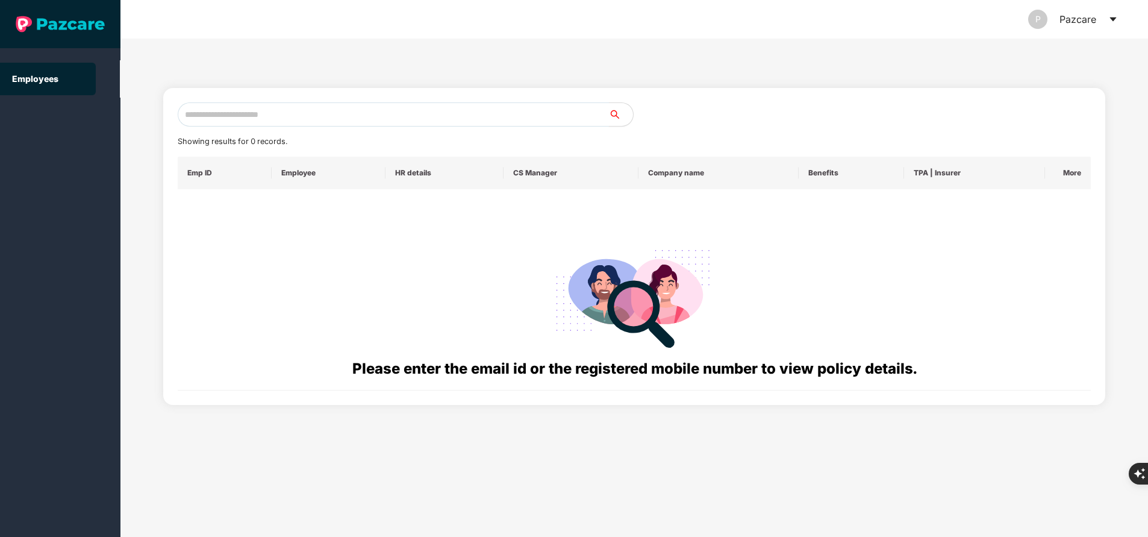
paste input "**********"
click at [320, 115] on input "text" at bounding box center [393, 114] width 431 height 24
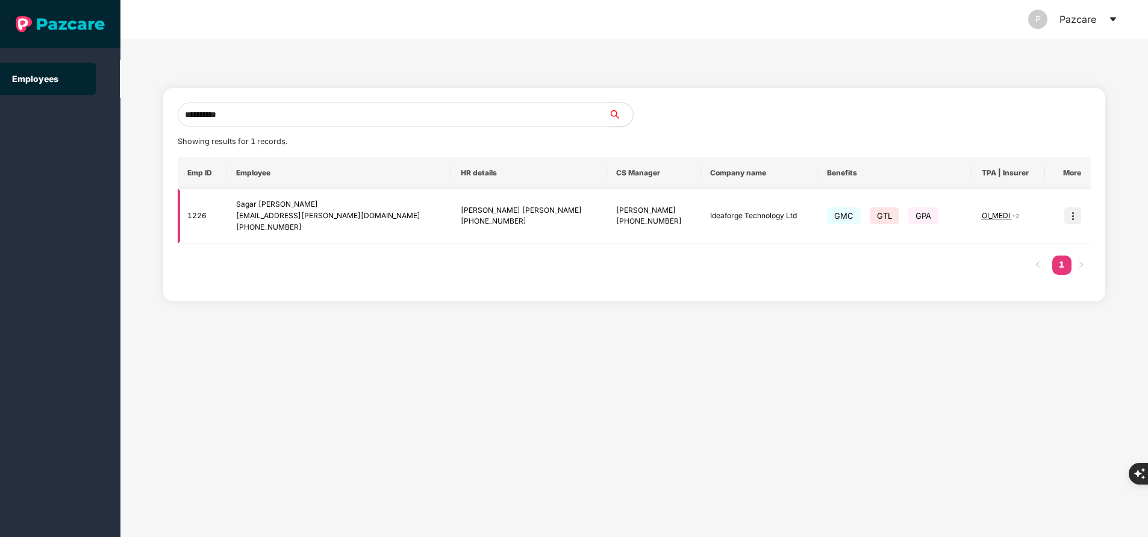
type input "**********"
click at [1073, 216] on img at bounding box center [1072, 215] width 17 height 17
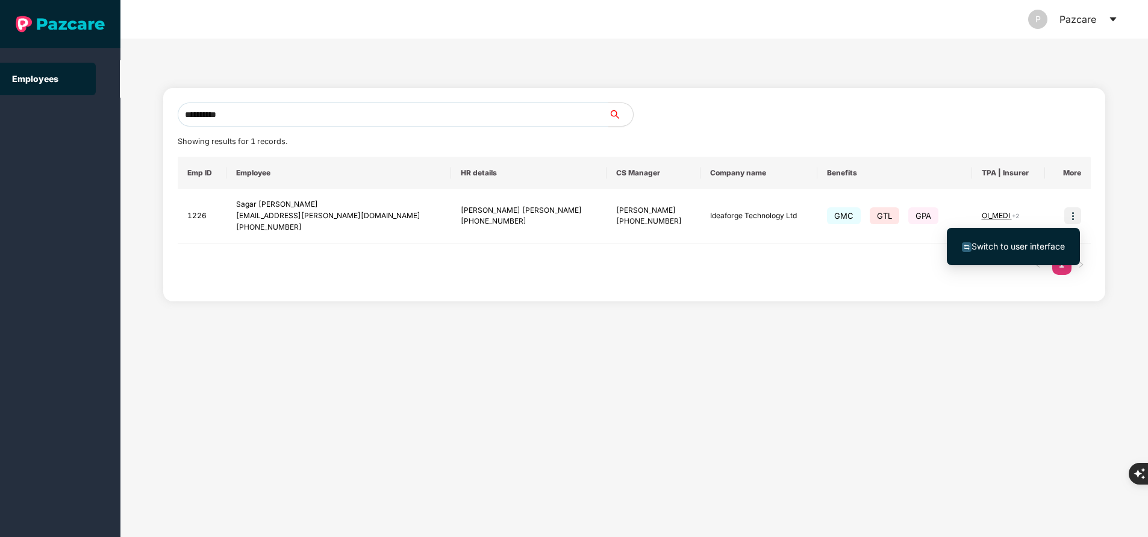
click at [1023, 246] on span "Switch to user interface" at bounding box center [1017, 246] width 93 height 10
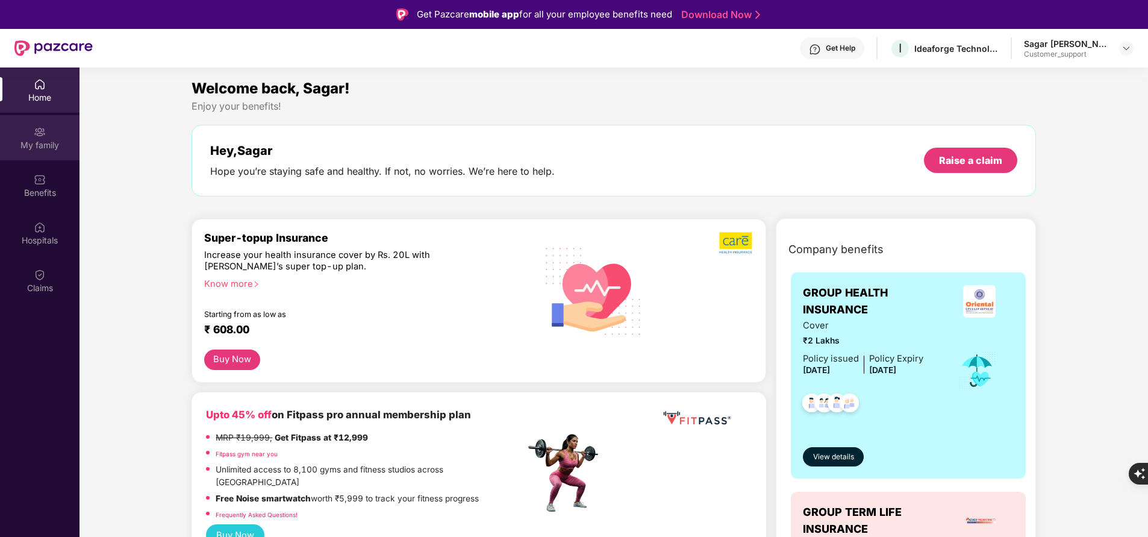
click at [53, 143] on div "My family" at bounding box center [39, 145] width 79 height 12
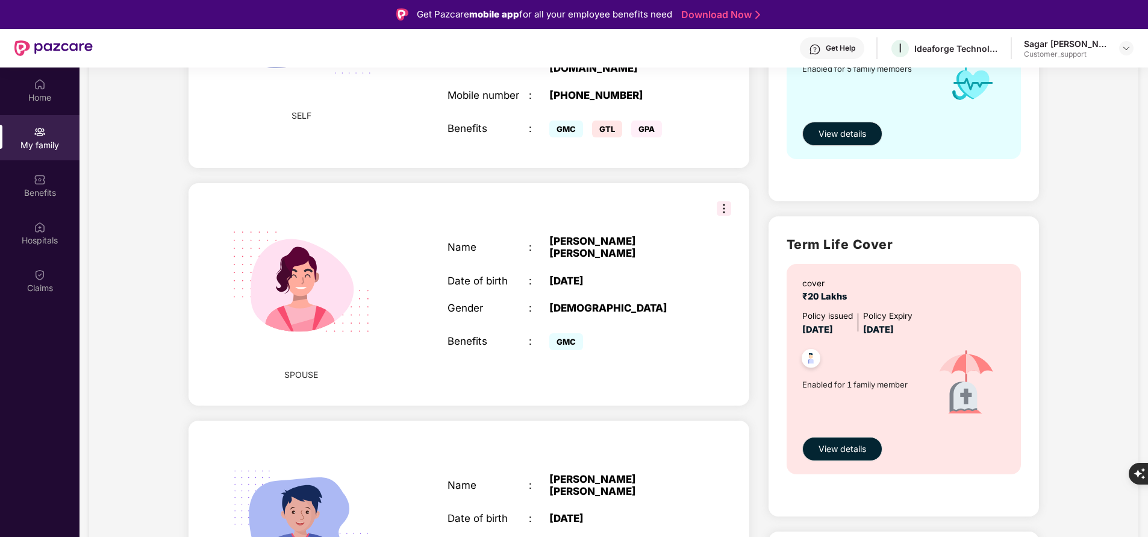
scroll to position [245, 0]
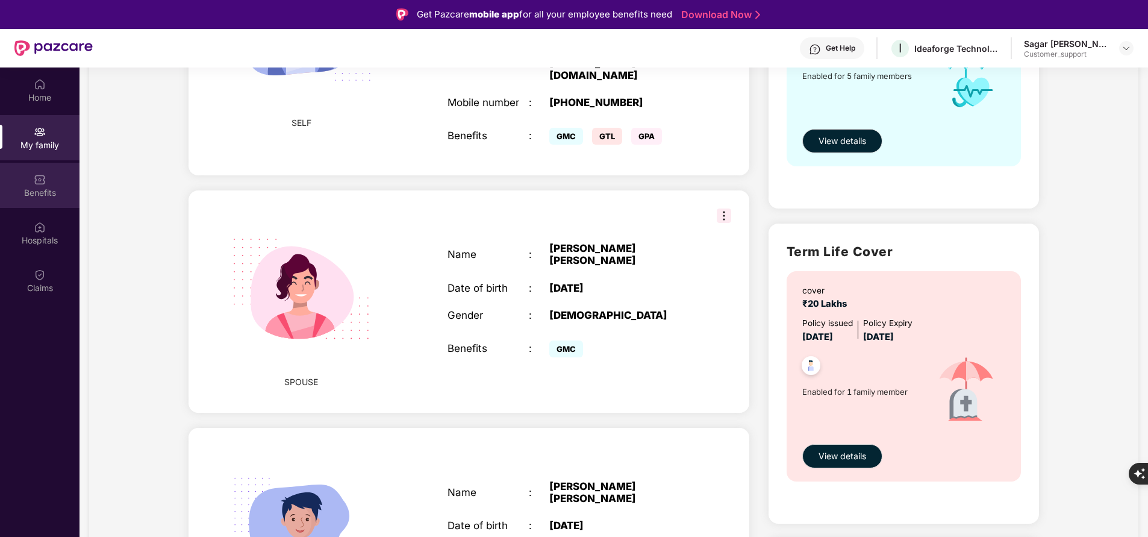
click at [18, 188] on div "Benefits" at bounding box center [39, 193] width 79 height 12
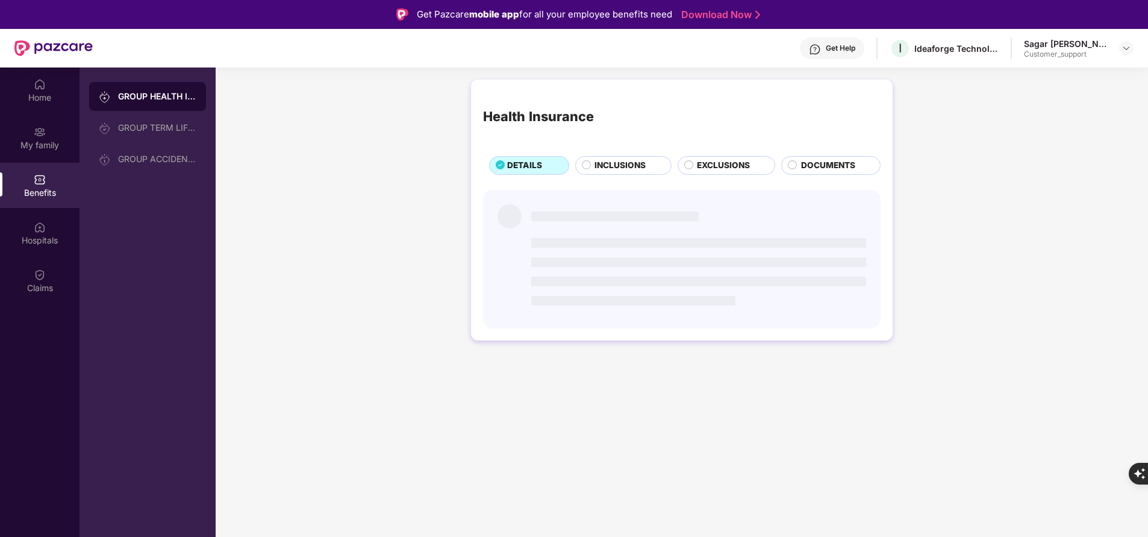
scroll to position [0, 0]
click at [626, 173] on div "INCLUSIONS" at bounding box center [626, 166] width 76 height 14
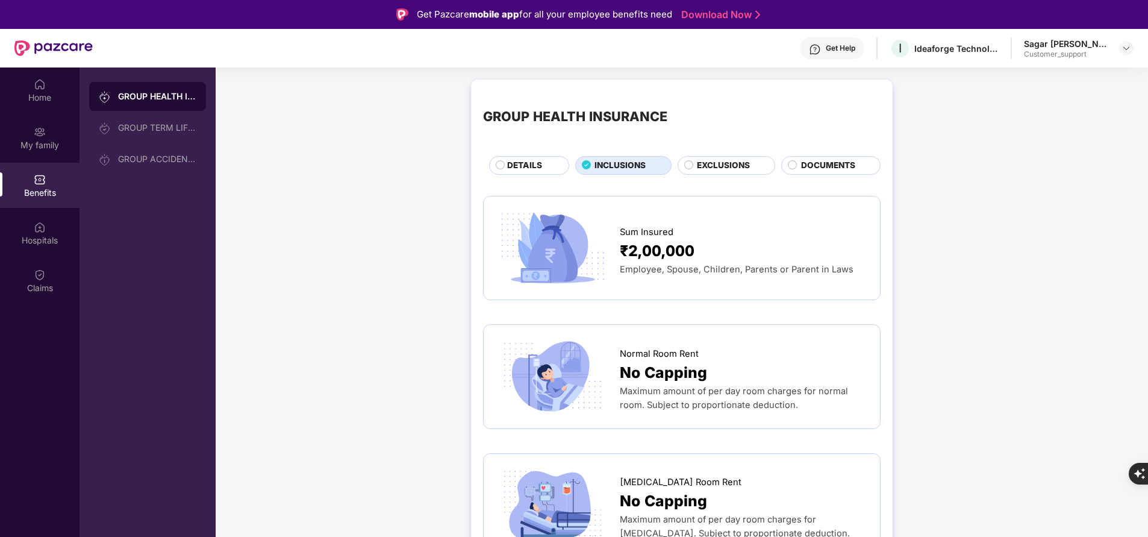
click at [721, 167] on span "EXCLUSIONS" at bounding box center [723, 165] width 53 height 13
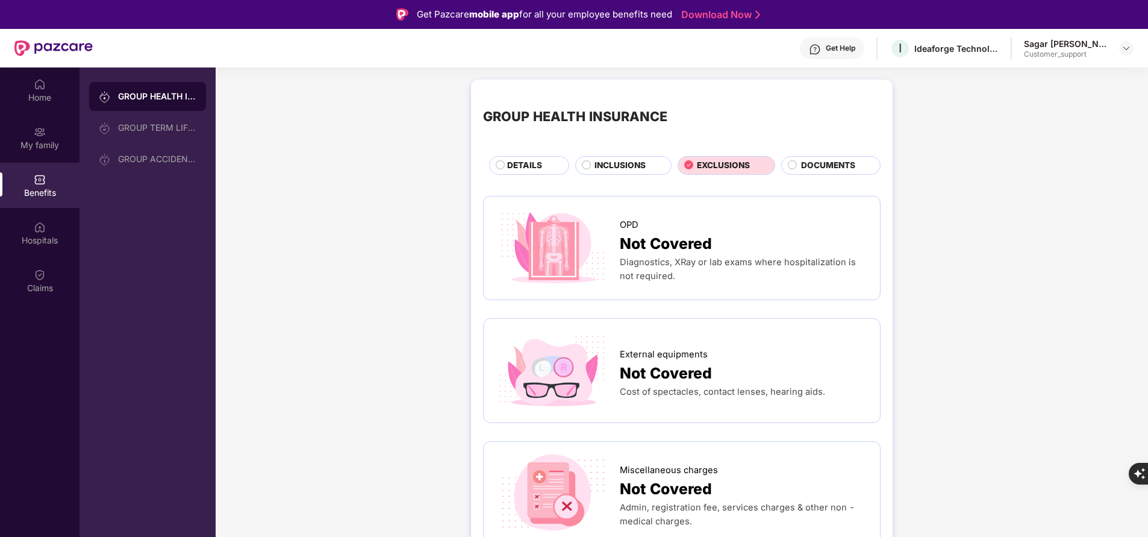
click at [614, 164] on span "INCLUSIONS" at bounding box center [619, 165] width 51 height 13
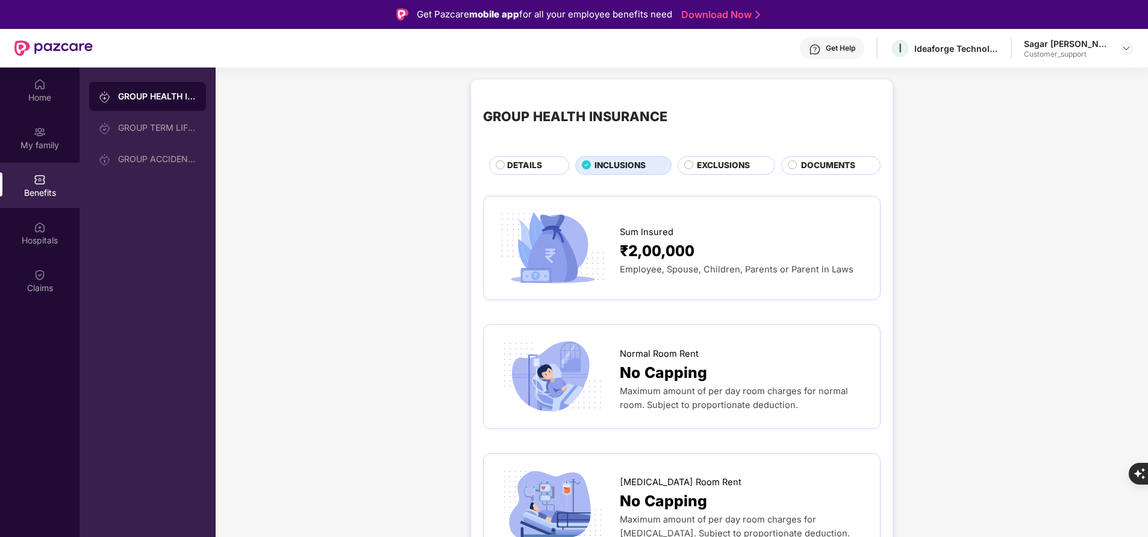
click at [500, 164] on circle at bounding box center [500, 164] width 8 height 8
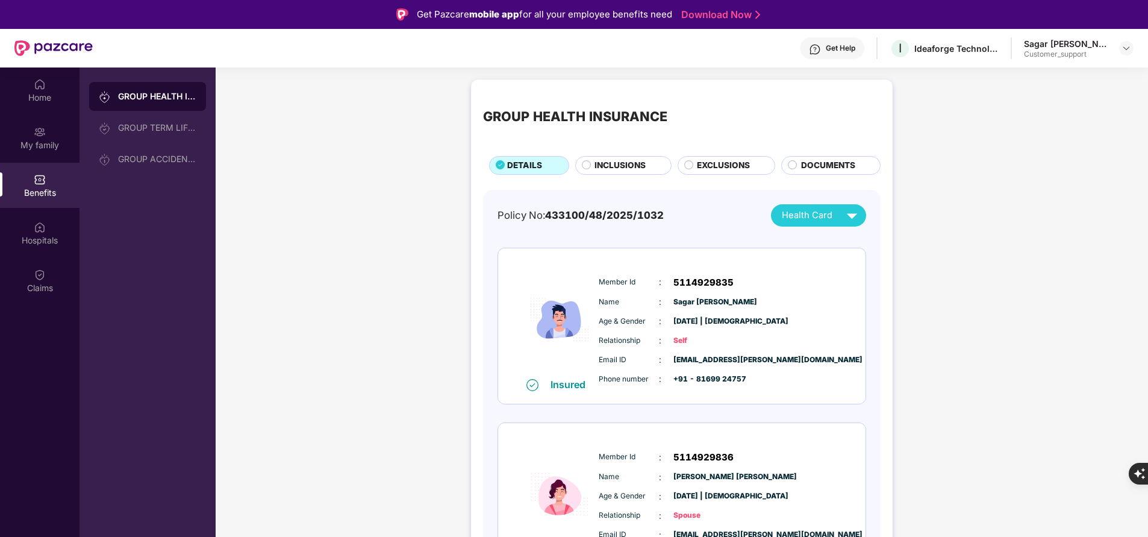
click at [632, 161] on span "INCLUSIONS" at bounding box center [619, 165] width 51 height 13
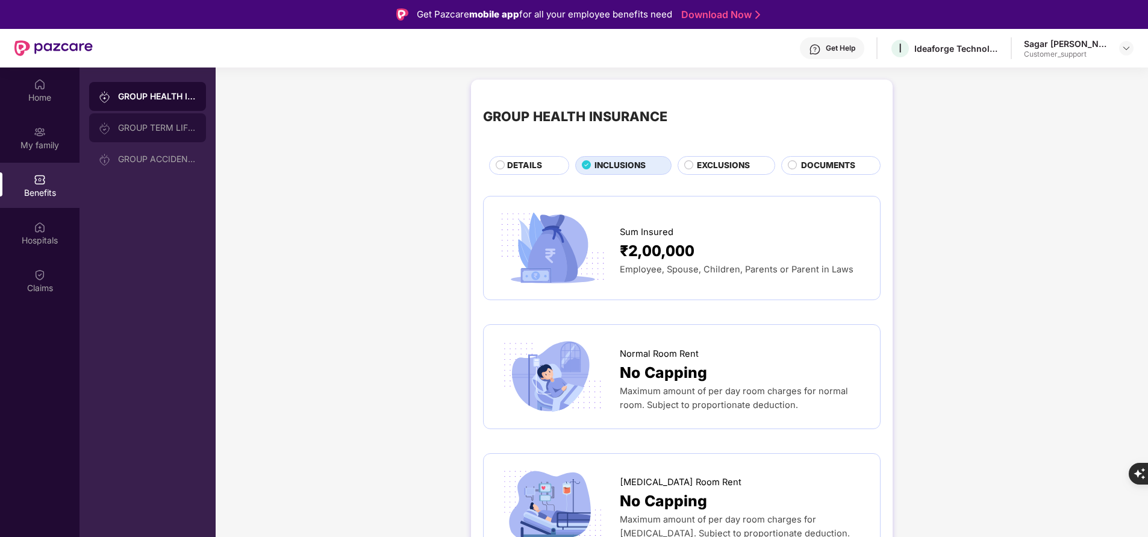
click at [170, 124] on div "GROUP TERM LIFE INSURANCE" at bounding box center [157, 128] width 78 height 10
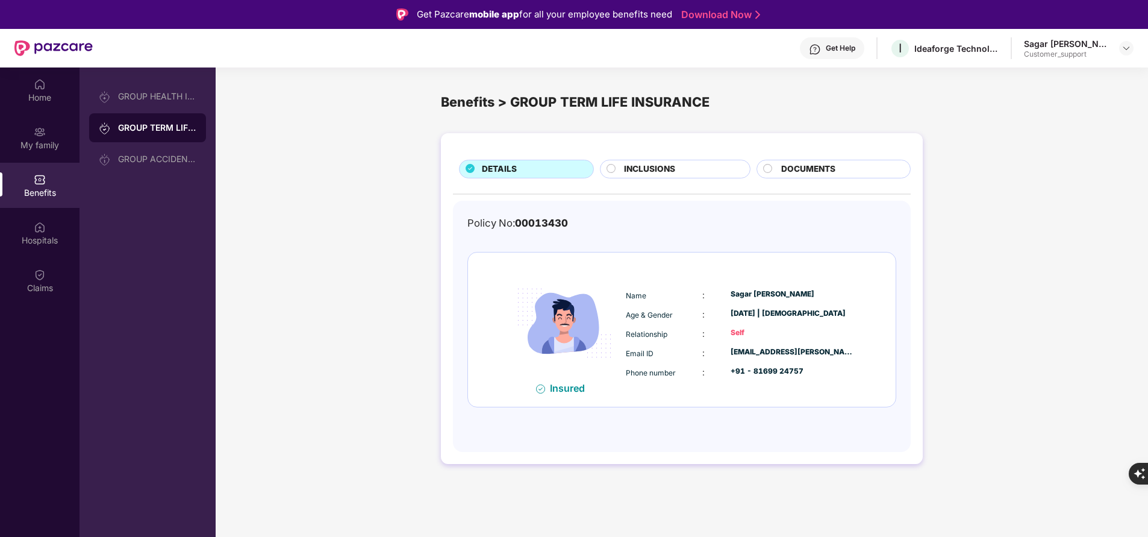
click at [845, 51] on div "Get Help" at bounding box center [841, 48] width 30 height 10
click at [991, 186] on div "DETAILS INCLUSIONS DOCUMENTS Policy No: 00013430 Insured Name : Sagar [PERSON_N…" at bounding box center [682, 304] width 932 height 355
click at [674, 170] on span "INCLUSIONS" at bounding box center [649, 169] width 51 height 13
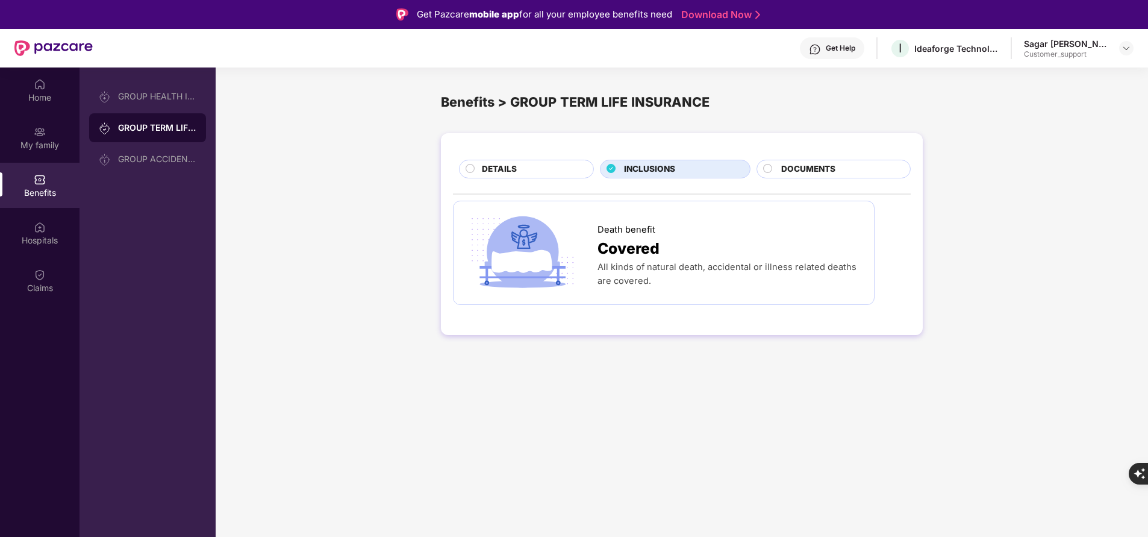
click at [537, 172] on div "DETAILS" at bounding box center [531, 170] width 111 height 14
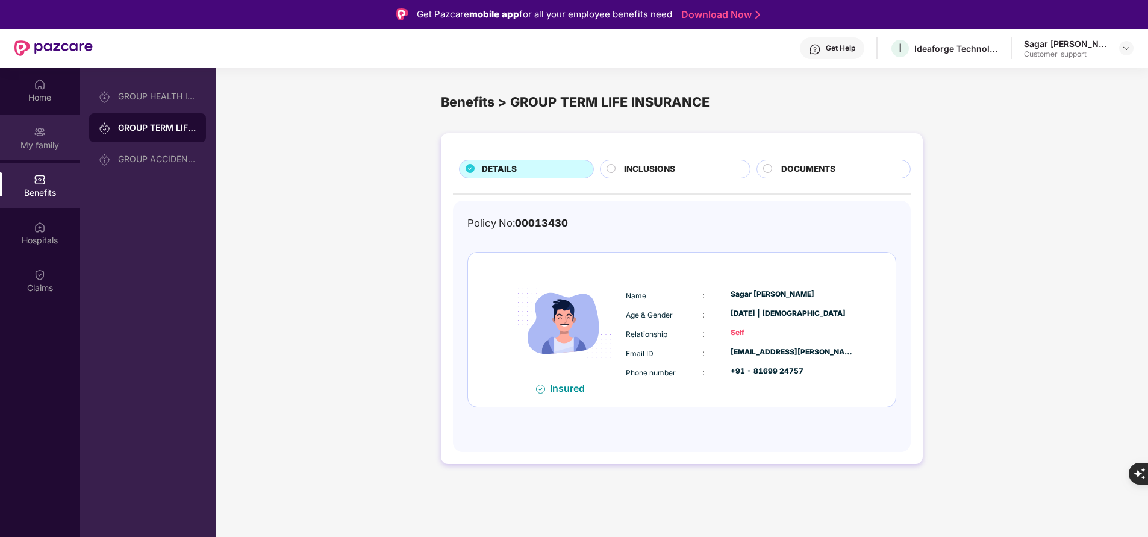
click at [49, 139] on div "My family" at bounding box center [39, 145] width 79 height 12
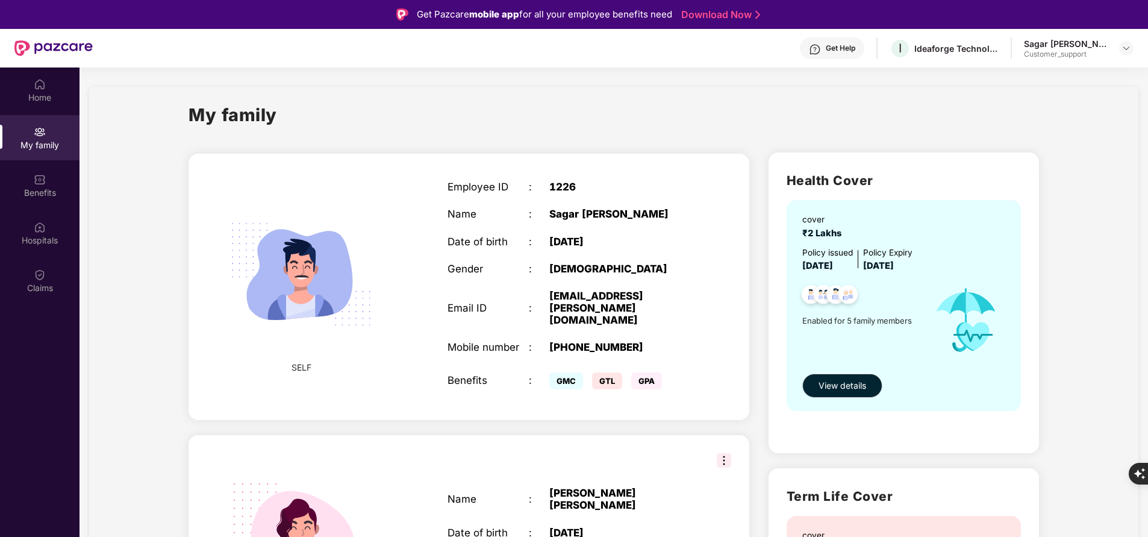
click at [840, 51] on div "Get Help" at bounding box center [841, 48] width 30 height 10
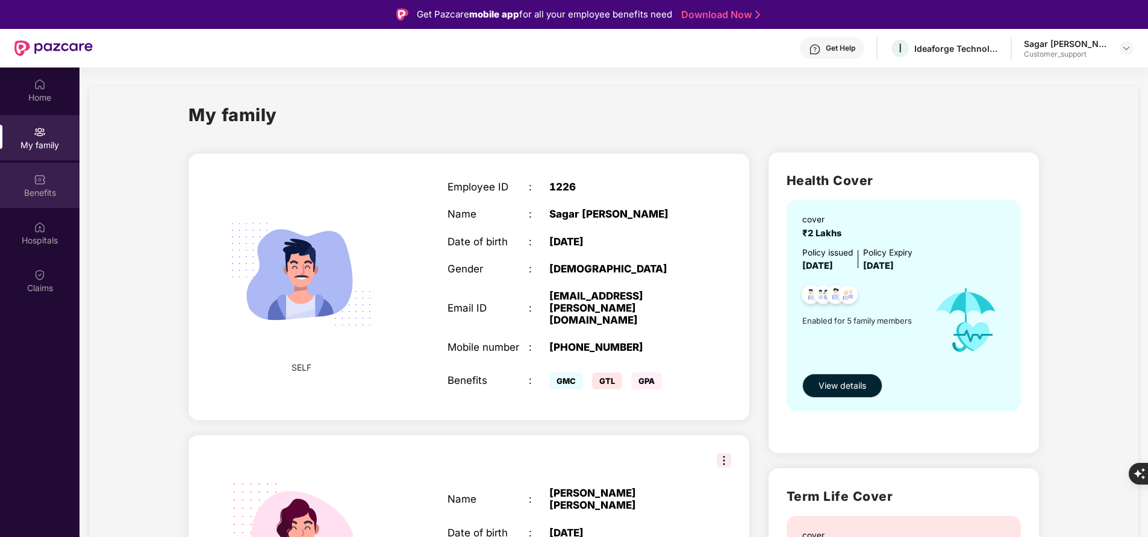
click at [45, 182] on img at bounding box center [40, 179] width 12 height 12
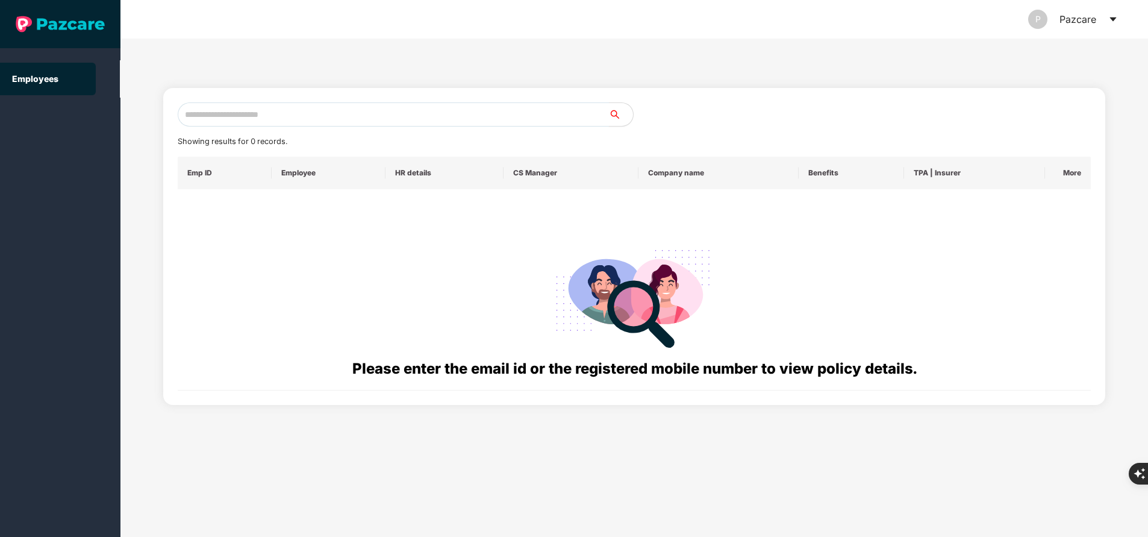
click at [246, 117] on input "text" at bounding box center [393, 114] width 431 height 24
paste input "**********"
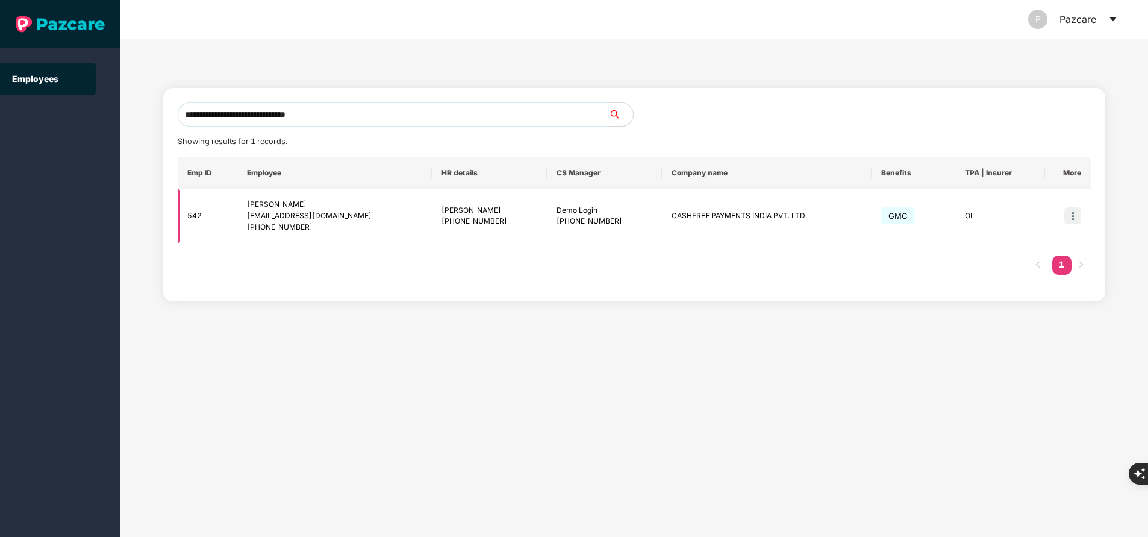
type input "**********"
click at [1071, 216] on img at bounding box center [1072, 215] width 17 height 17
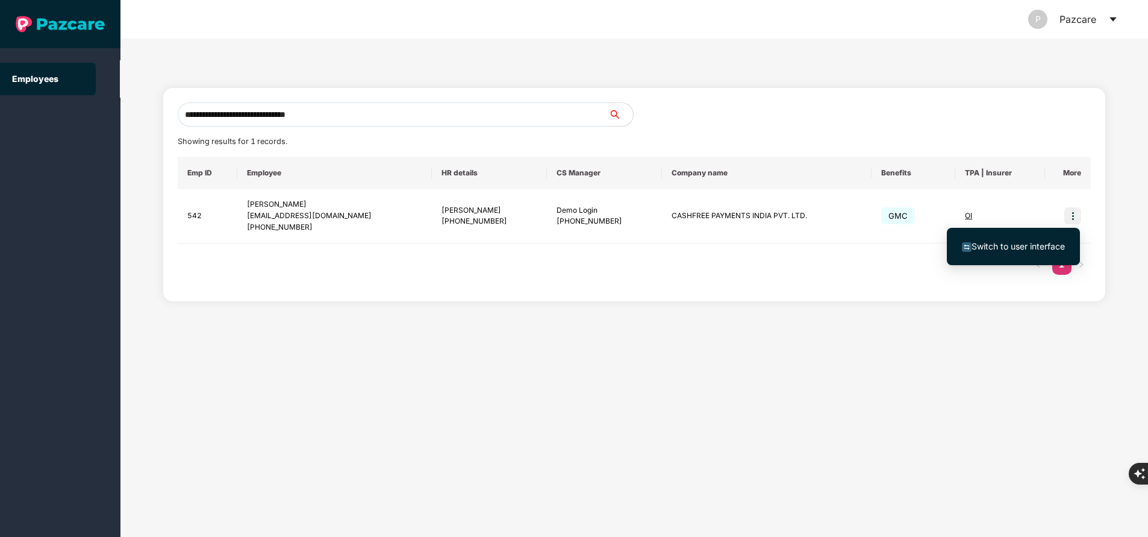
click at [1041, 245] on span "Switch to user interface" at bounding box center [1017, 246] width 93 height 10
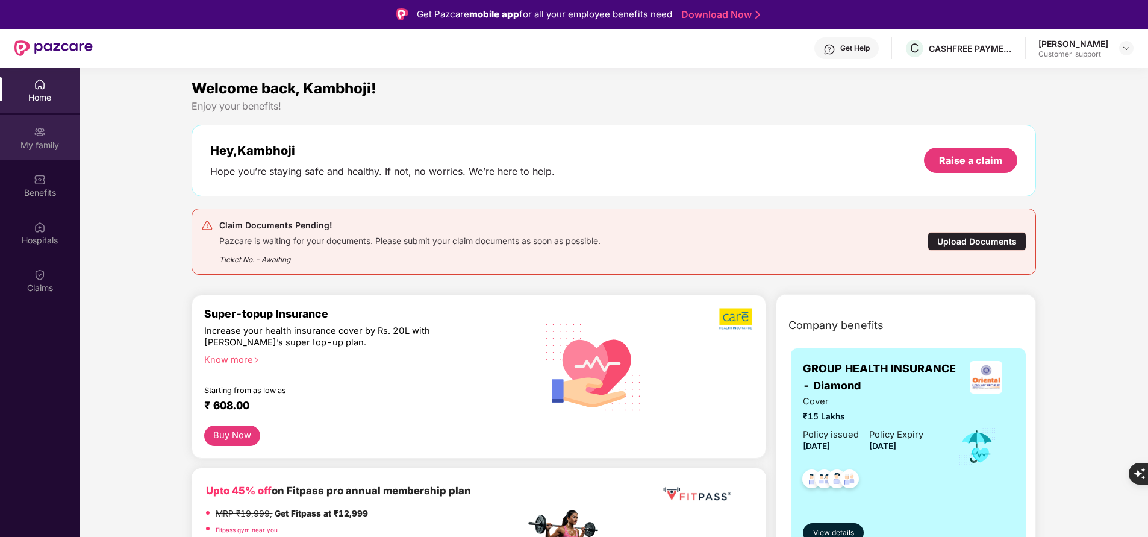
click at [33, 138] on div "My family" at bounding box center [39, 137] width 79 height 45
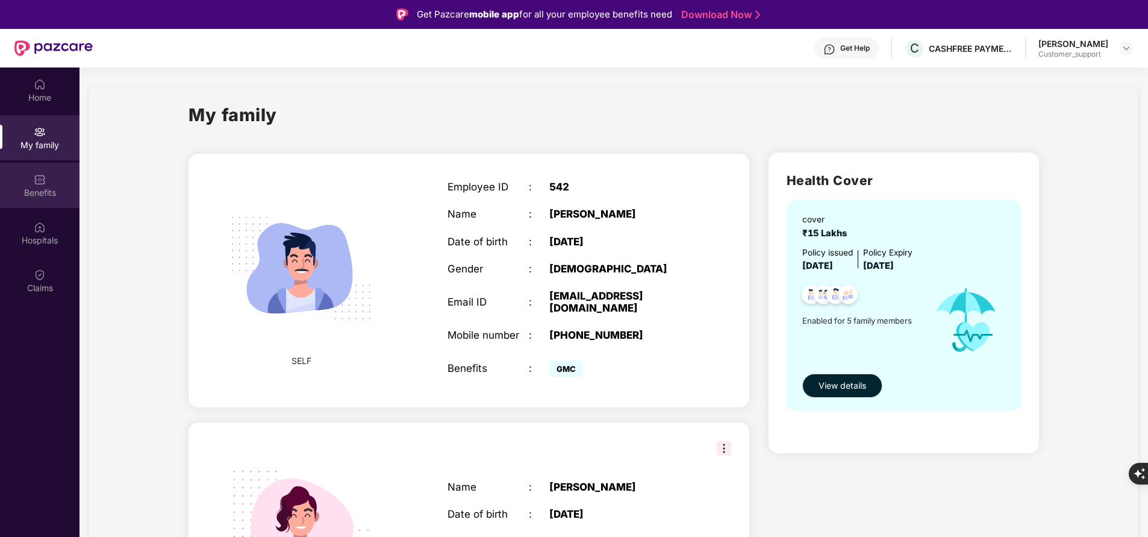
click at [25, 172] on div "Benefits" at bounding box center [39, 185] width 79 height 45
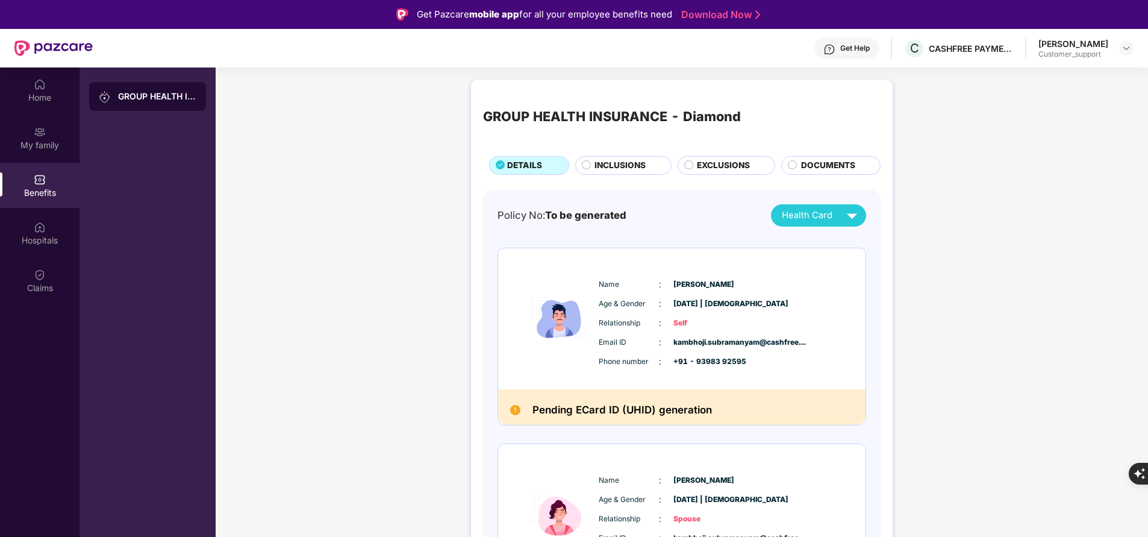
click at [814, 168] on span "DOCUMENTS" at bounding box center [828, 165] width 54 height 13
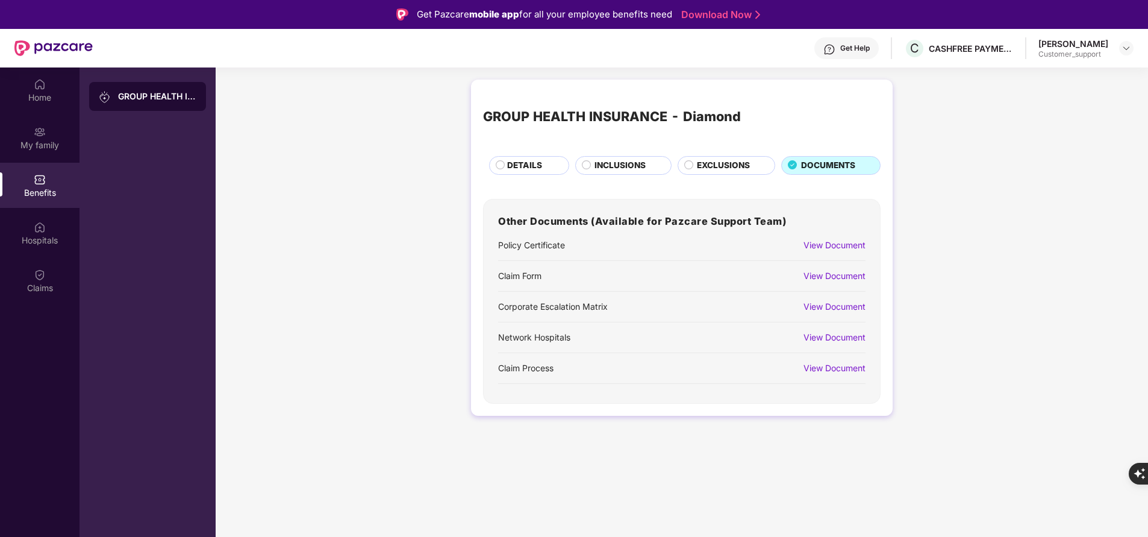
click at [830, 276] on div "View Document" at bounding box center [834, 275] width 62 height 13
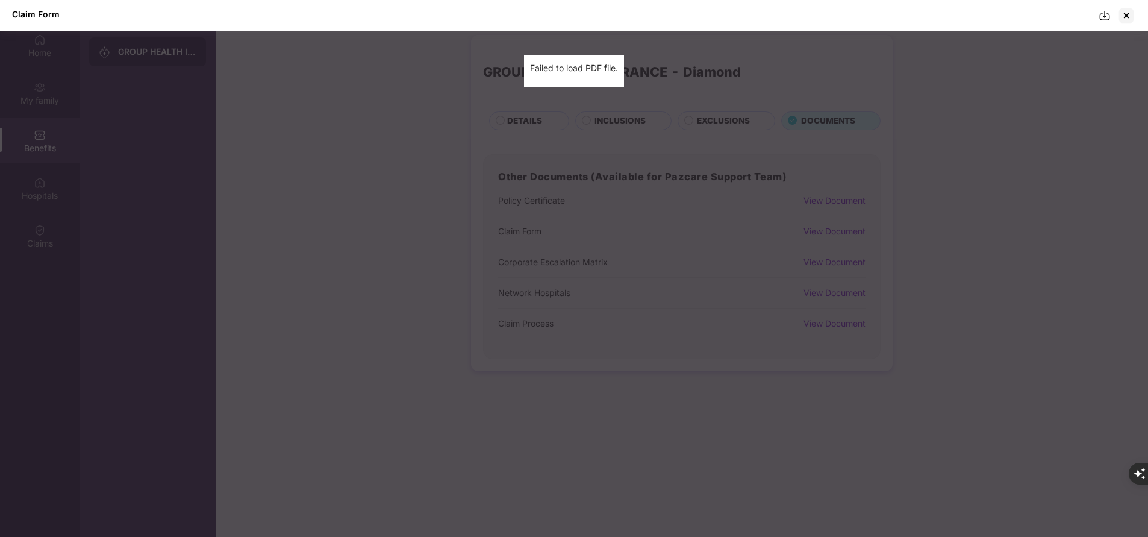
scroll to position [49, 0]
click at [1126, 14] on div at bounding box center [1126, 15] width 19 height 19
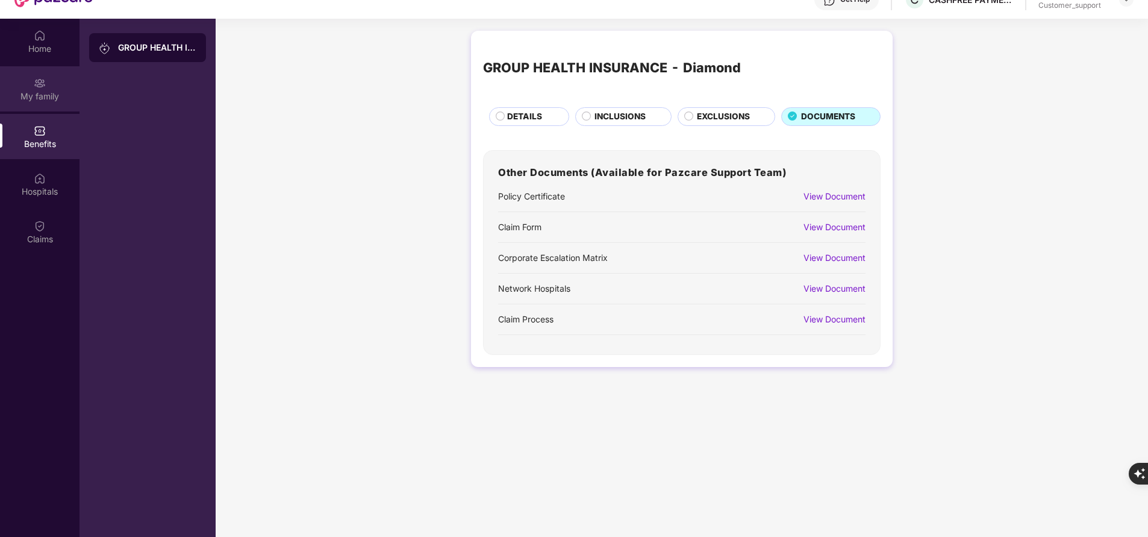
click at [28, 94] on div "My family" at bounding box center [39, 96] width 79 height 12
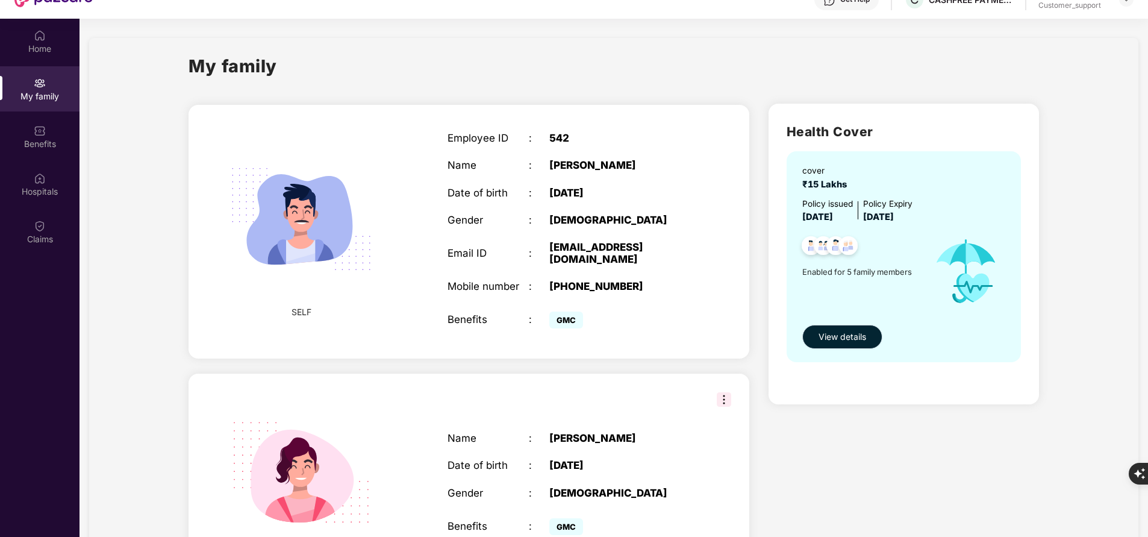
click at [832, 344] on button "View details" at bounding box center [842, 337] width 80 height 24
click at [52, 42] on div "Home" at bounding box center [39, 41] width 79 height 45
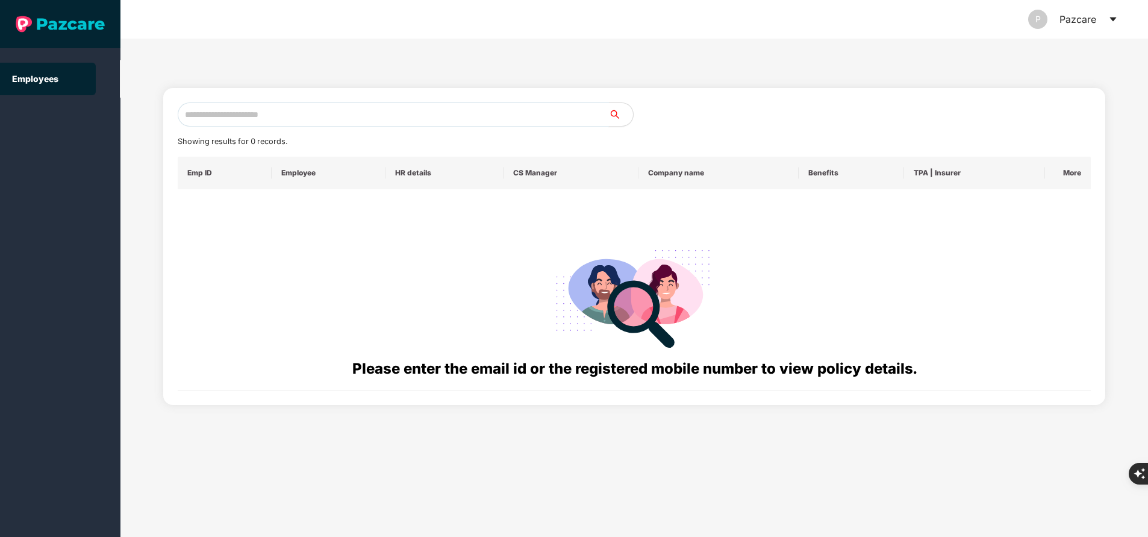
click at [255, 116] on input "text" at bounding box center [393, 114] width 431 height 24
paste input "**********"
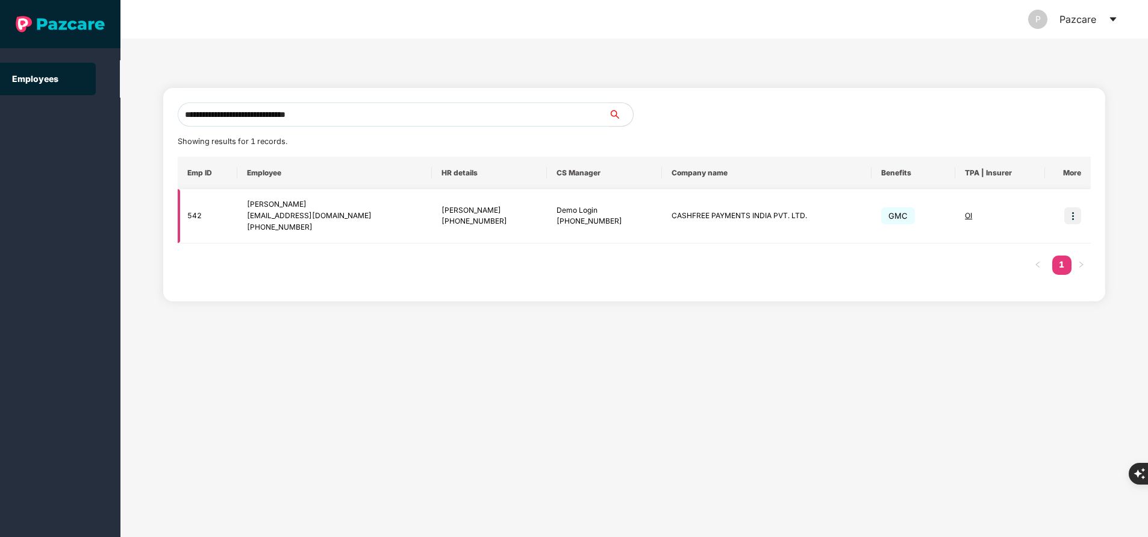
type input "**********"
click at [969, 215] on span "OI" at bounding box center [968, 215] width 7 height 9
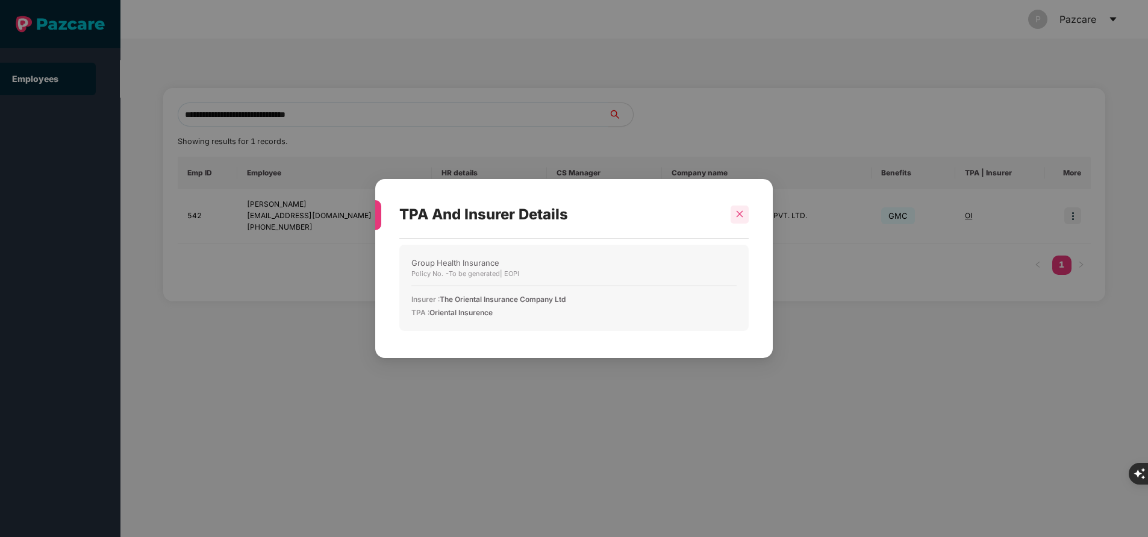
click at [742, 212] on icon "close" at bounding box center [740, 214] width 7 height 7
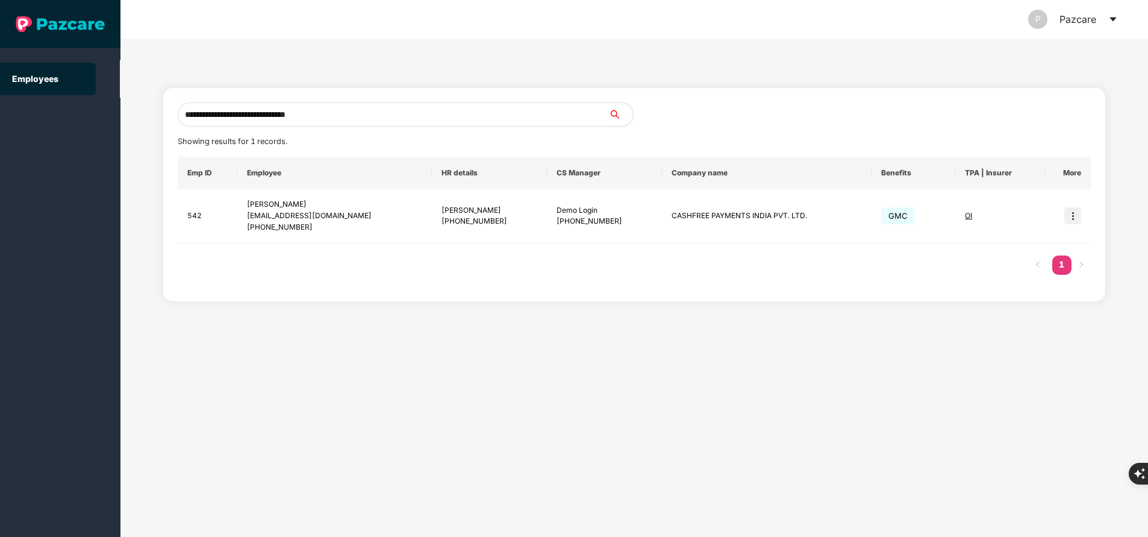
click at [366, 116] on input "**********" at bounding box center [393, 114] width 431 height 24
paste input "**********"
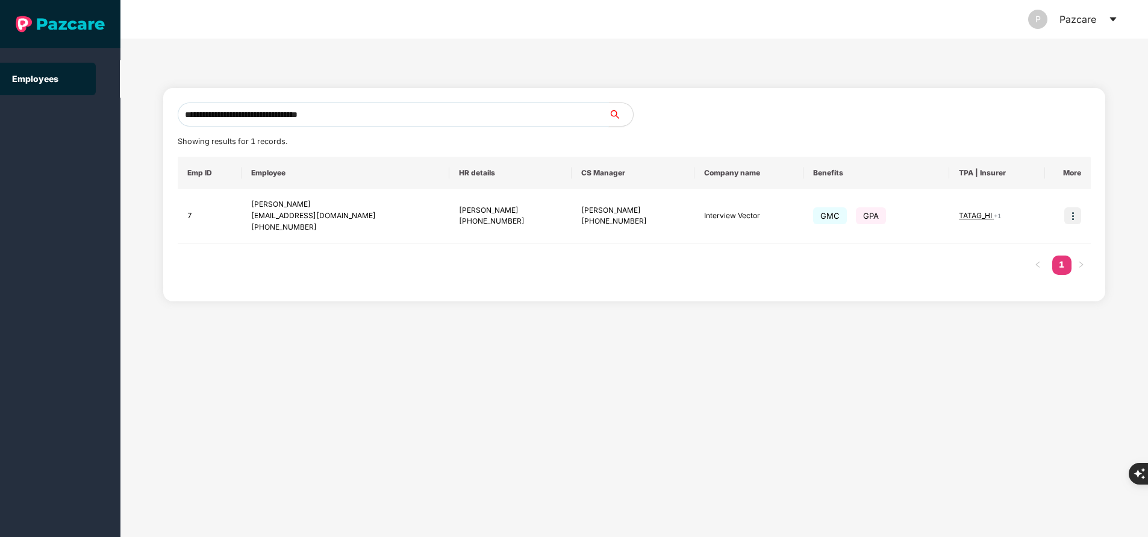
type input "**********"
paste input "**********"
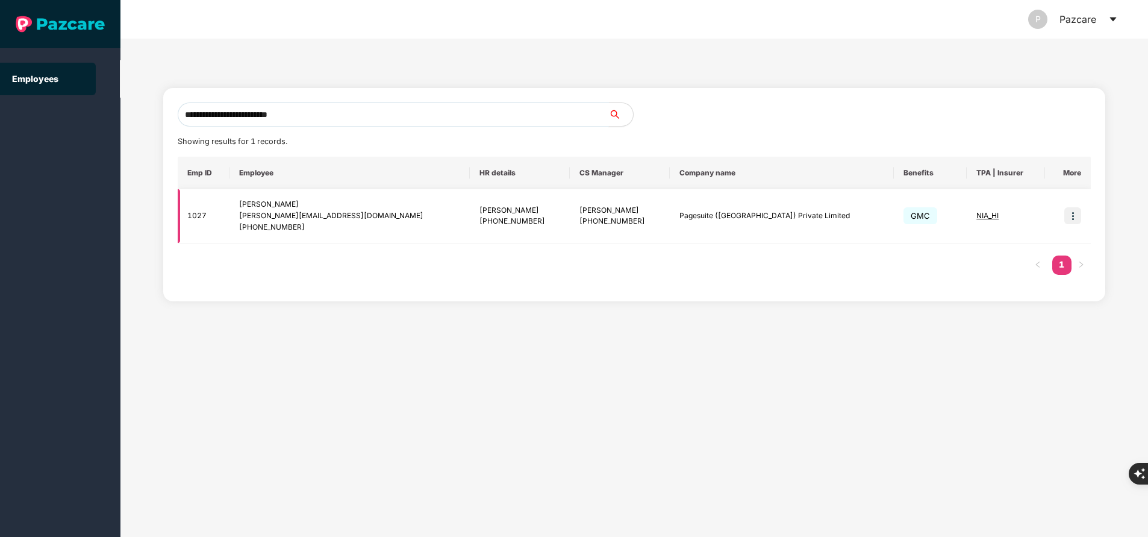
type input "**********"
click at [1078, 222] on img at bounding box center [1072, 215] width 17 height 17
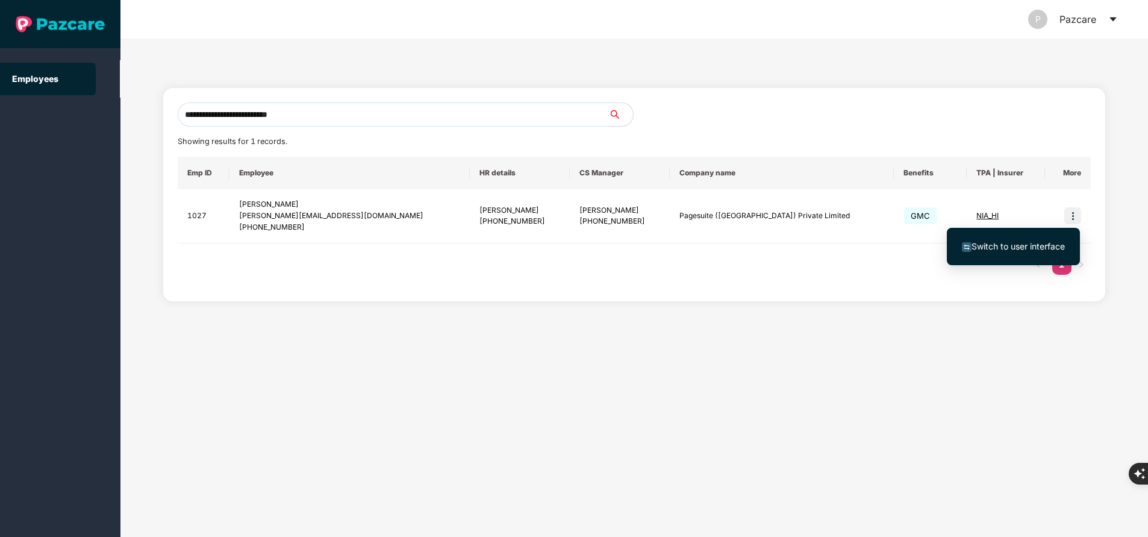
click at [1032, 246] on span "Switch to user interface" at bounding box center [1017, 246] width 93 height 10
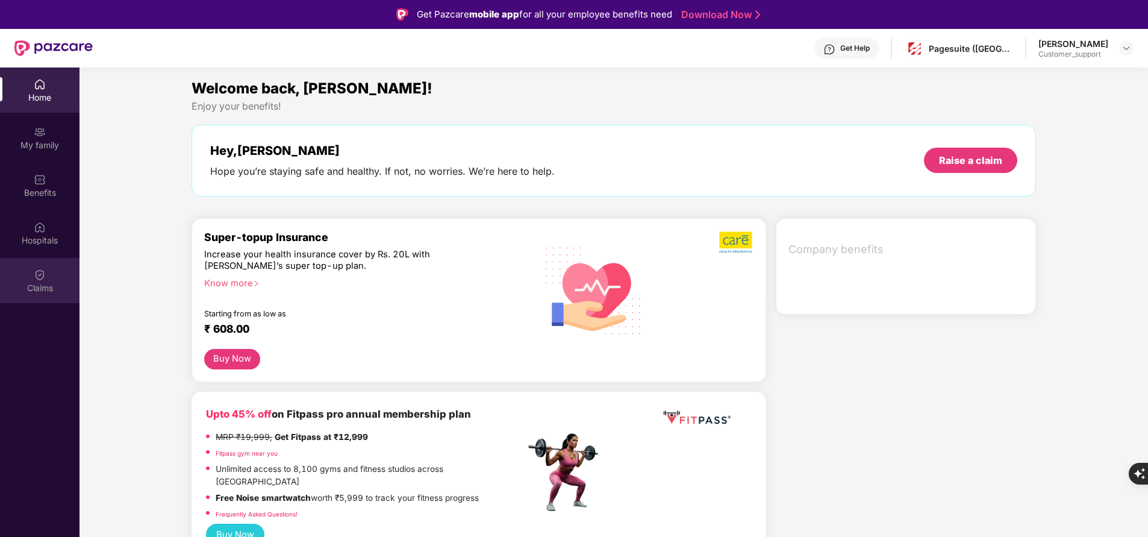
click at [47, 279] on div "Claims" at bounding box center [39, 280] width 79 height 45
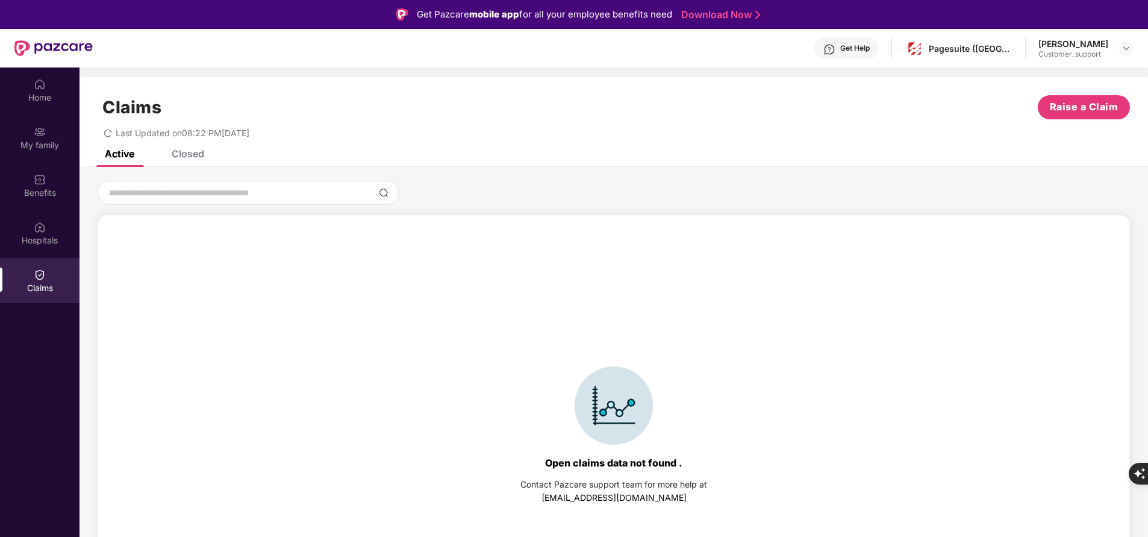
click at [195, 154] on div "Closed" at bounding box center [188, 154] width 33 height 12
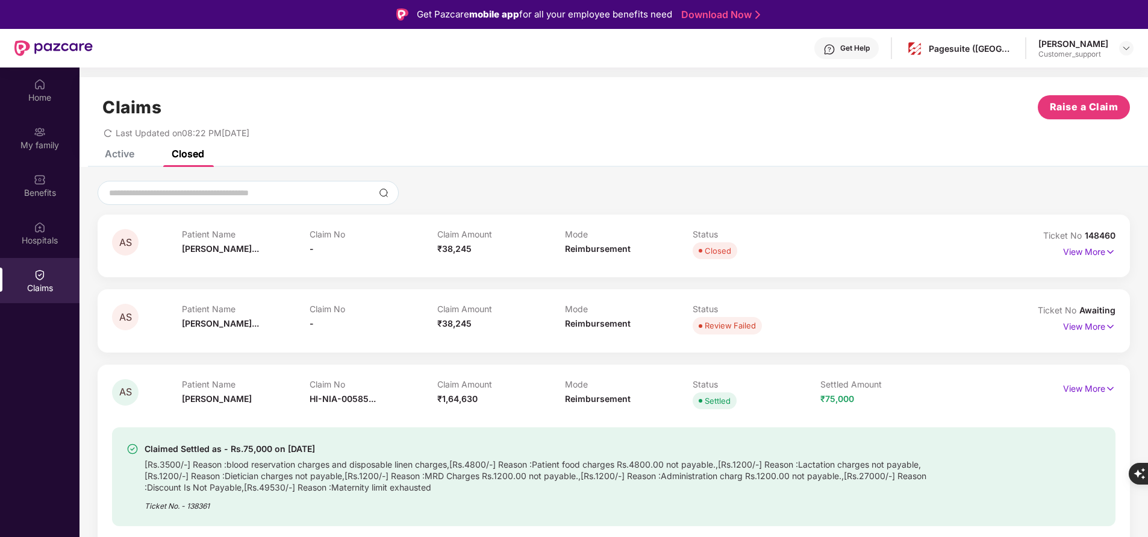
scroll to position [67, 0]
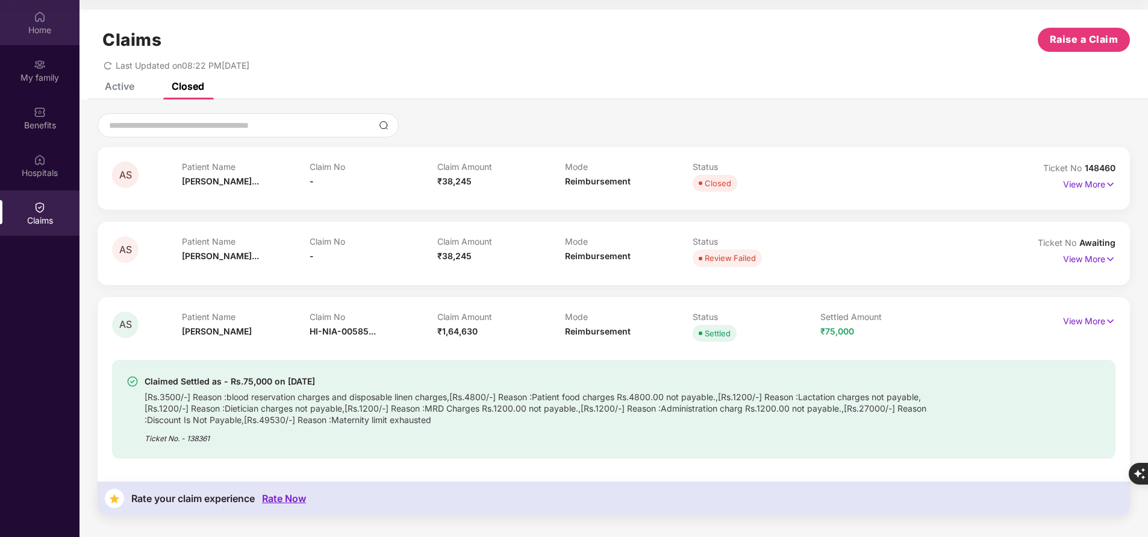
click at [57, 30] on div "Home" at bounding box center [39, 30] width 79 height 12
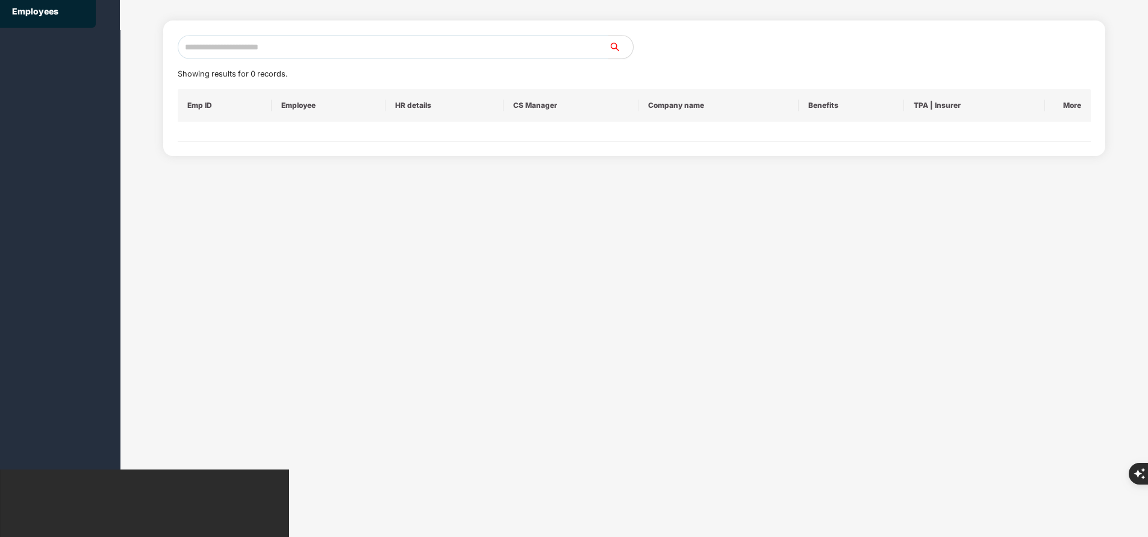
scroll to position [0, 0]
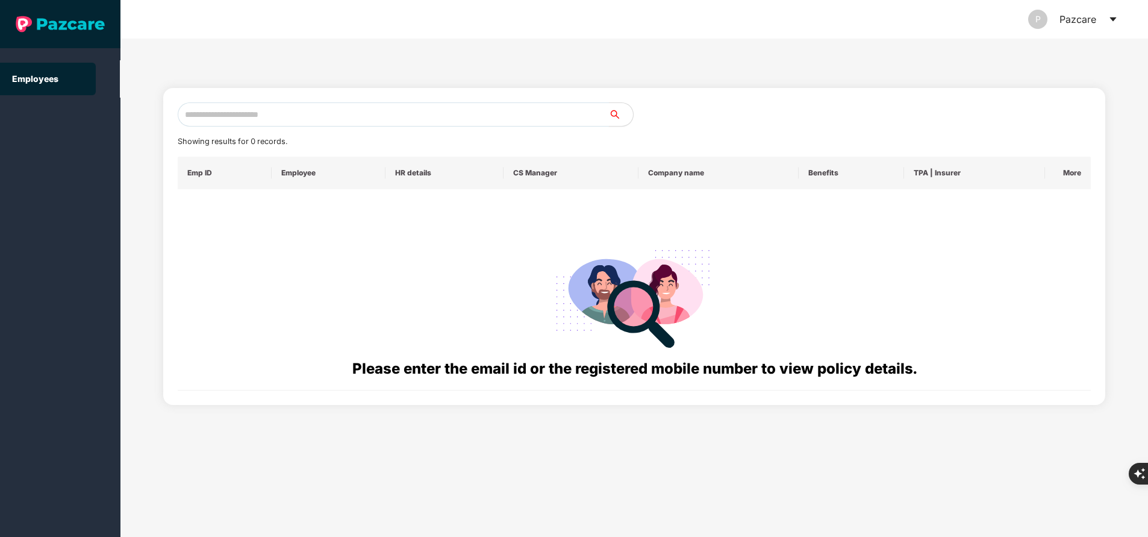
click at [296, 117] on input "text" at bounding box center [393, 114] width 431 height 24
paste input "**********"
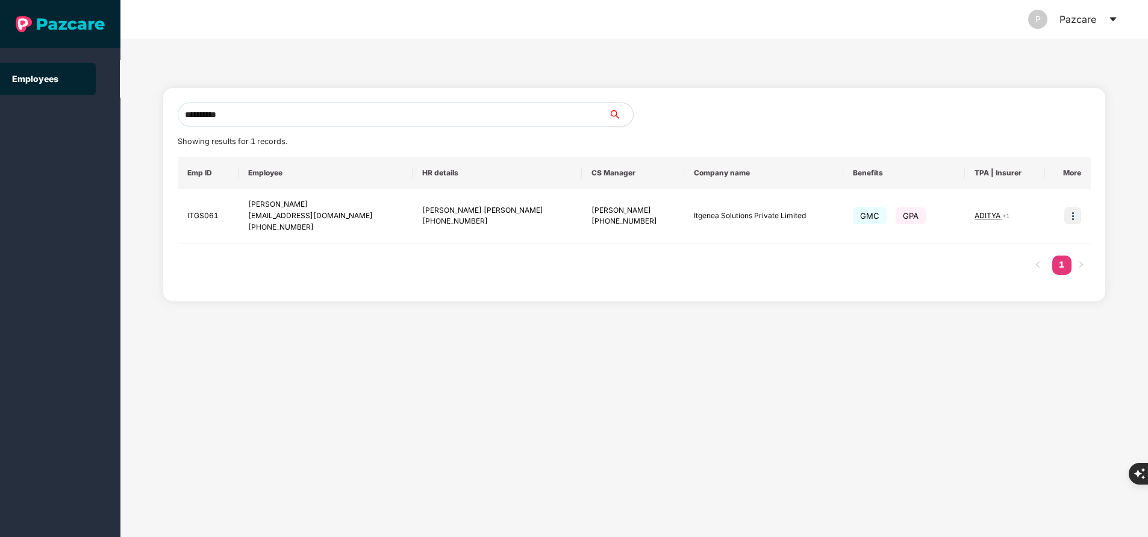
type input "**********"
click at [281, 112] on input "**********" at bounding box center [393, 114] width 431 height 24
paste input "**********"
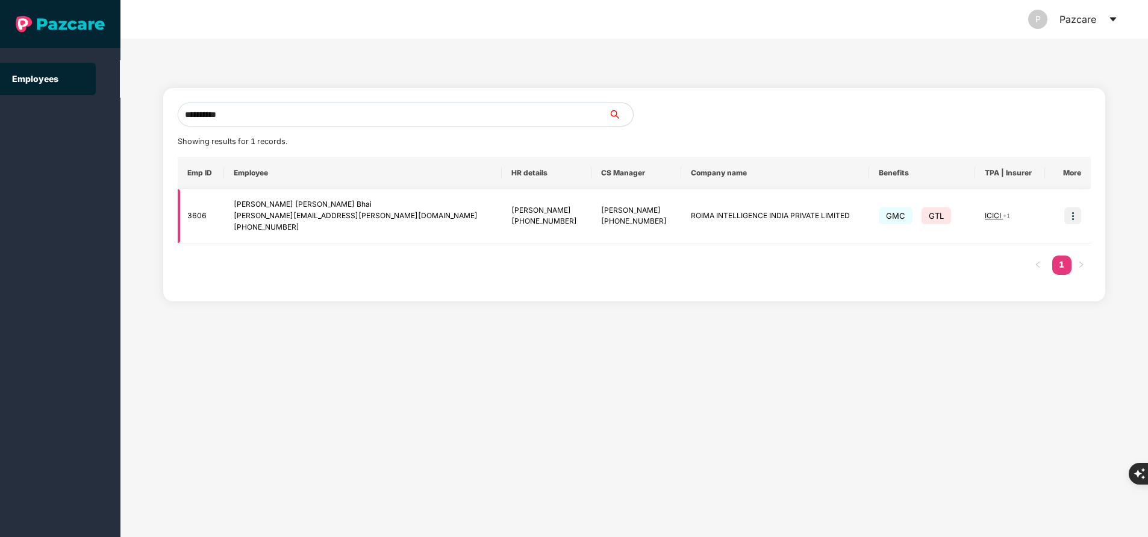
type input "**********"
click at [1073, 216] on img at bounding box center [1072, 215] width 17 height 17
click at [728, 276] on div "Emp ID Employee HR details CS Manager Company name Benefits TPA | Insurer More …" at bounding box center [634, 222] width 913 height 130
click at [1077, 217] on img at bounding box center [1072, 215] width 17 height 17
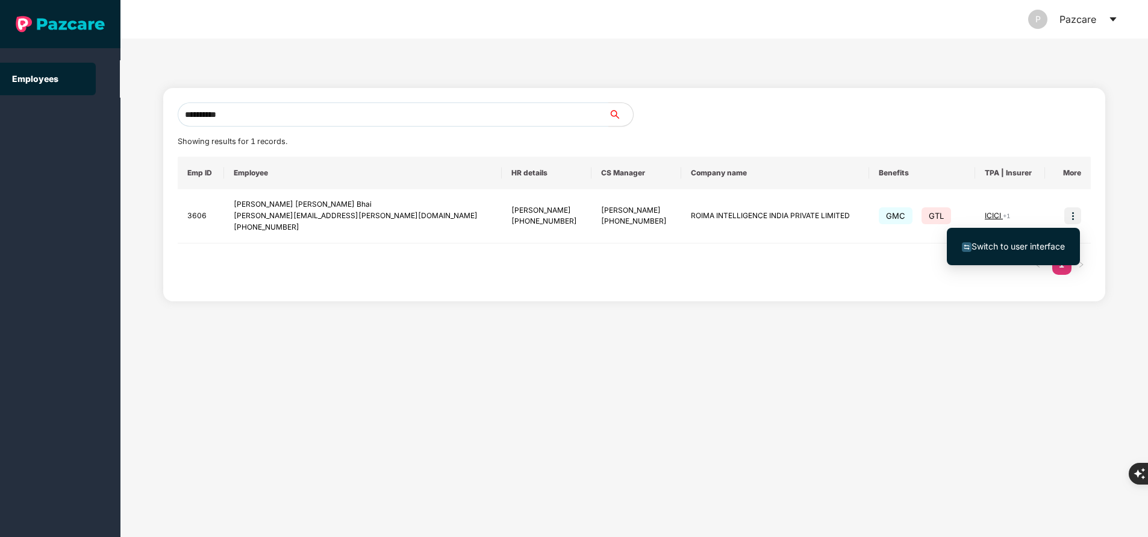
click at [1025, 245] on span "Switch to user interface" at bounding box center [1017, 246] width 93 height 10
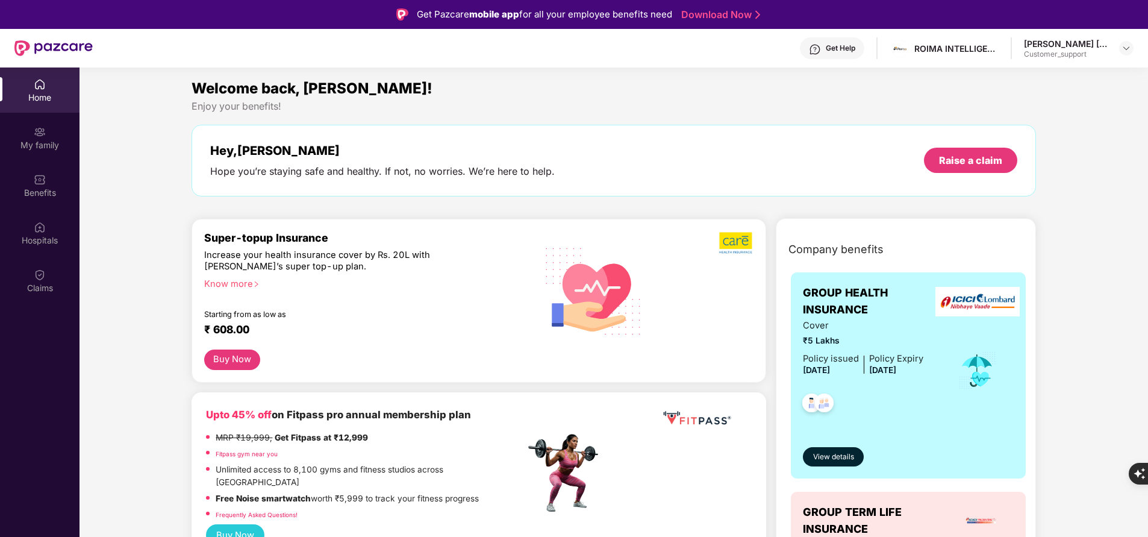
click at [53, 127] on div "My family" at bounding box center [39, 137] width 79 height 45
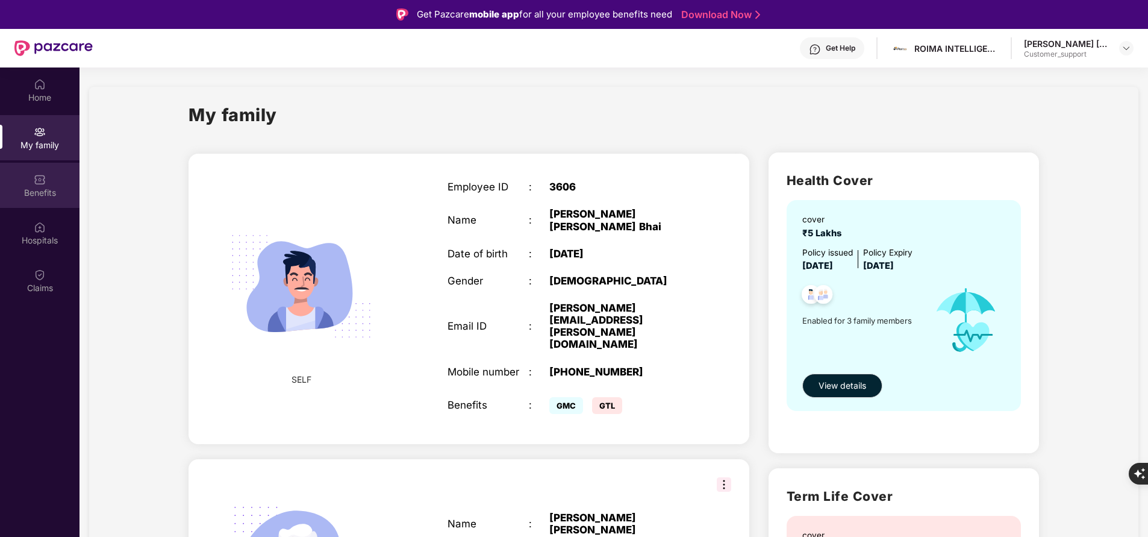
click at [55, 178] on div "Benefits" at bounding box center [39, 185] width 79 height 45
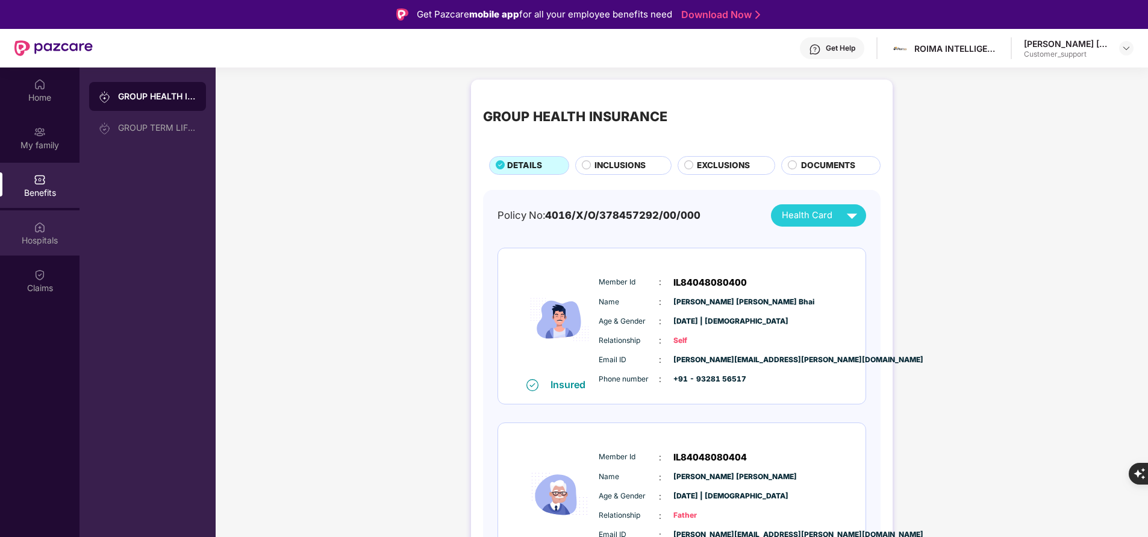
click at [50, 246] on div "Hospitals" at bounding box center [39, 240] width 79 height 12
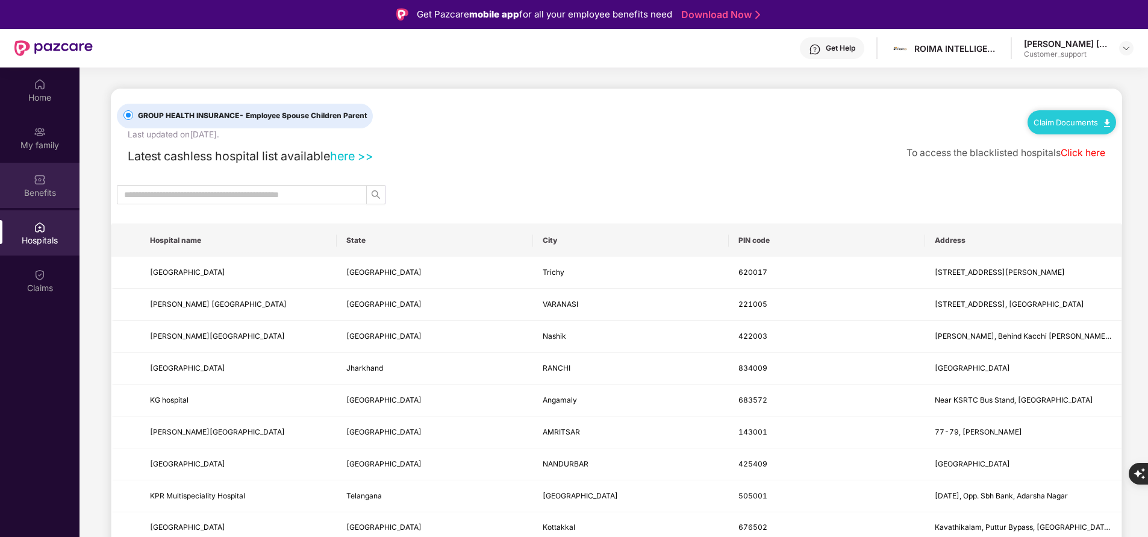
click at [47, 190] on div "Benefits" at bounding box center [39, 193] width 79 height 12
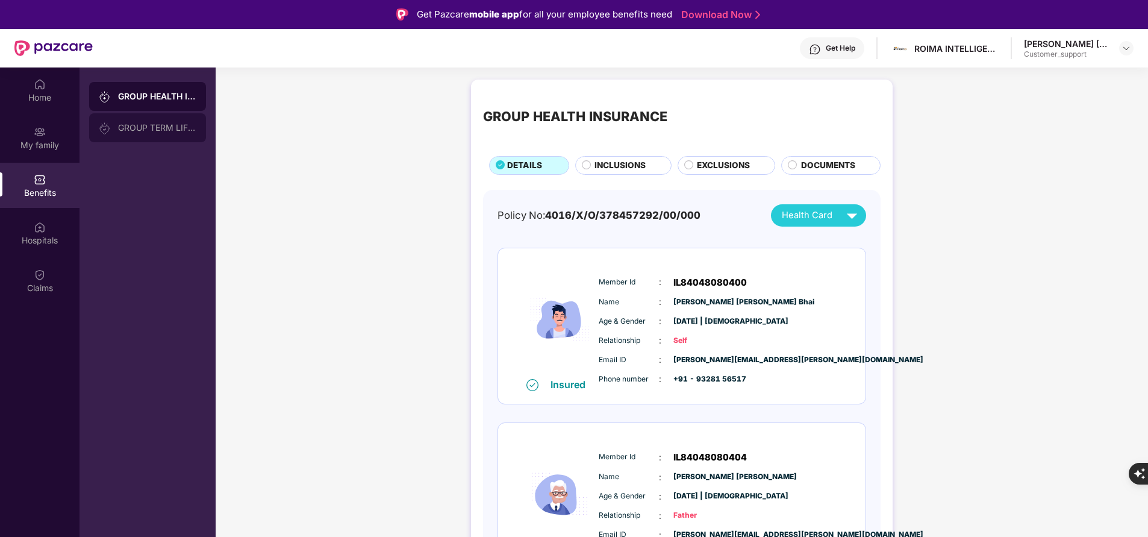
click at [151, 135] on div "GROUP TERM LIFE INSURANCE" at bounding box center [147, 127] width 117 height 29
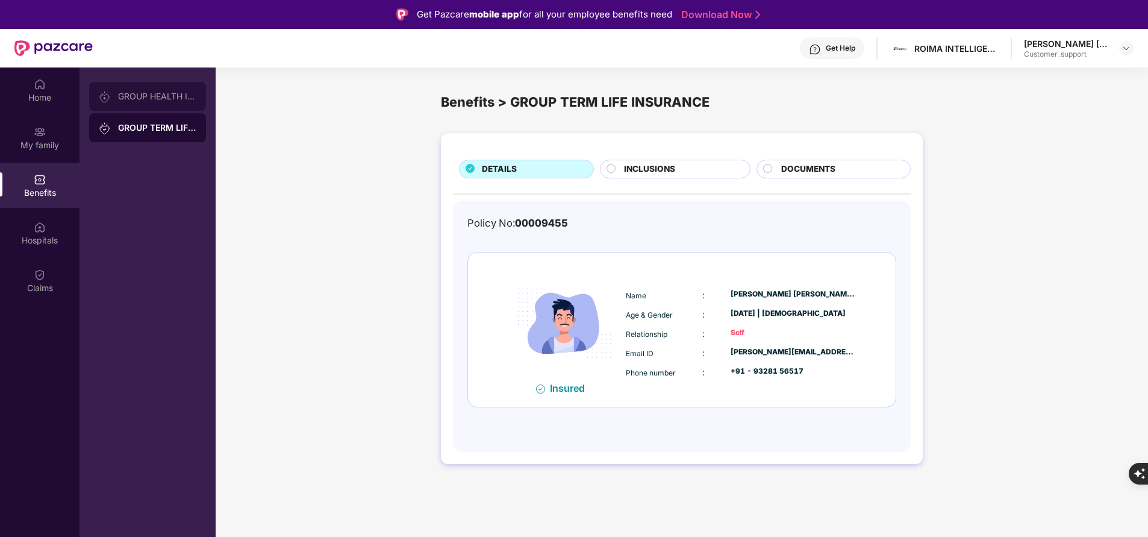
click at [160, 105] on div "GROUP HEALTH INSURANCE" at bounding box center [147, 96] width 117 height 29
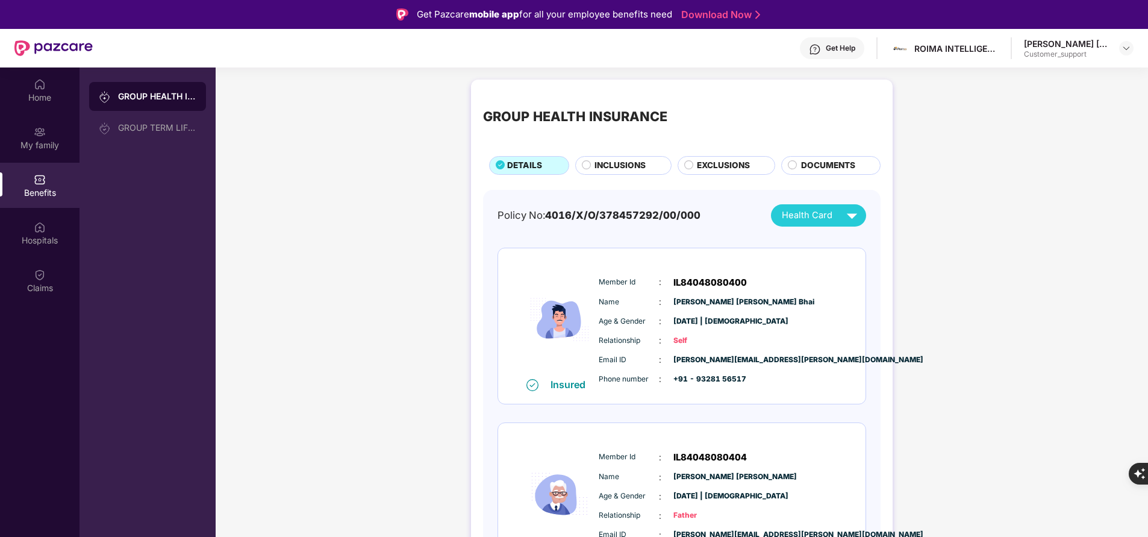
click at [640, 167] on span "INCLUSIONS" at bounding box center [619, 165] width 51 height 13
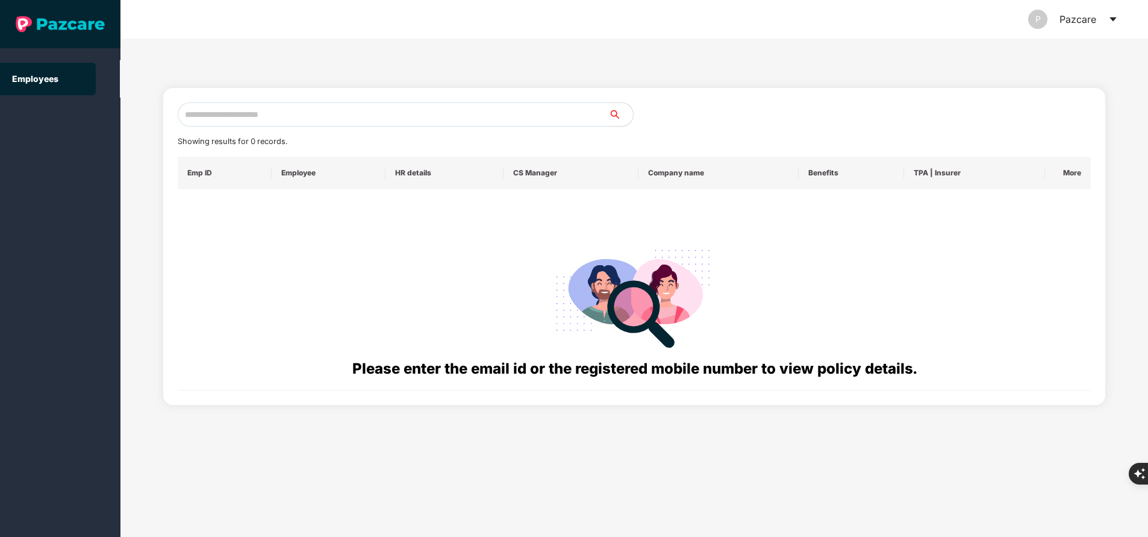
click at [334, 117] on input "text" at bounding box center [393, 114] width 431 height 24
paste input "**********"
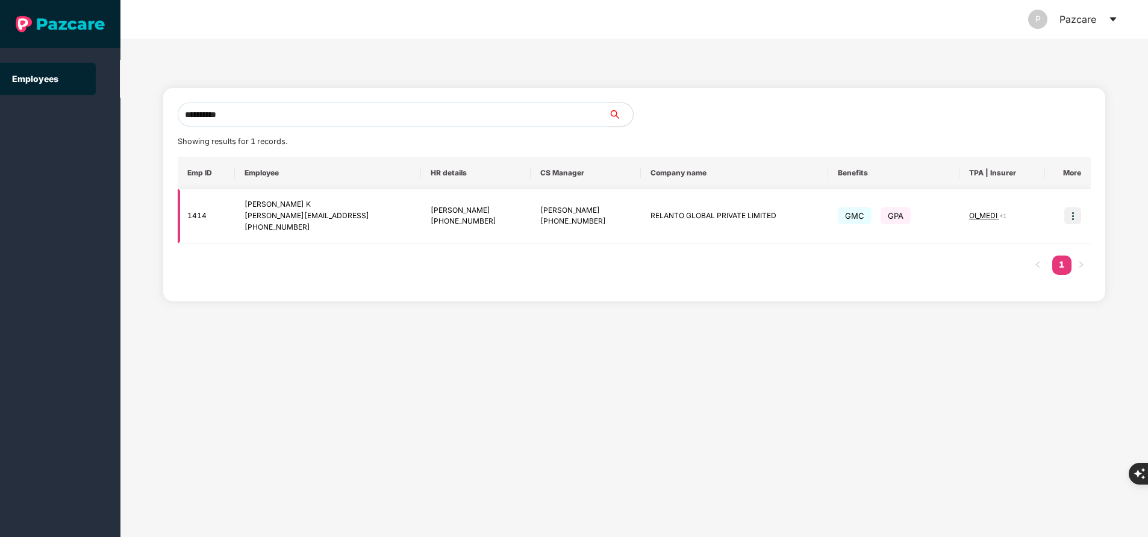
type input "**********"
click at [1079, 217] on img at bounding box center [1072, 215] width 17 height 17
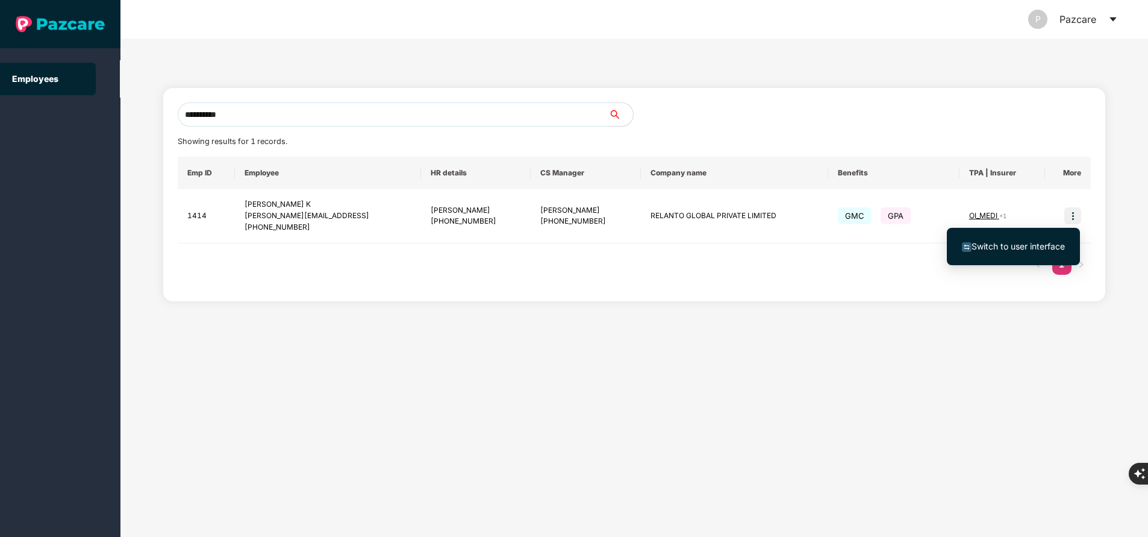
click at [1035, 246] on span "Switch to user interface" at bounding box center [1017, 246] width 93 height 10
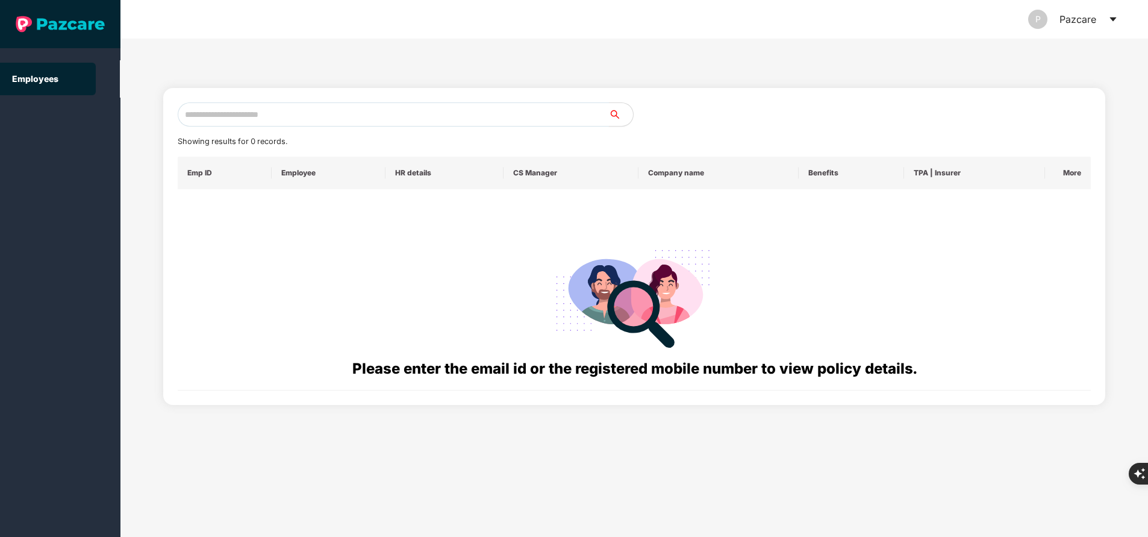
click at [282, 113] on input "text" at bounding box center [393, 114] width 431 height 24
paste input "**********"
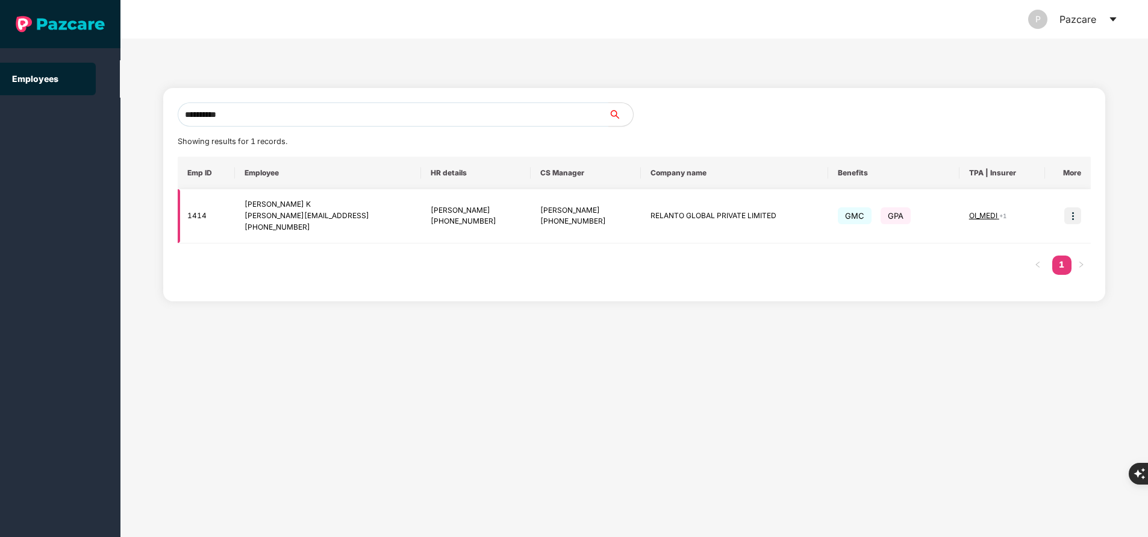
click at [994, 216] on span "OI_MEDI" at bounding box center [984, 215] width 30 height 9
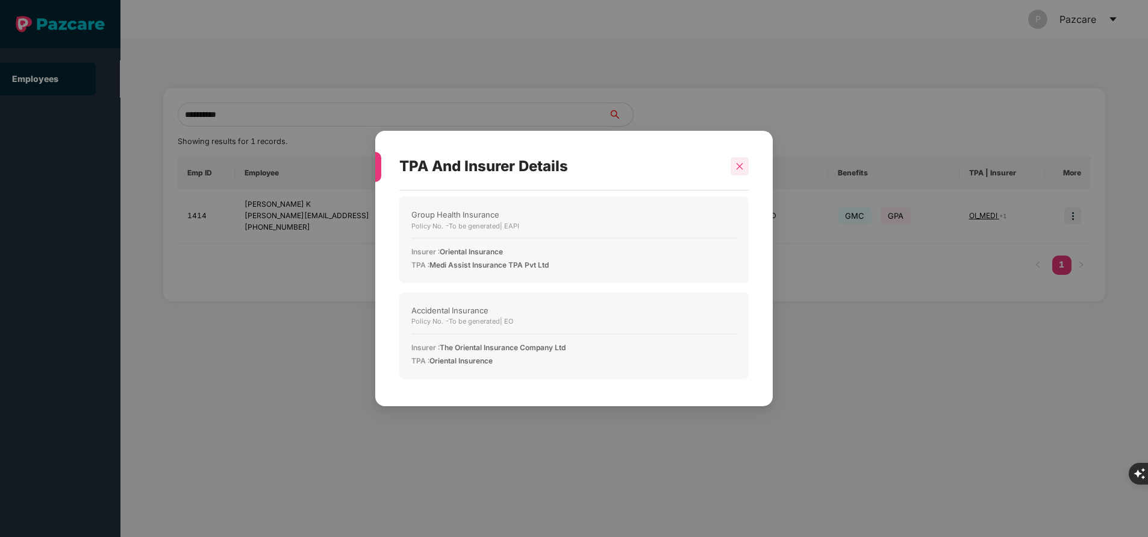
click at [733, 165] on div at bounding box center [739, 166] width 18 height 18
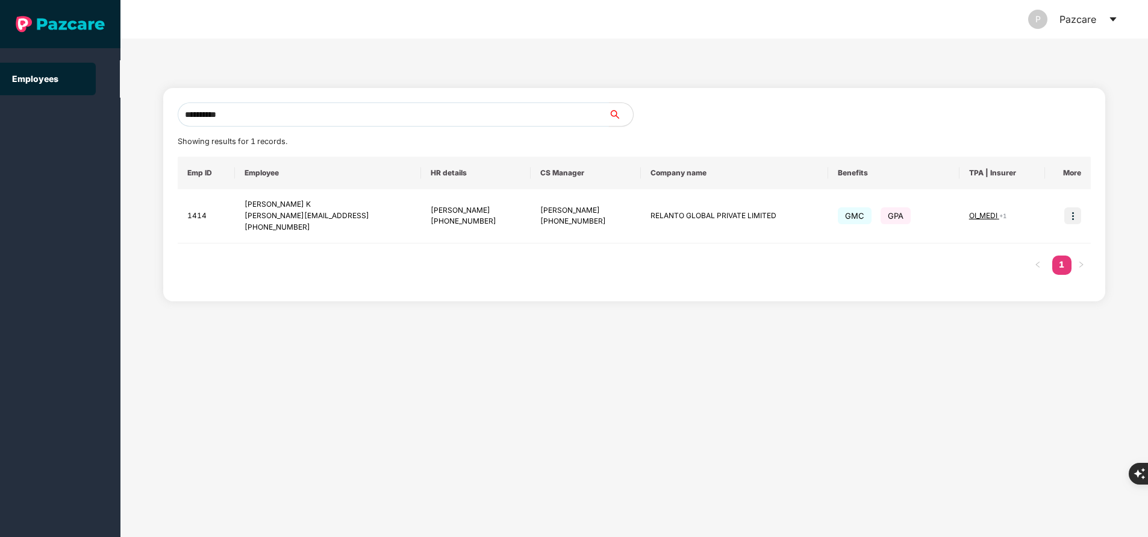
click at [338, 121] on input "**********" at bounding box center [393, 114] width 431 height 24
type input "*"
type input "****"
paste input "**********"
type input "*"
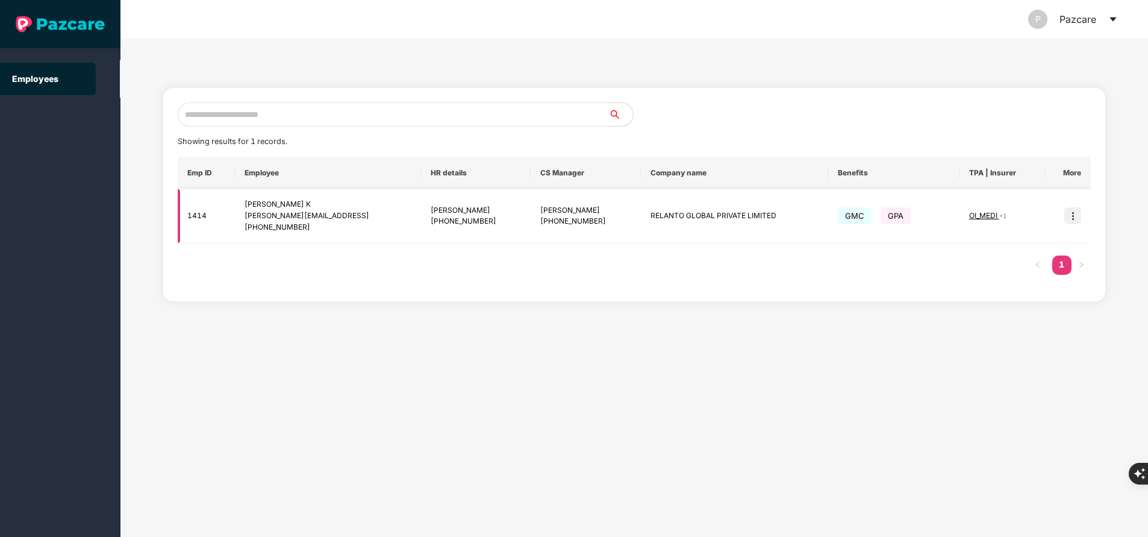
click at [1072, 210] on img at bounding box center [1072, 215] width 17 height 17
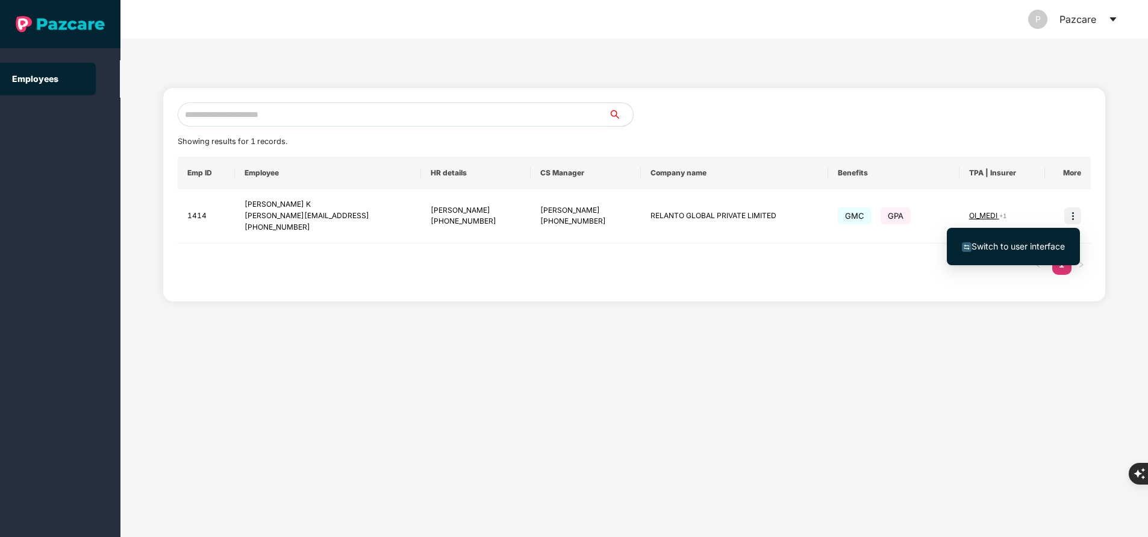
click at [1034, 243] on span "Switch to user interface" at bounding box center [1017, 246] width 93 height 10
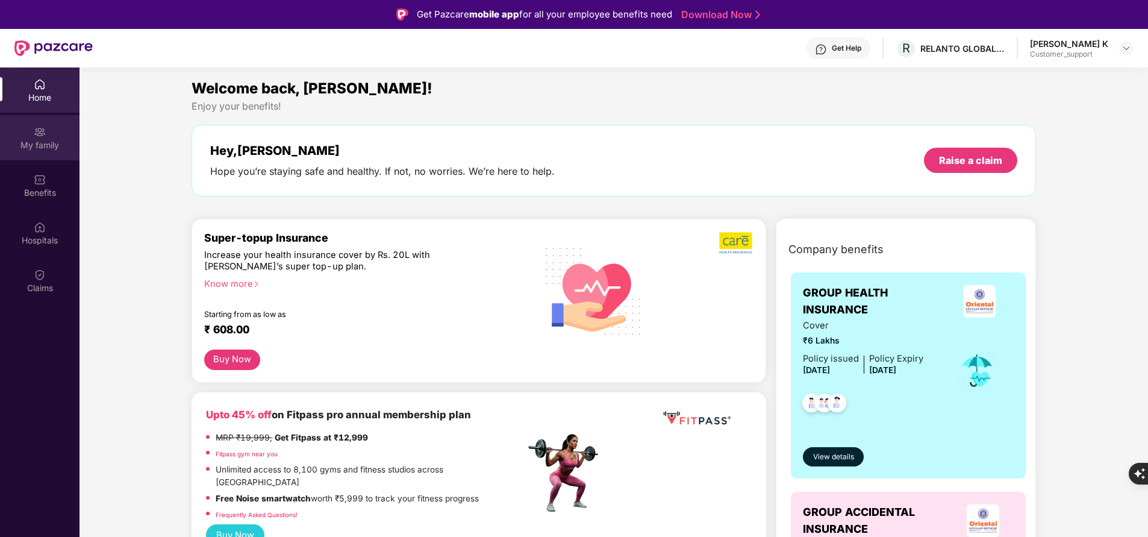
click at [37, 142] on div "My family" at bounding box center [39, 145] width 79 height 12
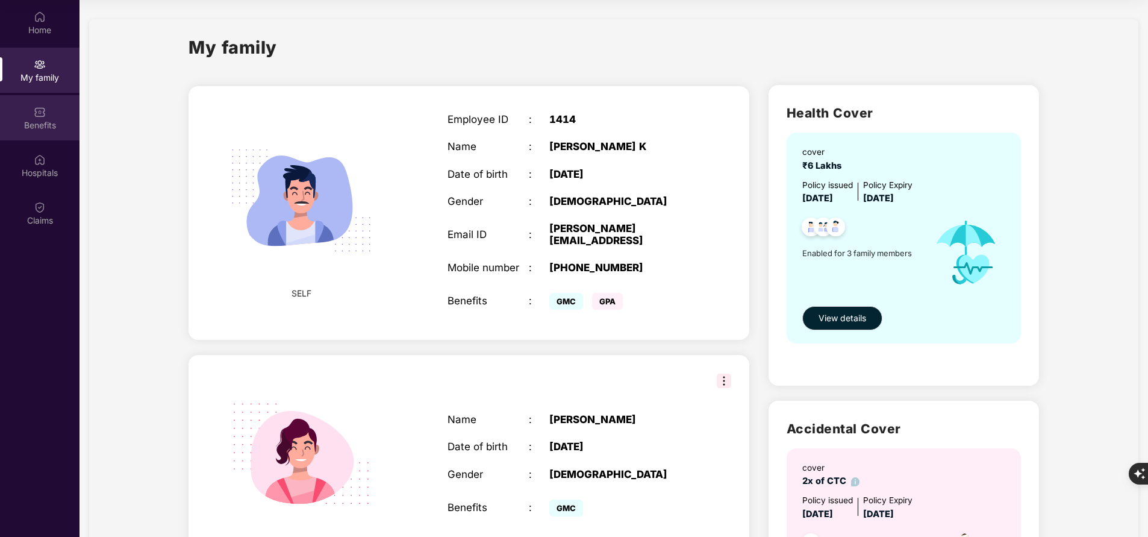
click at [40, 132] on div "Benefits" at bounding box center [39, 117] width 79 height 45
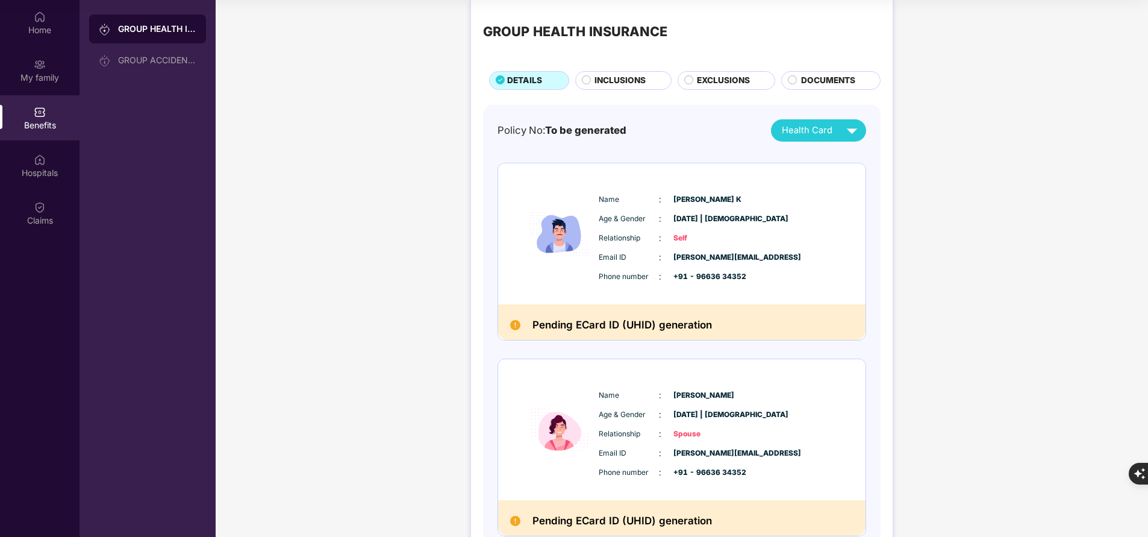
scroll to position [16, 0]
click at [139, 53] on div "GROUP ACCIDENTAL INSURANCE" at bounding box center [147, 60] width 117 height 29
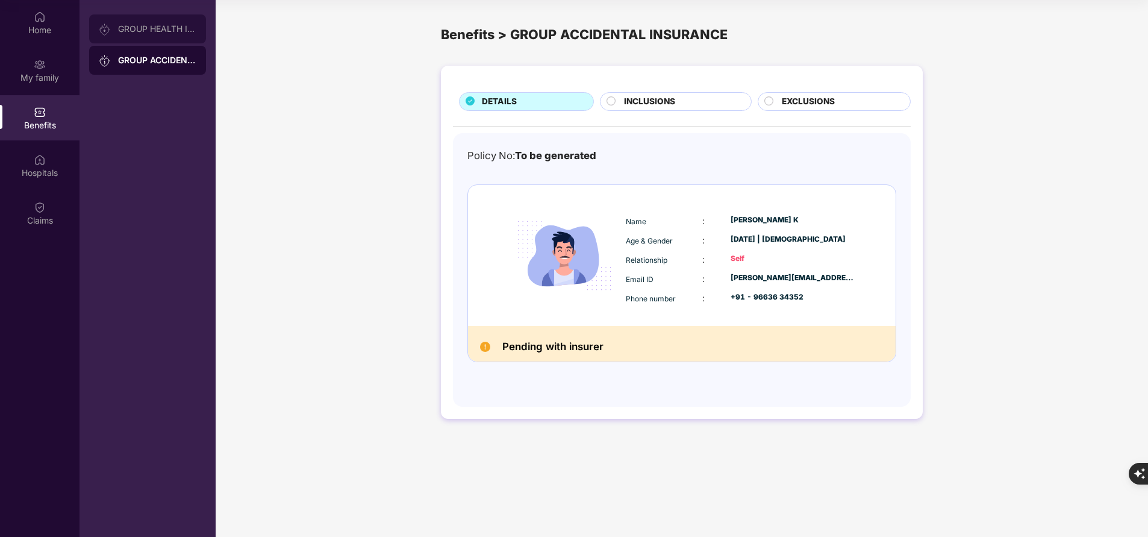
click at [152, 30] on div "GROUP HEALTH INSURANCE" at bounding box center [157, 29] width 78 height 10
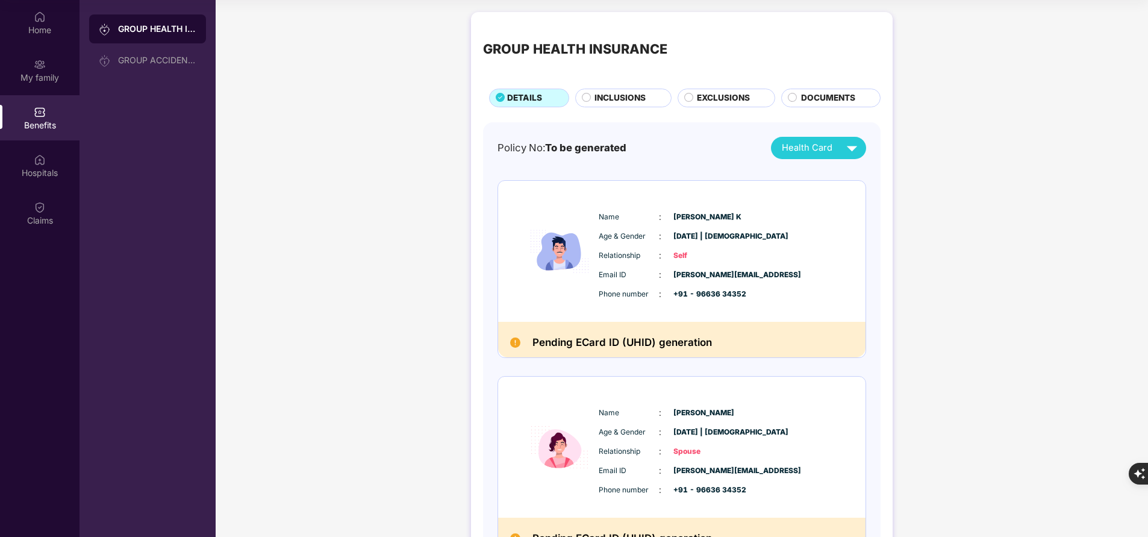
click at [614, 92] on span "INCLUSIONS" at bounding box center [619, 98] width 51 height 13
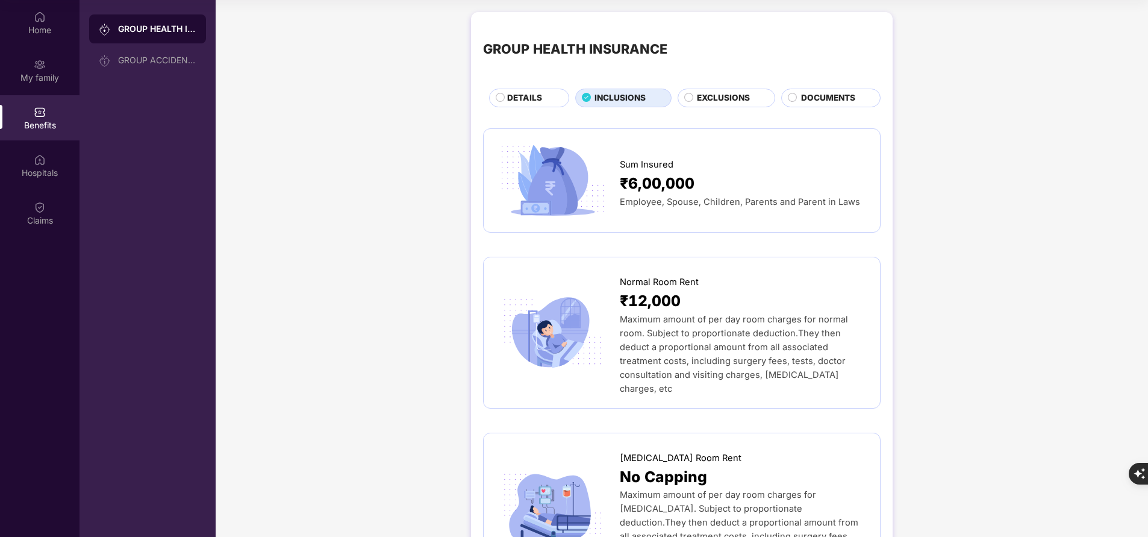
click at [522, 97] on span "DETAILS" at bounding box center [524, 98] width 35 height 13
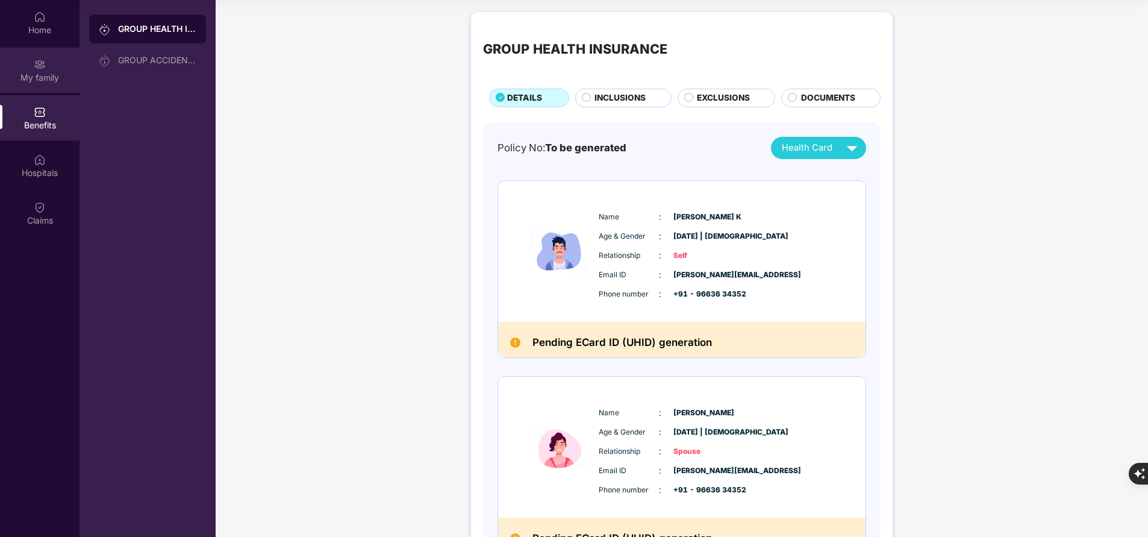
click at [42, 74] on div "My family" at bounding box center [39, 78] width 79 height 12
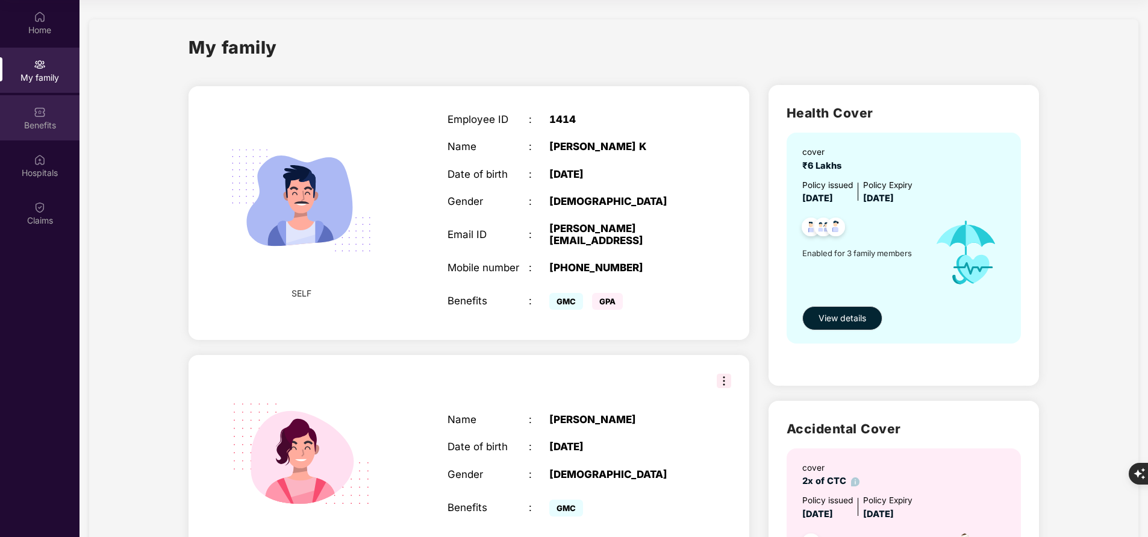
click at [43, 120] on div "Benefits" at bounding box center [39, 125] width 79 height 12
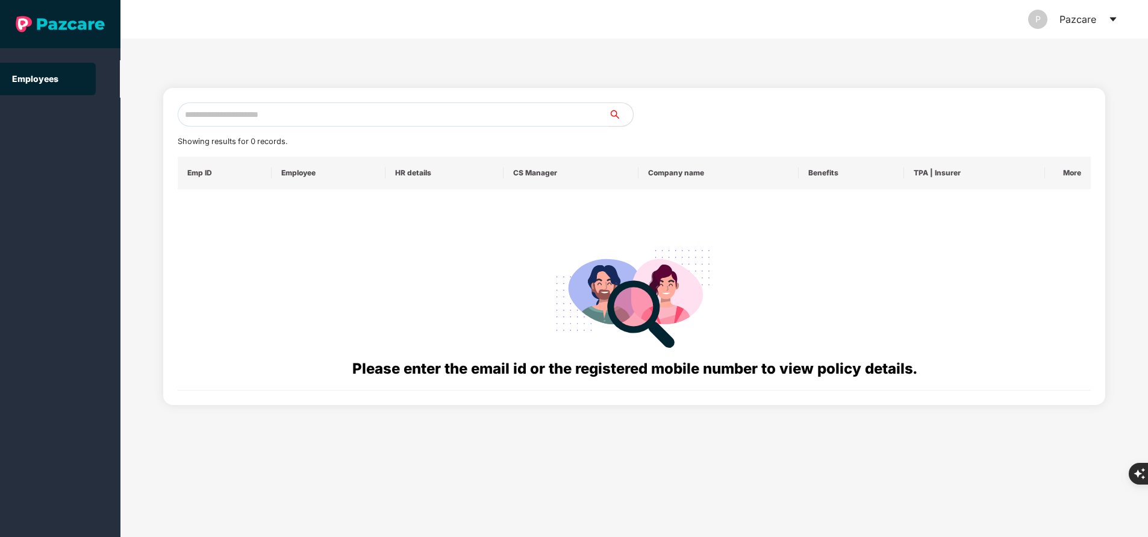
click at [358, 115] on input "text" at bounding box center [393, 114] width 431 height 24
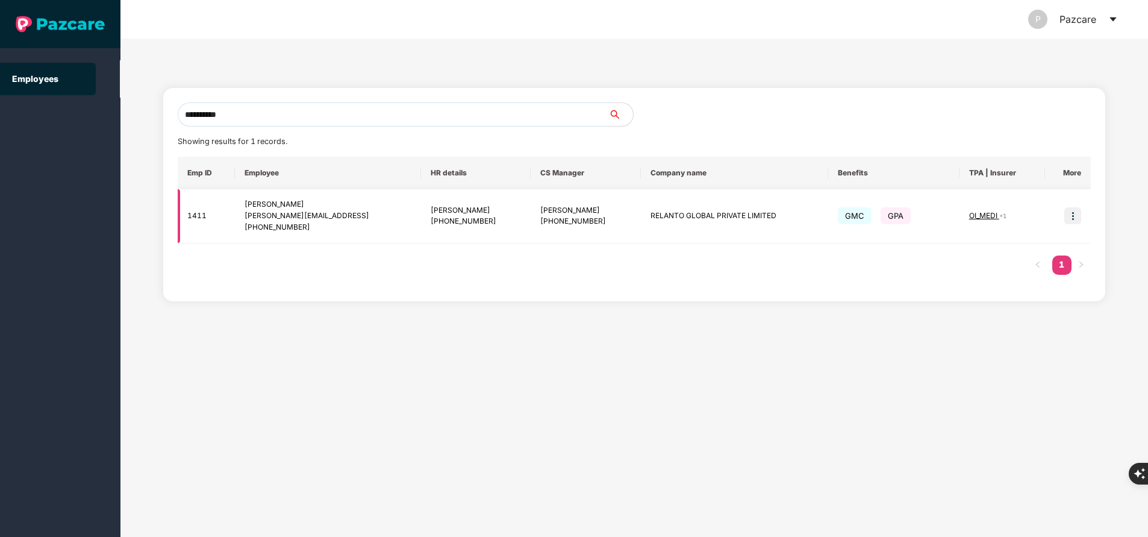
type input "**********"
click at [1074, 219] on img at bounding box center [1072, 215] width 17 height 17
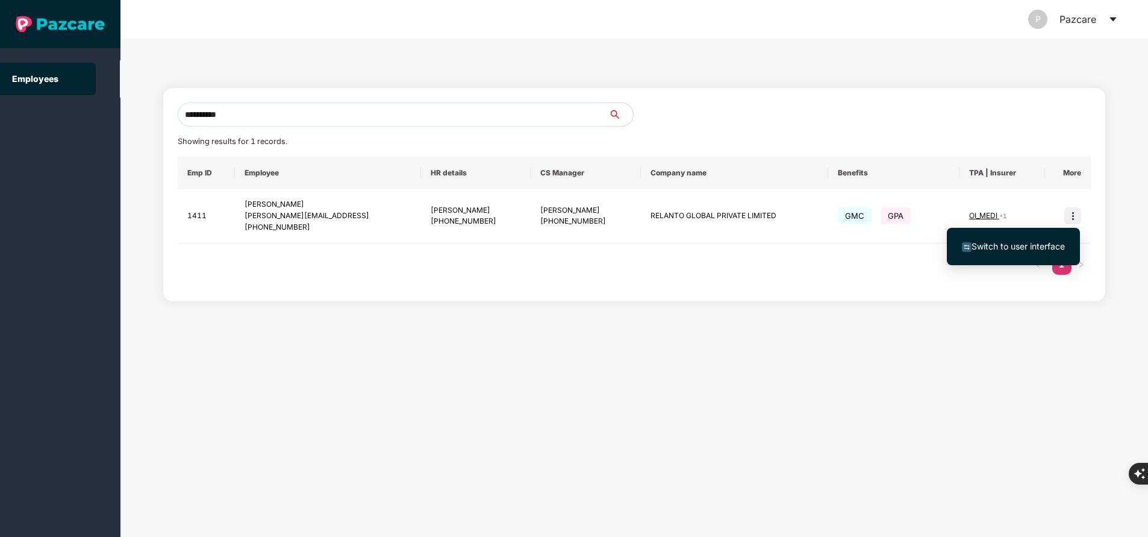
click at [1028, 243] on span "Switch to user interface" at bounding box center [1017, 246] width 93 height 10
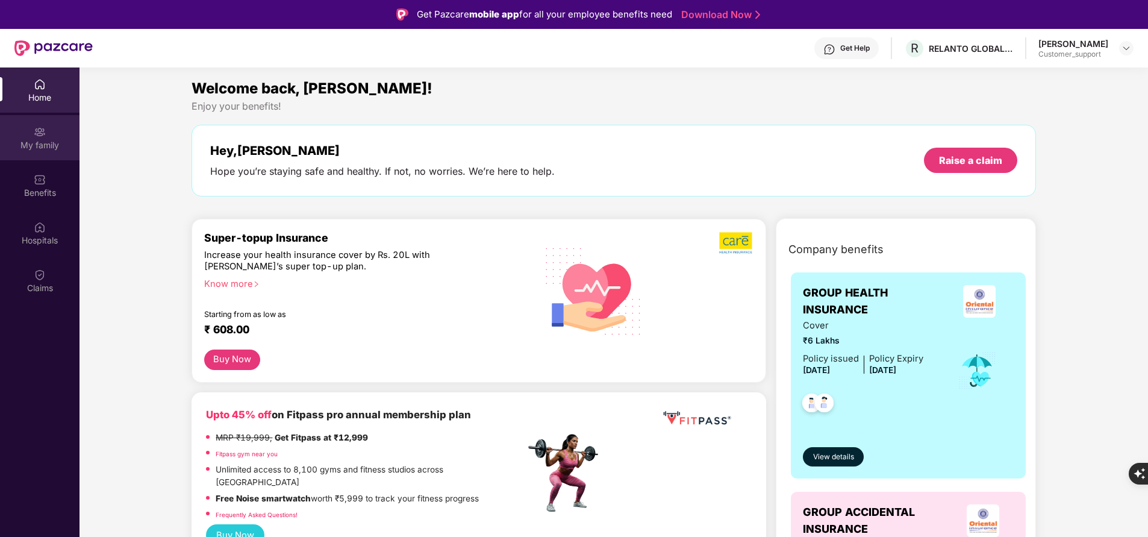
click at [37, 130] on img at bounding box center [40, 132] width 12 height 12
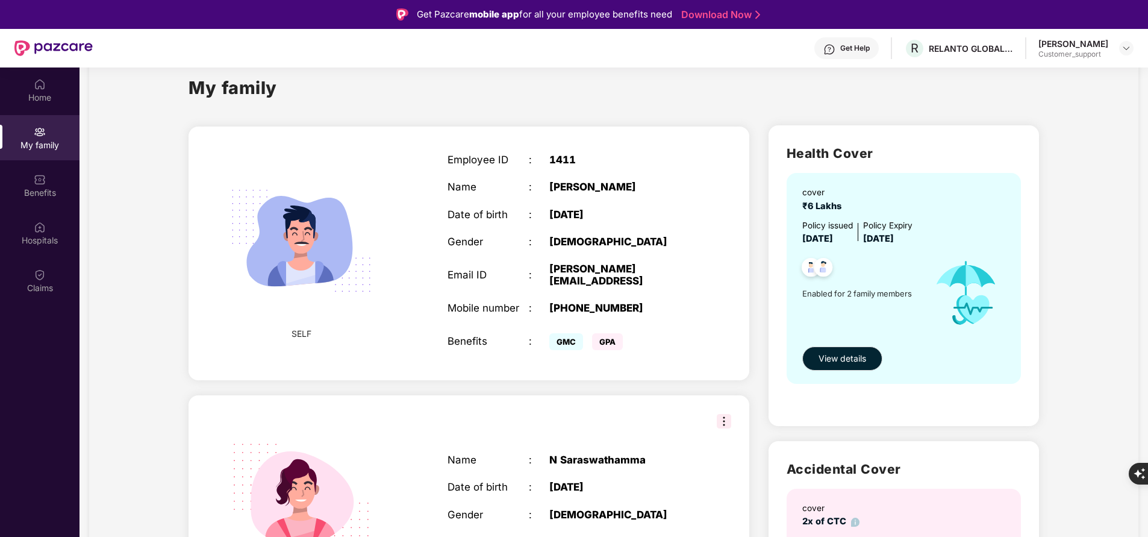
scroll to position [25, 0]
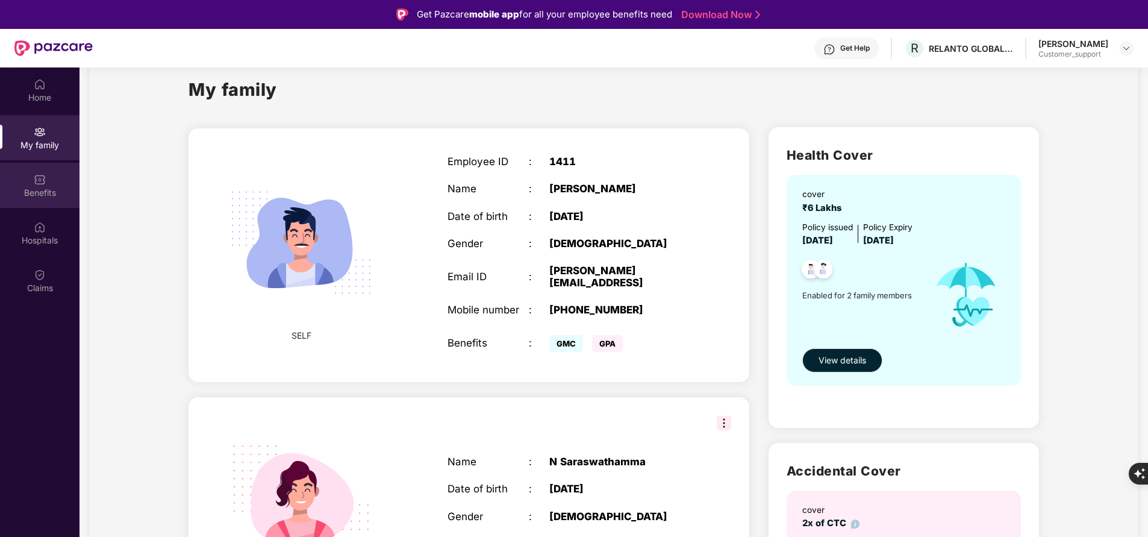
click at [55, 185] on div "Benefits" at bounding box center [39, 185] width 79 height 45
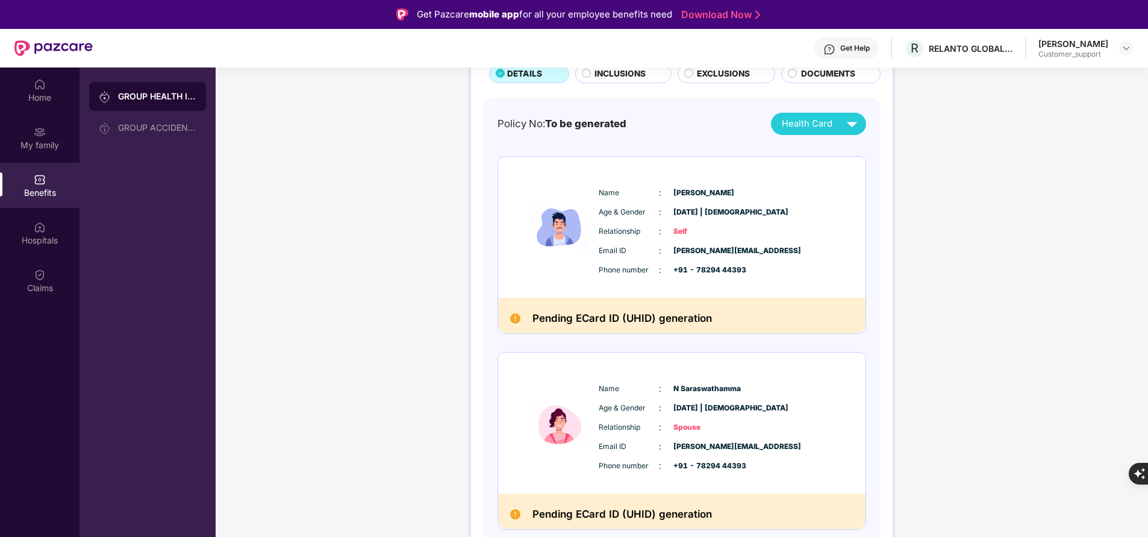
scroll to position [0, 0]
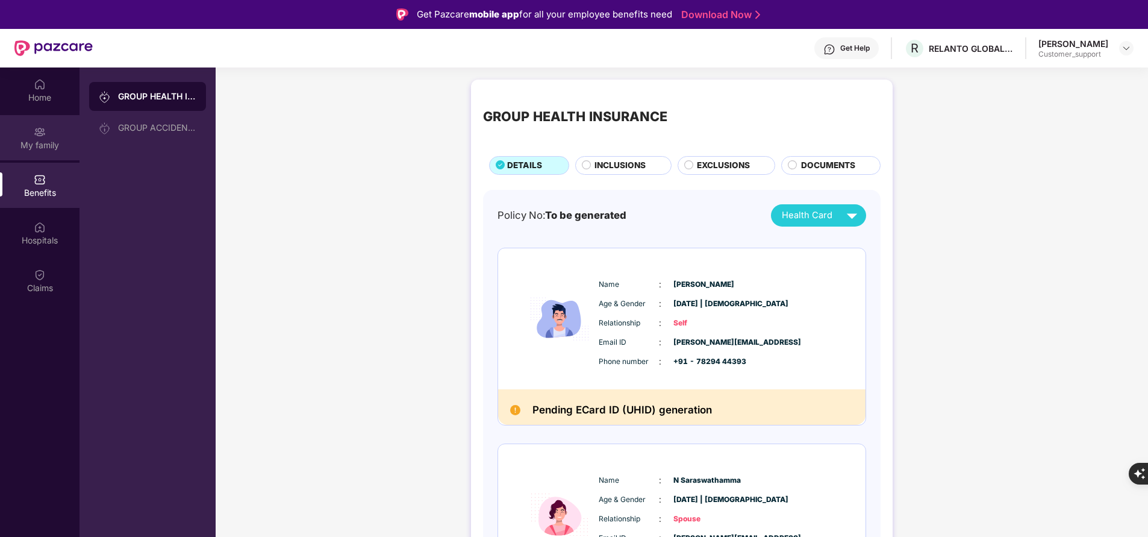
click at [43, 128] on img at bounding box center [40, 132] width 12 height 12
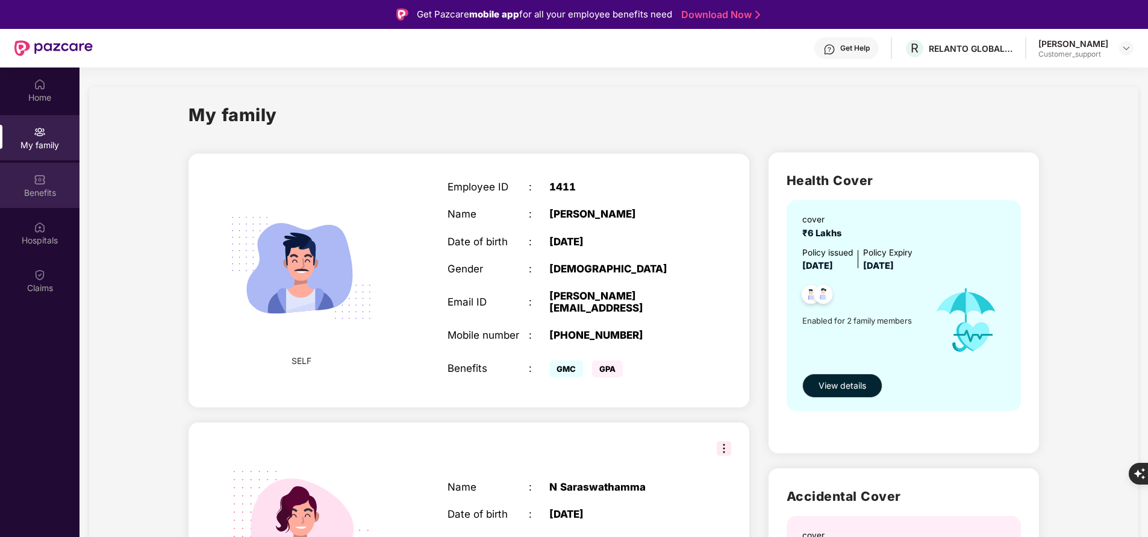
click at [49, 179] on div "Benefits" at bounding box center [39, 185] width 79 height 45
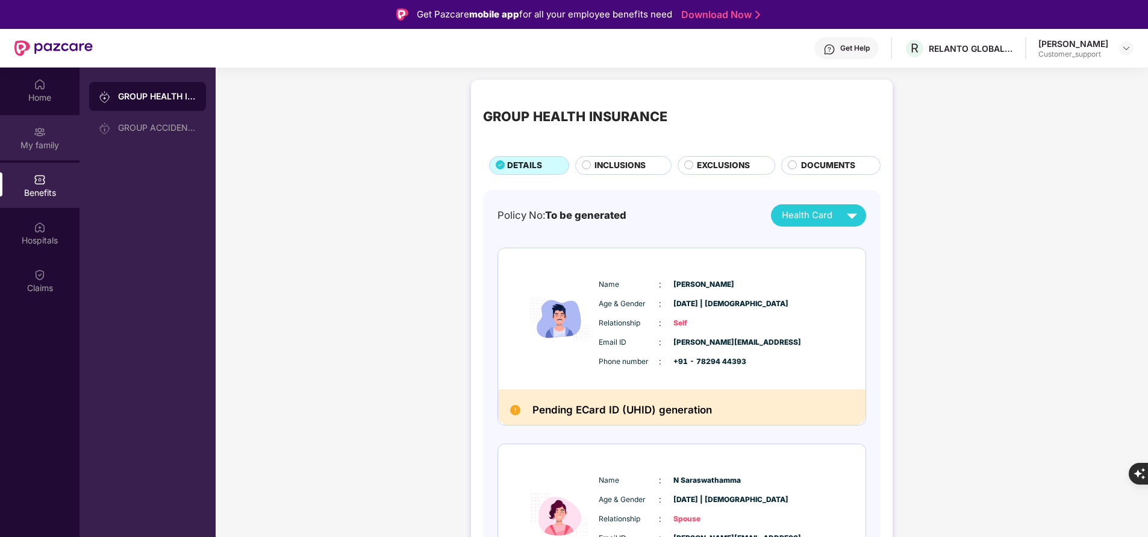
click at [46, 133] on div "My family" at bounding box center [39, 137] width 79 height 45
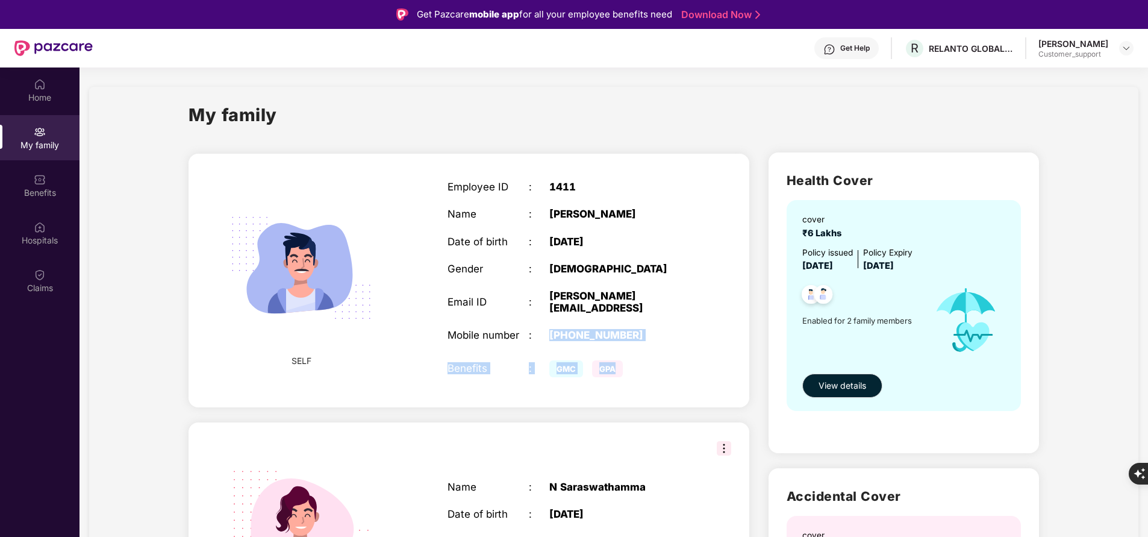
drag, startPoint x: 548, startPoint y: 319, endPoint x: 670, endPoint y: 331, distance: 122.2
click at [670, 331] on div "Employee ID : 1411 Name : [PERSON_NAME] Date of birth : [DEMOGRAPHIC_DATA] Gend…" at bounding box center [569, 280] width 268 height 229
click at [608, 127] on div "My family" at bounding box center [613, 122] width 850 height 42
drag, startPoint x: 547, startPoint y: 318, endPoint x: 664, endPoint y: 327, distance: 116.6
click at [664, 329] on div "Mobile number : [PHONE_NUMBER]" at bounding box center [569, 335] width 244 height 12
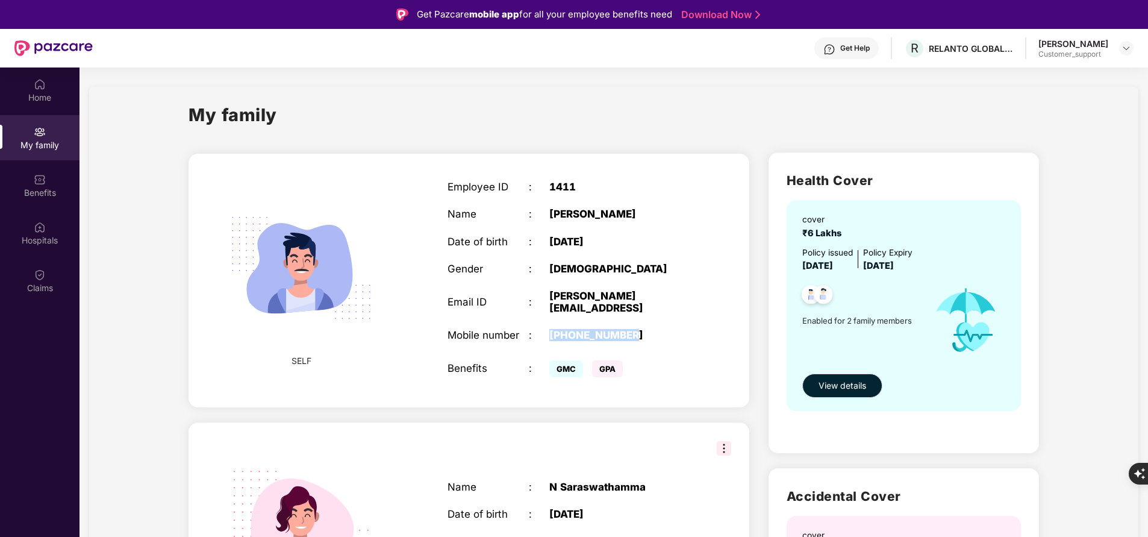
copy div "[PHONE_NUMBER]"
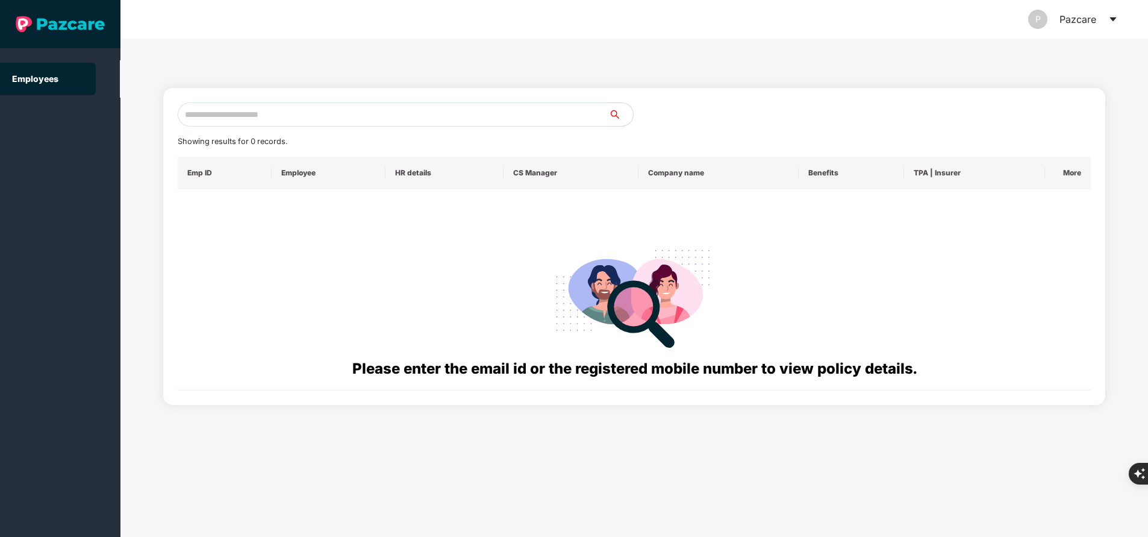
click at [259, 116] on input "text" at bounding box center [393, 114] width 431 height 24
paste input "**********"
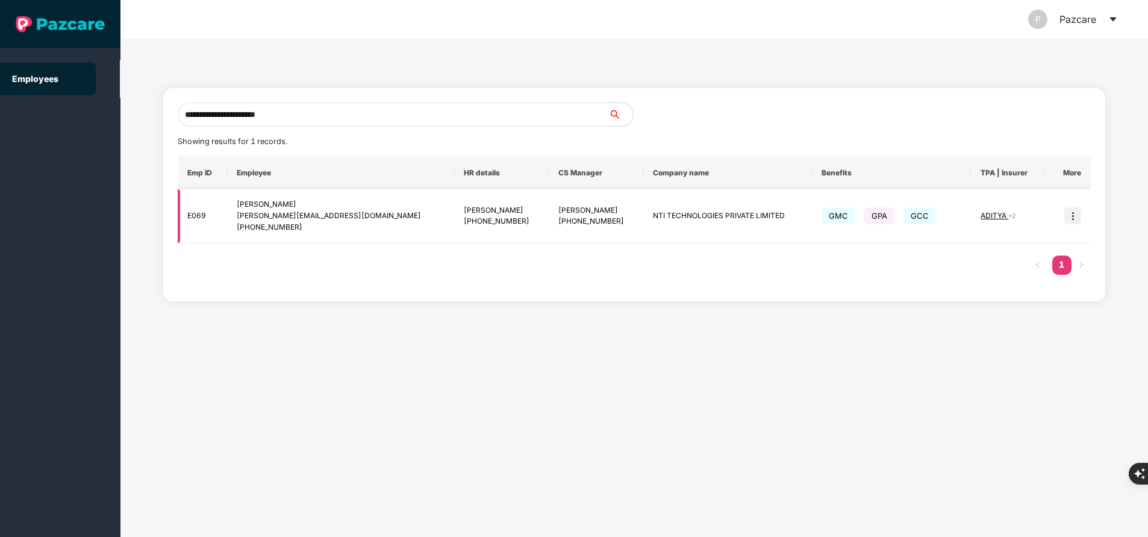
type input "**********"
click at [1073, 220] on img at bounding box center [1072, 215] width 17 height 17
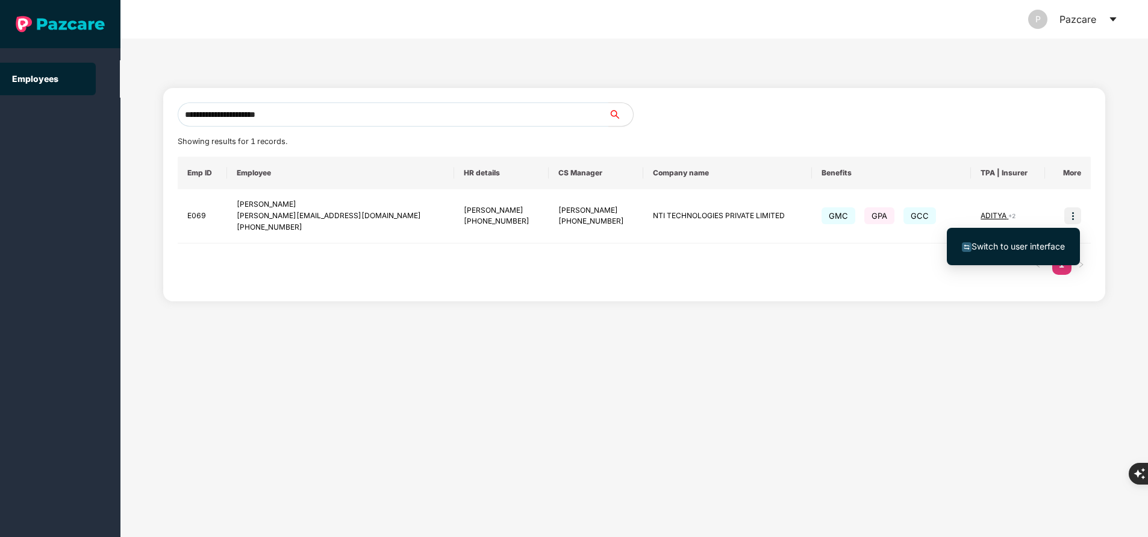
click at [1027, 249] on span "Switch to user interface" at bounding box center [1017, 246] width 93 height 10
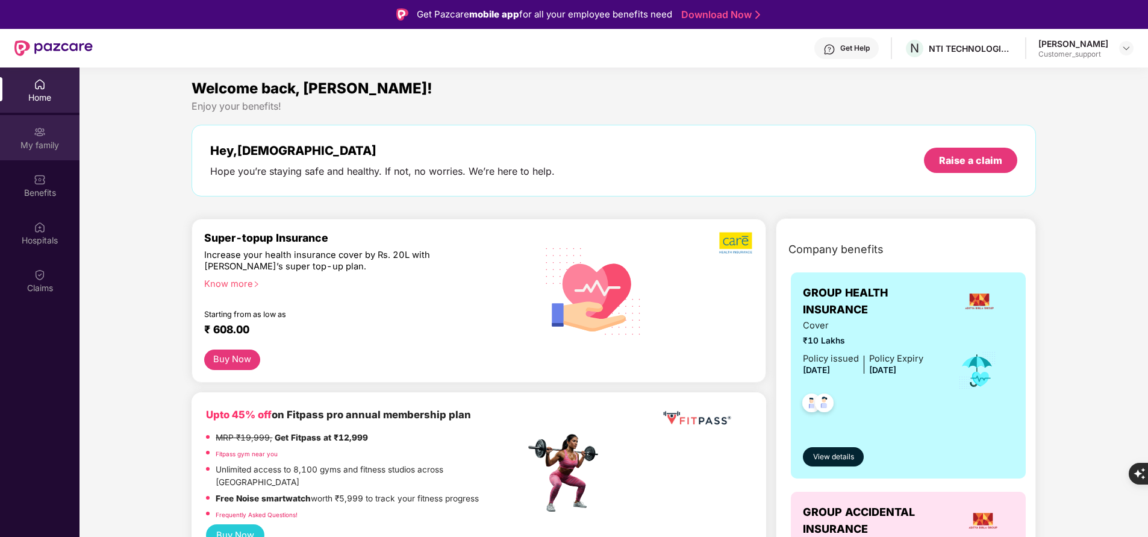
click at [30, 130] on div "My family" at bounding box center [39, 137] width 79 height 45
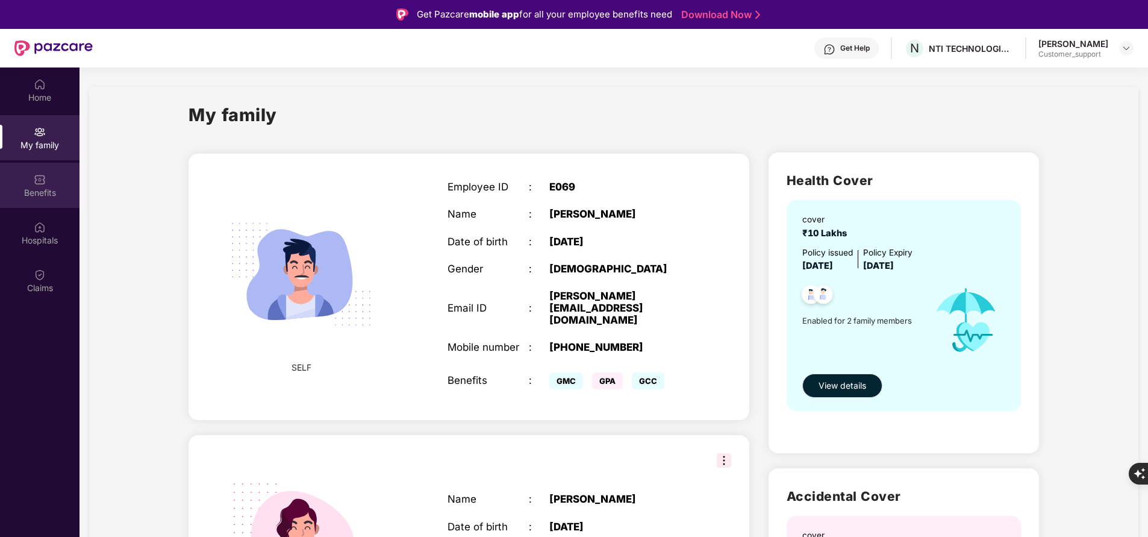
click at [41, 191] on div "Benefits" at bounding box center [39, 193] width 79 height 12
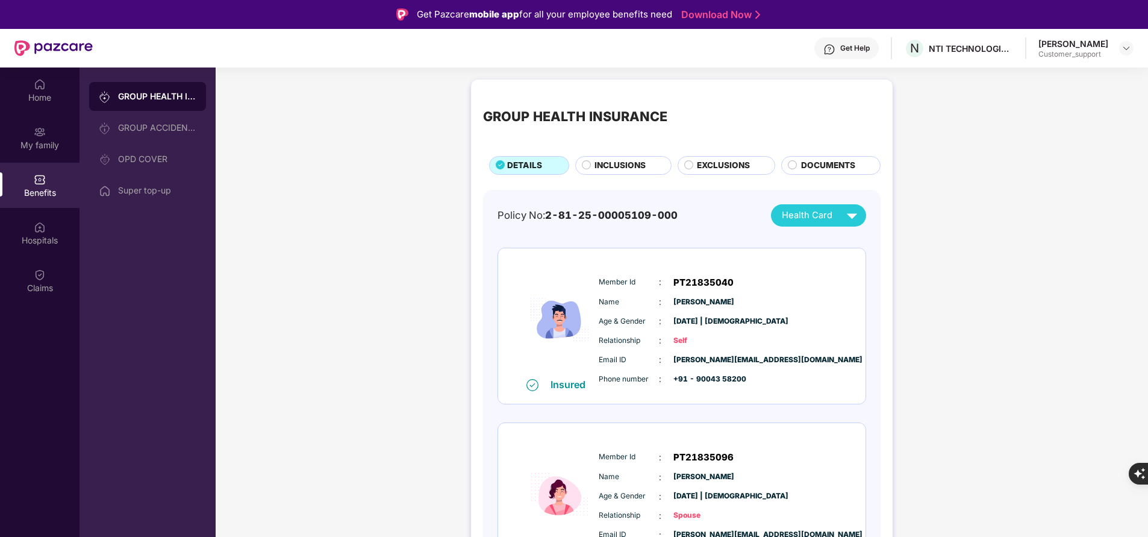
click at [704, 168] on span "EXCLUSIONS" at bounding box center [723, 165] width 53 height 13
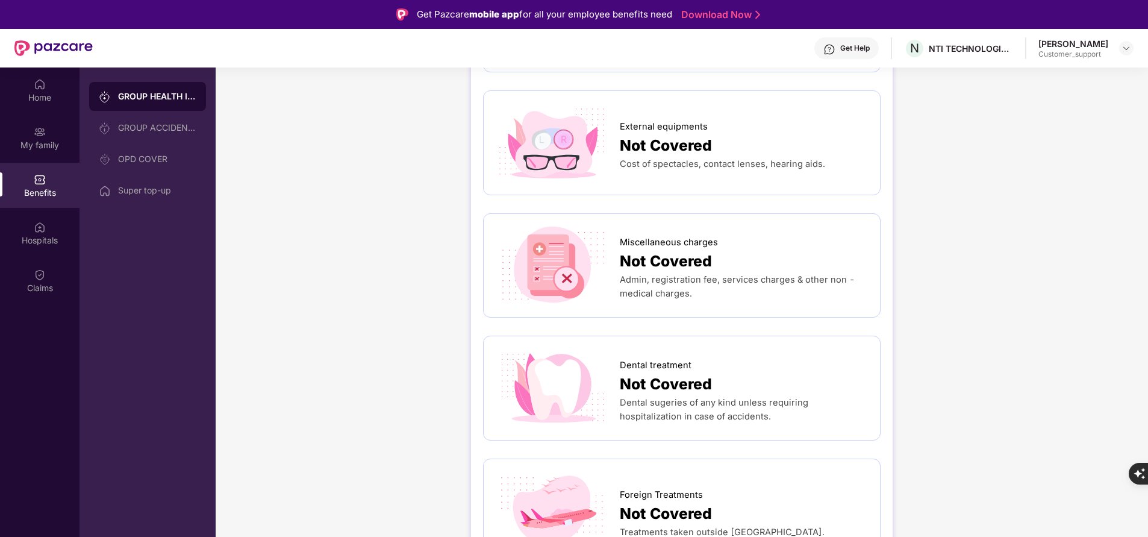
scroll to position [229, 0]
click at [165, 158] on div "OPD COVER" at bounding box center [157, 159] width 78 height 10
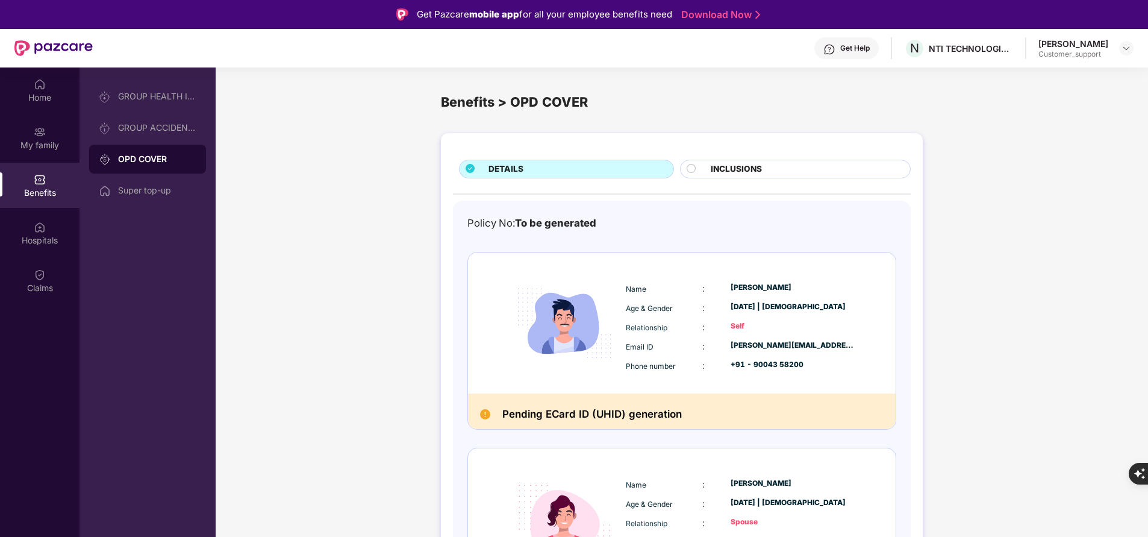
click at [740, 173] on span "INCLUSIONS" at bounding box center [736, 169] width 51 height 13
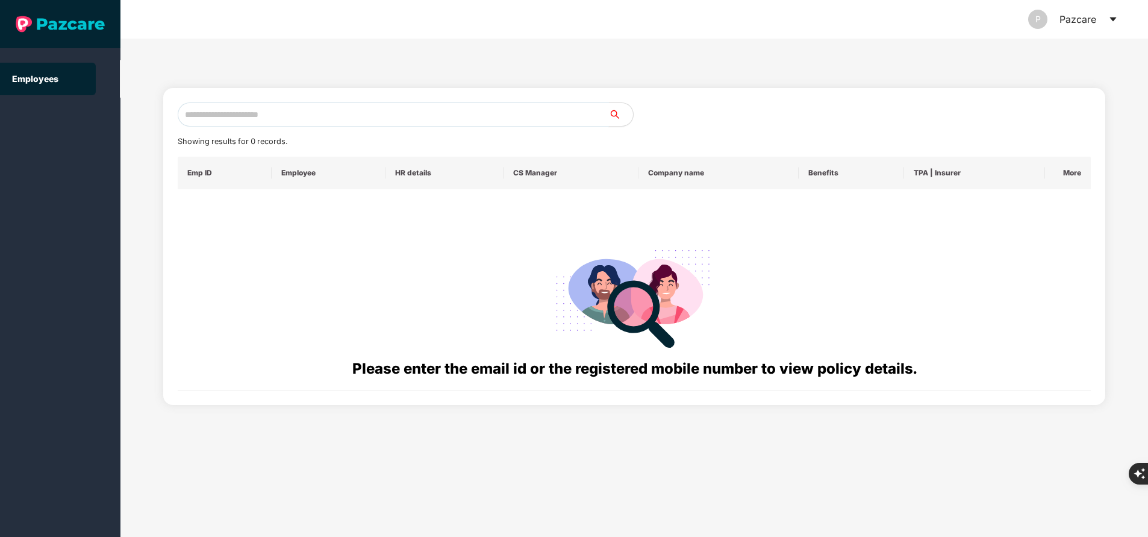
paste input "**********"
click at [295, 117] on input "text" at bounding box center [393, 114] width 431 height 24
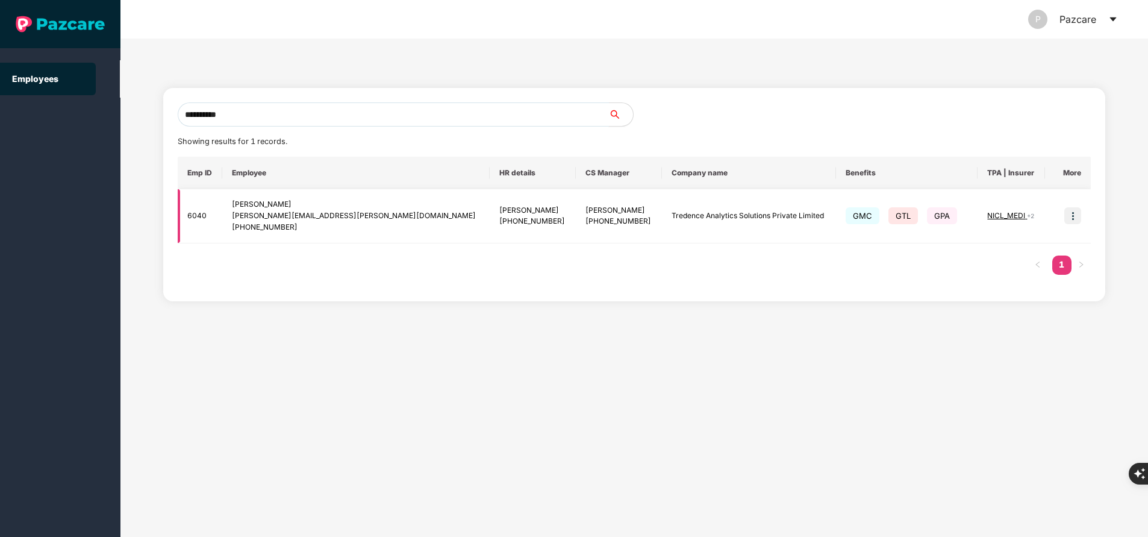
type input "**********"
click at [1073, 215] on img at bounding box center [1072, 215] width 17 height 17
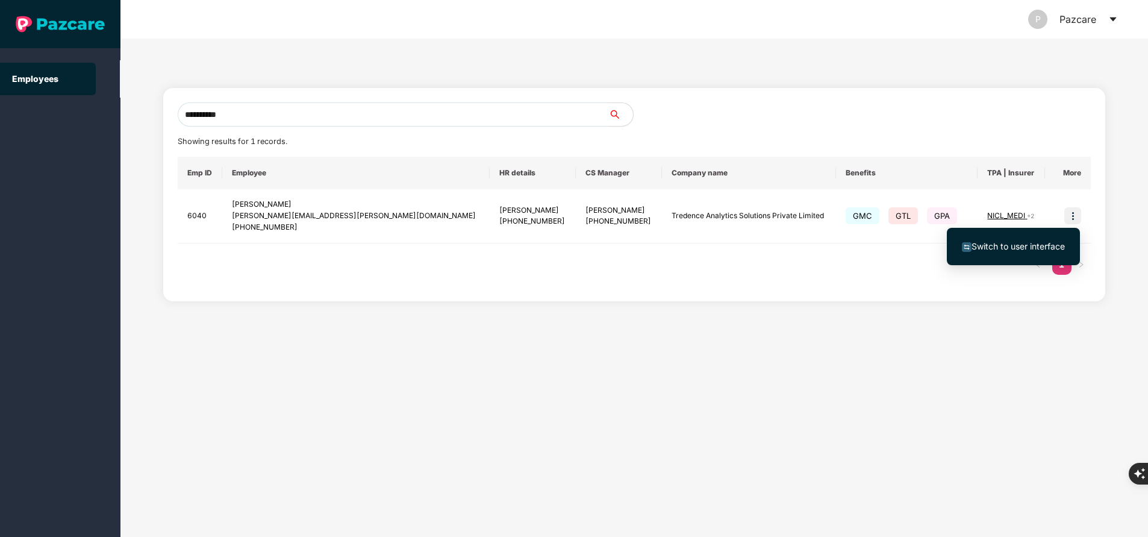
click at [1024, 253] on li "Switch to user interface" at bounding box center [1013, 246] width 133 height 25
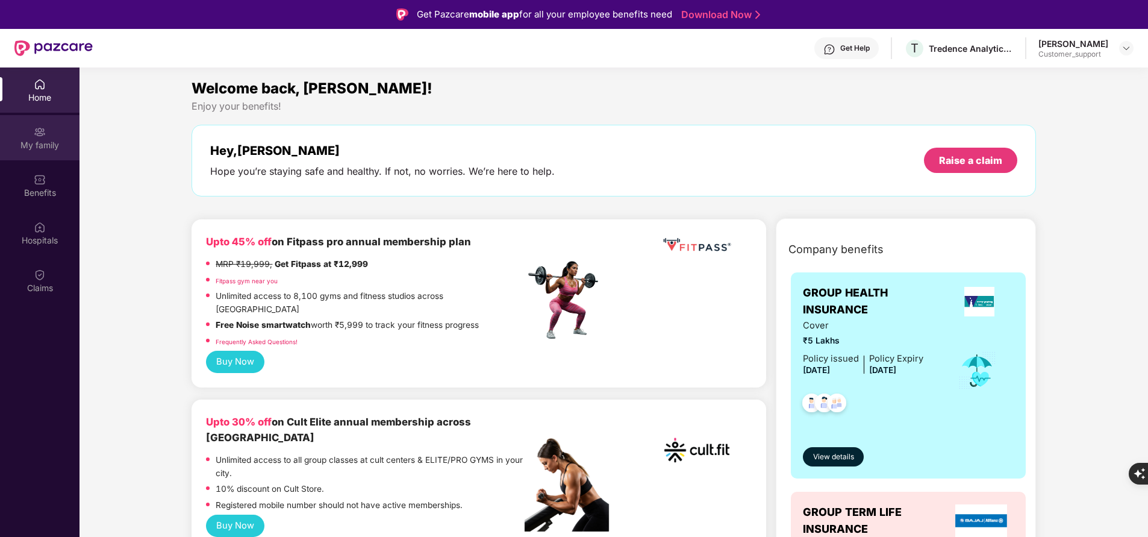
click at [35, 140] on div "My family" at bounding box center [39, 145] width 79 height 12
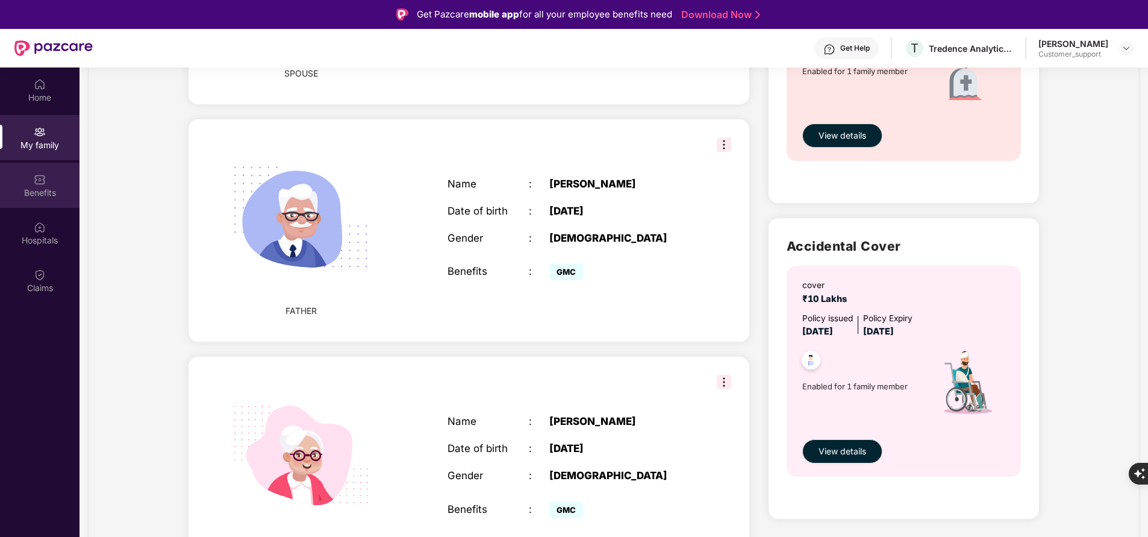
click at [43, 192] on div "Benefits" at bounding box center [39, 193] width 79 height 12
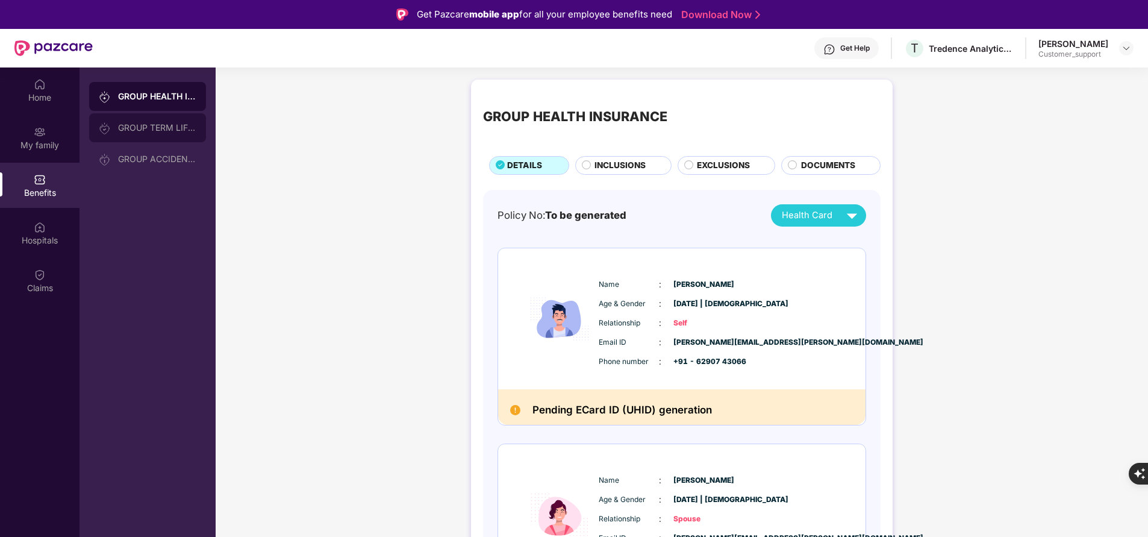
click at [132, 125] on div "GROUP TERM LIFE INSURANCE" at bounding box center [157, 128] width 78 height 10
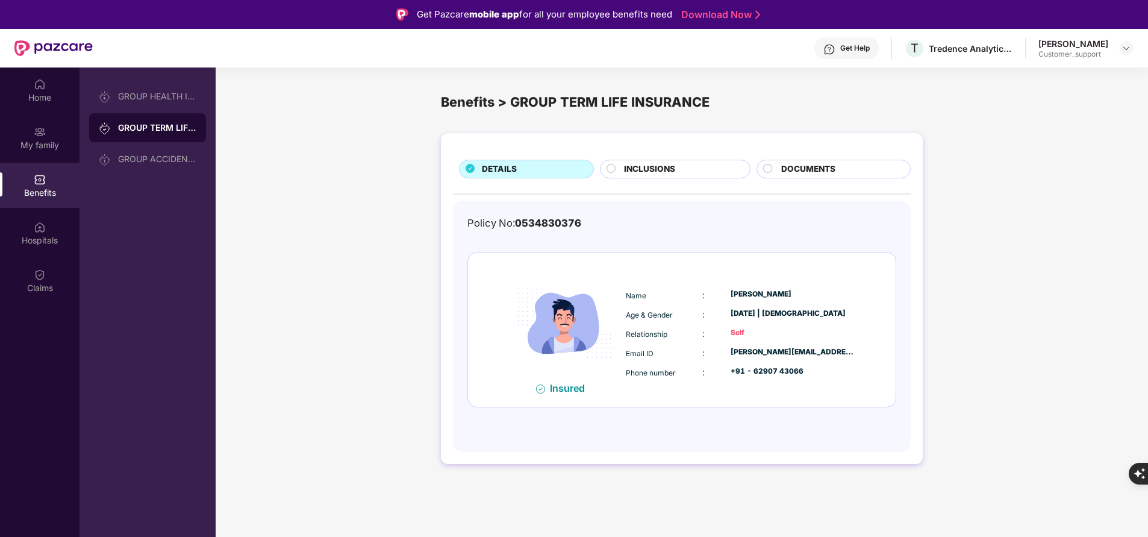
click at [687, 174] on div "INCLUSIONS" at bounding box center [681, 170] width 126 height 14
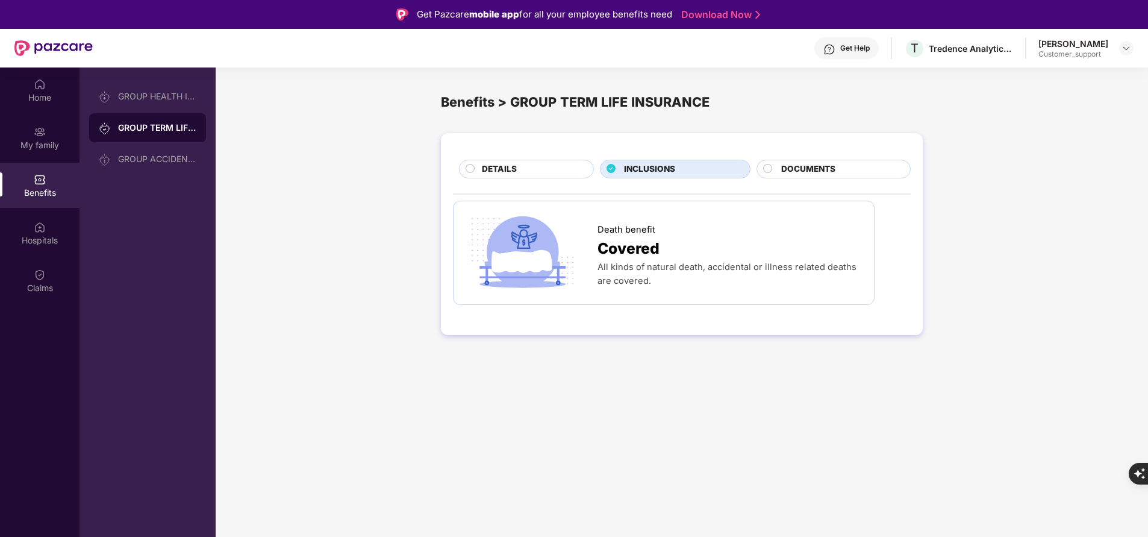
click at [827, 170] on span "DOCUMENTS" at bounding box center [808, 169] width 54 height 13
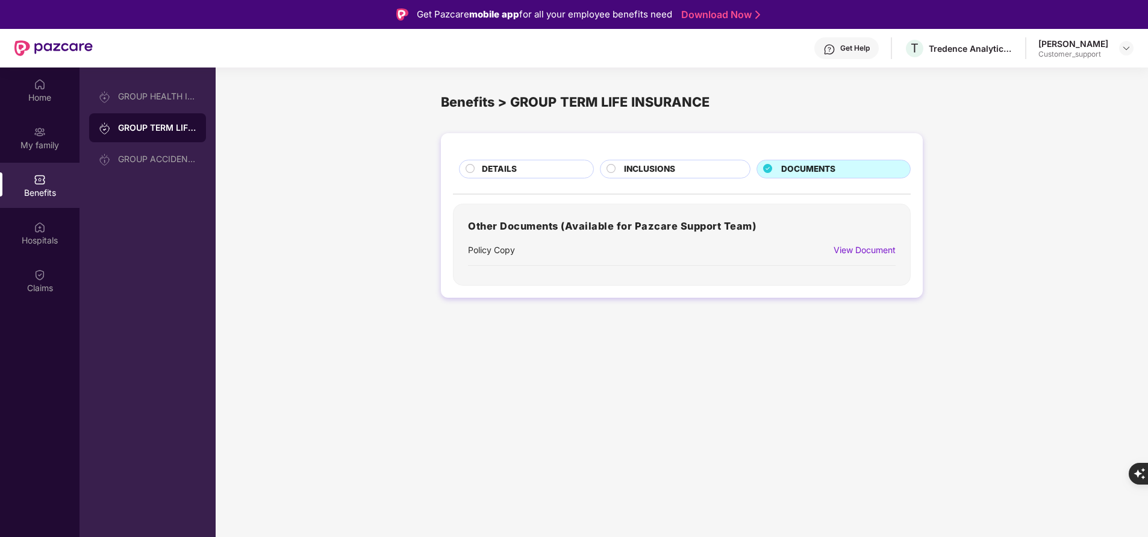
click at [693, 177] on div "INCLUSIONS" at bounding box center [681, 170] width 126 height 14
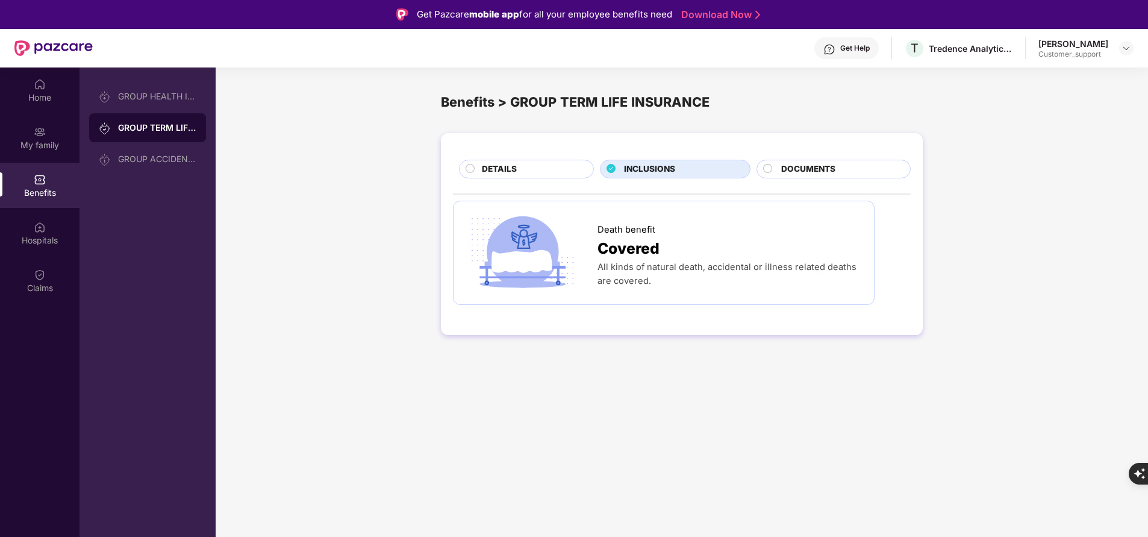
click at [516, 164] on div "DETAILS" at bounding box center [531, 170] width 111 height 14
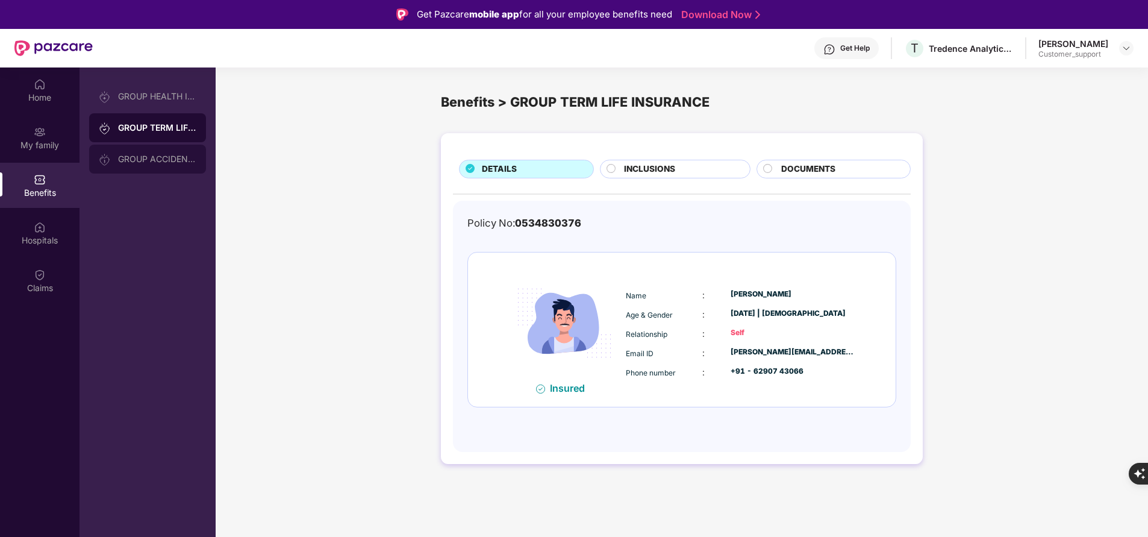
click at [176, 152] on div "GROUP ACCIDENTAL INSURANCE" at bounding box center [147, 159] width 117 height 29
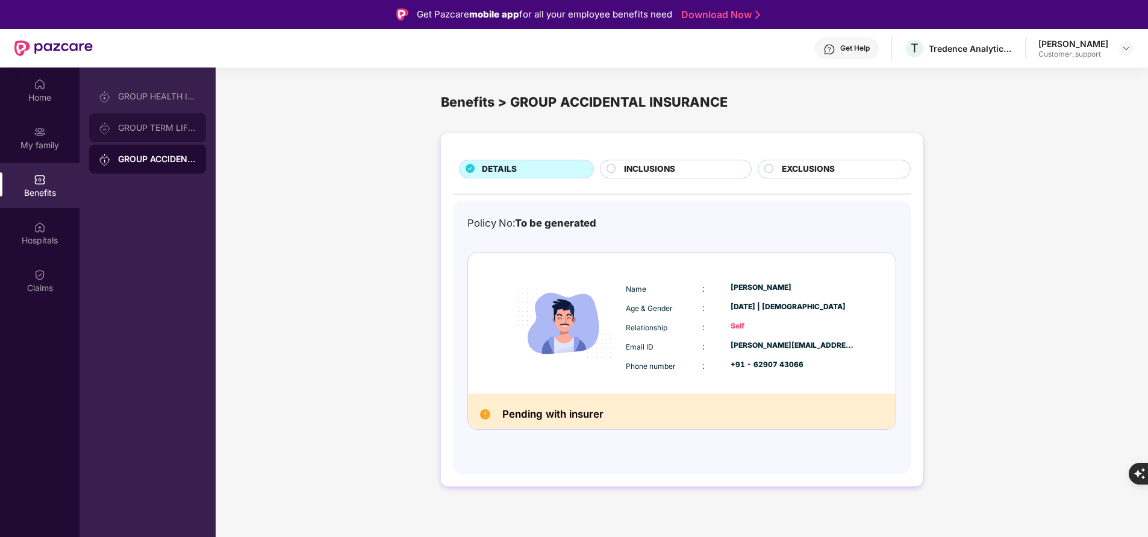
click at [145, 125] on div "GROUP TERM LIFE INSURANCE" at bounding box center [157, 128] width 78 height 10
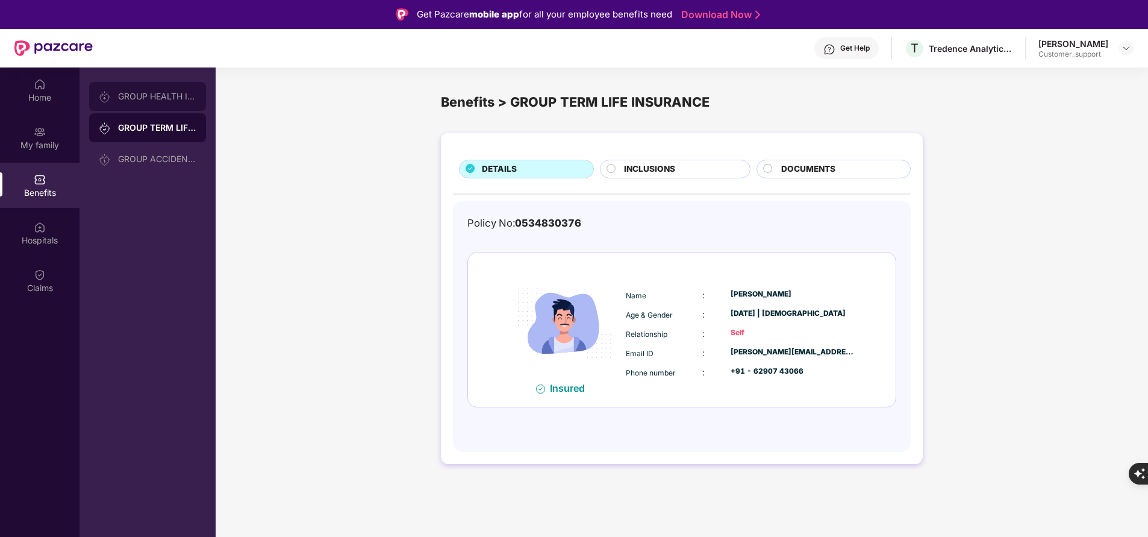
click at [168, 100] on div "GROUP HEALTH INSURANCE" at bounding box center [157, 97] width 78 height 10
